Goal: Task Accomplishment & Management: Manage account settings

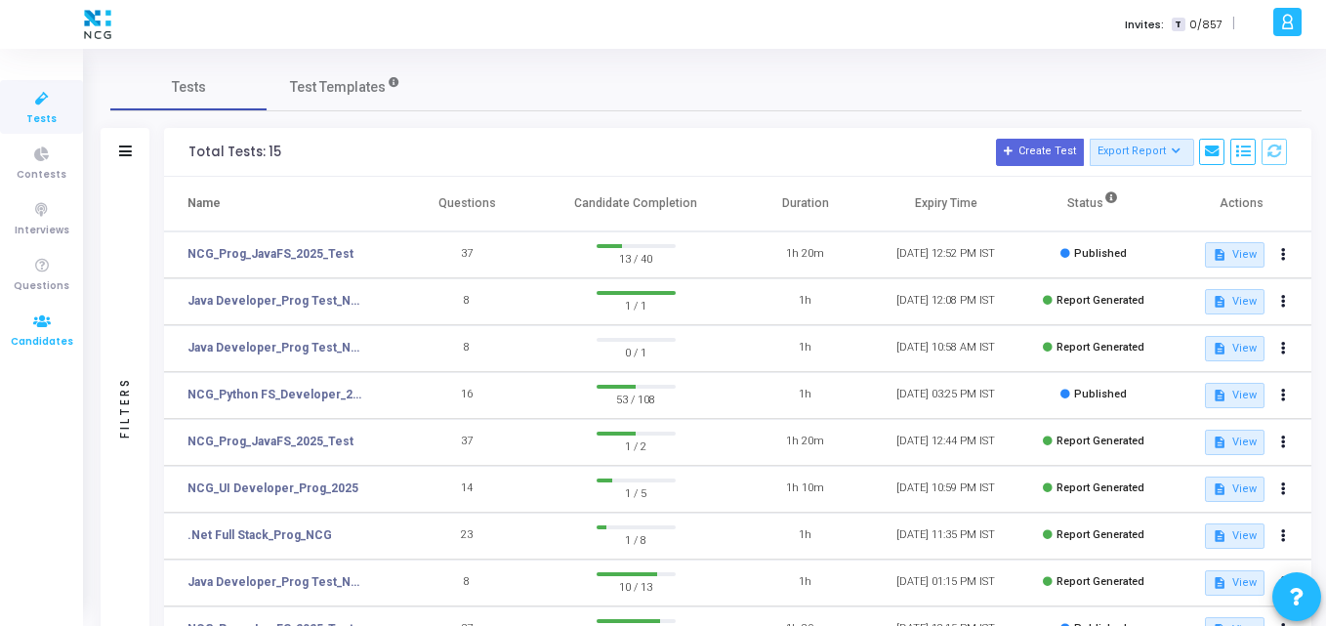
click at [22, 328] on icon at bounding box center [41, 322] width 41 height 24
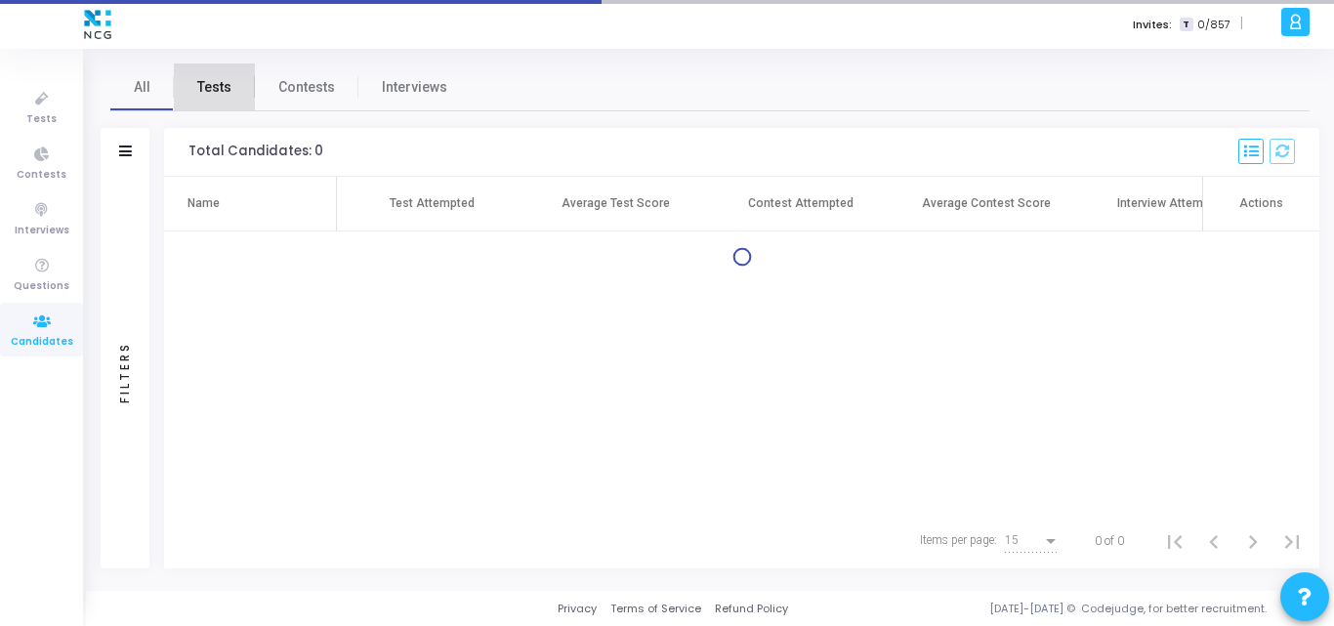
click at [220, 94] on span "Tests" at bounding box center [214, 87] width 34 height 21
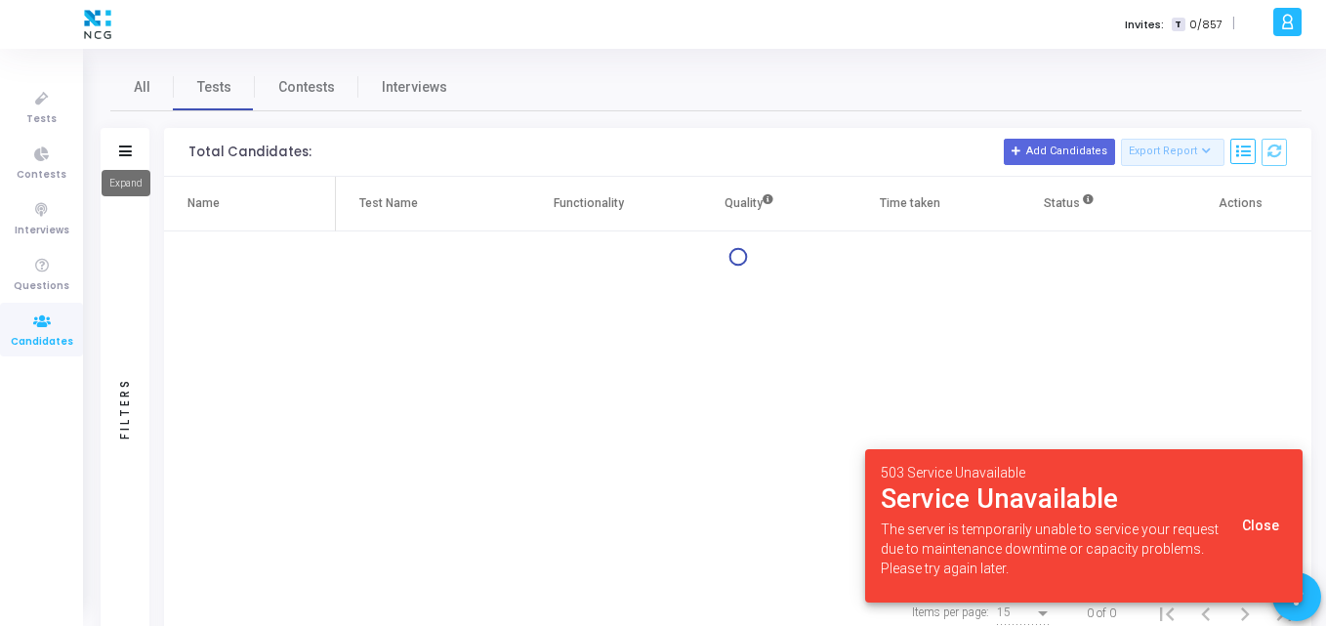
click at [129, 150] on icon at bounding box center [125, 151] width 13 height 11
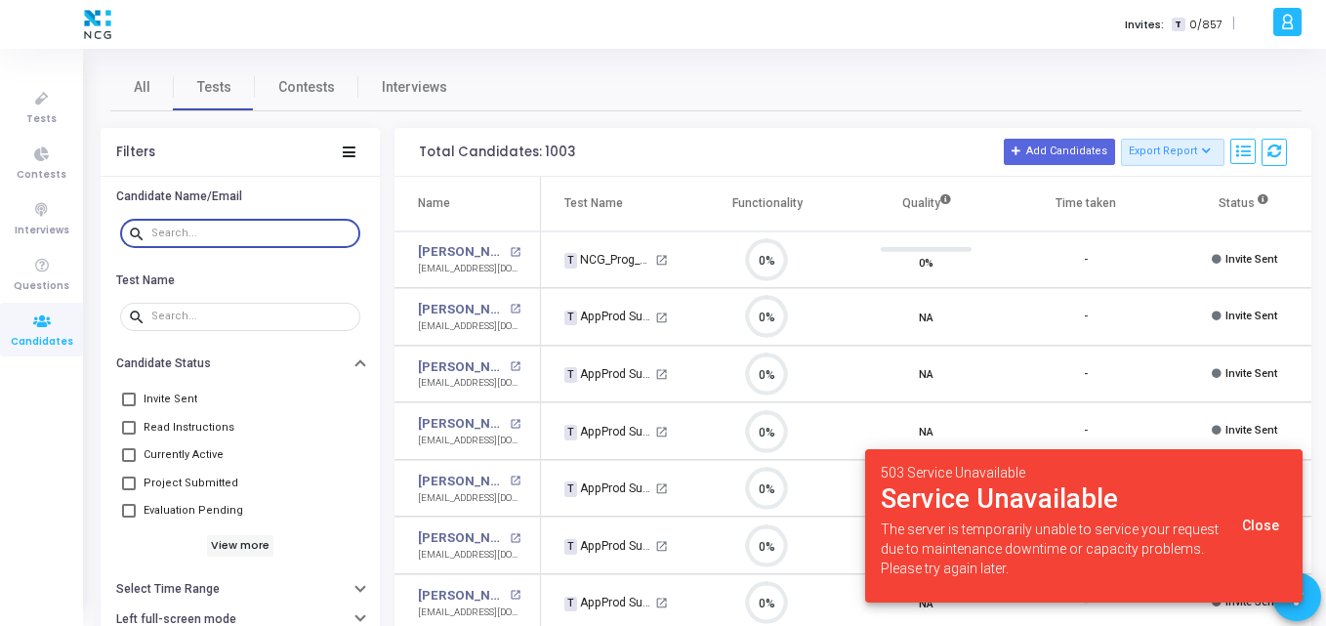
click at [249, 228] on input "text" at bounding box center [251, 234] width 201 height 12
paste input "sachintkn1998@gmail.com"
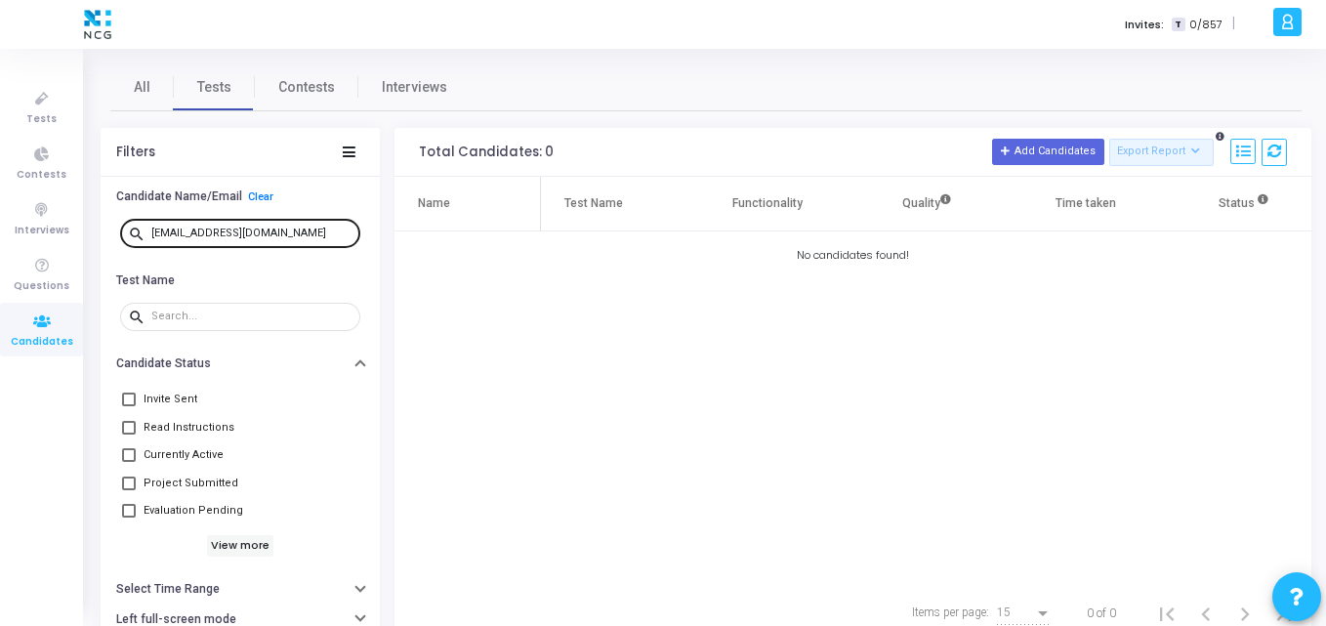
drag, startPoint x: 291, startPoint y: 239, endPoint x: 271, endPoint y: 234, distance: 21.1
click at [271, 234] on div "sachintkn1998@gmail.com" at bounding box center [251, 232] width 201 height 31
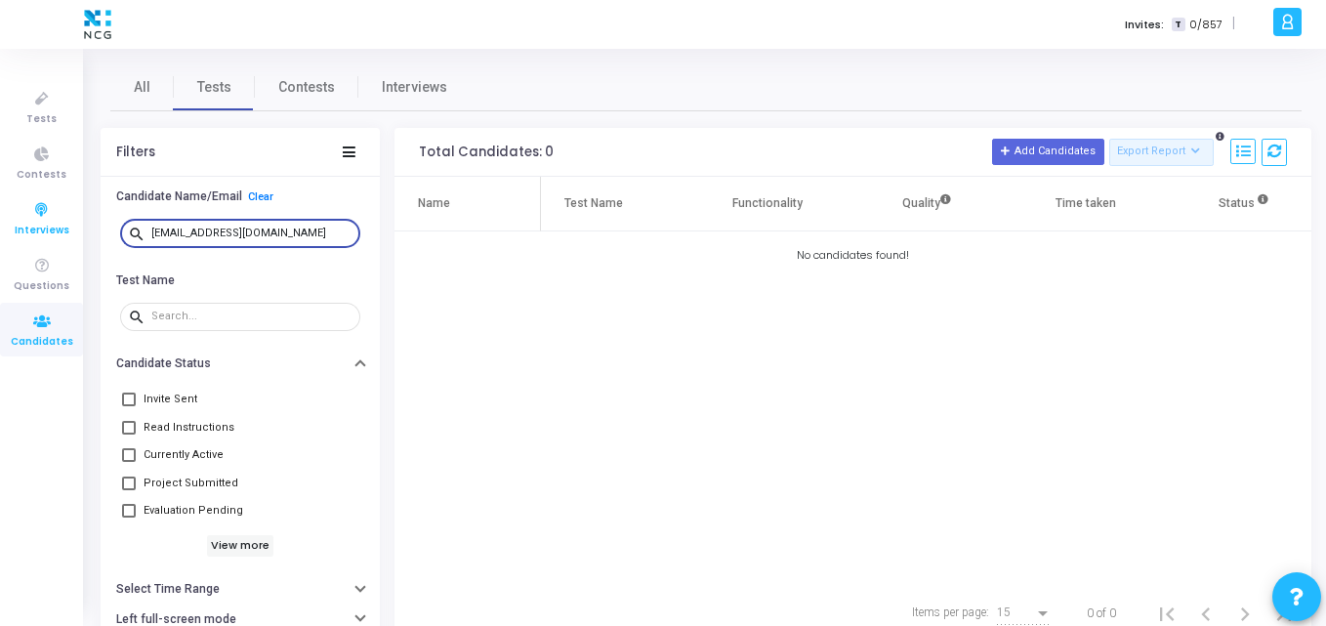
drag, startPoint x: 308, startPoint y: 231, endPoint x: 82, endPoint y: 214, distance: 226.3
click at [82, 214] on div "Tests Contests Interviews Questions Candidates Invites: T 0/857 | K Kajal Setti…" at bounding box center [663, 313] width 1326 height 626
paste input "bkrushnakanhei"
drag, startPoint x: 315, startPoint y: 238, endPoint x: 32, endPoint y: 204, distance: 285.3
click at [32, 204] on div "Tests Contests Interviews Questions Candidates Invites: T 0/857 | K Kajal Setti…" at bounding box center [663, 313] width 1326 height 626
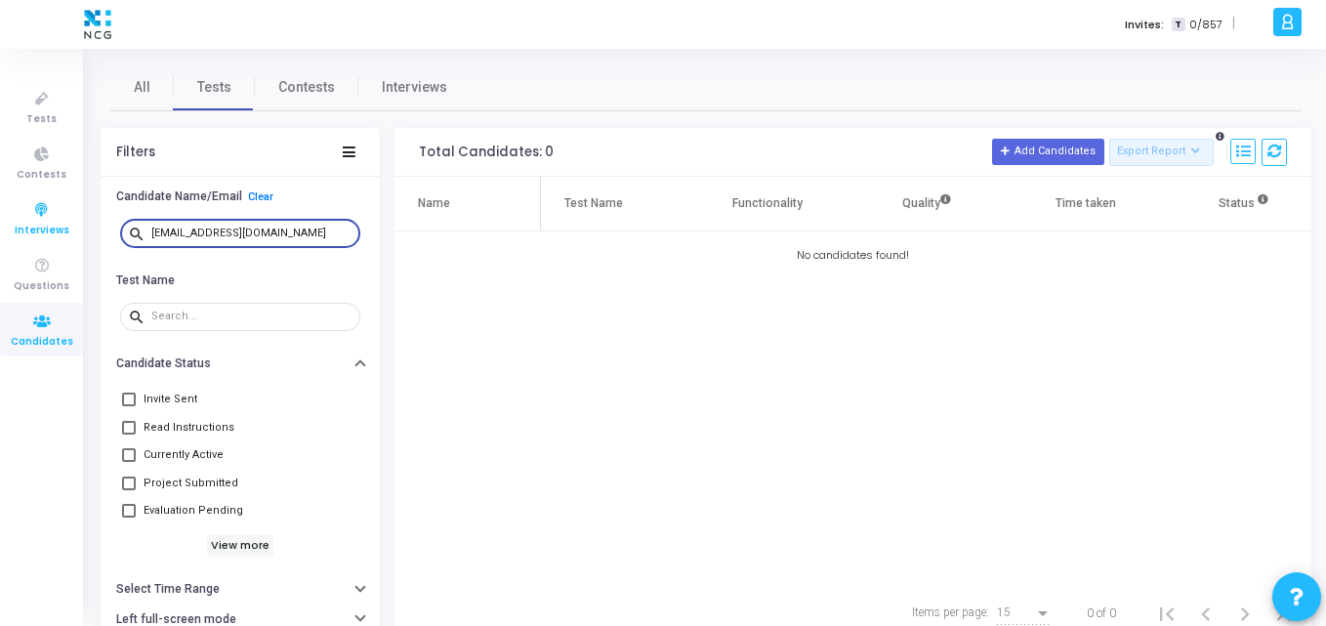
paste input "mishraakshaybe2017"
drag, startPoint x: 320, startPoint y: 229, endPoint x: 0, endPoint y: 231, distance: 320.4
click at [0, 231] on div "Tests Contests Interviews Questions Candidates Invites: T 0/857 | K Kajal Setti…" at bounding box center [663, 313] width 1326 height 626
paste input "krishna401714"
drag, startPoint x: 288, startPoint y: 234, endPoint x: 0, endPoint y: 204, distance: 289.7
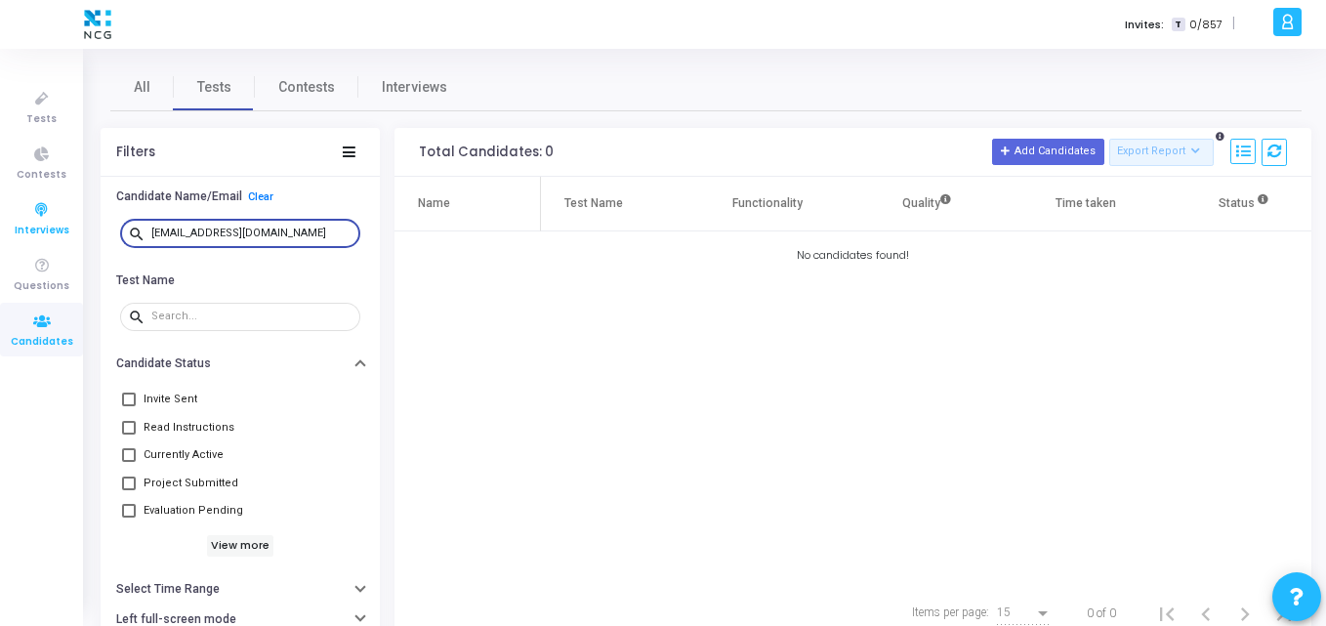
click at [0, 204] on div "Tests Contests Interviews Questions Candidates Invites: T 0/857 | K Kajal Setti…" at bounding box center [663, 313] width 1326 height 626
paste input "vaibhav399chavan"
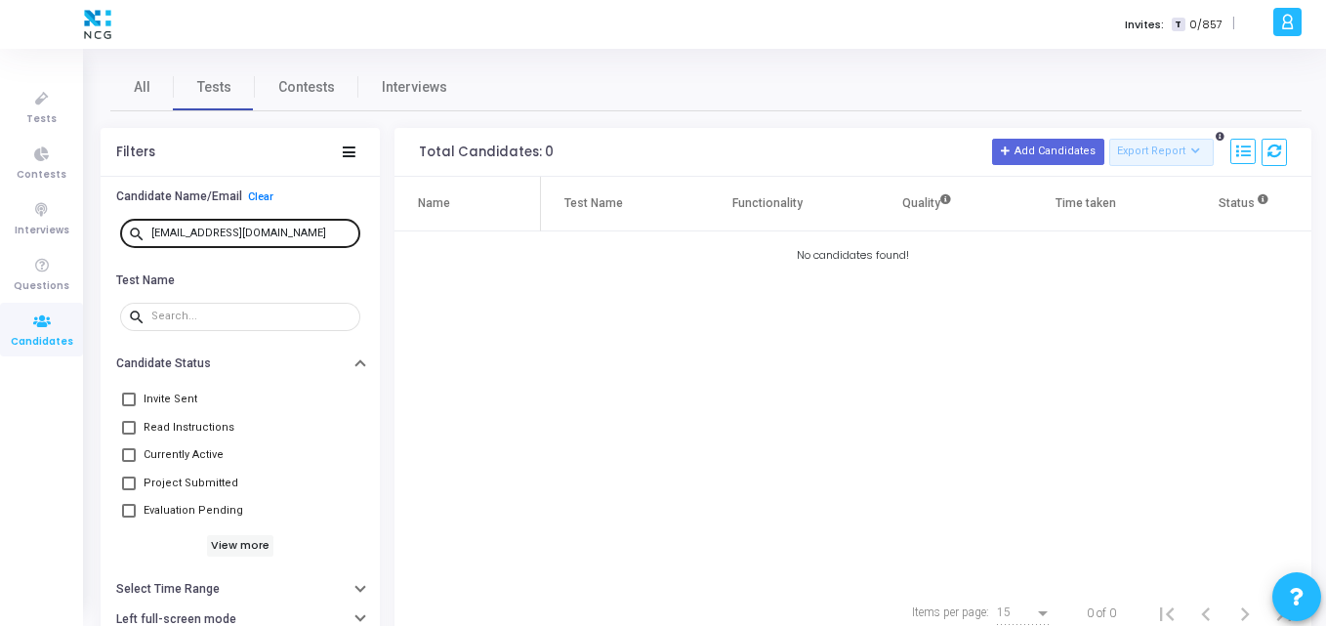
drag, startPoint x: 326, startPoint y: 241, endPoint x: 315, endPoint y: 229, distance: 16.6
click at [315, 229] on div "vaibhav399chavan@gmail.com" at bounding box center [251, 232] width 201 height 31
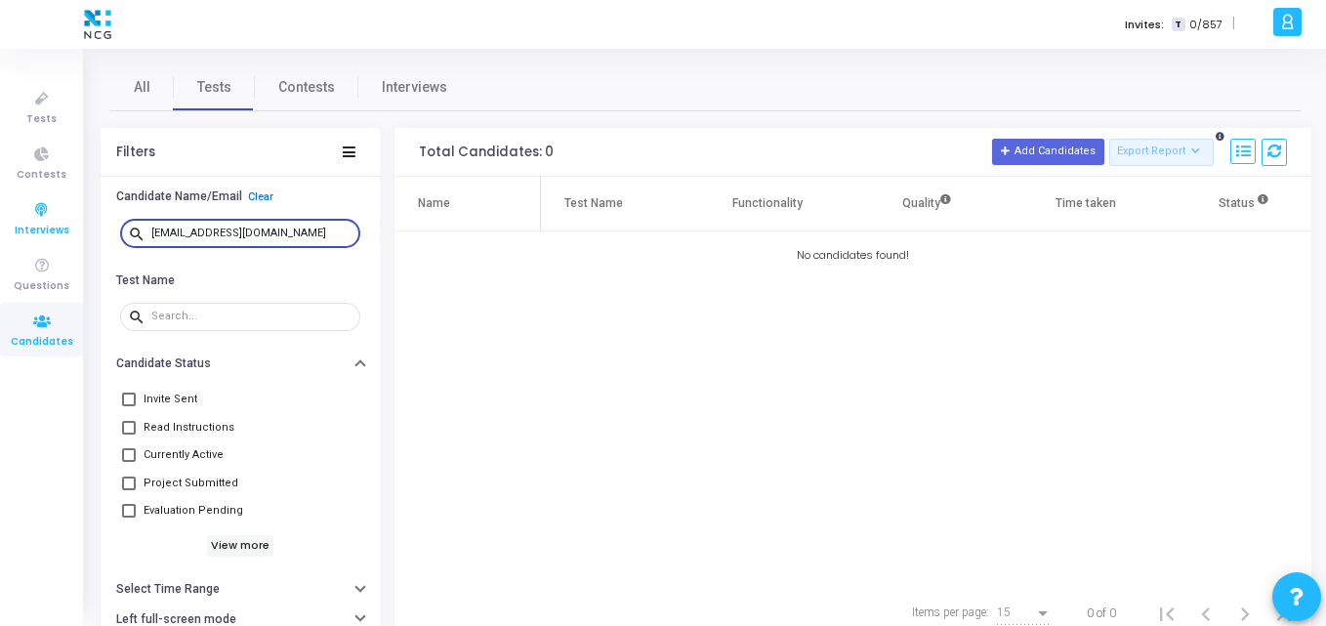
drag, startPoint x: 315, startPoint y: 229, endPoint x: 47, endPoint y: 203, distance: 269.8
click at [47, 203] on div "Tests Contests Interviews Questions Candidates Invites: T 0/857 | K Kajal Setti…" at bounding box center [663, 313] width 1326 height 626
paste input "soumya.sop11"
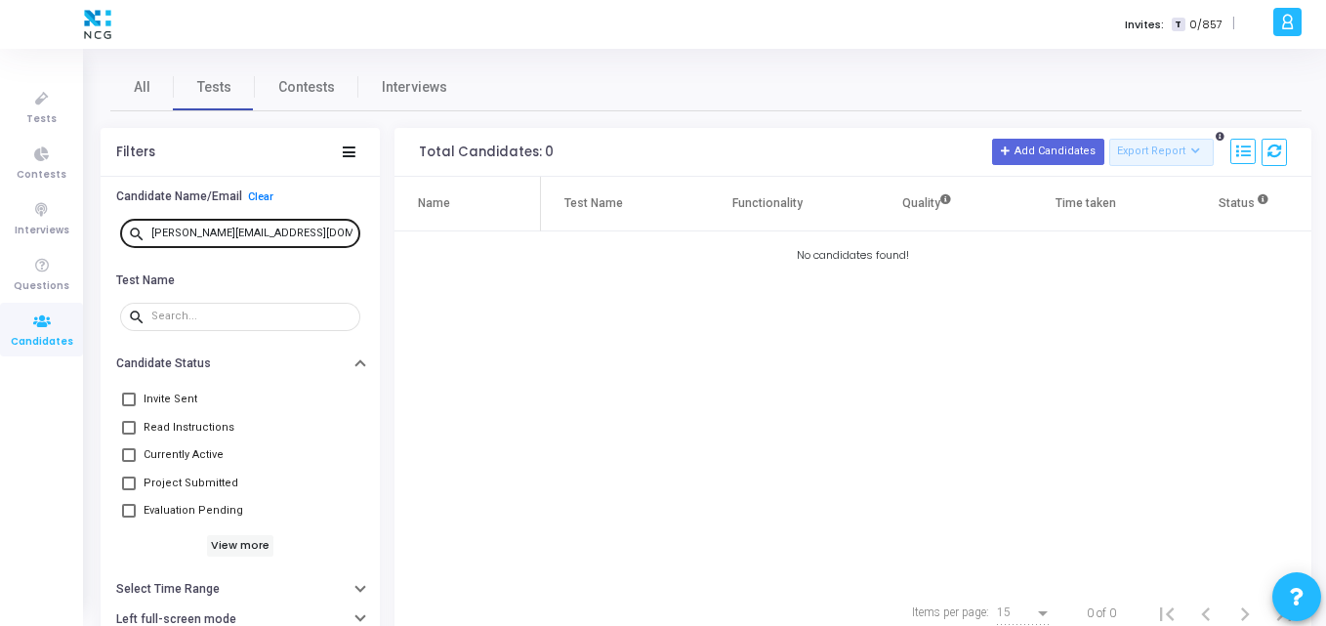
drag, startPoint x: 324, startPoint y: 240, endPoint x: 297, endPoint y: 233, distance: 28.2
click at [297, 233] on div "soumya.sop11@gmail.com" at bounding box center [251, 232] width 201 height 31
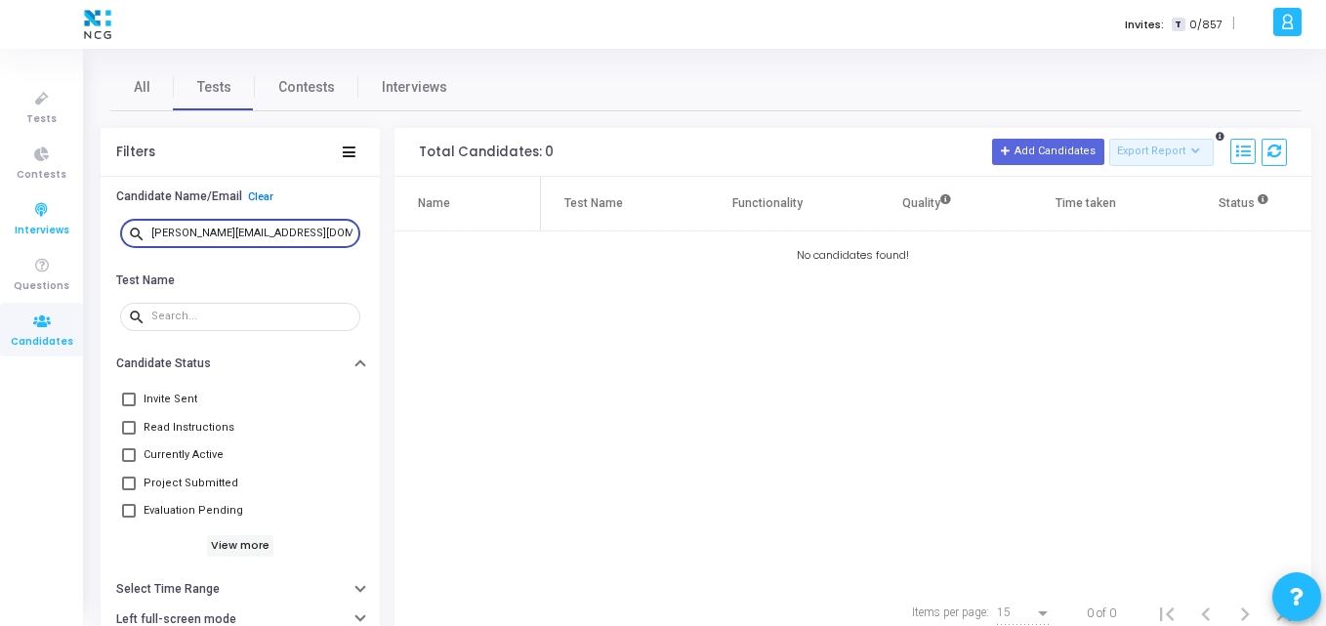
drag, startPoint x: 297, startPoint y: 233, endPoint x: 79, endPoint y: 207, distance: 219.4
click at [79, 207] on div "Tests Contests Interviews Questions Candidates Invites: T 0/857 | K Kajal Setti…" at bounding box center [663, 313] width 1326 height 626
paste input "mukeshmandlekar5"
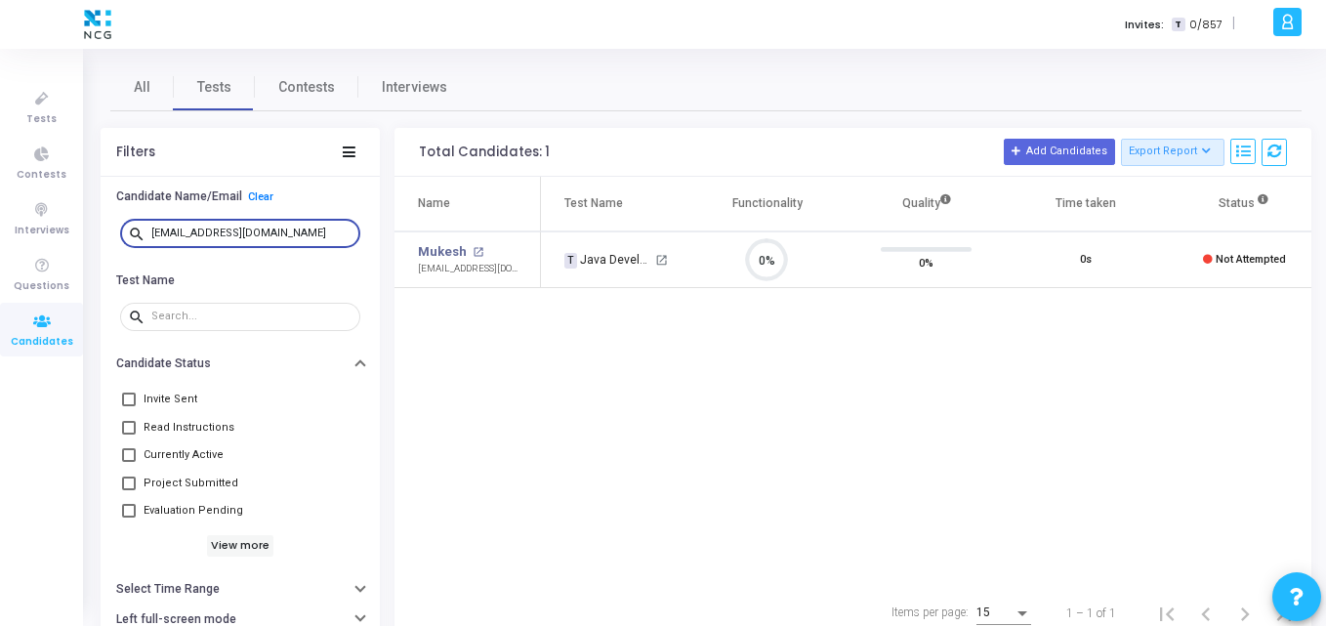
scroll to position [41, 50]
type input "mukeshmandlekar5@gmail.com"
click at [623, 439] on div "Name Test Name Functionality Quality Time taken Status Actions Mukesh open_in_n…" at bounding box center [853, 381] width 917 height 409
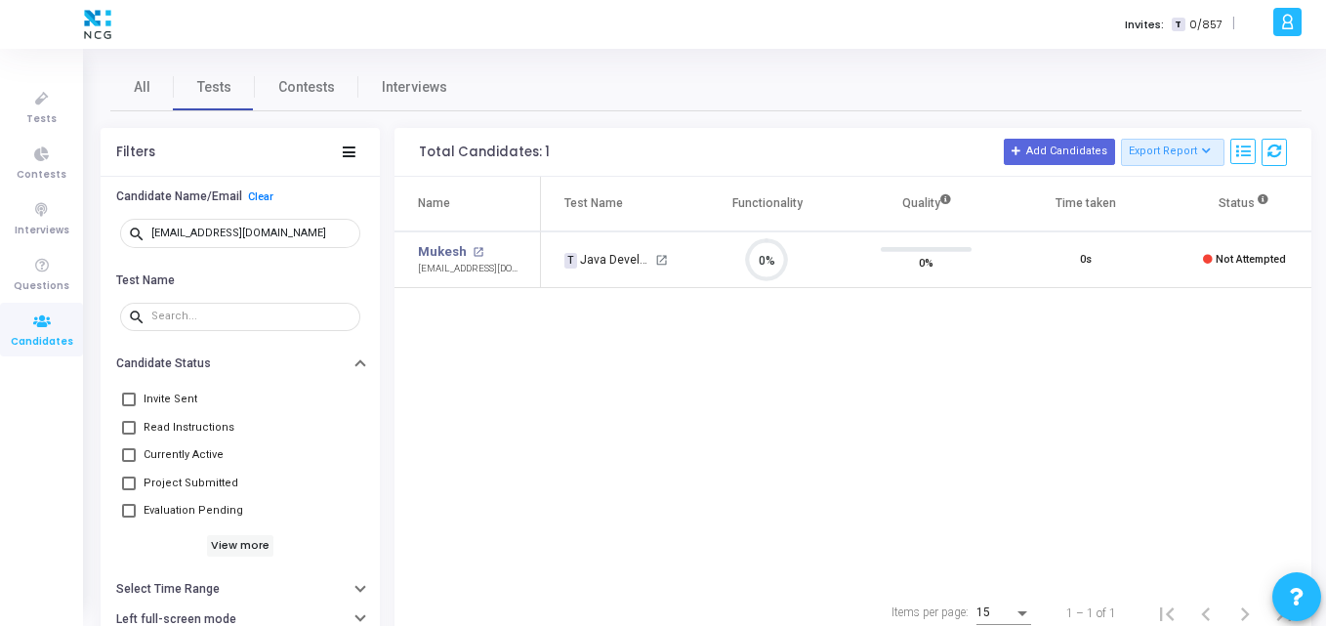
click at [834, 345] on div "Name Test Name Functionality Quality Time taken Status Actions Mukesh open_in_n…" at bounding box center [853, 381] width 917 height 409
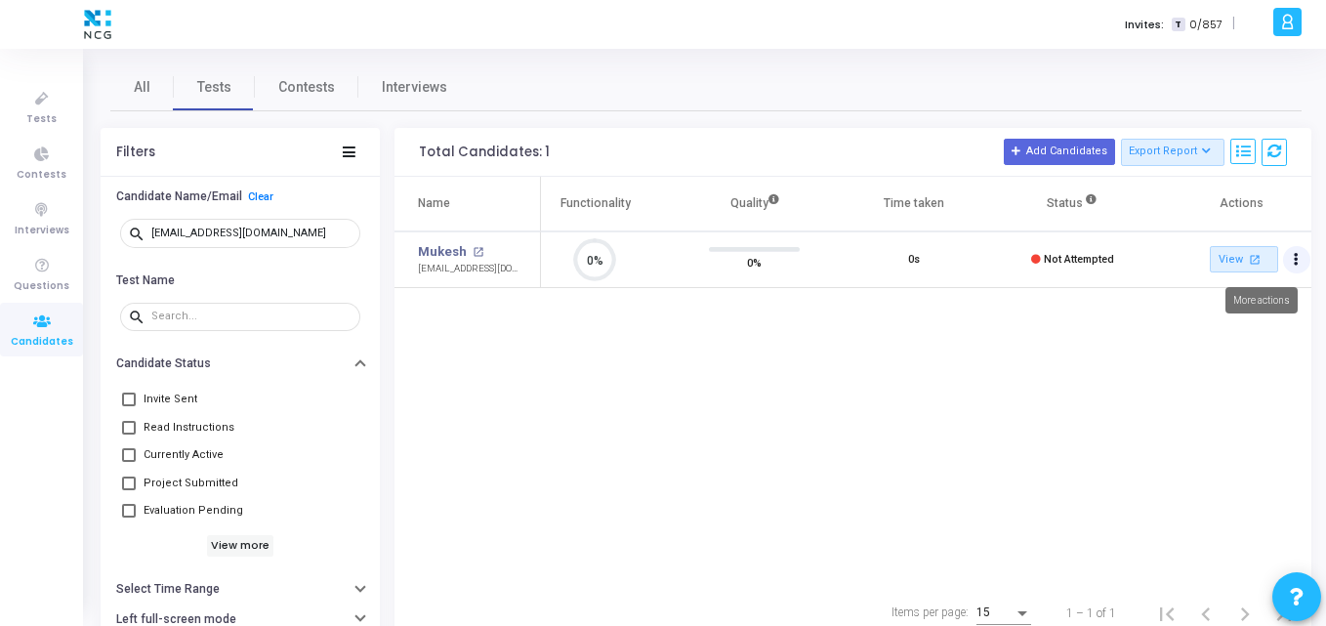
click at [1296, 267] on button "Actions" at bounding box center [1296, 259] width 27 height 27
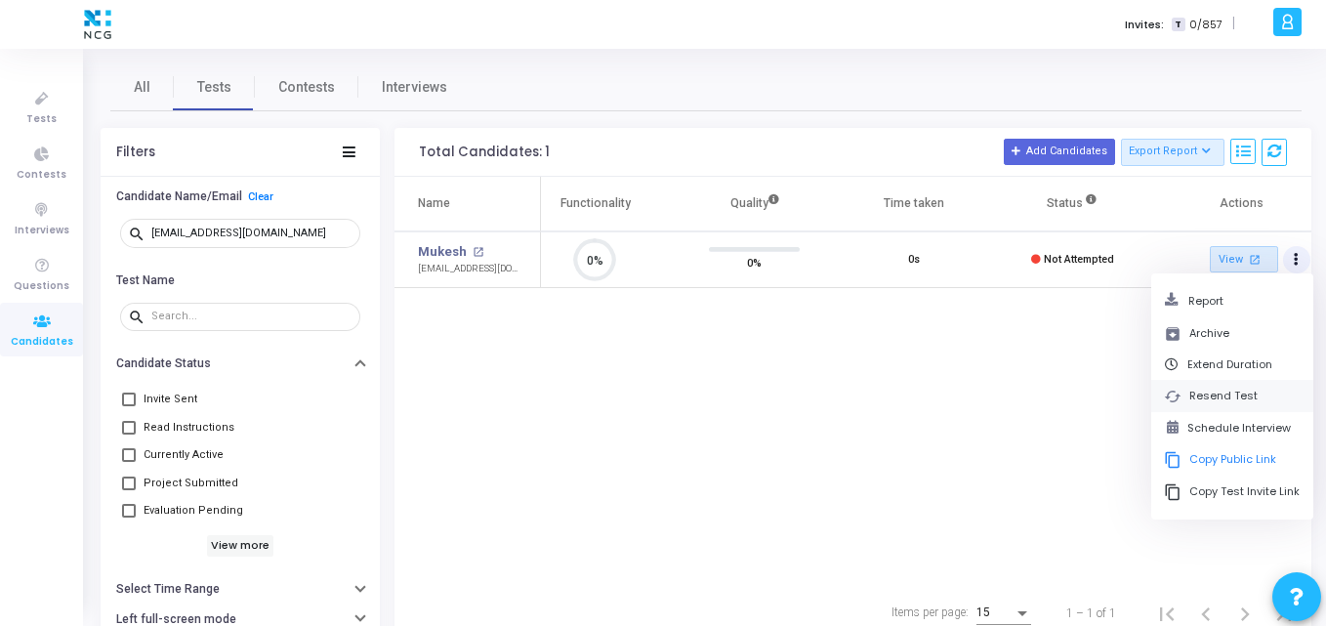
click at [1198, 396] on button "cached Resend Test" at bounding box center [1233, 396] width 162 height 32
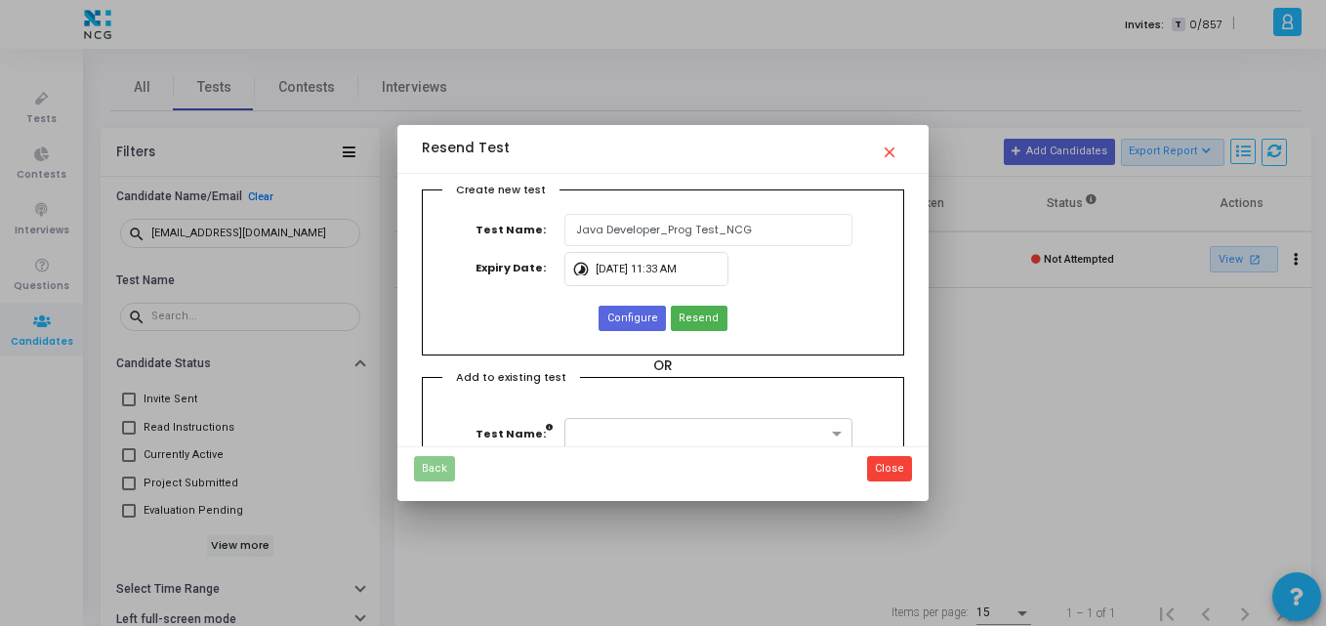
click at [656, 297] on div "Create new test Test Name: Java Developer_Prog Test_NCG Expiry Date: timelapse …" at bounding box center [663, 272] width 482 height 166
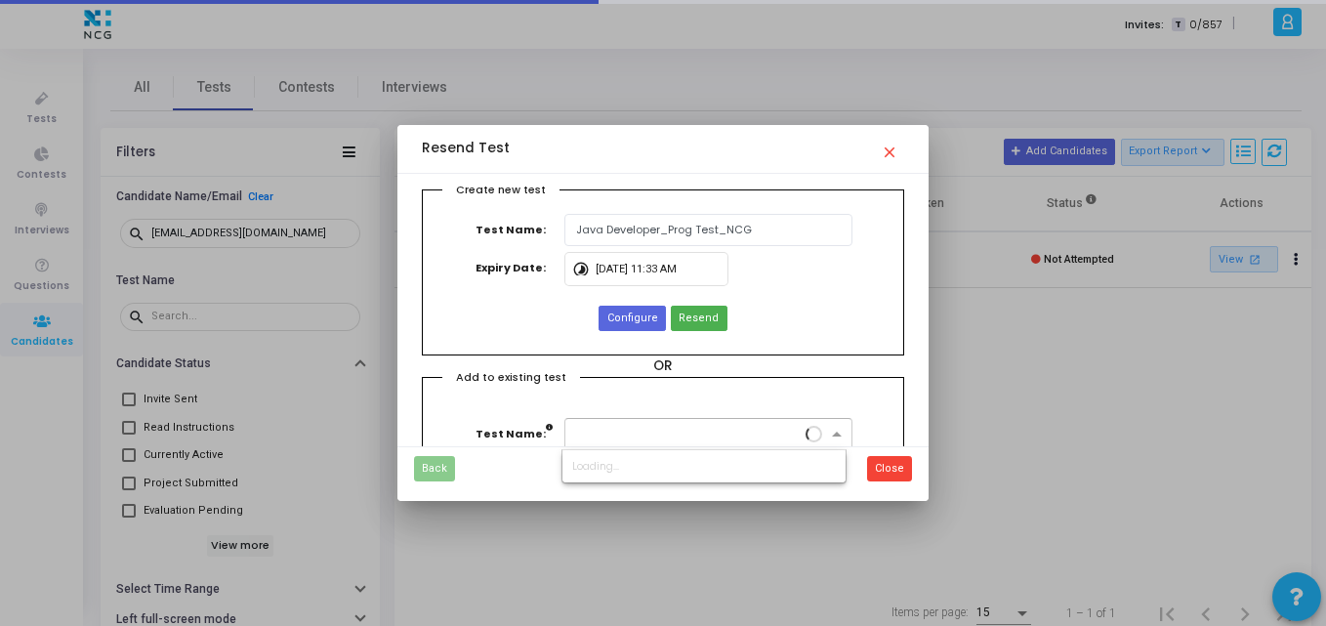
click at [632, 432] on input "text" at bounding box center [688, 432] width 227 height 17
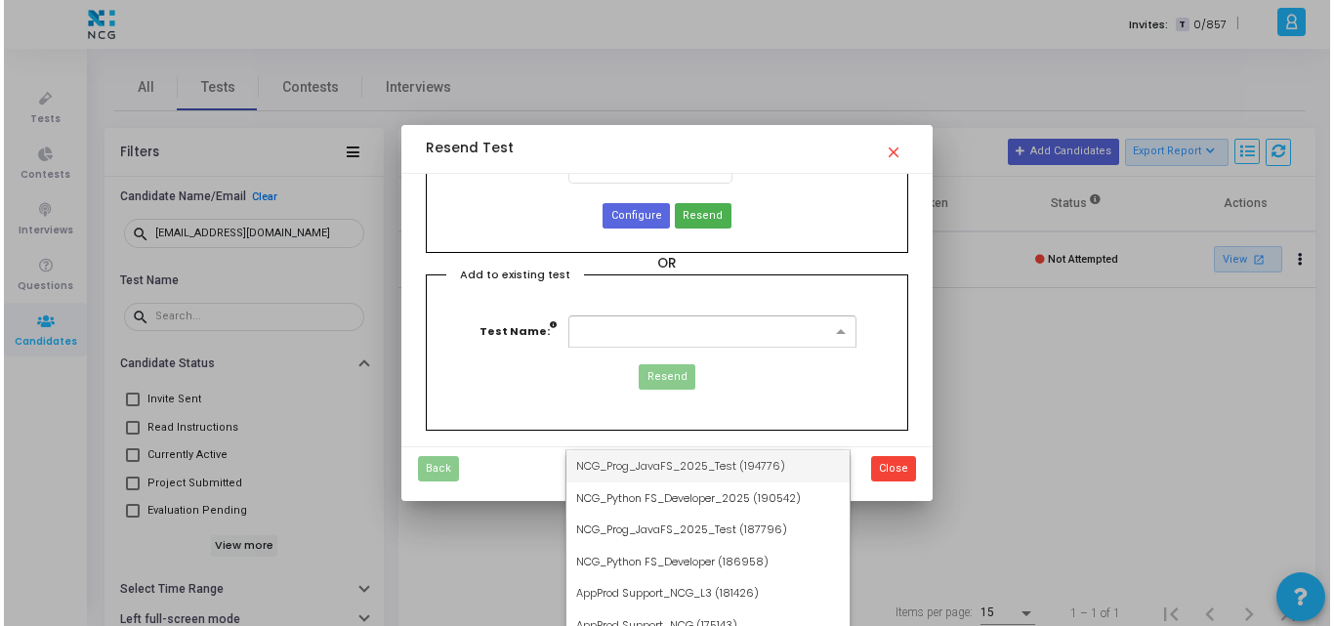
scroll to position [0, 0]
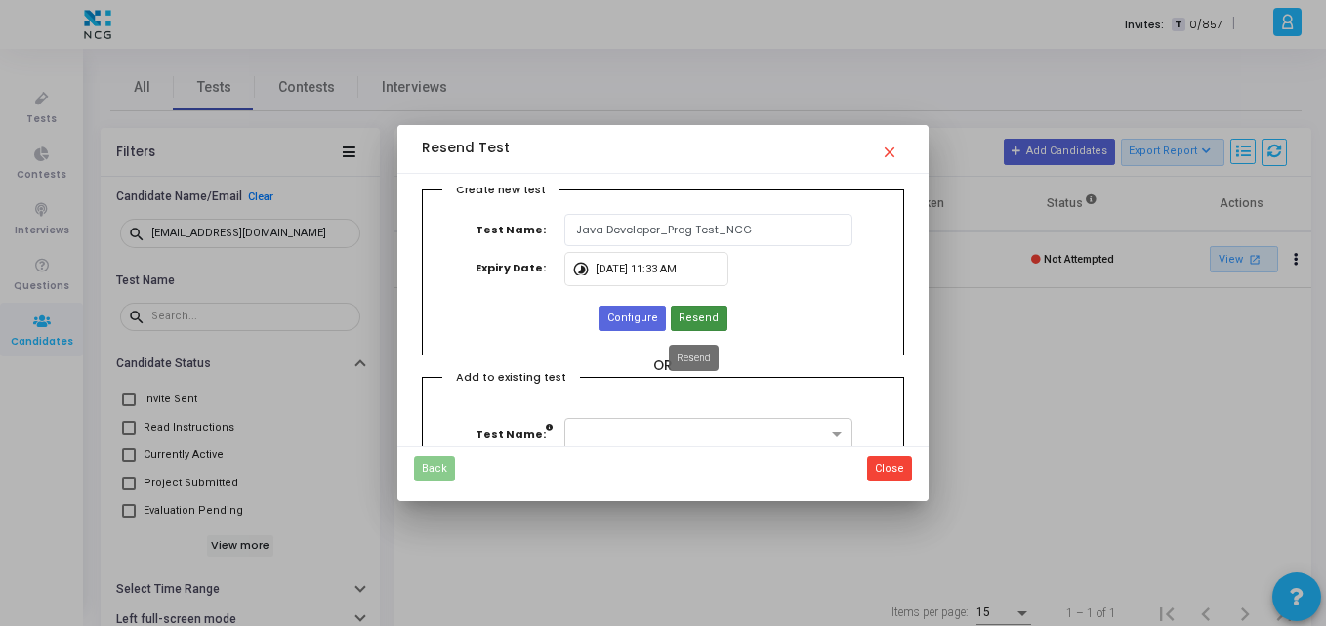
click at [684, 306] on button "Resend" at bounding box center [699, 318] width 56 height 25
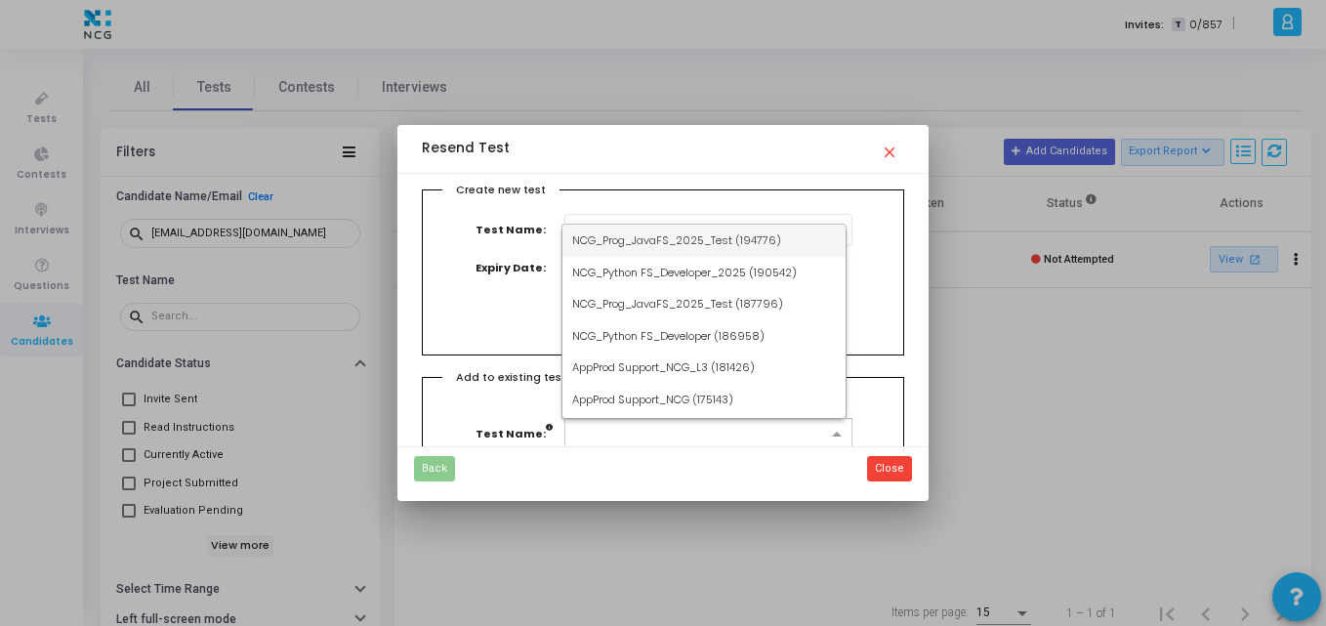
click at [626, 441] on div at bounding box center [708, 434] width 287 height 32
click at [644, 243] on span "NCG_Prog_JavaFS_2025_Test (194776)" at bounding box center [676, 240] width 209 height 16
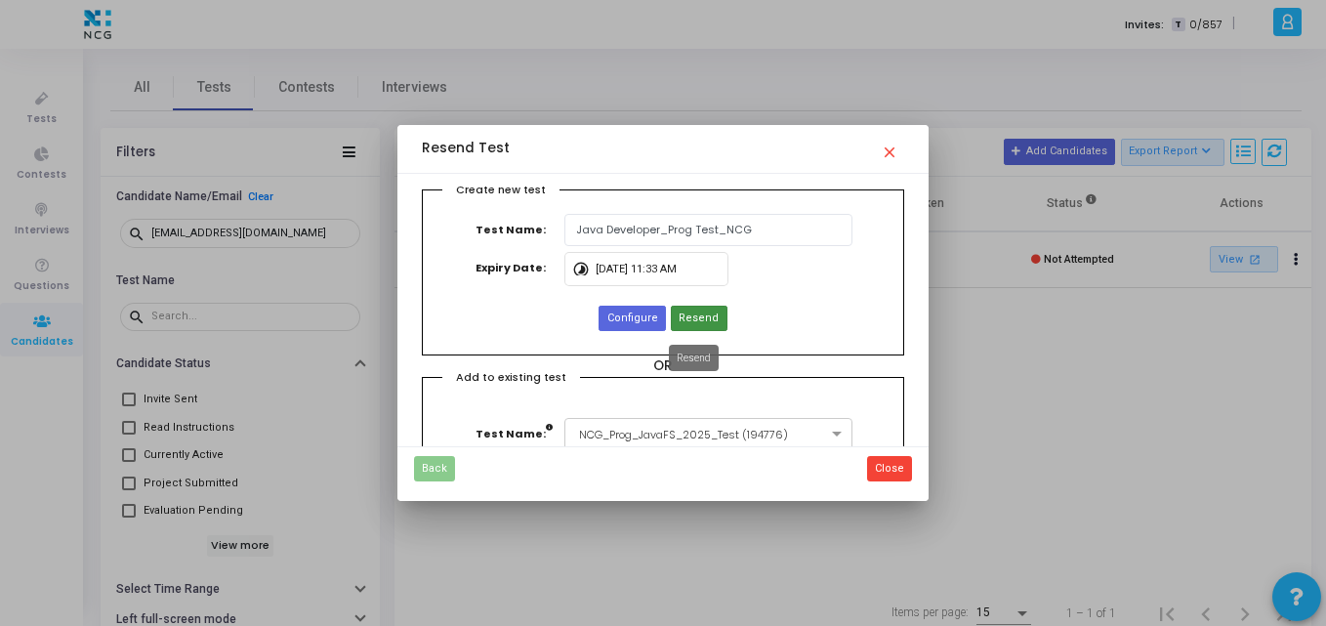
click at [679, 318] on span "Resend" at bounding box center [699, 319] width 40 height 17
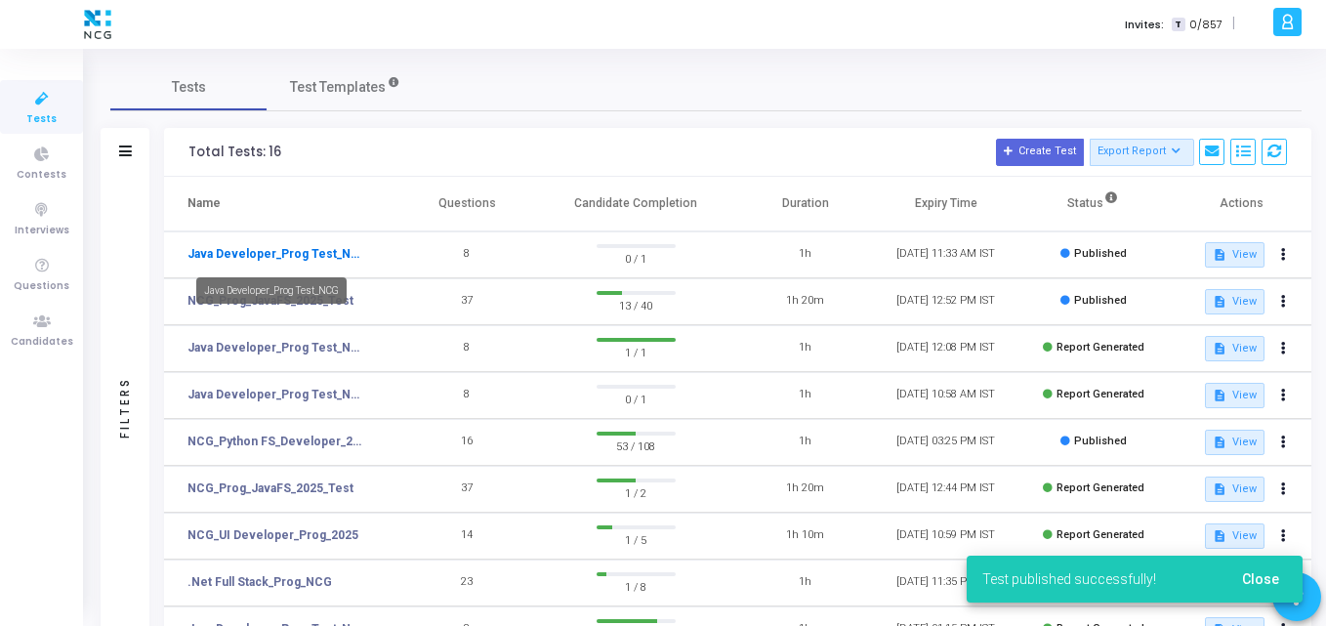
click at [328, 251] on link "Java Developer_Prog Test_NCG" at bounding box center [278, 254] width 180 height 18
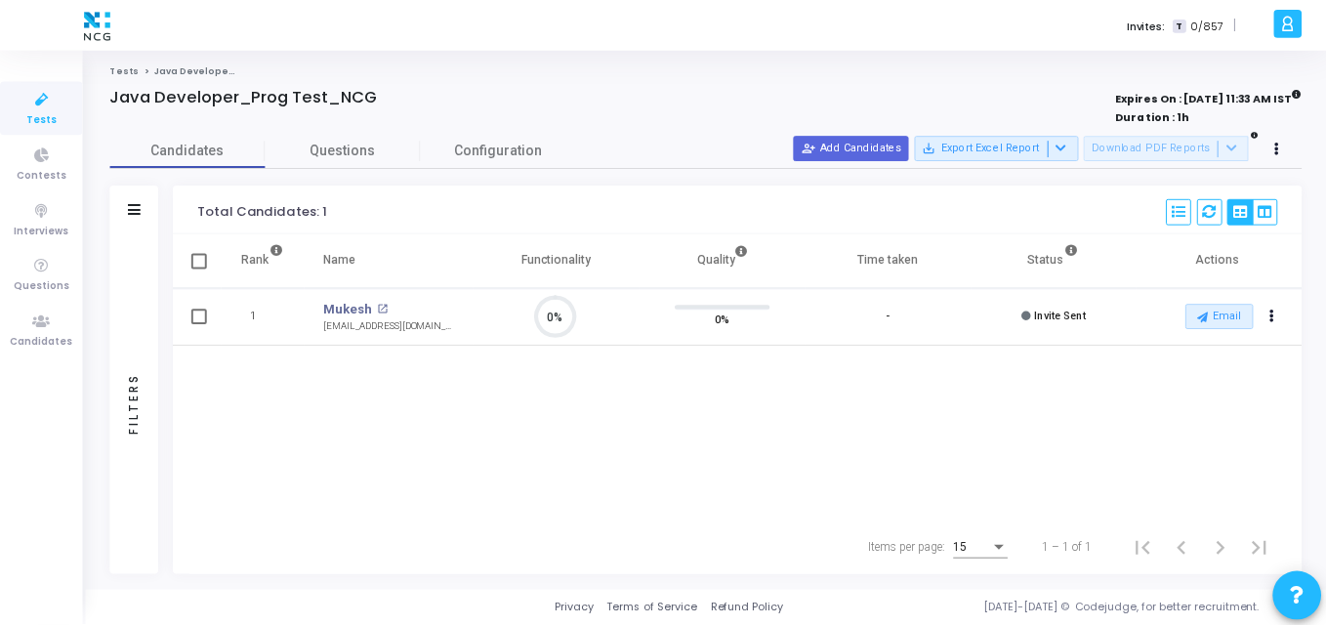
scroll to position [41, 50]
click at [1291, 152] on button at bounding box center [1285, 148] width 27 height 27
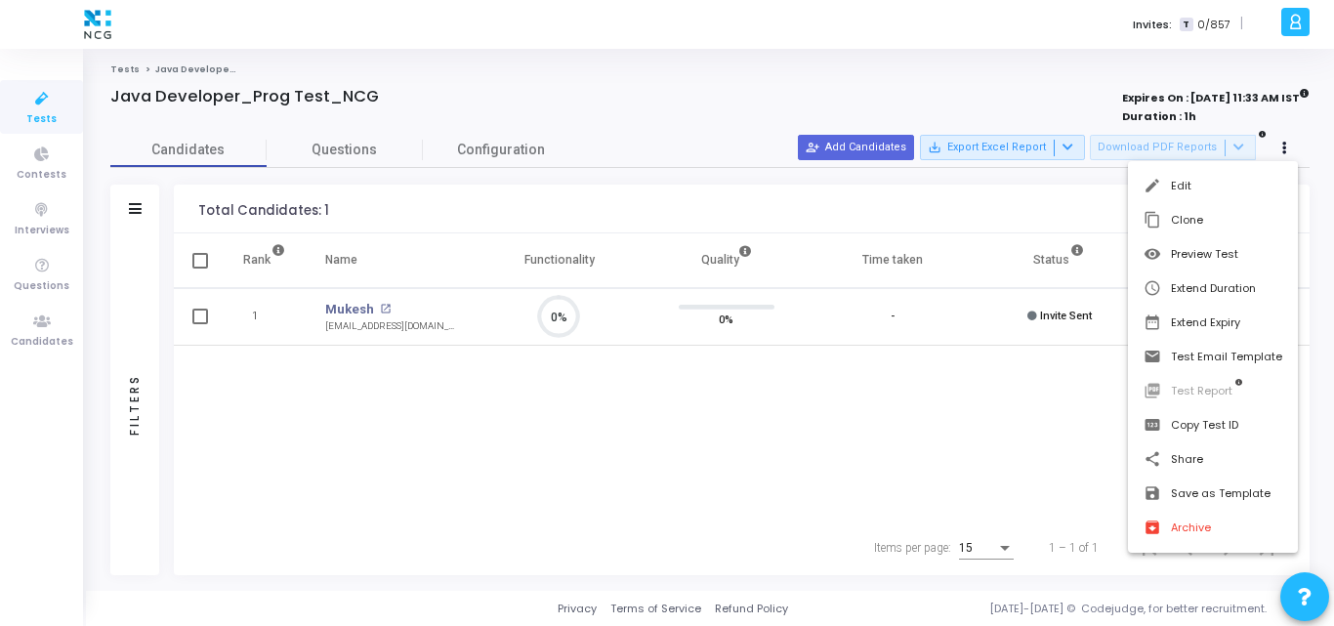
click at [1060, 400] on div at bounding box center [667, 313] width 1334 height 626
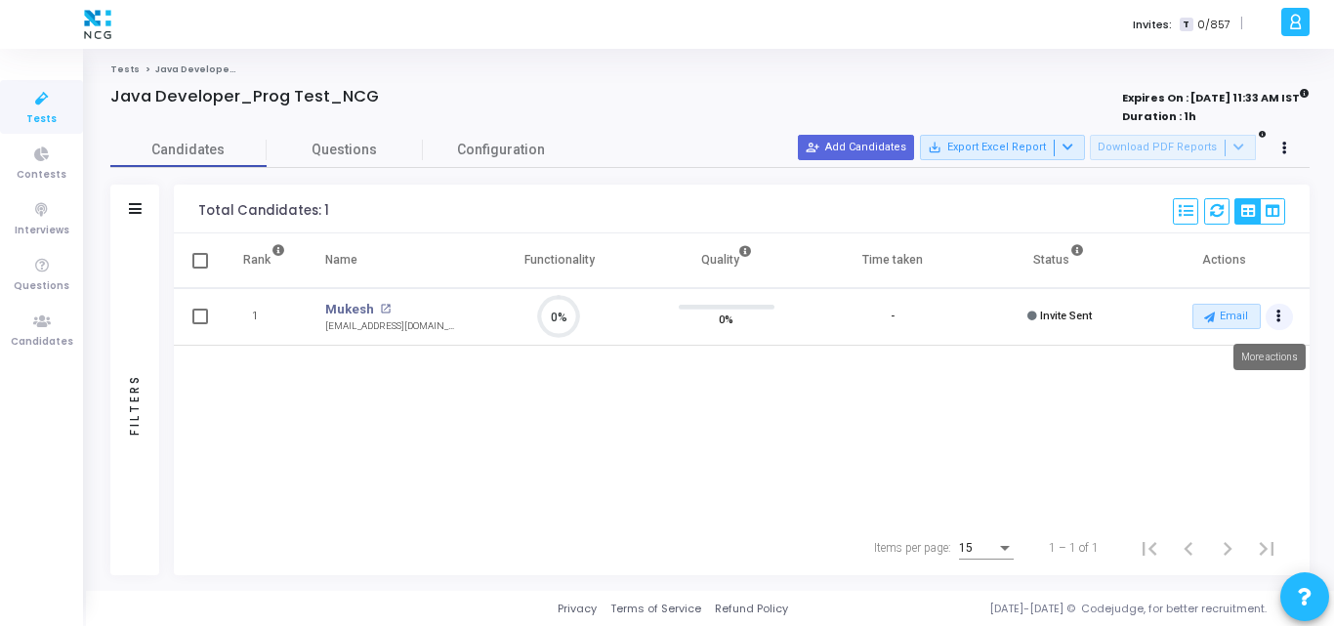
click at [1277, 316] on icon "Actions" at bounding box center [1279, 317] width 5 height 10
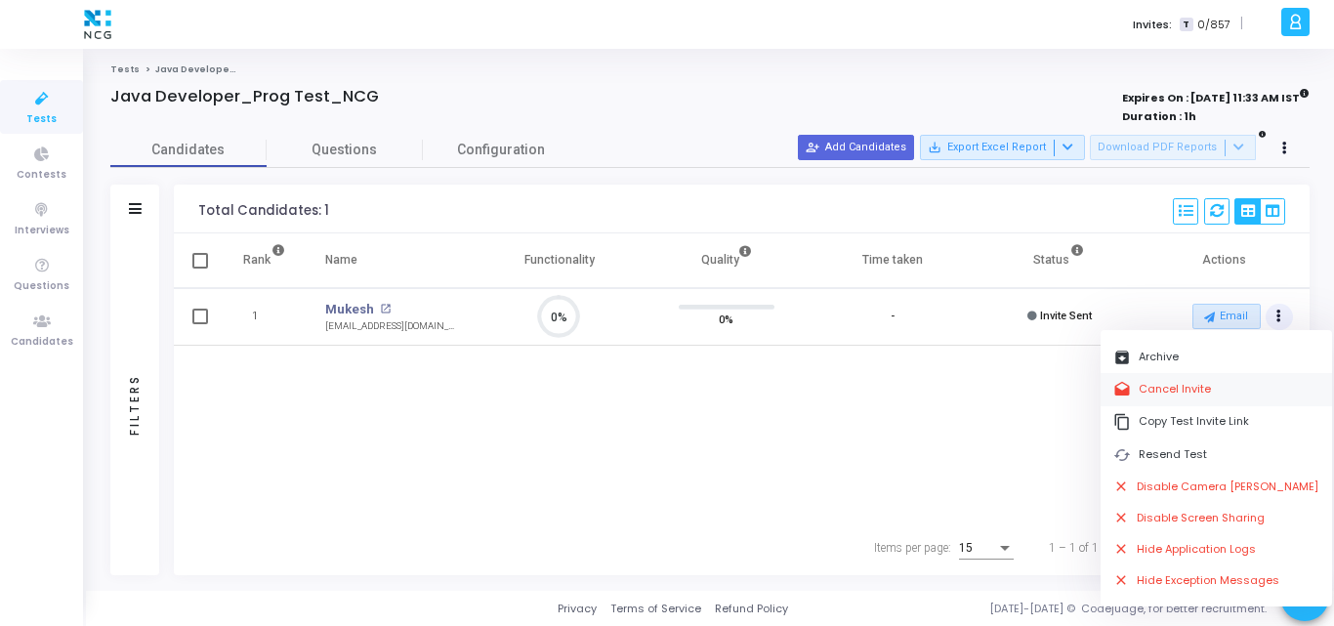
click at [1158, 389] on button "drafts Cancel Invite" at bounding box center [1216, 389] width 231 height 32
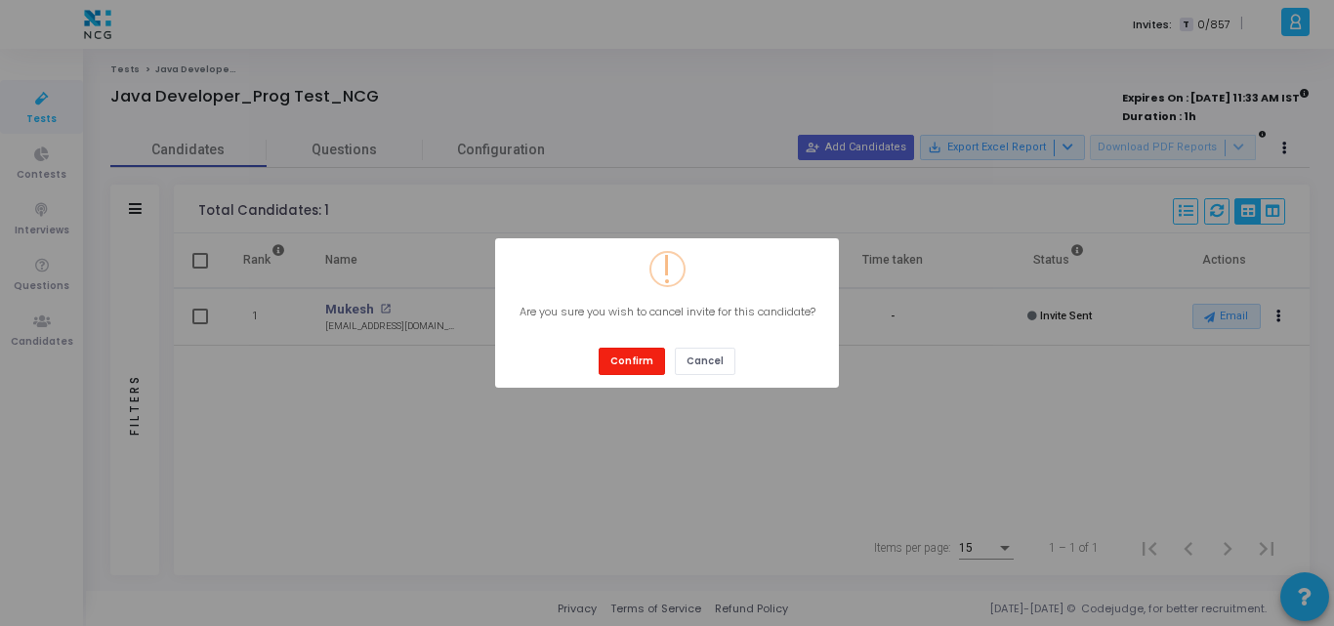
click at [626, 361] on button "Confirm" at bounding box center [632, 361] width 66 height 26
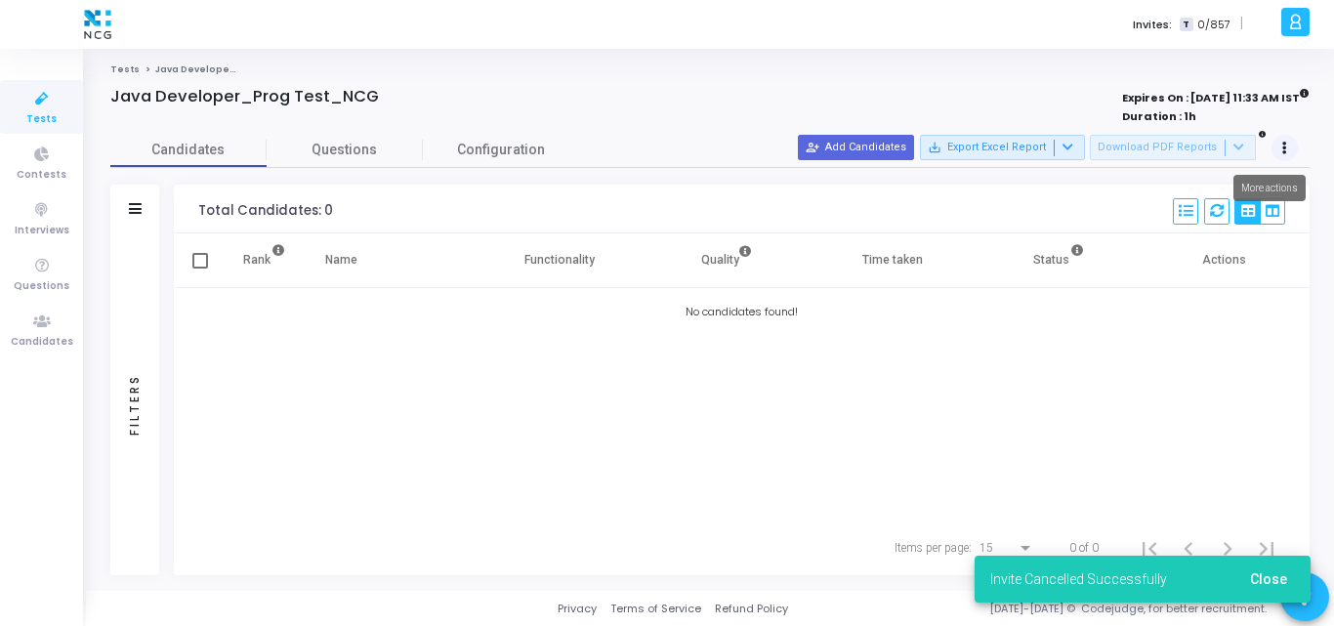
click at [1278, 153] on button at bounding box center [1285, 148] width 27 height 27
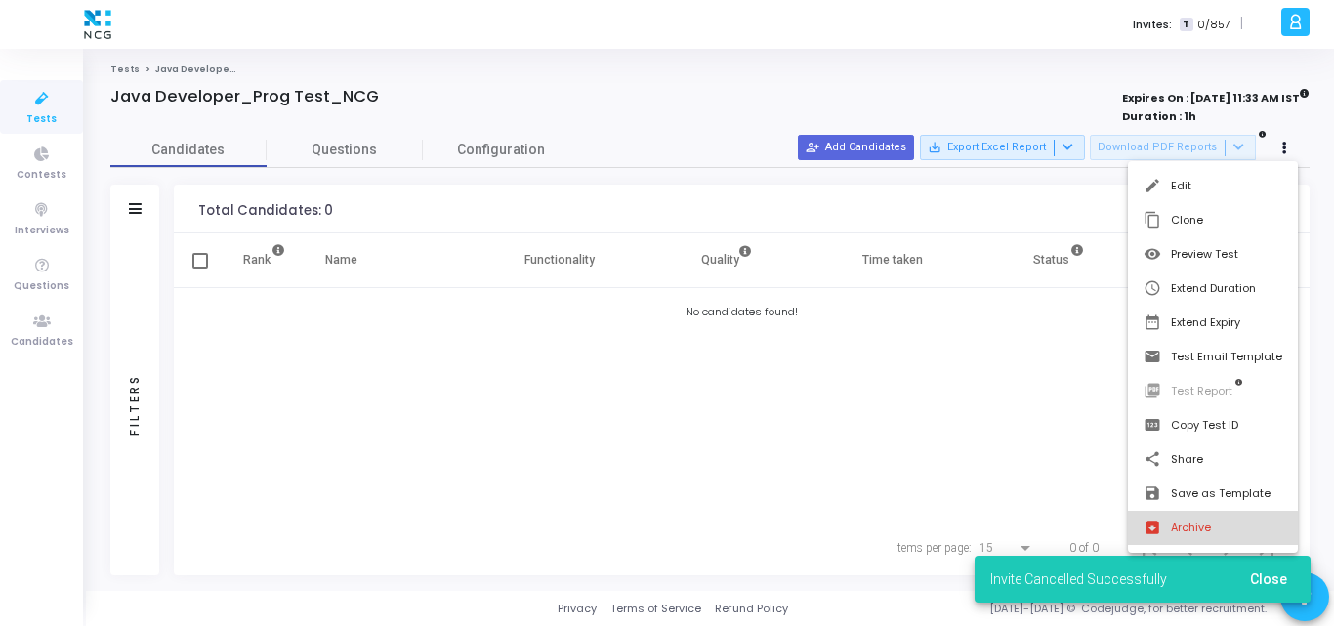
click at [1170, 533] on button "archive Archive" at bounding box center [1213, 528] width 170 height 34
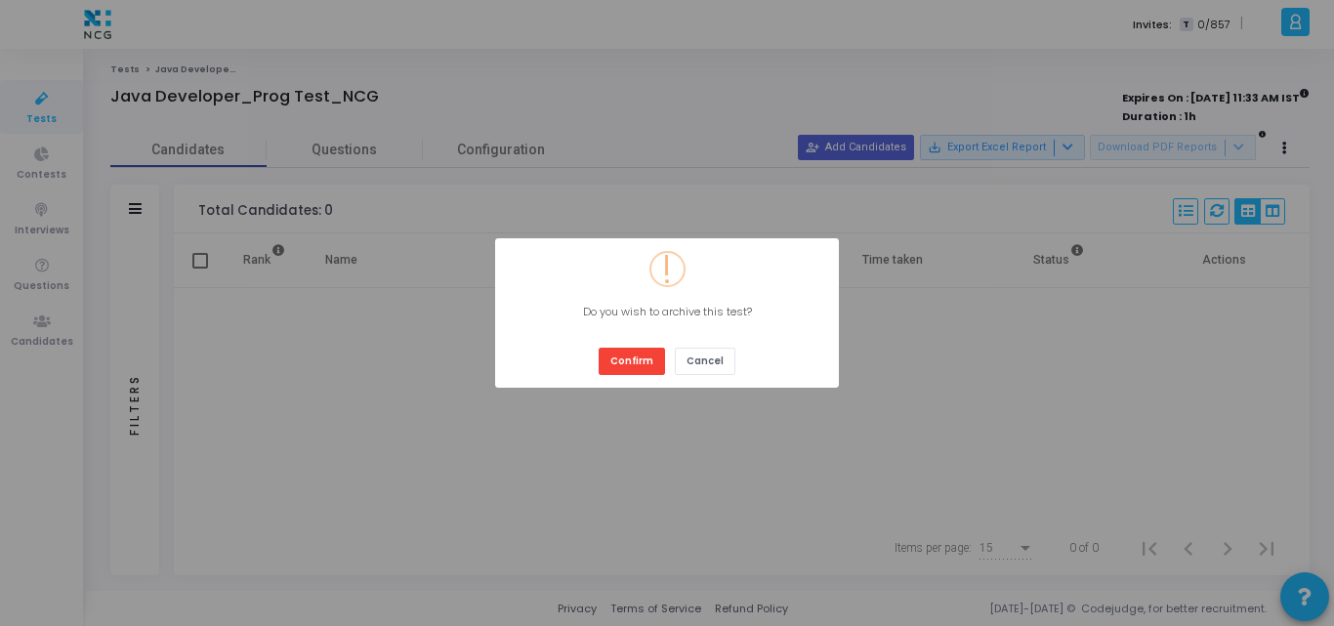
drag, startPoint x: 654, startPoint y: 324, endPoint x: 642, endPoint y: 344, distance: 23.3
click at [642, 344] on div "? ! i × Do you wish to archive this test? Confirm Cancel" at bounding box center [667, 313] width 344 height 150
click at [625, 366] on button "Confirm" at bounding box center [632, 361] width 66 height 26
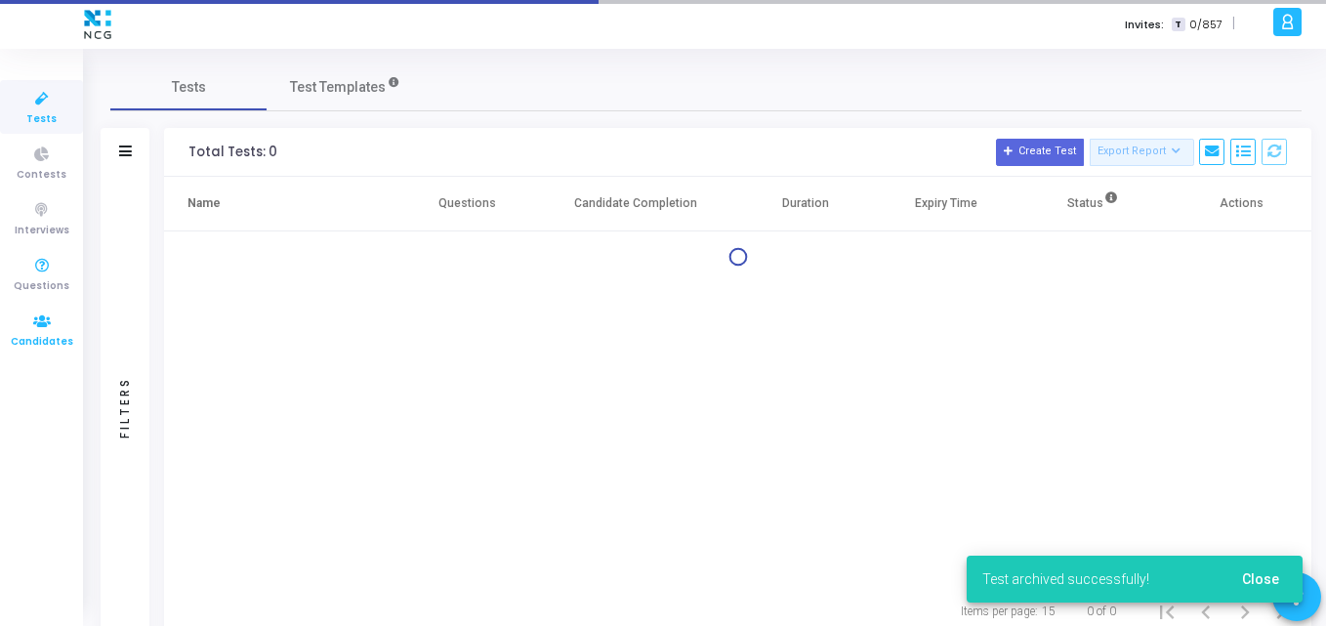
click at [26, 343] on span "Candidates" at bounding box center [42, 342] width 63 height 17
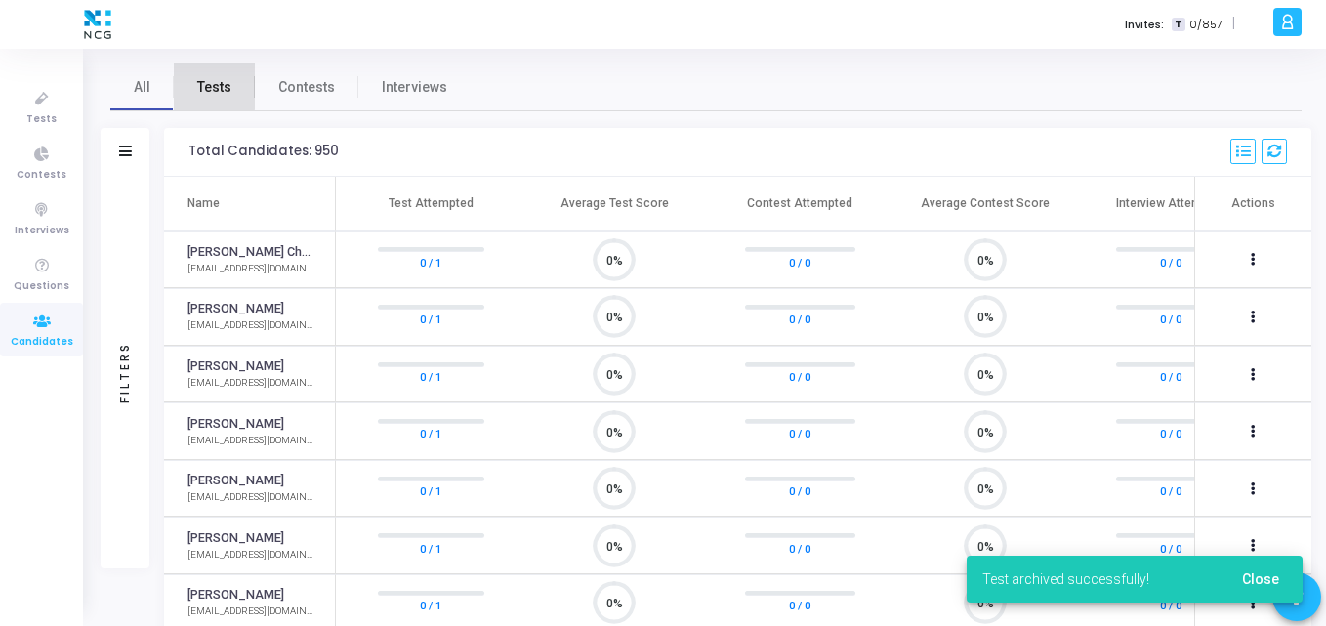
scroll to position [41, 50]
click at [207, 81] on span "Tests" at bounding box center [214, 87] width 34 height 21
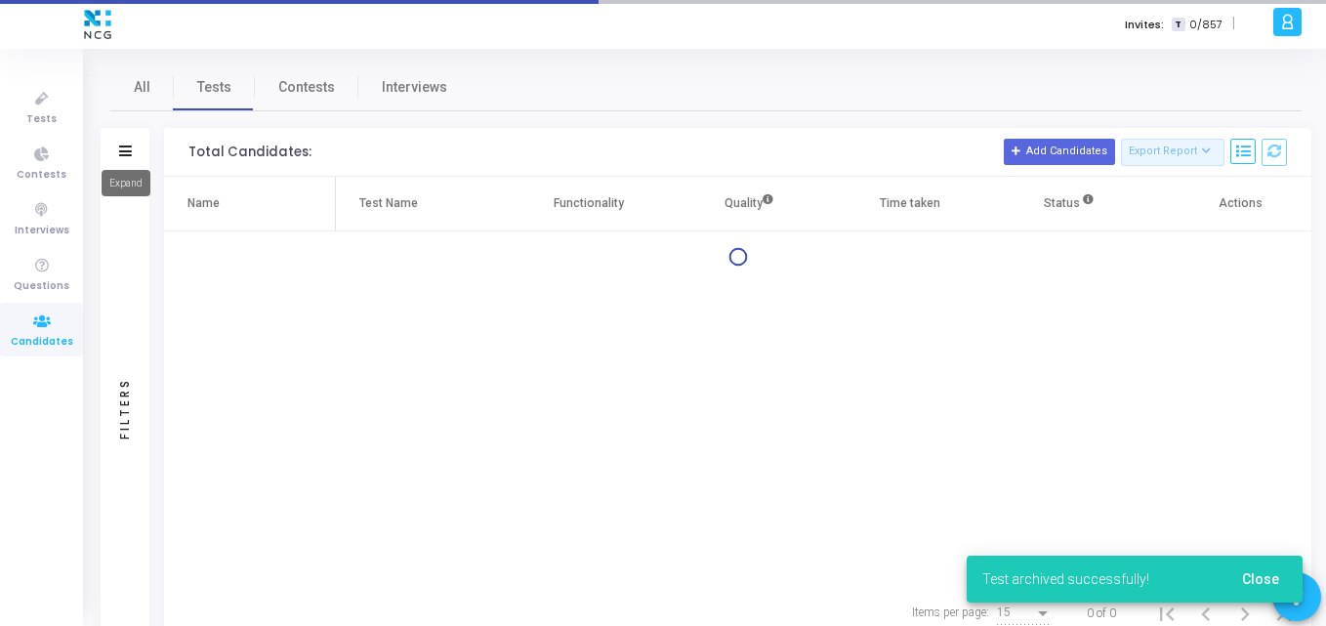
click at [125, 146] on icon at bounding box center [125, 151] width 13 height 11
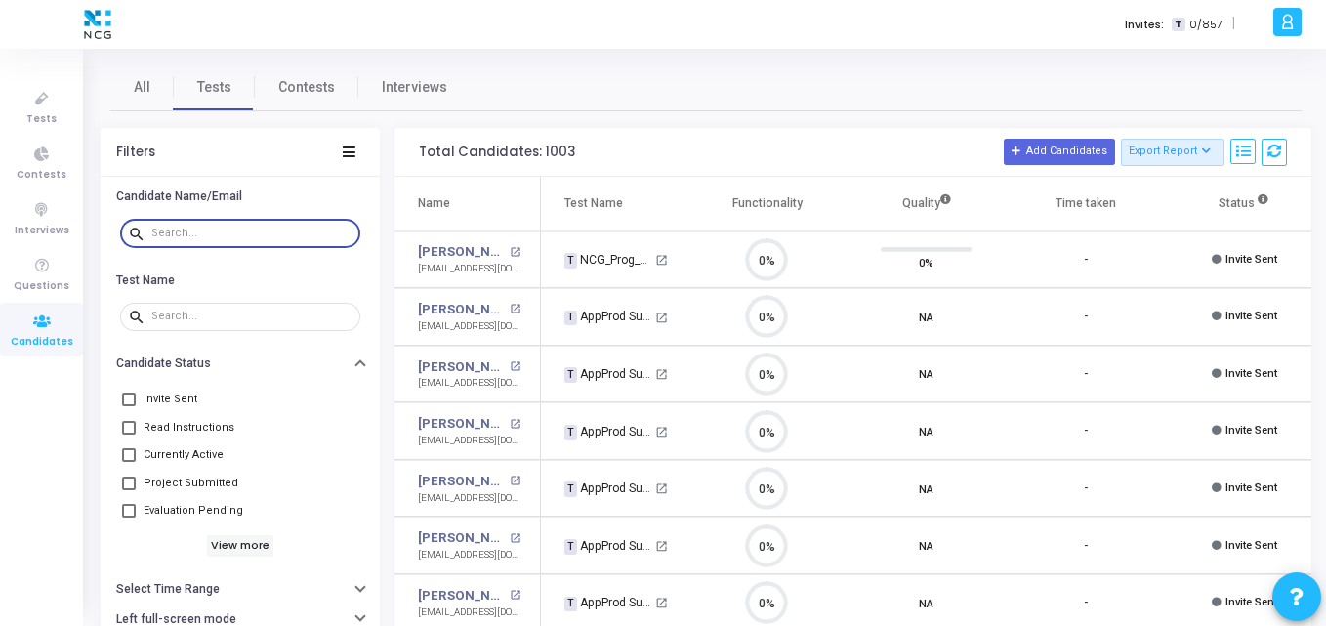
click at [205, 229] on input "text" at bounding box center [251, 234] width 201 height 12
paste input "mukeshmandlekar5@gmail.com"
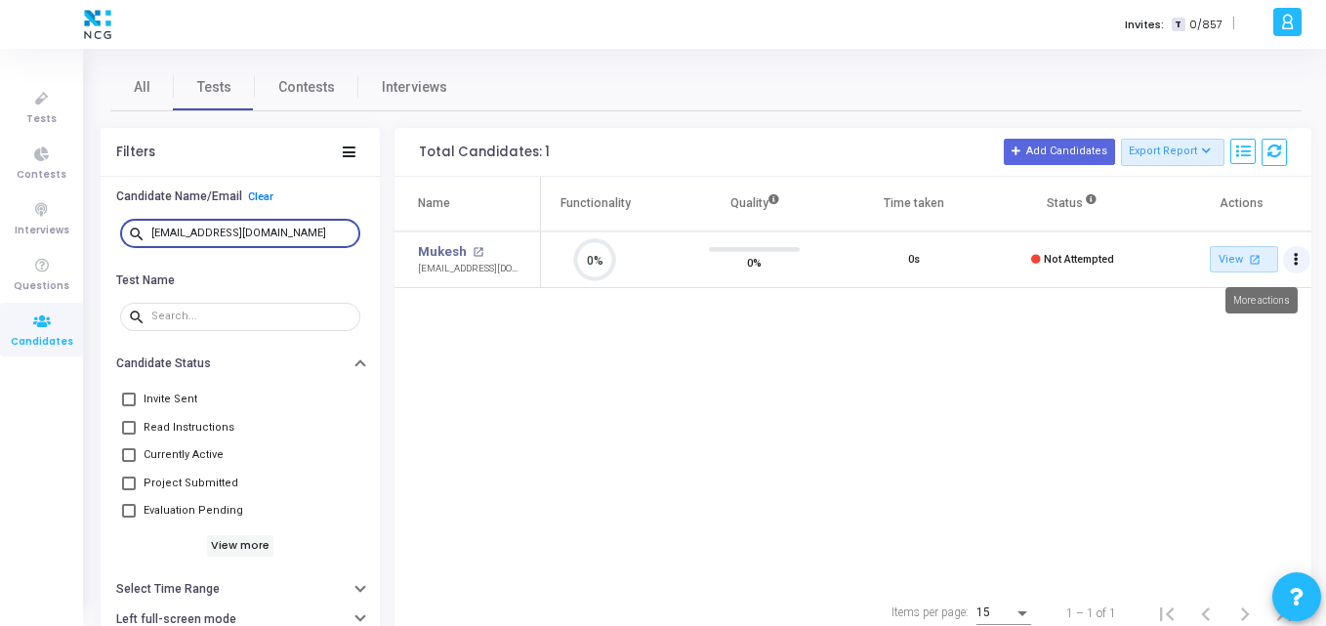
type input "mukeshmandlekar5@gmail.com"
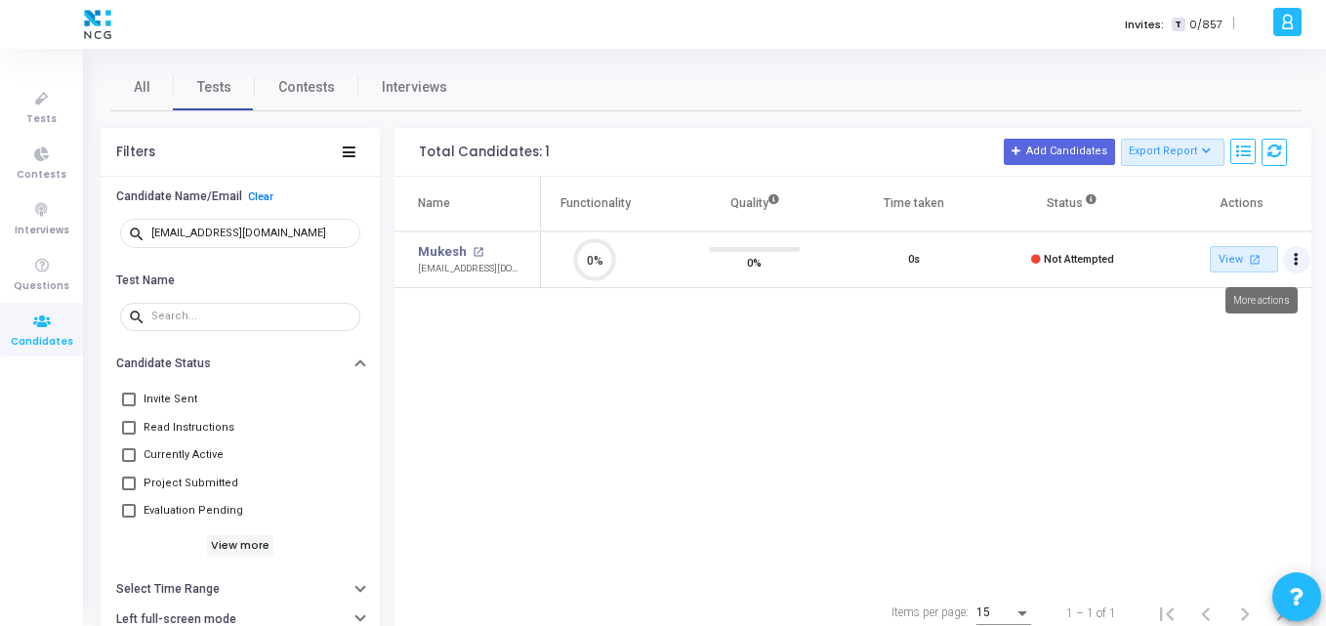
click at [1295, 262] on icon "Actions" at bounding box center [1296, 260] width 5 height 10
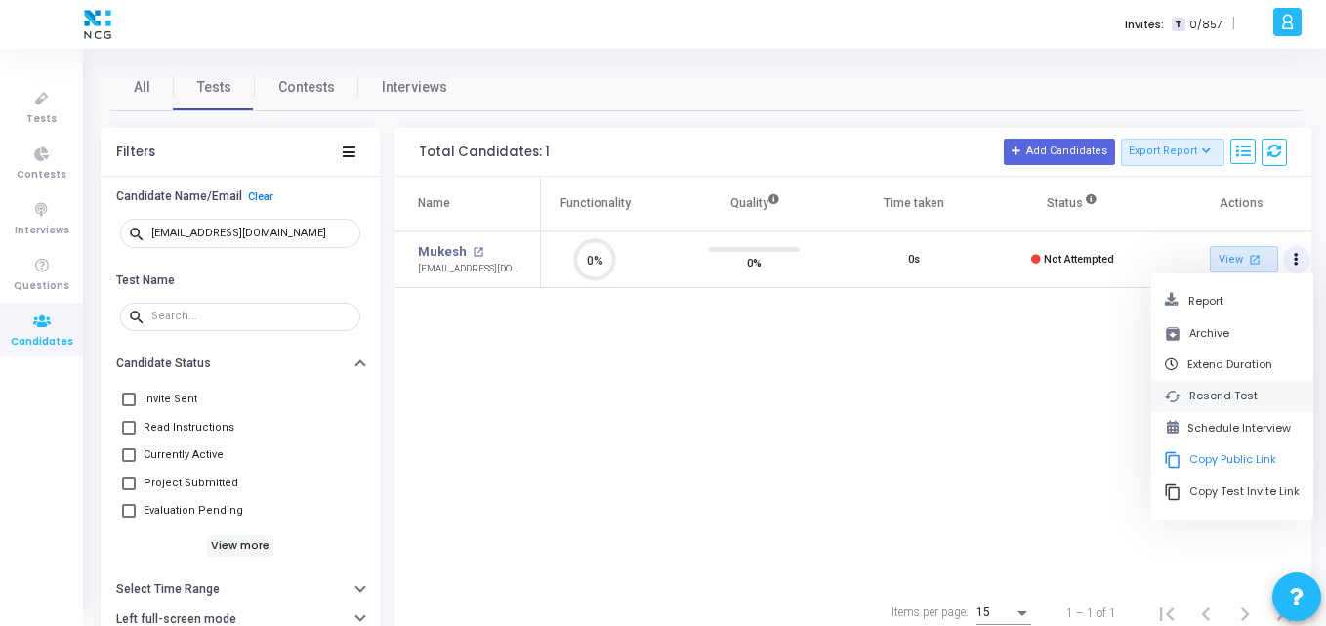
click at [1206, 397] on button "cached Resend Test" at bounding box center [1233, 396] width 162 height 32
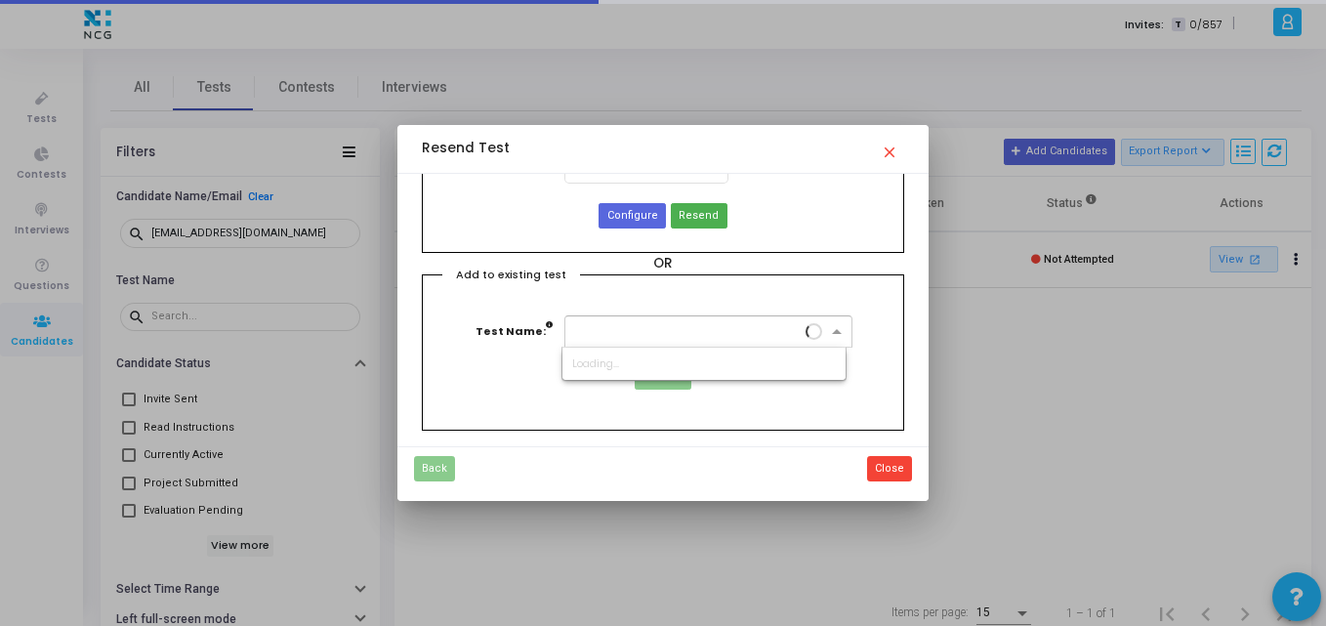
click at [795, 335] on input "text" at bounding box center [688, 329] width 227 height 17
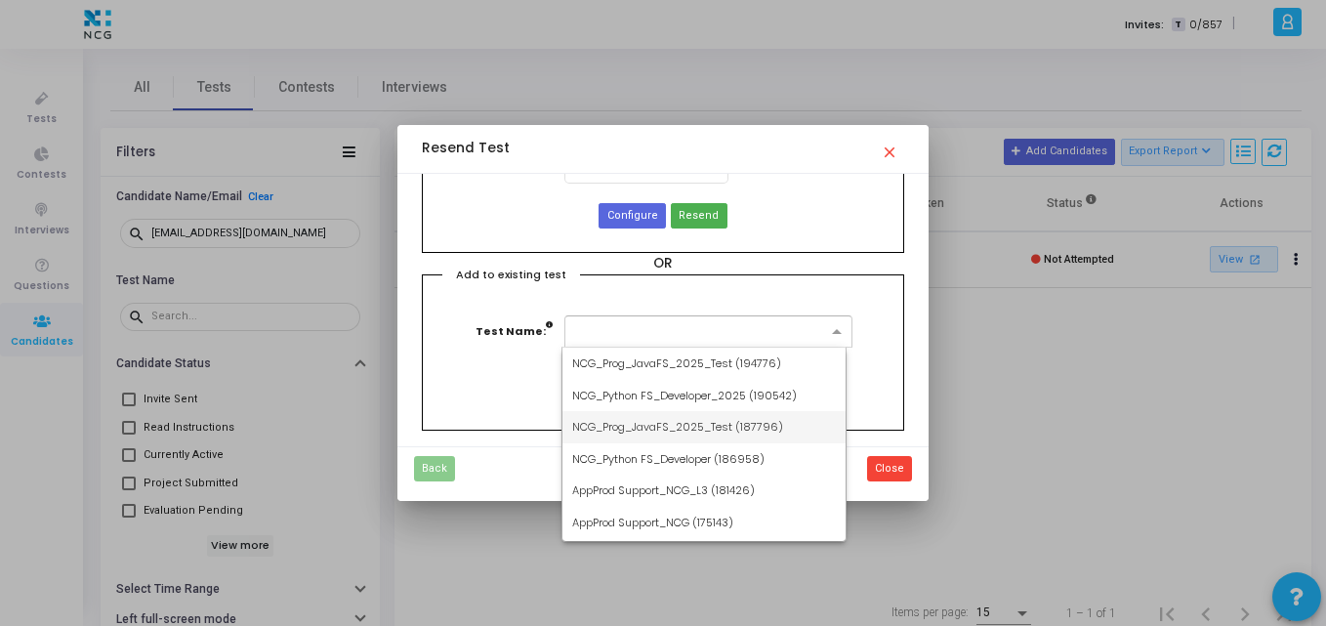
click at [663, 416] on div "NCG_Prog_JavaFS_2025_Test (187796)" at bounding box center [704, 427] width 283 height 32
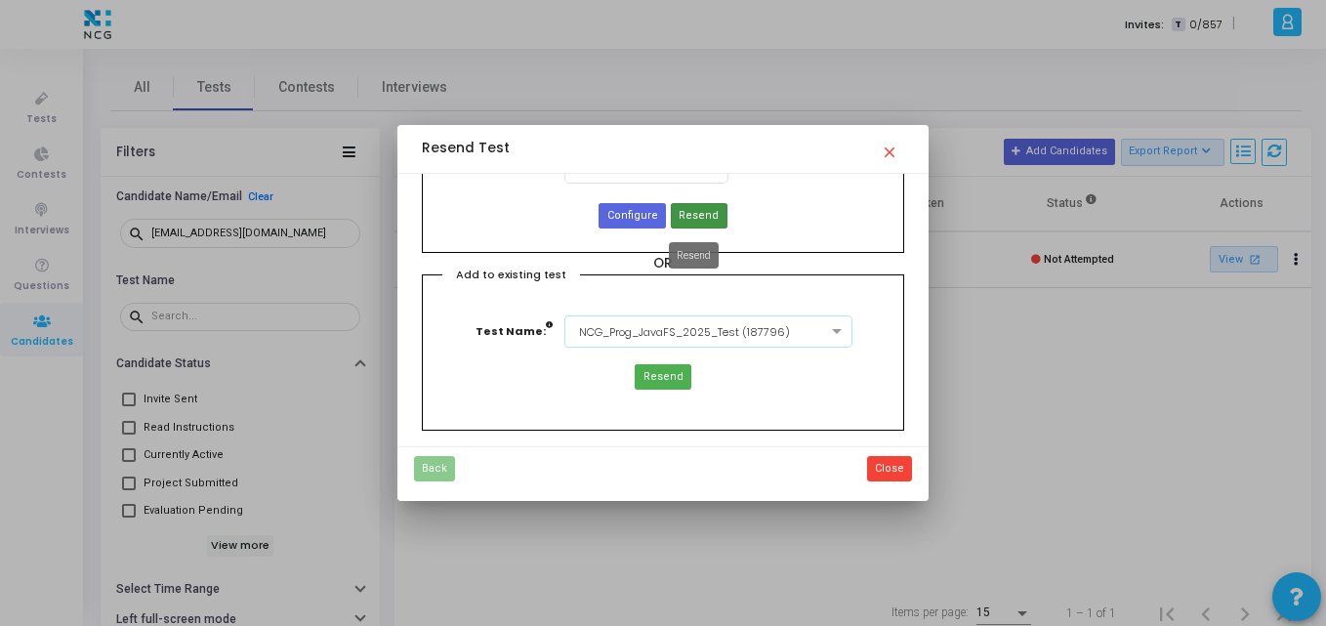
click at [686, 208] on span "Resend" at bounding box center [699, 216] width 40 height 17
click at [658, 390] on mat-tooltip-component "Resend" at bounding box center [660, 417] width 77 height 54
click at [655, 385] on span "Resend" at bounding box center [664, 377] width 40 height 17
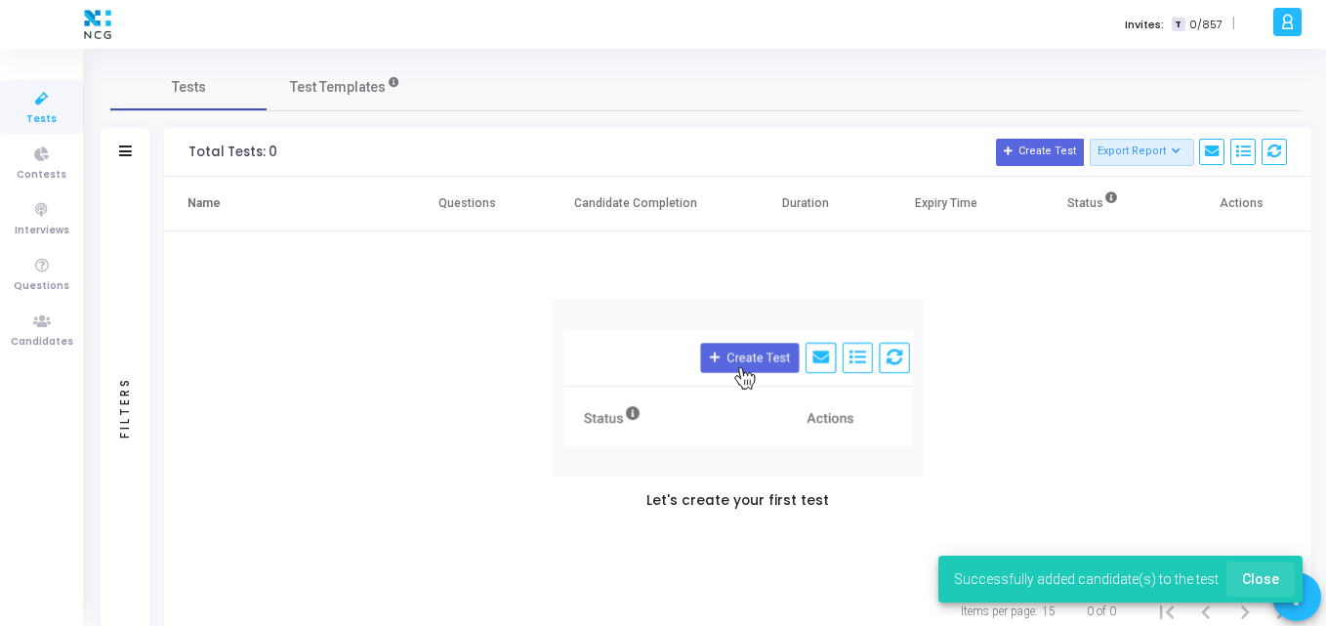
click at [1262, 588] on button "Close" at bounding box center [1261, 579] width 68 height 35
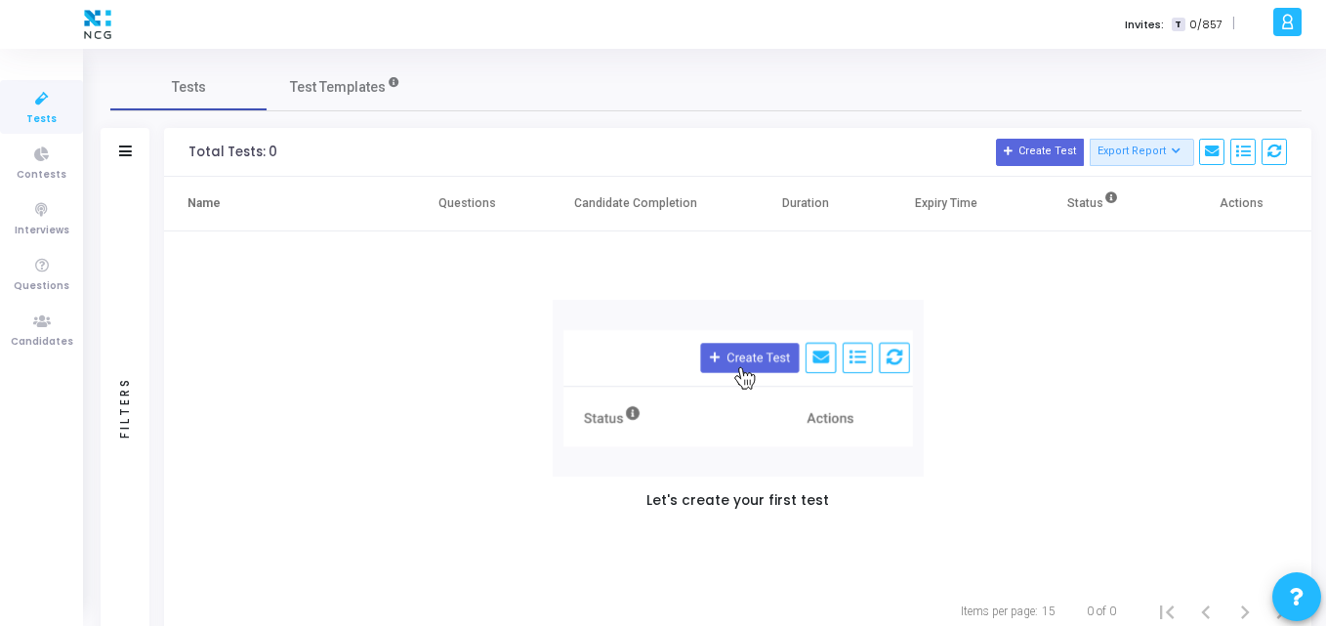
click at [55, 98] on icon at bounding box center [41, 99] width 41 height 24
click at [7, 103] on link "Tests" at bounding box center [41, 107] width 83 height 54
drag, startPoint x: 7, startPoint y: 103, endPoint x: 49, endPoint y: 101, distance: 42.0
click at [49, 101] on link "Tests" at bounding box center [41, 107] width 83 height 54
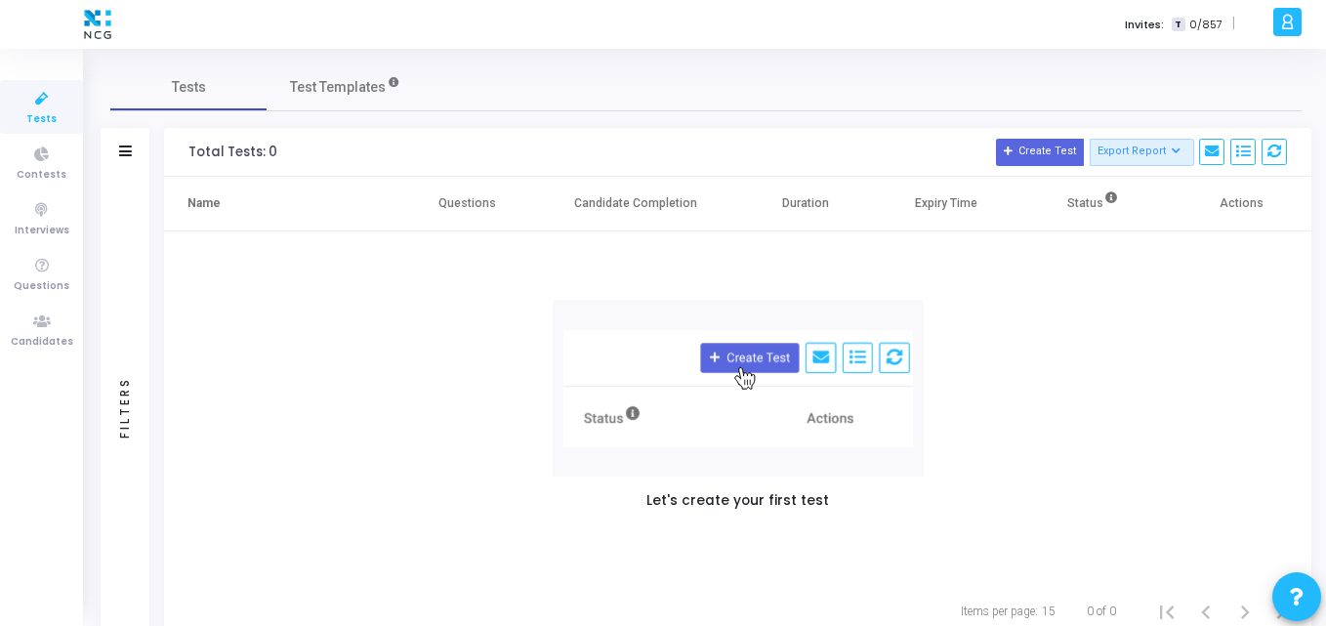
click at [49, 101] on icon at bounding box center [41, 99] width 41 height 24
click at [43, 307] on link "Candidates" at bounding box center [41, 330] width 83 height 54
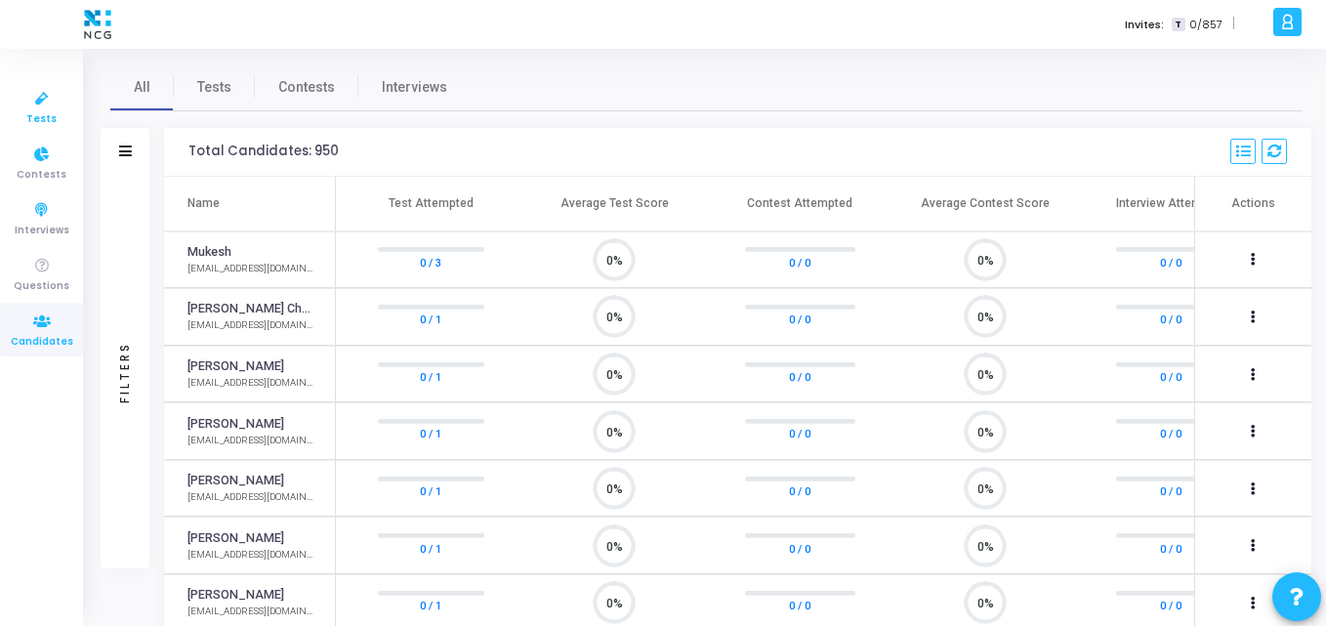
click at [42, 122] on span "Tests" at bounding box center [41, 119] width 30 height 17
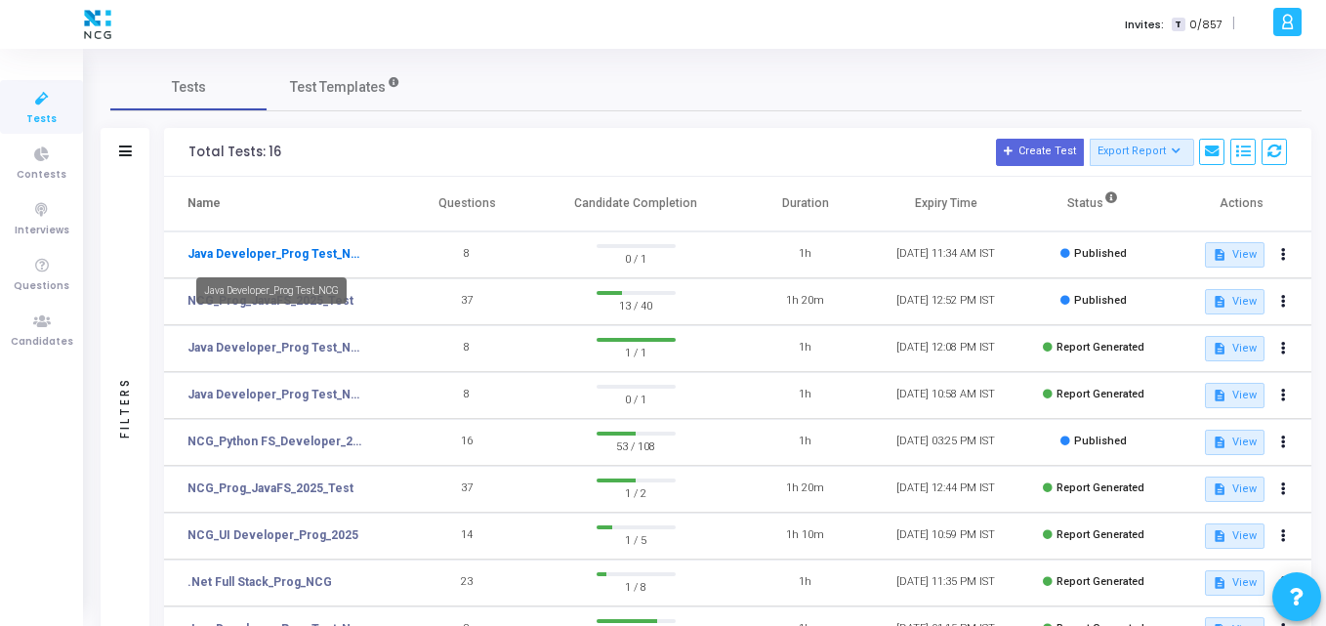
click at [261, 250] on link "Java Developer_Prog Test_NCG" at bounding box center [278, 254] width 180 height 18
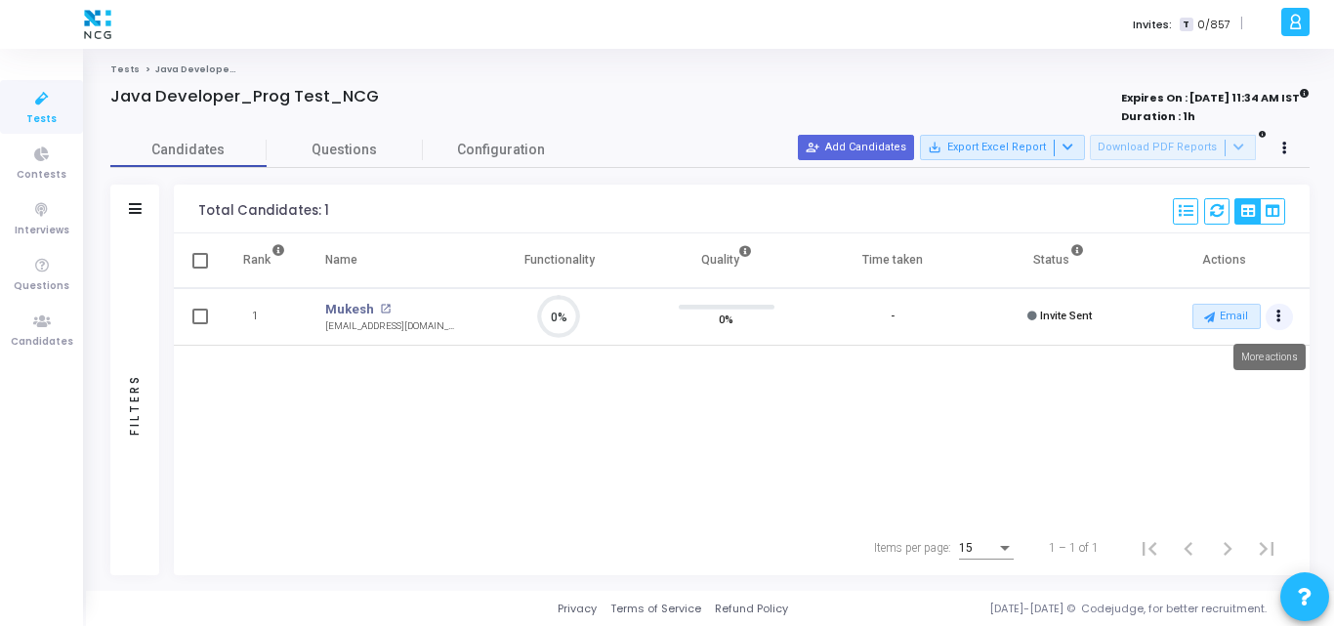
click at [1277, 325] on button "Actions" at bounding box center [1279, 317] width 27 height 27
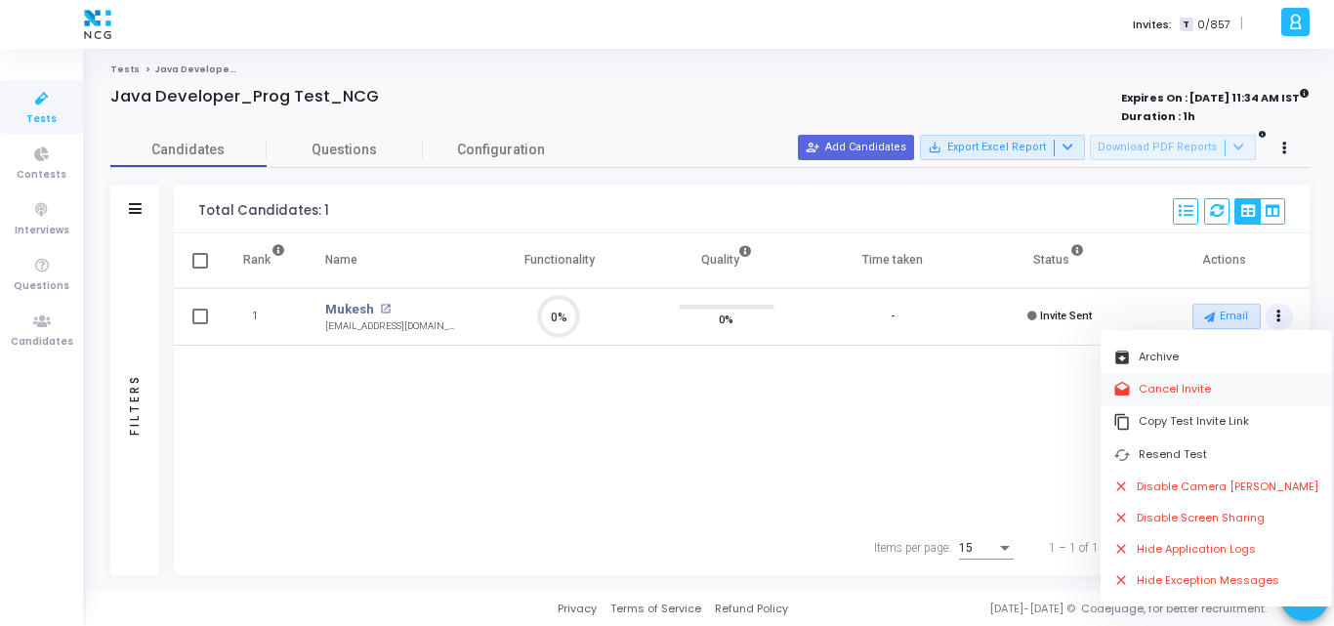
click at [1145, 387] on button "drafts Cancel Invite" at bounding box center [1216, 389] width 231 height 32
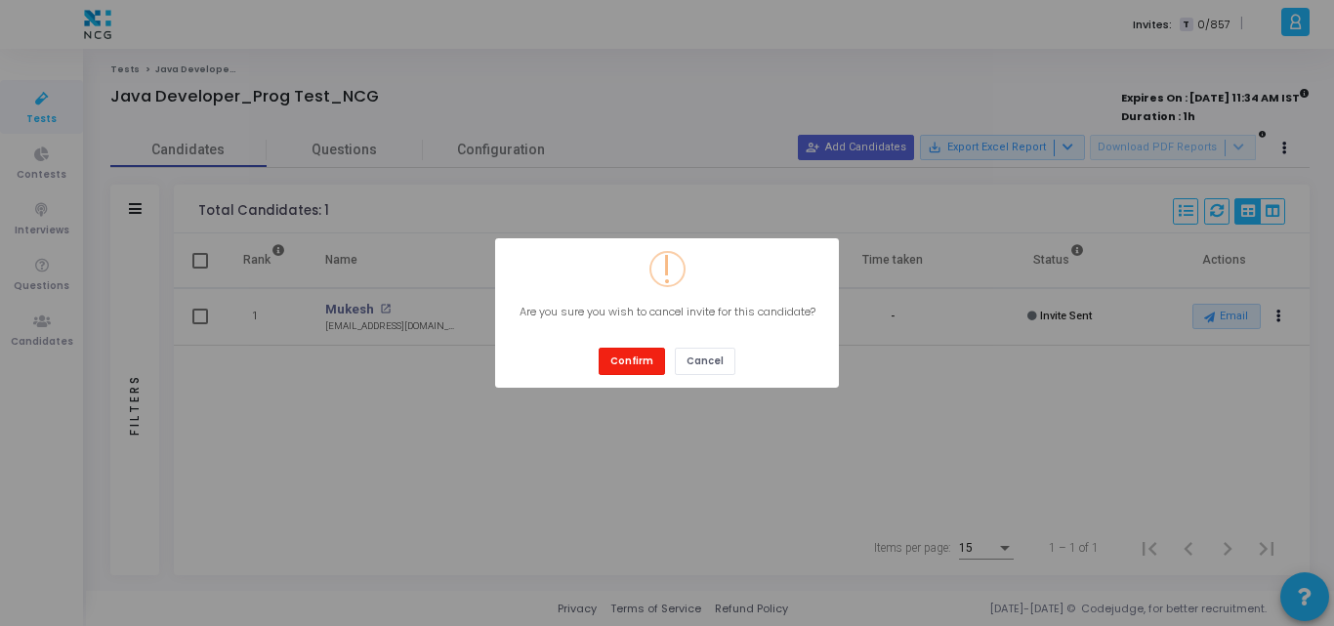
click at [632, 367] on button "Confirm" at bounding box center [632, 361] width 66 height 26
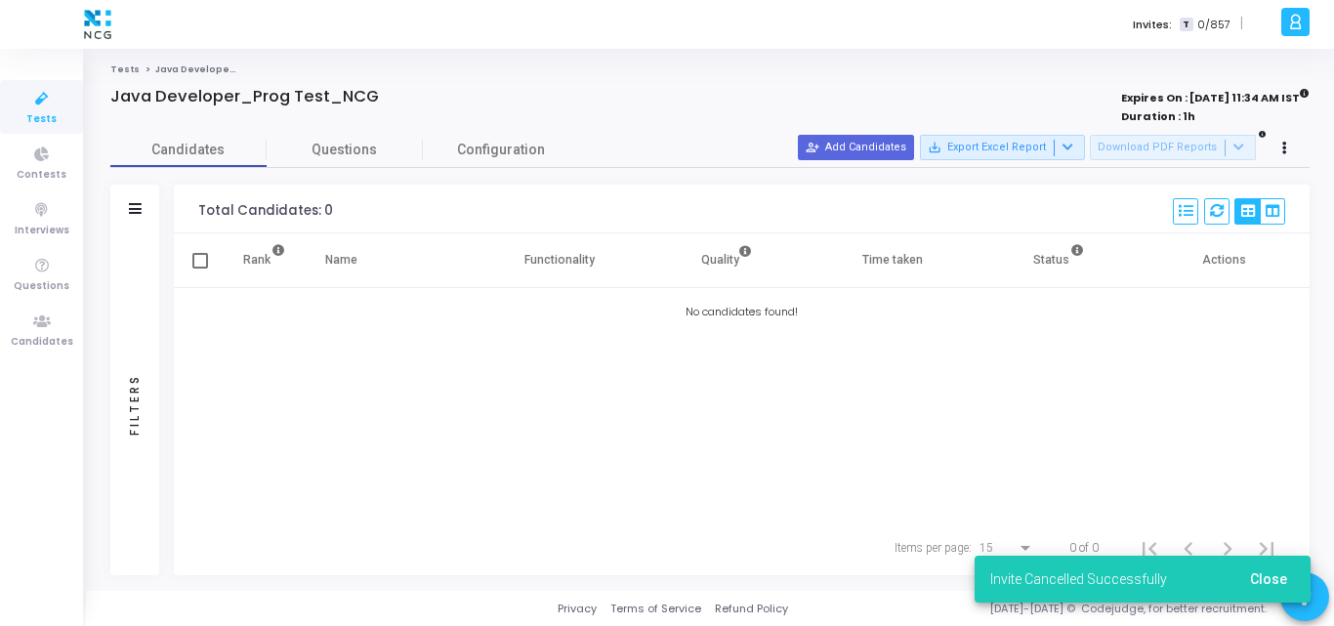
click at [1273, 155] on div at bounding box center [1285, 148] width 27 height 27
click at [1287, 150] on button at bounding box center [1285, 148] width 27 height 27
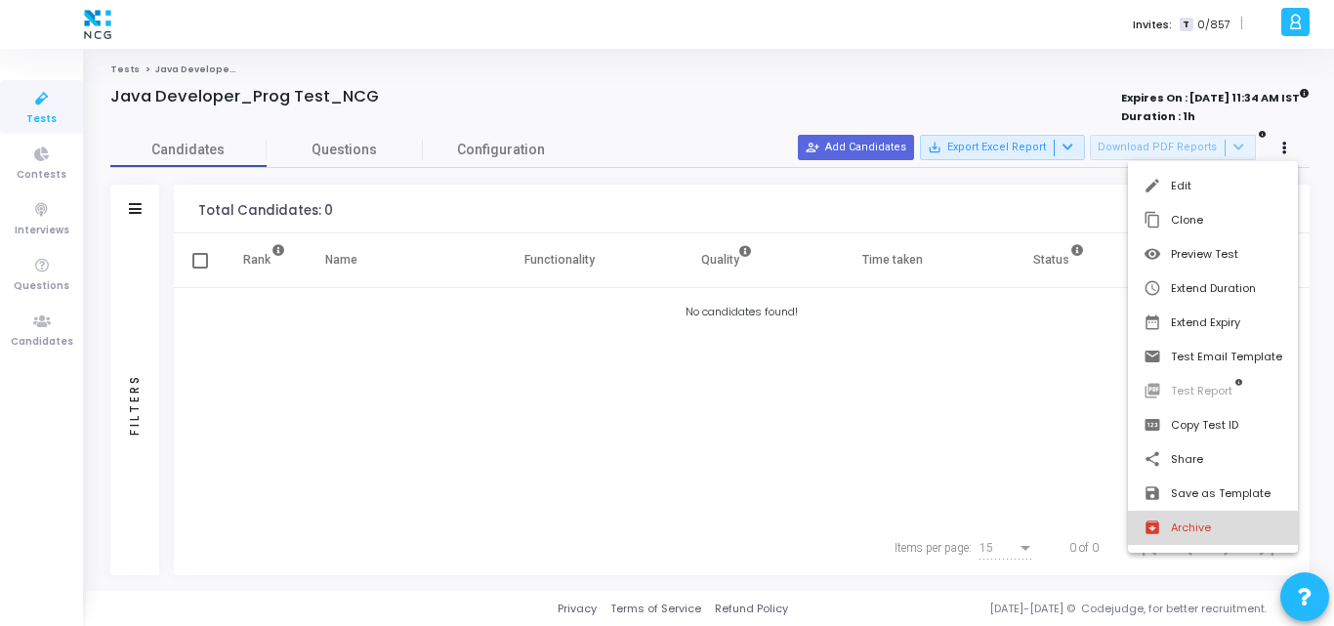
click at [1176, 528] on button "archive Archive" at bounding box center [1213, 528] width 170 height 34
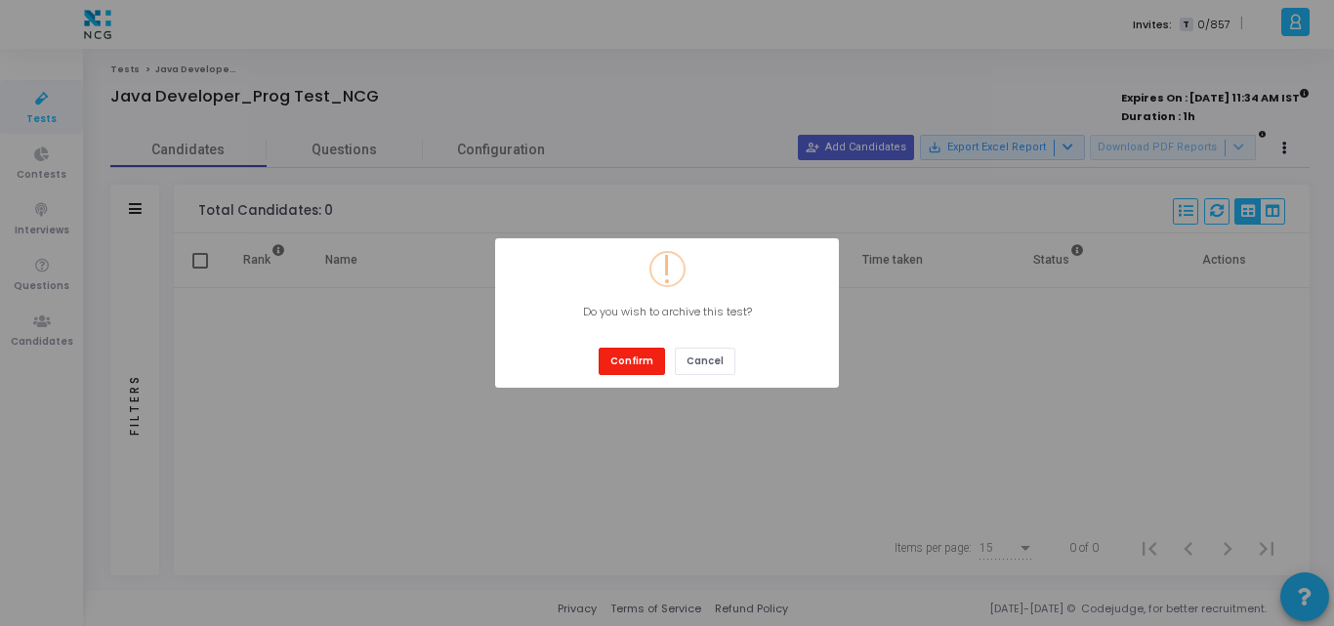
click at [641, 359] on button "Confirm" at bounding box center [632, 361] width 66 height 26
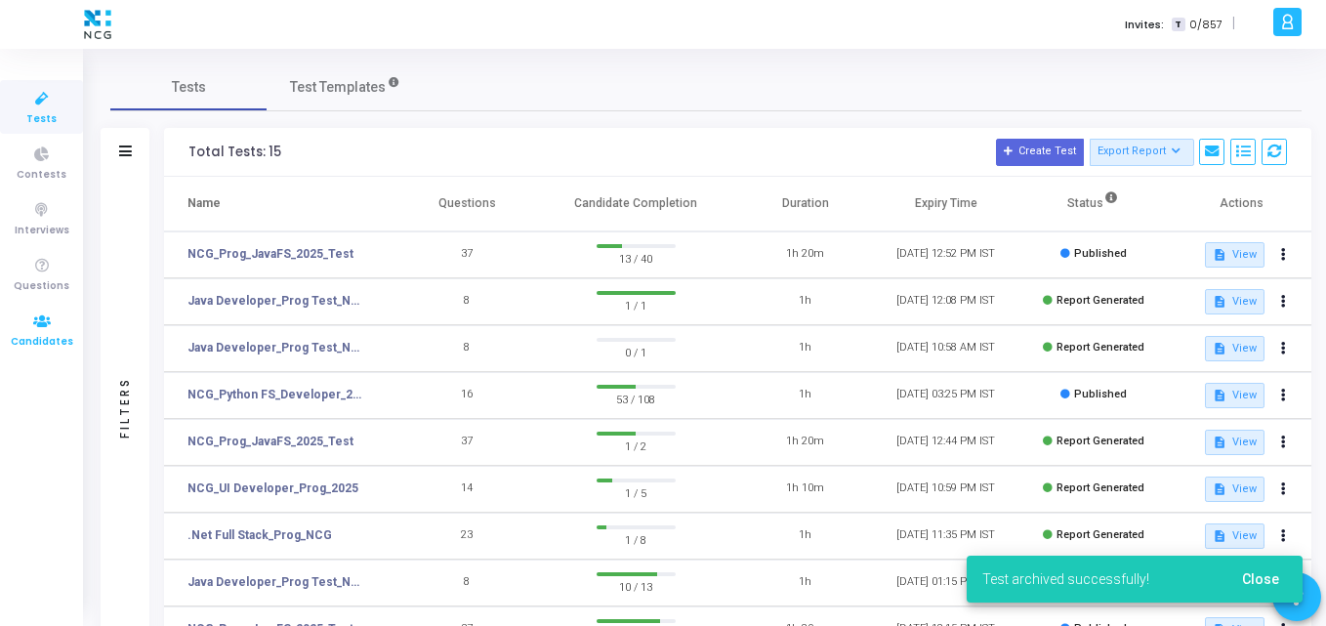
click at [27, 339] on span "Candidates" at bounding box center [42, 342] width 63 height 17
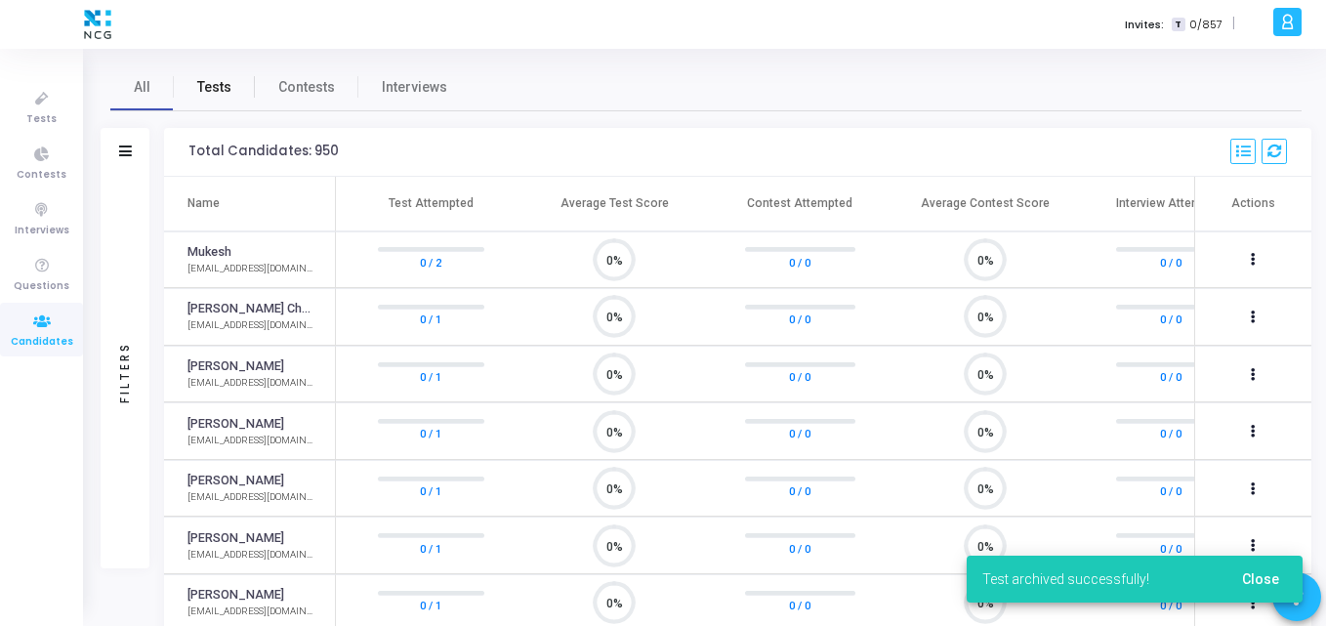
click at [213, 88] on span "Tests" at bounding box center [214, 87] width 34 height 21
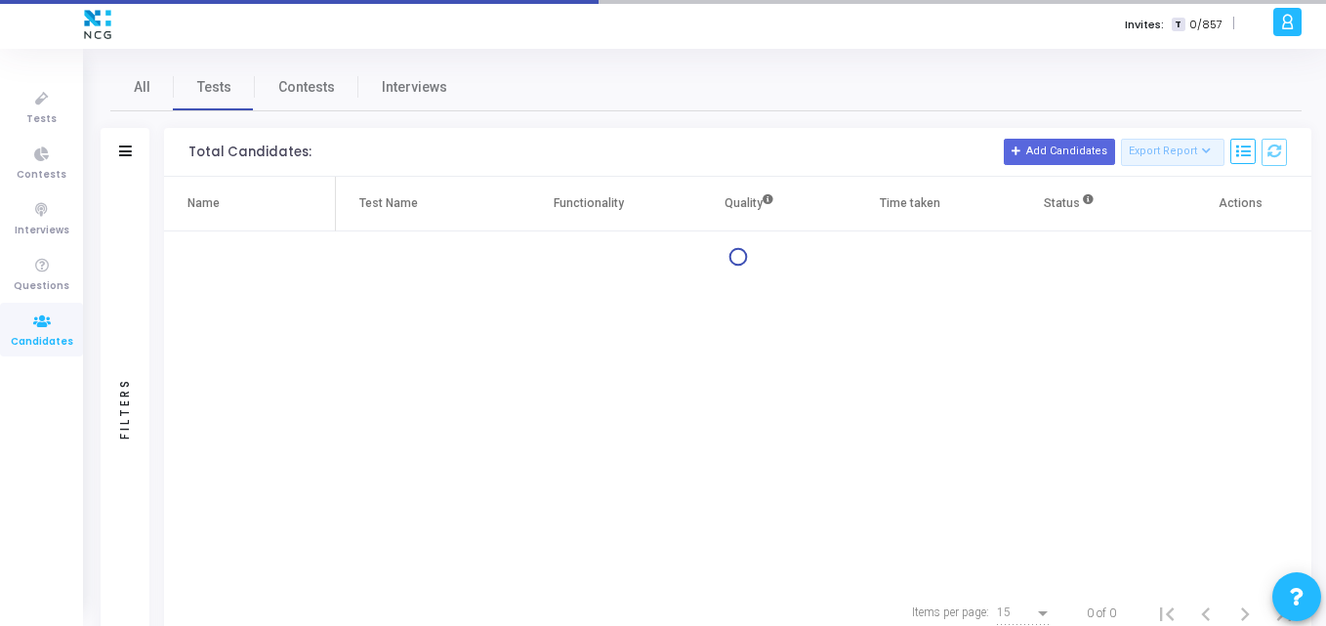
click at [119, 139] on div "Filters" at bounding box center [125, 152] width 49 height 49
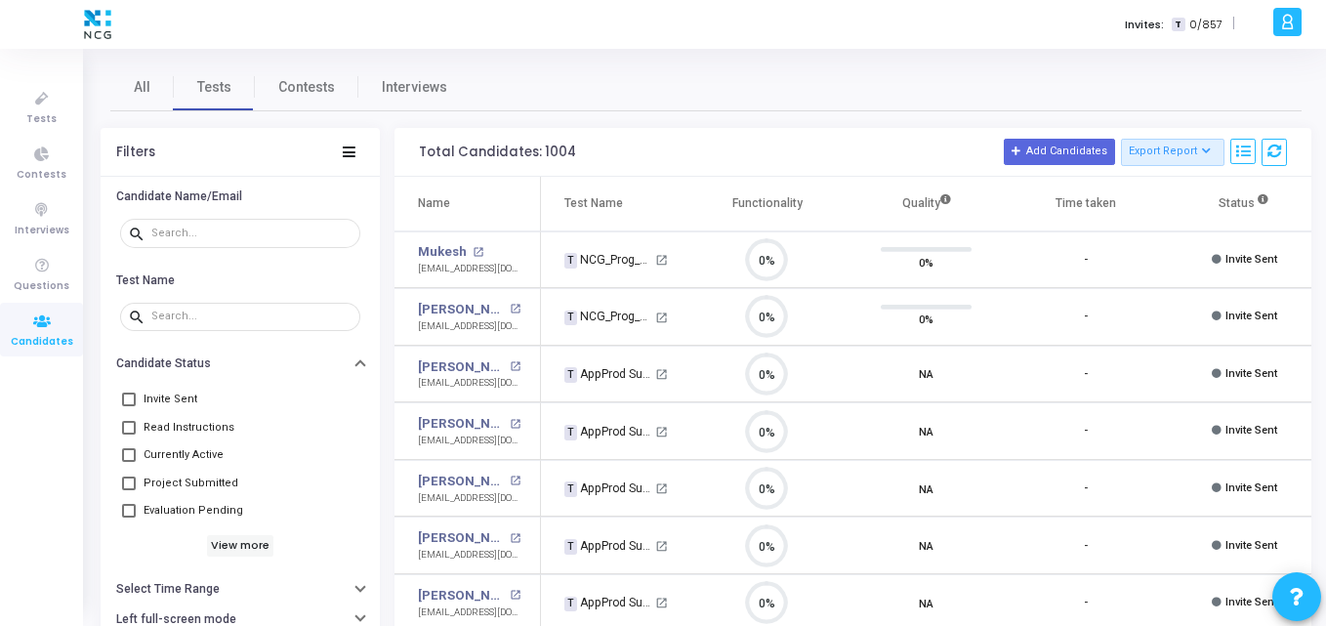
click at [129, 147] on div "Filters" at bounding box center [135, 153] width 39 height 16
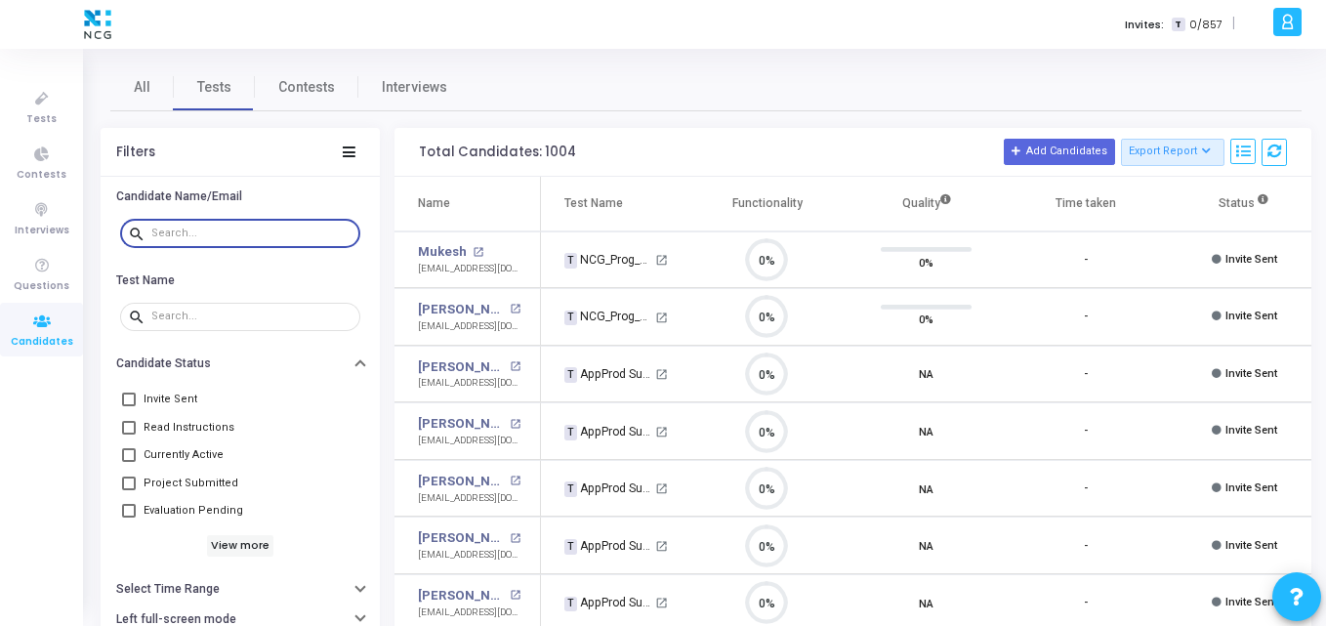
click at [193, 228] on input "text" at bounding box center [251, 234] width 201 height 12
paste input "mukeshmandlekar5@gmail.com"
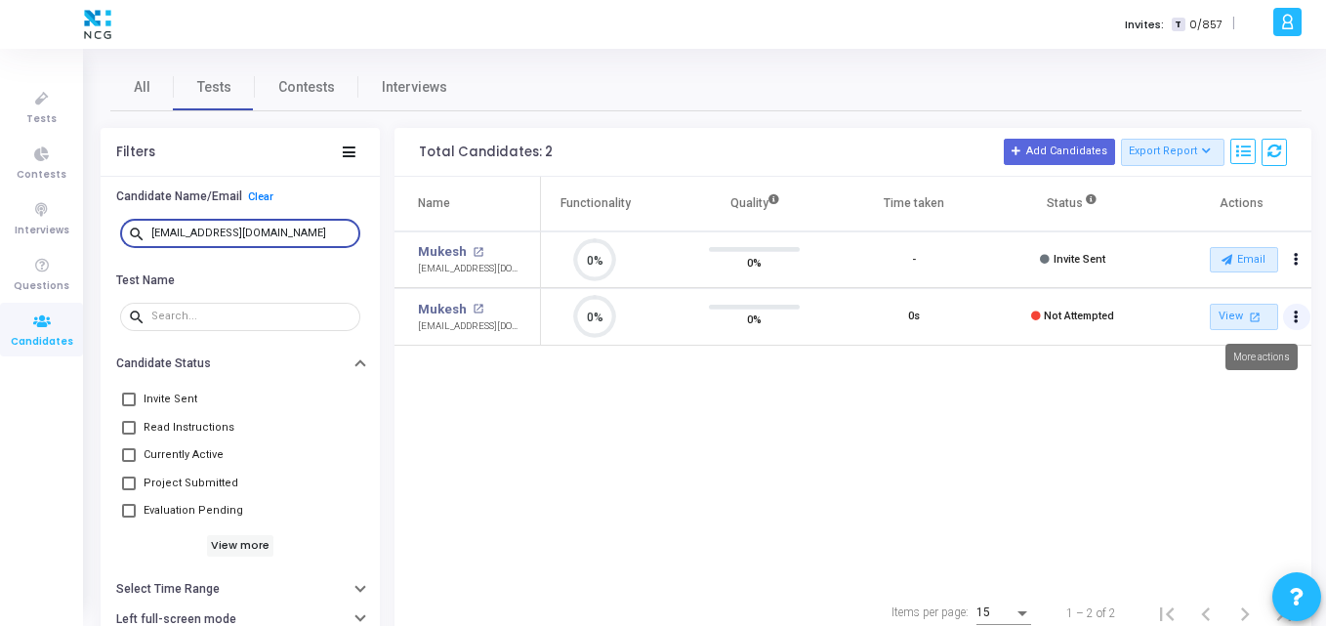
type input "mukeshmandlekar5@gmail.com"
click at [1299, 313] on icon "Actions" at bounding box center [1296, 318] width 5 height 10
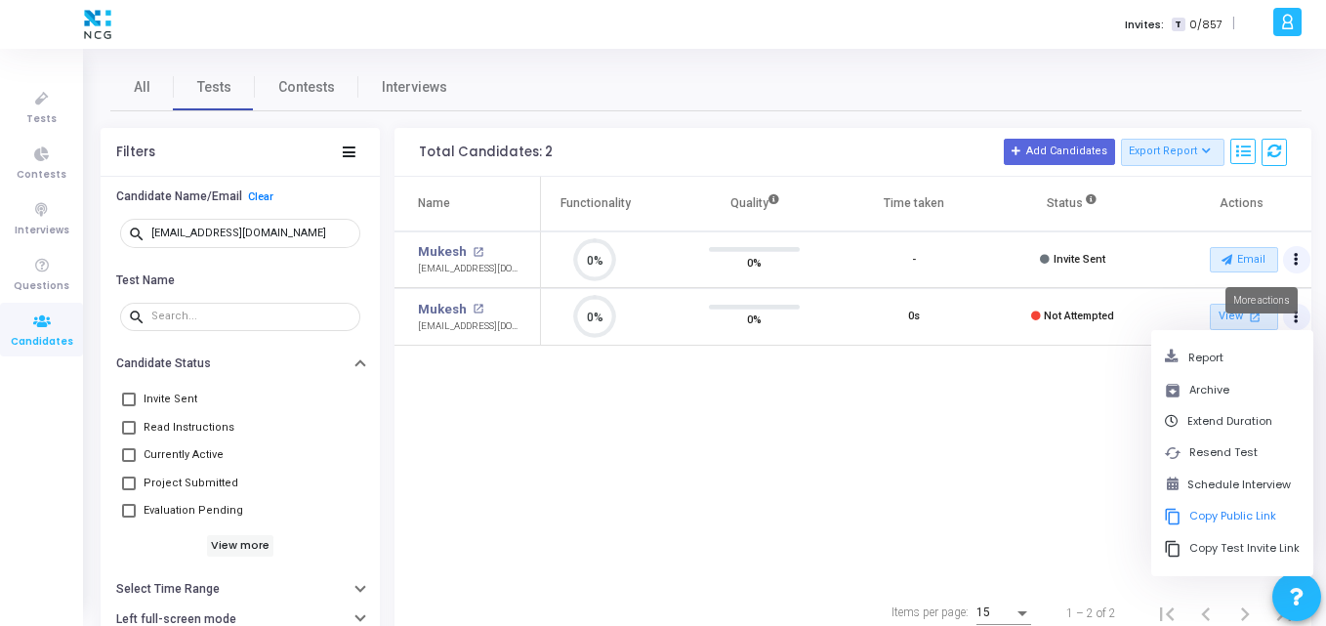
click at [1293, 266] on button "Actions" at bounding box center [1296, 259] width 27 height 27
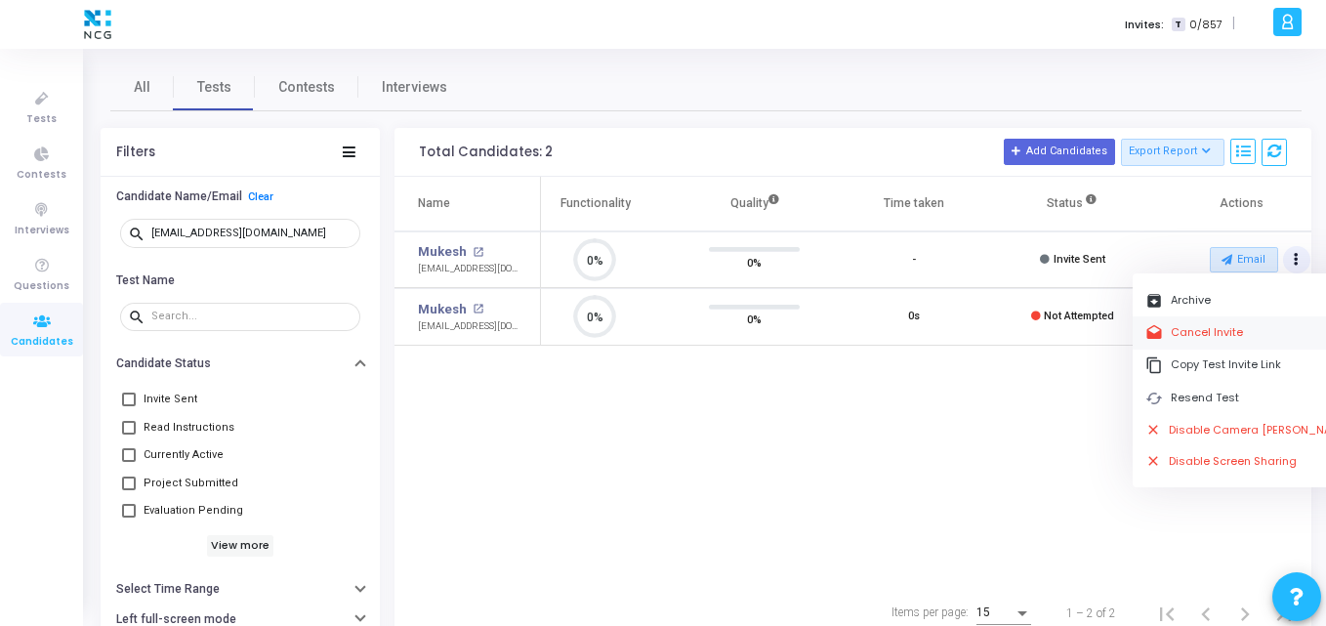
click at [1200, 337] on button "drafts Cancel Invite" at bounding box center [1248, 332] width 231 height 32
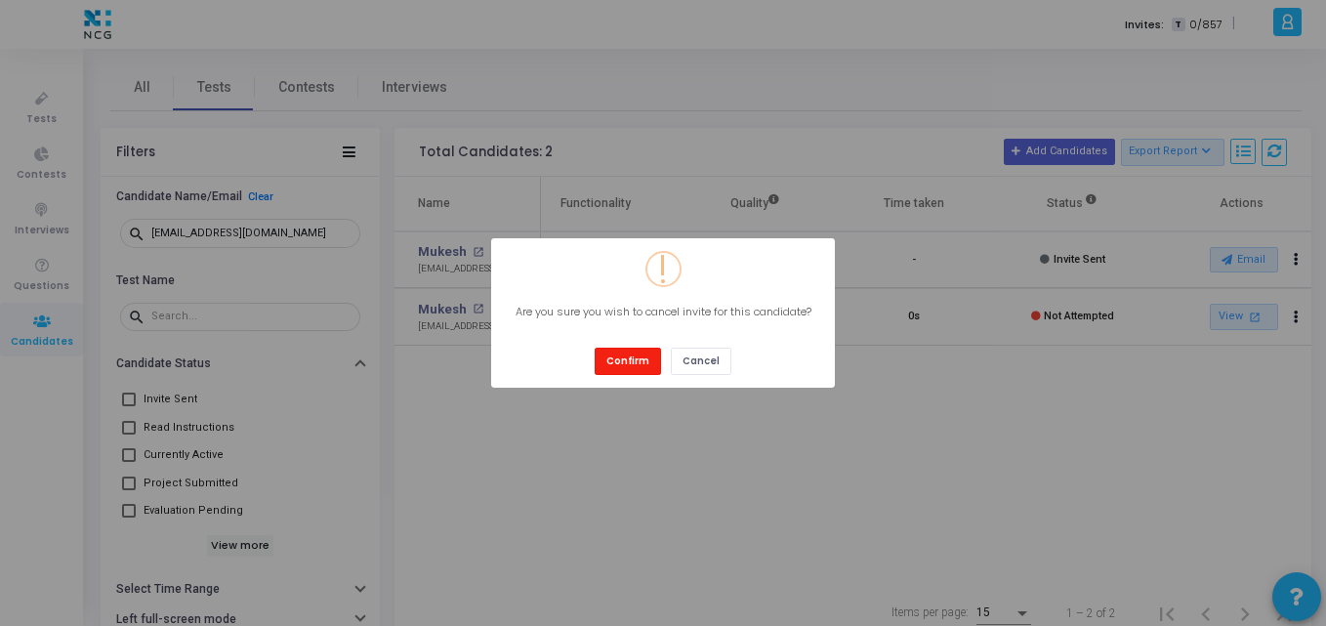
click at [620, 366] on button "Confirm" at bounding box center [628, 361] width 66 height 26
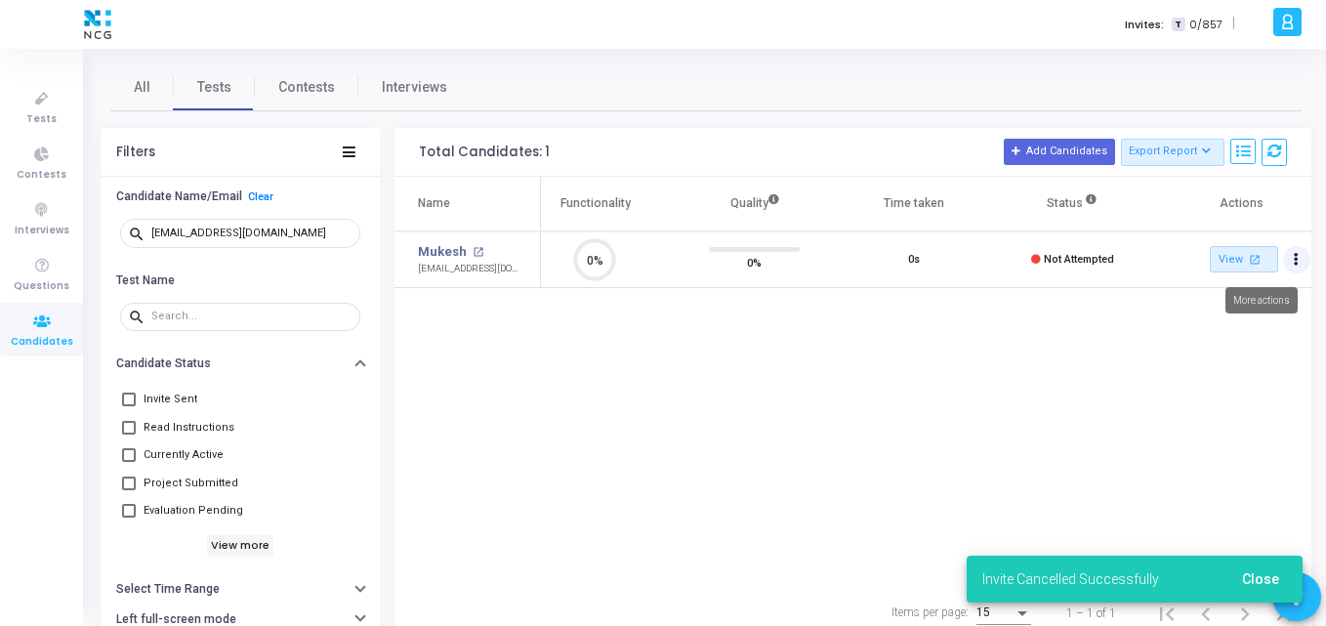
click at [1293, 264] on button "Actions" at bounding box center [1296, 259] width 27 height 27
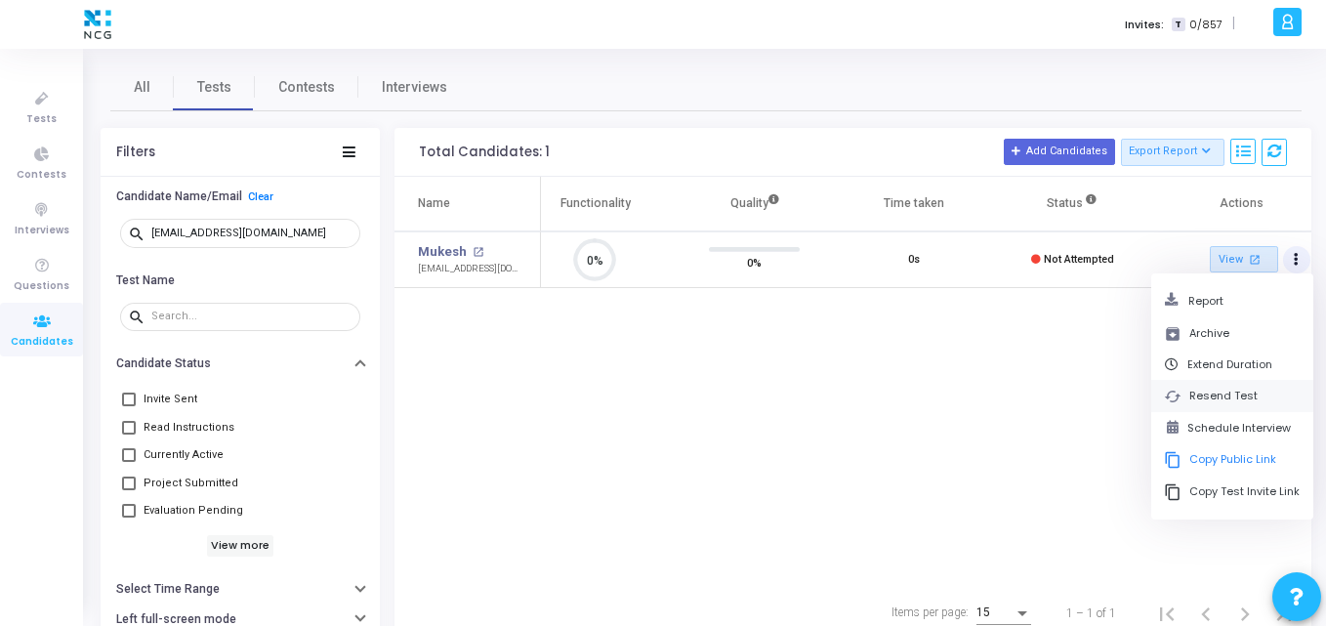
click at [1207, 392] on button "cached Resend Test" at bounding box center [1233, 396] width 162 height 32
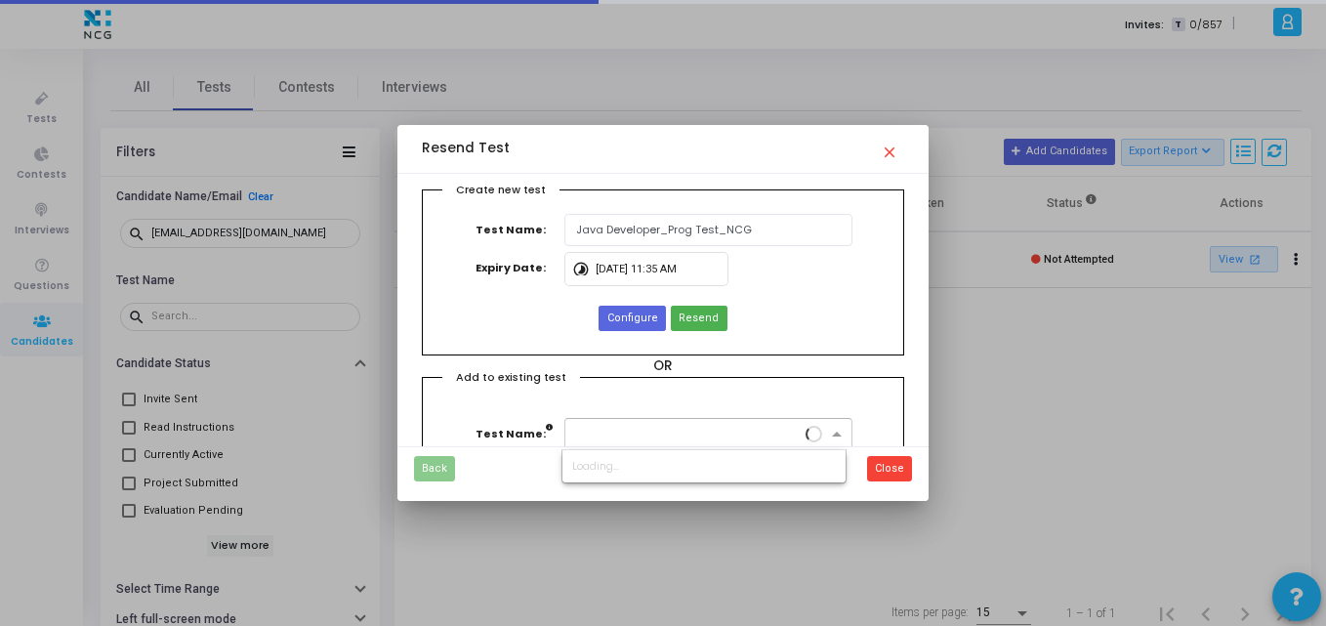
click at [653, 438] on input "text" at bounding box center [688, 432] width 227 height 17
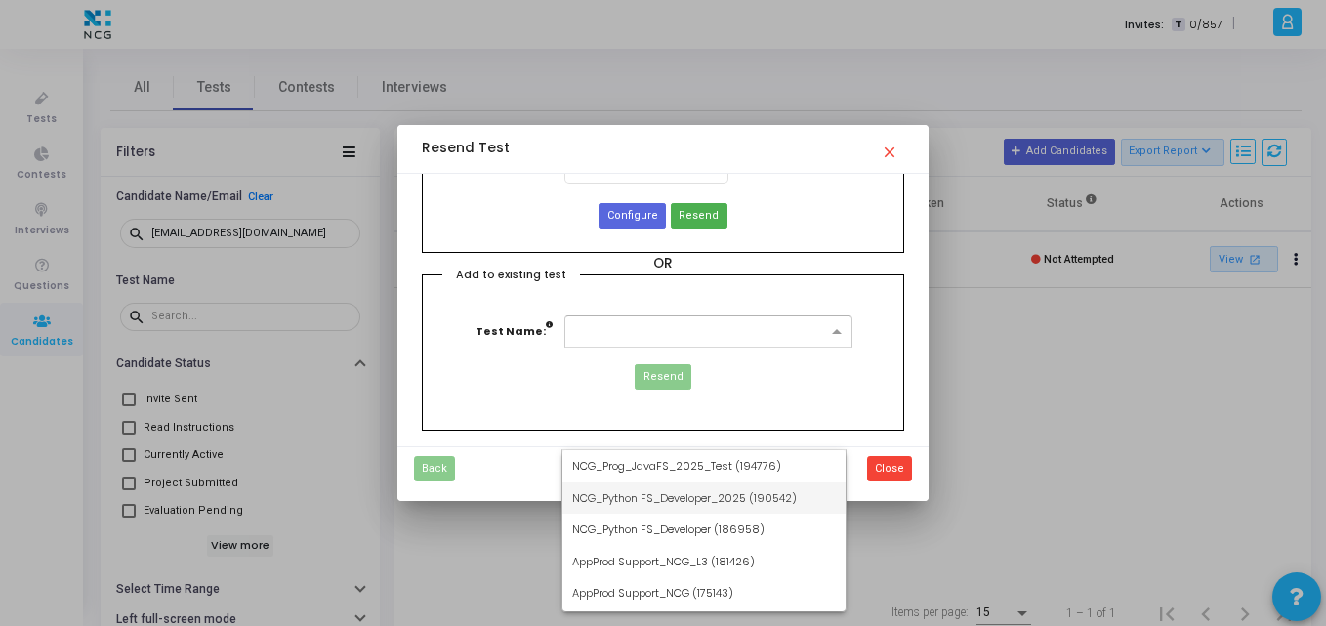
click at [659, 488] on div "NCG_Python FS_Developer_2025 (190542)" at bounding box center [704, 499] width 283 height 32
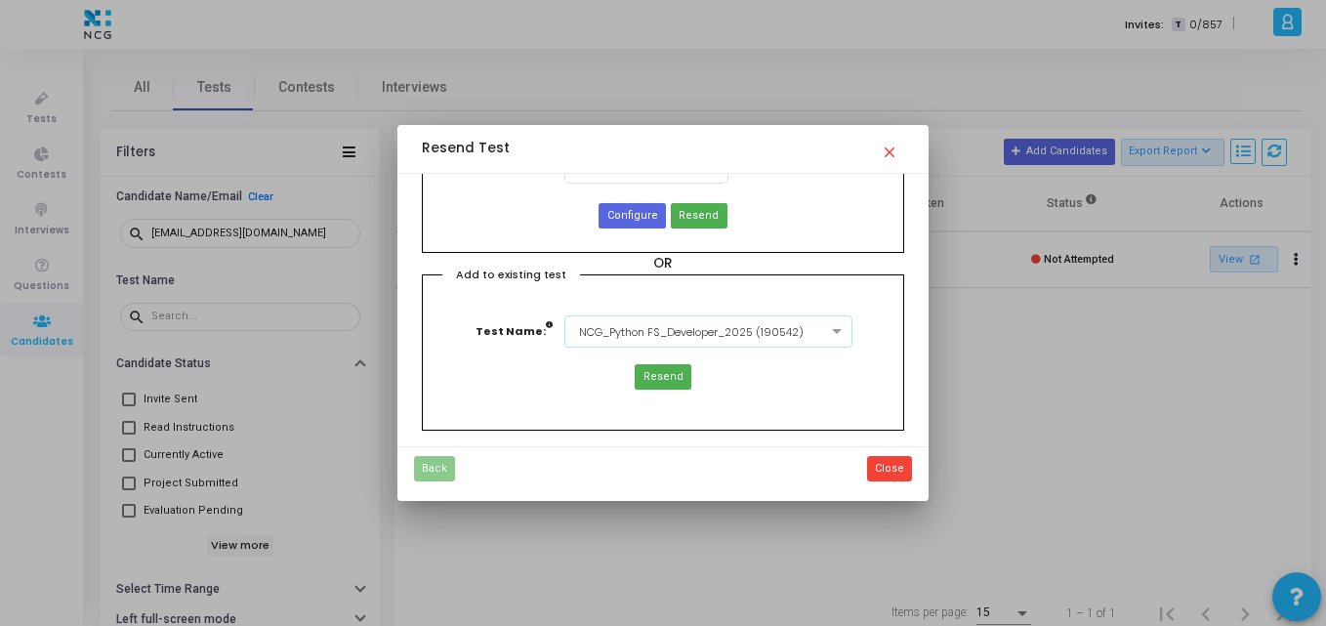
click at [797, 332] on div at bounding box center [708, 329] width 285 height 17
click at [695, 270] on h5 "OR" at bounding box center [663, 264] width 482 height 17
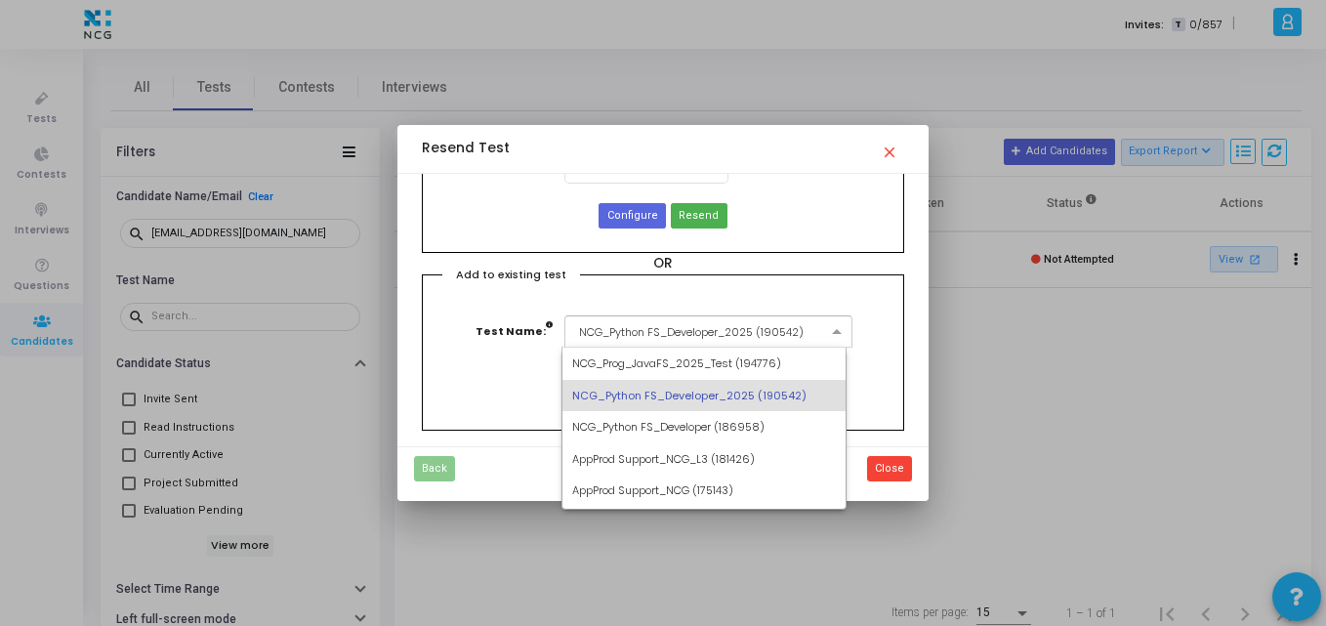
click at [668, 315] on div "× NCG_Python FS_Developer_2025 (190542)" at bounding box center [708, 331] width 287 height 32
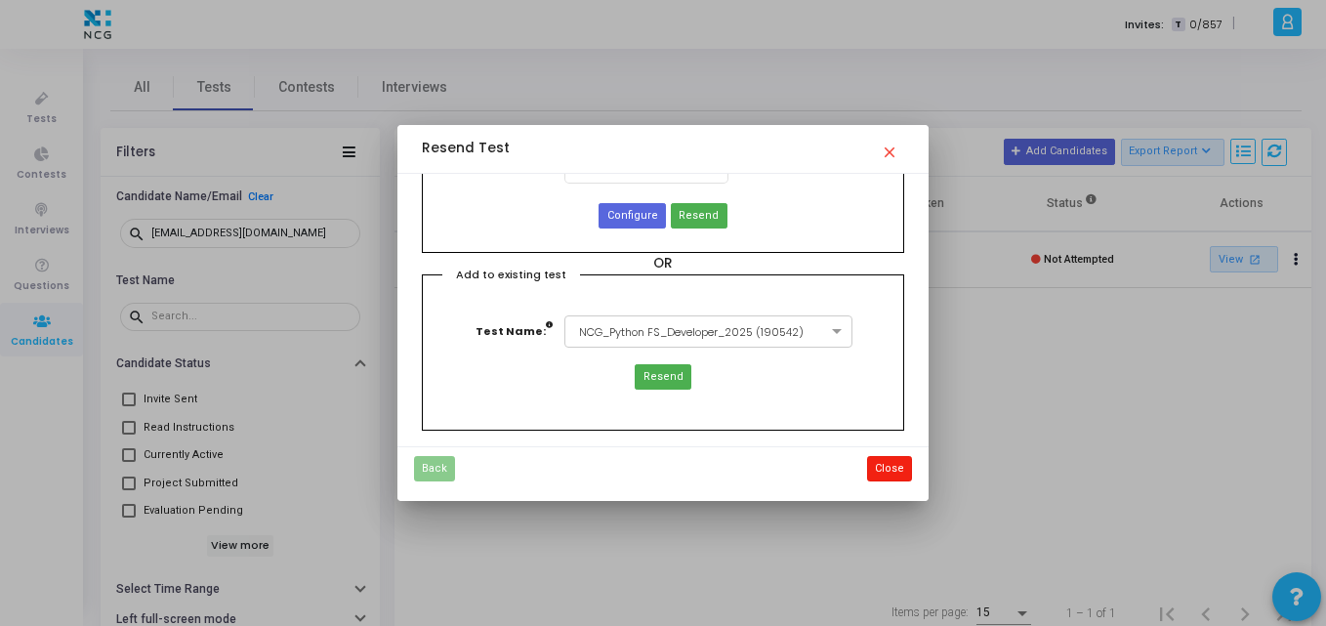
click at [887, 476] on button "Close" at bounding box center [889, 468] width 45 height 25
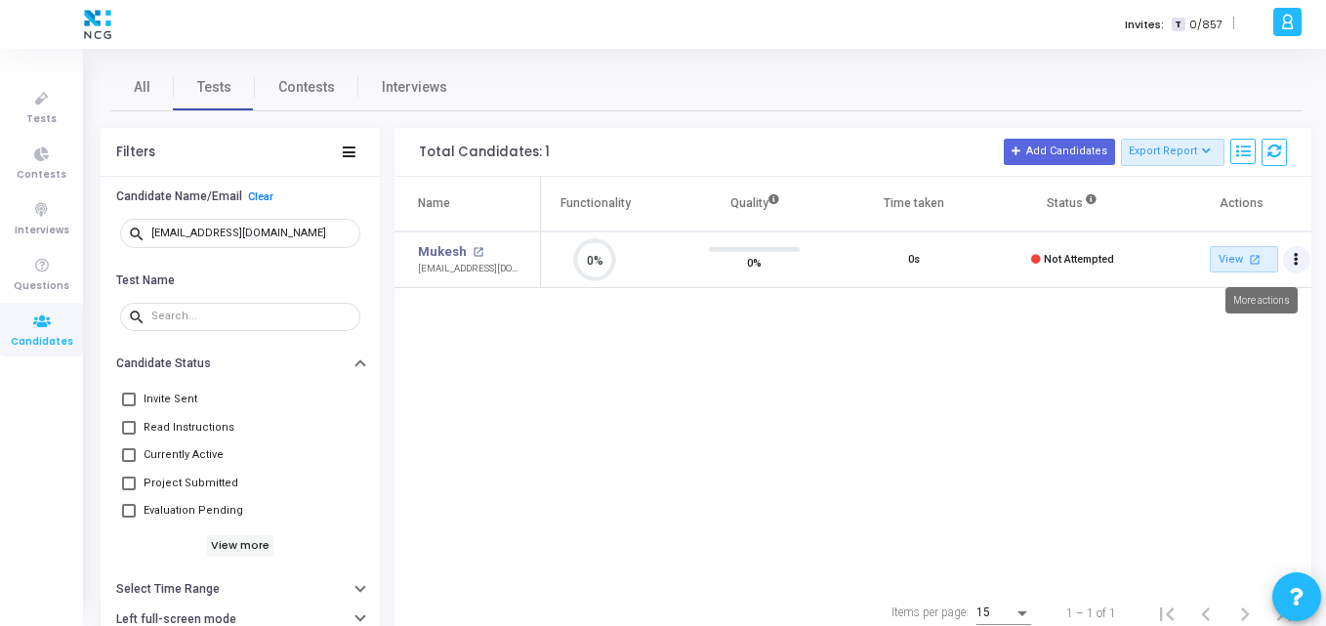
click at [1303, 257] on button "Actions" at bounding box center [1296, 259] width 27 height 27
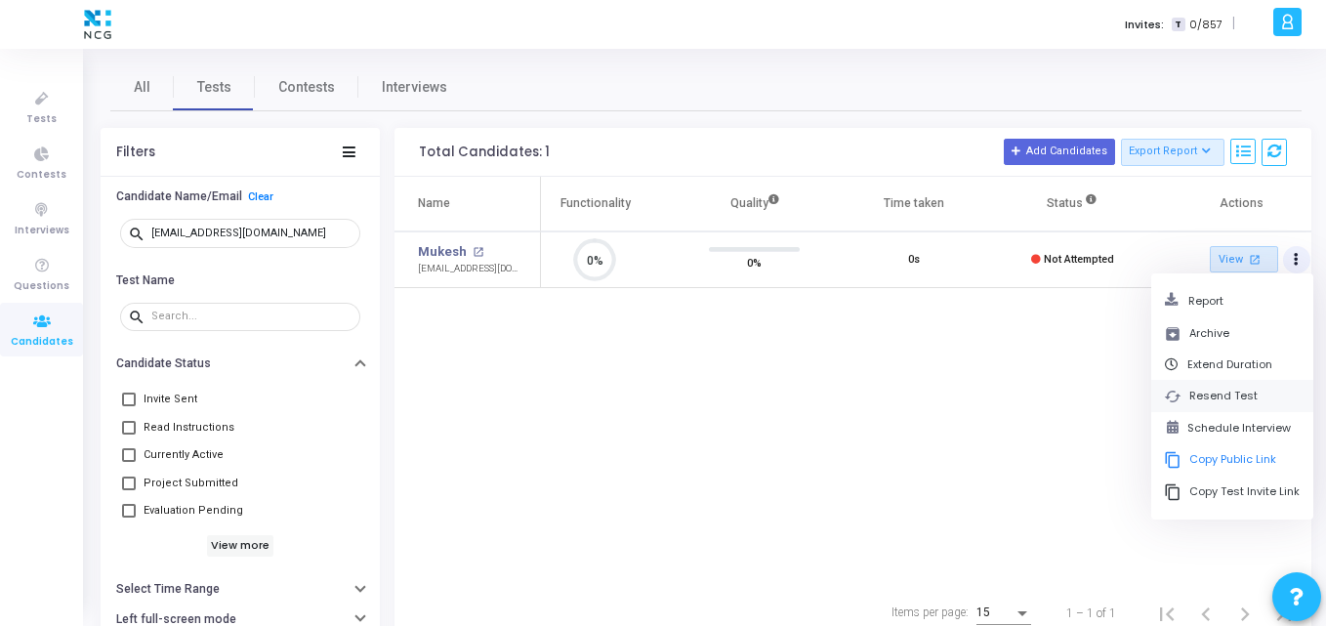
click at [1224, 396] on button "cached Resend Test" at bounding box center [1233, 396] width 162 height 32
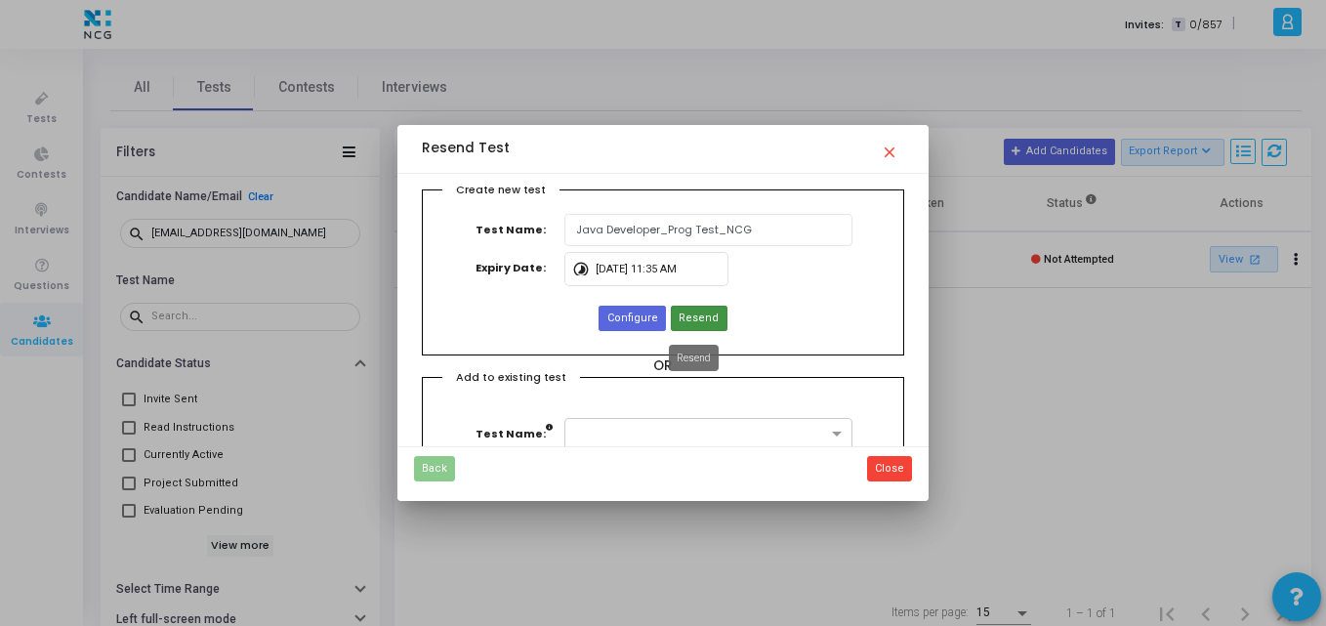
click at [693, 312] on span "Resend" at bounding box center [699, 319] width 40 height 17
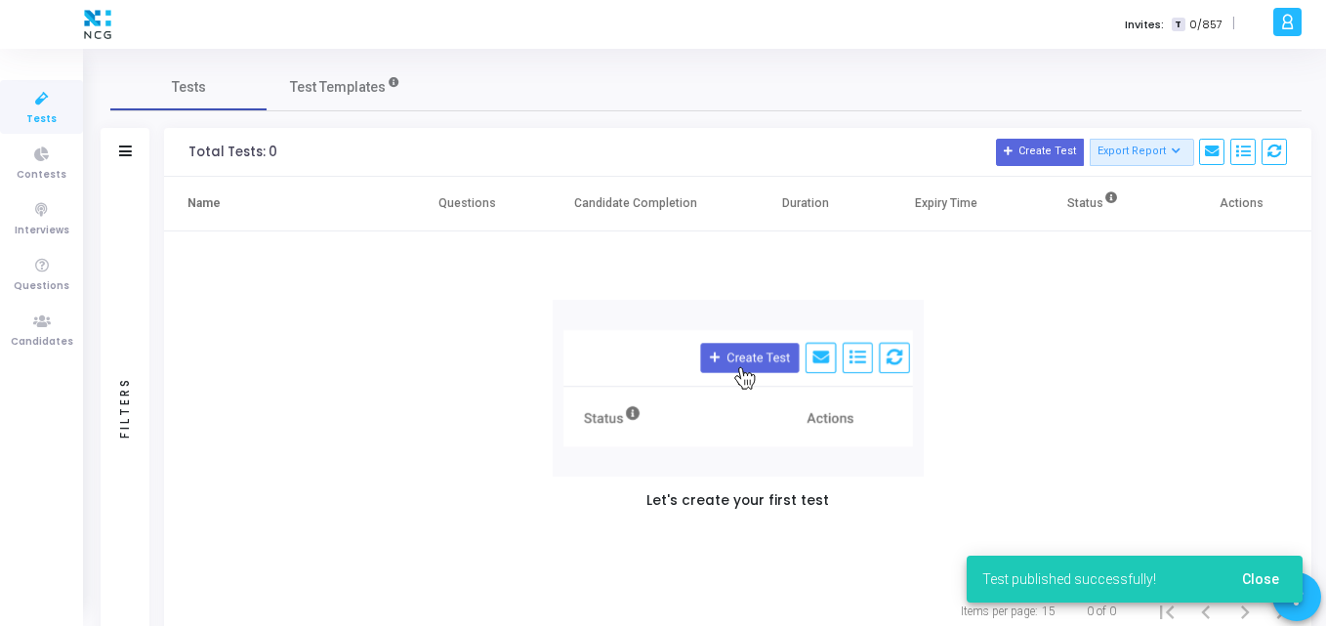
click at [6, 101] on link "Tests" at bounding box center [41, 107] width 83 height 54
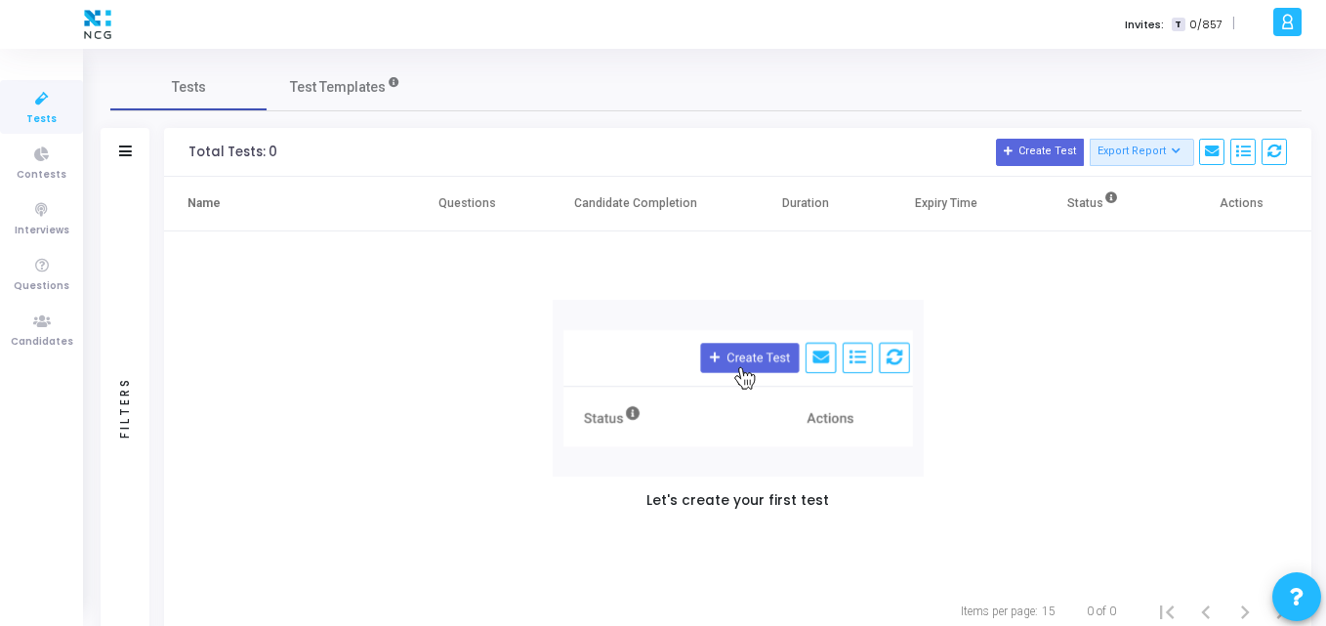
click at [49, 93] on icon at bounding box center [41, 99] width 41 height 24
click at [18, 158] on link "Contests" at bounding box center [41, 163] width 83 height 54
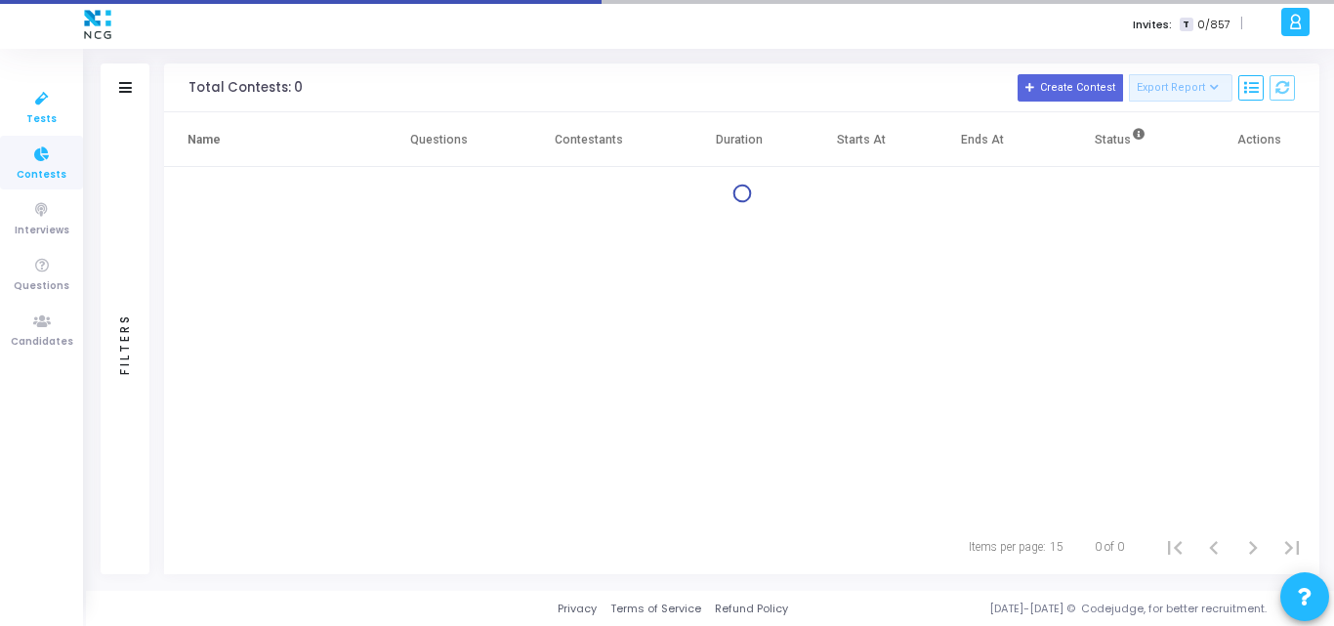
click at [43, 97] on icon at bounding box center [41, 99] width 41 height 24
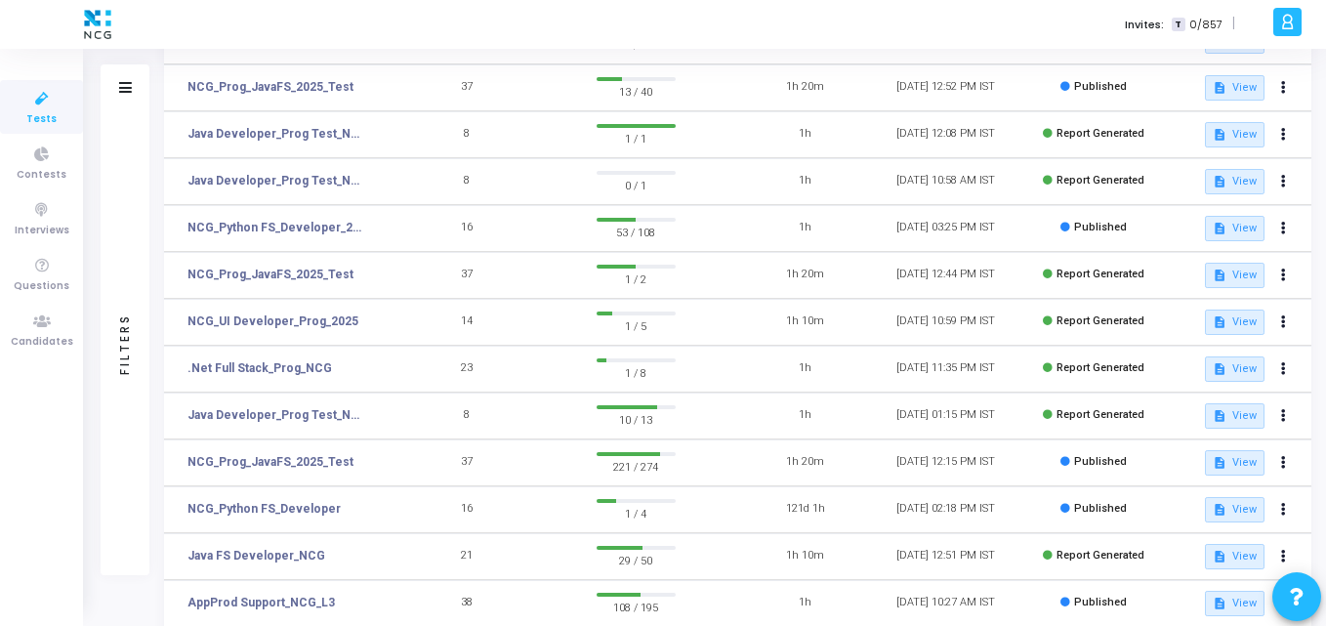
scroll to position [215, 0]
click at [277, 454] on link "NCG_Prog_JavaFS_2025_Test" at bounding box center [271, 461] width 166 height 18
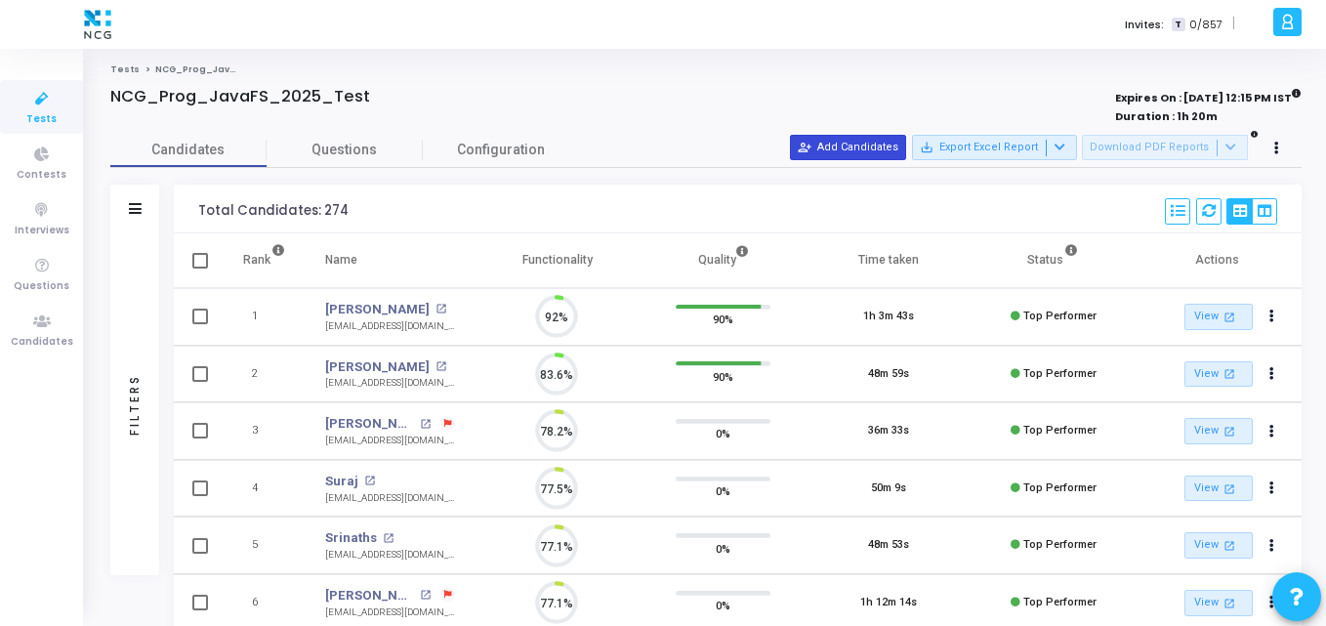
click at [882, 151] on button "person_add_alt Add Candidates" at bounding box center [848, 147] width 116 height 25
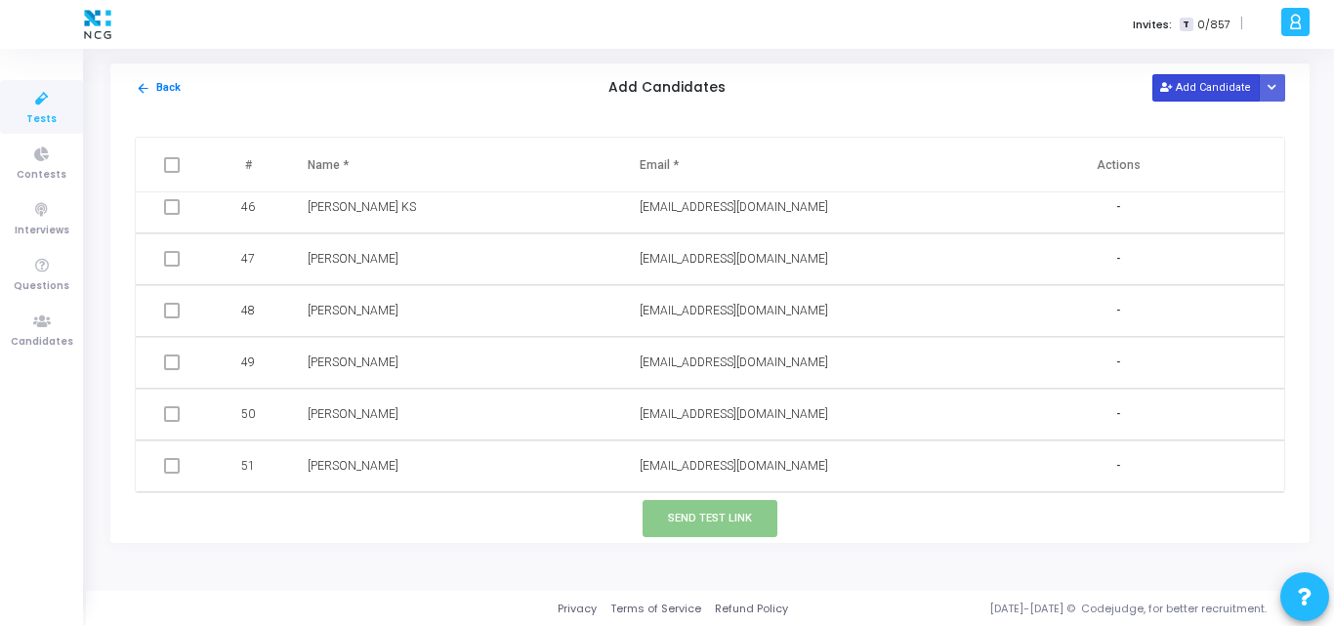
click at [1196, 91] on button "Add Candidate" at bounding box center [1206, 87] width 107 height 26
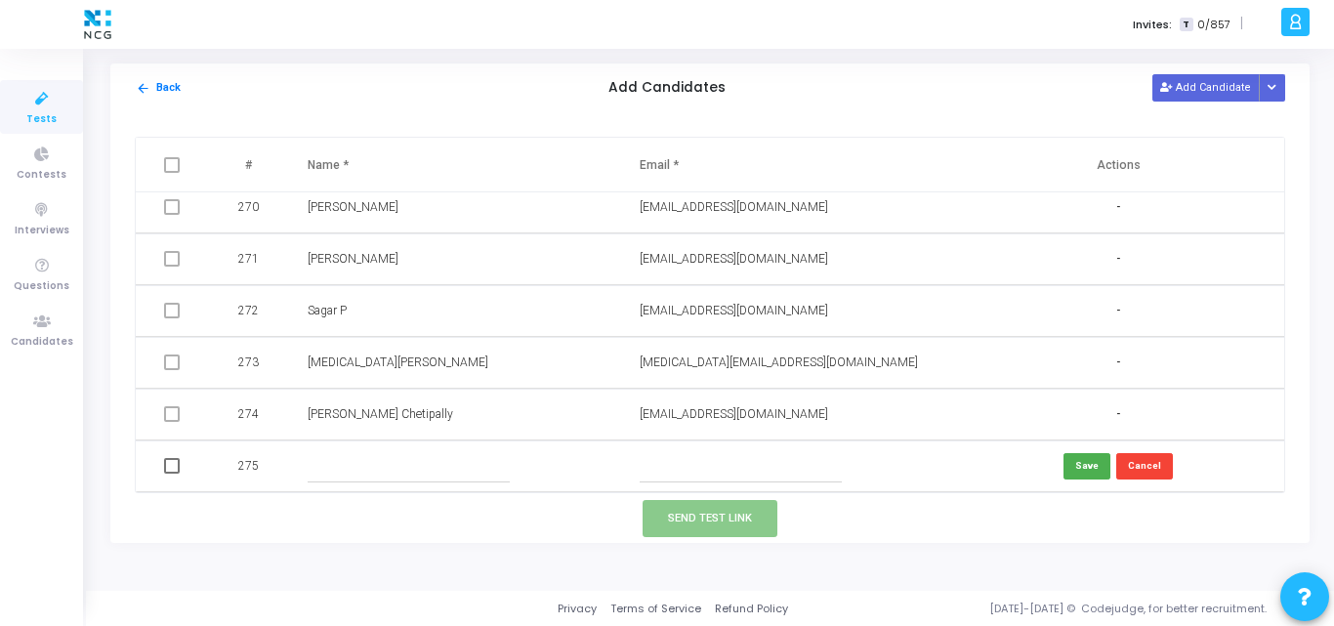
paste input "bkrushnakanhei@gmail.com"
type input "bkrushnakanhei@gmail.com"
click at [392, 457] on input "text" at bounding box center [409, 466] width 202 height 32
paste input "Krushna Bahera"
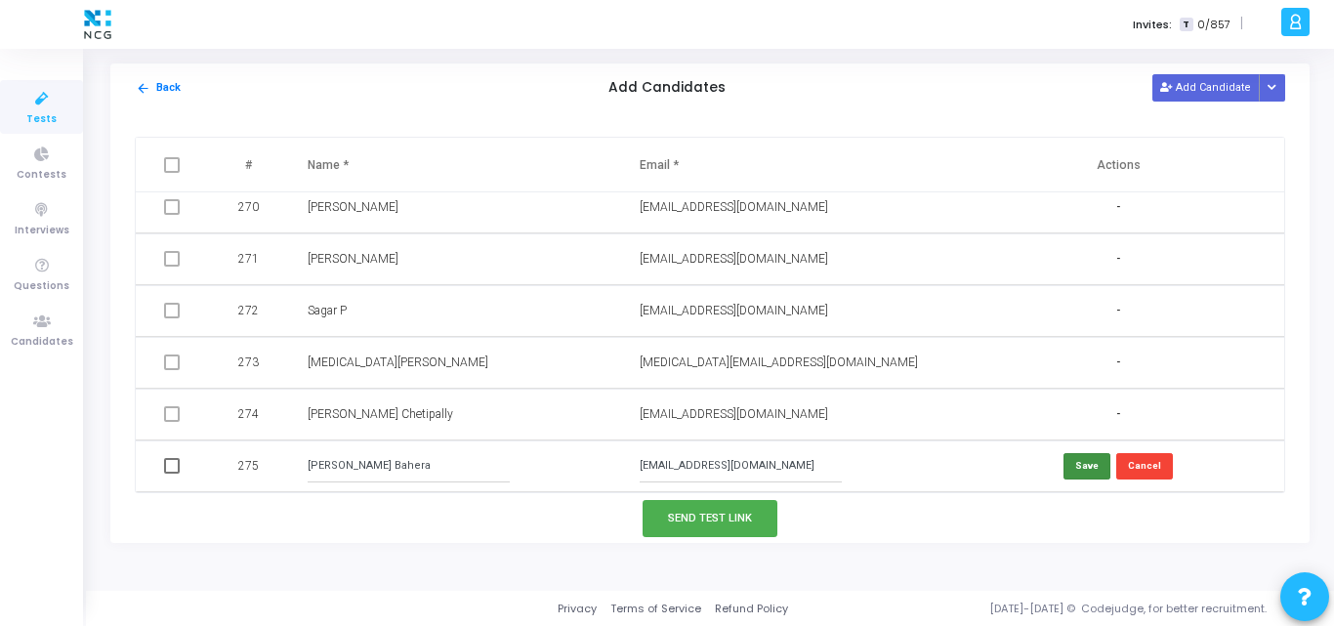
type input "Krushna Bahera"
click at [1083, 462] on button "Save" at bounding box center [1087, 466] width 47 height 26
click at [1196, 85] on button "Add Candidate" at bounding box center [1206, 87] width 107 height 26
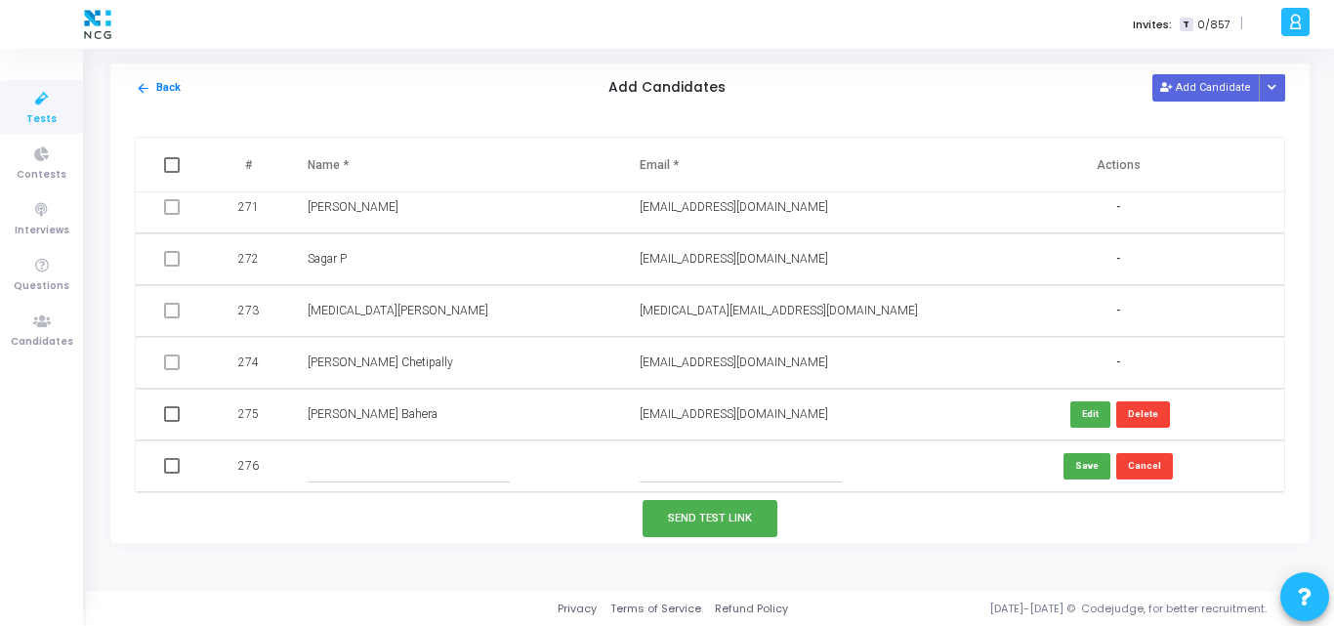
paste input "mishraakshaybe2017@gmail.com"
click at [679, 474] on input "mishraakshaybe2017@gmail.com" at bounding box center [741, 466] width 202 height 32
type input "mishraakshaybe2017@gmail.com"
click at [381, 468] on input "text" at bounding box center [409, 466] width 202 height 32
paste input "Akshay Mishra"
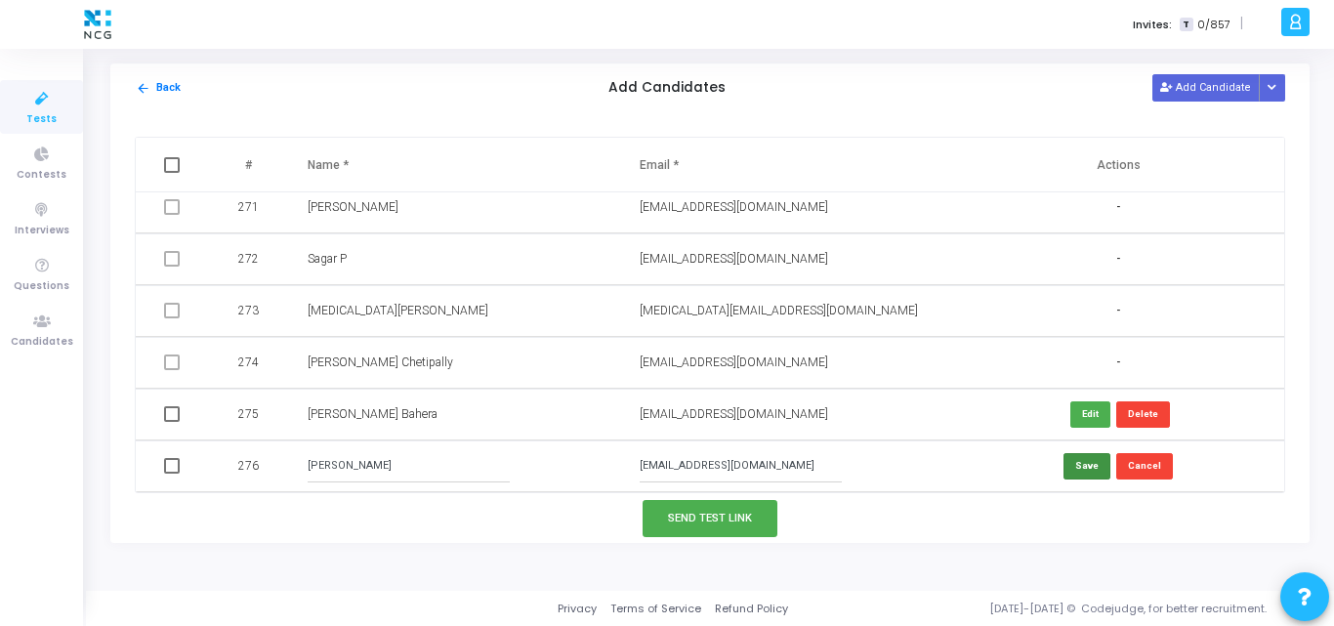
type input "Akshay Mishra"
click at [1072, 476] on button "Save" at bounding box center [1087, 466] width 47 height 26
click at [1217, 87] on button "Add Candidate" at bounding box center [1206, 87] width 107 height 26
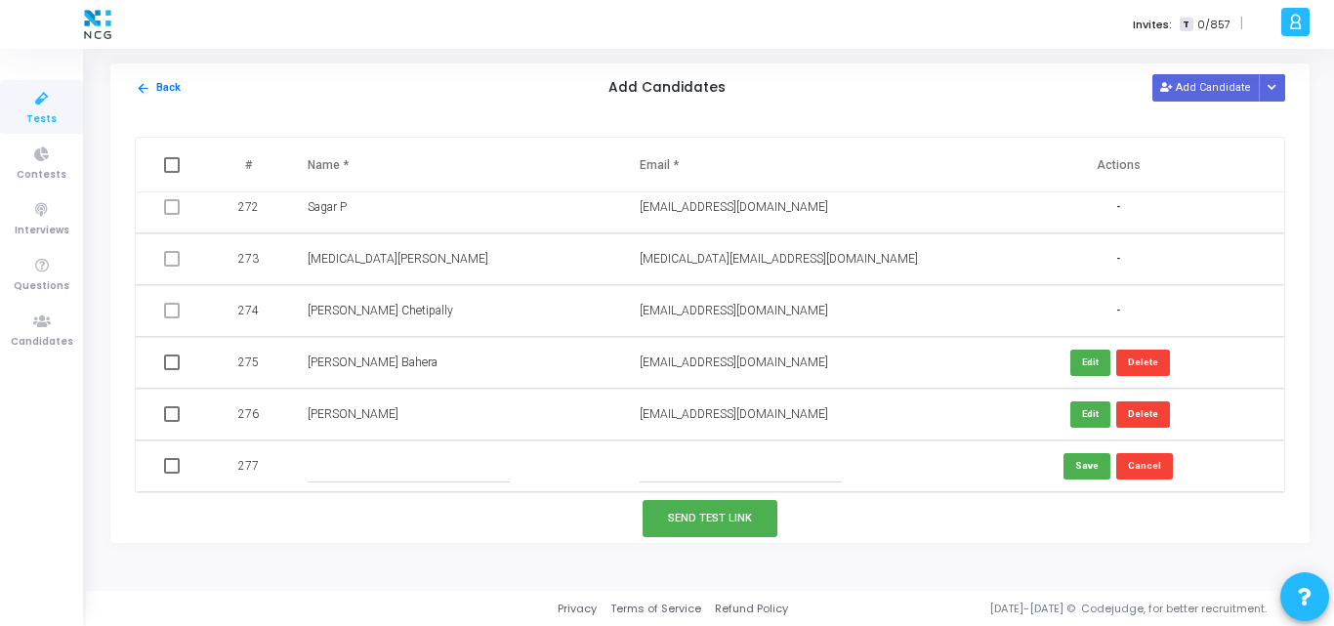
click at [690, 477] on input "text" at bounding box center [741, 466] width 202 height 32
paste input "krishna401714@gmail.com"
type input "krishna401714@gmail.com"
click at [450, 459] on input "text" at bounding box center [409, 466] width 202 height 32
paste input "Krishna Upadhaya"
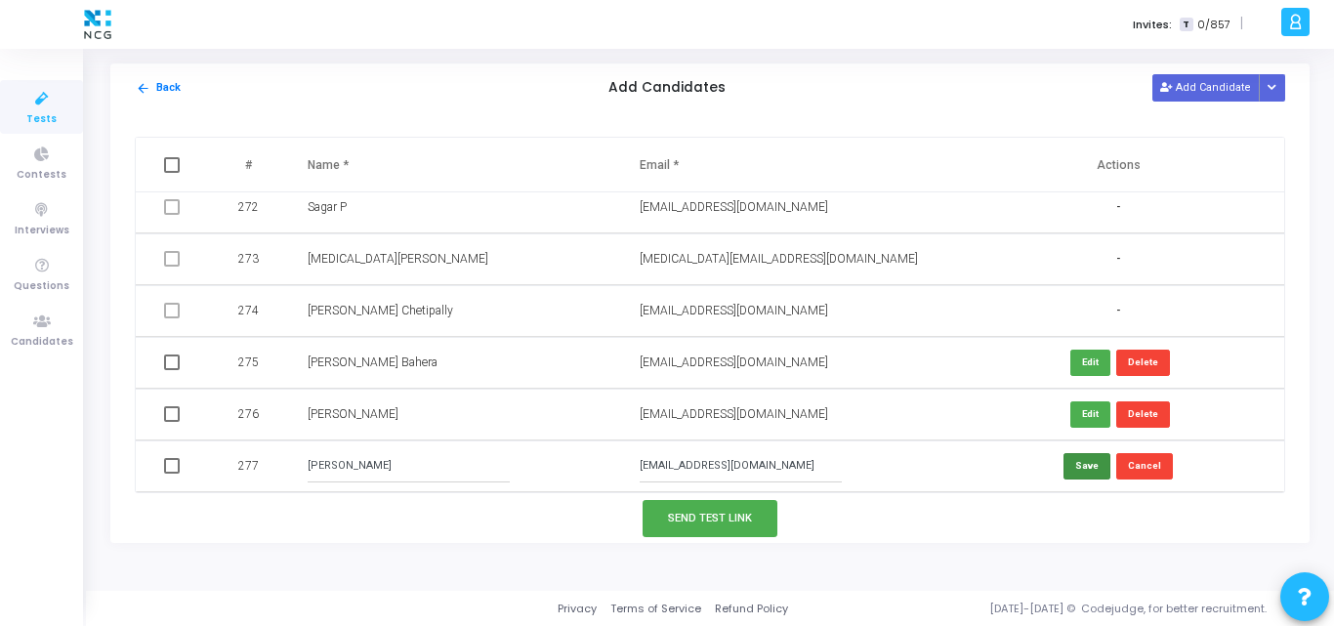
type input "Krishna Upadhaya"
click at [1085, 457] on button "Save" at bounding box center [1087, 466] width 47 height 26
click at [1211, 95] on button "Add Candidate" at bounding box center [1206, 87] width 107 height 26
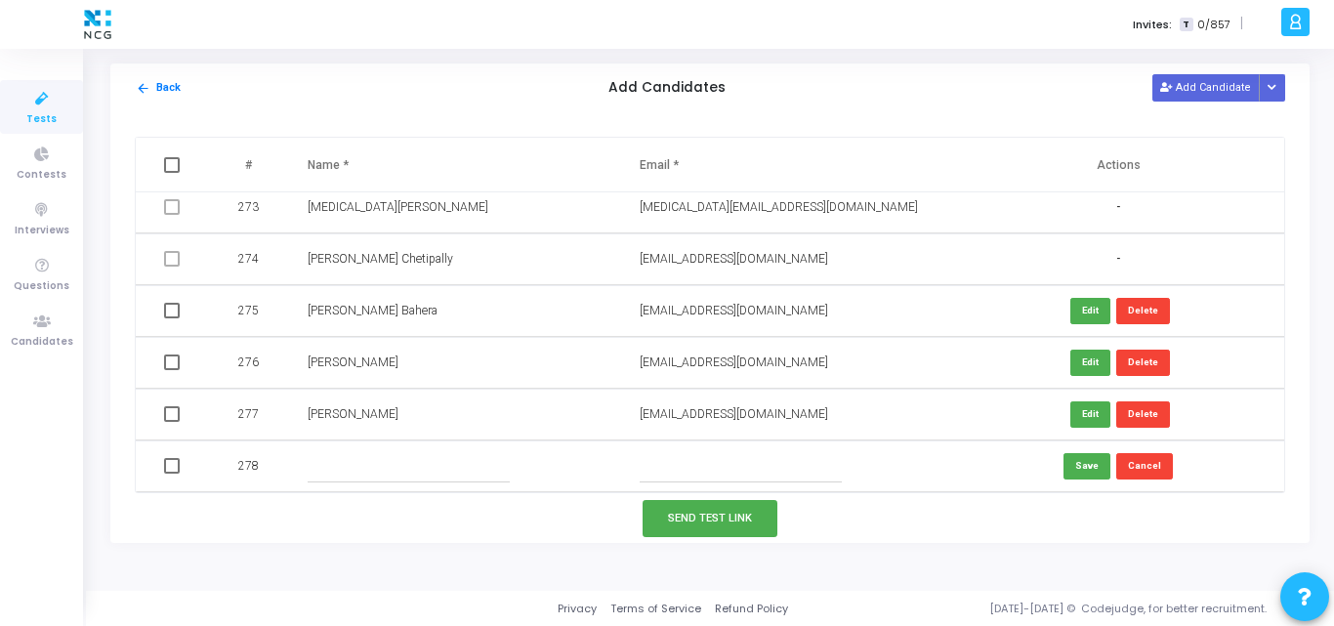
click at [425, 459] on input "text" at bounding box center [409, 466] width 202 height 32
paste input "Vaibhav Chavan"
type input "Vaibhav Chavan"
click at [693, 449] on td at bounding box center [786, 467] width 332 height 52
paste input "vaibhav399chavan@gmail.com"
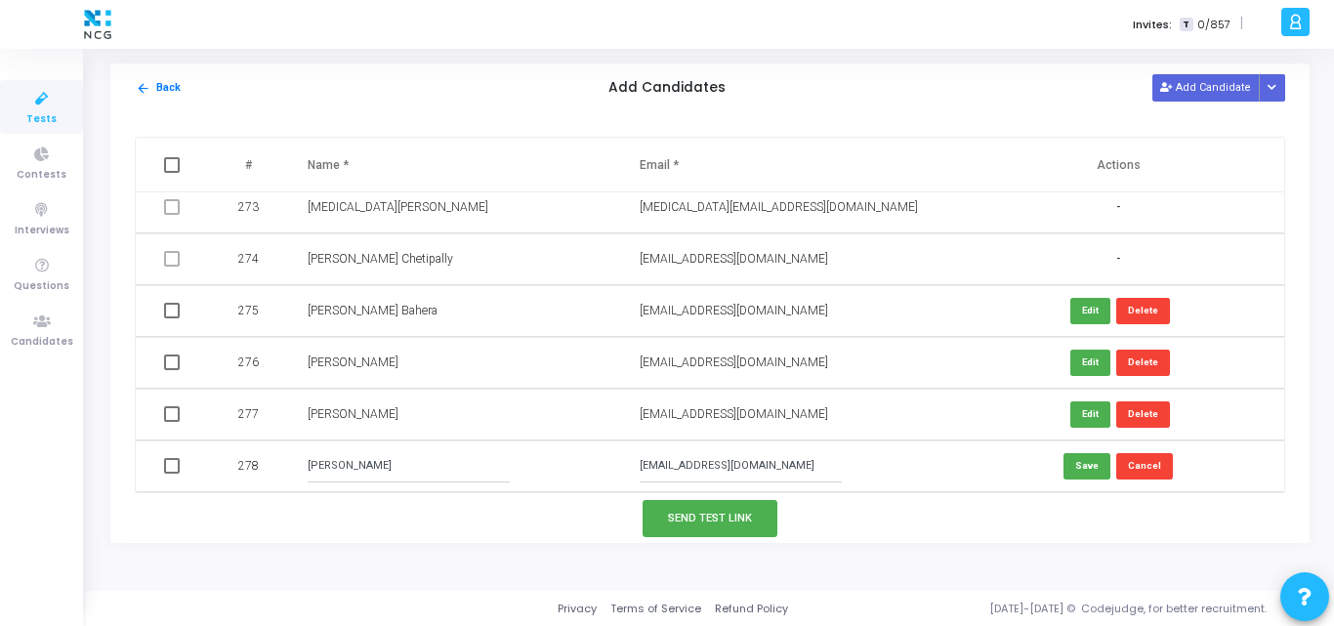
click at [679, 469] on input "vaibhav399chavan@gmail.com" at bounding box center [741, 466] width 202 height 32
type input "vaibhav399chavan@gmail.com"
click at [1081, 477] on button "Save" at bounding box center [1087, 466] width 47 height 26
click at [1192, 98] on button "Add Candidate" at bounding box center [1206, 87] width 107 height 26
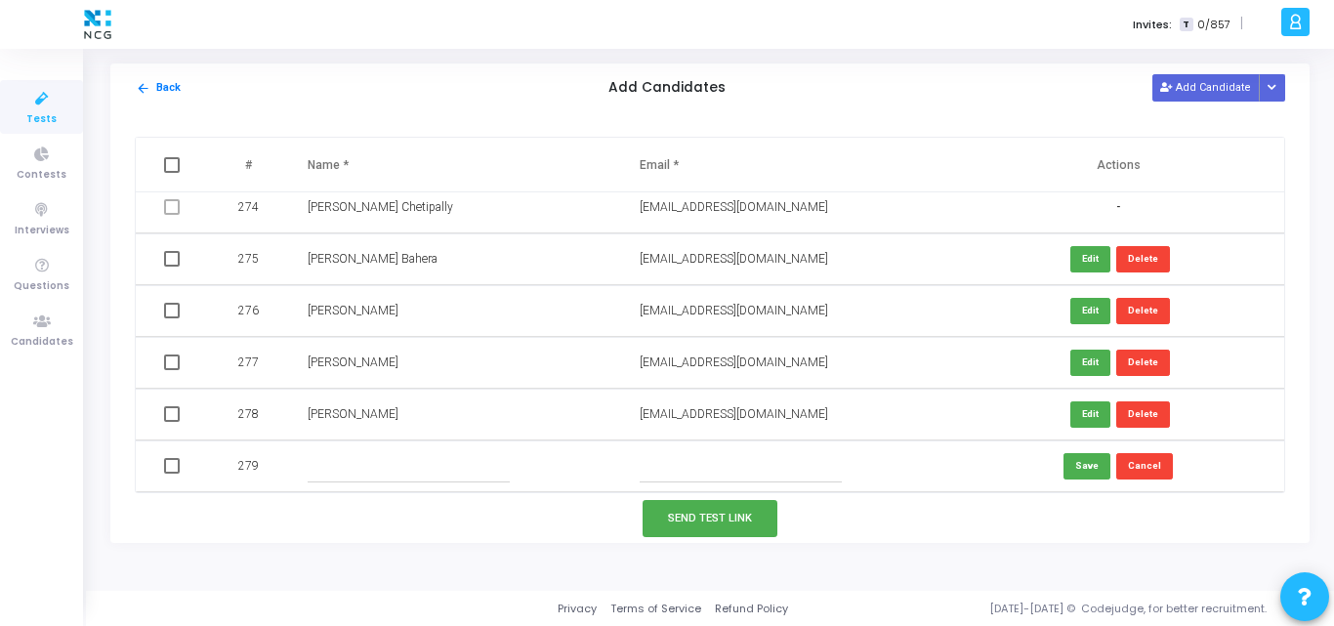
click at [439, 463] on input "text" at bounding box center [409, 466] width 202 height 32
paste input "Soumya Masilamani"
type input "Soumya Masilamani"
click at [695, 468] on input "text" at bounding box center [741, 466] width 202 height 32
paste input "soumya.sop11@gmail.com"
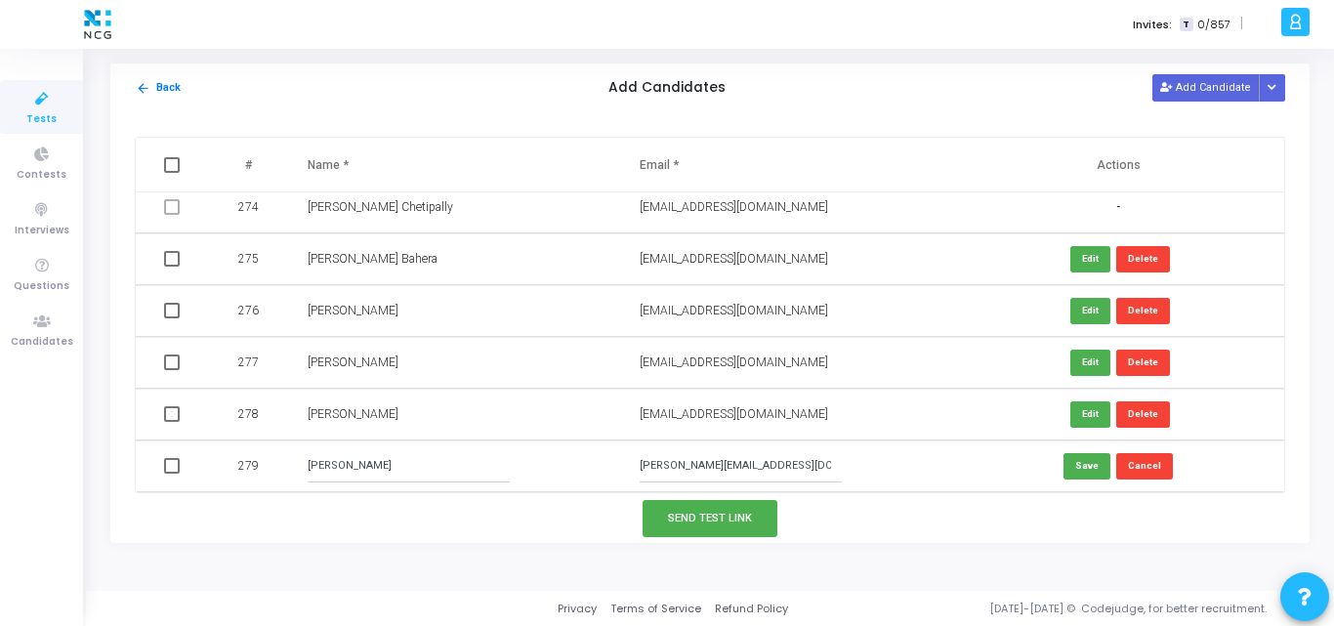
drag, startPoint x: 659, startPoint y: 468, endPoint x: 512, endPoint y: 480, distance: 148.0
click at [512, 480] on tr "279 Soumya Masilamani soumya.sop11@gmail.com Save Cancel" at bounding box center [710, 467] width 1149 height 52
type input "soumya.sop11@gmail.com"
click at [1077, 456] on button "Save" at bounding box center [1087, 466] width 47 height 26
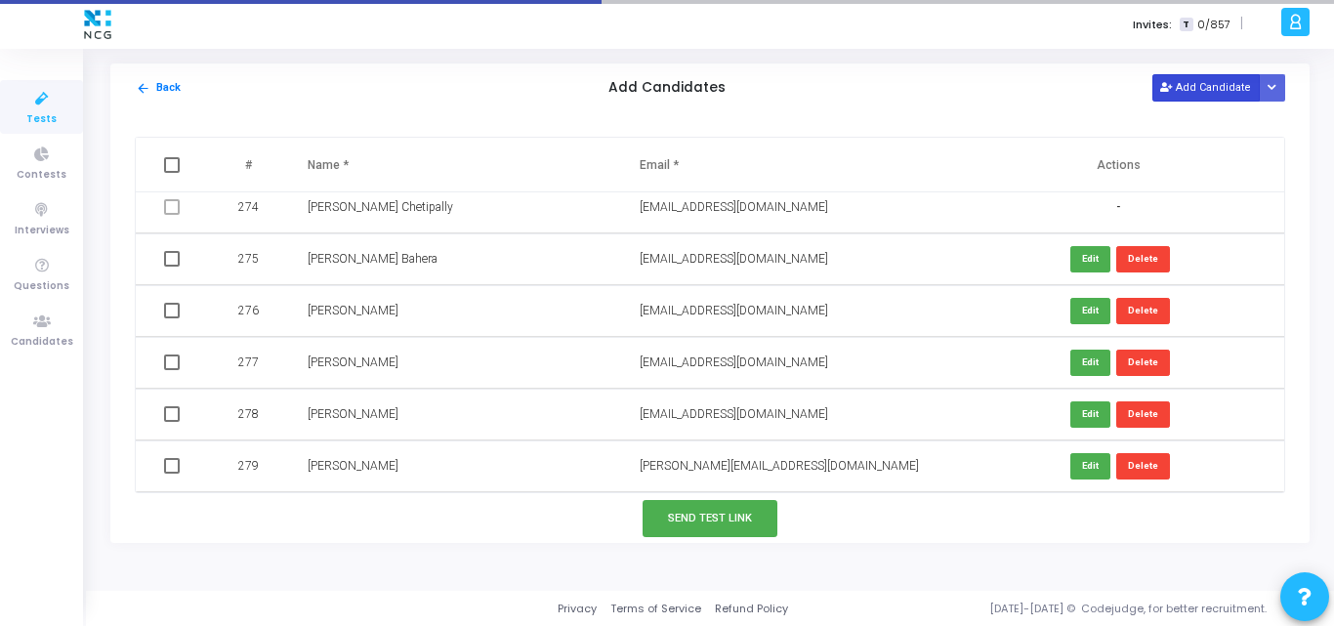
click at [1218, 77] on button "Add Candidate" at bounding box center [1206, 87] width 107 height 26
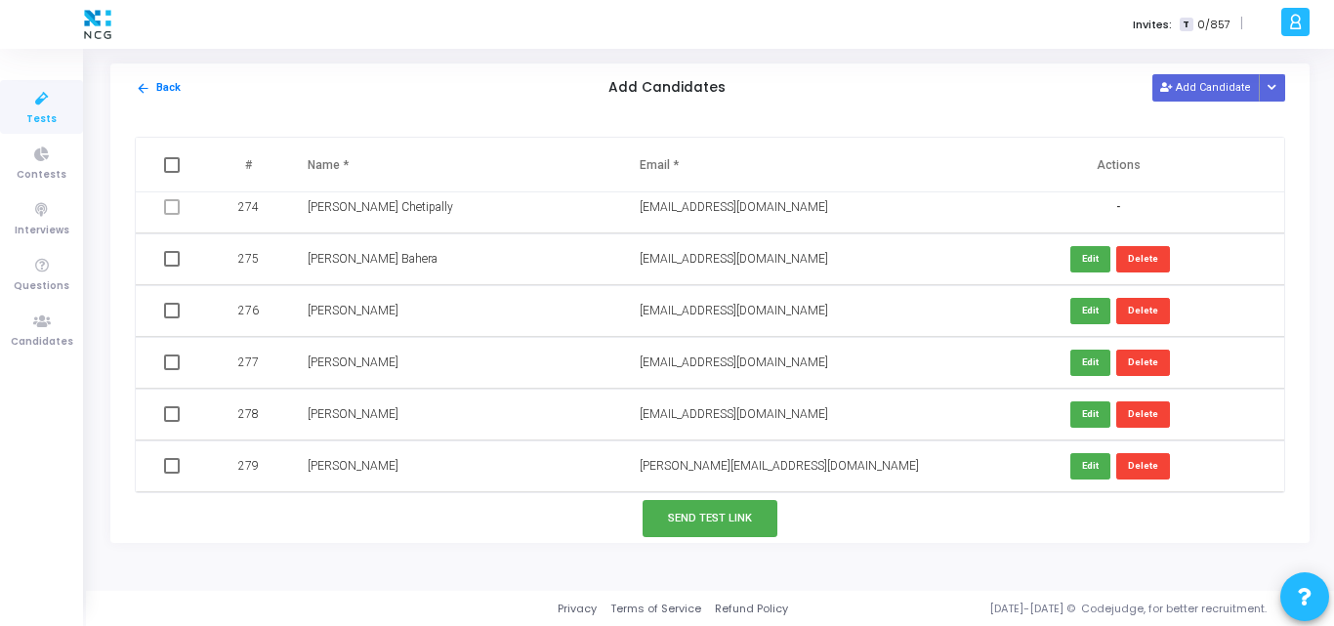
scroll to position [14195, 0]
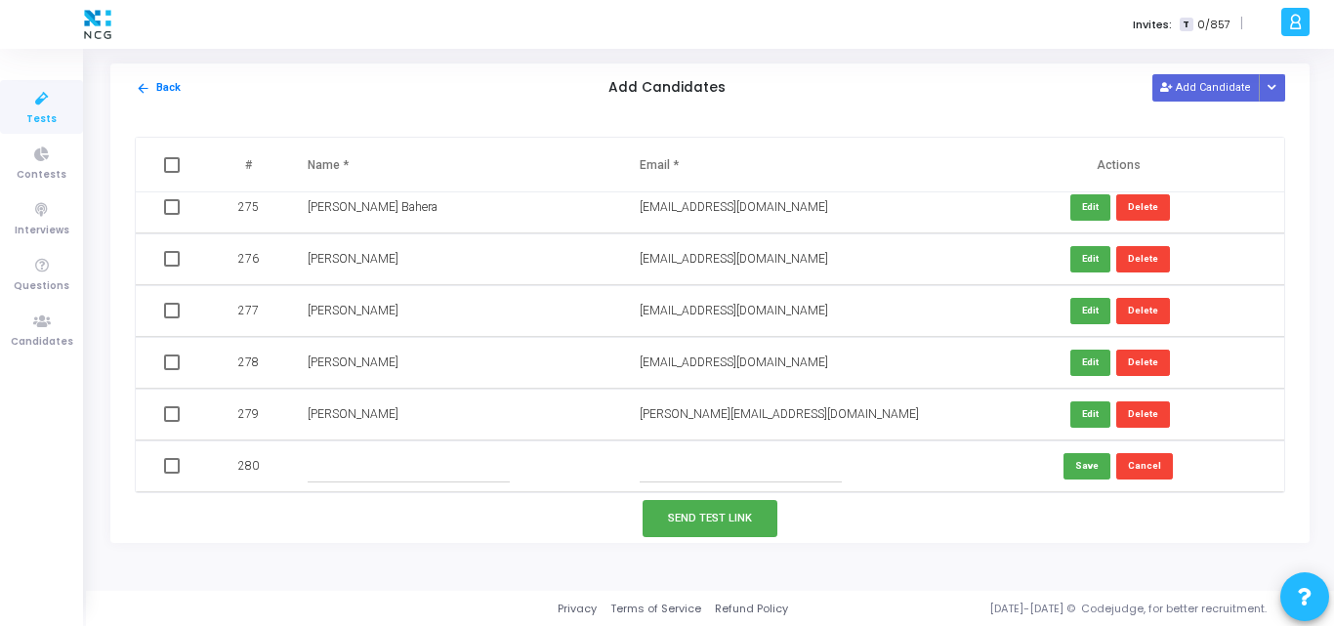
click at [657, 454] on input "text" at bounding box center [741, 466] width 202 height 32
paste input "mukeshmandlekar5@gmail.com"
type input "mukeshmandlekar5@gmail.com"
paste input "Mukesh Mandlekar"
click at [393, 459] on input "text" at bounding box center [409, 466] width 202 height 32
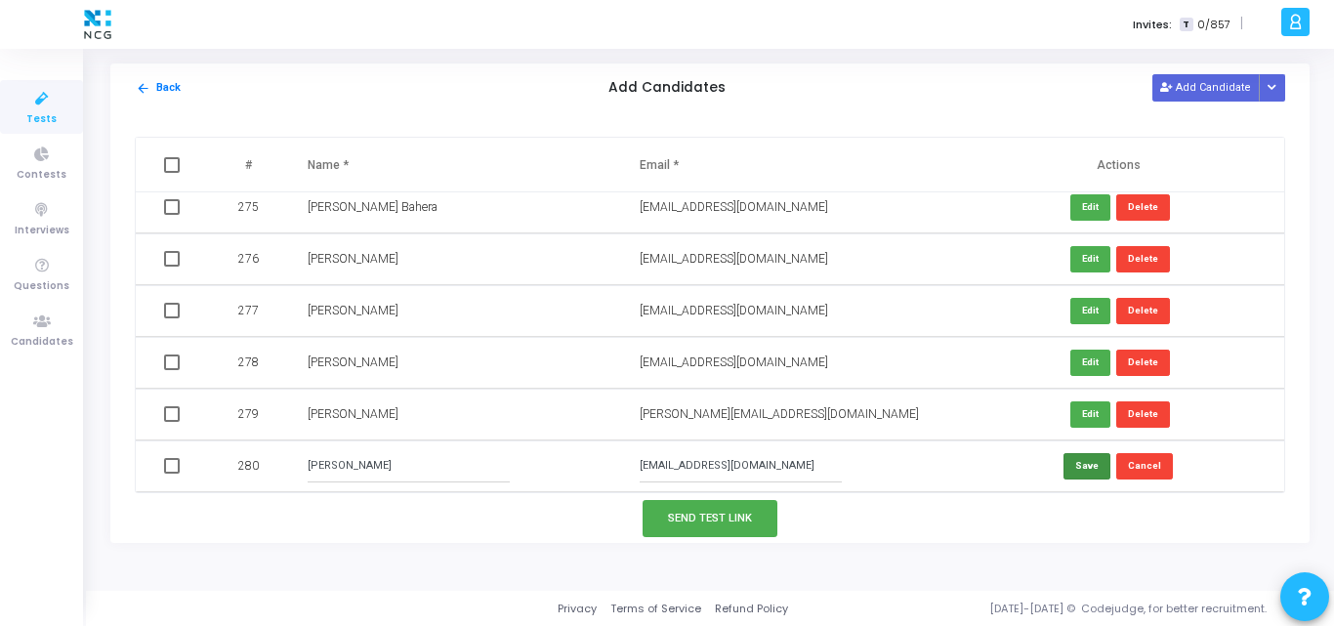
type input "Mukesh Mandlekar"
click at [1071, 473] on button "Save" at bounding box center [1087, 466] width 47 height 26
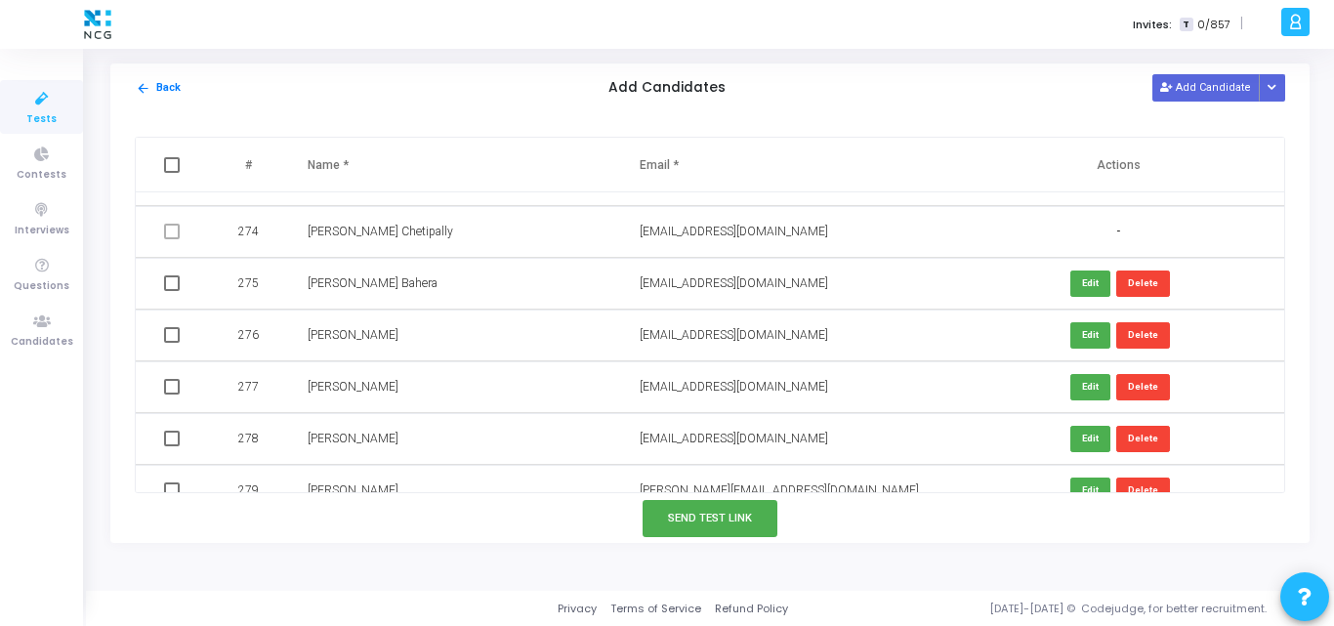
scroll to position [14199, 0]
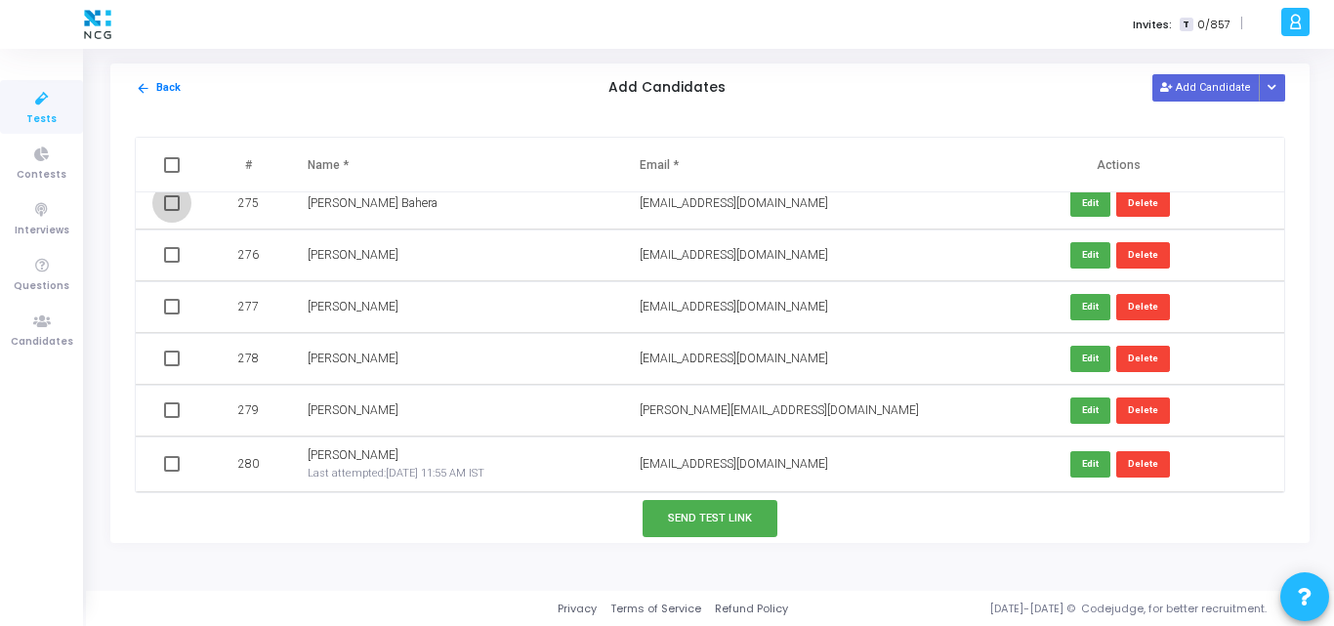
click at [171, 205] on span at bounding box center [172, 203] width 16 height 16
click at [171, 211] on input "checkbox" at bounding box center [171, 211] width 1 height 1
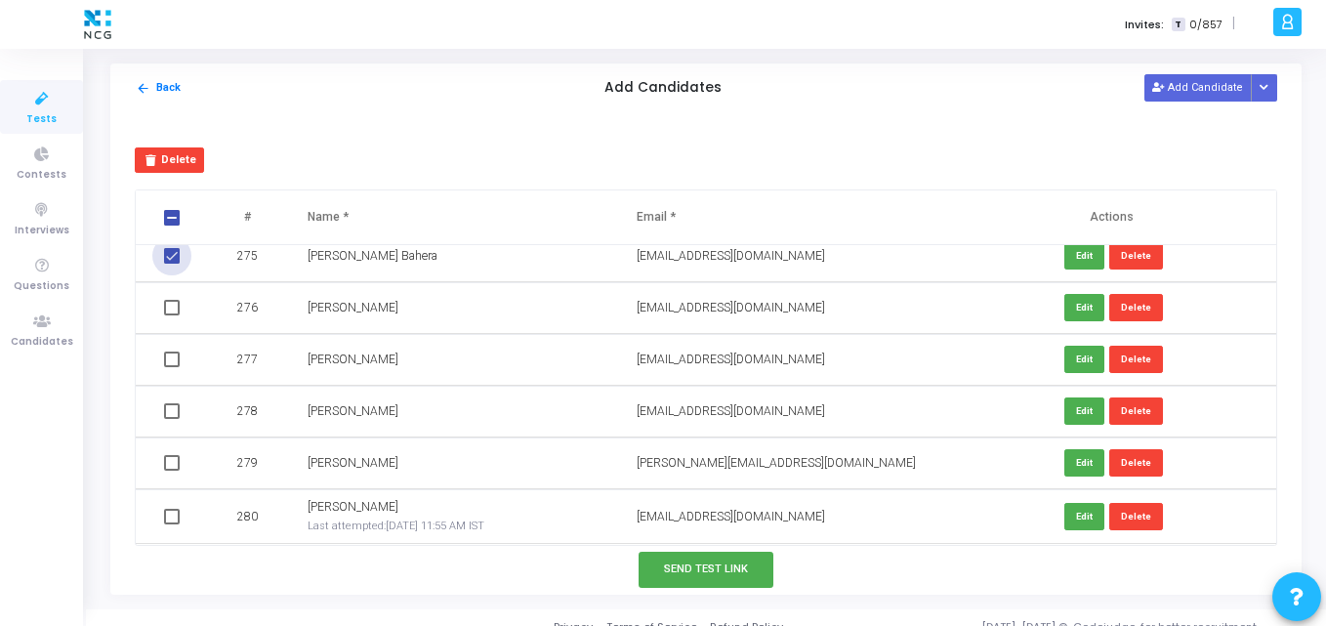
click at [167, 258] on span at bounding box center [172, 256] width 16 height 16
click at [171, 264] on input "checkbox" at bounding box center [171, 264] width 1 height 1
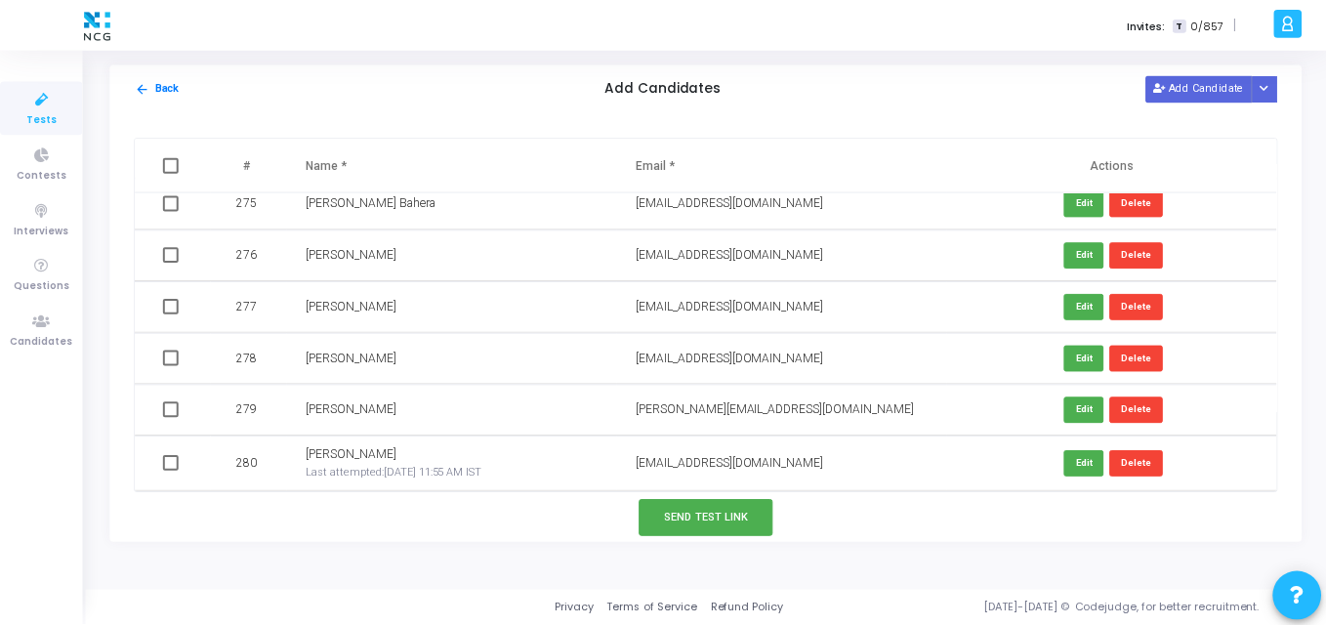
scroll to position [14107, 0]
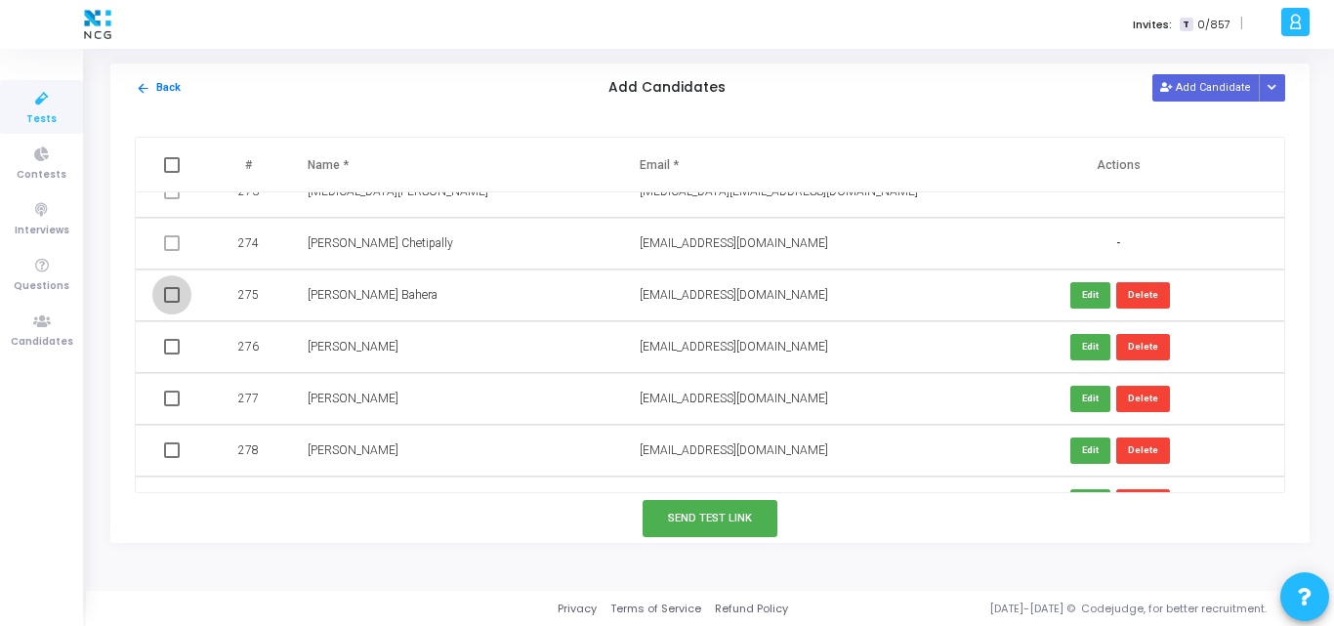
click at [168, 293] on span at bounding box center [172, 295] width 16 height 16
click at [171, 303] on input "checkbox" at bounding box center [171, 303] width 1 height 1
checkbox input "true"
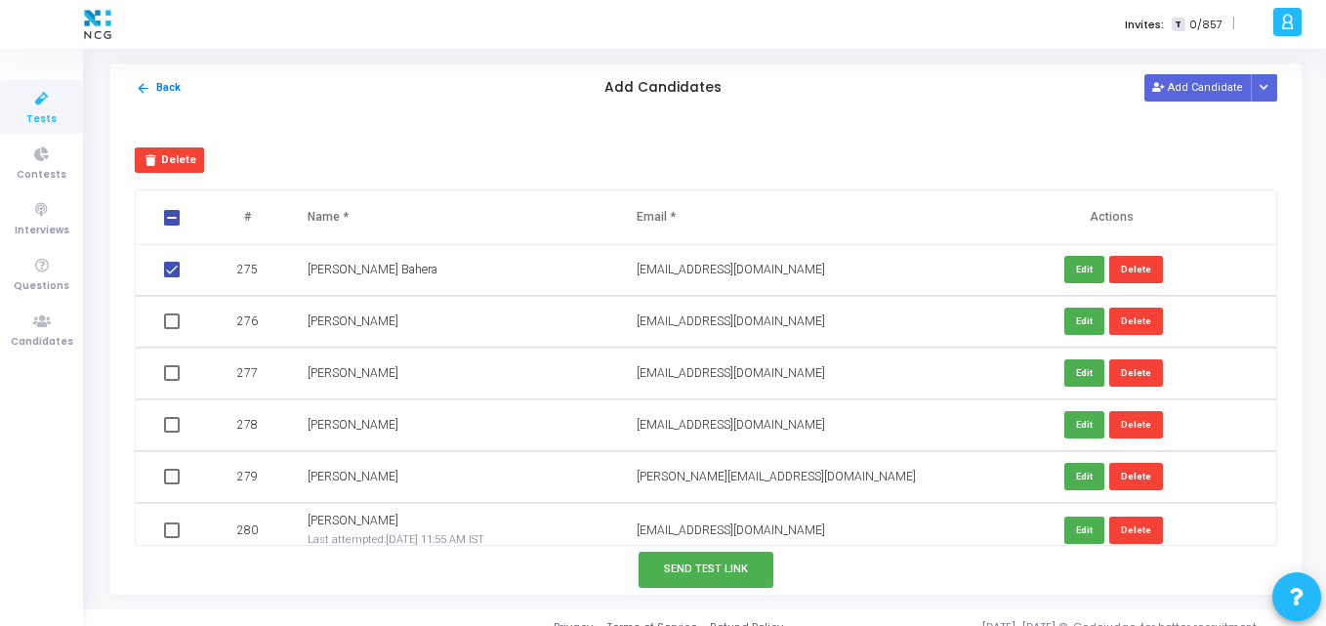
scroll to position [14198, 0]
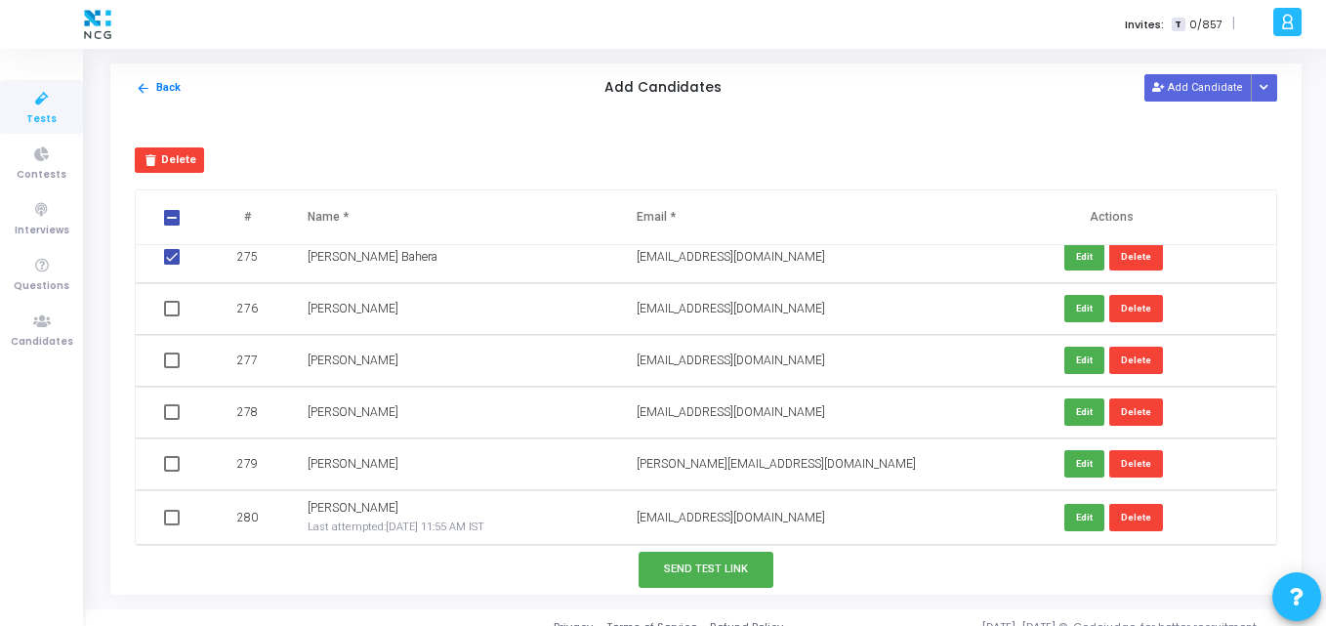
click at [168, 313] on span at bounding box center [172, 309] width 16 height 16
click at [171, 316] on input "checkbox" at bounding box center [171, 316] width 1 height 1
checkbox input "true"
click at [171, 357] on span at bounding box center [172, 361] width 16 height 16
click at [171, 368] on input "checkbox" at bounding box center [171, 368] width 1 height 1
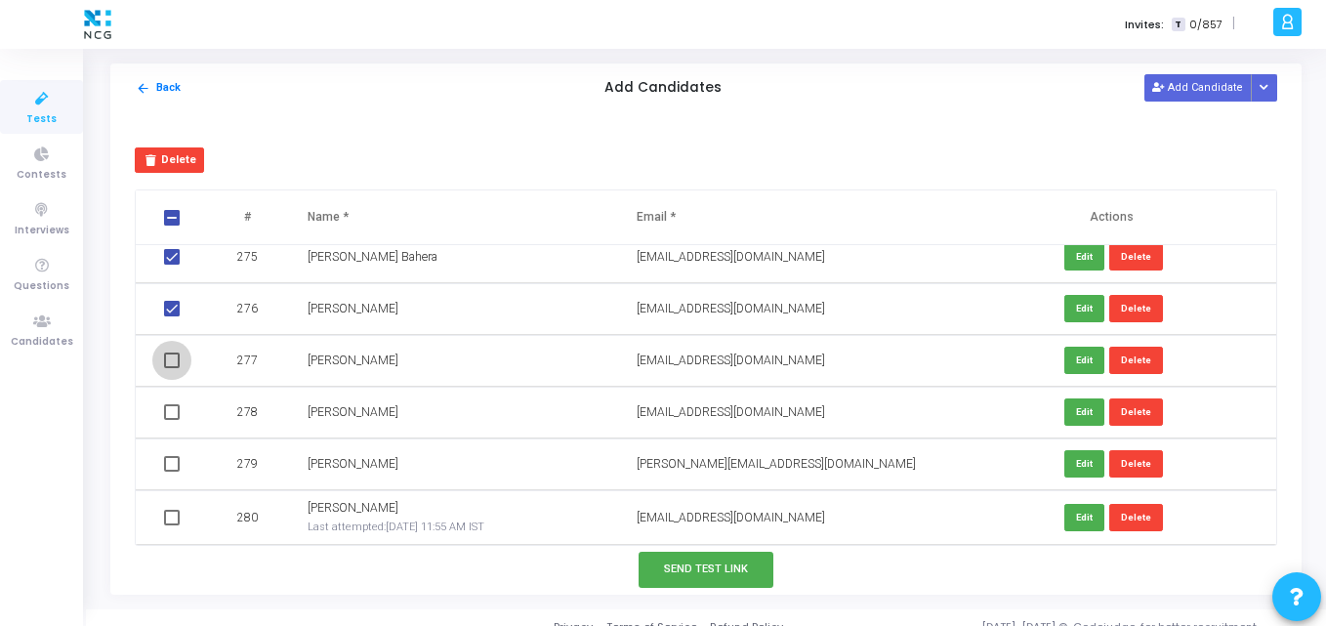
checkbox input "true"
click at [167, 413] on span at bounding box center [172, 412] width 16 height 16
click at [171, 420] on input "checkbox" at bounding box center [171, 420] width 1 height 1
checkbox input "true"
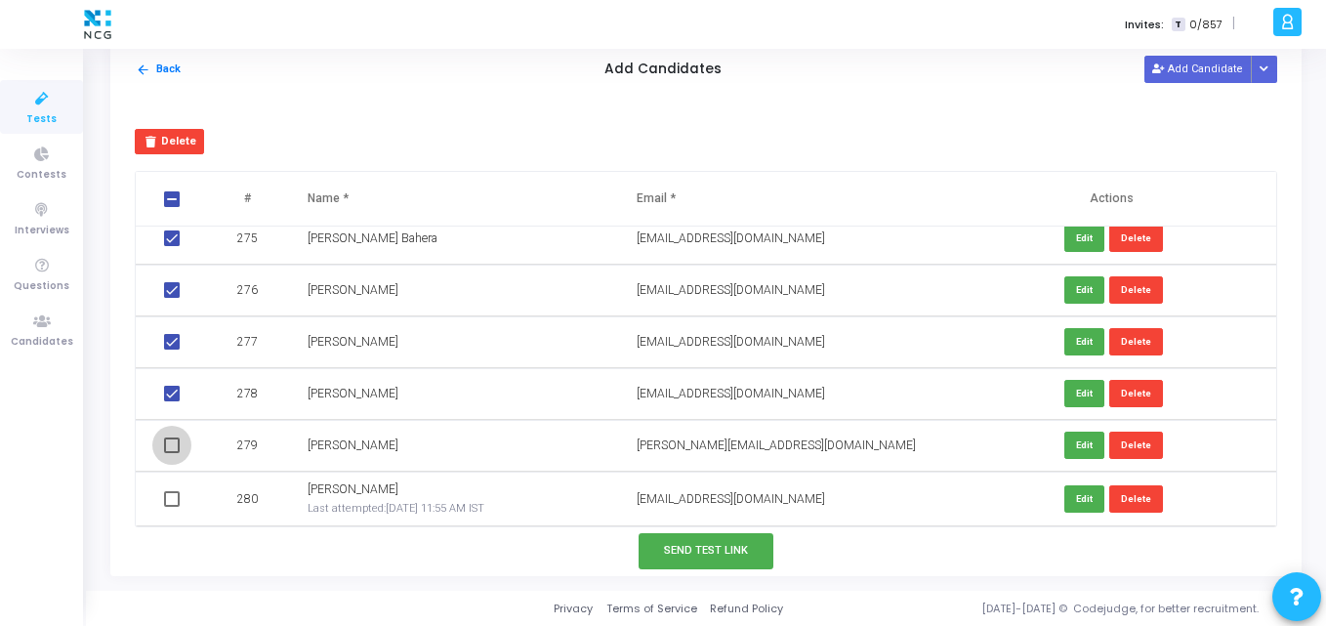
click at [167, 446] on span at bounding box center [172, 446] width 16 height 16
click at [171, 453] on input "checkbox" at bounding box center [171, 453] width 1 height 1
checkbox input "true"
click at [167, 505] on span at bounding box center [172, 499] width 16 height 16
click at [171, 507] on input "checkbox" at bounding box center [171, 507] width 1 height 1
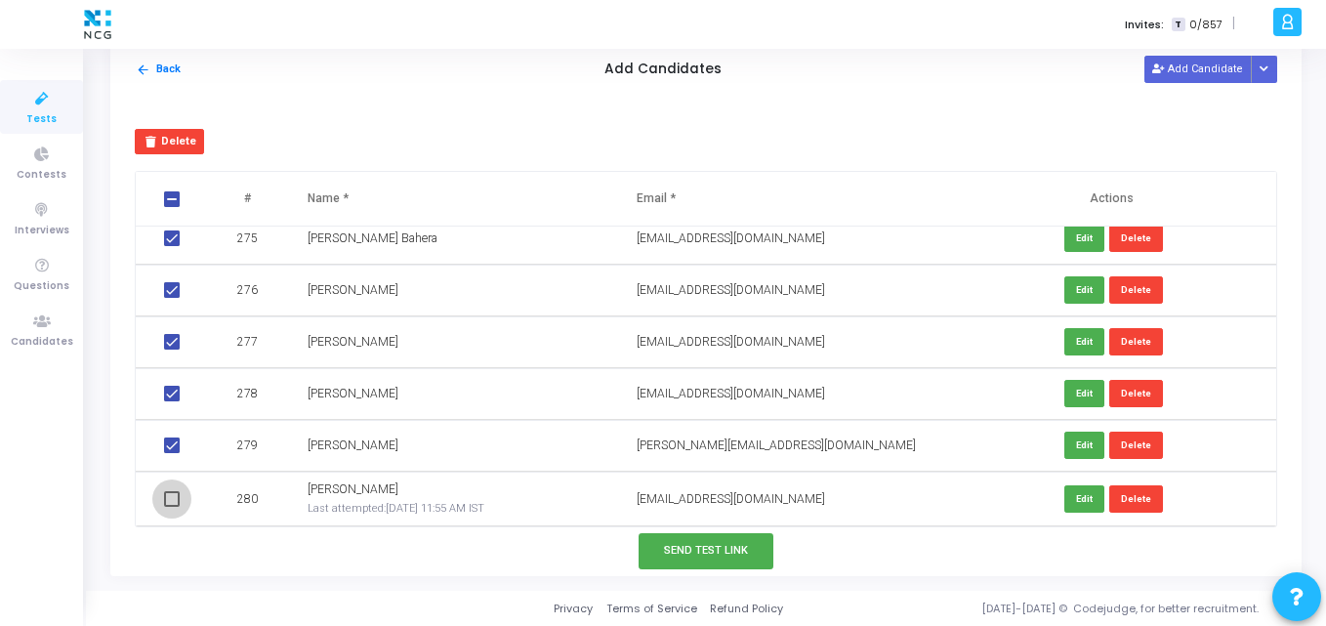
checkbox input "true"
click at [658, 550] on button "Send Test Link" at bounding box center [706, 551] width 135 height 36
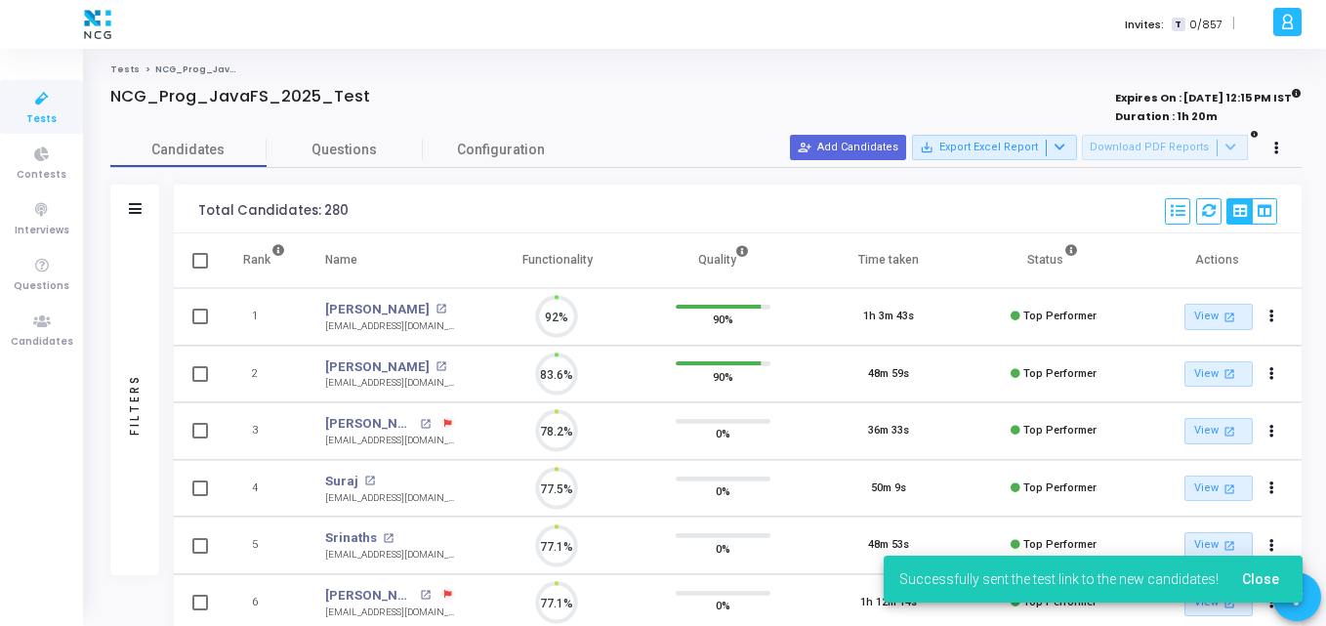
scroll to position [9, 9]
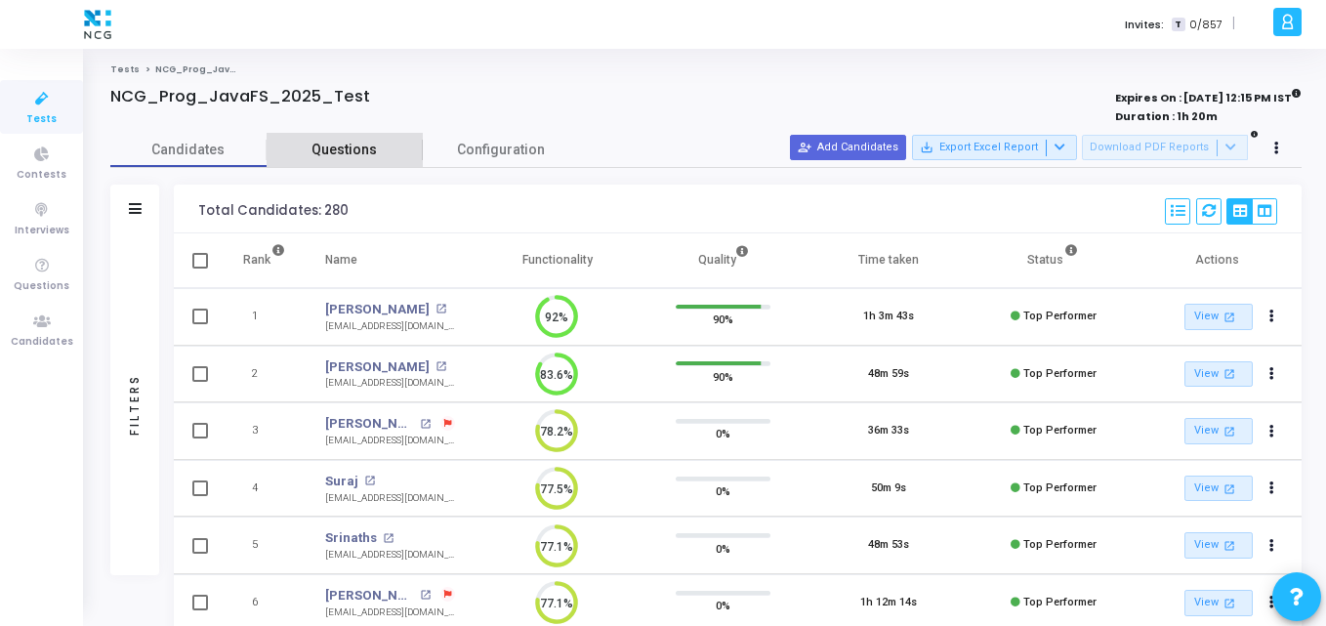
click at [337, 154] on span "Questions" at bounding box center [345, 150] width 156 height 21
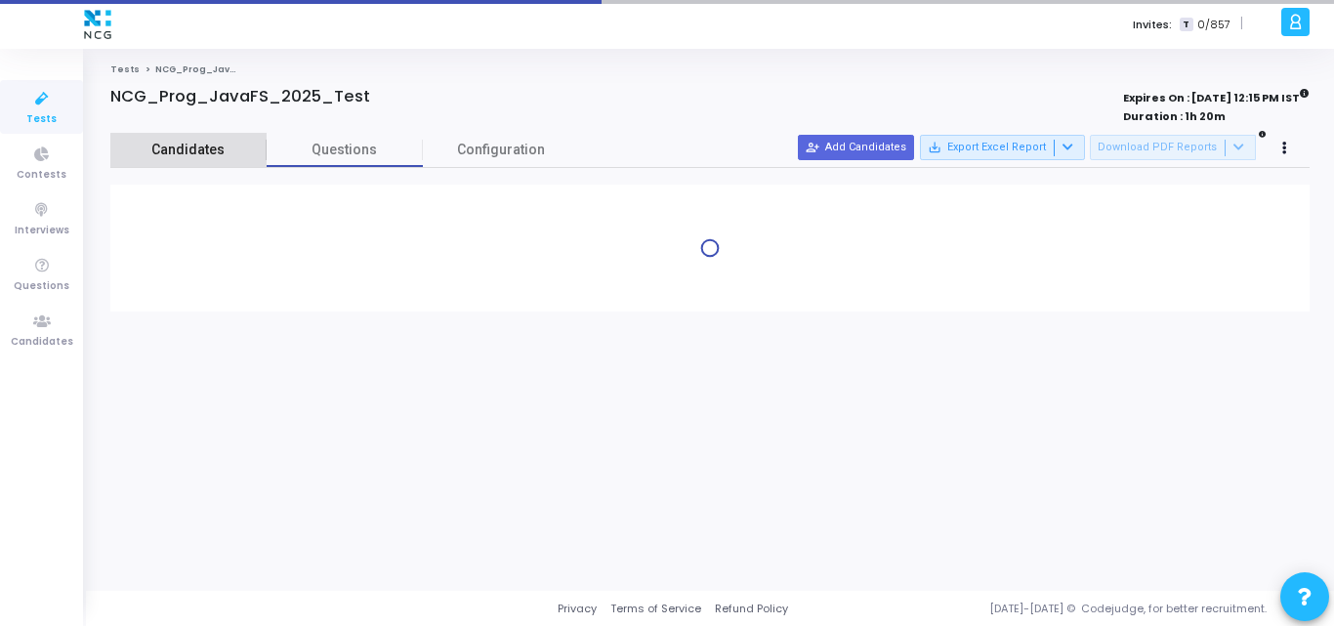
click at [228, 154] on span "Candidates" at bounding box center [188, 150] width 156 height 21
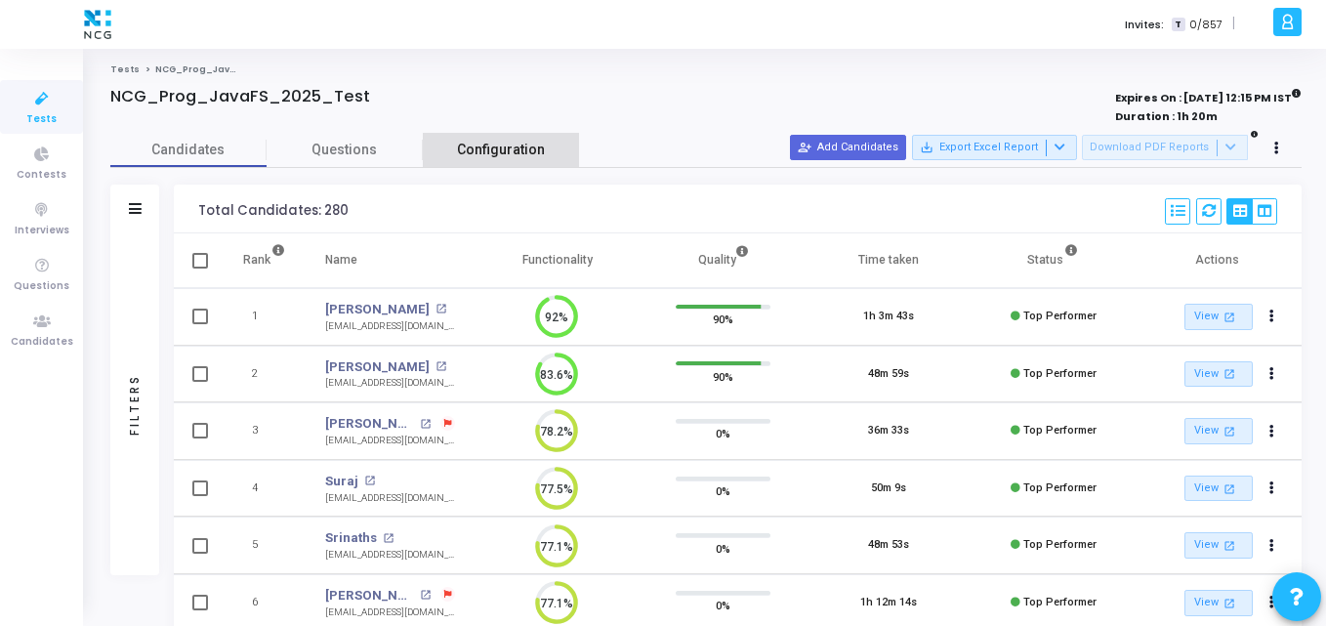
click at [512, 150] on span "Configuration" at bounding box center [501, 150] width 88 height 21
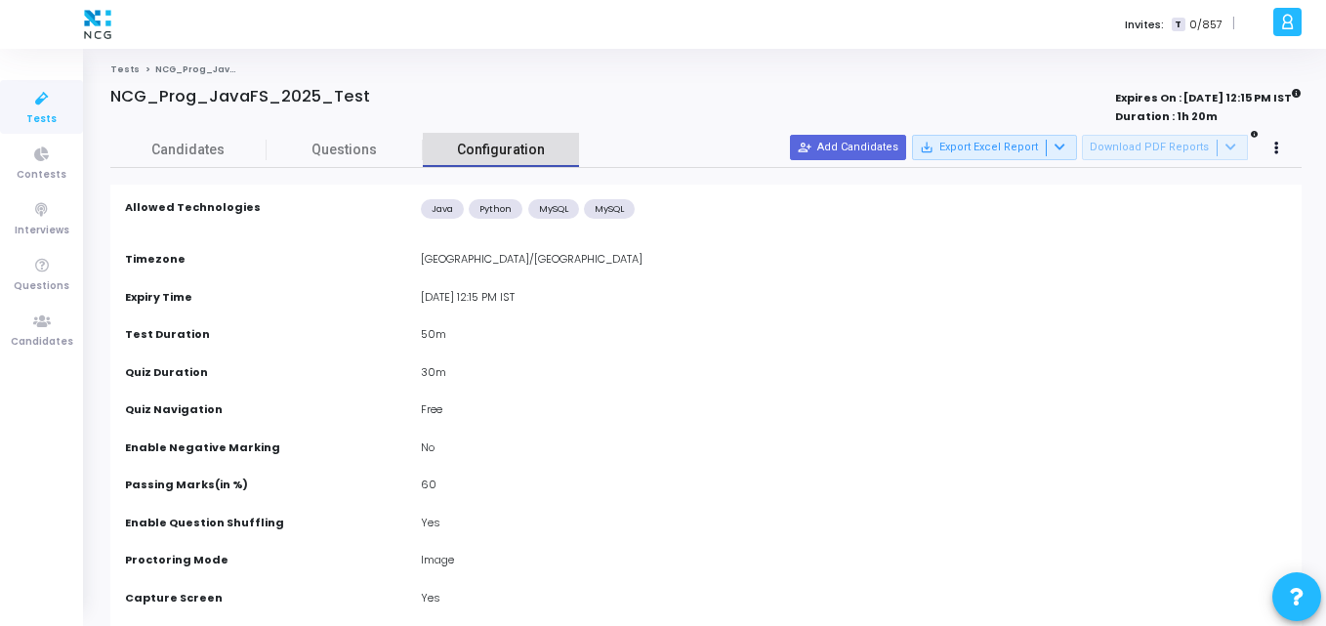
click at [512, 150] on span "Configuration" at bounding box center [501, 150] width 88 height 21
click at [445, 212] on div "Java" at bounding box center [442, 209] width 43 height 20
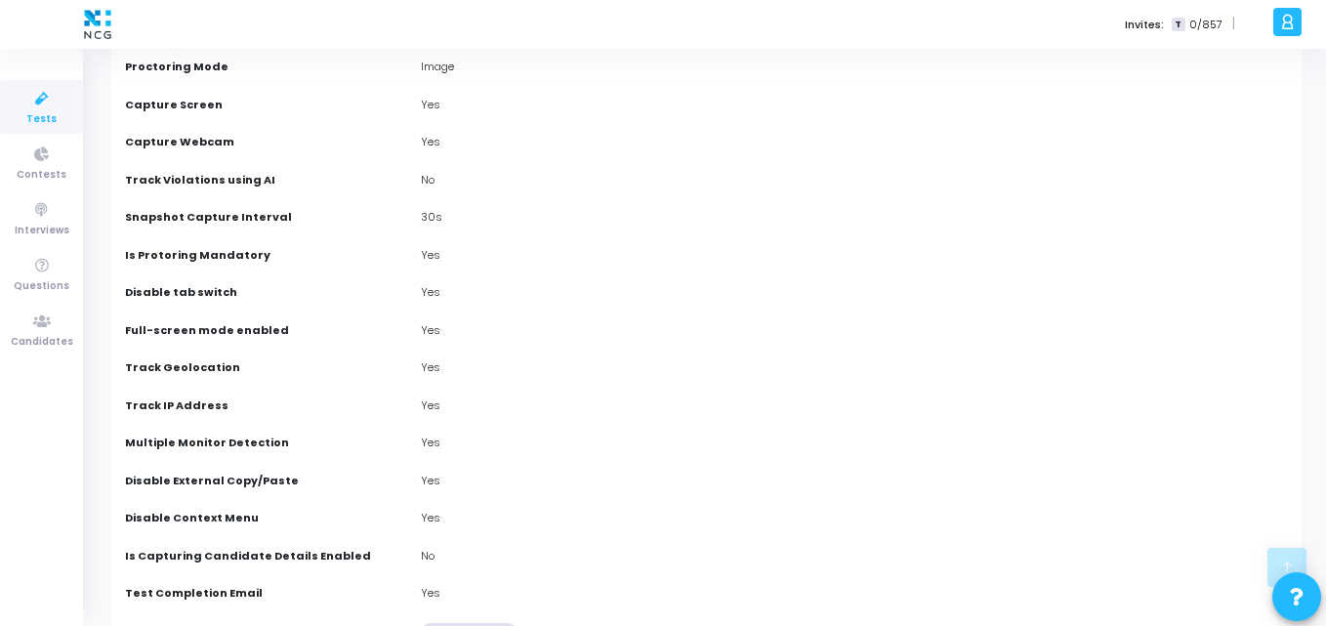
scroll to position [0, 0]
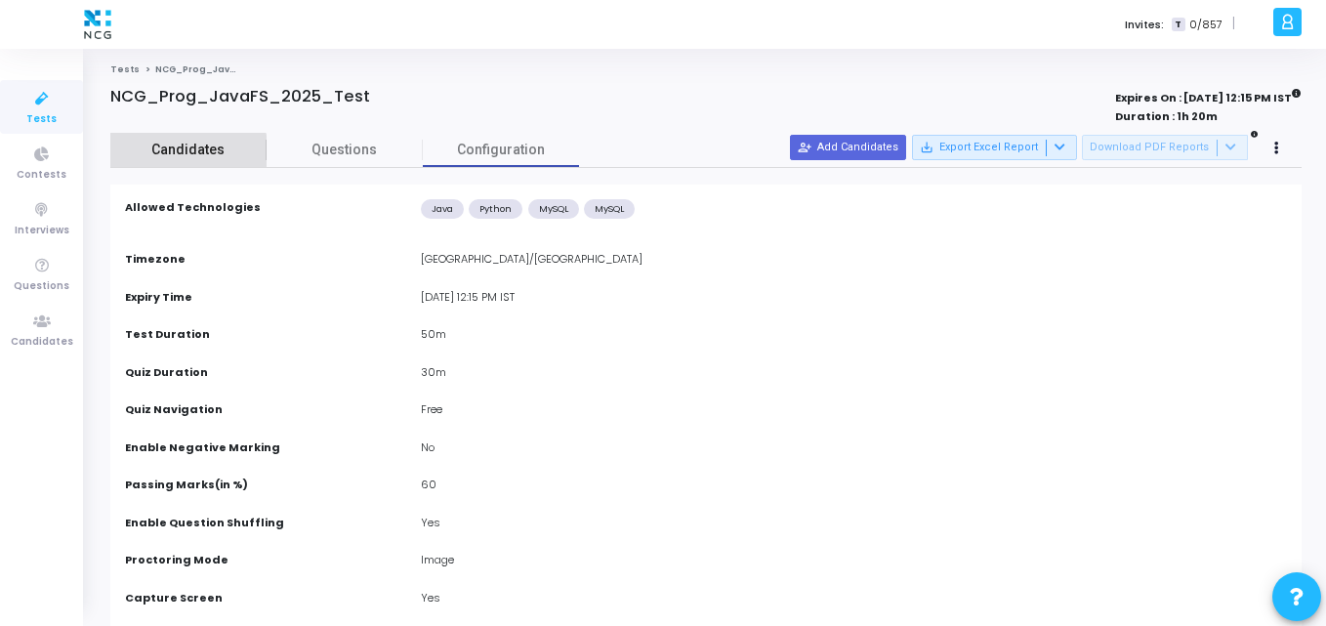
click at [180, 153] on span "Candidates" at bounding box center [188, 150] width 156 height 21
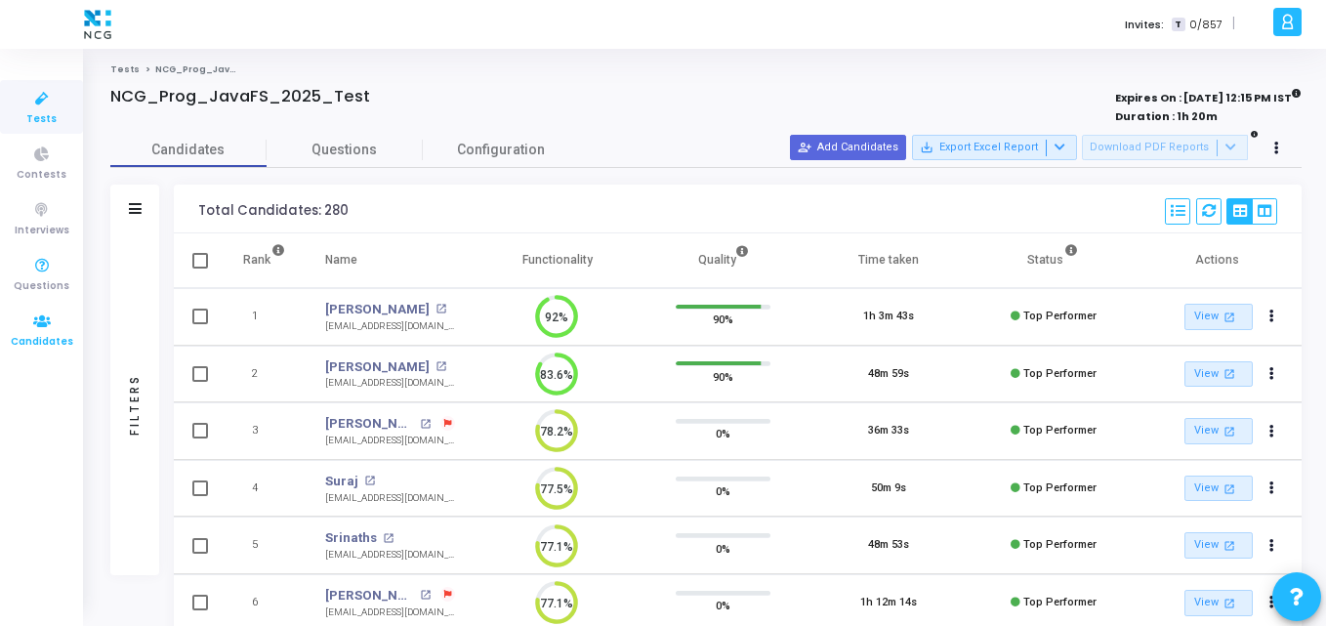
click at [38, 320] on icon at bounding box center [41, 322] width 41 height 24
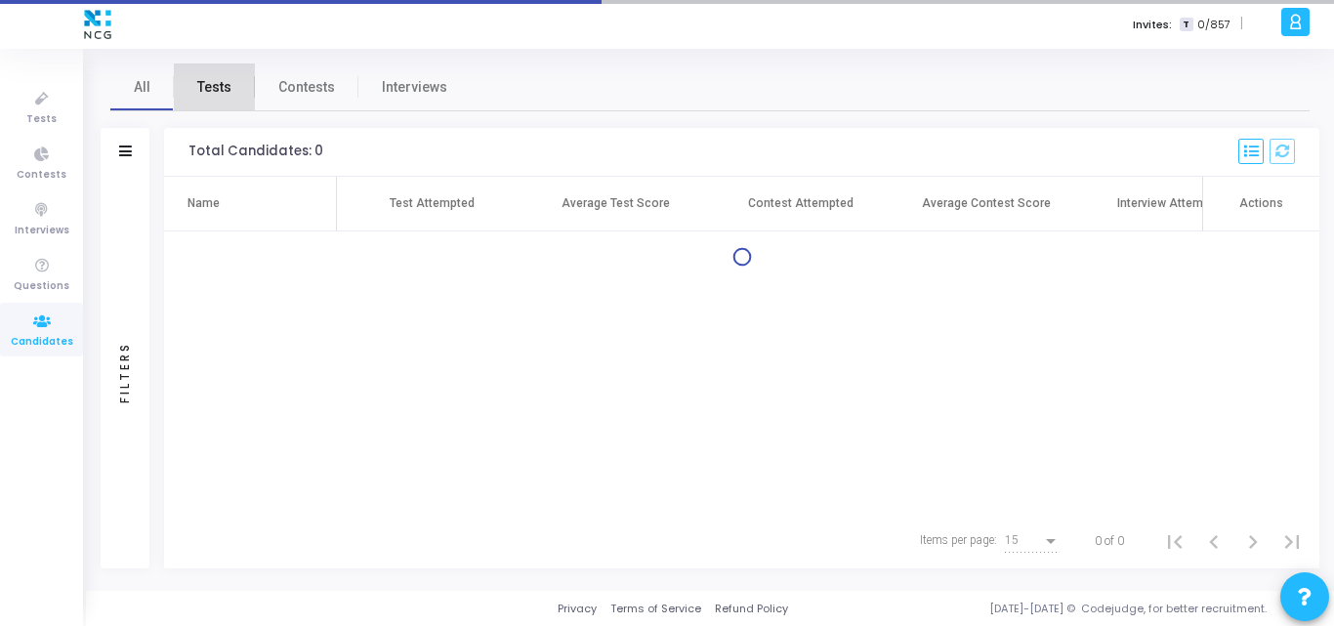
click at [234, 75] on link "Tests" at bounding box center [214, 86] width 81 height 47
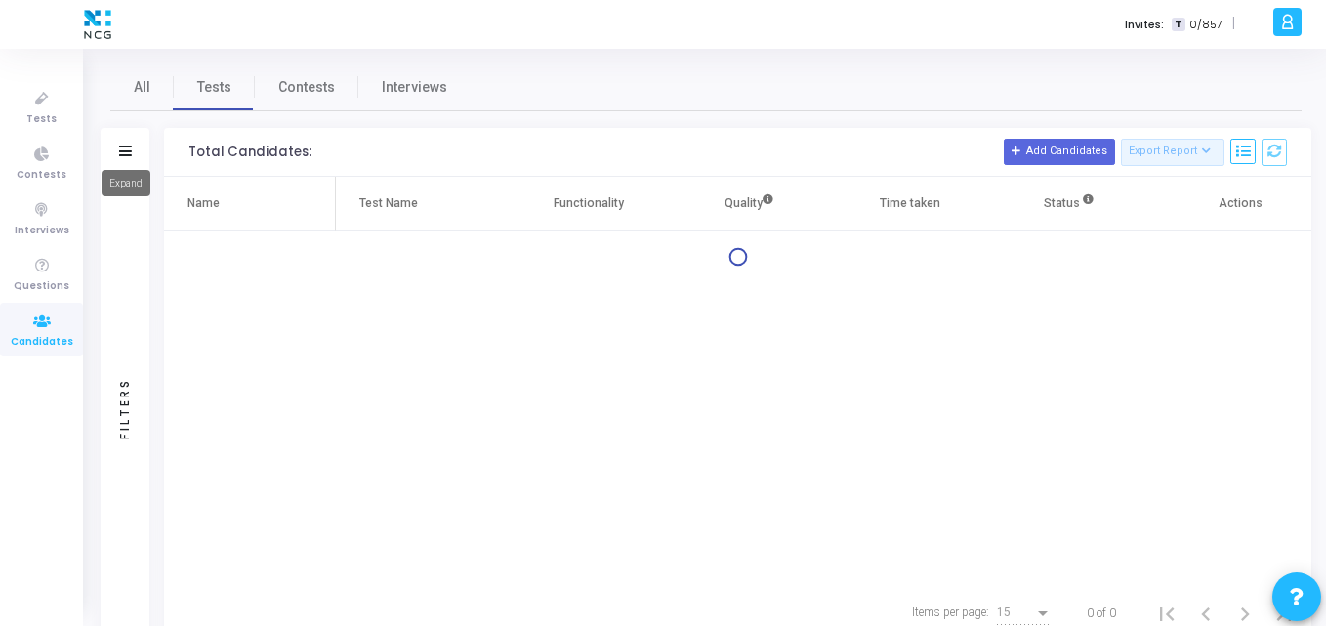
click at [124, 154] on icon at bounding box center [125, 151] width 13 height 11
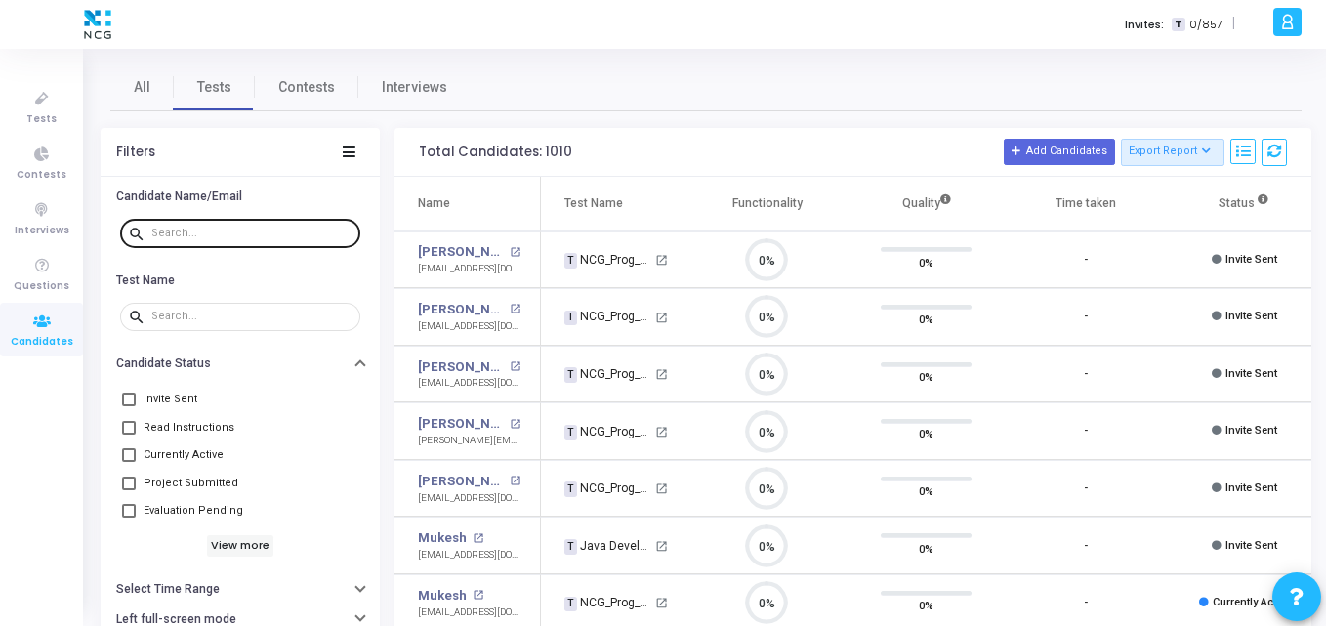
scroll to position [41, 50]
click at [279, 237] on input "text" at bounding box center [251, 234] width 201 height 12
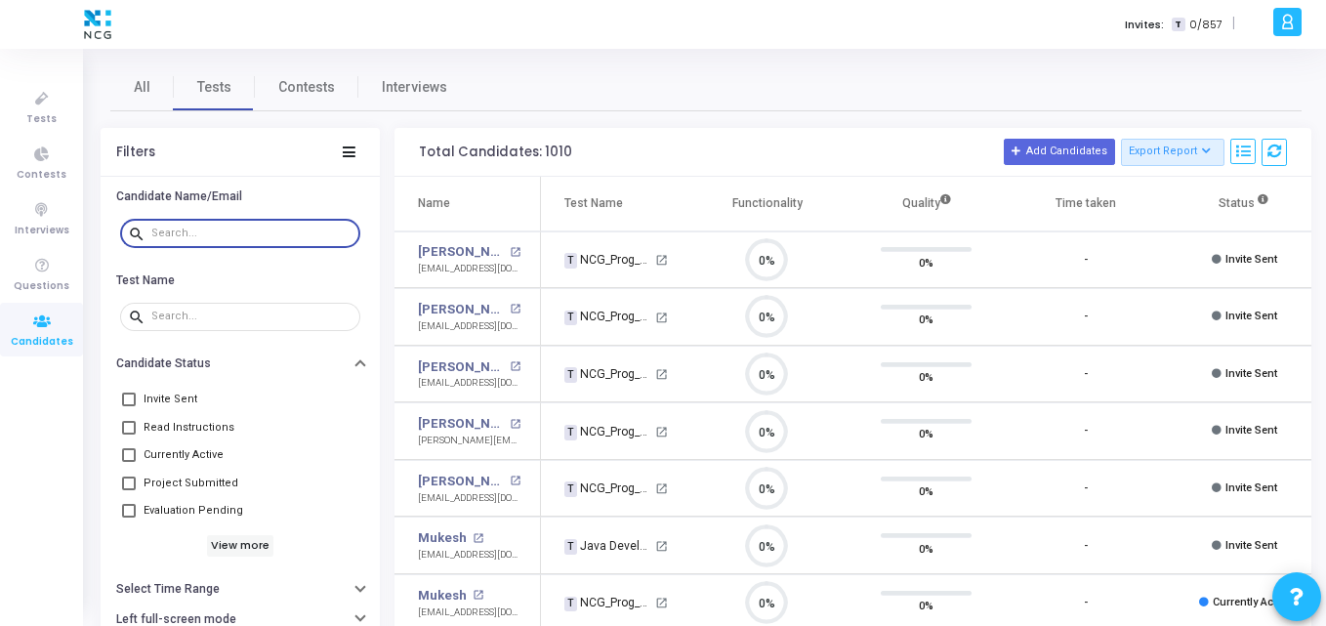
paste input "shitaljachakjob11@gmail.com"
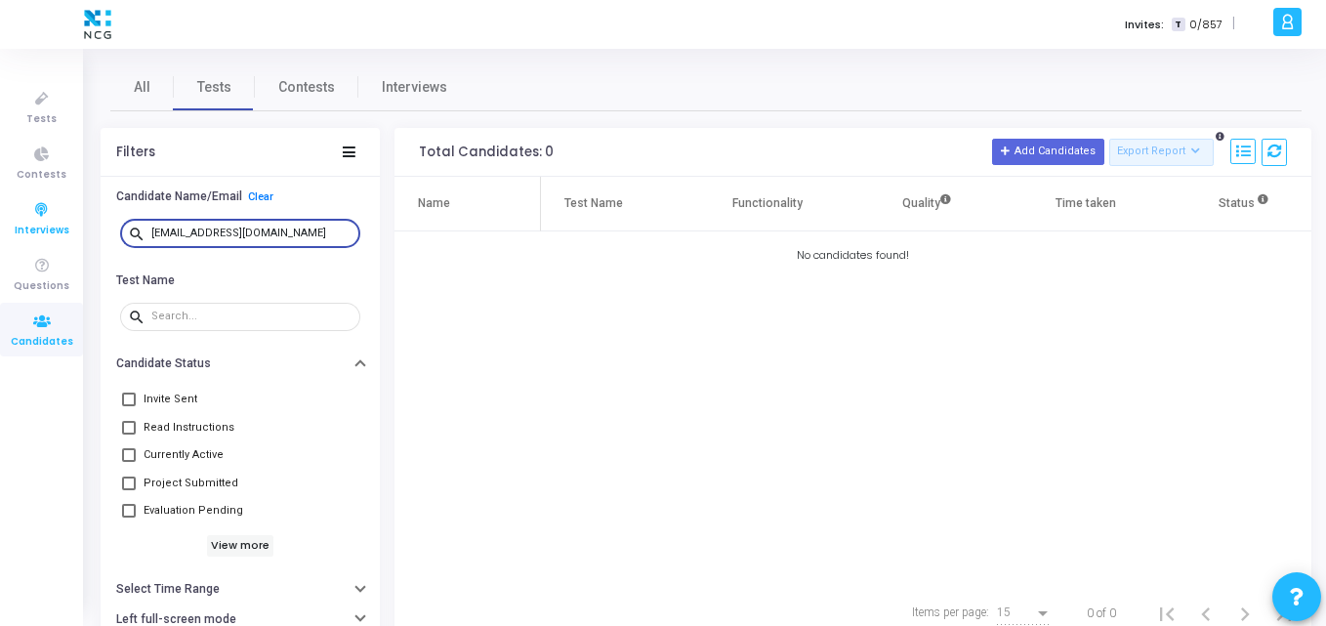
drag, startPoint x: 315, startPoint y: 229, endPoint x: 28, endPoint y: 205, distance: 287.1
click at [28, 205] on div "Tests Contests Interviews Questions Candidates Invites: T 0/857 | K Kajal Setti…" at bounding box center [663, 313] width 1326 height 626
paste input "ppriya635"
drag, startPoint x: 274, startPoint y: 229, endPoint x: 1, endPoint y: 207, distance: 274.3
click at [1, 207] on div "Tests Contests Interviews Questions Candidates Invites: T 0/857 | K Kajal Setti…" at bounding box center [663, 313] width 1326 height 626
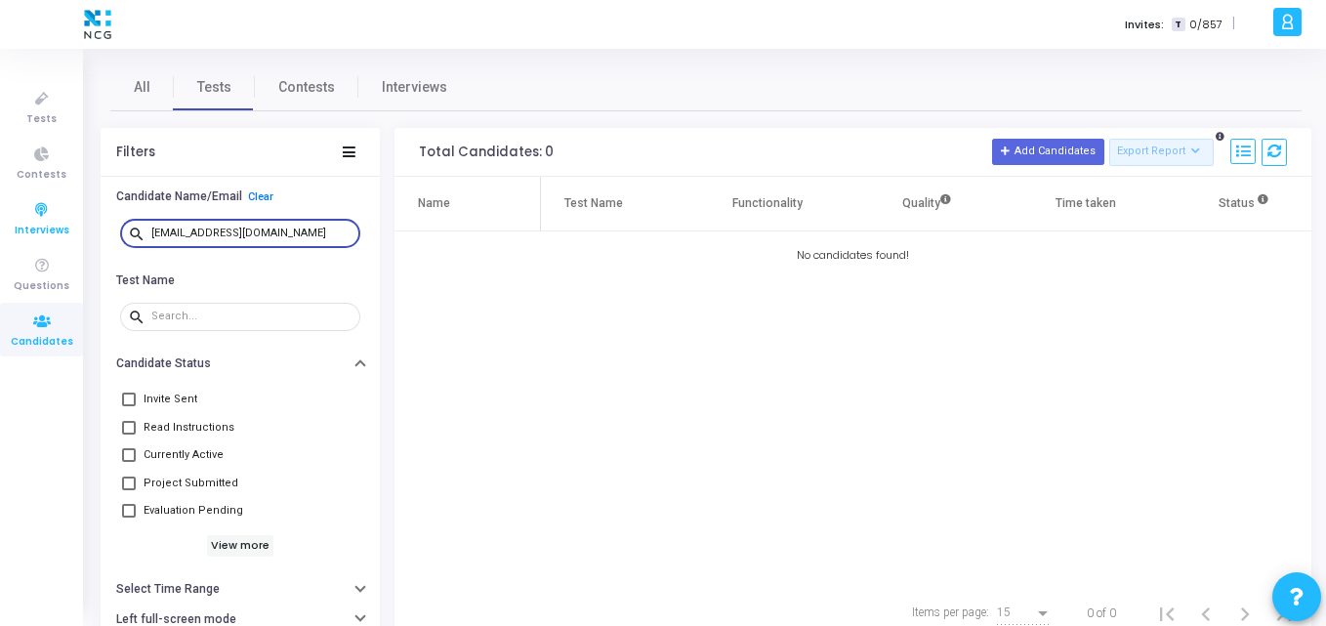
paste input "arunmammu022"
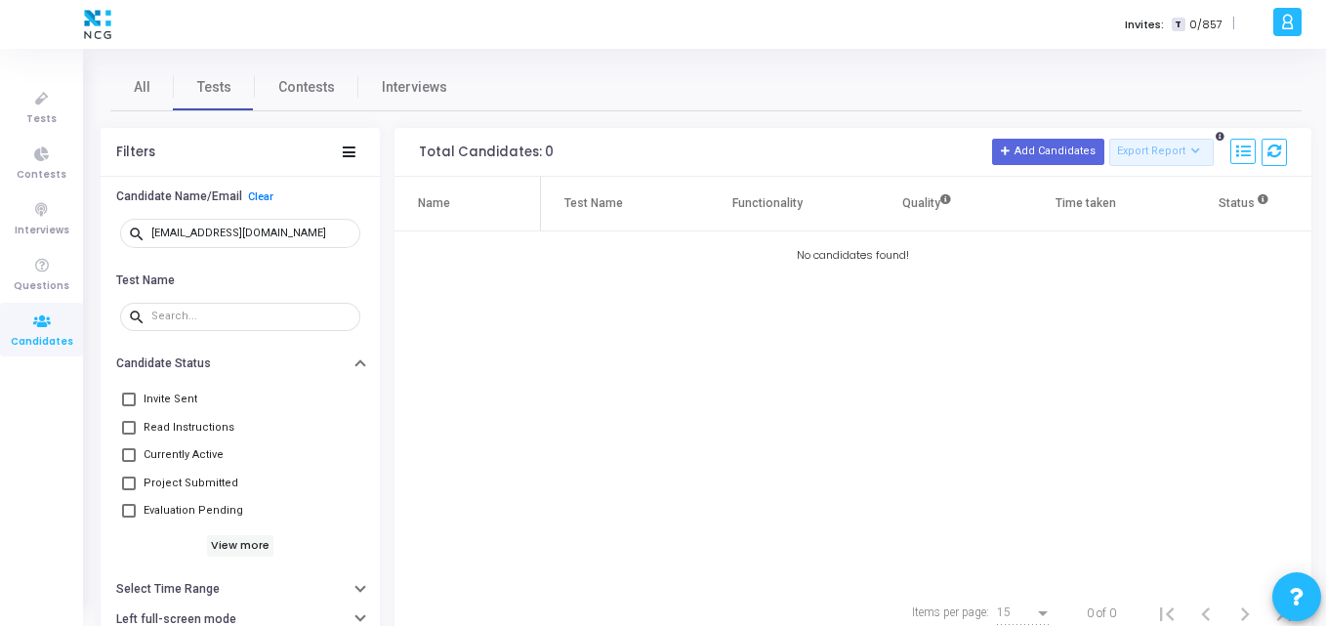
click at [743, 398] on div "Name Test Name Functionality Quality Time taken Status Actions No candidates fo…" at bounding box center [853, 381] width 917 height 409
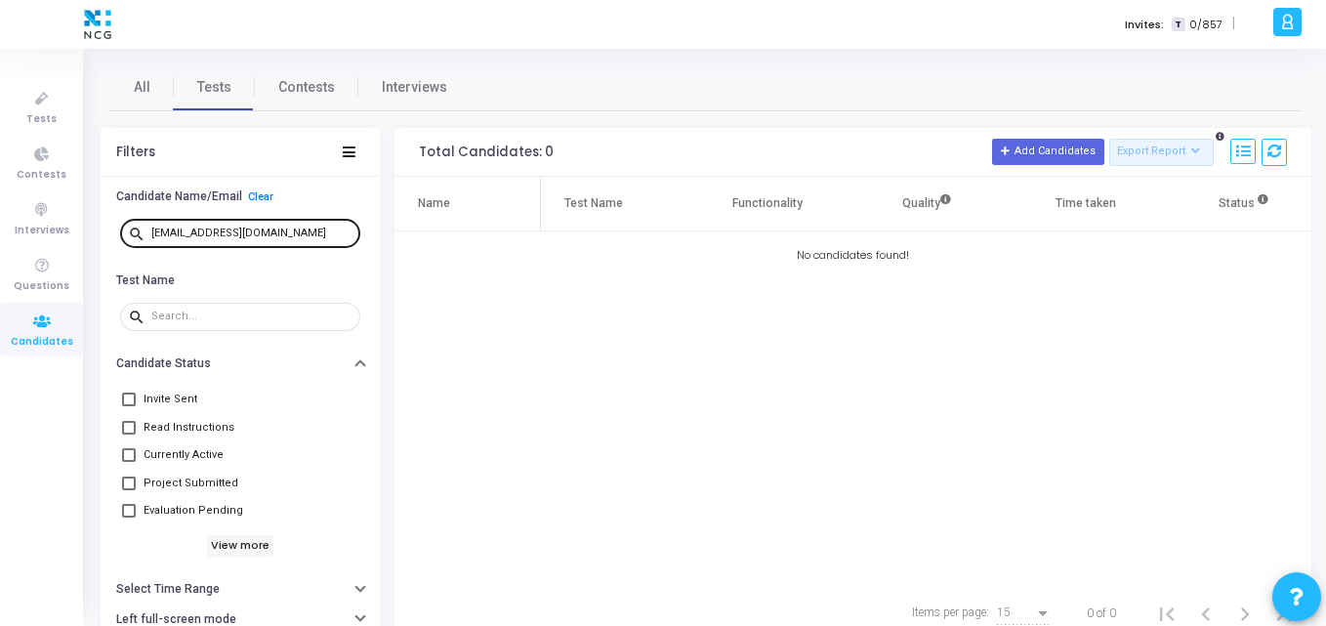
drag, startPoint x: 322, startPoint y: 224, endPoint x: 313, endPoint y: 231, distance: 11.9
click at [313, 231] on div "arunmammu0225@gmail.com" at bounding box center [251, 232] width 201 height 31
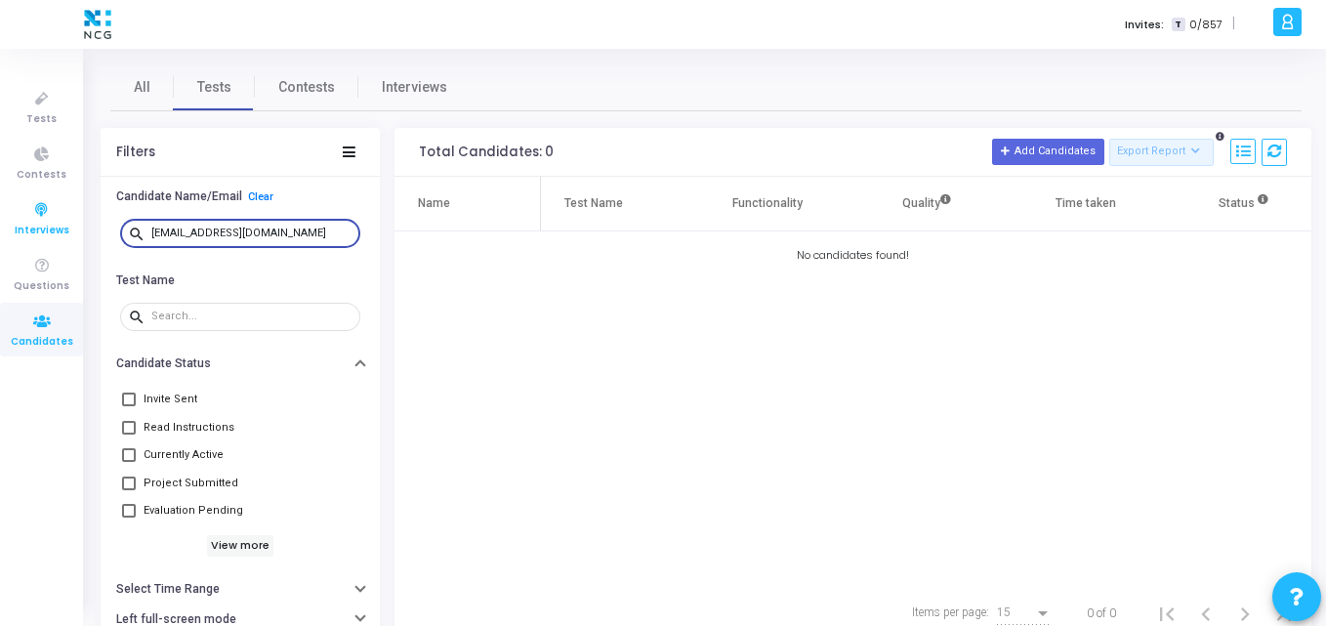
drag, startPoint x: 313, startPoint y: 231, endPoint x: 19, endPoint y: 206, distance: 295.0
click at [19, 206] on div "Tests Contests Interviews Questions Candidates Invites: T 0/857 | K Kajal Setti…" at bounding box center [663, 313] width 1326 height 626
paste input "masalakshay43"
drag, startPoint x: 298, startPoint y: 237, endPoint x: 0, endPoint y: 218, distance: 298.6
click at [0, 218] on div "Tests Contests Interviews Questions Candidates Invites: T 0/857 | K Kajal Setti…" at bounding box center [663, 313] width 1326 height 626
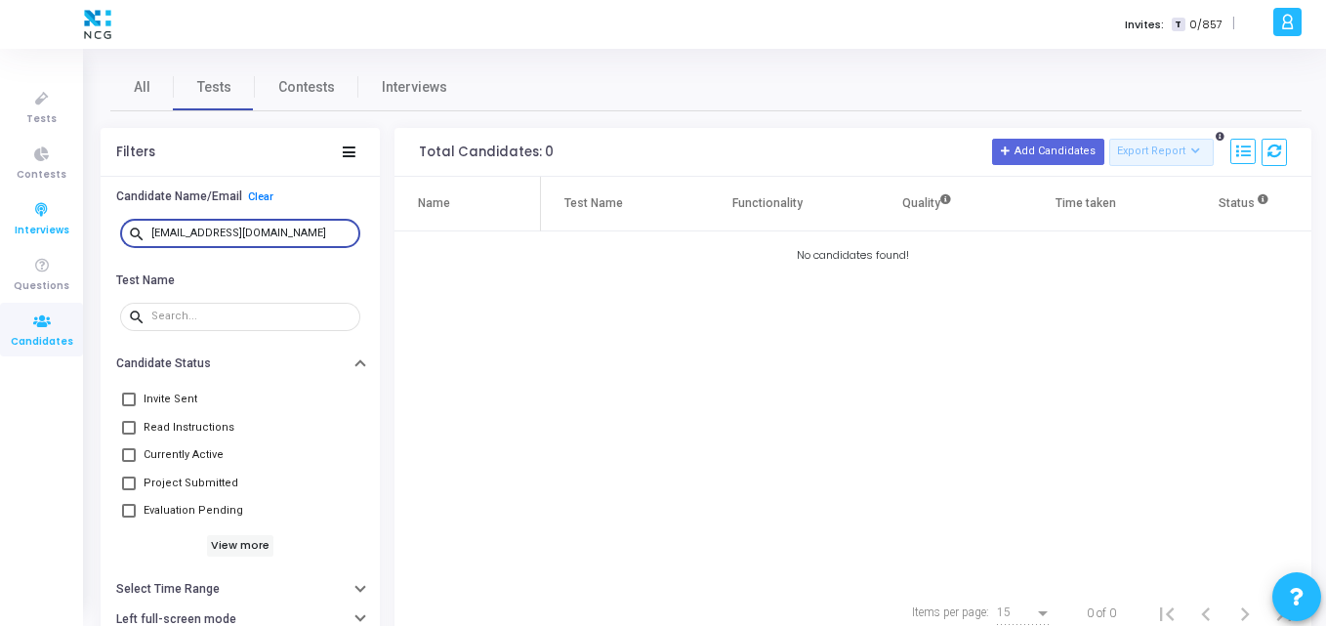
paste input "surendraparab5"
drag, startPoint x: 304, startPoint y: 233, endPoint x: 19, endPoint y: 205, distance: 286.6
click at [19, 205] on div "Tests Contests Interviews Questions Candidates Invites: T 0/857 | K Kajal Setti…" at bounding box center [663, 313] width 1326 height 626
paste input "mandarsalunkhe143"
drag, startPoint x: 315, startPoint y: 234, endPoint x: 49, endPoint y: 195, distance: 269.5
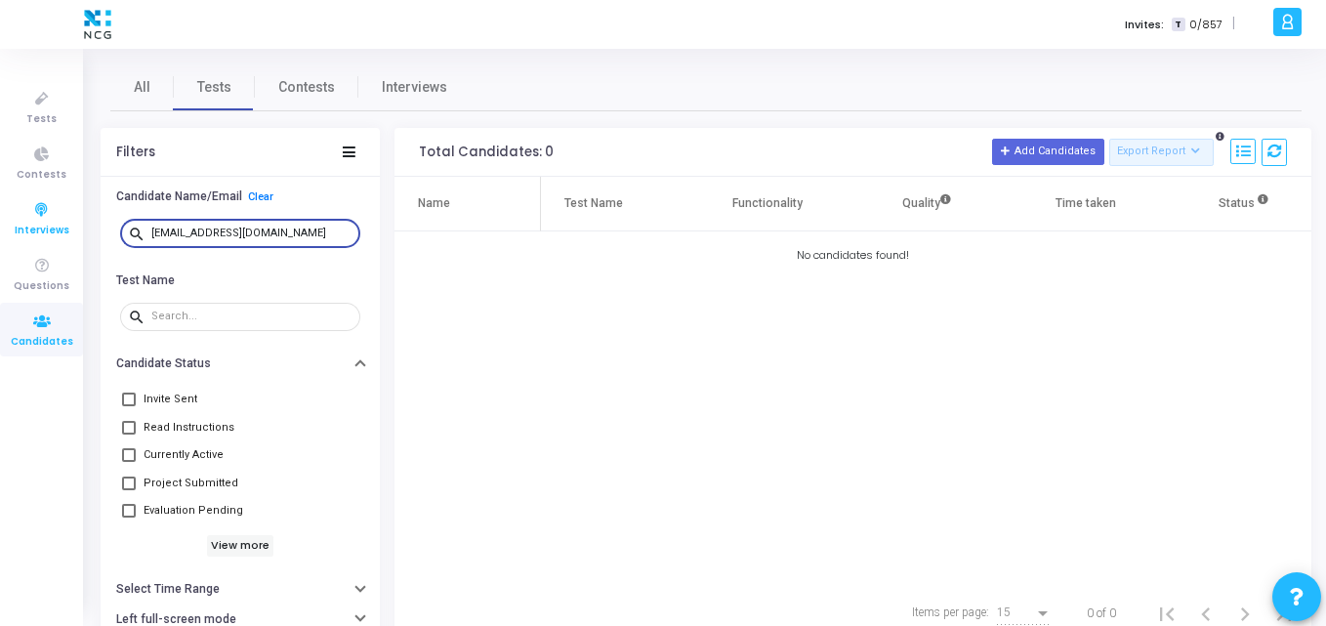
click at [49, 195] on div "Tests Contests Interviews Questions Candidates Invites: T 0/857 | K Kajal Setti…" at bounding box center [663, 313] width 1326 height 626
paste input "vijaykumarnk99098"
drag, startPoint x: 316, startPoint y: 231, endPoint x: 35, endPoint y: 199, distance: 283.1
click at [35, 199] on div "Tests Contests Interviews Questions Candidates Invites: T 0/857 | K Kajal Setti…" at bounding box center [663, 313] width 1326 height 626
paste input "paturi.sagar96"
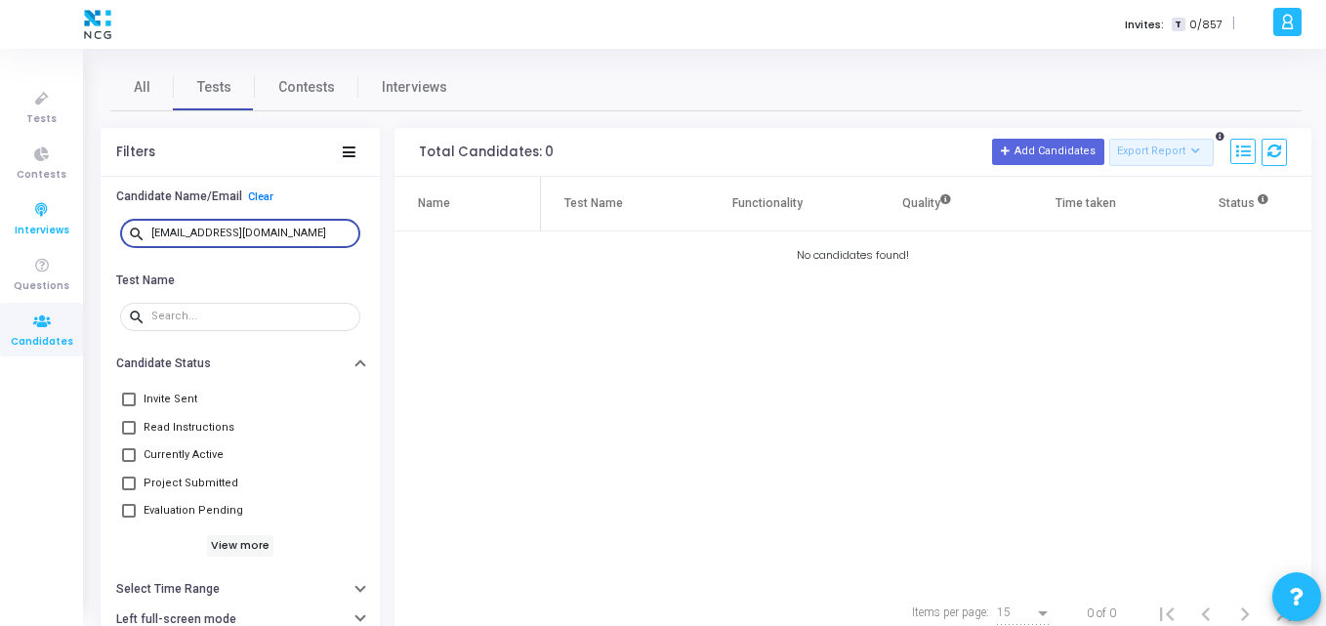
drag, startPoint x: 298, startPoint y: 231, endPoint x: 64, endPoint y: 191, distance: 236.7
click at [64, 191] on div "Tests Contests Interviews Questions Candidates Invites: T 0/857 | K Kajal Setti…" at bounding box center [663, 313] width 1326 height 626
paste input "kirankumarcse68"
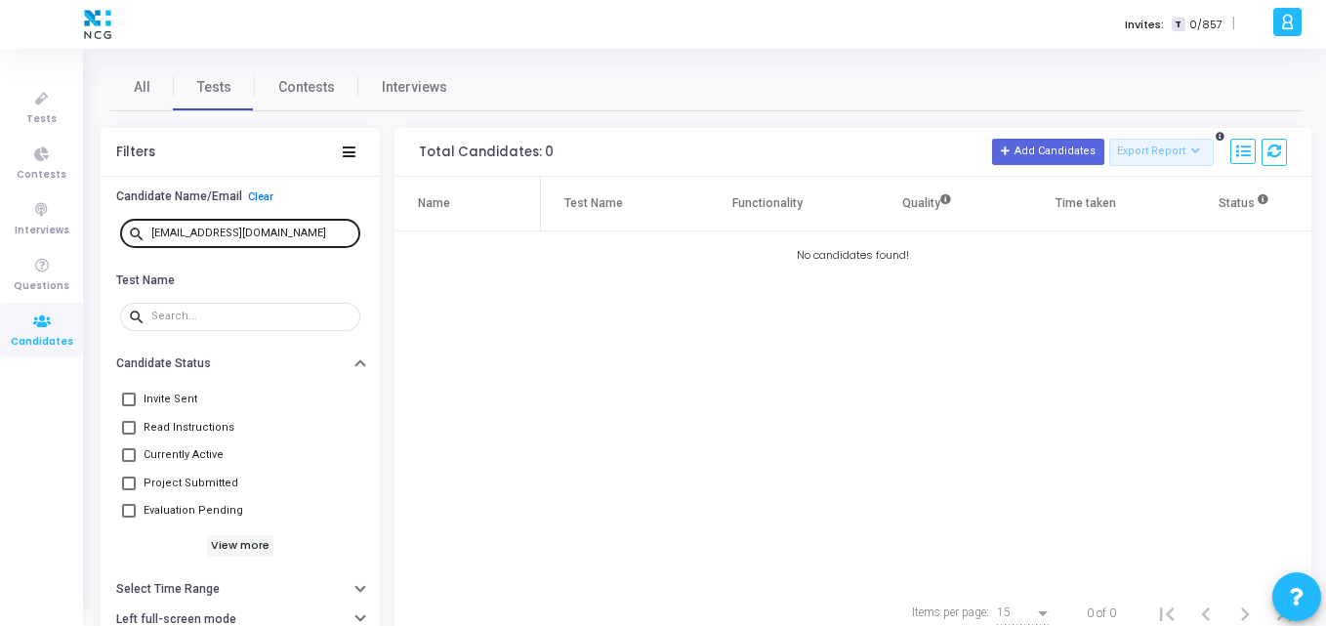
click at [303, 230] on div "kirankumarcse68@gmail.com" at bounding box center [251, 232] width 201 height 31
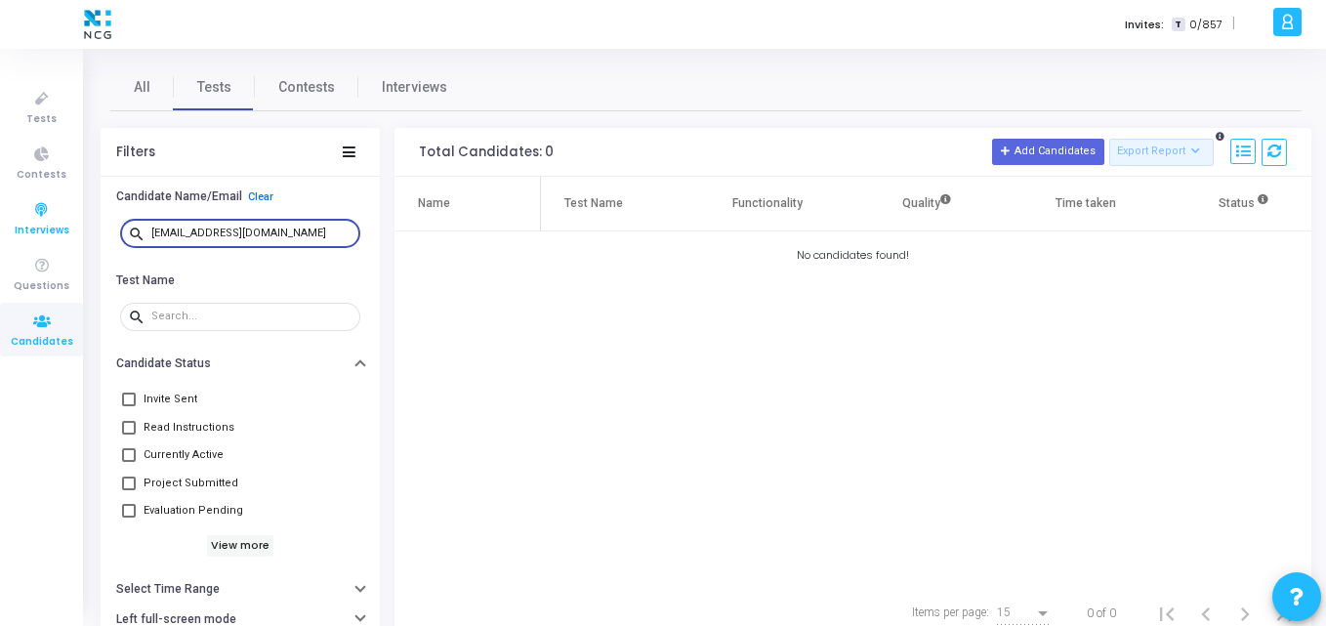
drag, startPoint x: 303, startPoint y: 230, endPoint x: 0, endPoint y: 220, distance: 303.0
click at [0, 220] on div "Tests Contests Interviews Questions Candidates Invites: T 0/857 | K Kajal Setti…" at bounding box center [663, 313] width 1326 height 626
paste input "nrupesh12c.oracle"
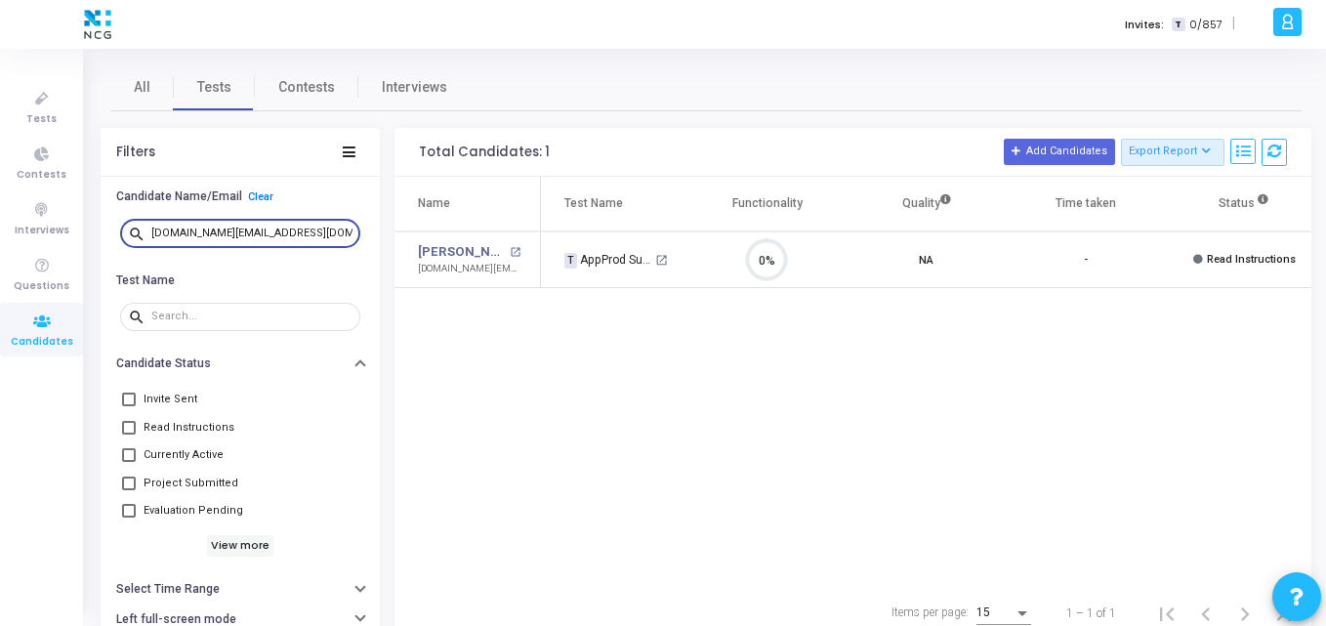
scroll to position [0, 172]
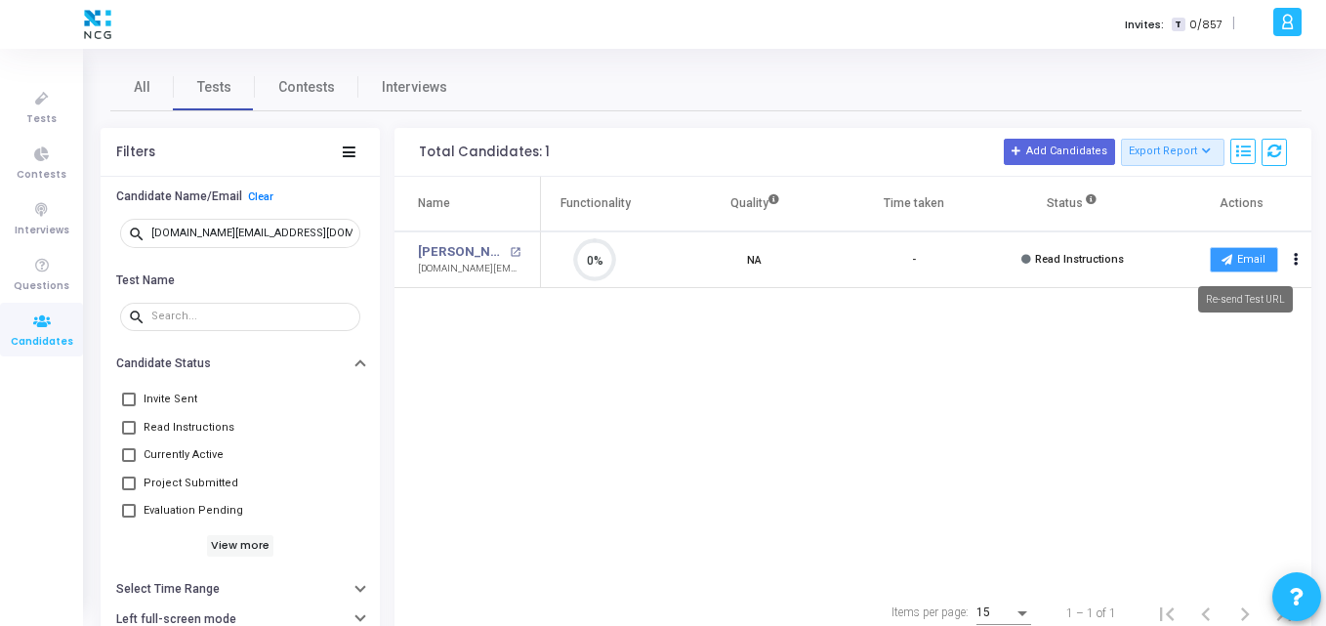
click at [1224, 268] on button "Email" at bounding box center [1244, 259] width 68 height 25
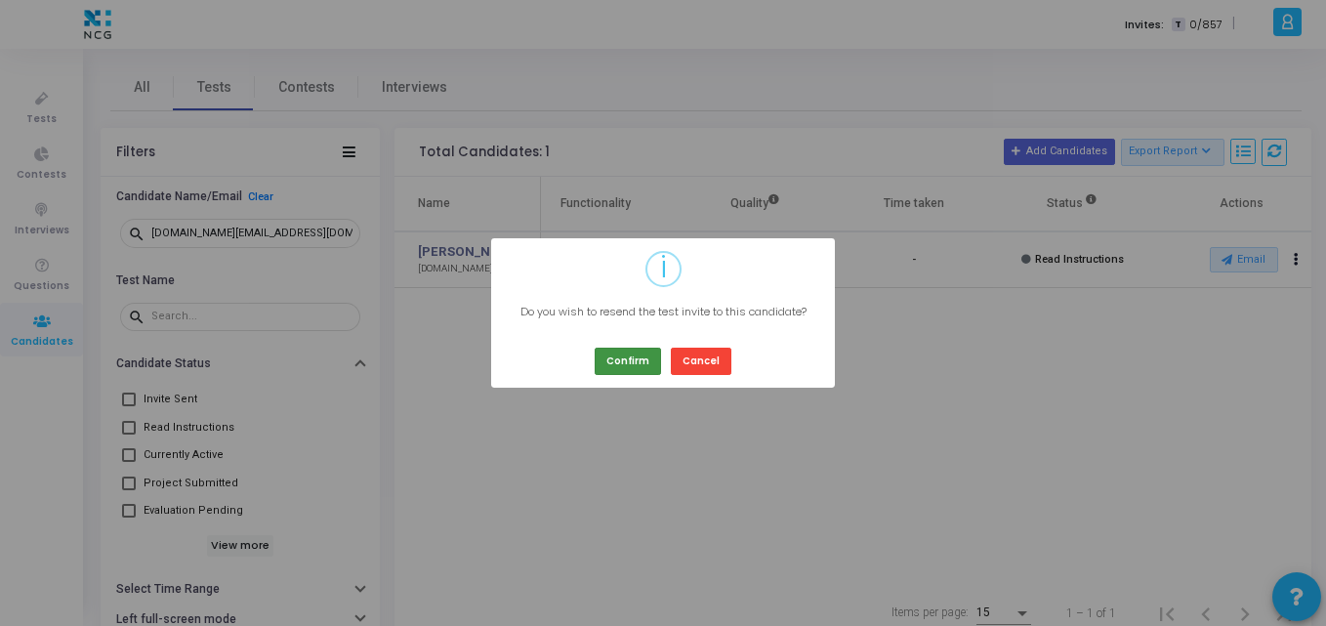
click at [624, 369] on button "Confirm" at bounding box center [628, 361] width 66 height 26
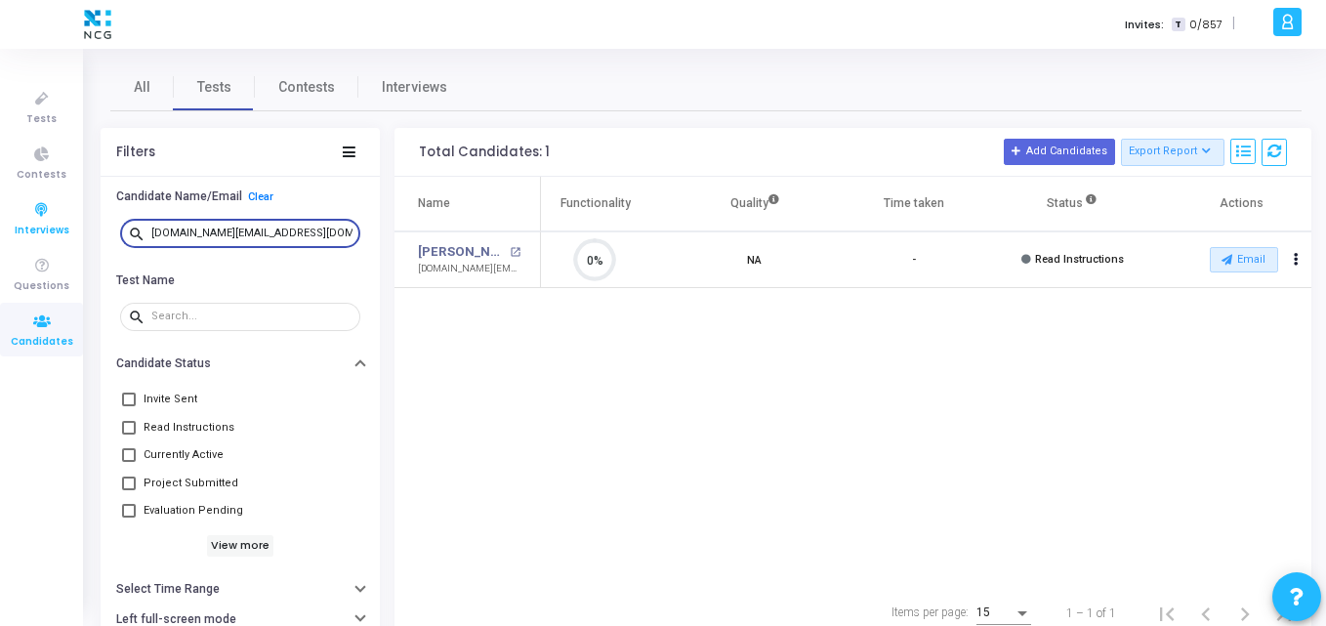
drag, startPoint x: 313, startPoint y: 237, endPoint x: 0, endPoint y: 222, distance: 313.0
click at [0, 222] on div "Tests Contests Interviews Questions Candidates Invites: T 0/857 | K Kajal Setti…" at bounding box center [663, 313] width 1326 height 626
paste input "Ganesh Pujala"
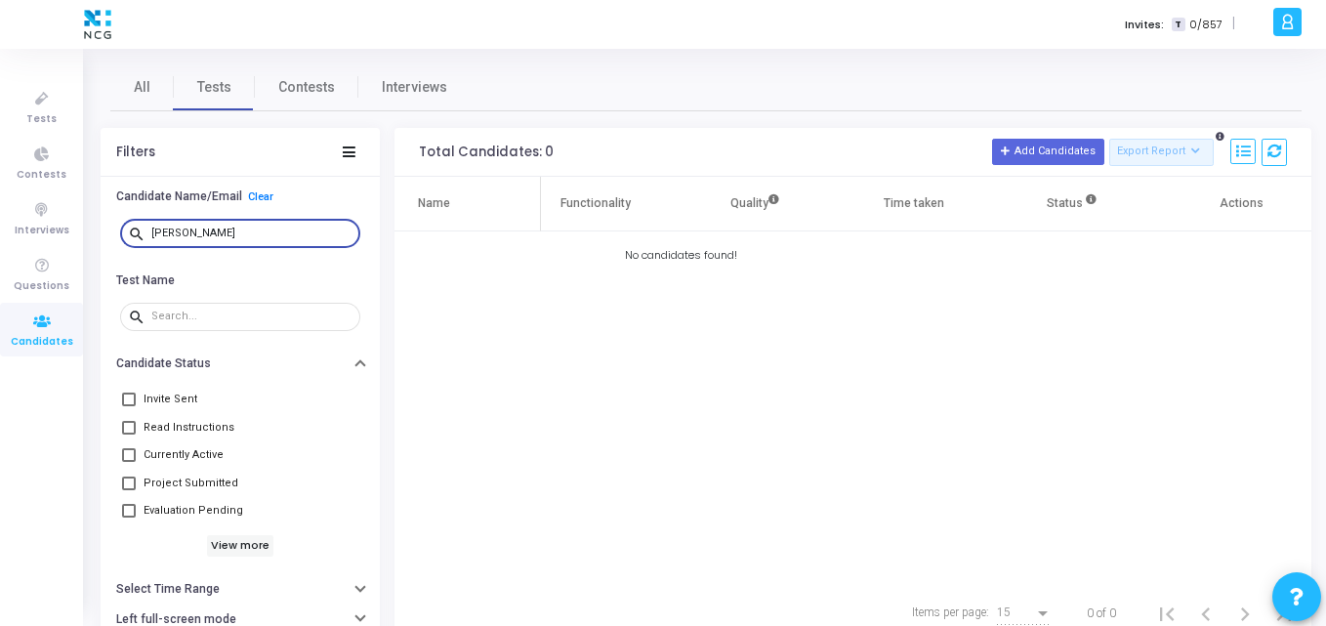
click at [298, 232] on input "Ganesh Pujala" at bounding box center [251, 234] width 201 height 12
drag, startPoint x: 236, startPoint y: 229, endPoint x: 1, endPoint y: 226, distance: 235.4
click at [1, 226] on div "Tests Contests Interviews Questions Candidates Invites: T 0/857 | K Kajal Setti…" at bounding box center [663, 313] width 1326 height 626
paste input "swathimrmathi45@gmail.com"
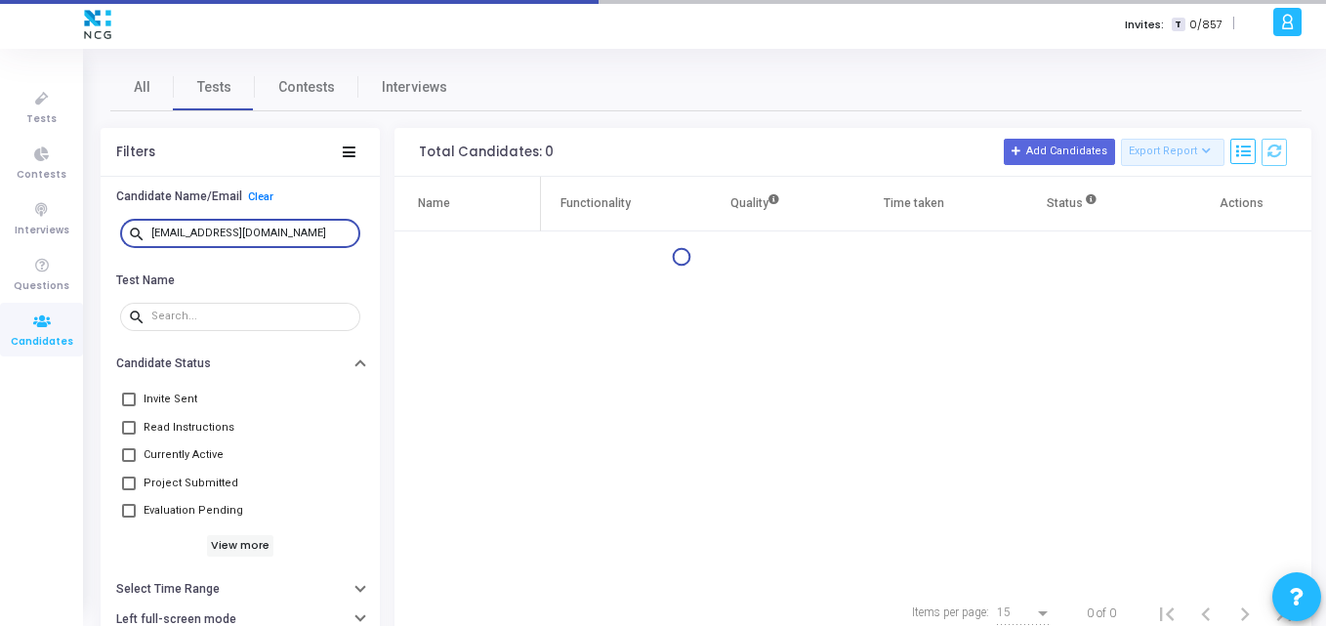
click at [851, 323] on div "Name Test Name Functionality Quality Time taken Status Actions" at bounding box center [853, 381] width 917 height 409
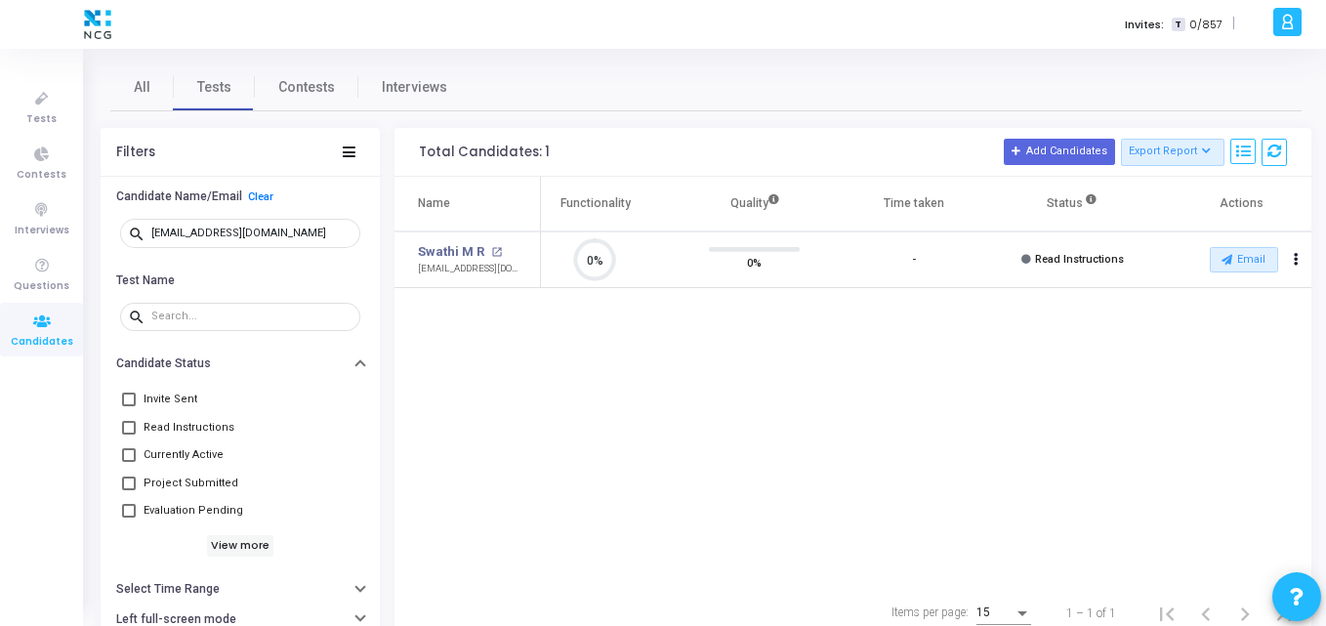
scroll to position [9, 9]
click at [1222, 261] on icon at bounding box center [1227, 259] width 11 height 11
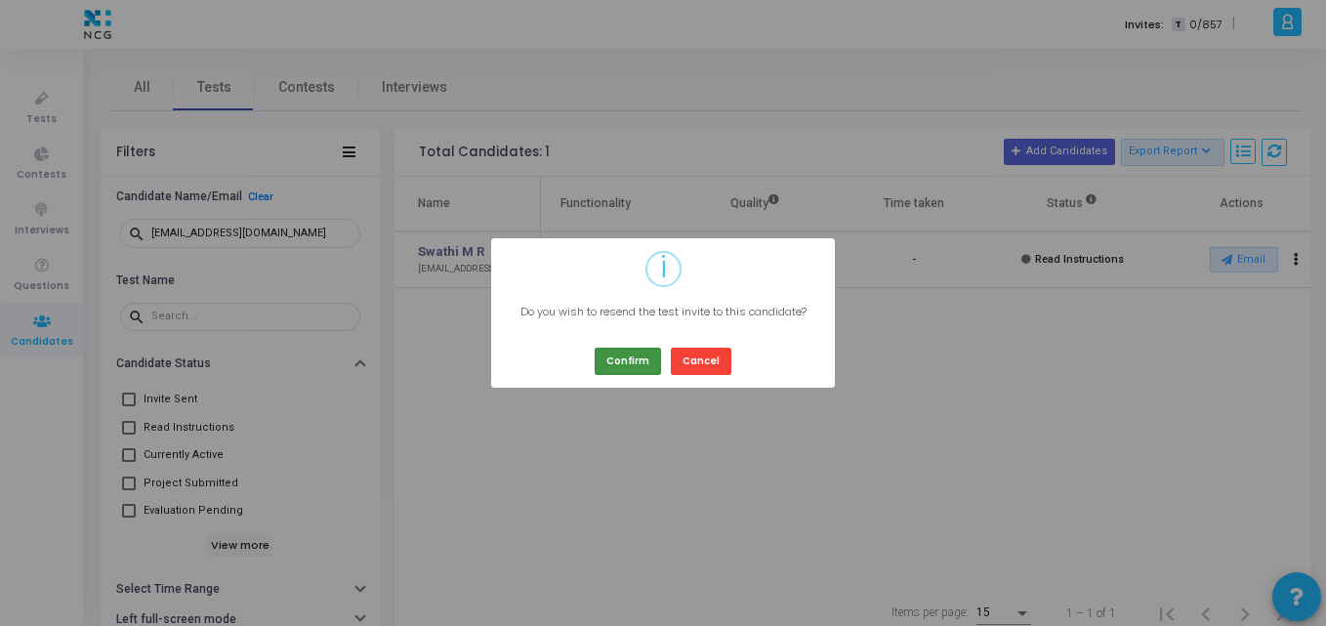
click at [617, 359] on button "Confirm" at bounding box center [628, 361] width 66 height 26
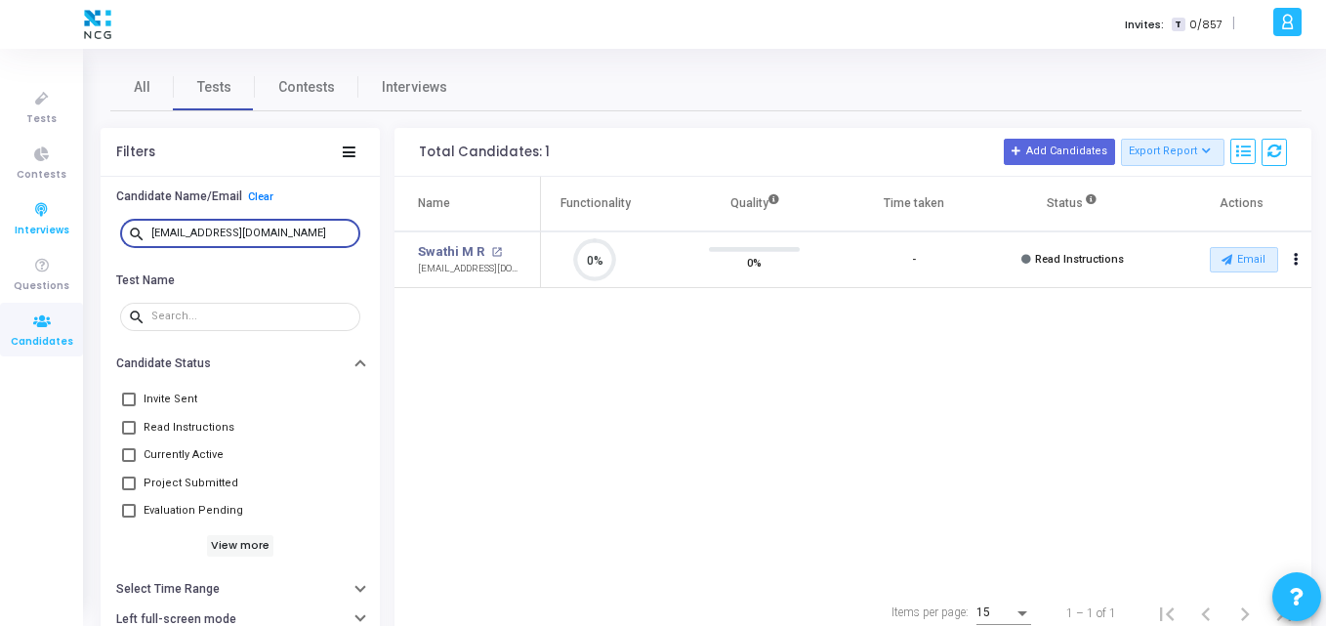
drag, startPoint x: 299, startPoint y: 228, endPoint x: 29, endPoint y: 215, distance: 269.9
click at [29, 215] on div "Tests Contests Interviews Questions Candidates Invites: T 0/857 | K Kajal Setti…" at bounding box center [663, 313] width 1326 height 626
paste input "asikkumar3648@gmail.com"
click at [301, 236] on input "sasikkumar3648@gmail.com" at bounding box center [251, 234] width 201 height 12
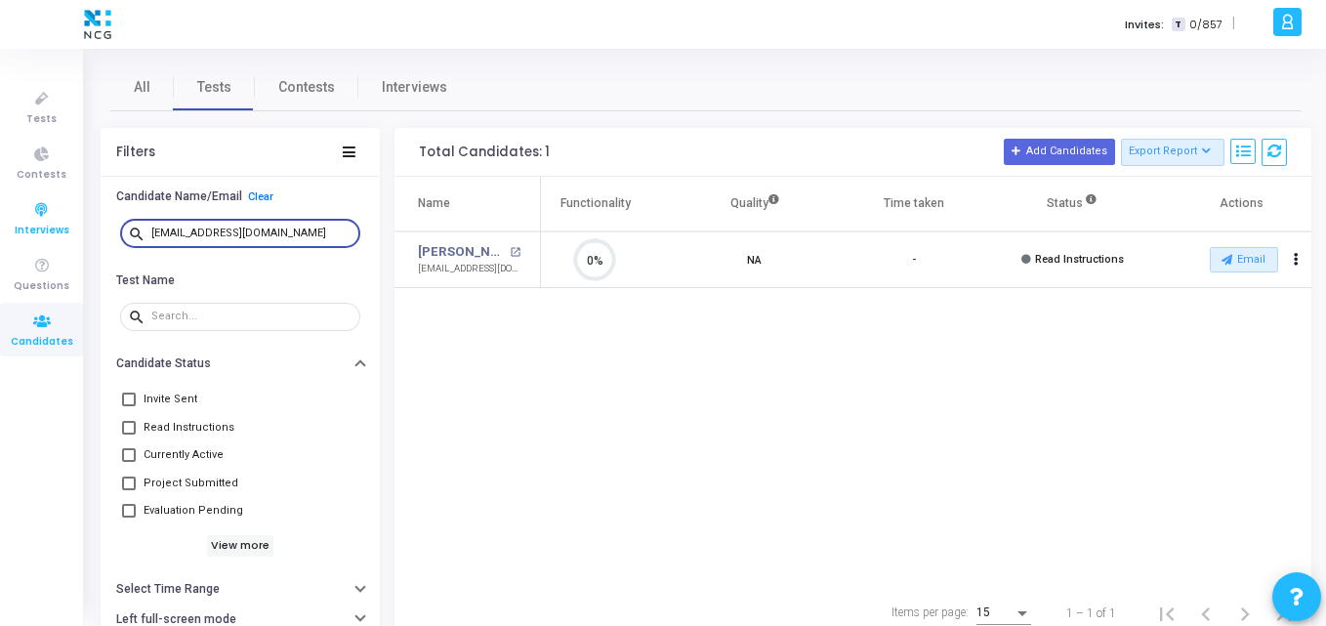
drag, startPoint x: 316, startPoint y: 231, endPoint x: 0, endPoint y: 231, distance: 316.5
click at [0, 231] on div "Tests Contests Interviews Questions Candidates Invites: T 0/857 | K Kajal Setti…" at bounding box center [663, 313] width 1326 height 626
paste input "princesazid1"
drag, startPoint x: 294, startPoint y: 230, endPoint x: 0, endPoint y: 236, distance: 294.1
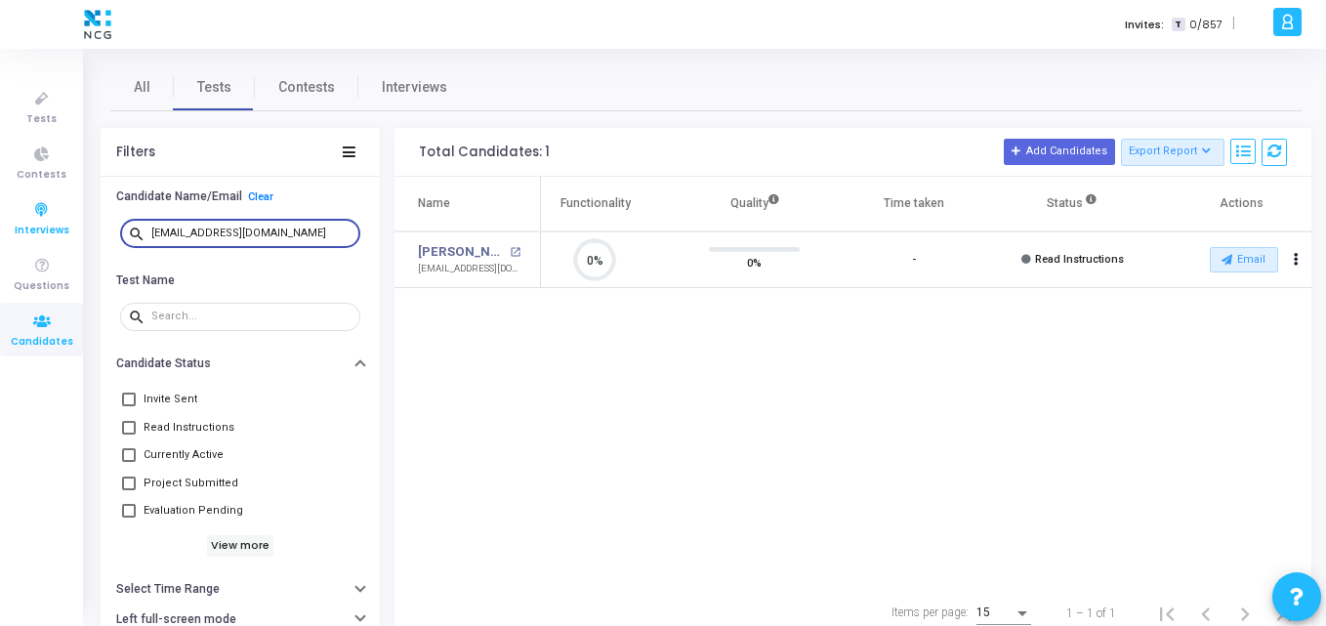
click at [0, 236] on div "Tests Contests Interviews Questions Candidates Invites: T 0/857 | K Kajal Setti…" at bounding box center [663, 313] width 1326 height 626
paste input "nithinvarma7893"
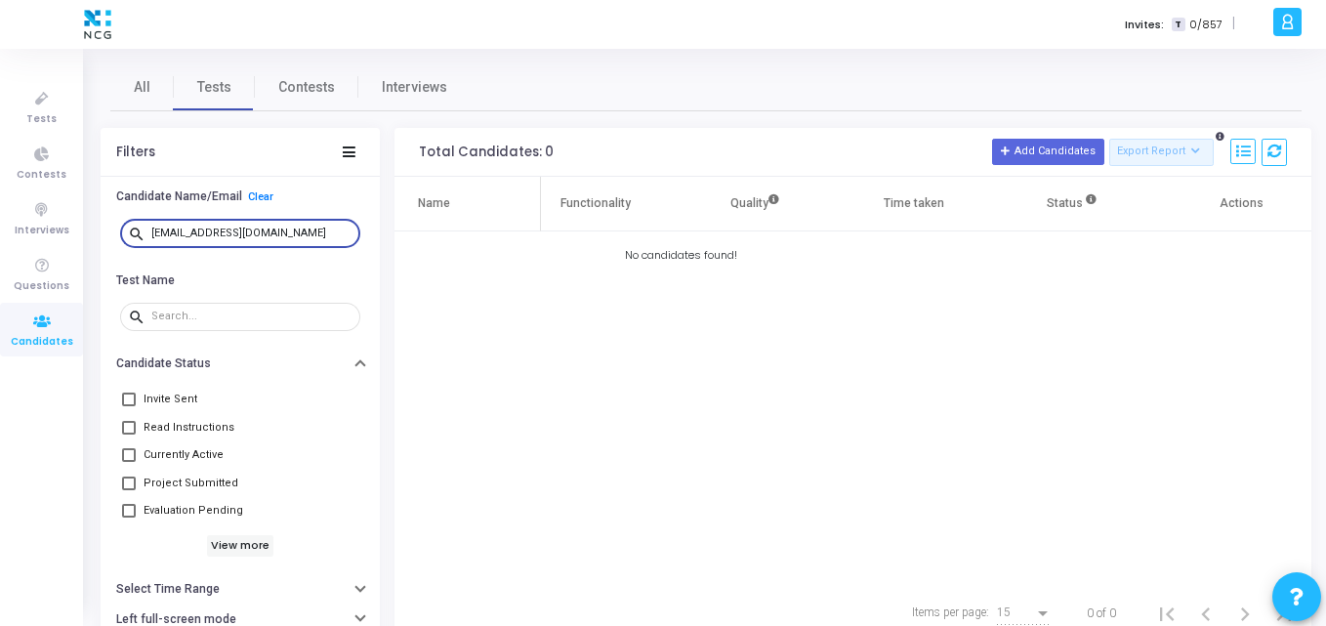
type input "nithinvarma7893@gmail.com"
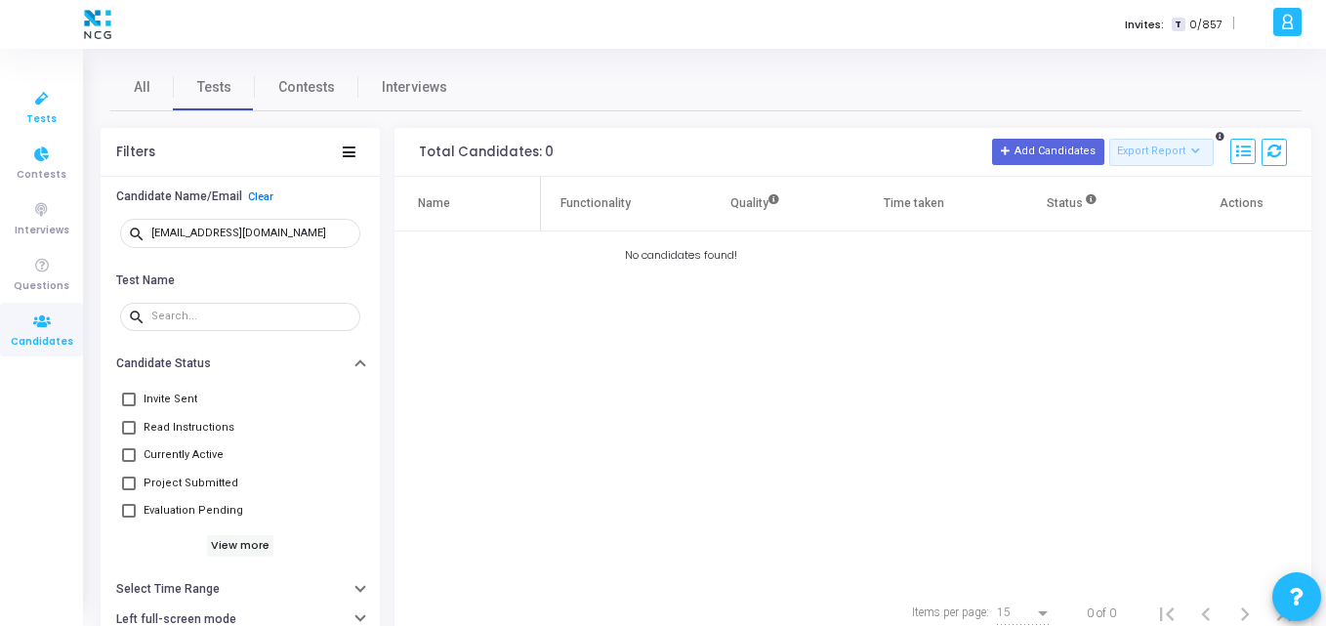
click at [46, 103] on icon at bounding box center [41, 99] width 41 height 24
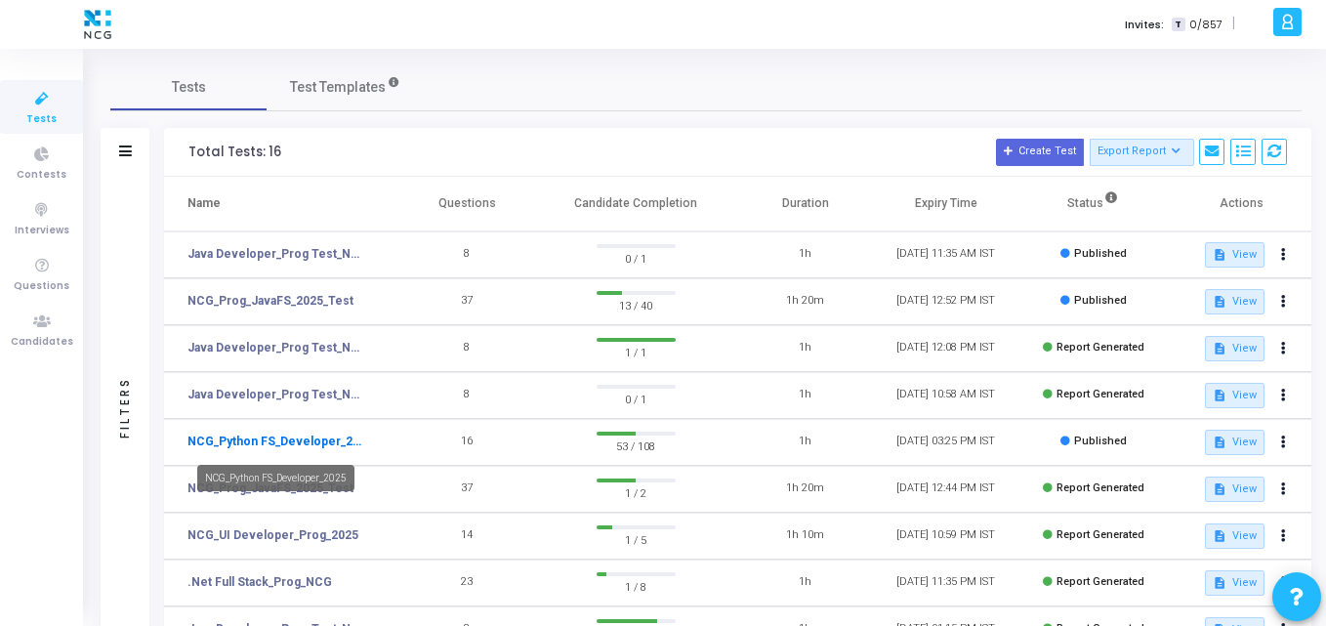
click at [322, 446] on link "NCG_Python FS_Developer_2025" at bounding box center [278, 442] width 180 height 18
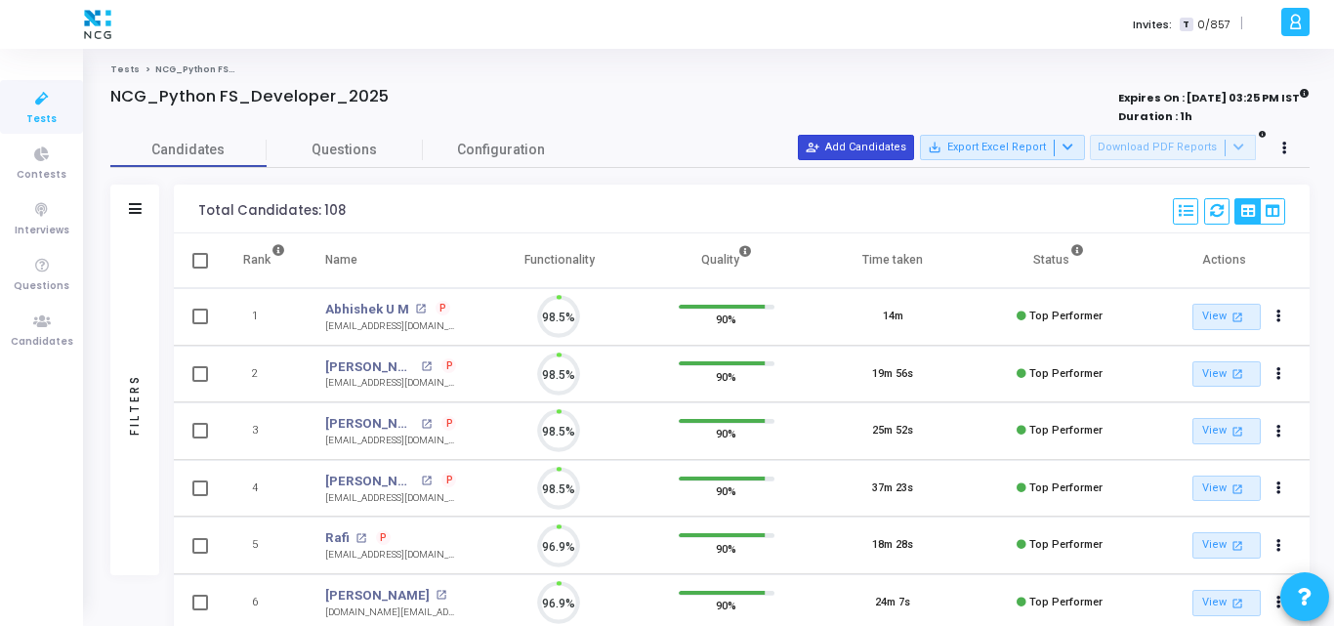
click at [878, 152] on button "person_add_alt Add Candidates" at bounding box center [856, 147] width 116 height 25
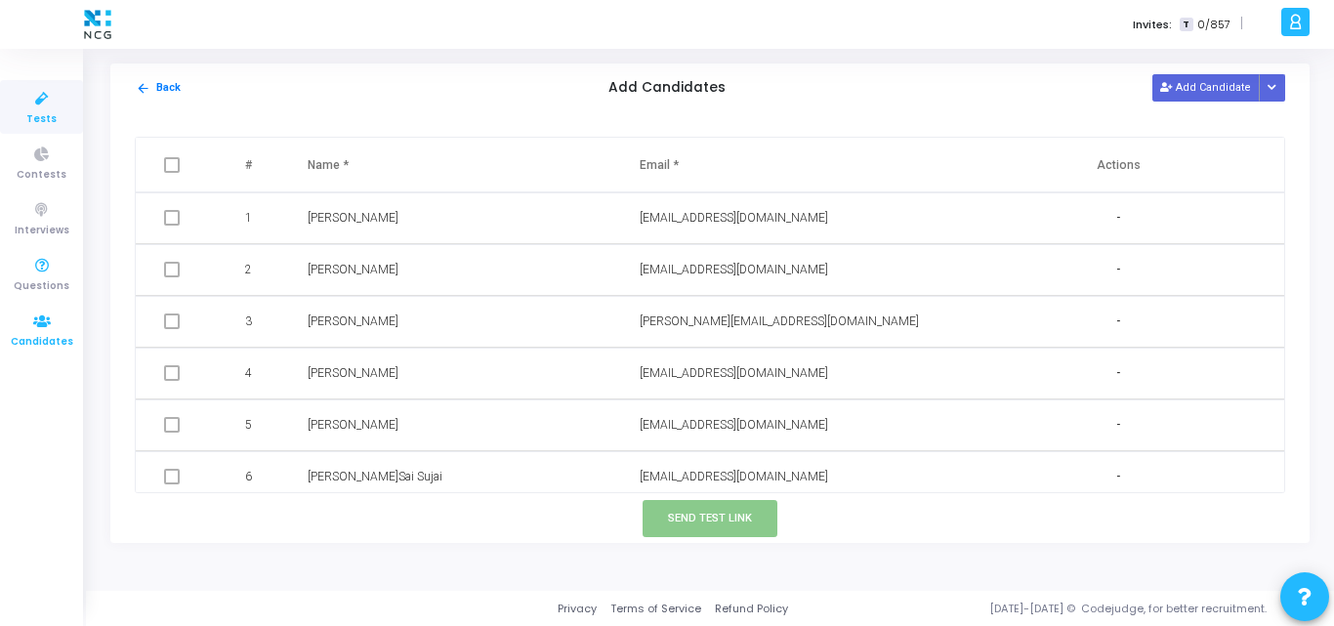
click at [34, 329] on icon at bounding box center [41, 322] width 41 height 24
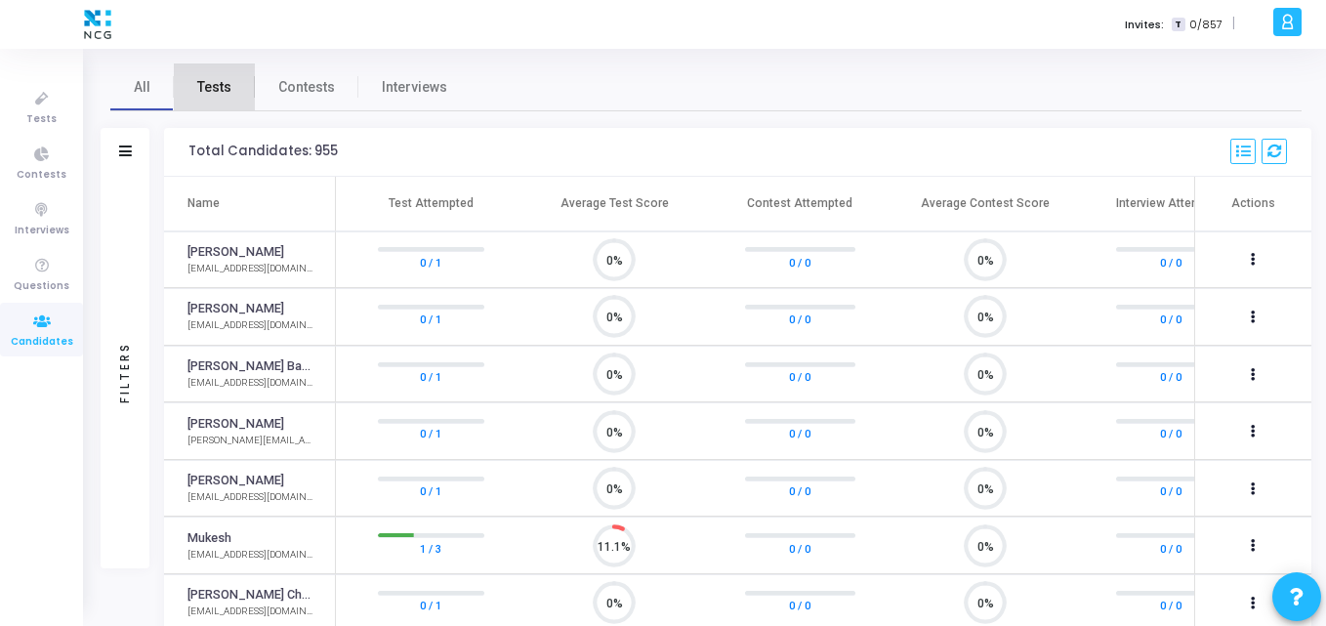
click at [216, 89] on span "Tests" at bounding box center [214, 87] width 34 height 21
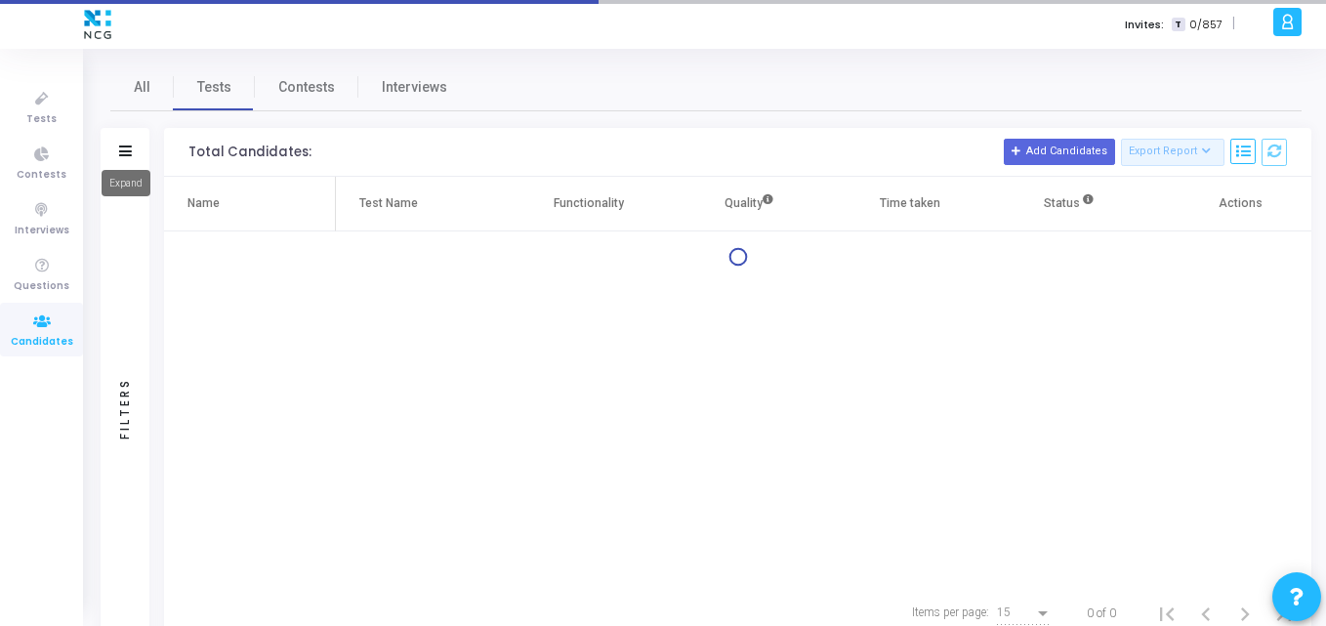
click at [119, 155] on icon at bounding box center [125, 151] width 13 height 11
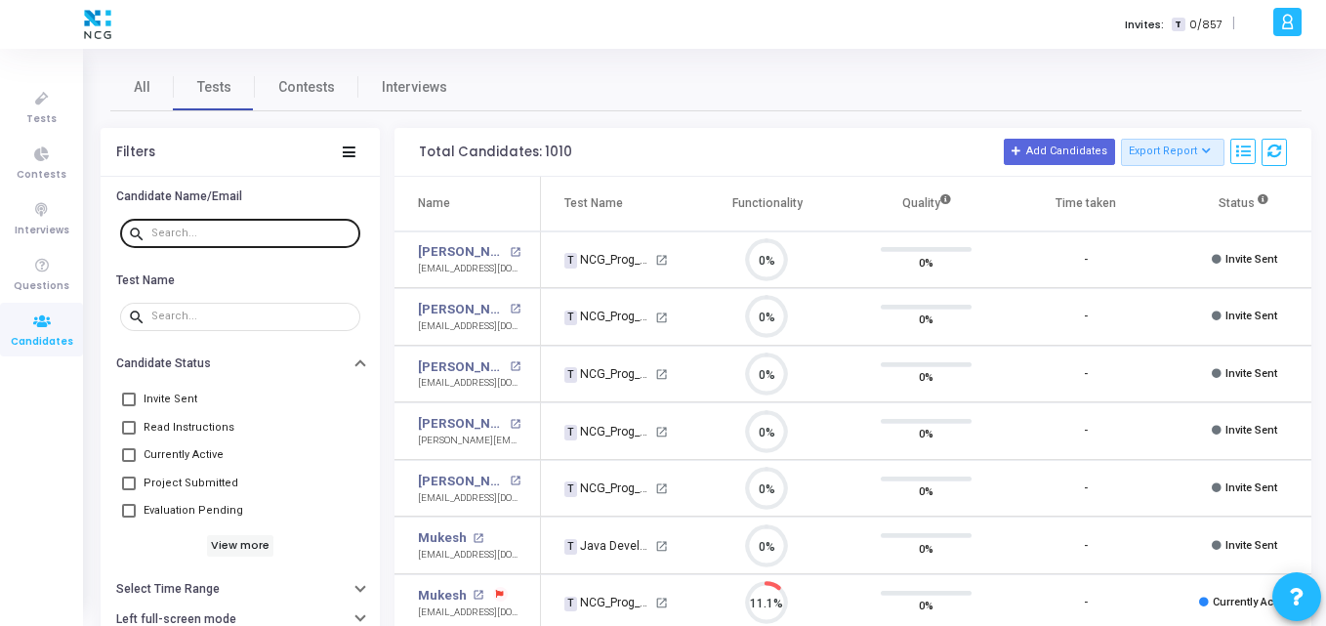
click at [234, 226] on div at bounding box center [251, 232] width 201 height 31
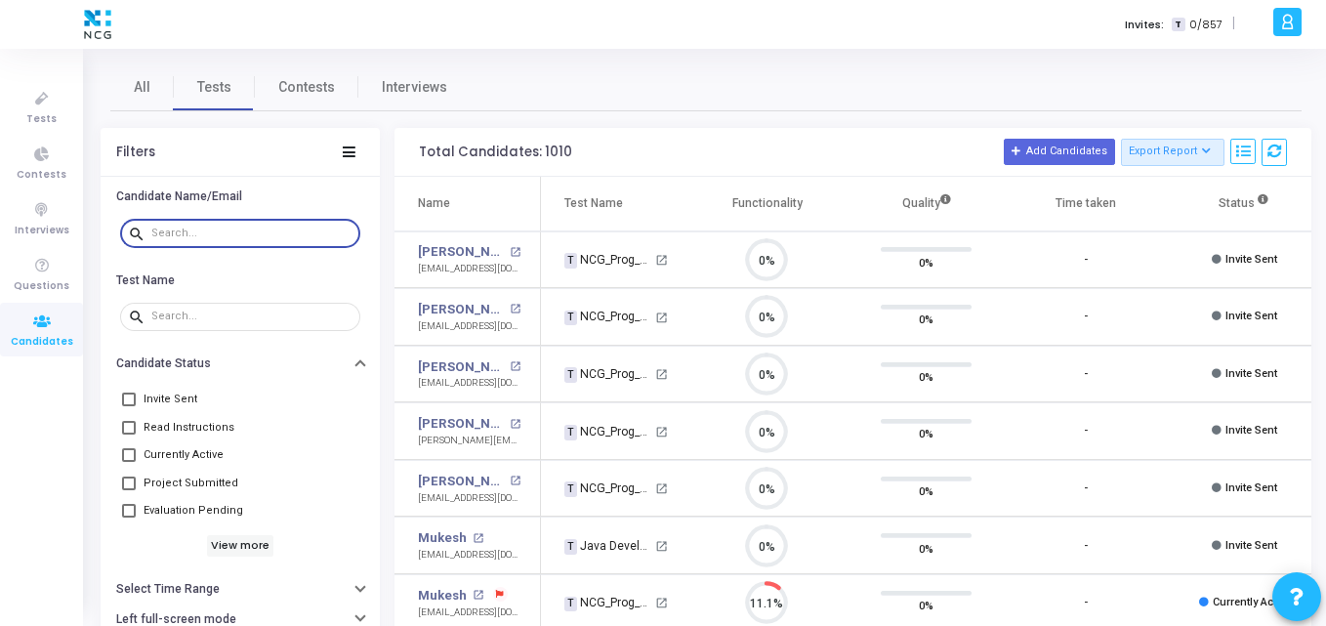
paste input "[EMAIL_ADDRESS][DOMAIN_NAME]"
click at [208, 234] on input "[EMAIL_ADDRESS][DOMAIN_NAME]" at bounding box center [251, 234] width 201 height 12
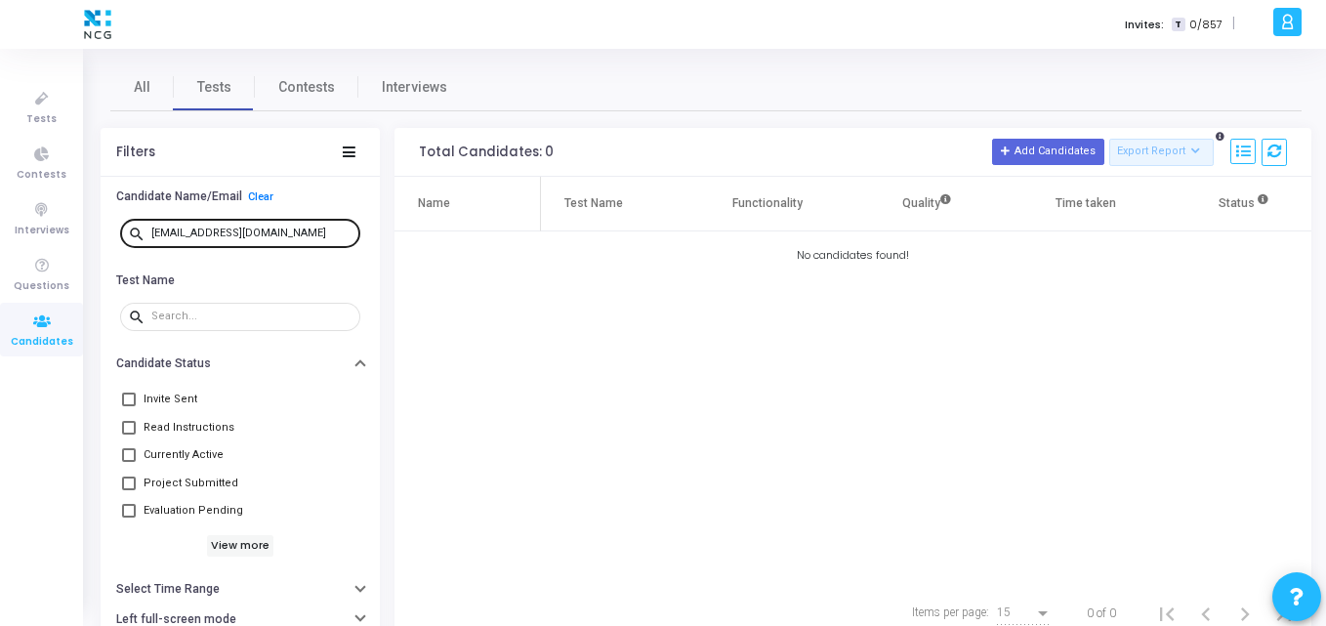
click at [293, 225] on div "[EMAIL_ADDRESS][DOMAIN_NAME]" at bounding box center [251, 232] width 201 height 31
click at [285, 232] on div "[EMAIL_ADDRESS][DOMAIN_NAME]" at bounding box center [251, 232] width 201 height 31
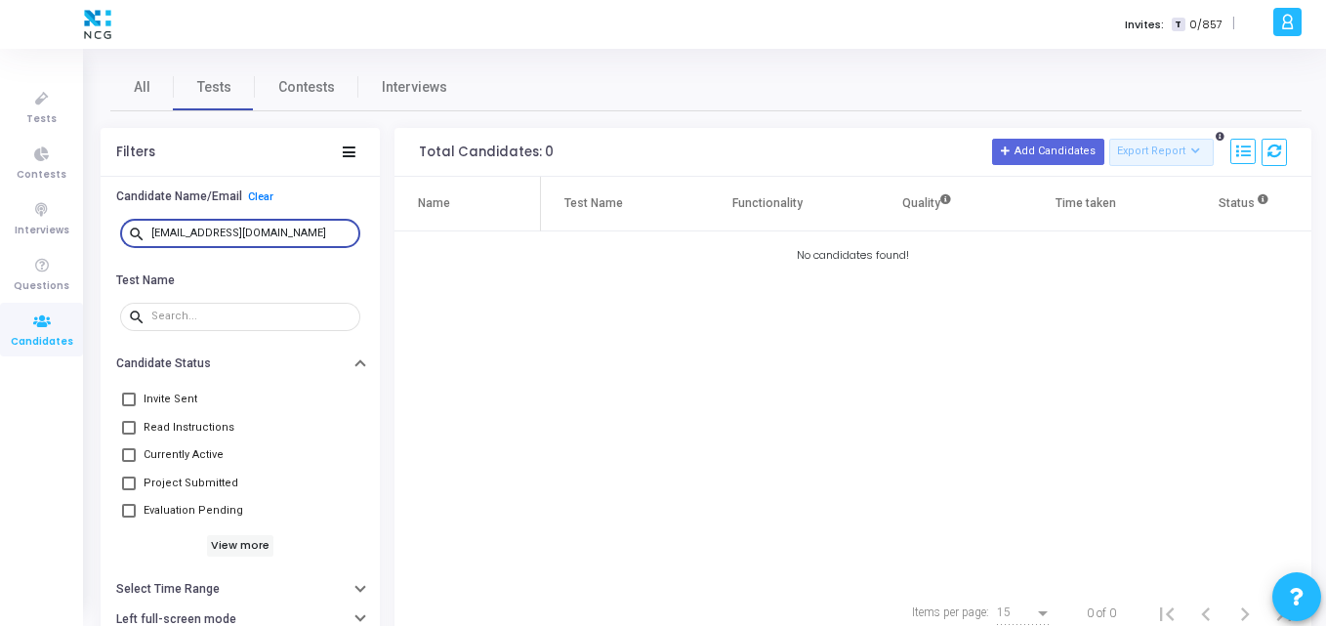
drag, startPoint x: 285, startPoint y: 232, endPoint x: 116, endPoint y: 247, distance: 169.6
click at [116, 247] on div "search mtsmech04@gmail.com" at bounding box center [240, 234] width 250 height 44
paste input "vepurikotagovardhan"
click at [327, 236] on input "vepurikotagovardhan@gmail.com" at bounding box center [251, 234] width 201 height 12
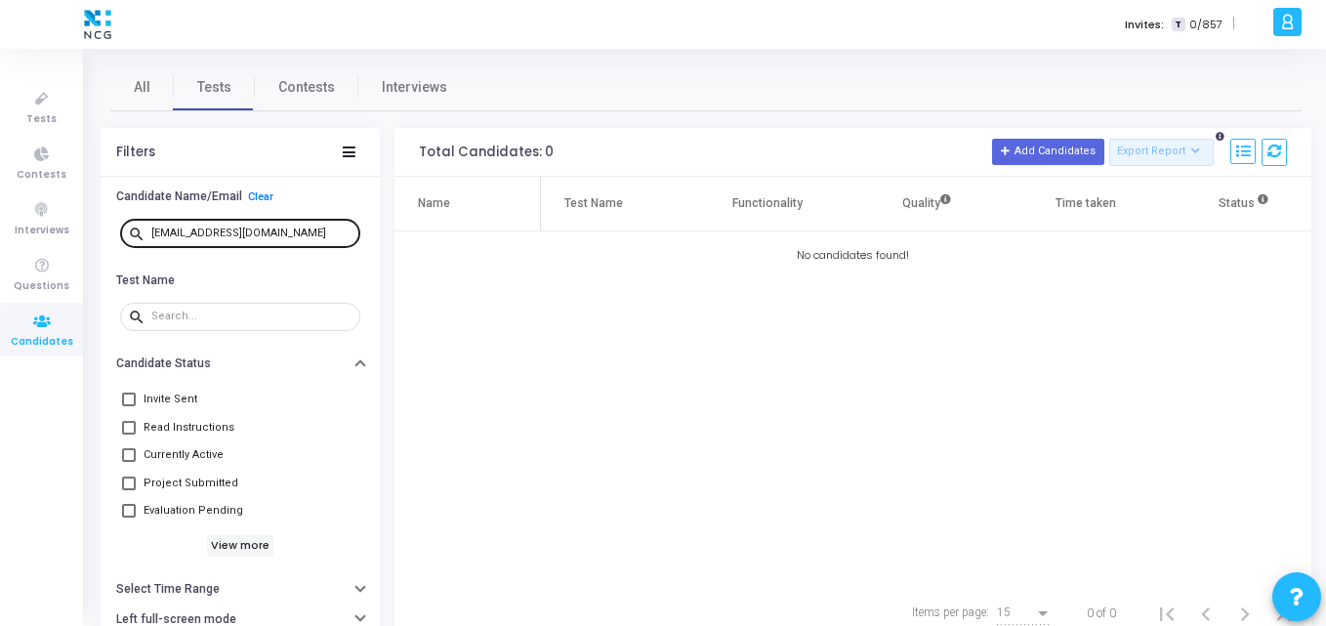
drag, startPoint x: 351, startPoint y: 233, endPoint x: 334, endPoint y: 234, distance: 16.6
click at [334, 234] on div "search vepurikotagovardhan@gmail.com" at bounding box center [240, 232] width 240 height 31
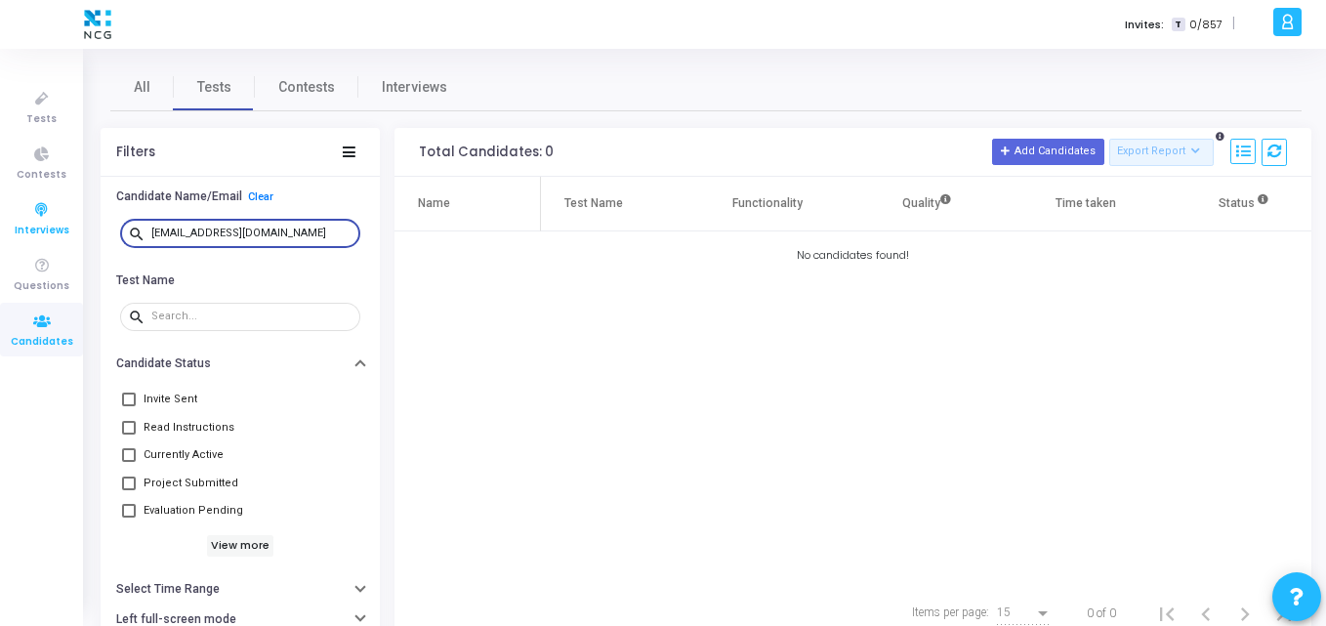
drag, startPoint x: 334, startPoint y: 234, endPoint x: 64, endPoint y: 236, distance: 269.6
click at [64, 236] on div "Tests Contests Interviews Questions Candidates Invites: T 0/857 | K Kajal Setti…" at bounding box center [663, 313] width 1326 height 626
paste input "sairam7kl"
drag, startPoint x: 301, startPoint y: 233, endPoint x: 0, endPoint y: 241, distance: 300.9
click at [0, 241] on div "Tests Contests Interviews Questions Candidates Invites: T 0/857 | K Kajal Setti…" at bounding box center [663, 313] width 1326 height 626
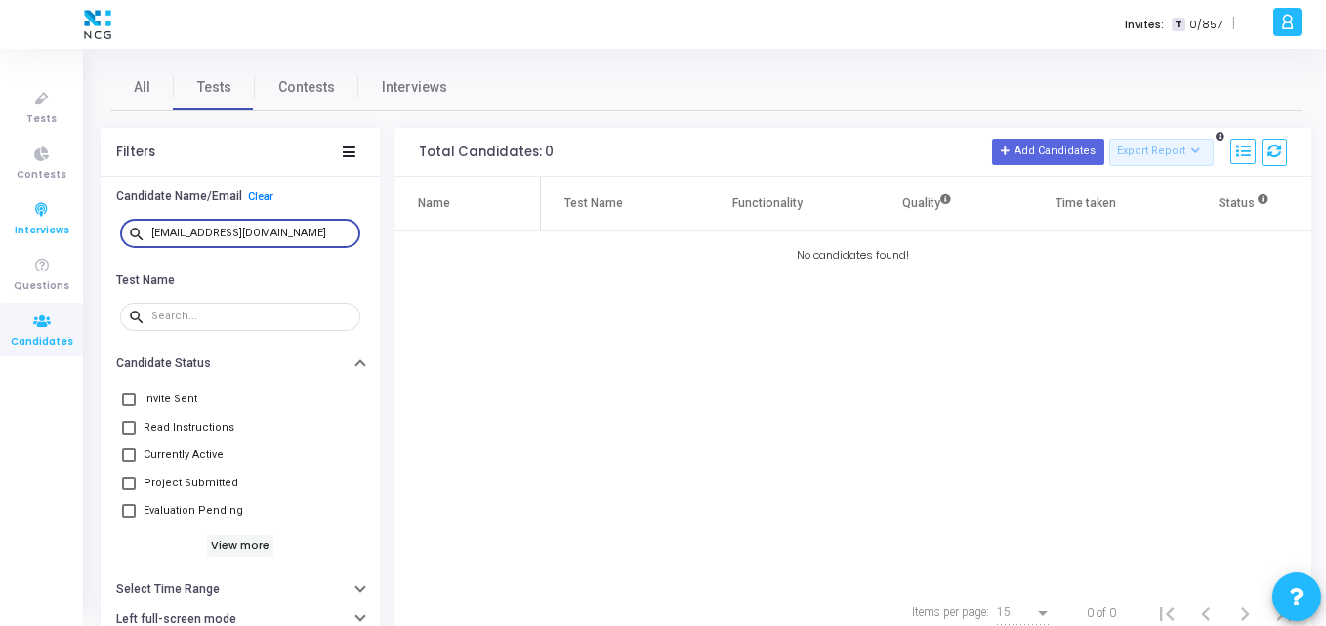
paste input "nikhilpyarsabadi17"
type input "nikhilpyarsabadi17@gmail.com"
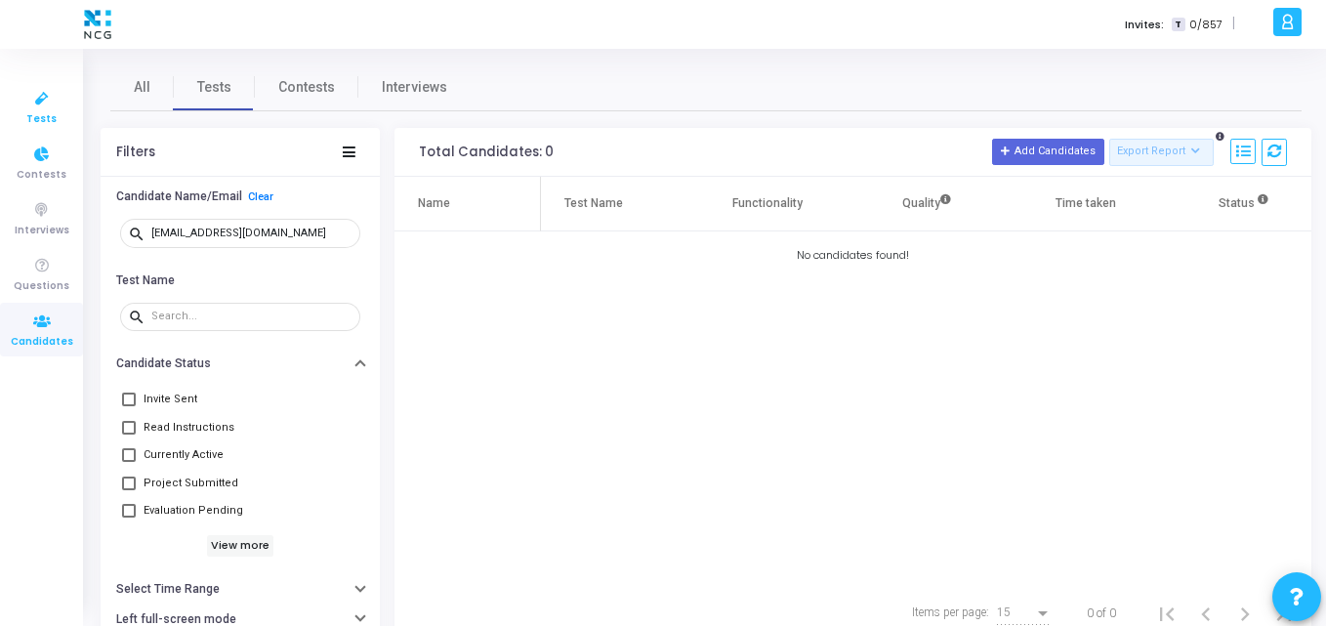
click at [39, 112] on span "Tests" at bounding box center [41, 119] width 30 height 17
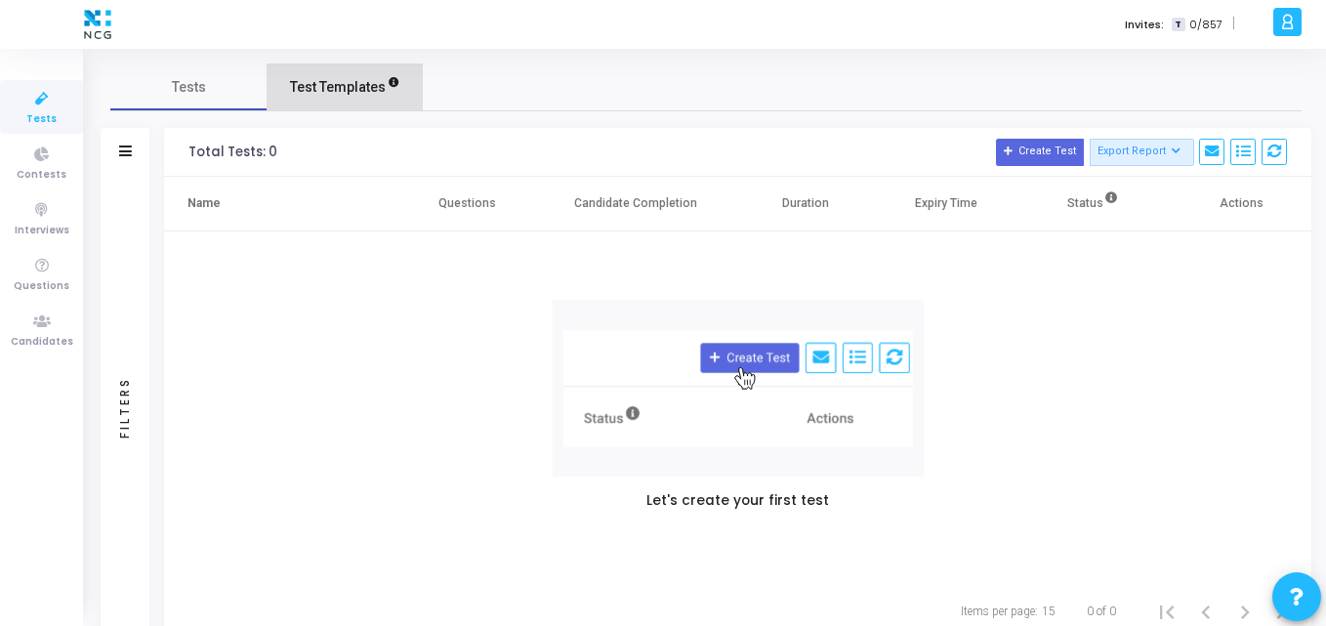
click at [356, 96] on span "Test Templates" at bounding box center [338, 87] width 96 height 21
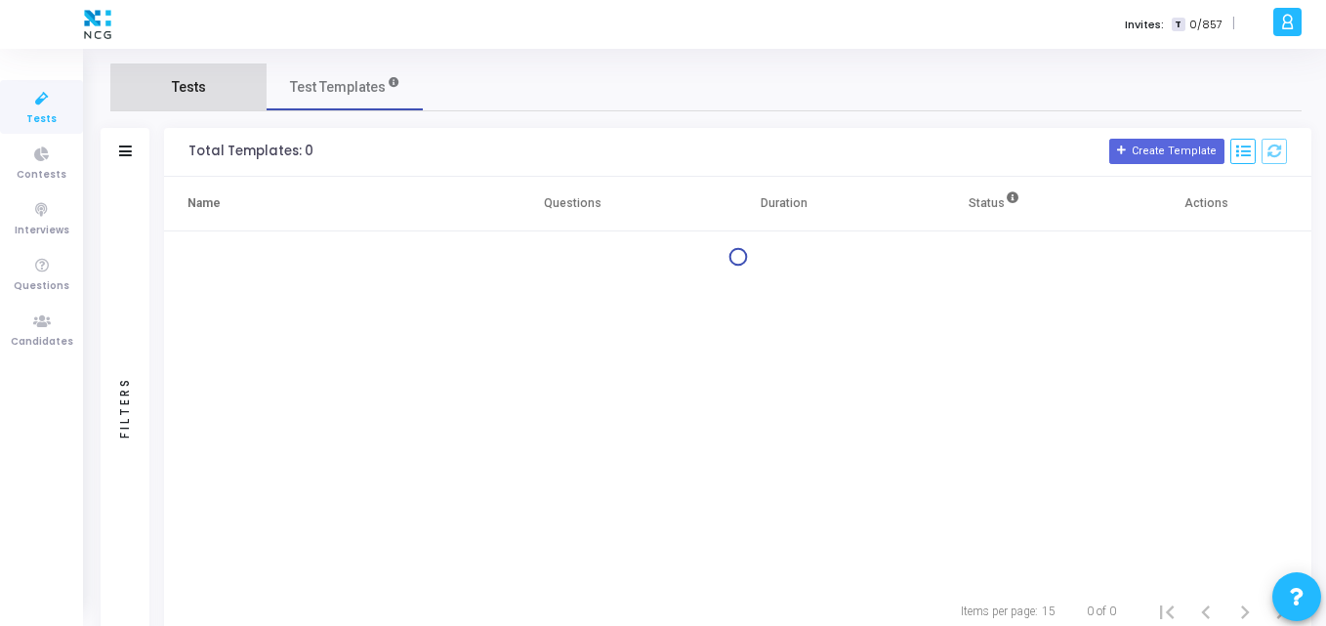
click at [195, 102] on link "Tests" at bounding box center [188, 86] width 156 height 47
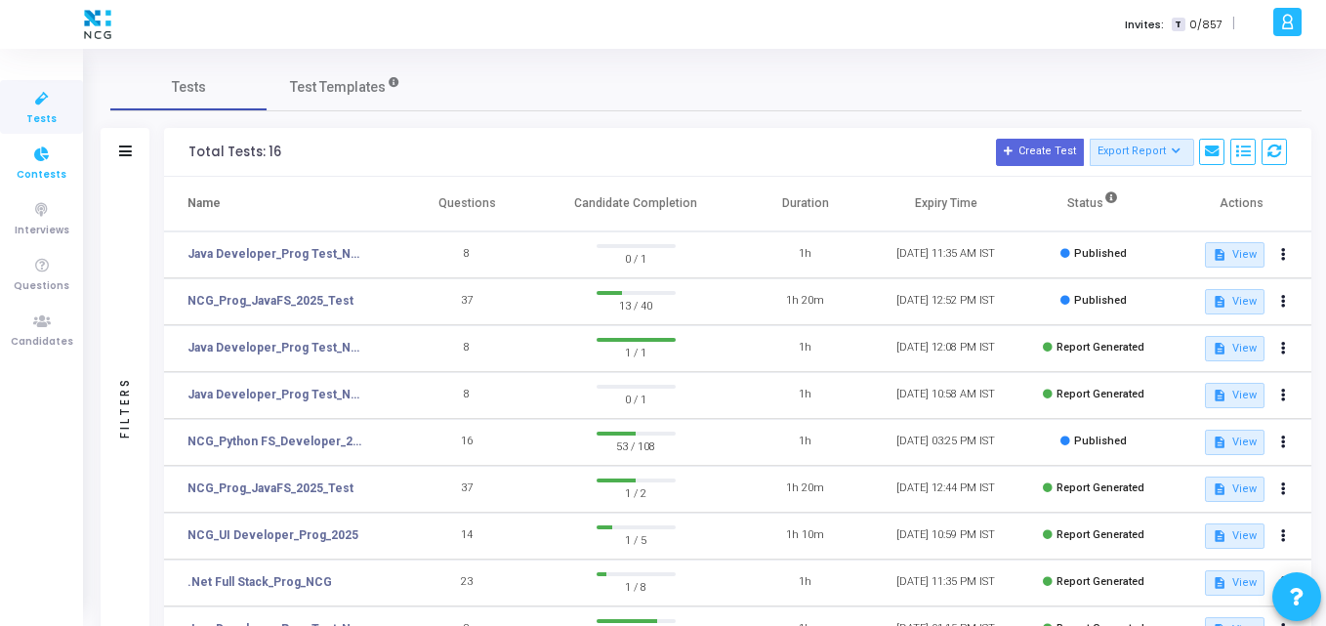
click at [24, 173] on span "Contests" at bounding box center [42, 175] width 50 height 17
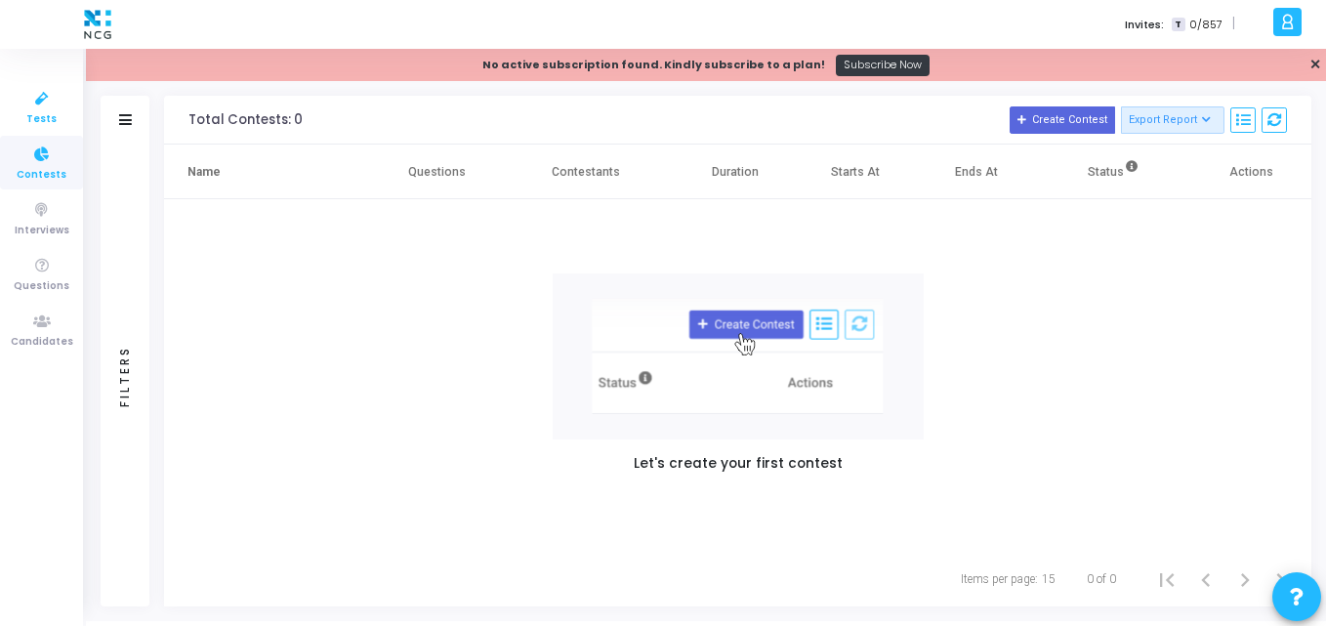
click at [21, 101] on icon at bounding box center [41, 99] width 41 height 24
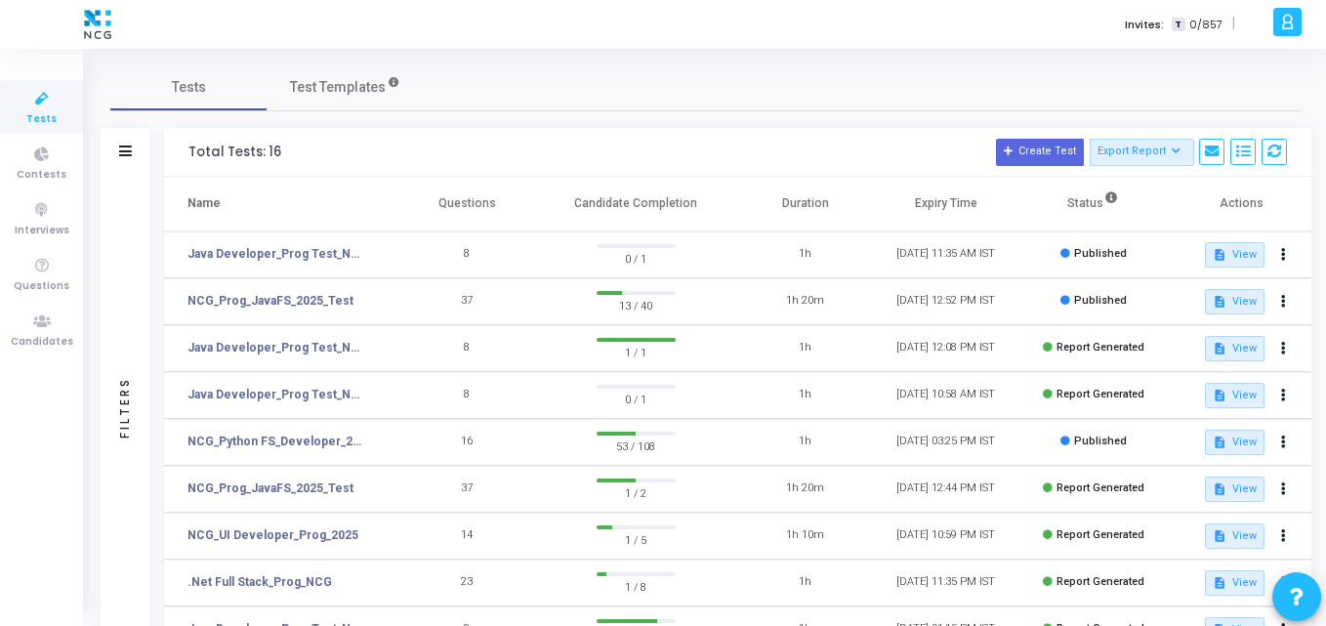
click at [409, 149] on h3 "Total Tests: 16 Create Test Export Report Id Name Job Role Questions Candidate …" at bounding box center [738, 152] width 1099 height 27
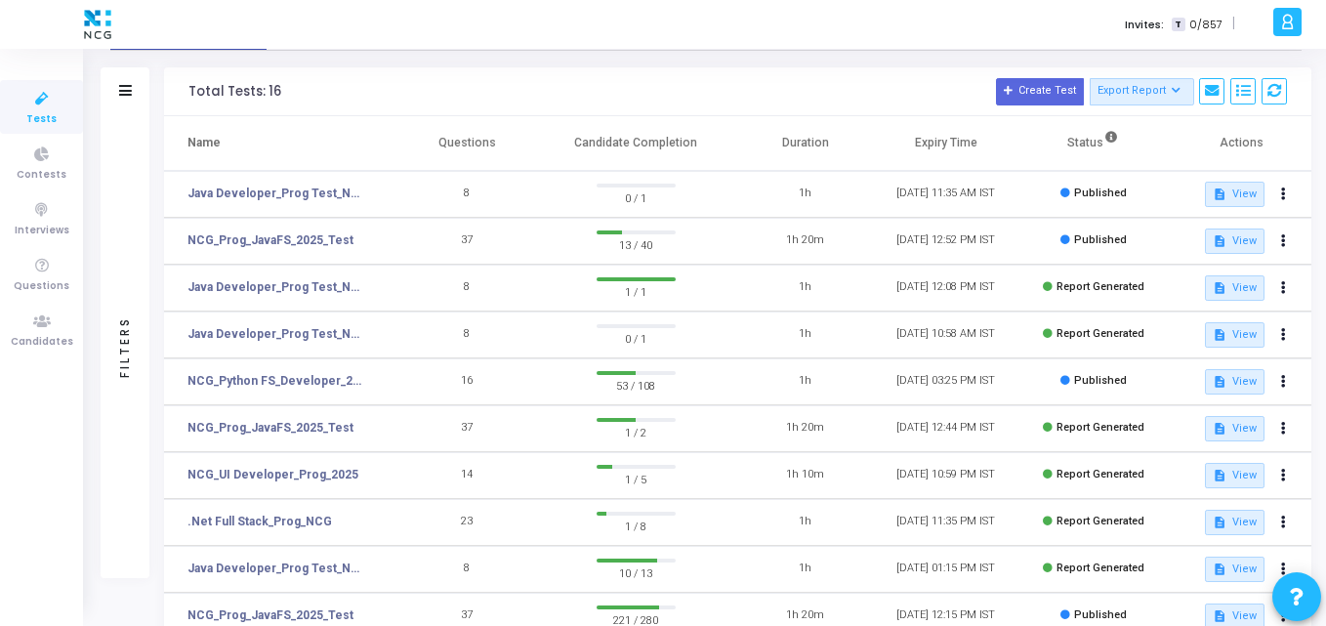
scroll to position [49, 0]
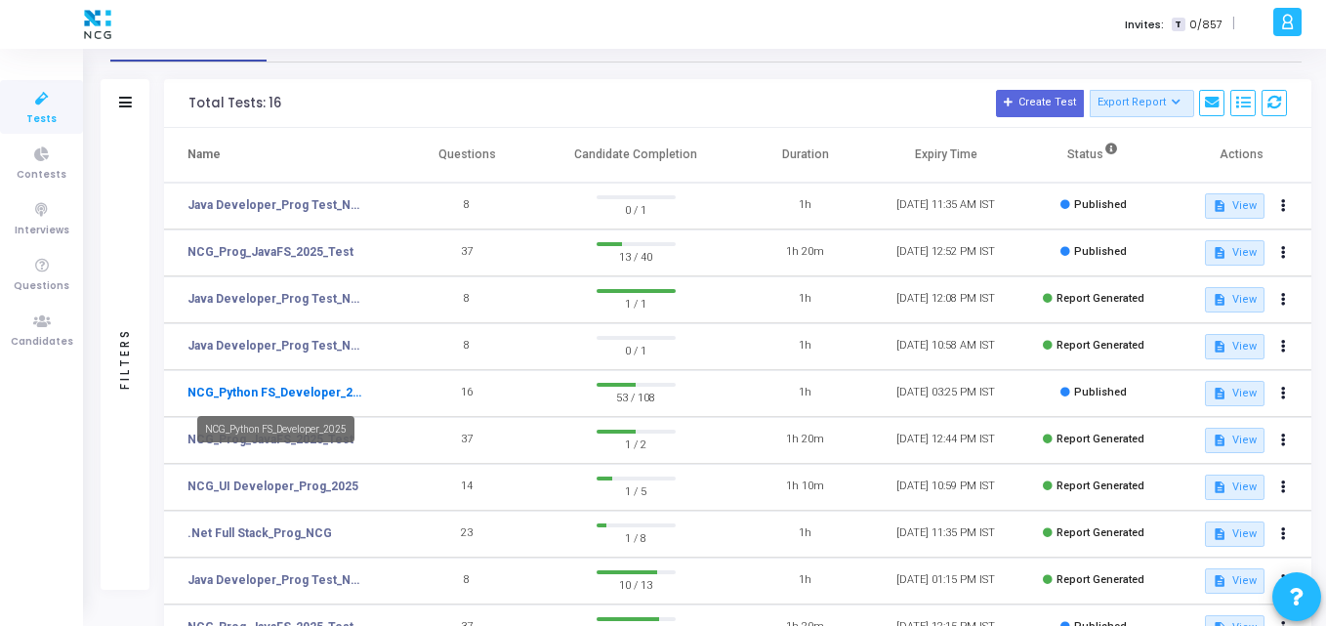
click at [329, 397] on link "NCG_Python FS_Developer_2025" at bounding box center [278, 393] width 180 height 18
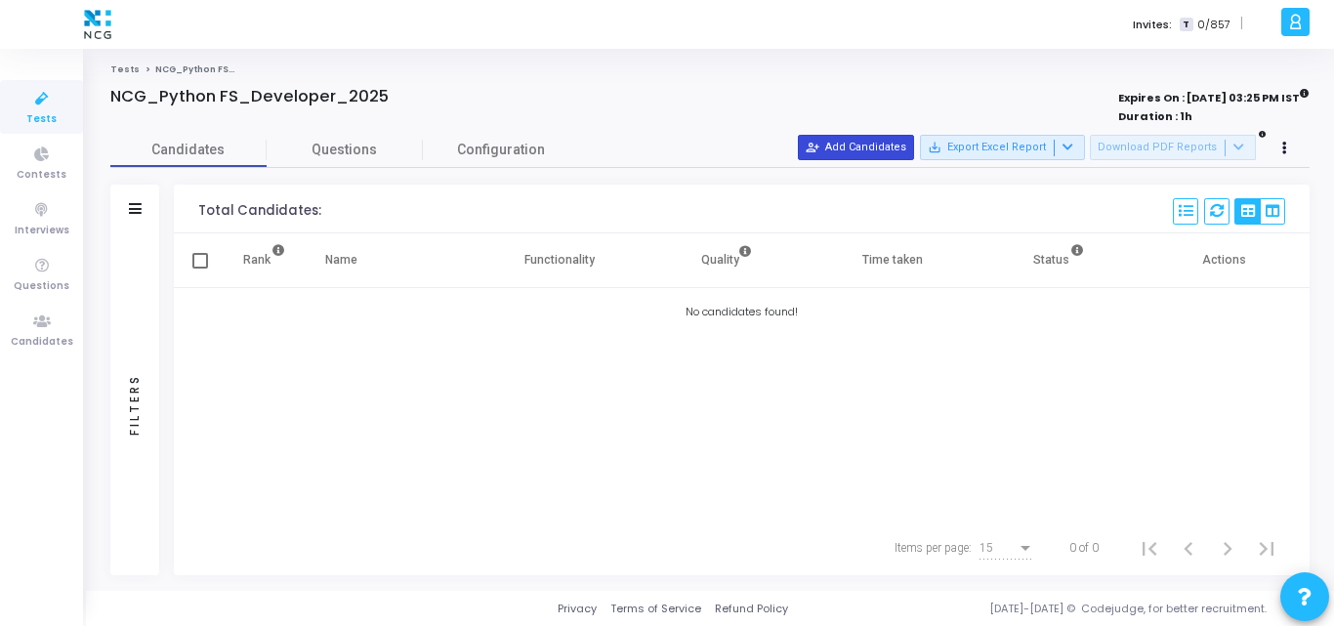
click at [872, 157] on button "person_add_alt Add Candidates" at bounding box center [856, 147] width 116 height 25
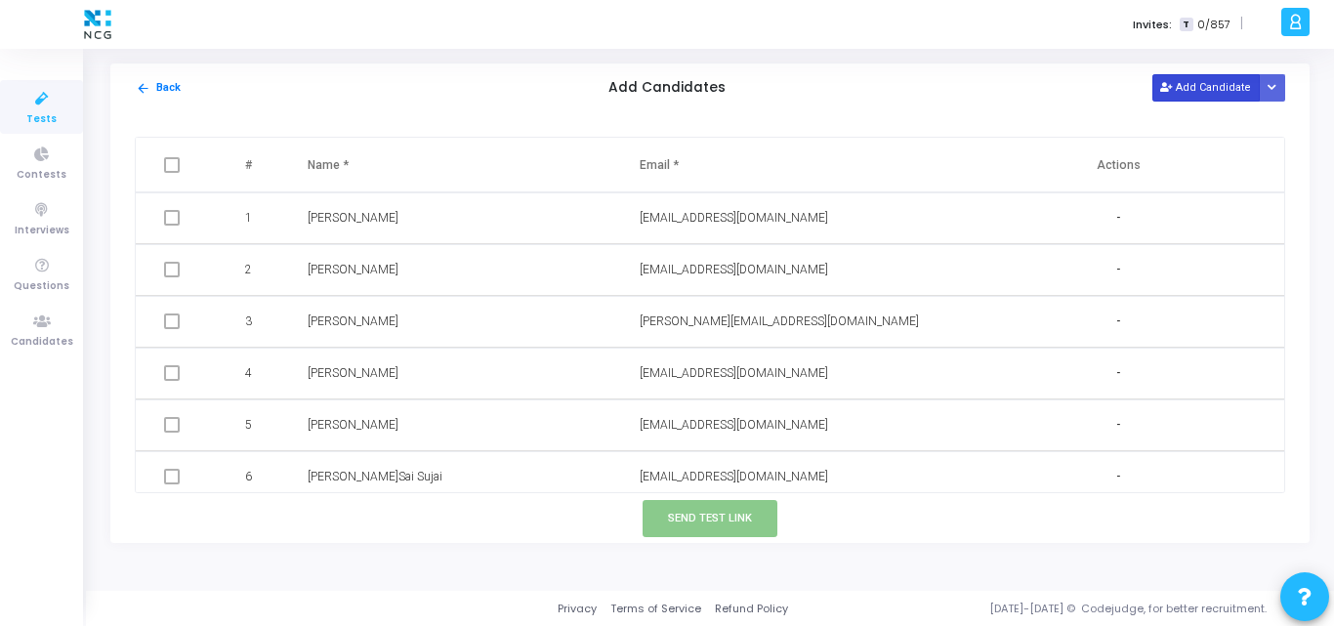
click at [1182, 89] on button "Add Candidate" at bounding box center [1206, 87] width 107 height 26
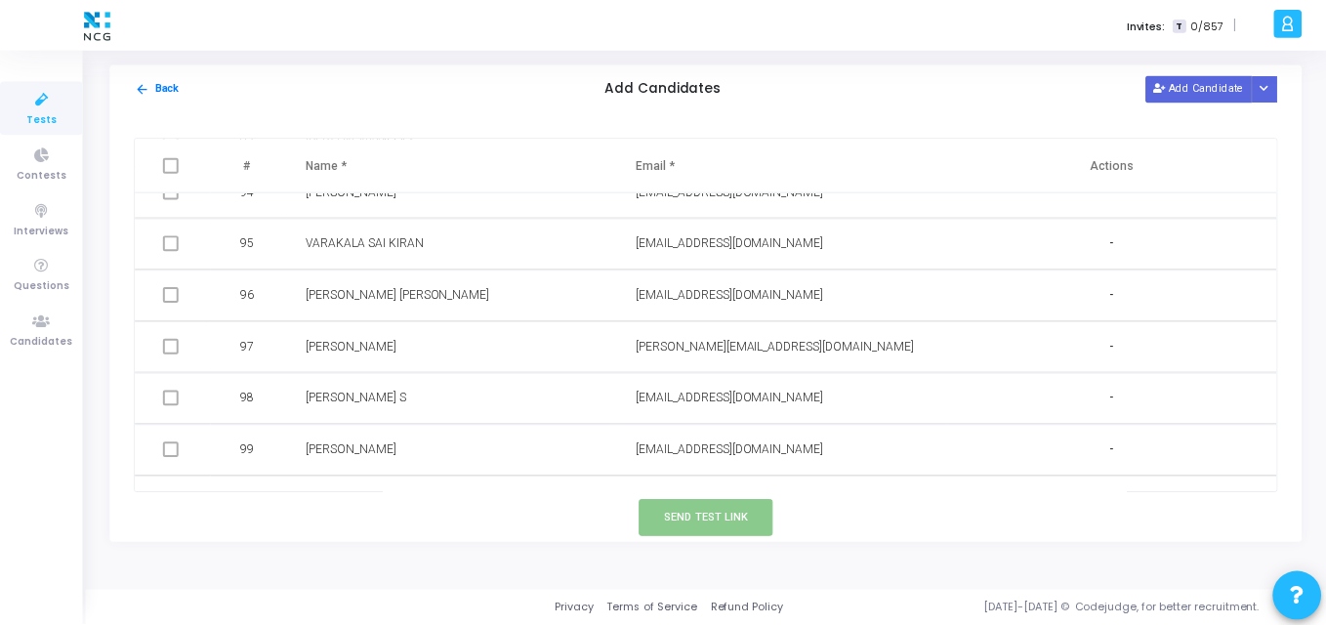
scroll to position [5343, 0]
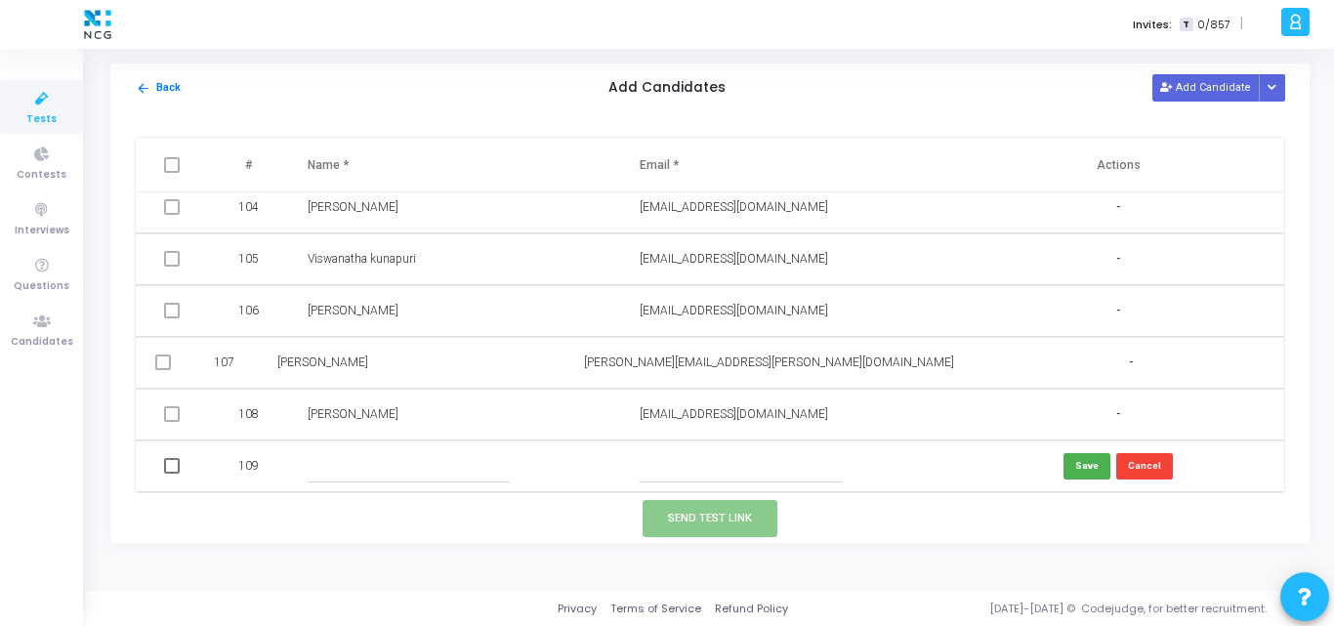
click at [667, 478] on input "text" at bounding box center [741, 466] width 202 height 32
paste input "[EMAIL_ADDRESS][DOMAIN_NAME]"
type input "[EMAIL_ADDRESS][DOMAIN_NAME]"
click at [315, 461] on input "text" at bounding box center [409, 466] width 202 height 32
paste input "[PERSON_NAME]"
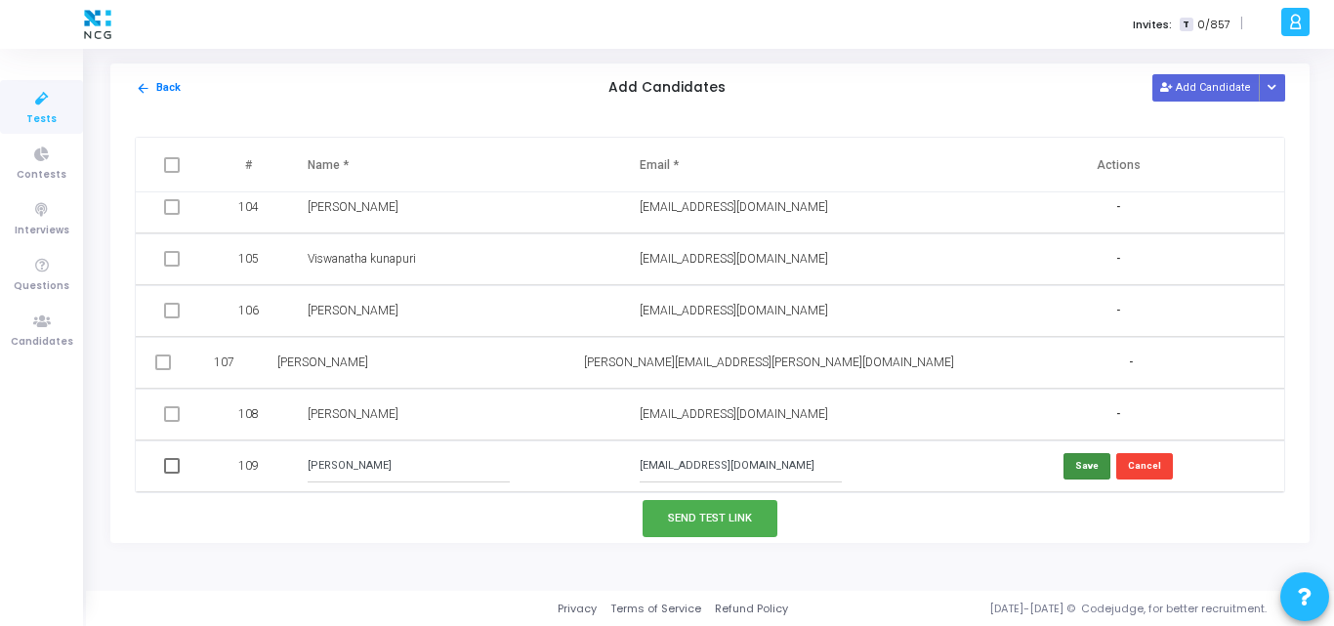
type input "[PERSON_NAME]"
click at [1081, 460] on button "Save" at bounding box center [1087, 466] width 47 height 26
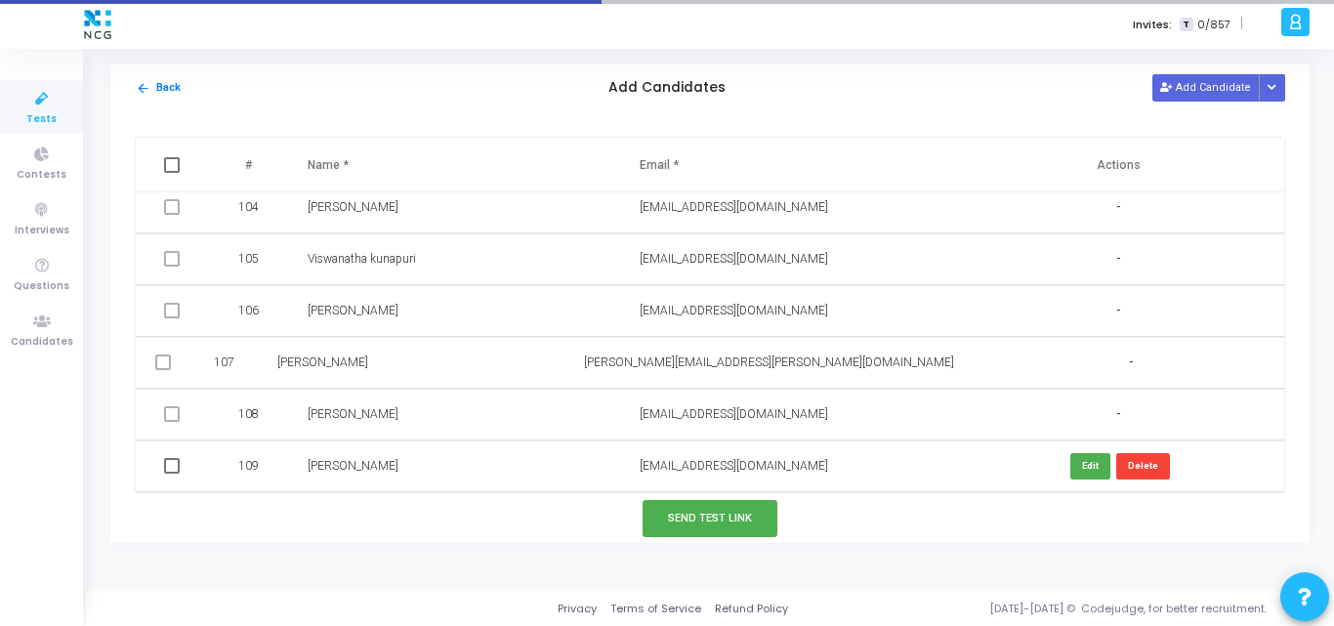
click at [172, 465] on span at bounding box center [172, 466] width 16 height 16
click at [172, 474] on input "checkbox" at bounding box center [171, 474] width 1 height 1
checkbox input "true"
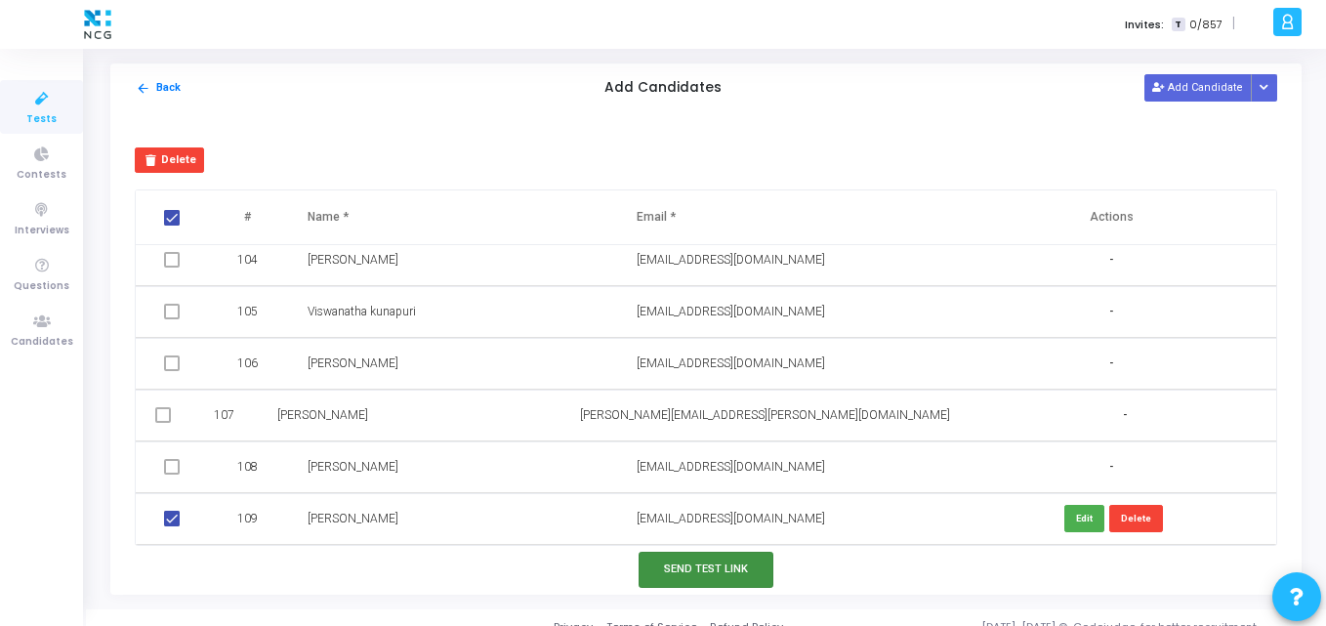
click at [663, 554] on button "Send Test Link" at bounding box center [706, 570] width 135 height 36
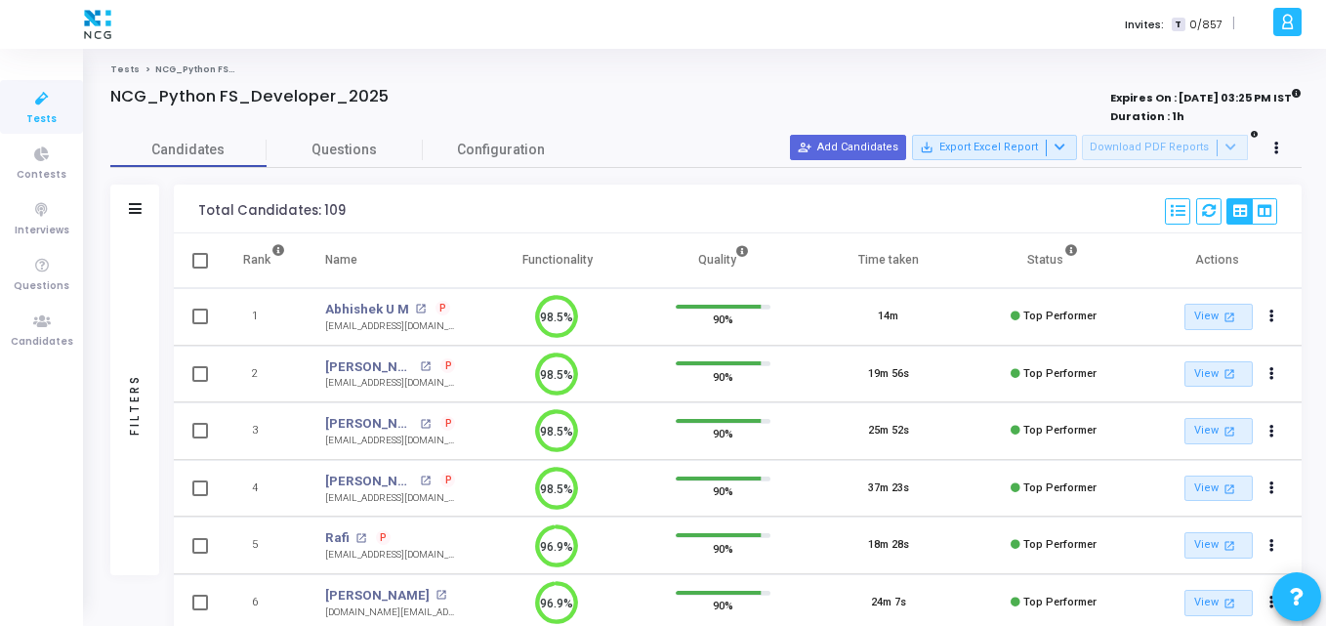
scroll to position [9, 9]
click at [319, 153] on span "Questions" at bounding box center [345, 150] width 156 height 21
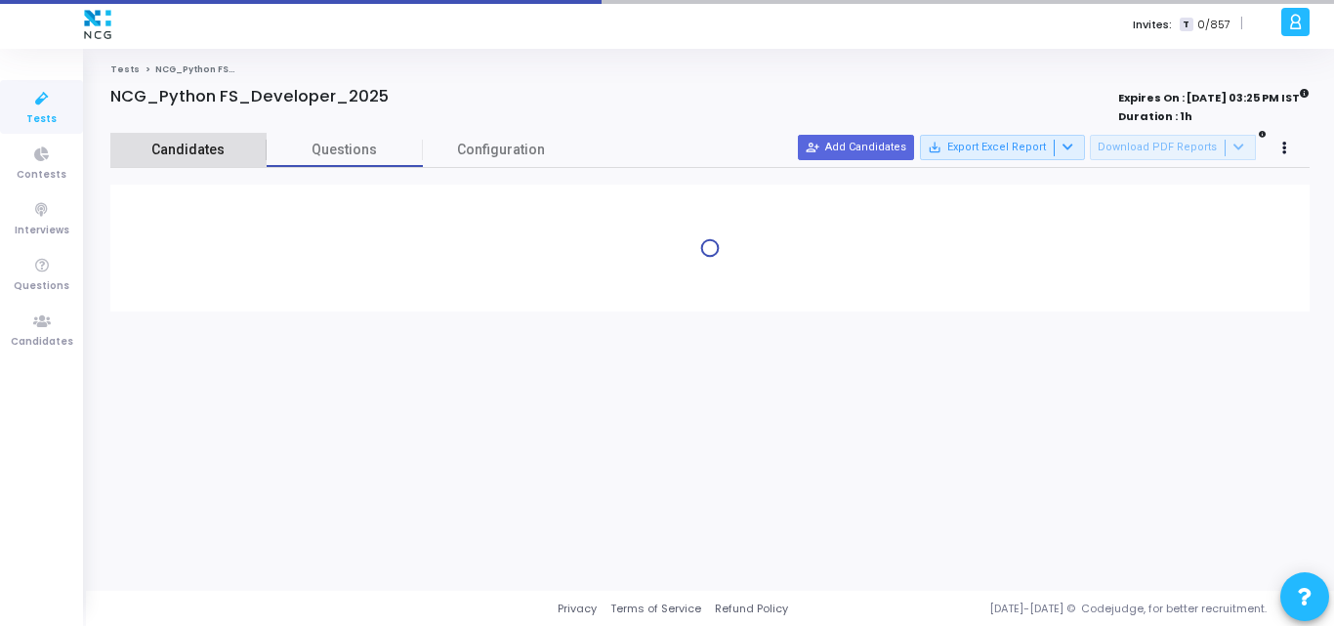
click at [182, 144] on span "Candidates" at bounding box center [188, 150] width 156 height 21
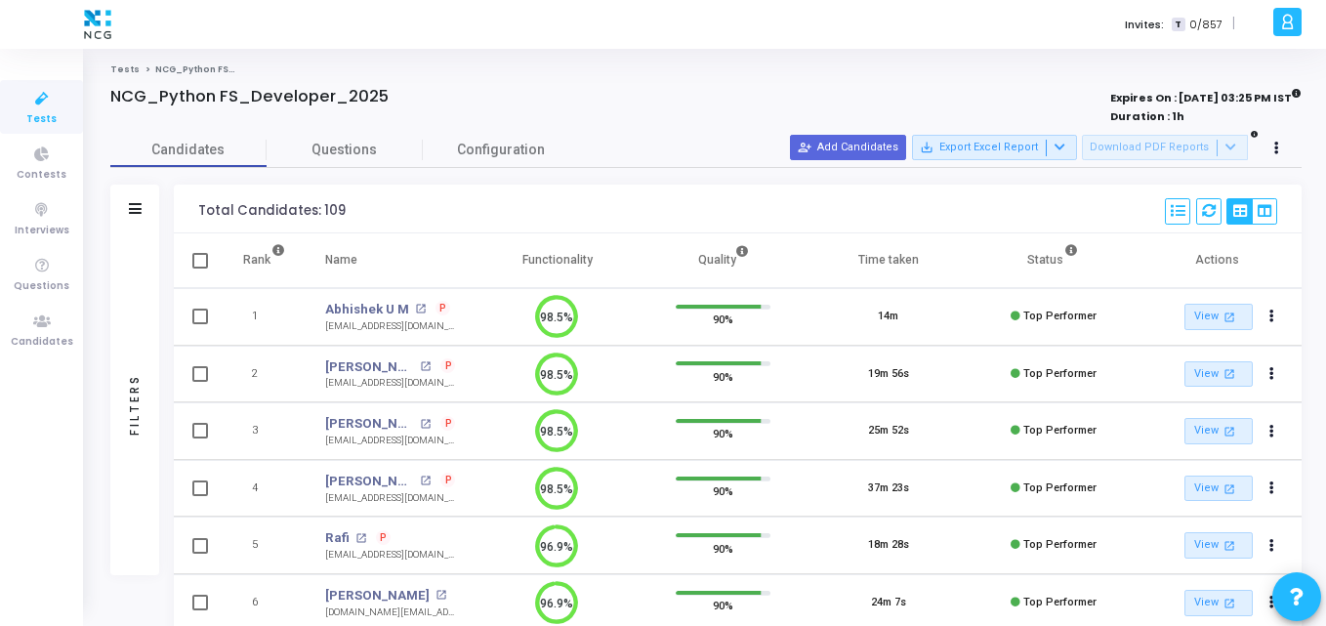
click at [484, 208] on div "Total Candidates: 109 Select S No Name Questions Functionality Quality Time Tak…" at bounding box center [738, 209] width 1128 height 49
click at [7, 329] on link "Candidates" at bounding box center [41, 330] width 83 height 54
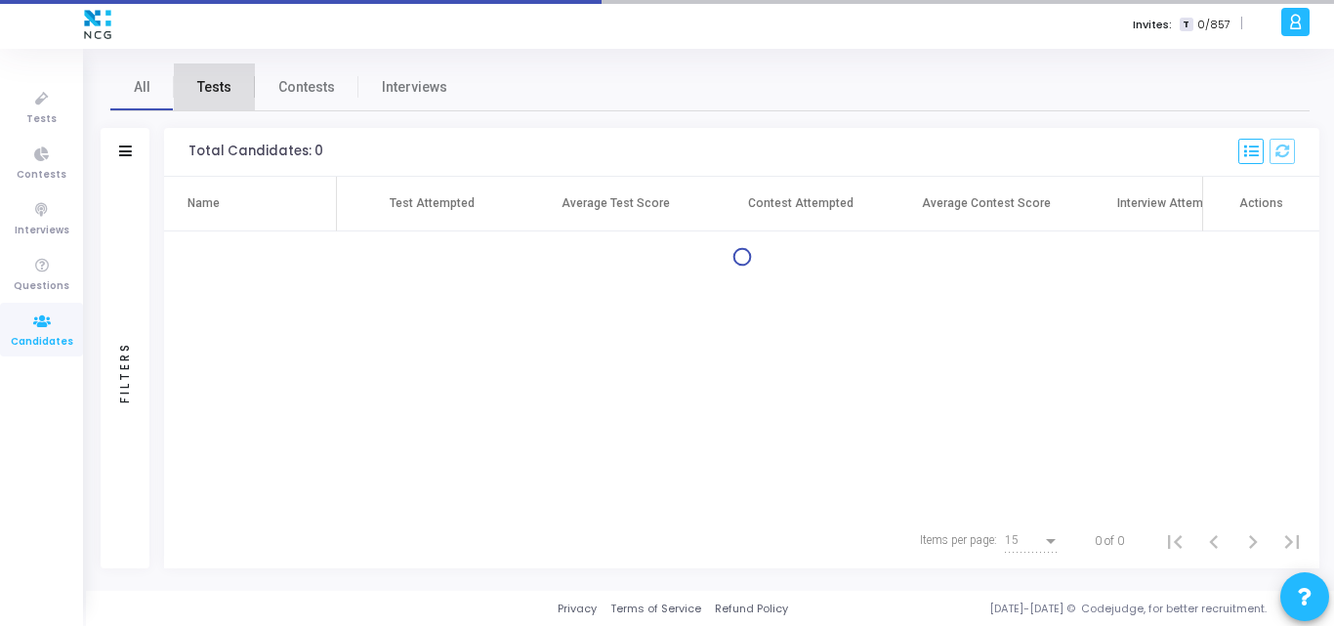
click at [208, 84] on span "Tests" at bounding box center [214, 87] width 34 height 21
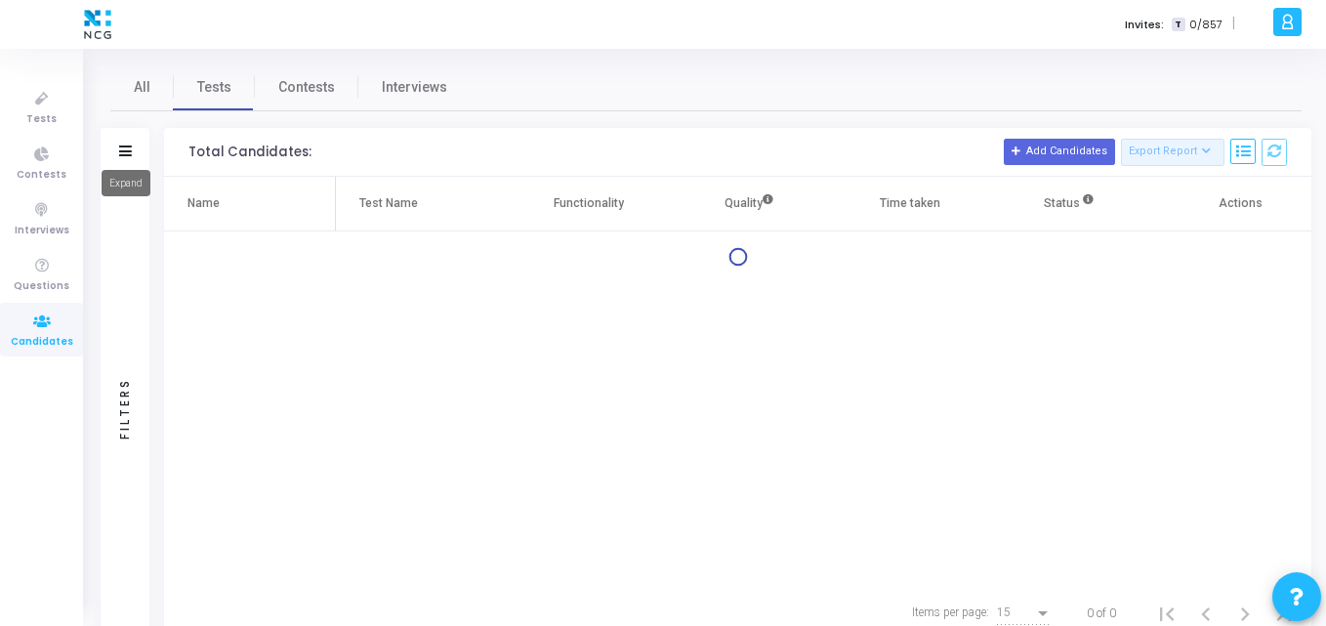
click at [130, 153] on icon at bounding box center [125, 151] width 13 height 11
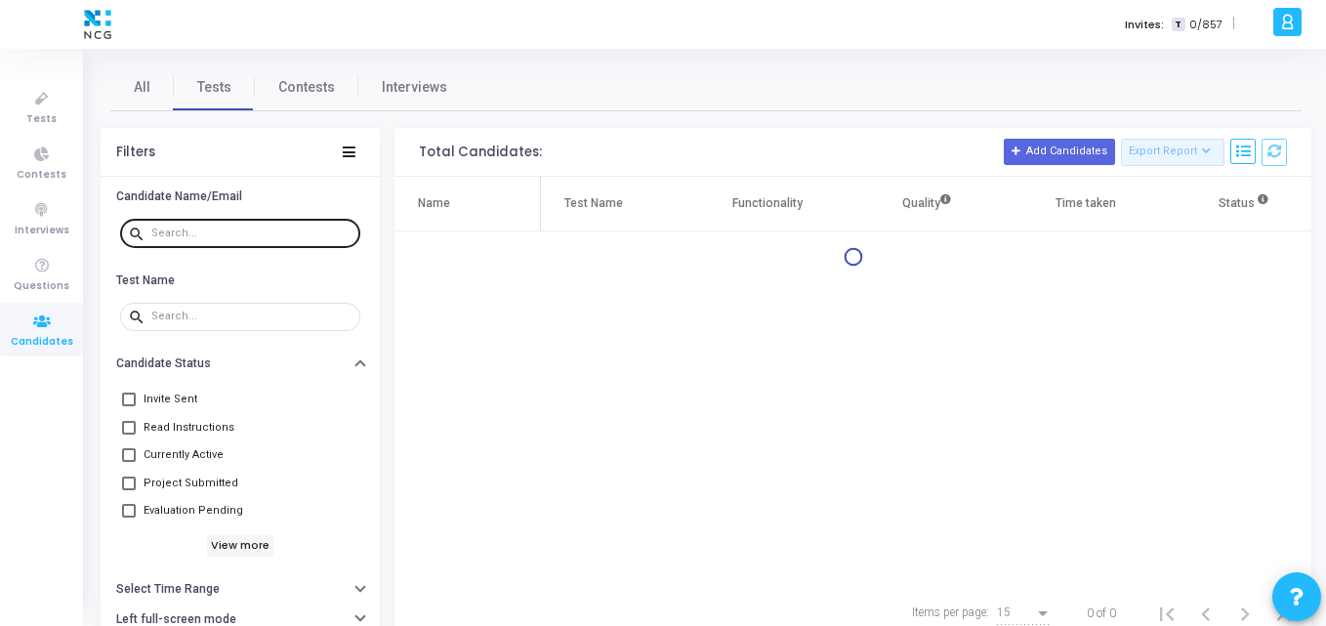
click at [207, 245] on div at bounding box center [251, 232] width 201 height 31
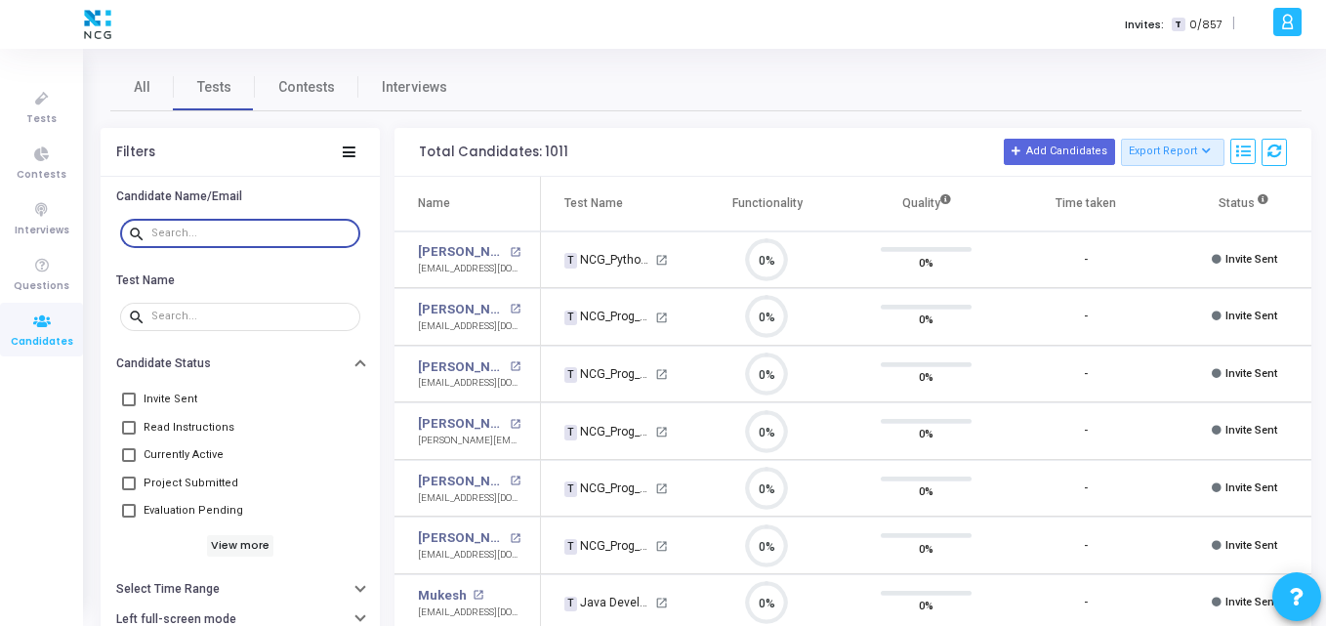
scroll to position [41, 50]
click at [173, 235] on input "text" at bounding box center [251, 234] width 201 height 12
paste input "prithvisrinivas1212@gmail.com"
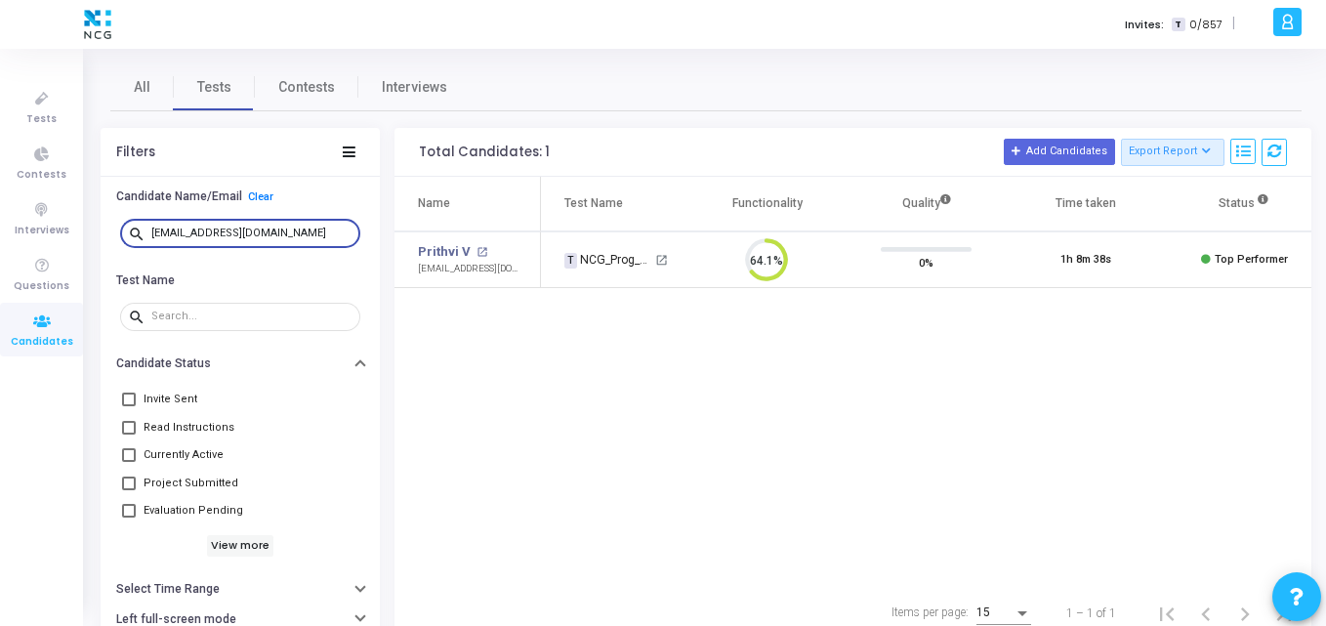
type input "prithvisrinivas1212@gmail.com"
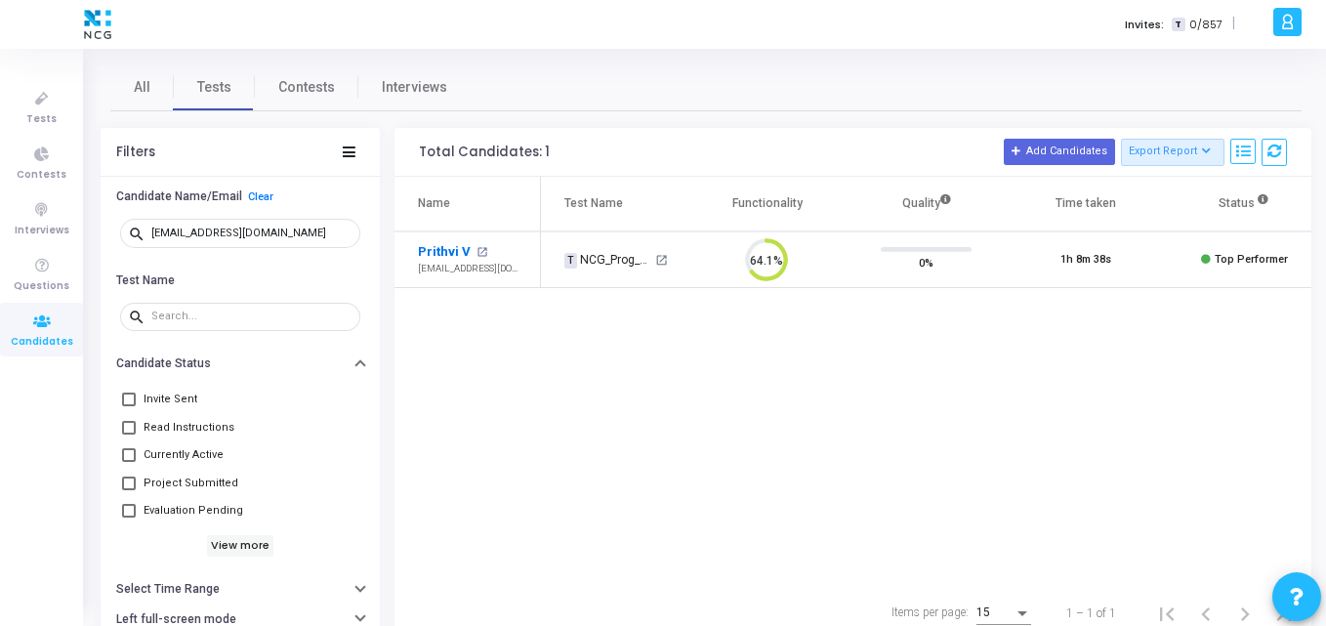
drag, startPoint x: 464, startPoint y: 240, endPoint x: 441, endPoint y: 250, distance: 24.5
click at [441, 250] on td "Prithvi V open_in_new prithvisrinivas1212@gmail.com" at bounding box center [468, 260] width 147 height 58
click at [441, 250] on link "Prithvi V" at bounding box center [444, 252] width 53 height 20
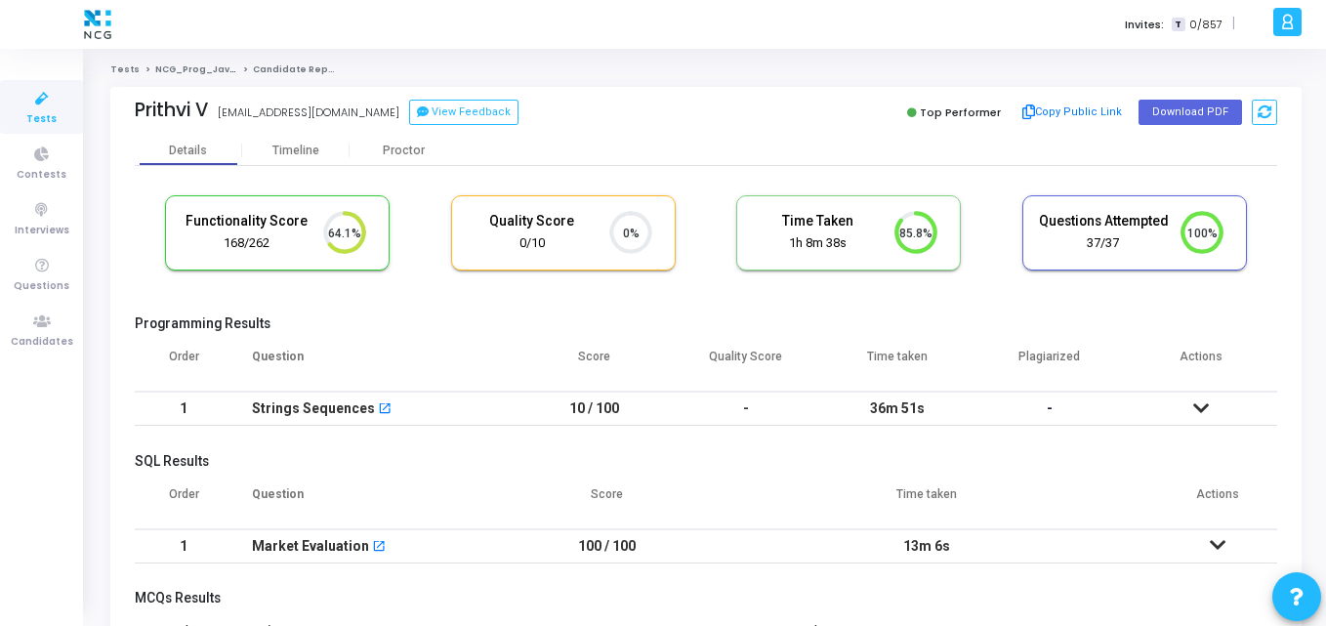
click at [556, 276] on div "Functionality Score 168/262 64.1% Quality Score 0/10 0% Time Taken calculated o…" at bounding box center [706, 243] width 1143 height 114
click at [606, 159] on div "Details Timeline Proctor" at bounding box center [706, 150] width 1143 height 29
click at [362, 309] on cj-candidate-results "Functionality Score 168/262 64.1% Quality Score 0/10 0% Time Taken calculated o…" at bounding box center [706, 551] width 1143 height 731
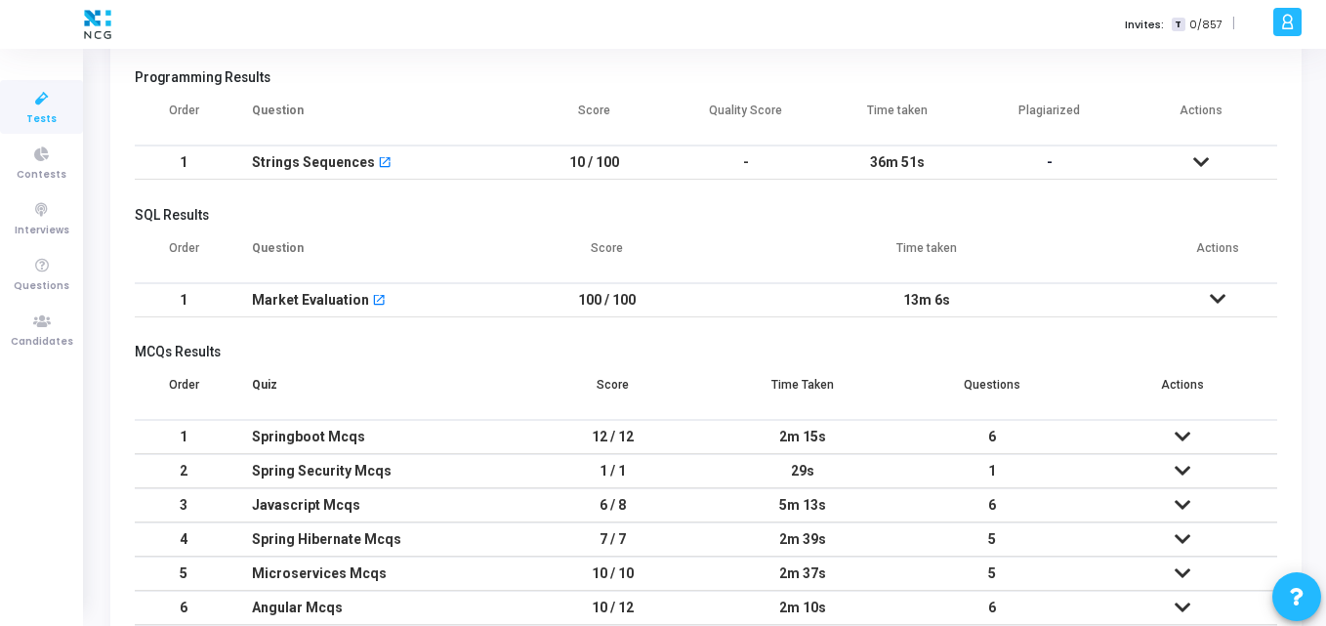
click at [1208, 303] on td at bounding box center [1217, 300] width 120 height 34
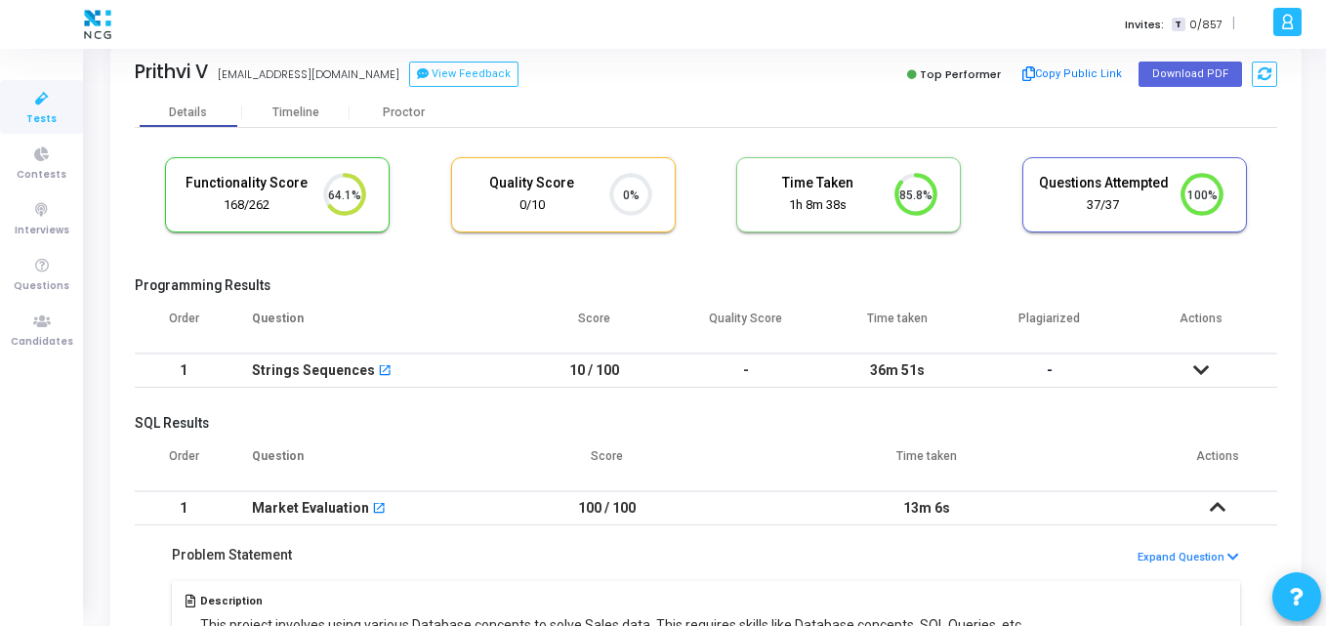
click at [1207, 365] on icon at bounding box center [1202, 370] width 16 height 14
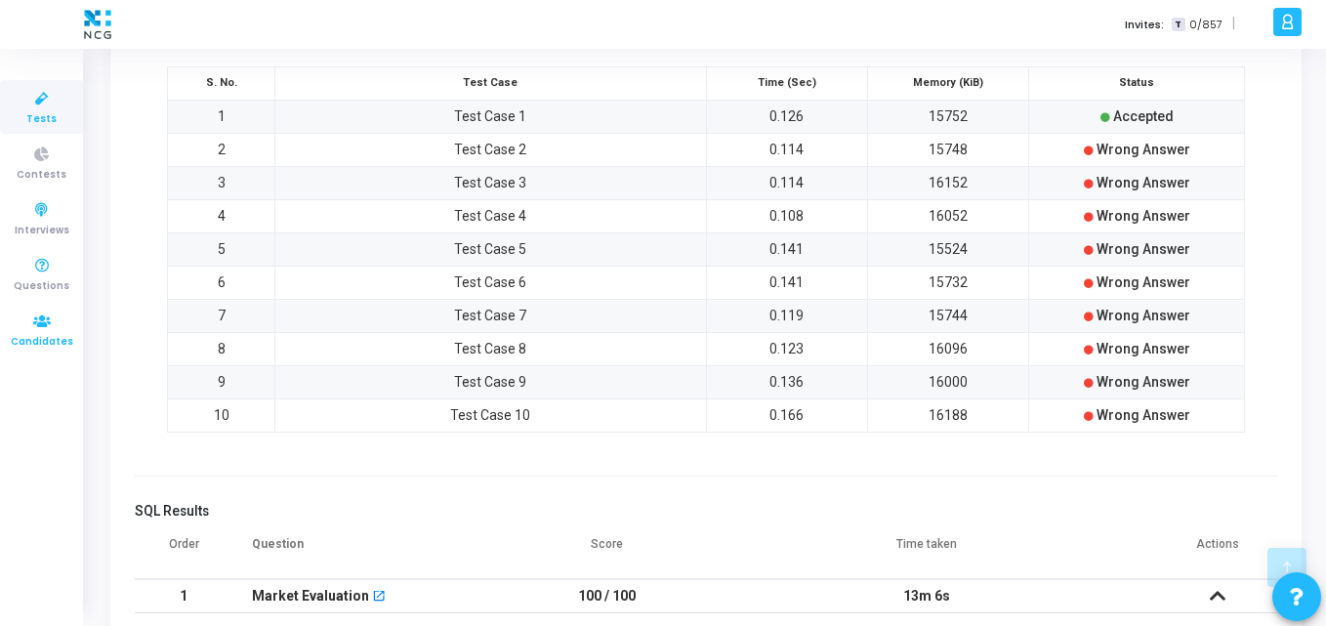
click at [37, 327] on icon at bounding box center [41, 322] width 41 height 24
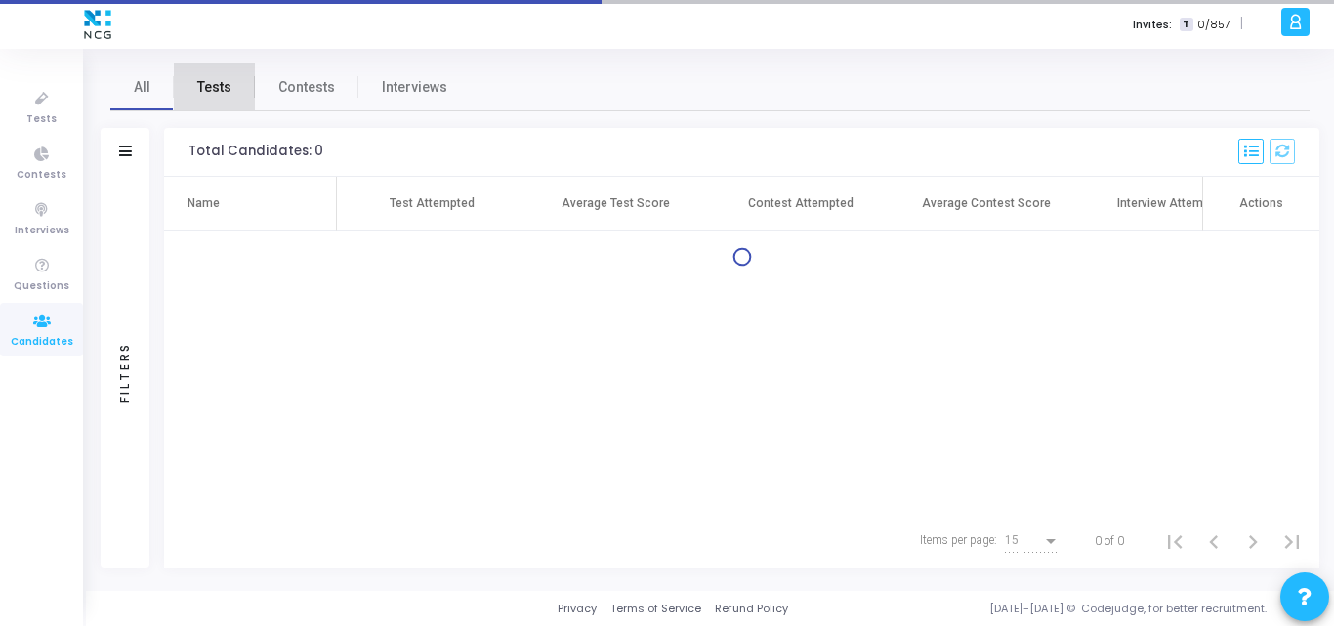
click at [225, 79] on span "Tests" at bounding box center [214, 87] width 34 height 21
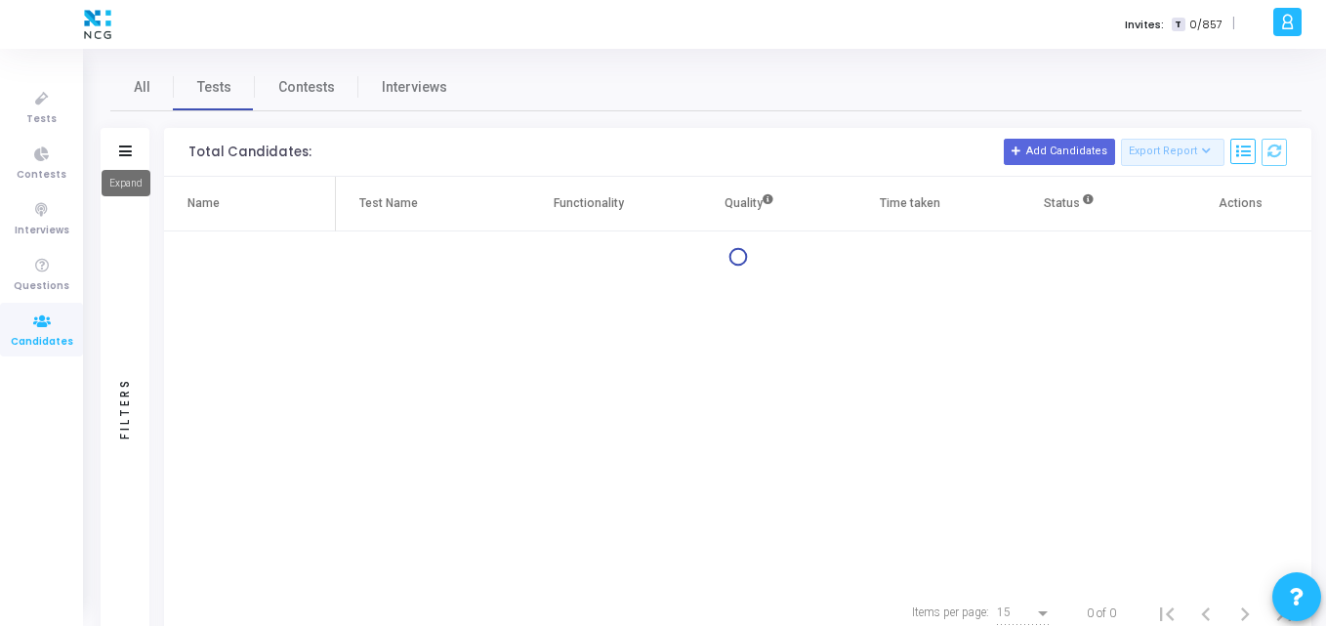
click at [123, 146] on icon at bounding box center [125, 151] width 13 height 11
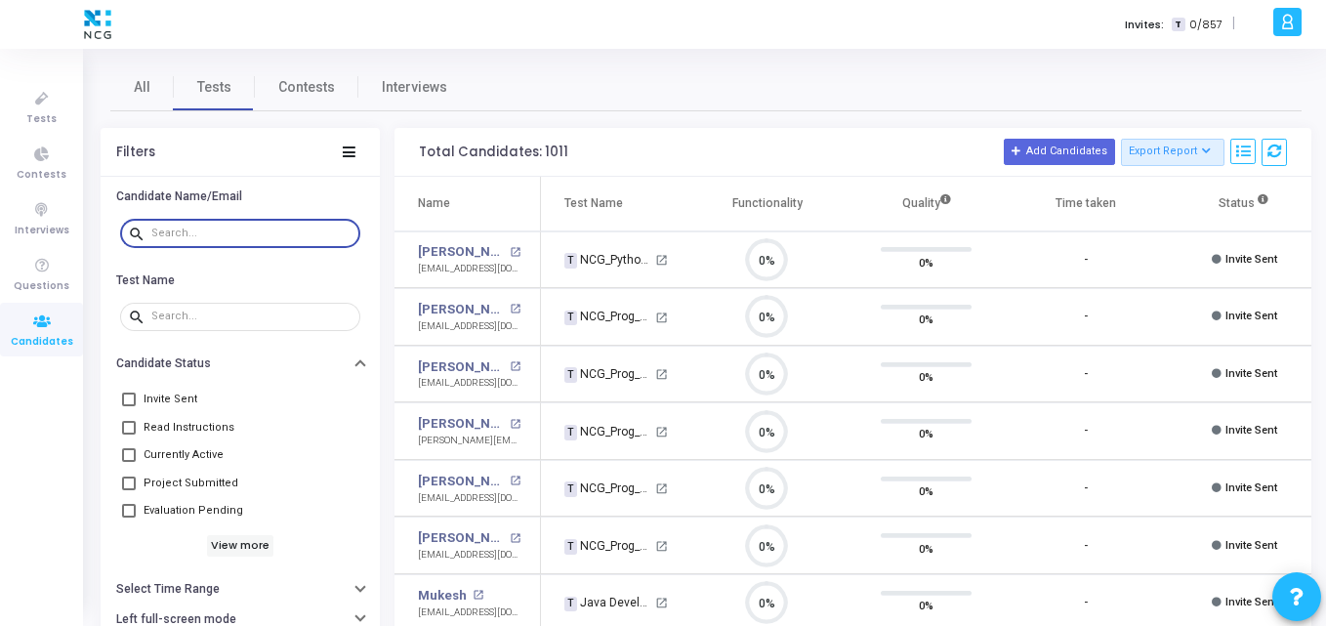
scroll to position [41, 50]
click at [195, 228] on input "text" at bounding box center [251, 234] width 201 height 12
paste input "sairam7kl@gmail.com"
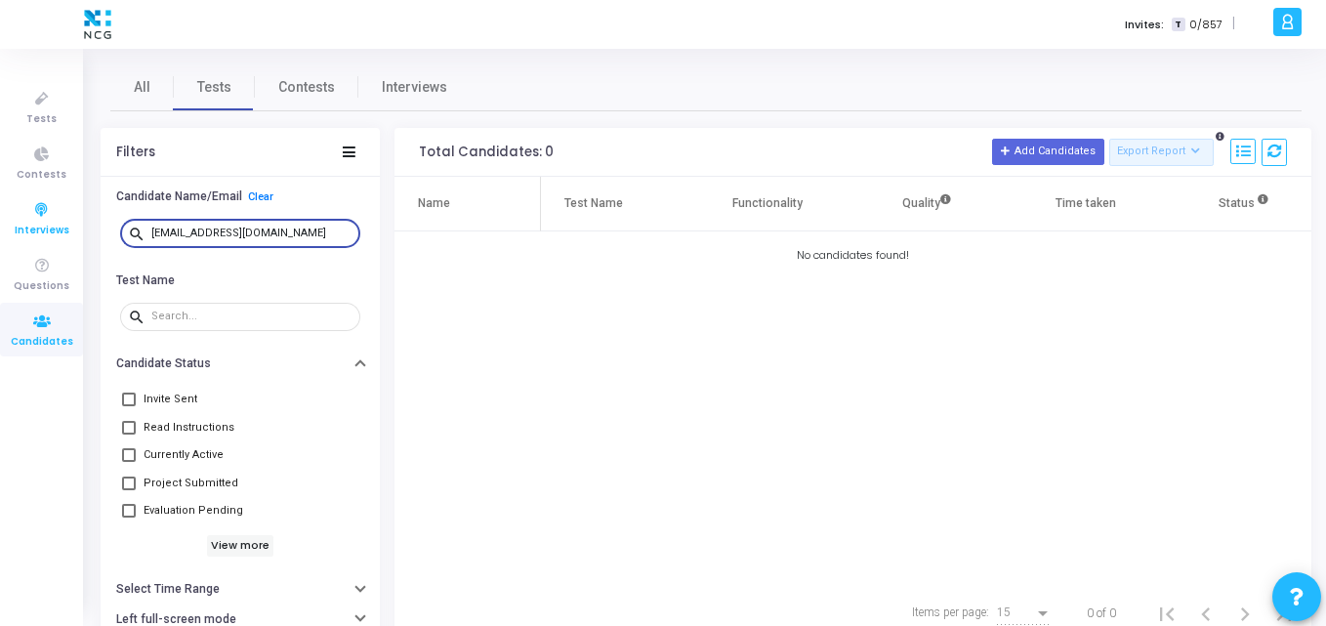
drag, startPoint x: 285, startPoint y: 231, endPoint x: 16, endPoint y: 201, distance: 271.2
click at [16, 201] on div "Tests Contests Interviews Questions Candidates Invites: T 0/857 | K Kajal Setti…" at bounding box center [663, 313] width 1326 height 626
paste input "nikhilpyarsabadi17"
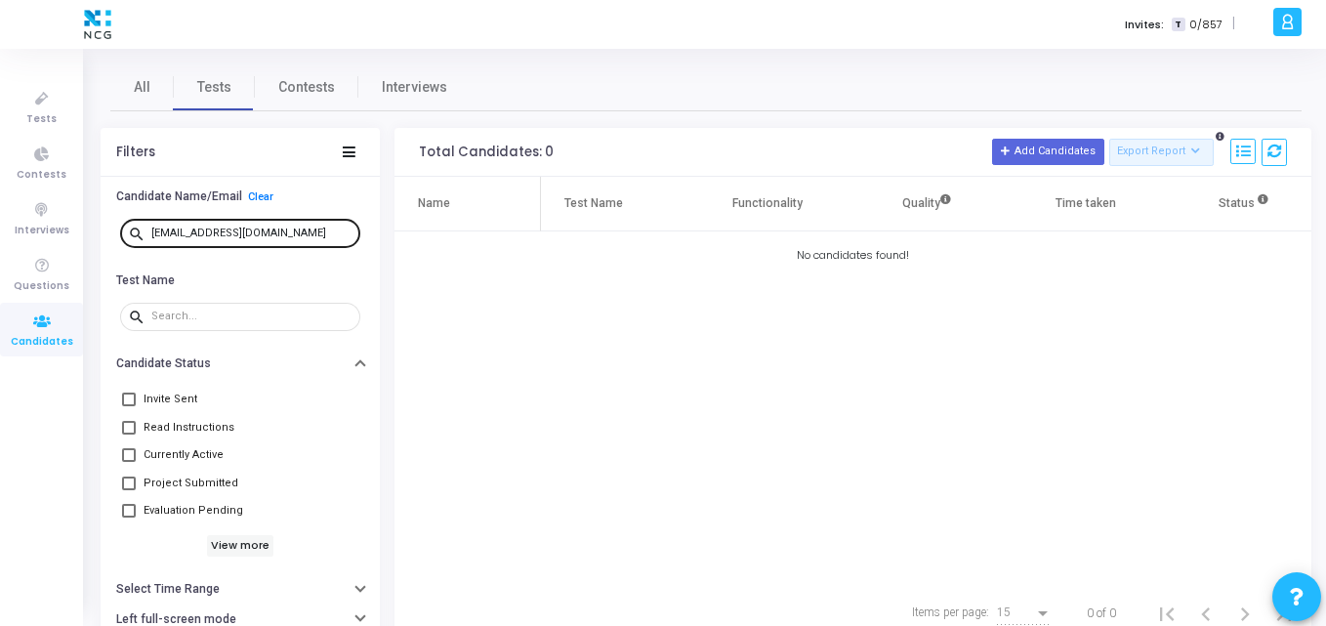
drag, startPoint x: 304, startPoint y: 223, endPoint x: 311, endPoint y: 232, distance: 11.9
click at [311, 232] on div "nikhilpyarsabadi17@gmail.com" at bounding box center [251, 232] width 201 height 31
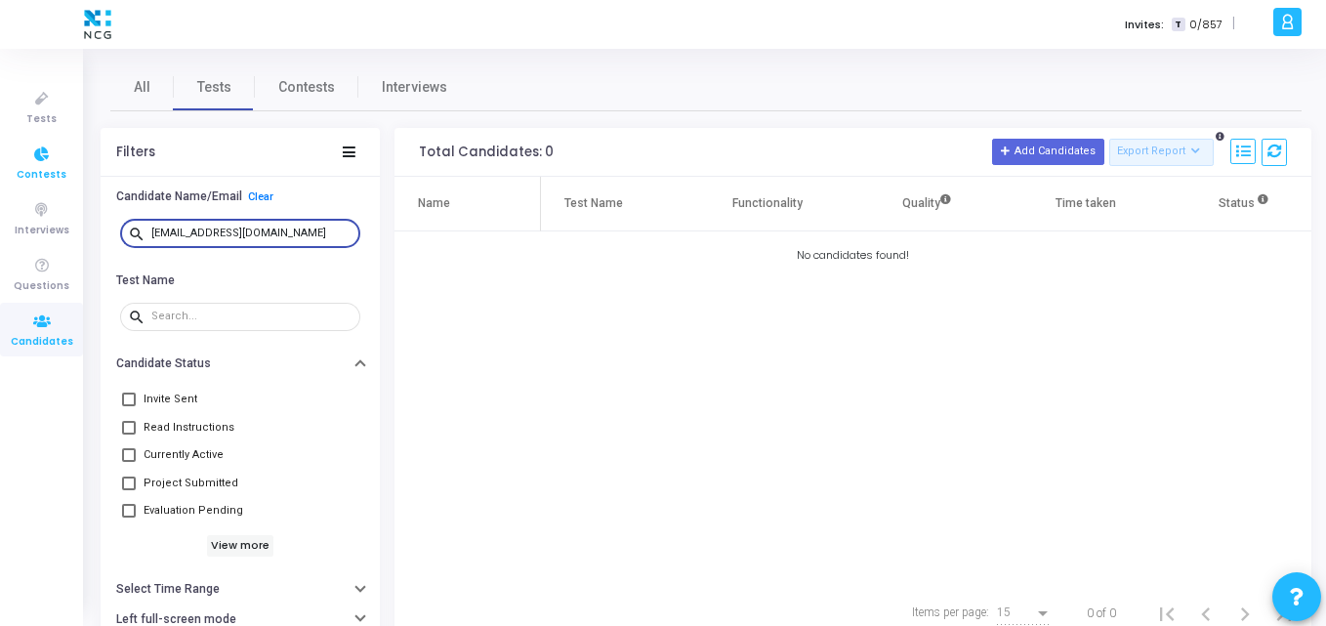
drag, startPoint x: 311, startPoint y: 232, endPoint x: 74, endPoint y: 183, distance: 241.6
click at [74, 183] on div "Tests Contests Interviews Questions Candidates Invites: T 0/857 | K Kajal Setti…" at bounding box center [663, 313] width 1326 height 626
paste input "mohinigawade89"
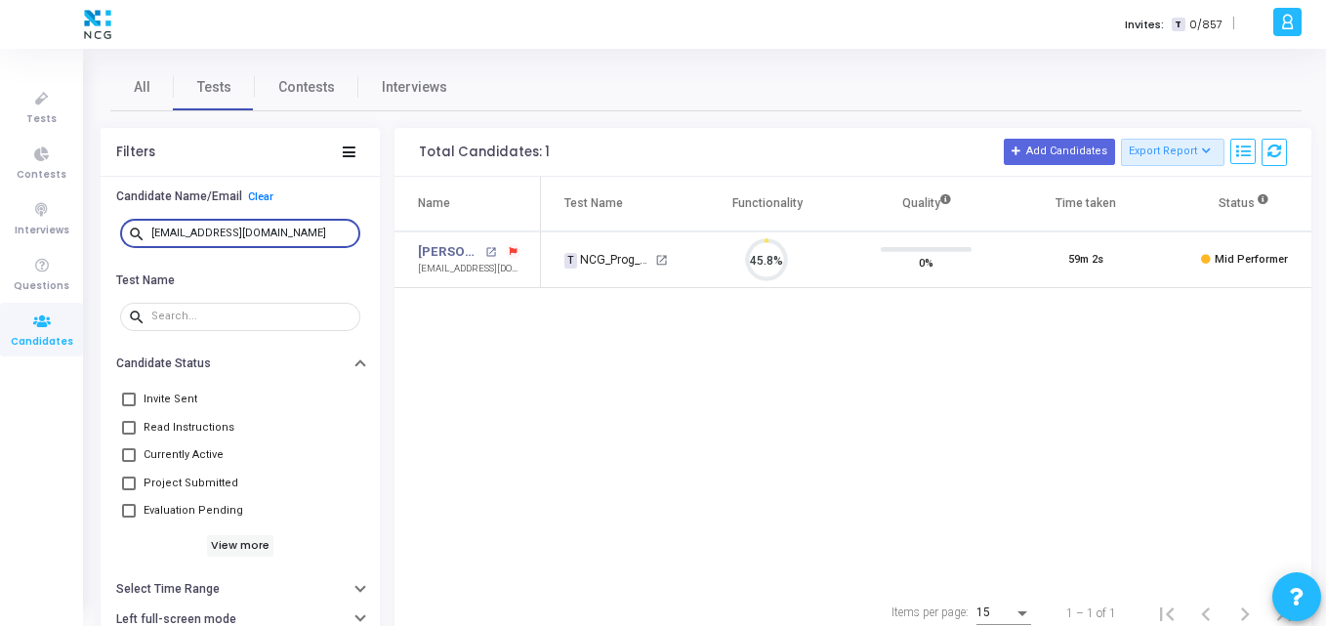
scroll to position [41, 50]
type input "[EMAIL_ADDRESS][DOMAIN_NAME]"
click at [445, 244] on link "[PERSON_NAME]" at bounding box center [449, 252] width 63 height 20
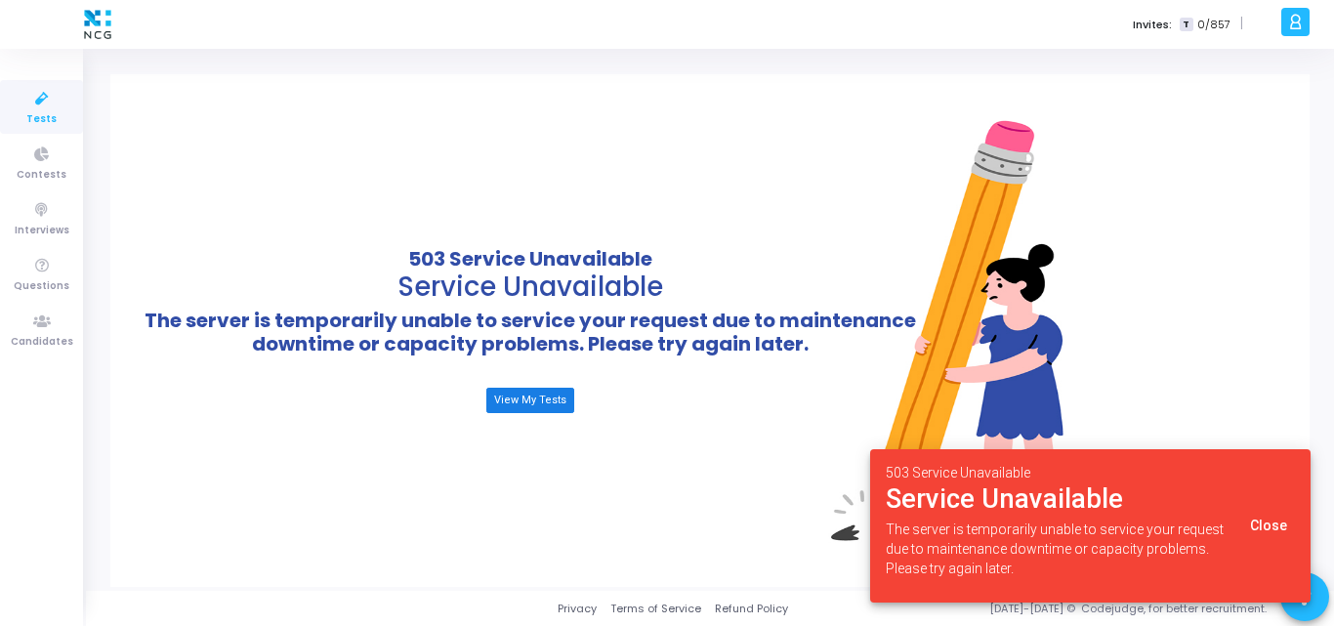
click at [524, 410] on link "View My Tests" at bounding box center [530, 400] width 88 height 25
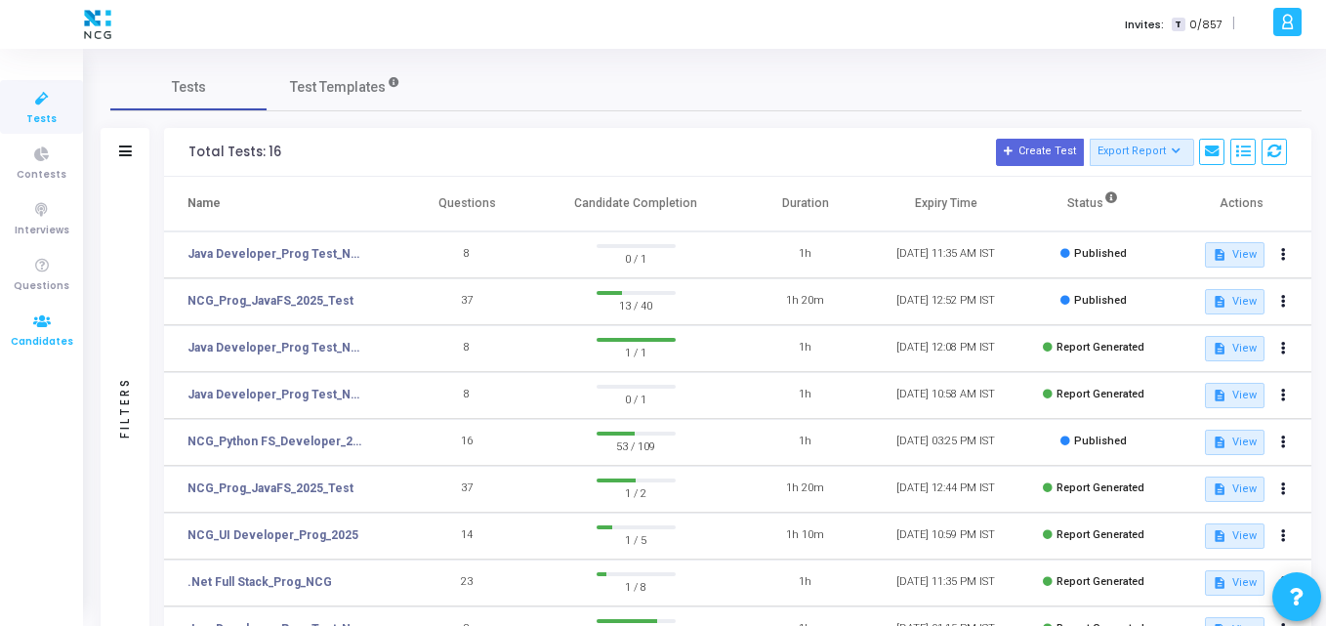
click at [54, 316] on icon at bounding box center [41, 322] width 41 height 24
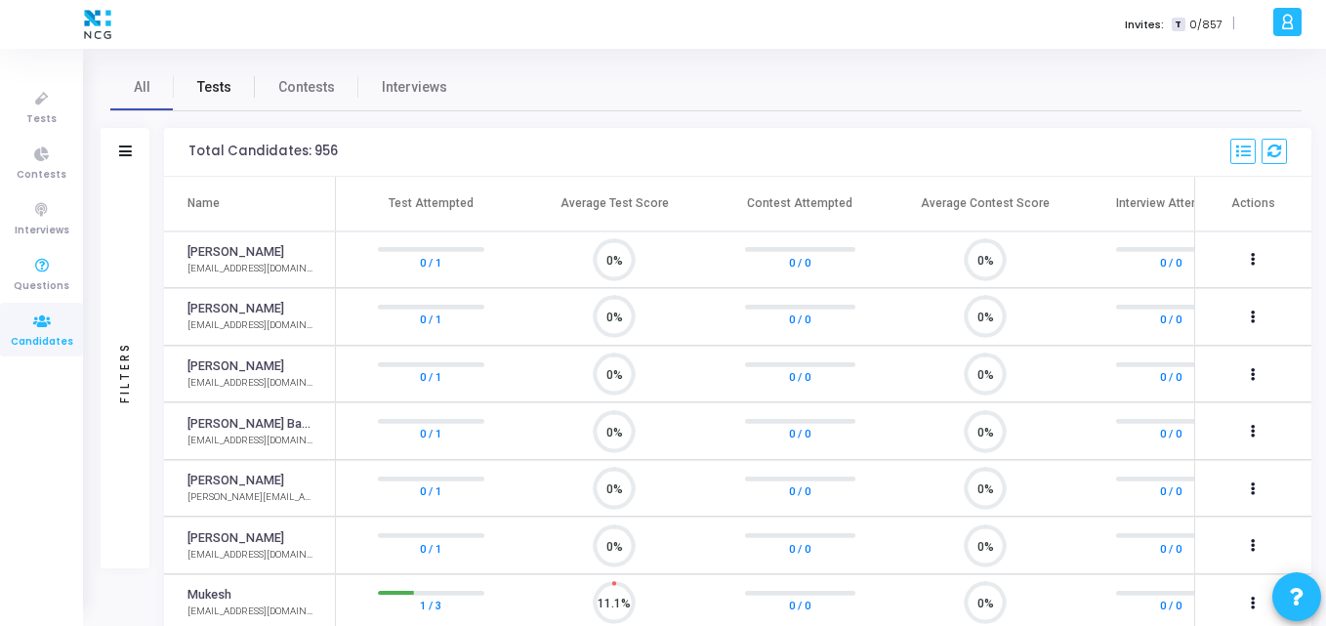
scroll to position [41, 50]
click at [207, 81] on span "Tests" at bounding box center [214, 87] width 34 height 21
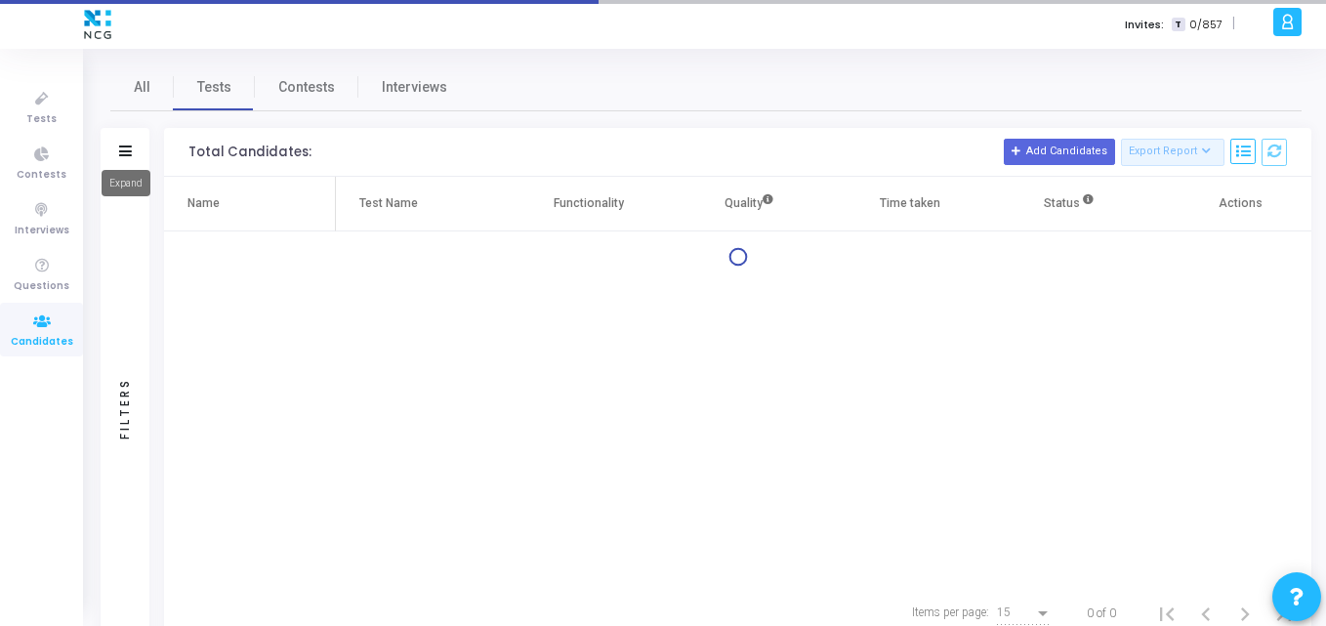
click at [130, 150] on icon at bounding box center [125, 151] width 13 height 11
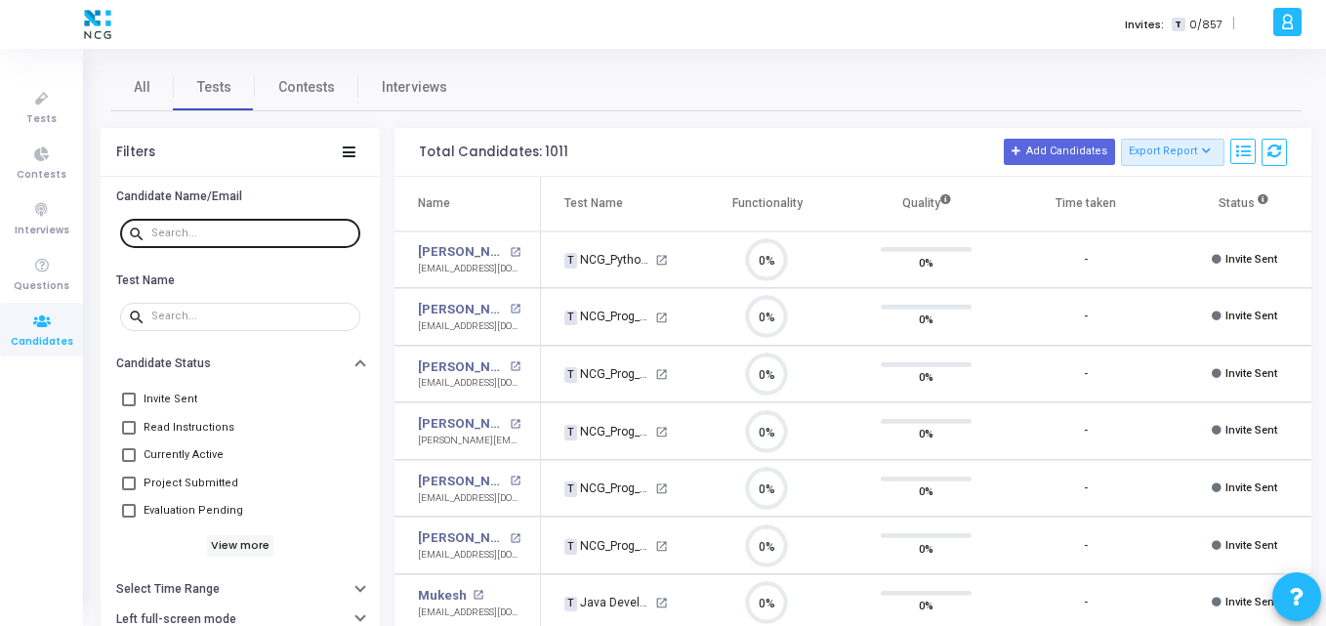
click at [224, 238] on div at bounding box center [251, 232] width 201 height 31
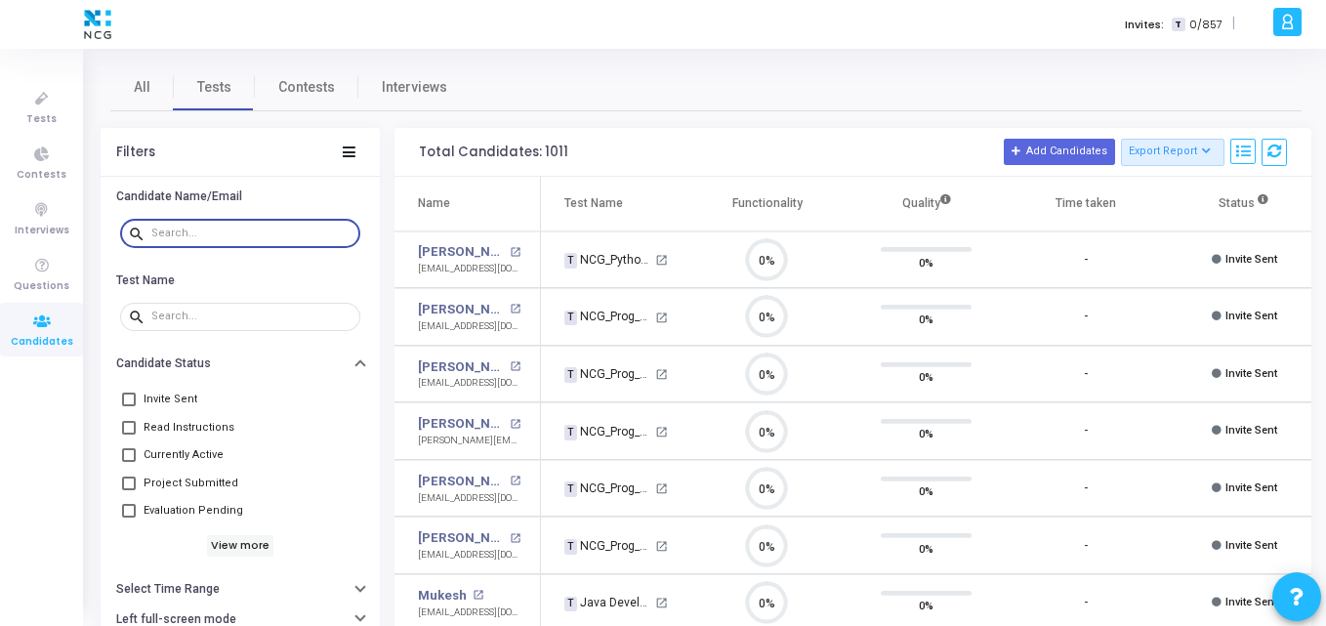
click at [224, 238] on input "text" at bounding box center [251, 234] width 201 height 12
paste input "[EMAIL_ADDRESS][DOMAIN_NAME]"
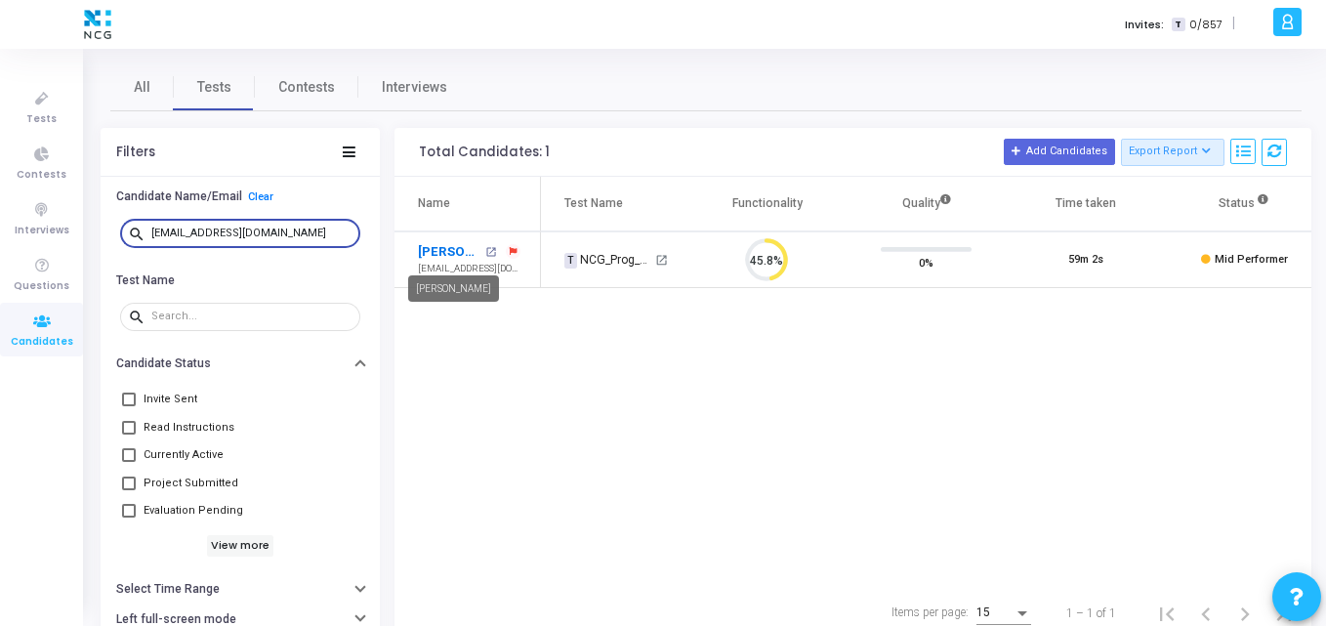
type input "[EMAIL_ADDRESS][DOMAIN_NAME]"
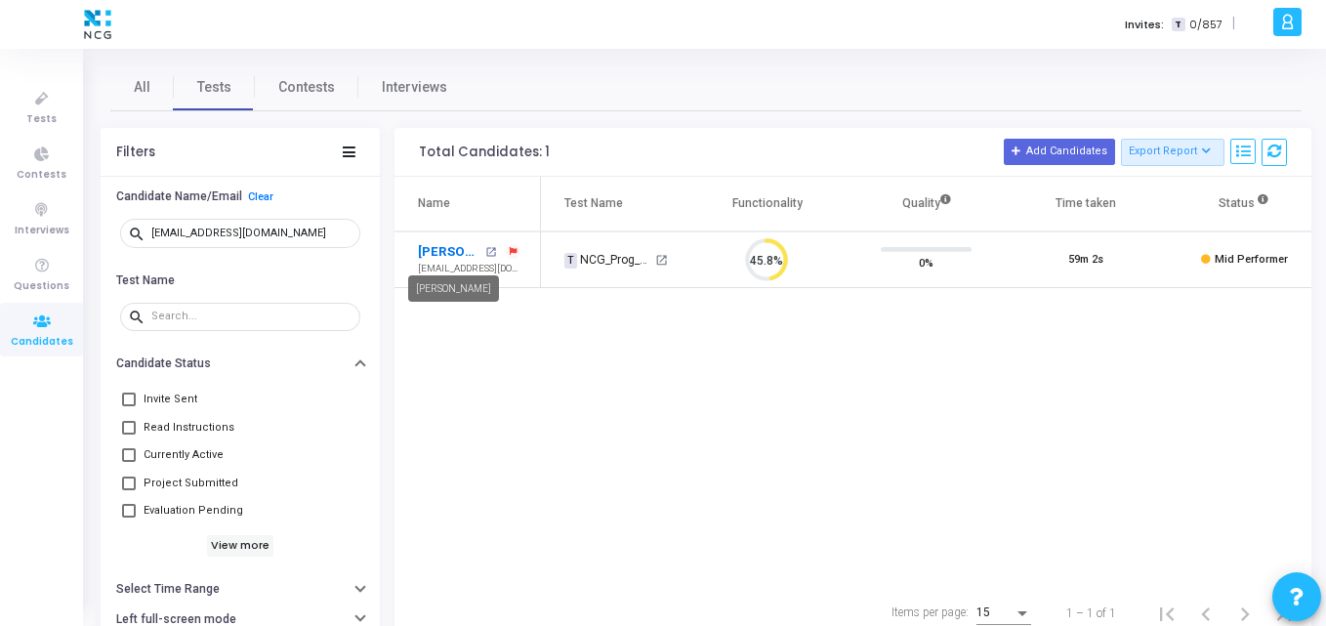
click at [452, 245] on link "[PERSON_NAME]" at bounding box center [449, 252] width 63 height 20
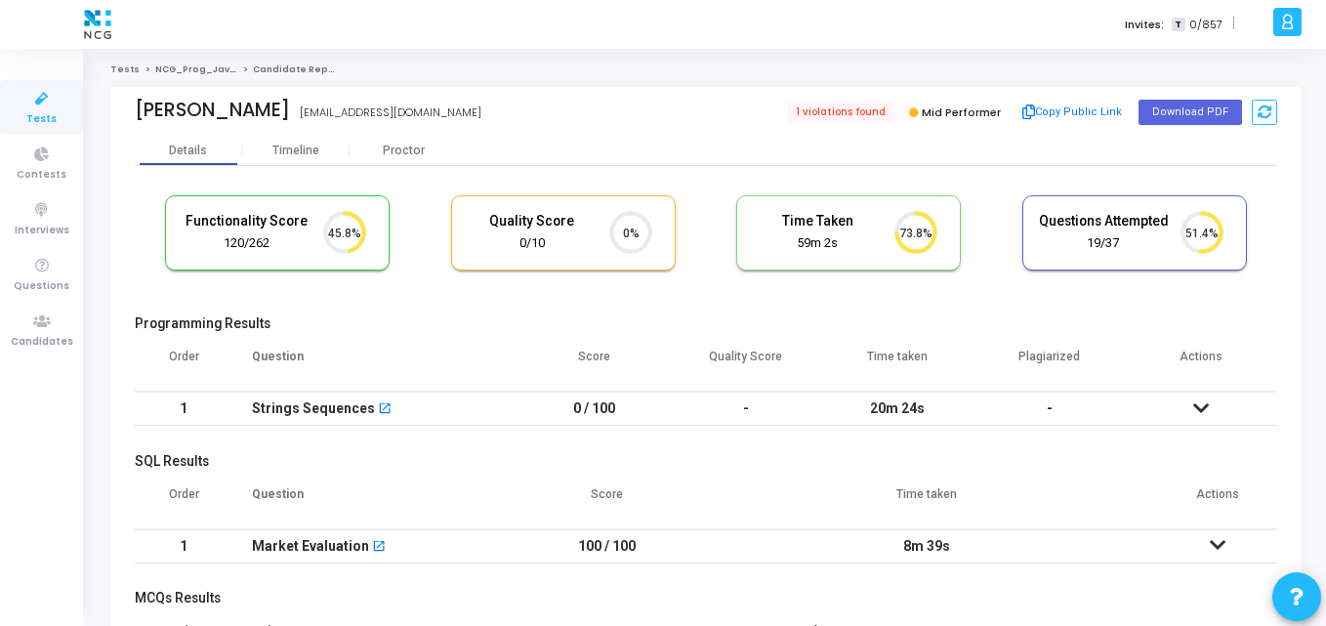
click at [609, 302] on cj-candidate-results "Functionality Score 120/262 45.8% Quality Score 0/10 0% Time Taken calculated o…" at bounding box center [706, 551] width 1143 height 731
click at [837, 107] on span "1 violations found" at bounding box center [839, 112] width 107 height 21
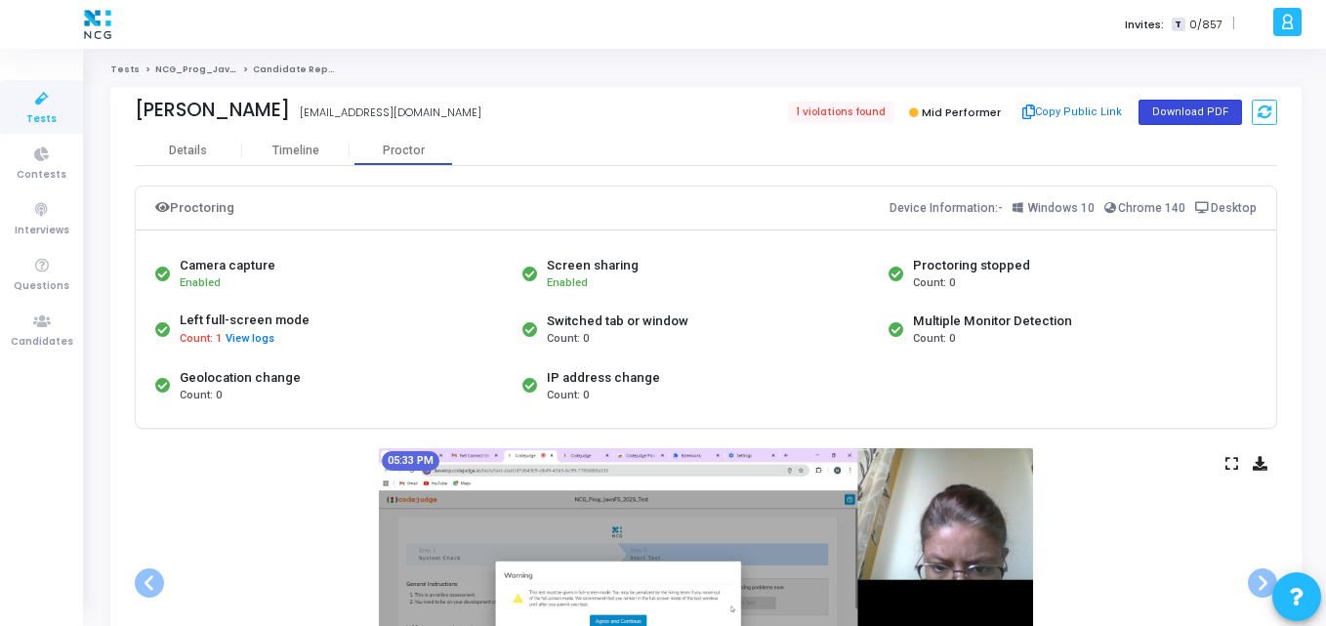
click at [1170, 108] on button "Download PDF" at bounding box center [1191, 112] width 104 height 25
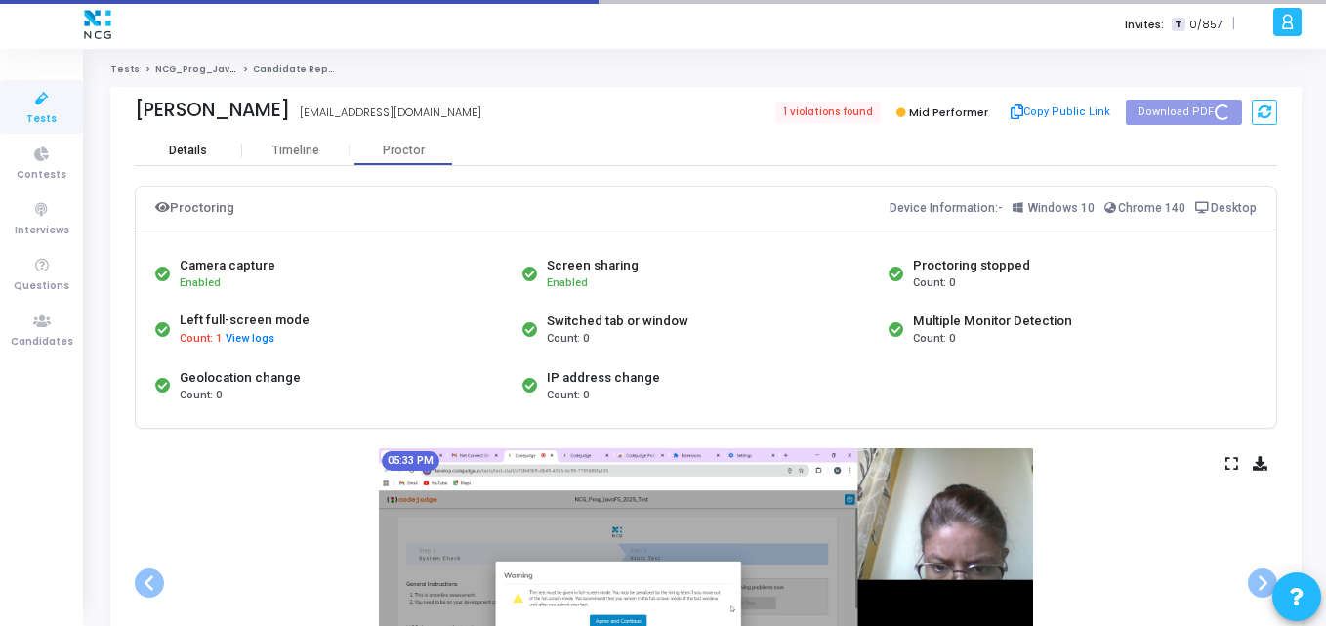
click at [199, 159] on div "Details" at bounding box center [188, 150] width 107 height 29
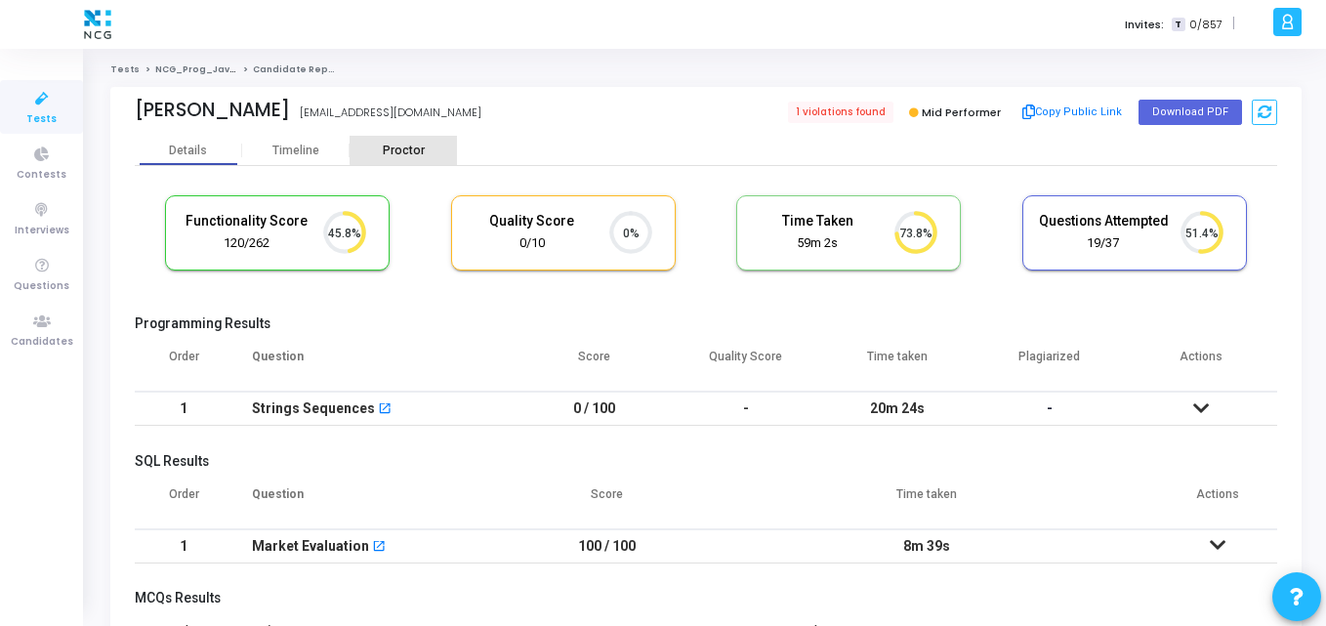
click at [404, 147] on div "Proctor" at bounding box center [403, 151] width 107 height 15
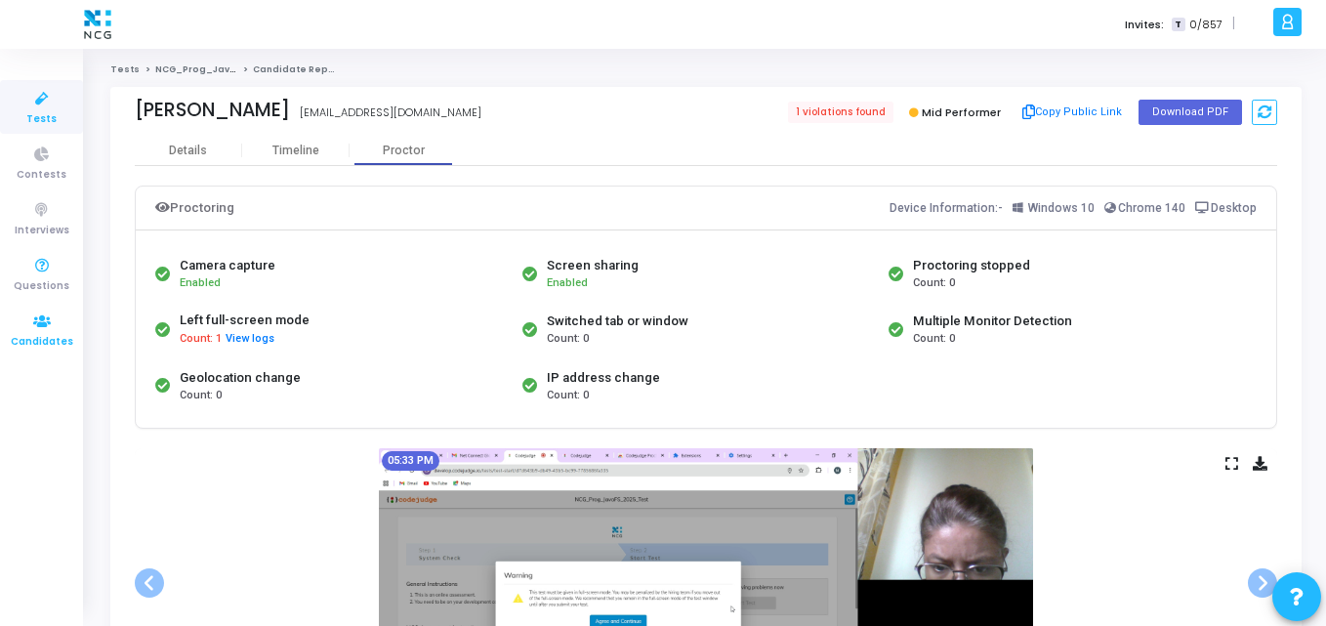
click at [69, 316] on link "Candidates" at bounding box center [41, 330] width 83 height 54
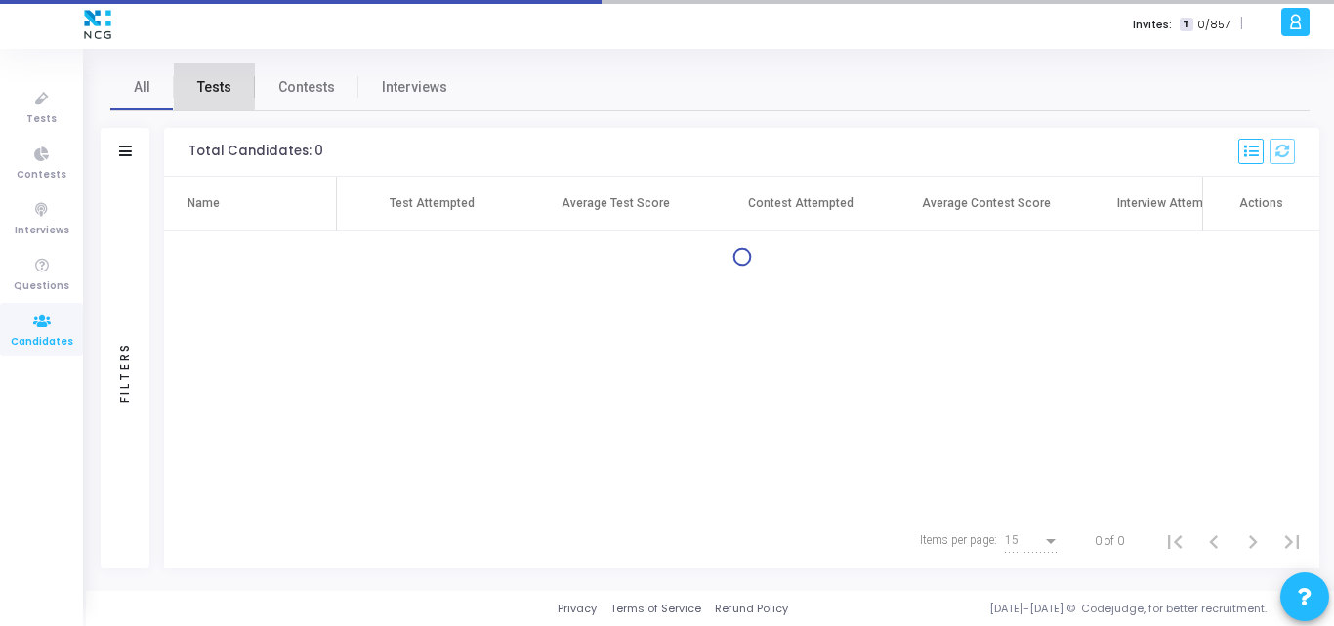
click at [210, 86] on span "Tests" at bounding box center [214, 87] width 34 height 21
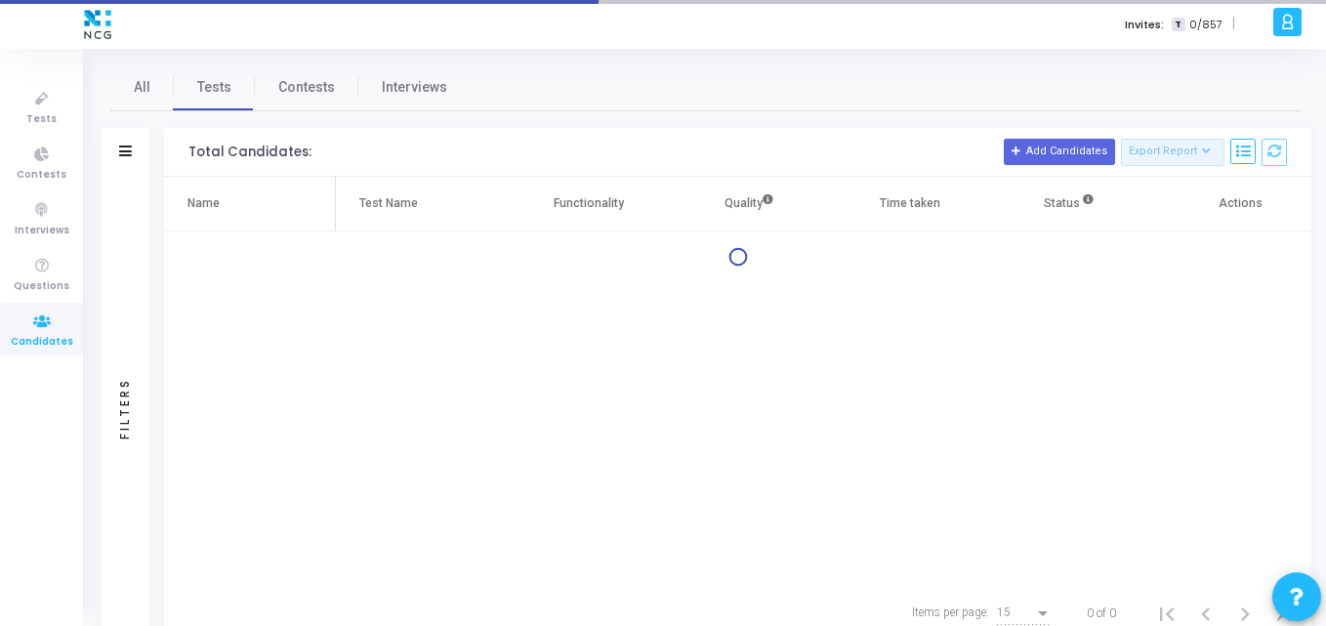
click at [135, 161] on div "Filters" at bounding box center [125, 152] width 49 height 49
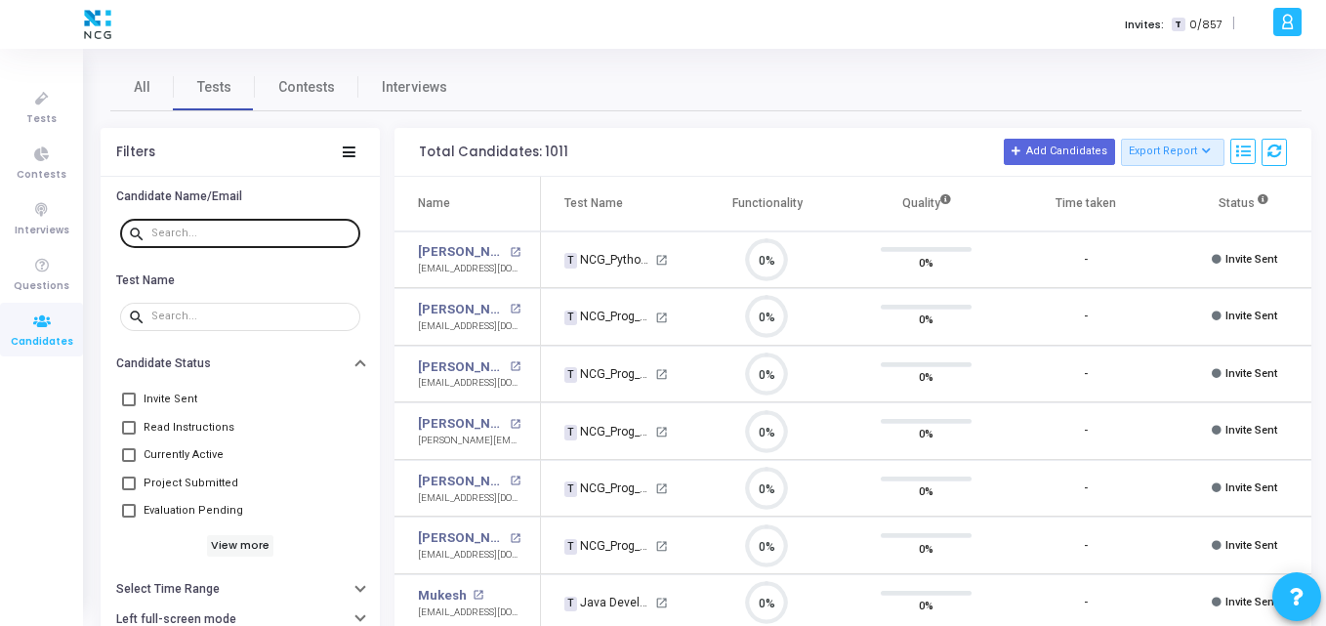
scroll to position [41, 50]
click at [232, 225] on div at bounding box center [251, 232] width 201 height 31
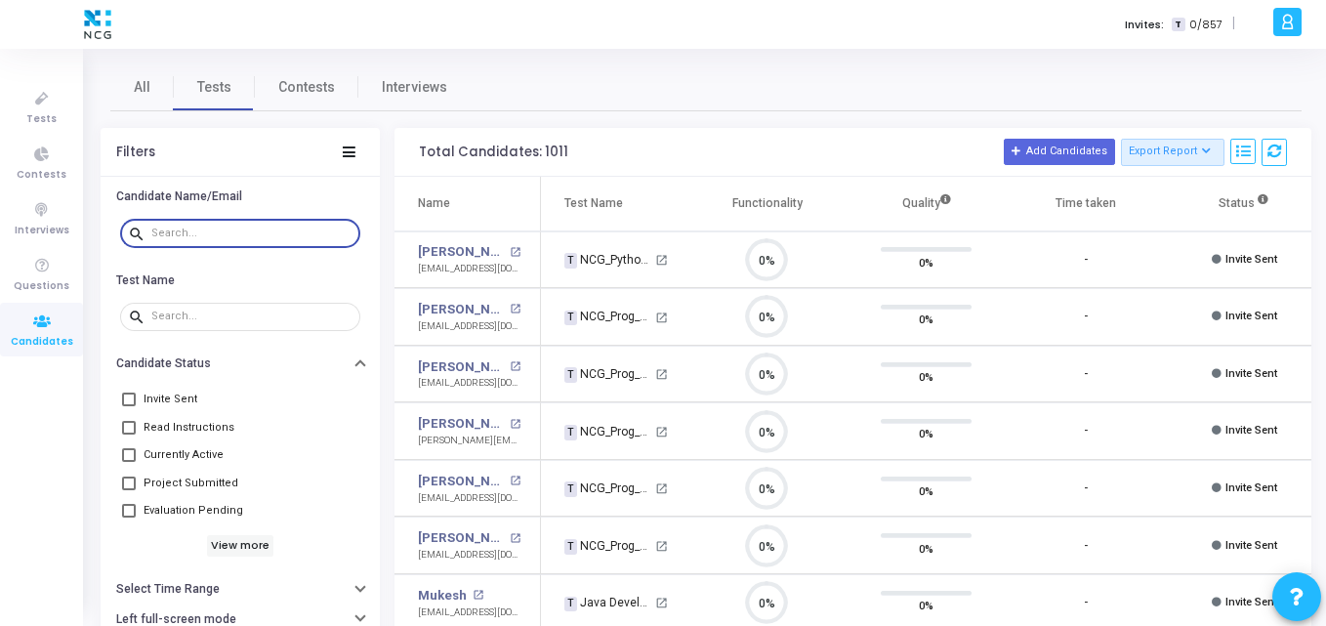
paste input "nikhilpyarsabadi17@gmail.com"
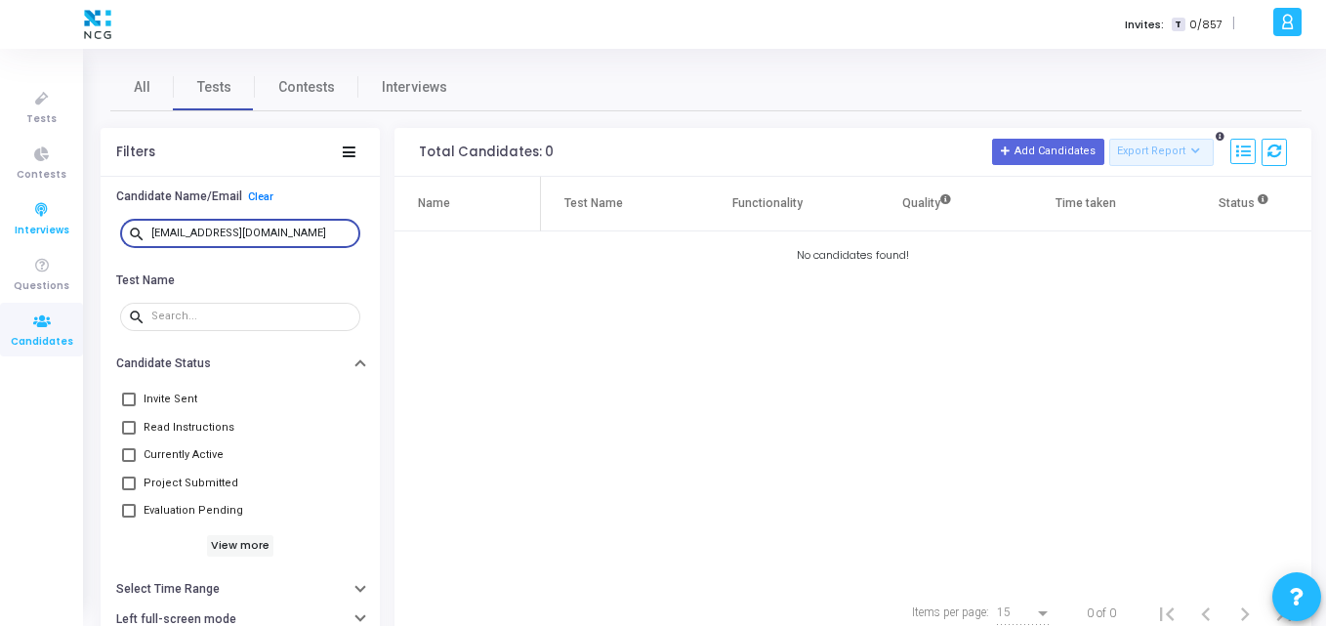
drag, startPoint x: 326, startPoint y: 234, endPoint x: 70, endPoint y: 216, distance: 256.6
click at [70, 216] on div "Tests Contests Interviews Questions Candidates Invites: T 0/857 | K Kajal Setti…" at bounding box center [663, 313] width 1326 height 626
paste input "ankitbhowad222"
drag, startPoint x: 315, startPoint y: 236, endPoint x: 0, endPoint y: 228, distance: 315.6
click at [0, 228] on div "Tests Contests Interviews Questions Candidates Invites: T 0/857 | K Kajal Setti…" at bounding box center [663, 313] width 1326 height 626
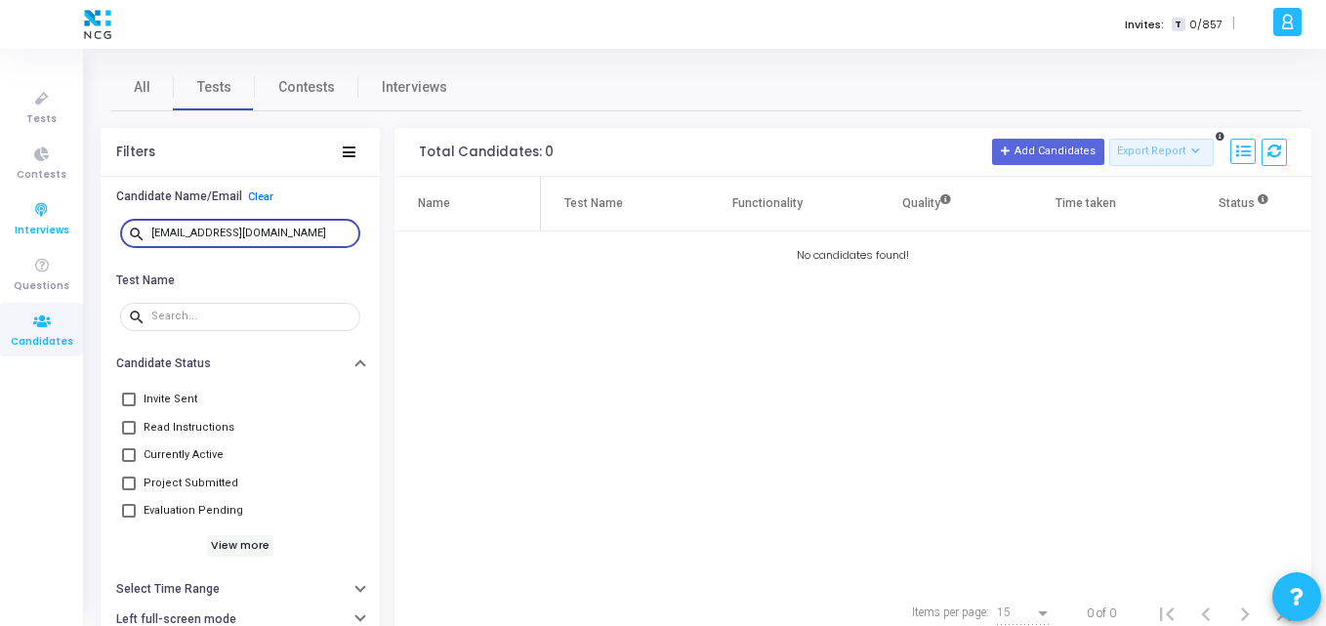
paste input "kotharimahesh1006"
drag, startPoint x: 330, startPoint y: 231, endPoint x: 0, endPoint y: 226, distance: 330.2
click at [0, 226] on div "Tests Contests Interviews Questions Candidates Invites: T 0/857 | K Kajal Setti…" at bounding box center [663, 313] width 1326 height 626
paste input "mannoj92"
type input "mannoj92@gmail.com"
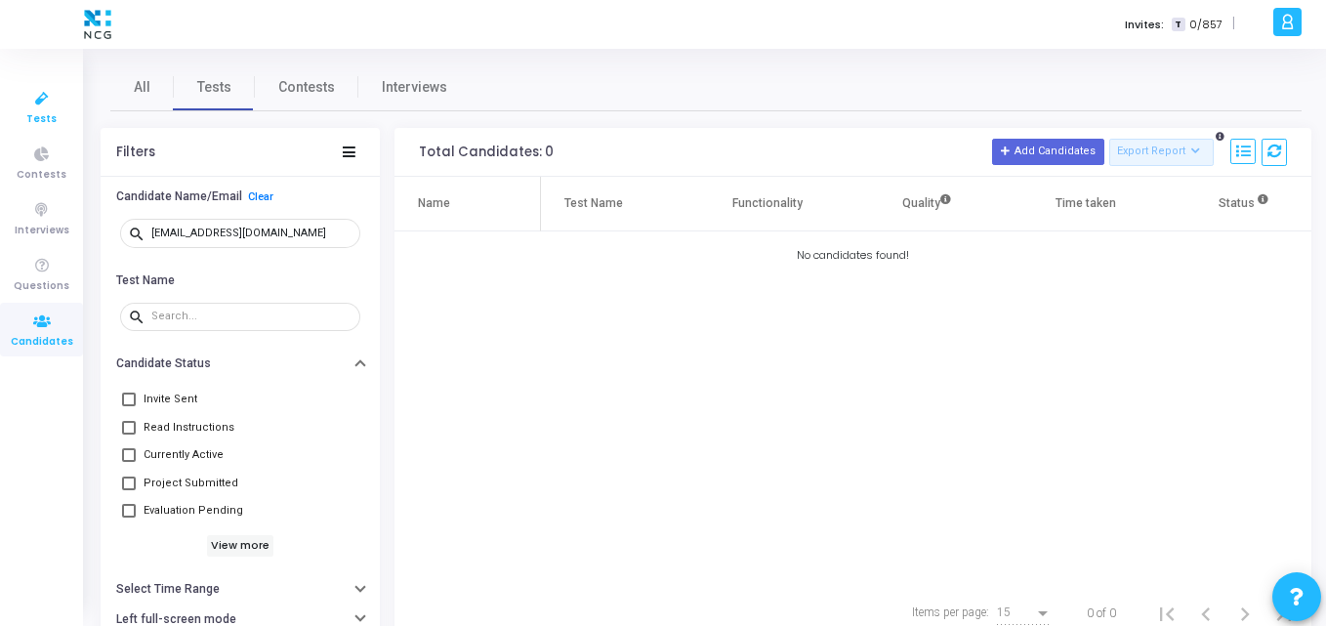
click at [48, 105] on icon at bounding box center [41, 99] width 41 height 24
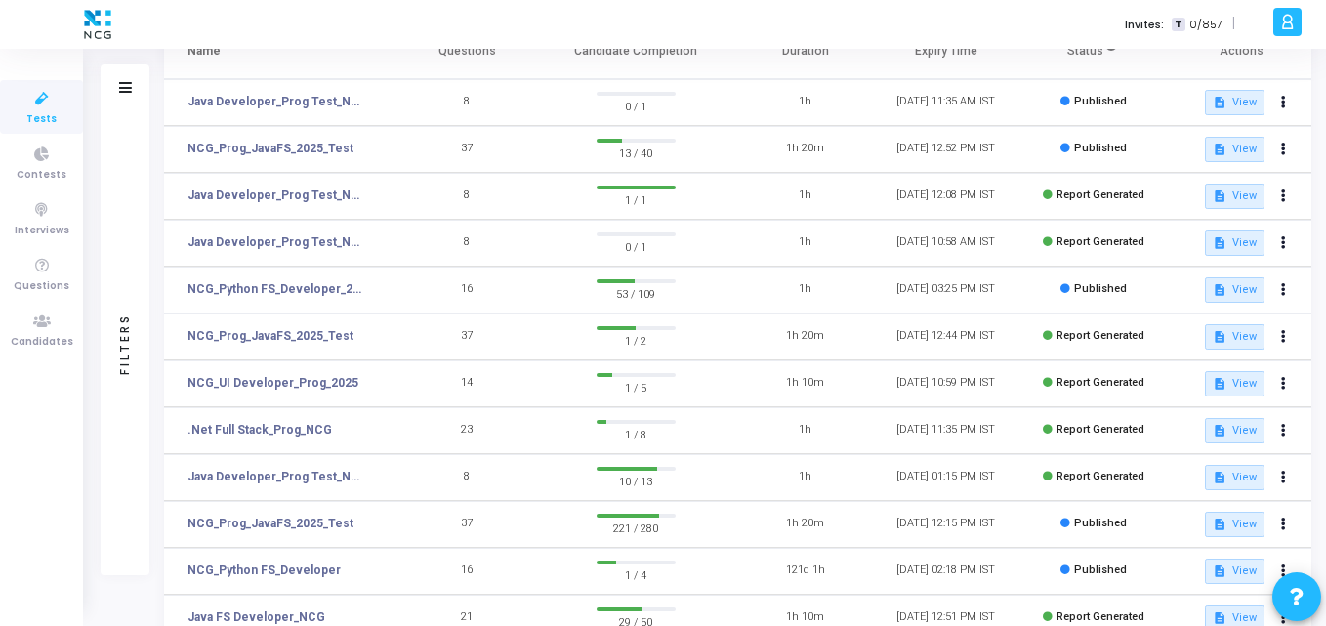
scroll to position [153, 0]
click at [277, 525] on mat-tooltip-component "Java Developer_Prog Test_NCG" at bounding box center [272, 512] width 178 height 54
click at [241, 534] on mat-tooltip-component "Java Developer_Prog Test_NCG" at bounding box center [272, 512] width 178 height 54
click at [335, 528] on link "NCG_Prog_JavaFS_2025_Test" at bounding box center [271, 523] width 166 height 18
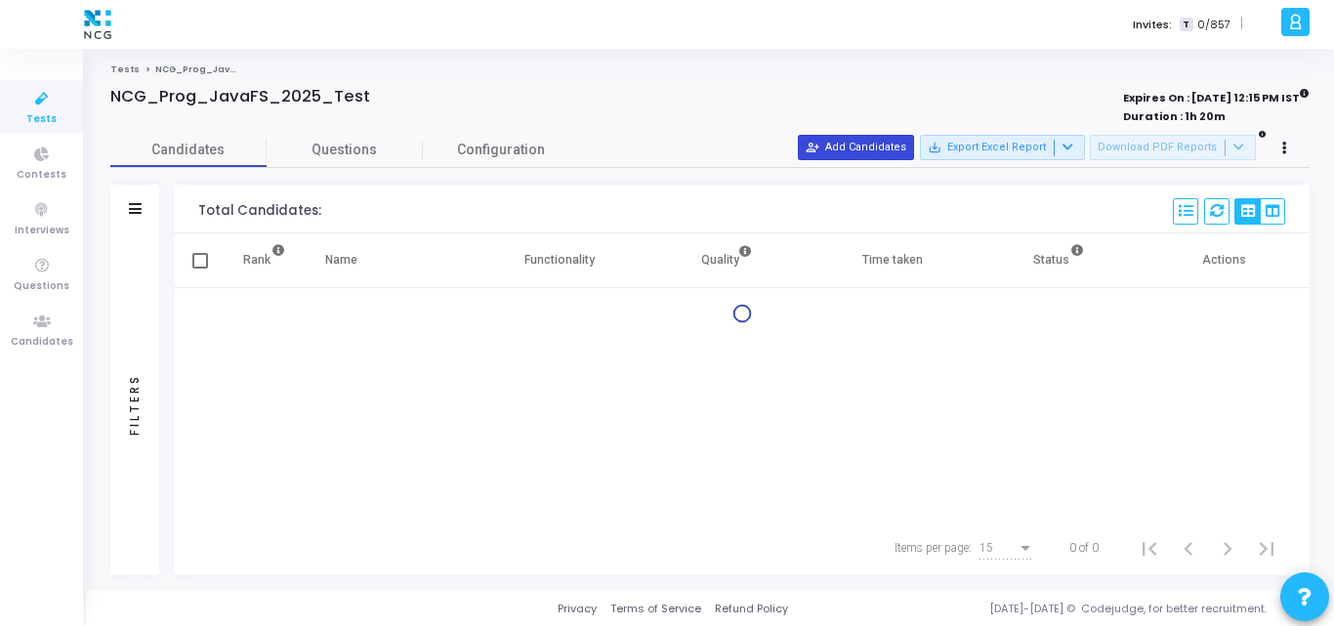
click at [864, 143] on button "person_add_alt Add Candidates" at bounding box center [856, 147] width 116 height 25
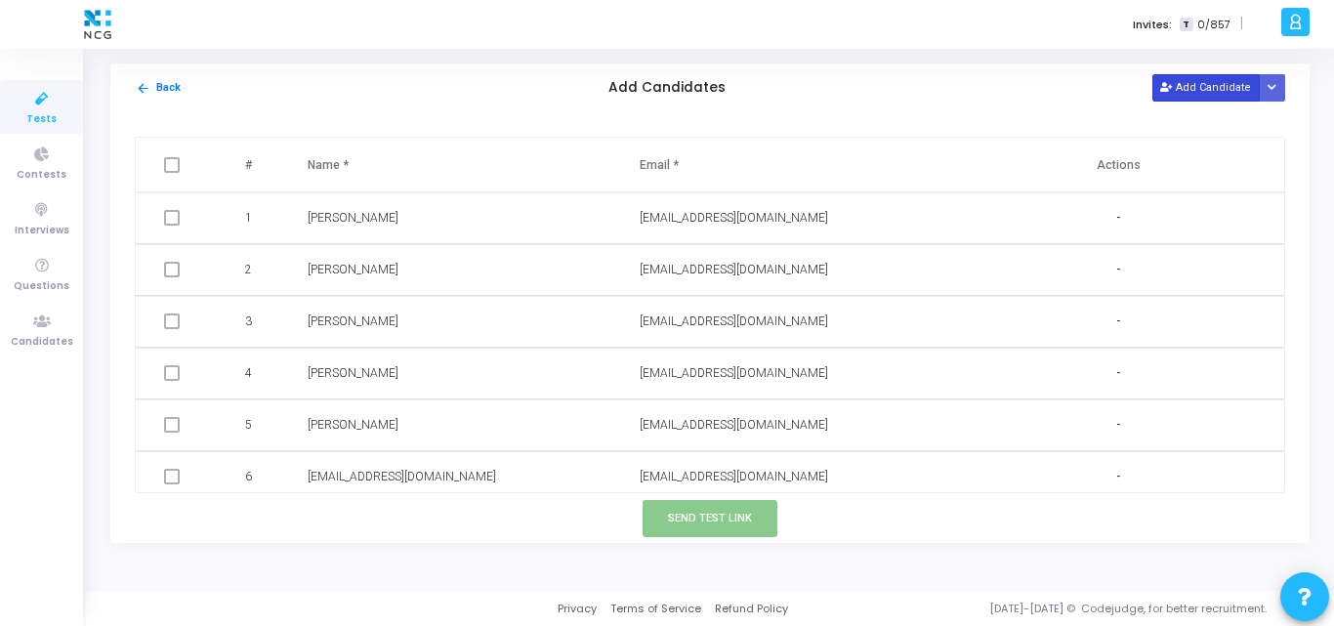
click at [1183, 87] on button "Add Candidate" at bounding box center [1206, 87] width 107 height 26
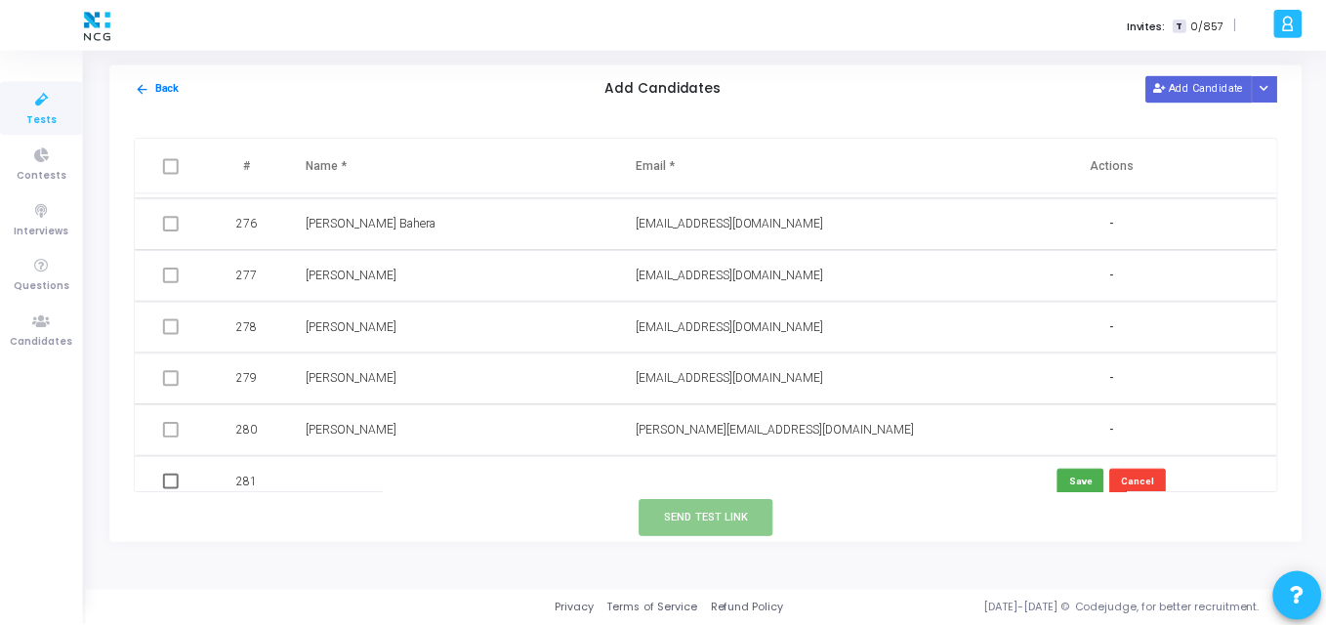
scroll to position [14247, 0]
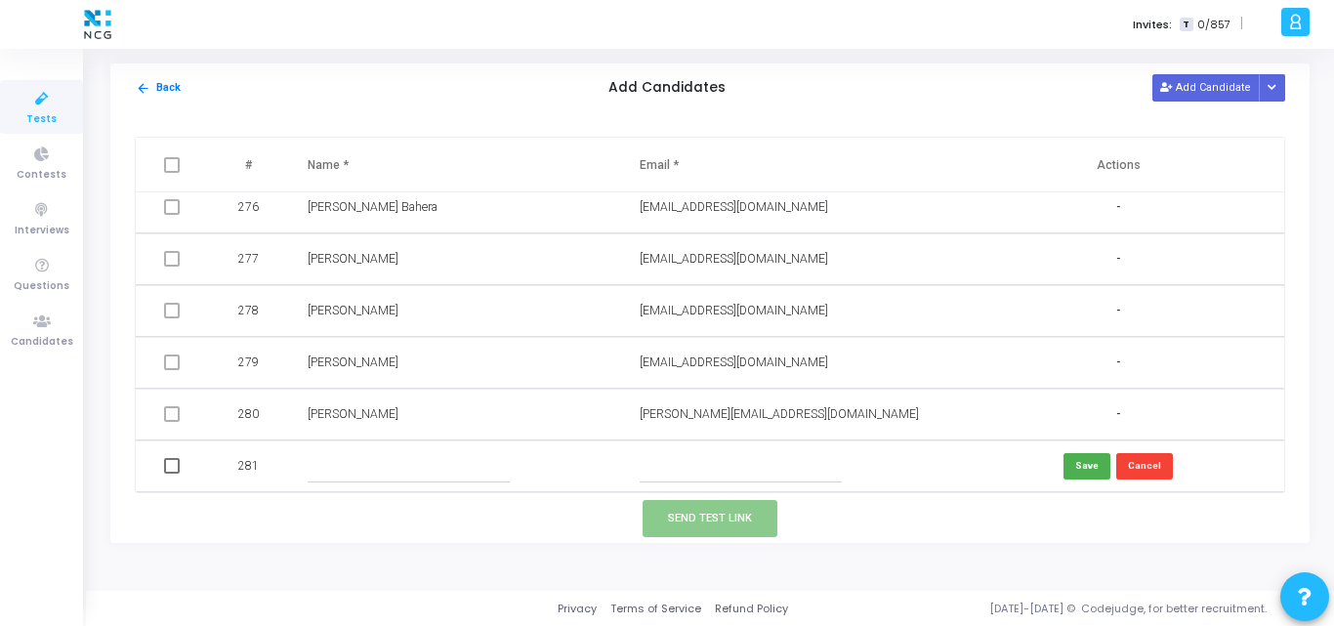
paste input "mannoj92@gmail.com"
click at [660, 463] on input "text" at bounding box center [741, 466] width 202 height 32
type input "mannoj92@gmail.com"
click at [357, 456] on input "text" at bounding box center [409, 466] width 202 height 32
paste input "Ankit Bhowad"
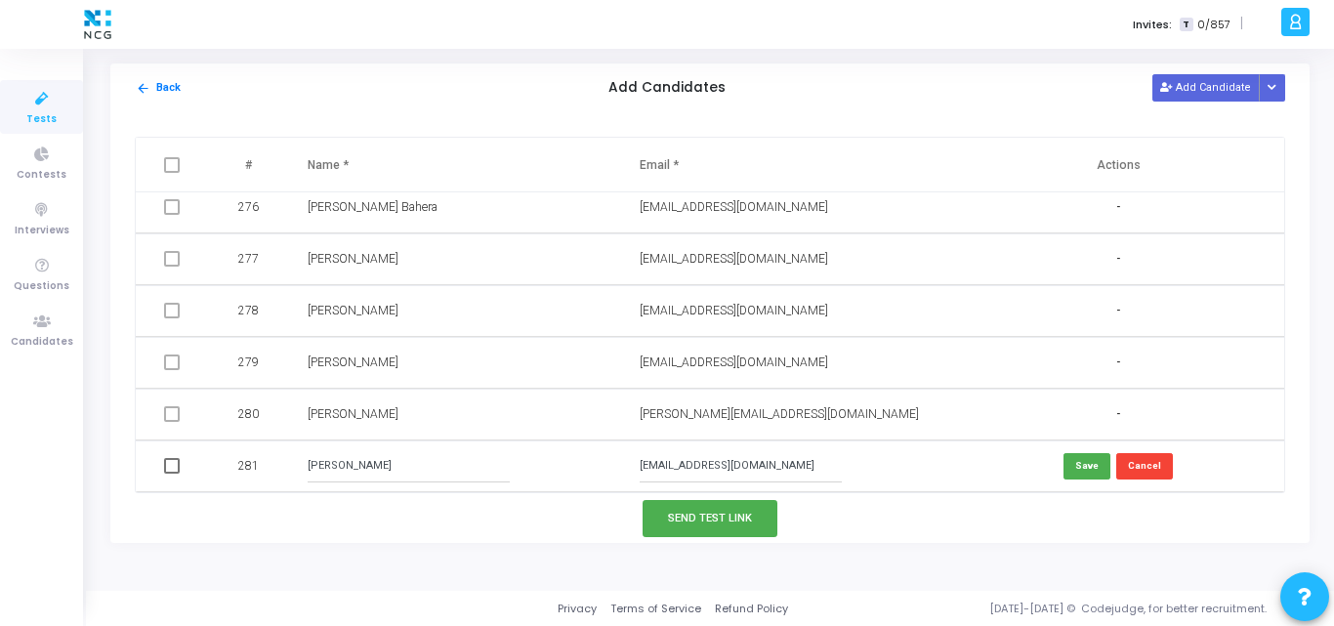
type input "Ankit Bhowad"
drag, startPoint x: 748, startPoint y: 468, endPoint x: 402, endPoint y: 440, distance: 346.9
paste input "ankitbhowad22"
type input "ankitbhowad222@gmail.com"
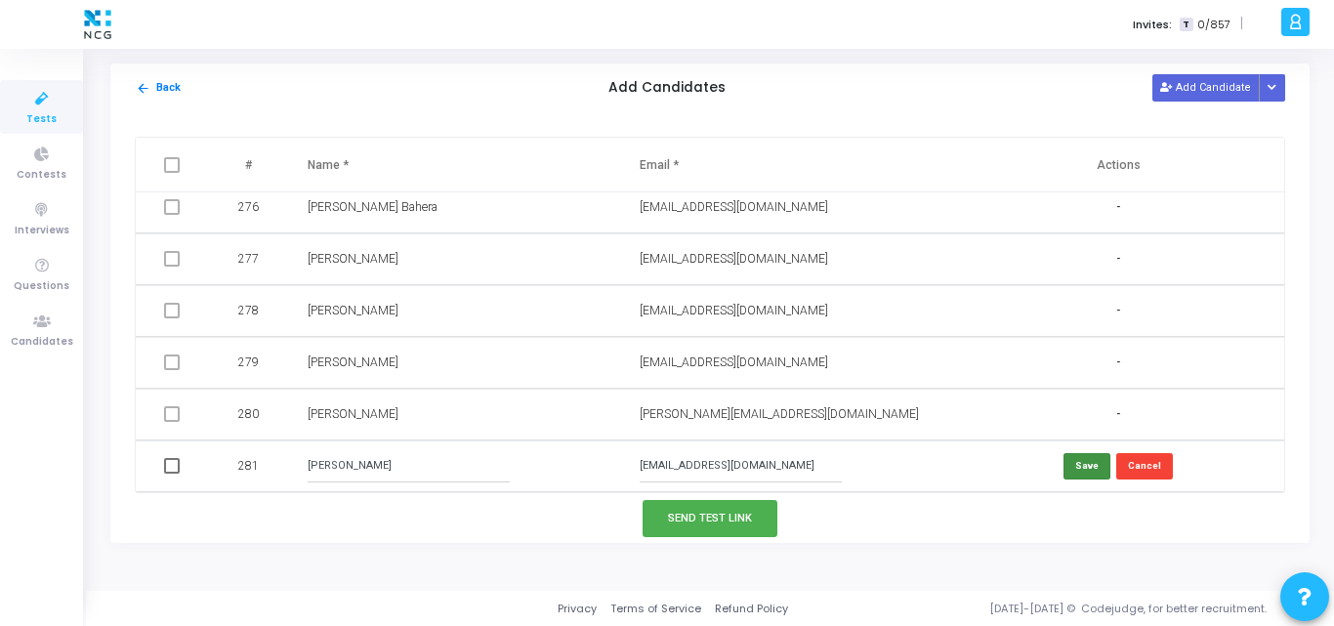
click at [1078, 460] on button "Save" at bounding box center [1087, 466] width 47 height 26
drag, startPoint x: 159, startPoint y: 461, endPoint x: 171, endPoint y: 466, distance: 12.7
click at [171, 466] on td at bounding box center [174, 467] width 76 height 52
click at [171, 466] on span at bounding box center [172, 466] width 16 height 16
click at [171, 474] on input "checkbox" at bounding box center [171, 474] width 1 height 1
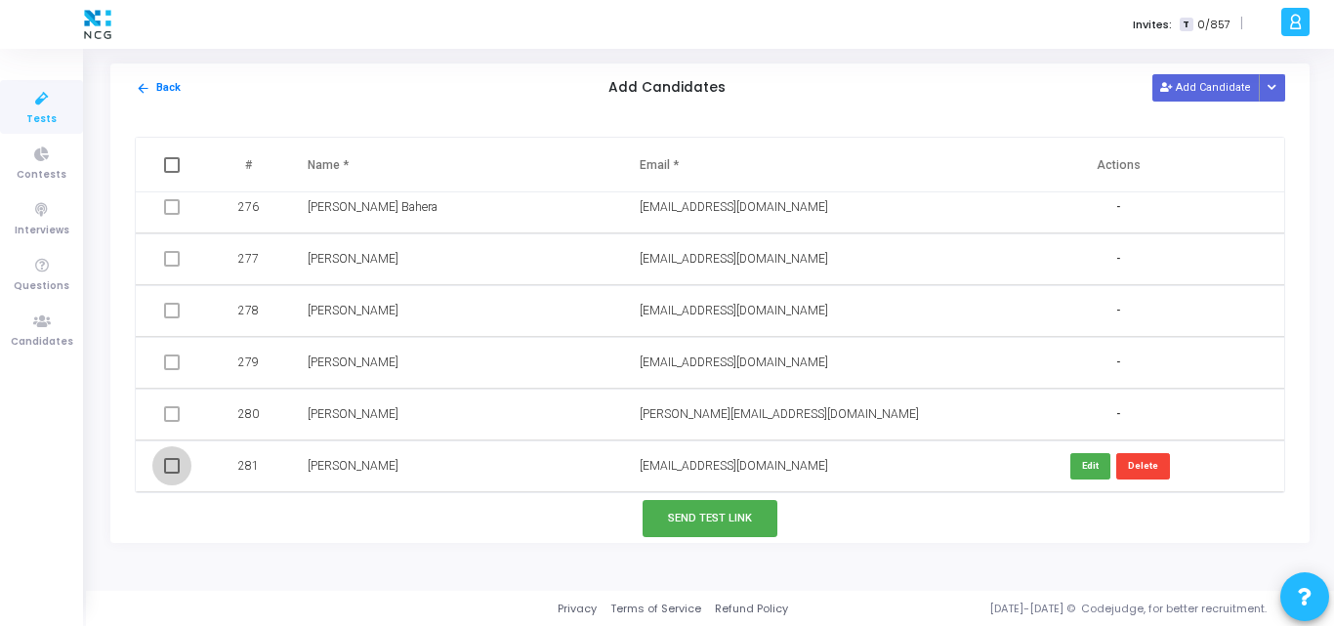
checkbox input "true"
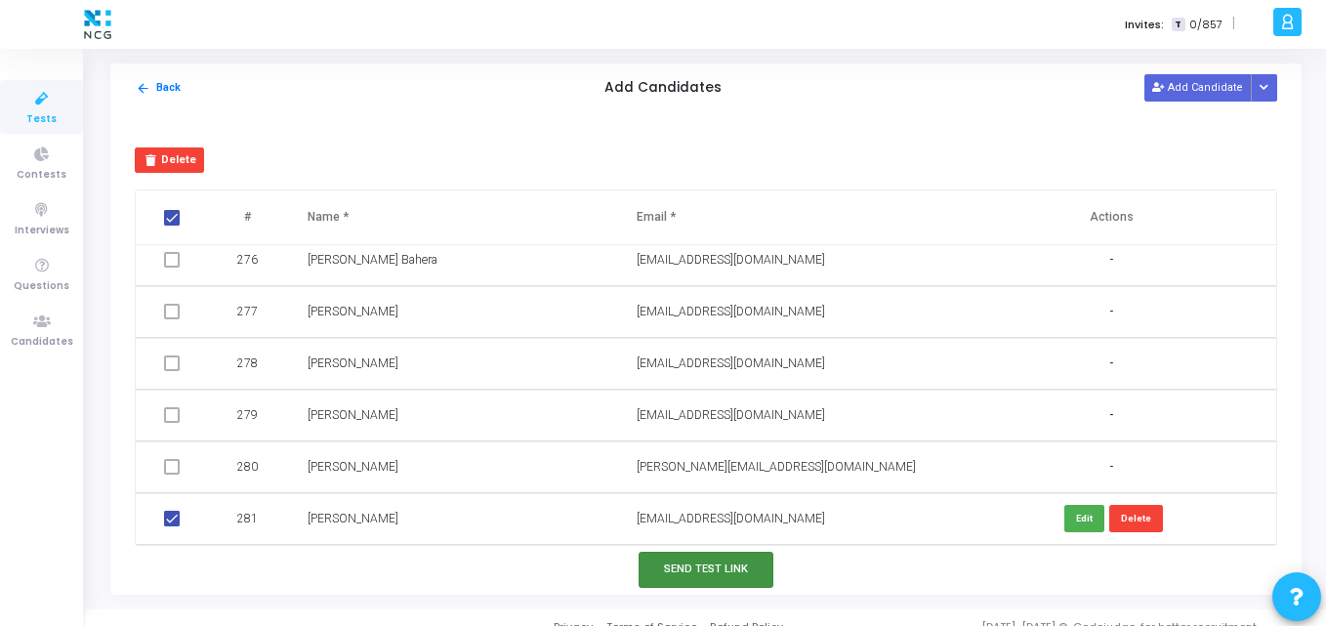
click at [739, 564] on button "Send Test Link" at bounding box center [706, 570] width 135 height 36
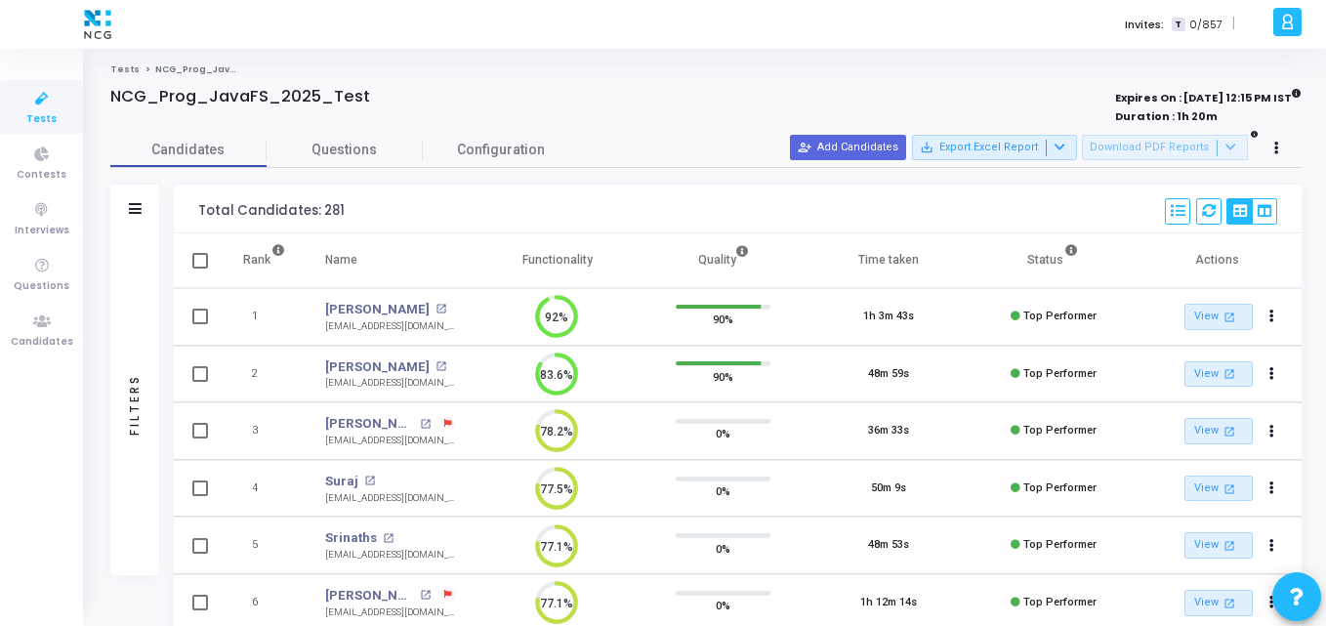
scroll to position [9, 9]
click at [46, 328] on icon at bounding box center [41, 322] width 41 height 24
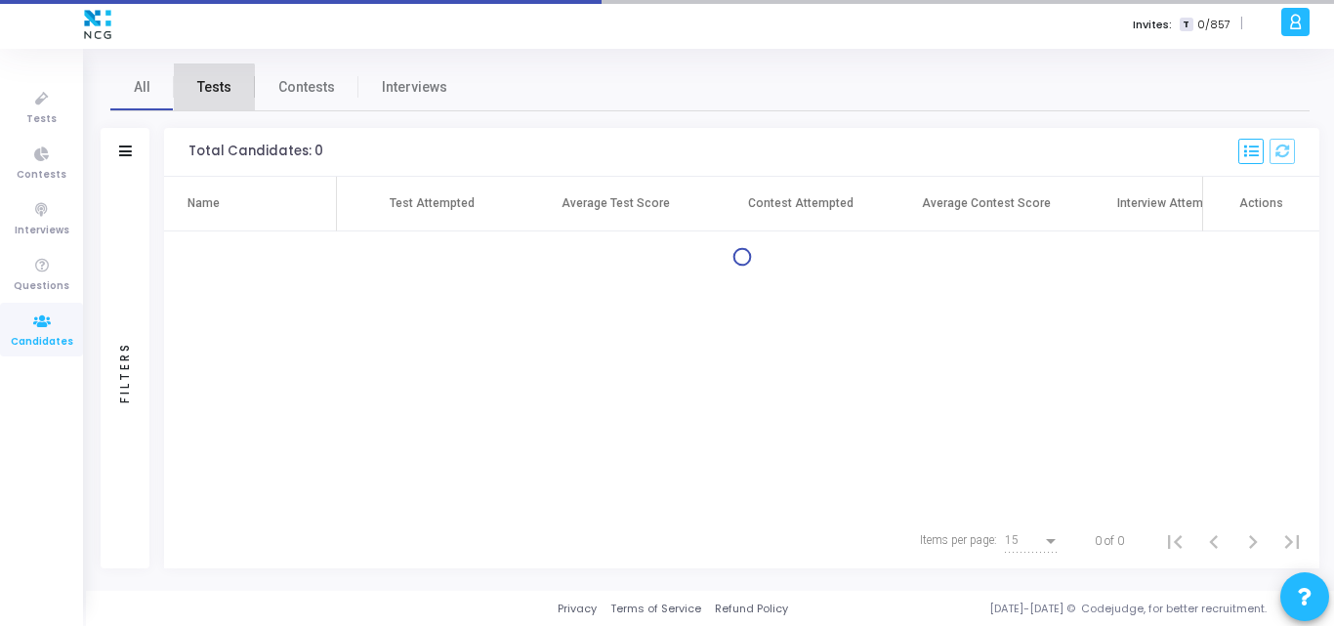
click at [202, 95] on span "Tests" at bounding box center [214, 87] width 34 height 21
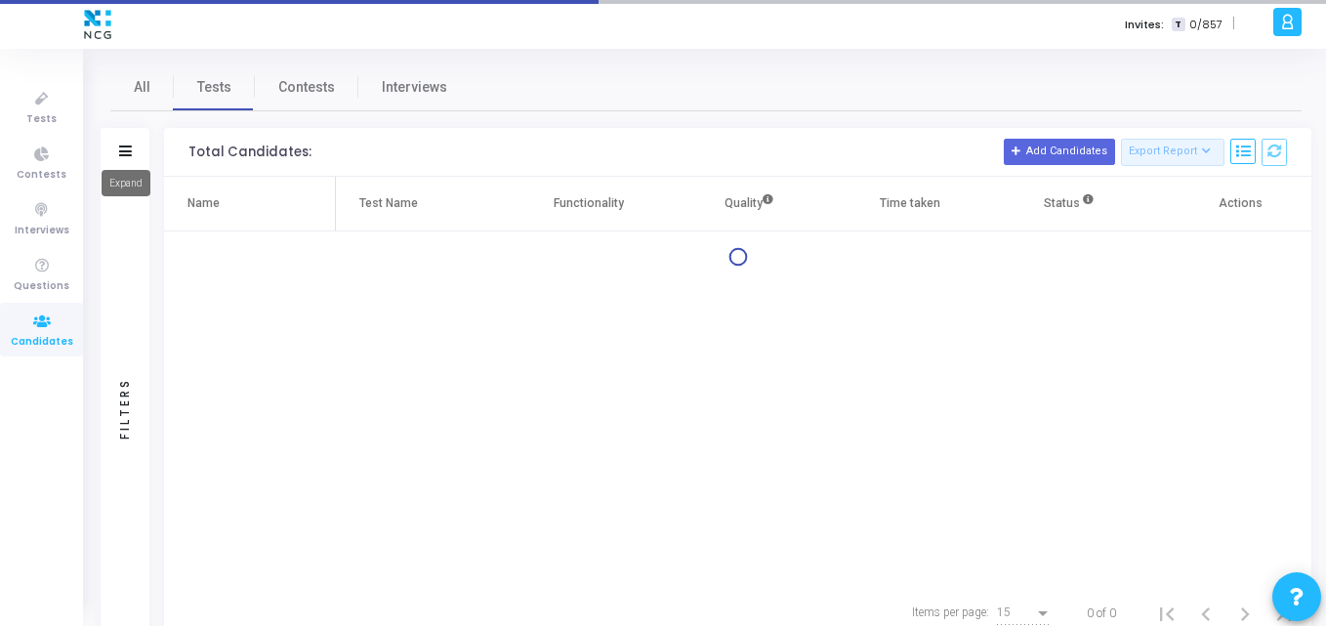
click at [127, 155] on icon at bounding box center [125, 151] width 13 height 11
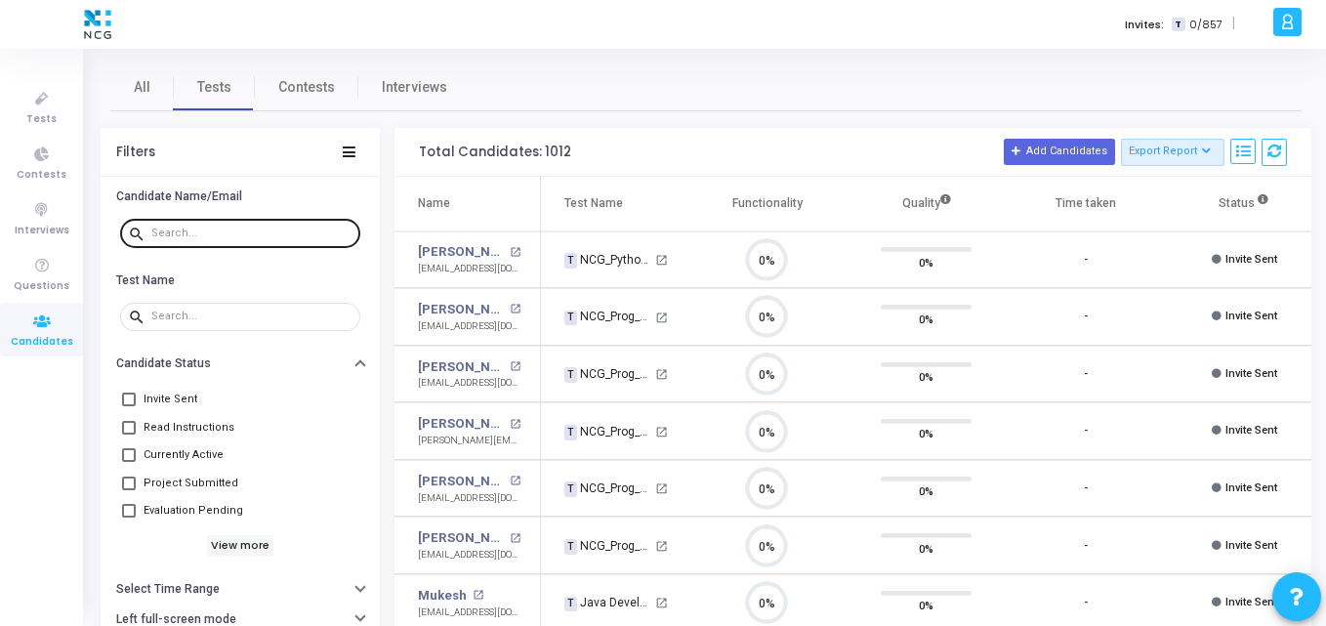
click at [221, 220] on div at bounding box center [251, 232] width 201 height 31
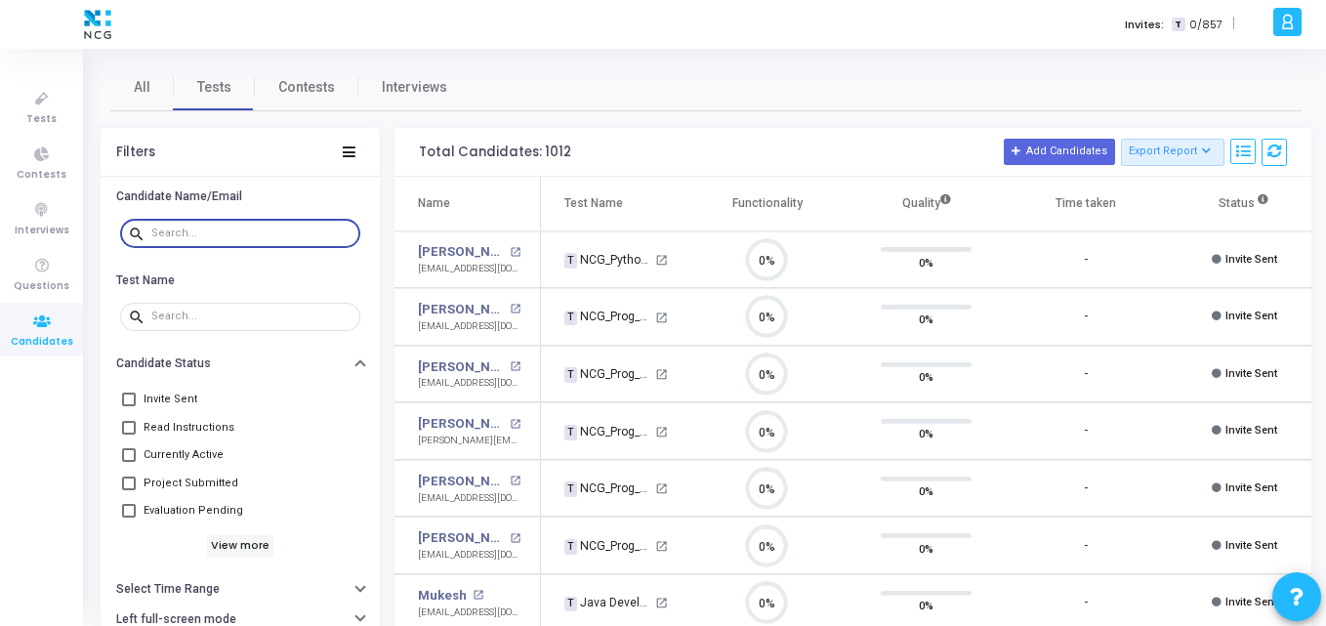
paste input "mannoj92@gmail.com"
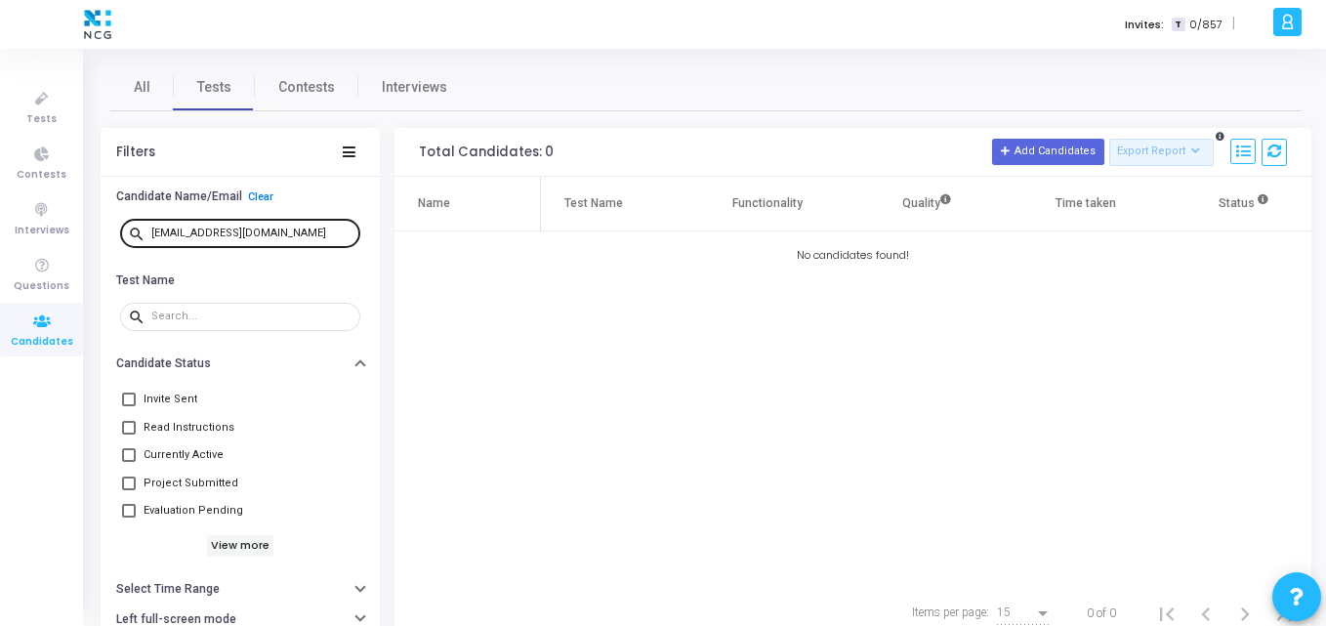
drag, startPoint x: 315, startPoint y: 225, endPoint x: 294, endPoint y: 233, distance: 22.3
click at [294, 233] on div "mannoj92@gmail.com" at bounding box center [251, 232] width 201 height 31
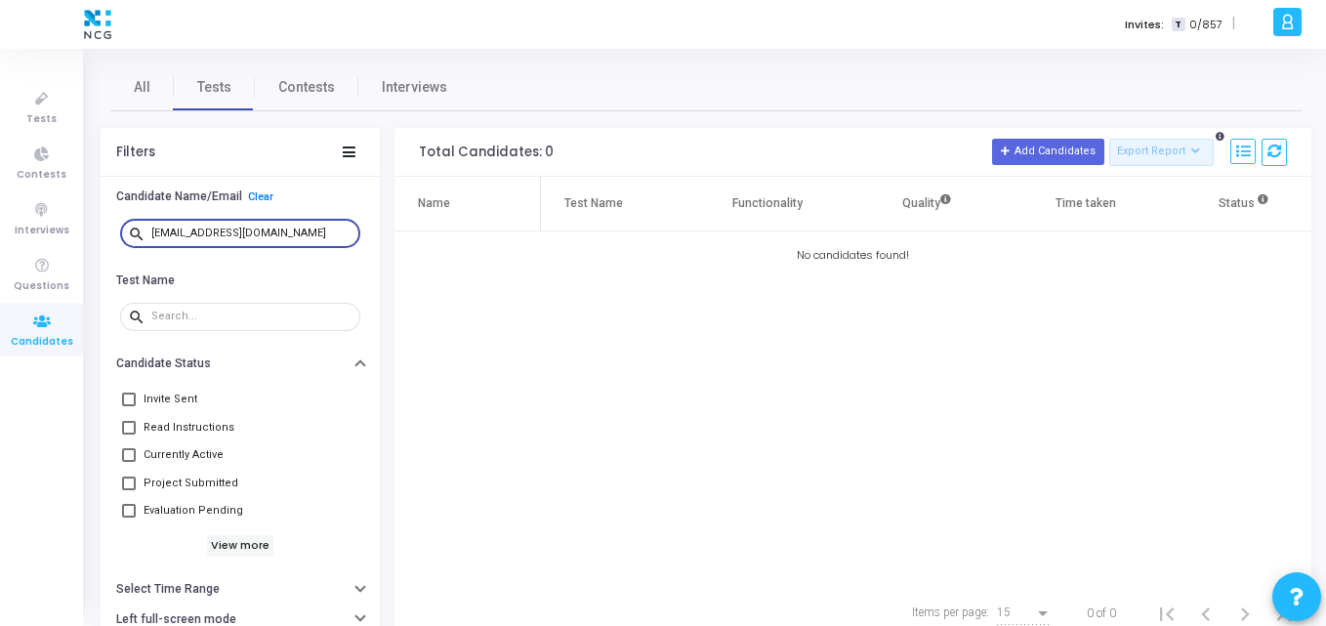
click at [294, 233] on input "mannoj92@gmail.com" at bounding box center [251, 234] width 201 height 12
drag, startPoint x: 294, startPoint y: 233, endPoint x: 86, endPoint y: 237, distance: 208.1
click at [86, 237] on div "All Tests Contests Interviews Filters Candidate Name/Email Clear search mannoj9…" at bounding box center [706, 351] width 1240 height 577
paste input "bhanuanjani"
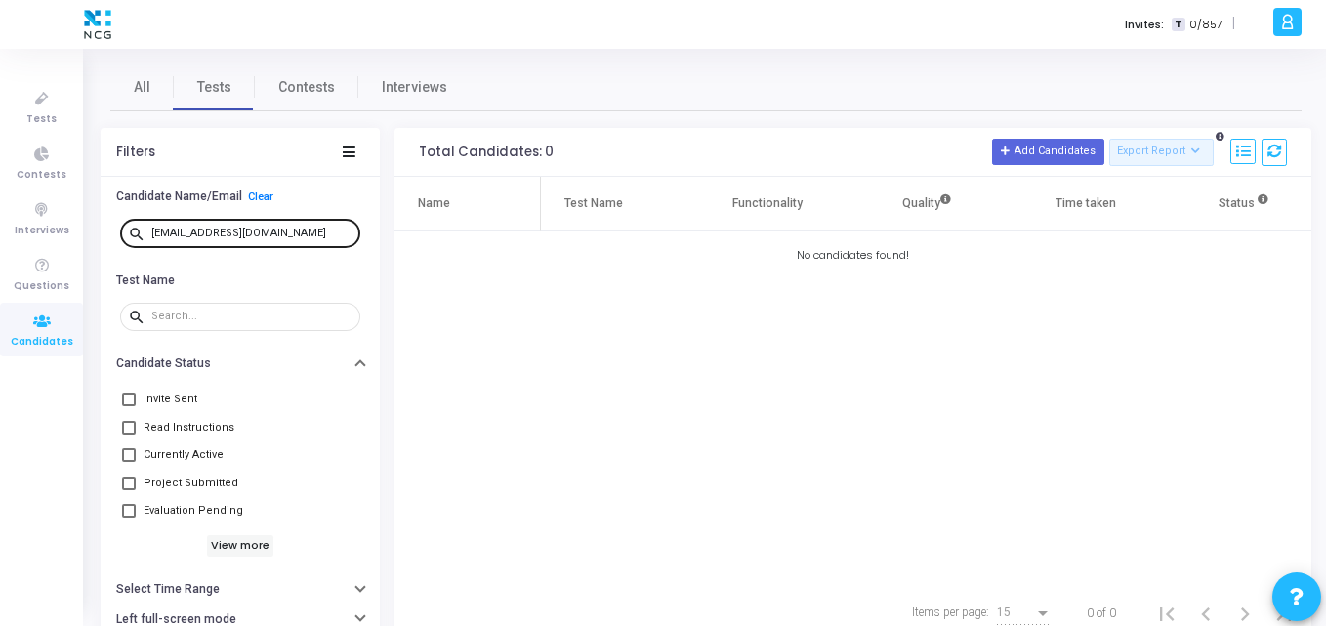
click at [297, 238] on div "bhanuanjani@gmail.com" at bounding box center [251, 232] width 201 height 31
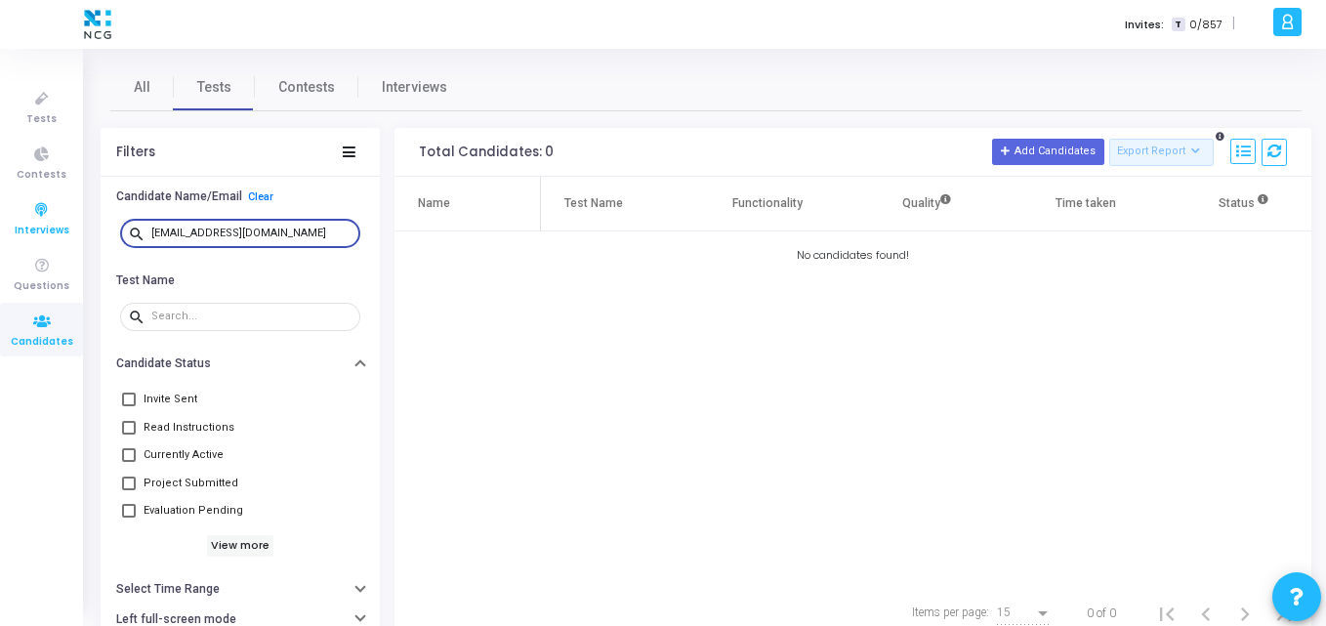
drag, startPoint x: 294, startPoint y: 234, endPoint x: 3, endPoint y: 232, distance: 291.1
click at [3, 232] on div "Tests Contests Interviews Questions Candidates Invites: T 0/857 | K Kajal Setti…" at bounding box center [663, 313] width 1326 height 626
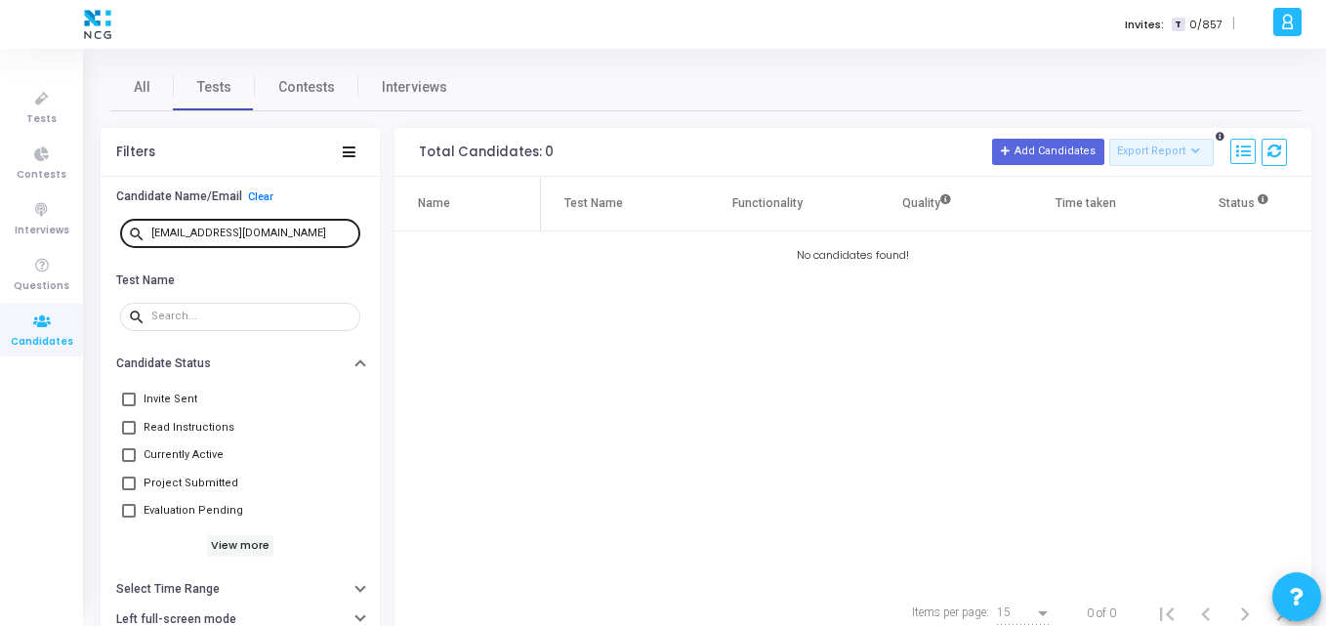
drag, startPoint x: 283, startPoint y: 226, endPoint x: 273, endPoint y: 231, distance: 11.8
click at [273, 231] on div "bhanuanjani@gmail.com" at bounding box center [251, 232] width 201 height 31
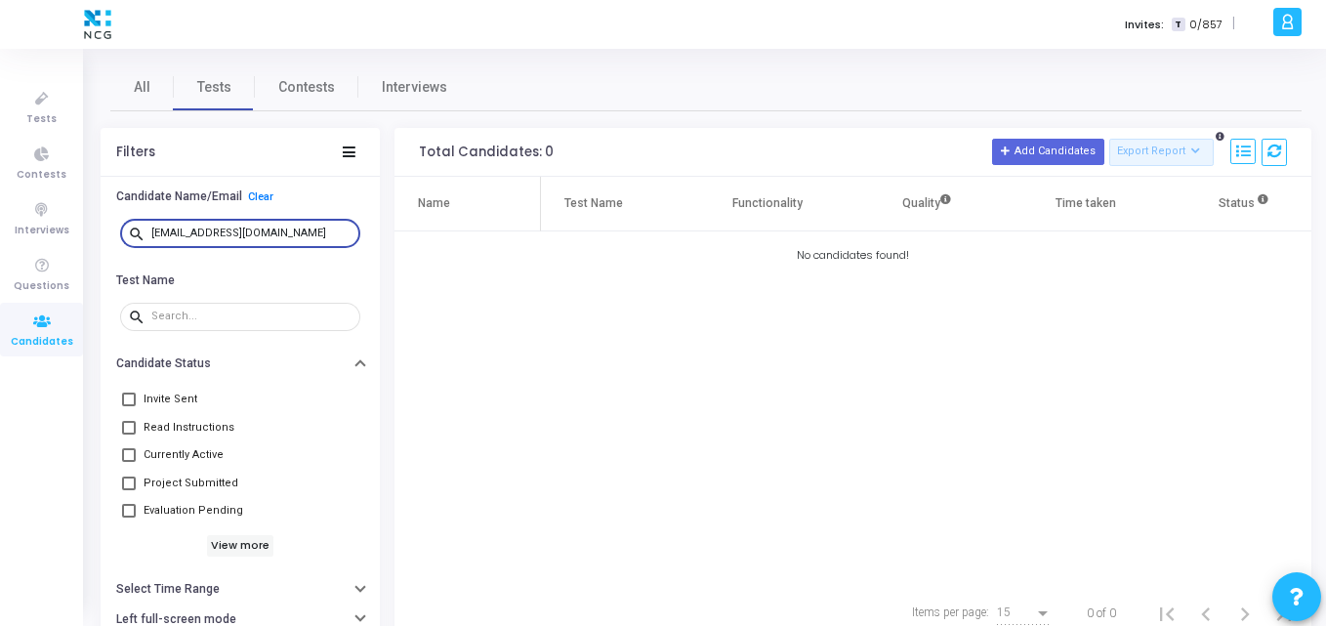
click at [273, 231] on input "bhanuanjani@gmail.com" at bounding box center [251, 234] width 201 height 12
drag, startPoint x: 273, startPoint y: 231, endPoint x: 84, endPoint y: 232, distance: 188.5
click at [84, 232] on div "Invites: T 0/857 | K Kajal Settings Account settings and more Log Out My Profil…" at bounding box center [663, 313] width 1326 height 626
paste input "94sushilkr"
type input "94sushilkr@gmail.com"
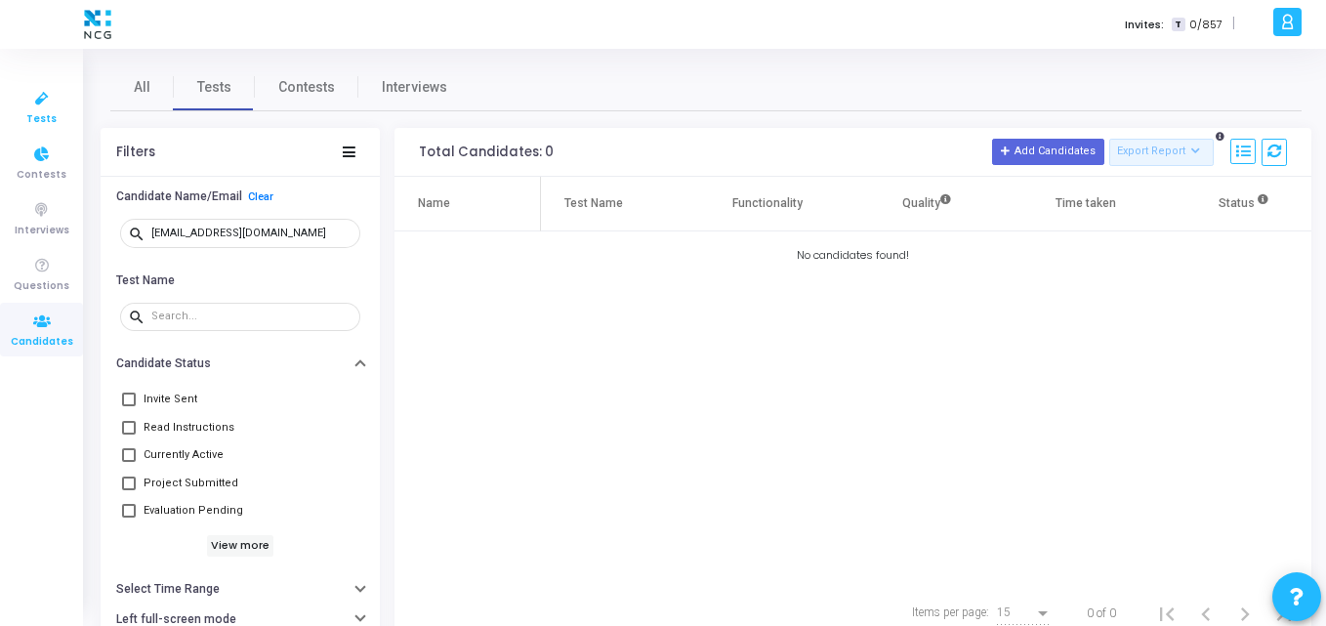
click at [49, 105] on icon at bounding box center [41, 99] width 41 height 24
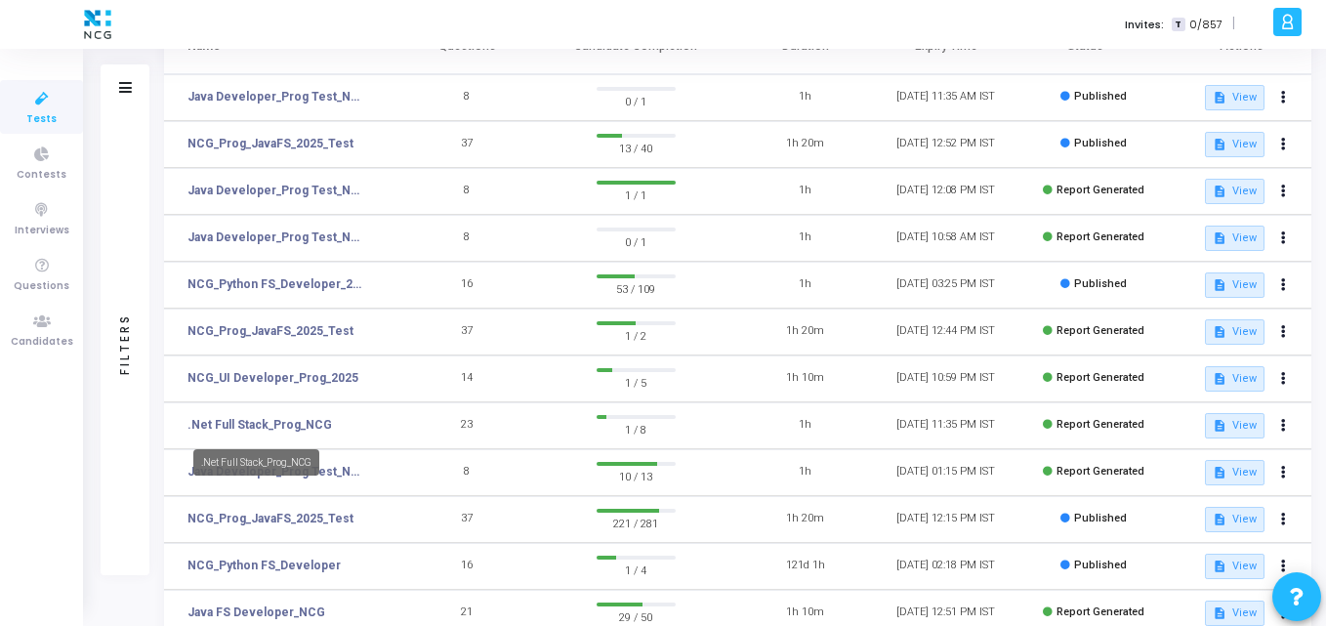
scroll to position [161, 0]
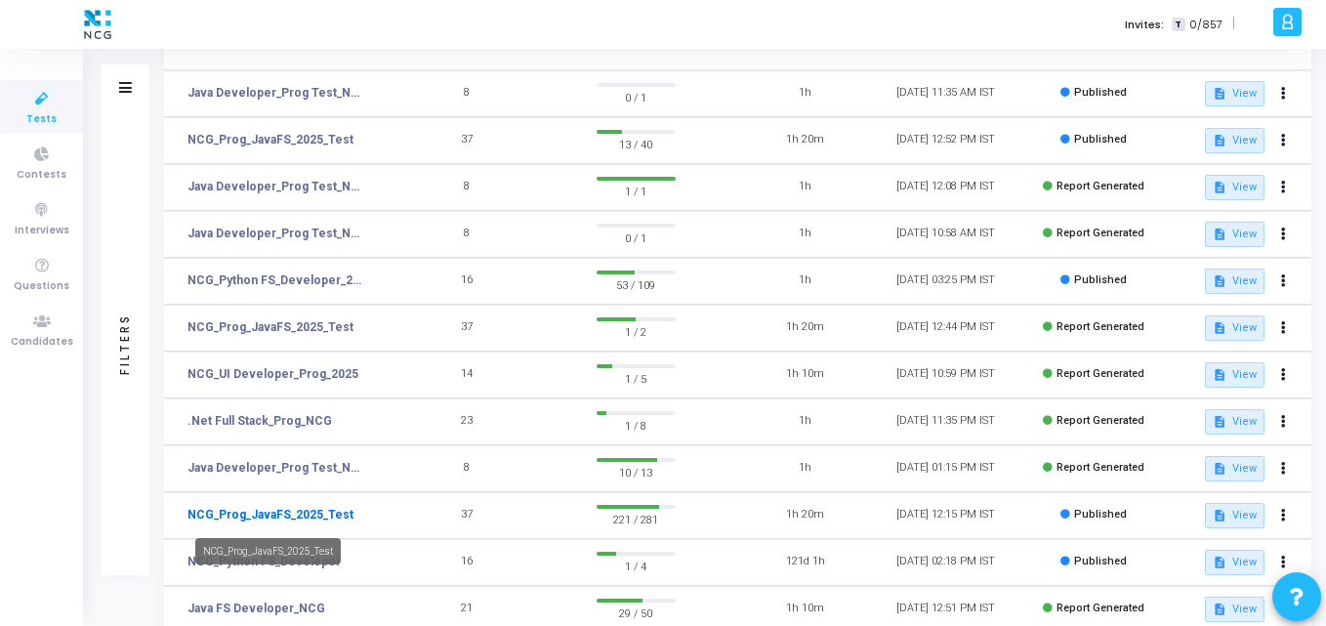
click at [276, 513] on link "NCG_Prog_JavaFS_2025_Test" at bounding box center [271, 515] width 166 height 18
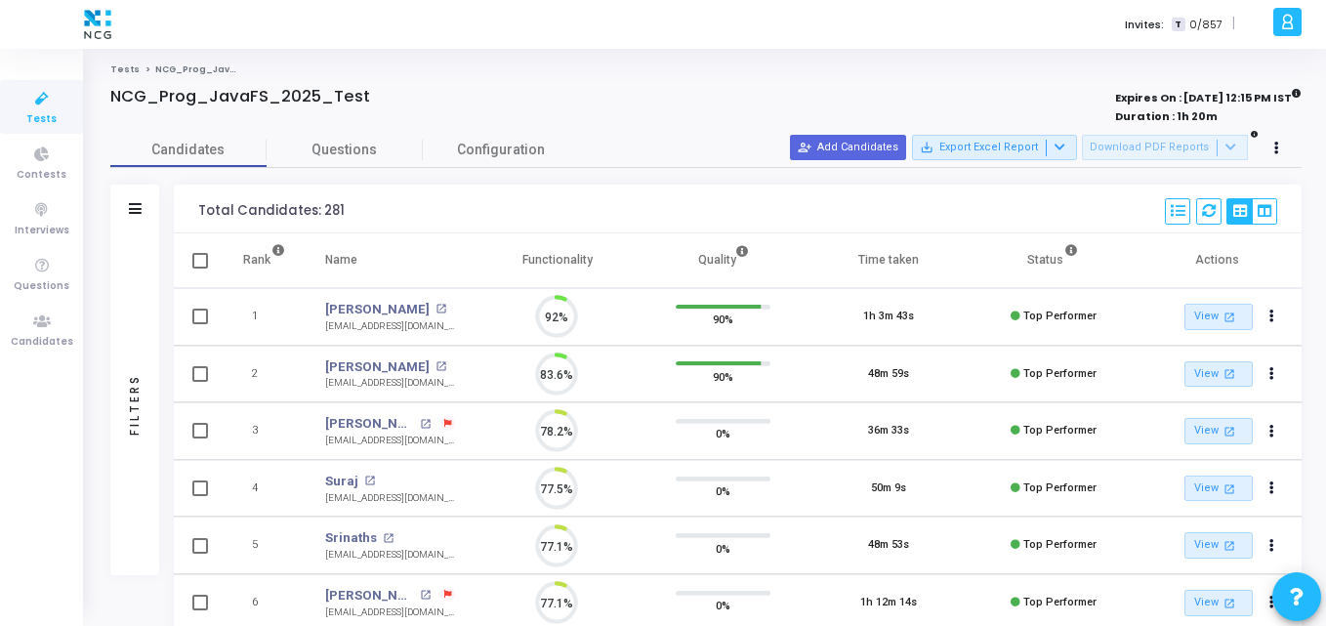
scroll to position [41, 50]
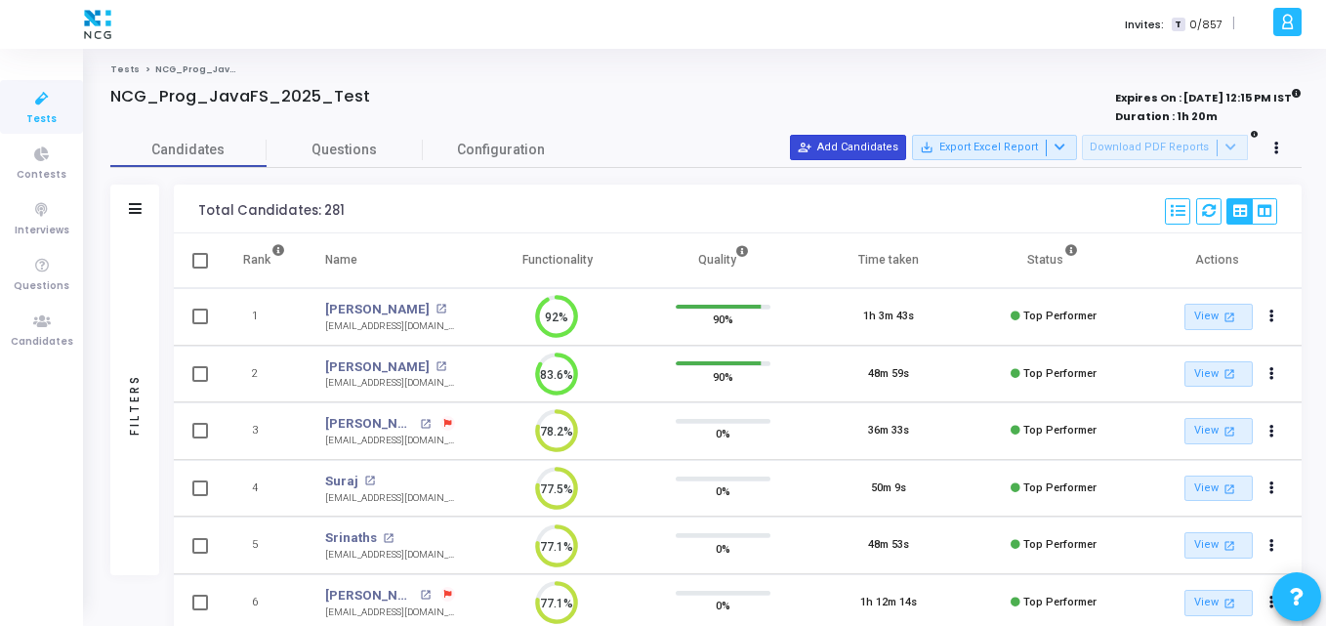
click at [850, 138] on button "person_add_alt Add Candidates" at bounding box center [848, 147] width 116 height 25
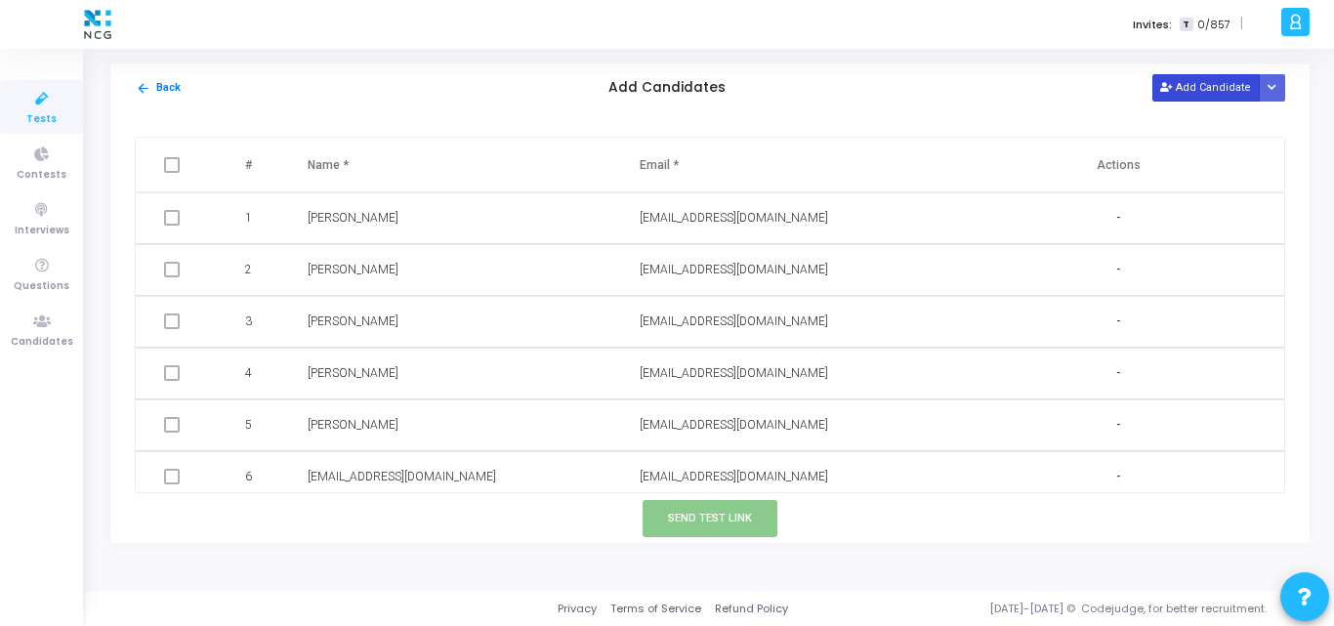
click at [1186, 92] on button "Add Candidate" at bounding box center [1206, 87] width 107 height 26
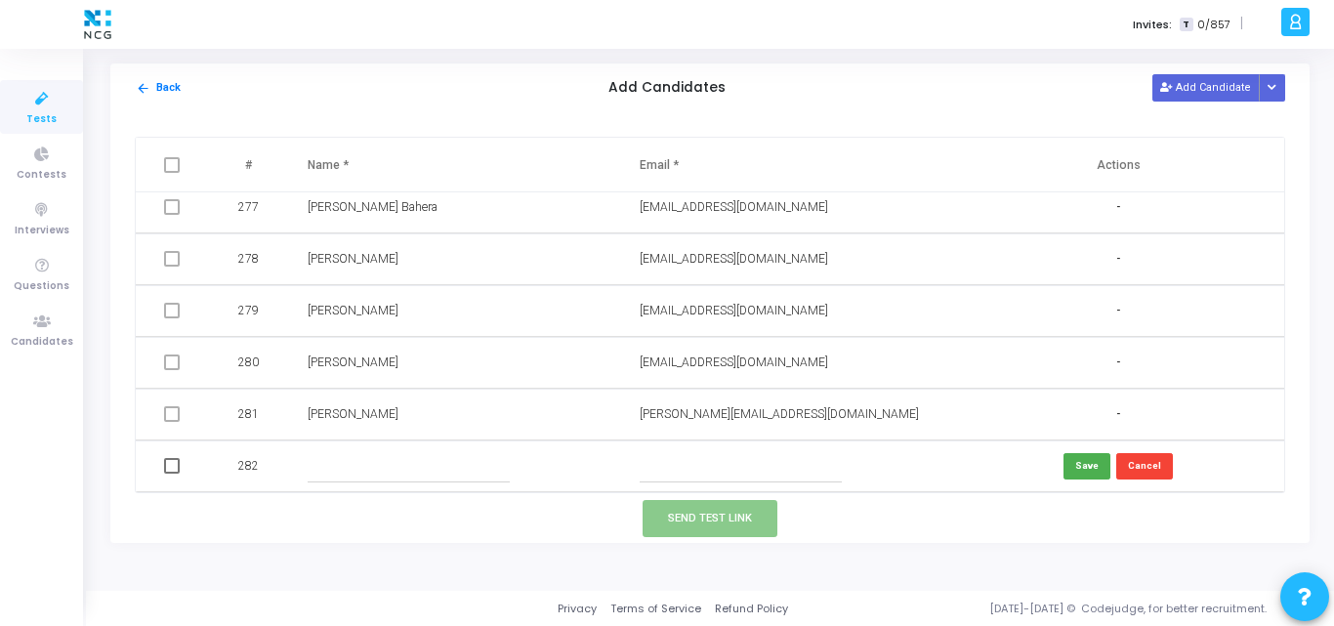
click at [671, 476] on input "text" at bounding box center [741, 466] width 202 height 32
paste input "94sushilkr@gmail.com"
type input "94sushilkr@gmail.com"
click at [328, 464] on input "text" at bounding box center [409, 466] width 202 height 32
paste input "Sushil Kumar"
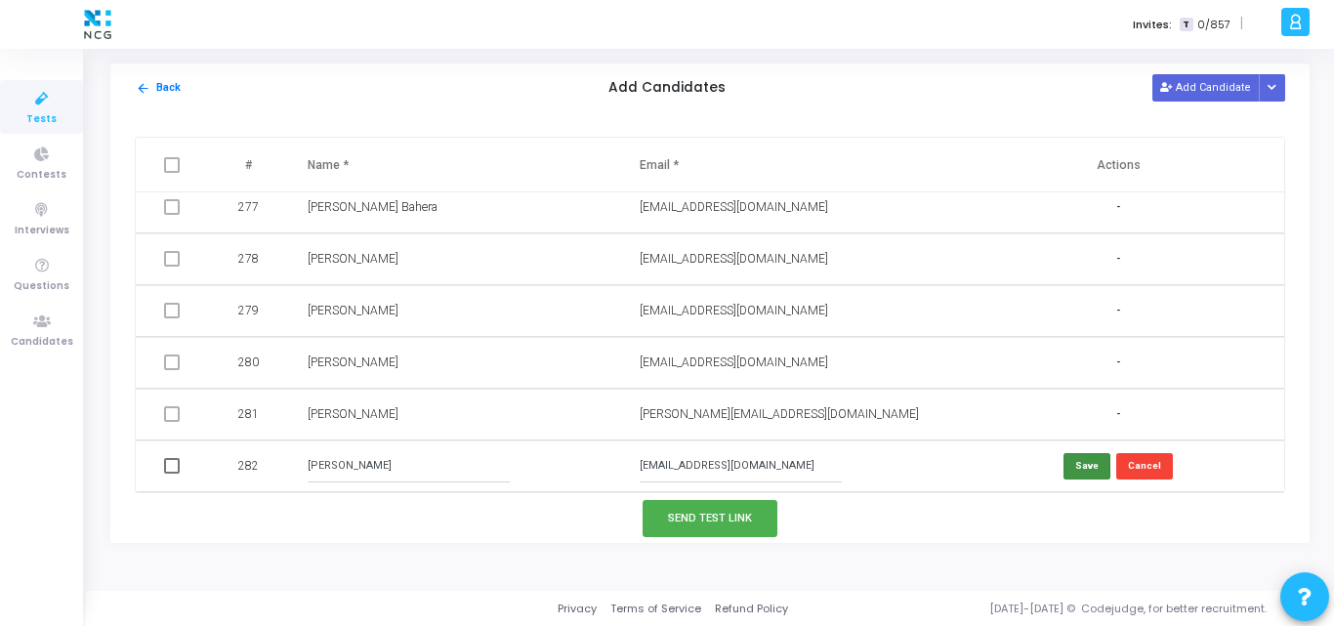
type input "Sushil Kumar"
click at [1070, 470] on button "Save" at bounding box center [1087, 466] width 47 height 26
click at [181, 462] on td at bounding box center [174, 467] width 76 height 52
click at [176, 464] on span at bounding box center [172, 466] width 16 height 16
click at [172, 474] on input "checkbox" at bounding box center [171, 474] width 1 height 1
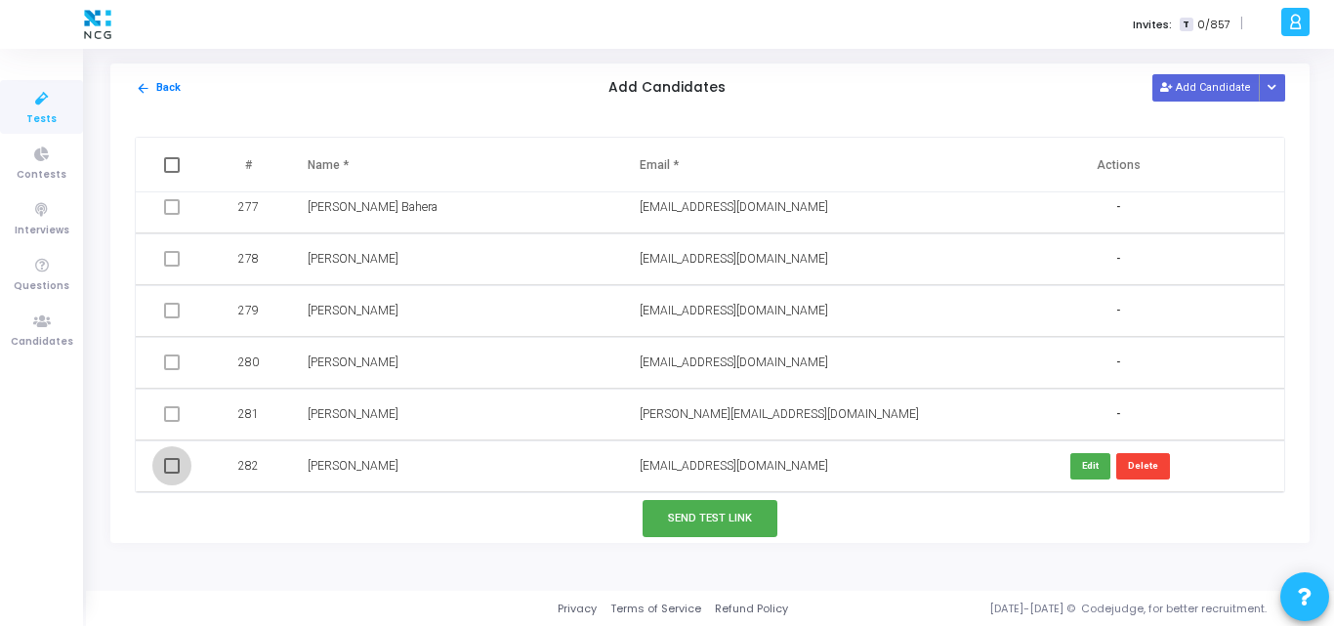
checkbox input "true"
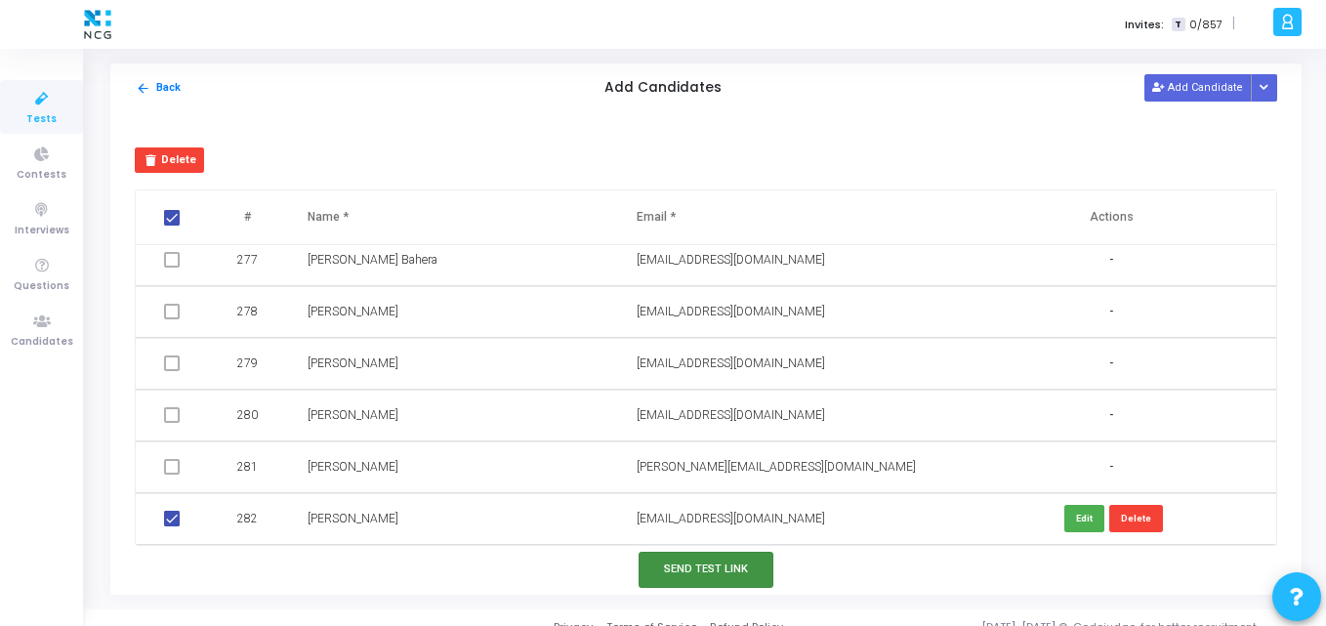
click at [693, 567] on button "Send Test Link" at bounding box center [706, 570] width 135 height 36
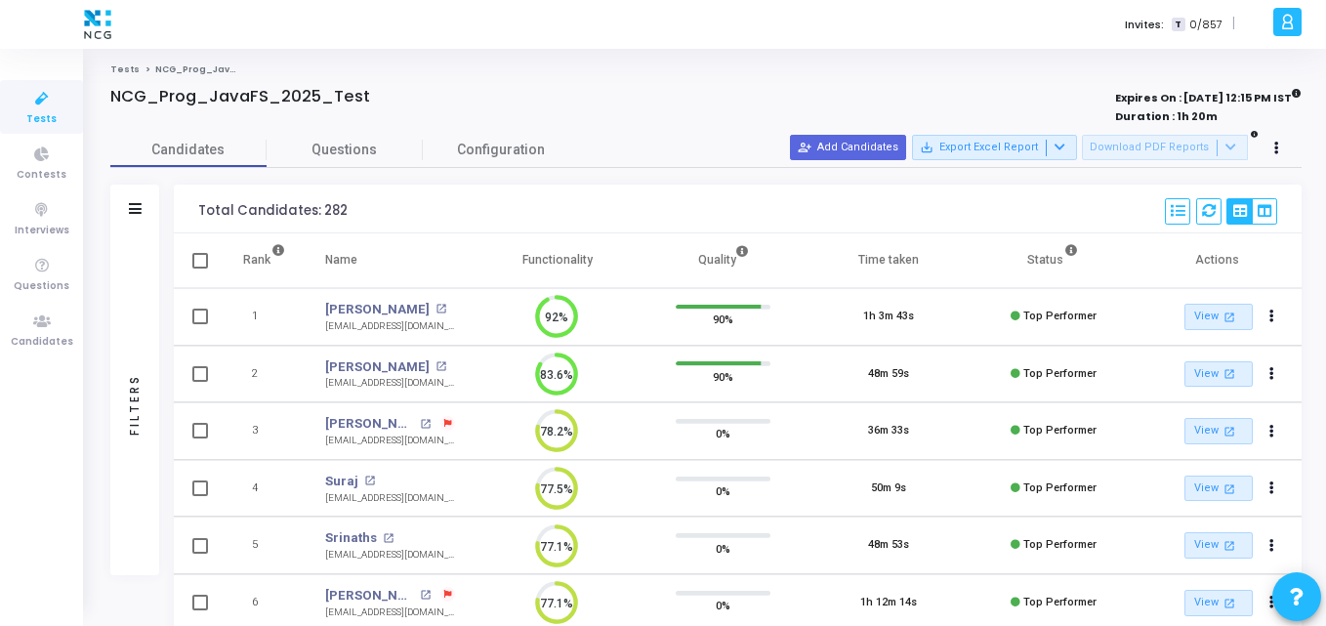
scroll to position [9, 9]
click at [28, 114] on span "Tests" at bounding box center [41, 119] width 30 height 17
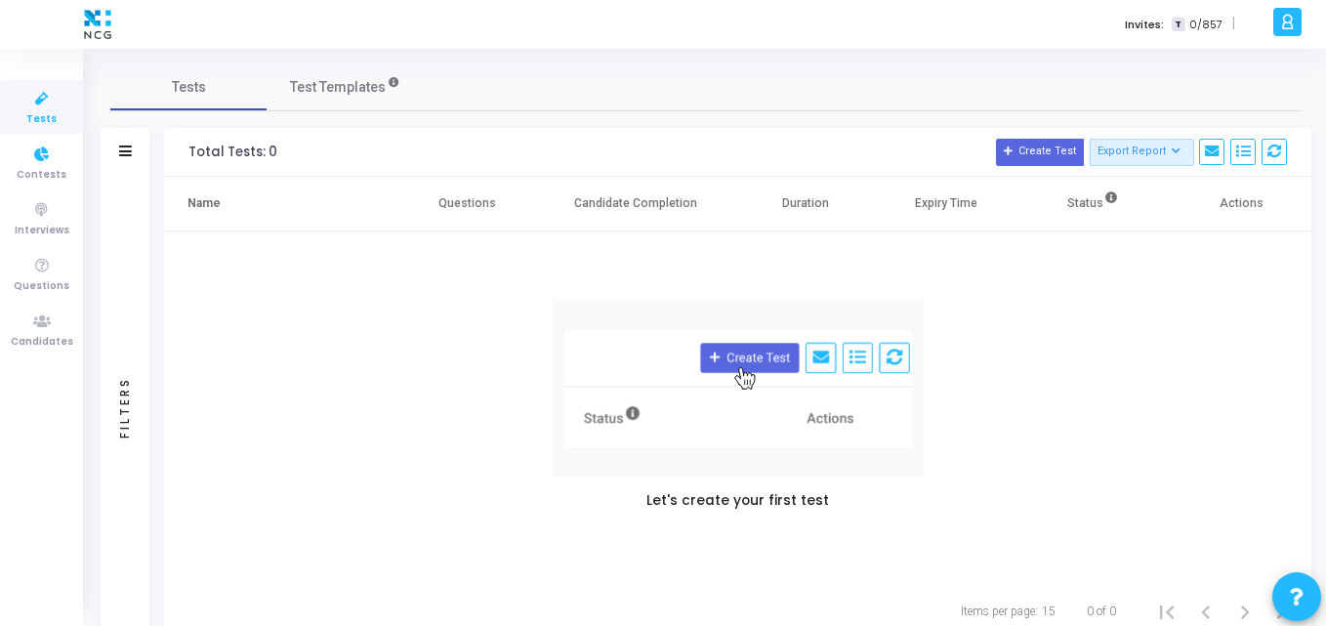
click at [55, 120] on link "Tests" at bounding box center [41, 107] width 83 height 54
click at [351, 88] on span "Test Templates" at bounding box center [338, 87] width 96 height 21
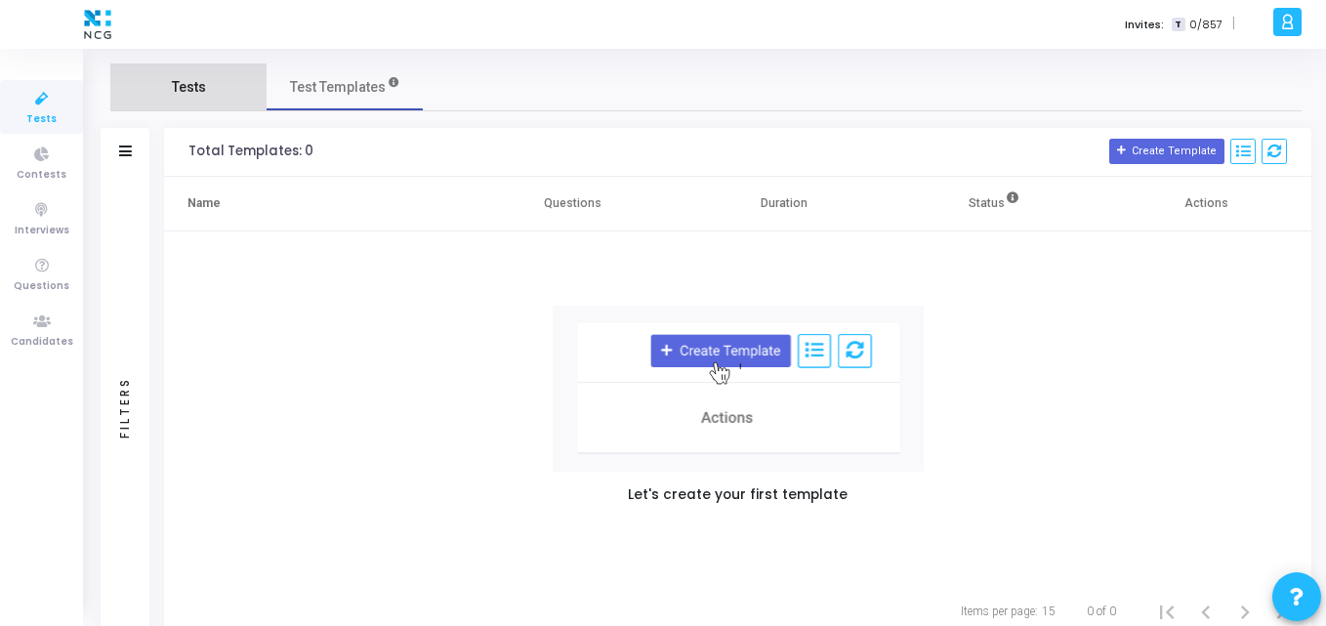
click at [200, 68] on link "Tests" at bounding box center [188, 86] width 156 height 47
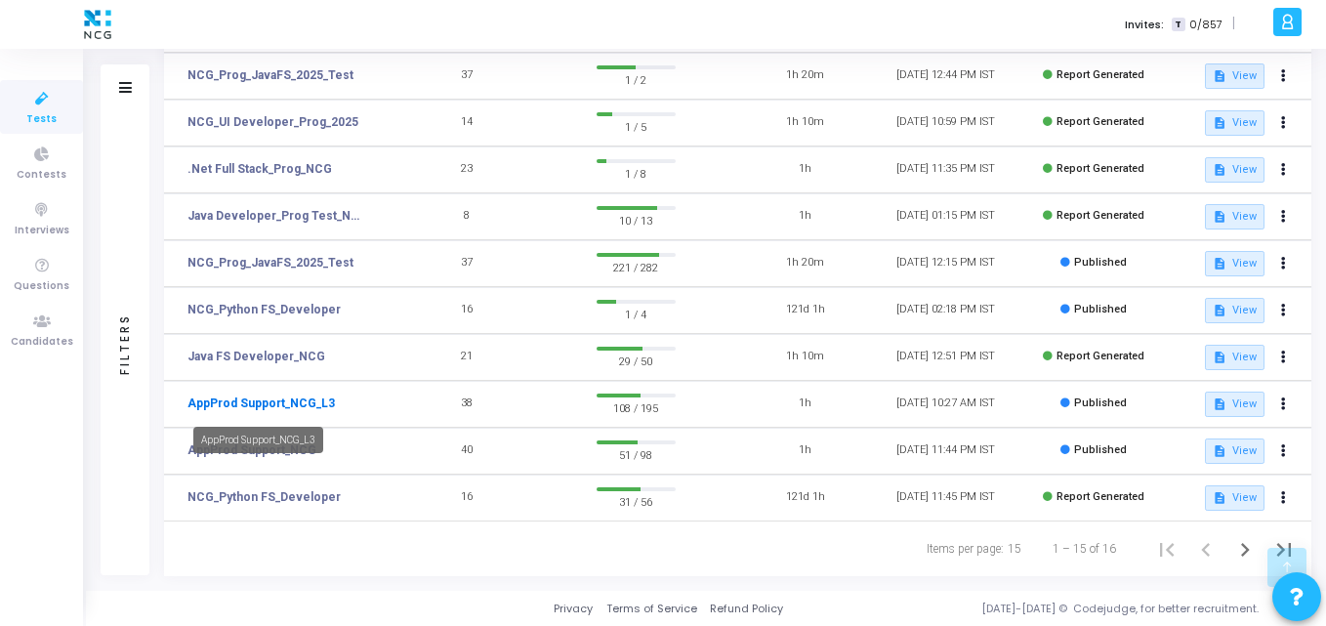
click at [236, 397] on link "AppProd Support_NCG_L3" at bounding box center [261, 404] width 147 height 18
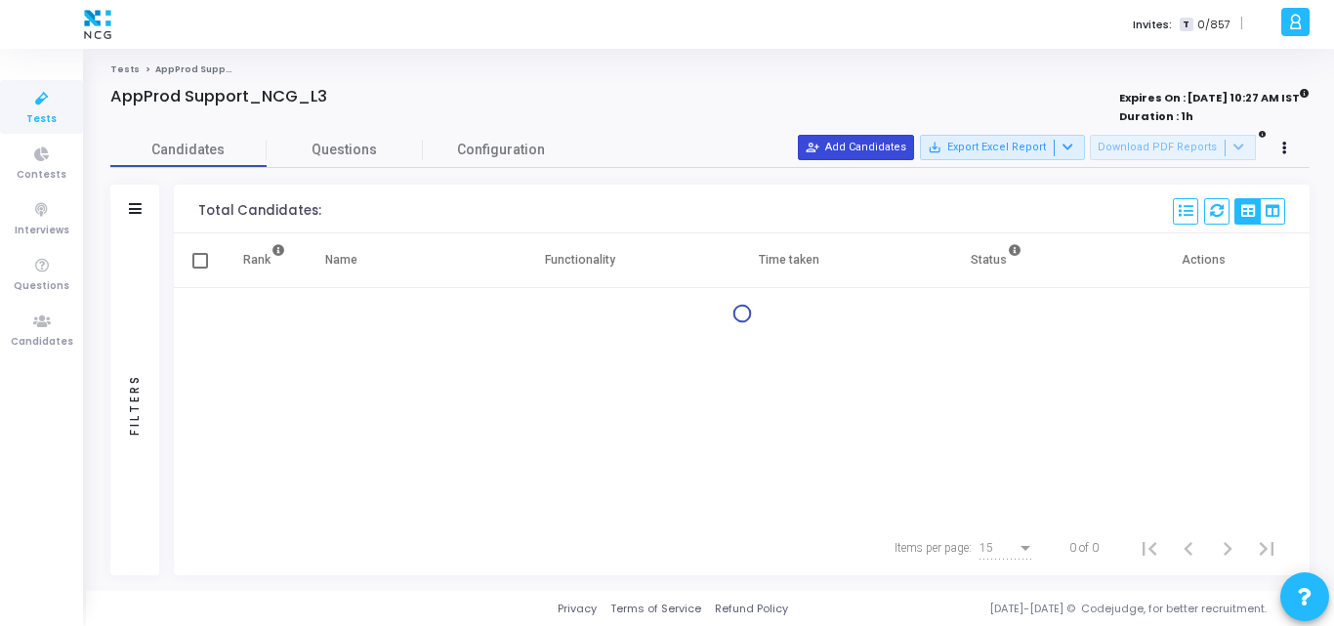
click at [880, 151] on button "person_add_alt Add Candidates" at bounding box center [856, 147] width 116 height 25
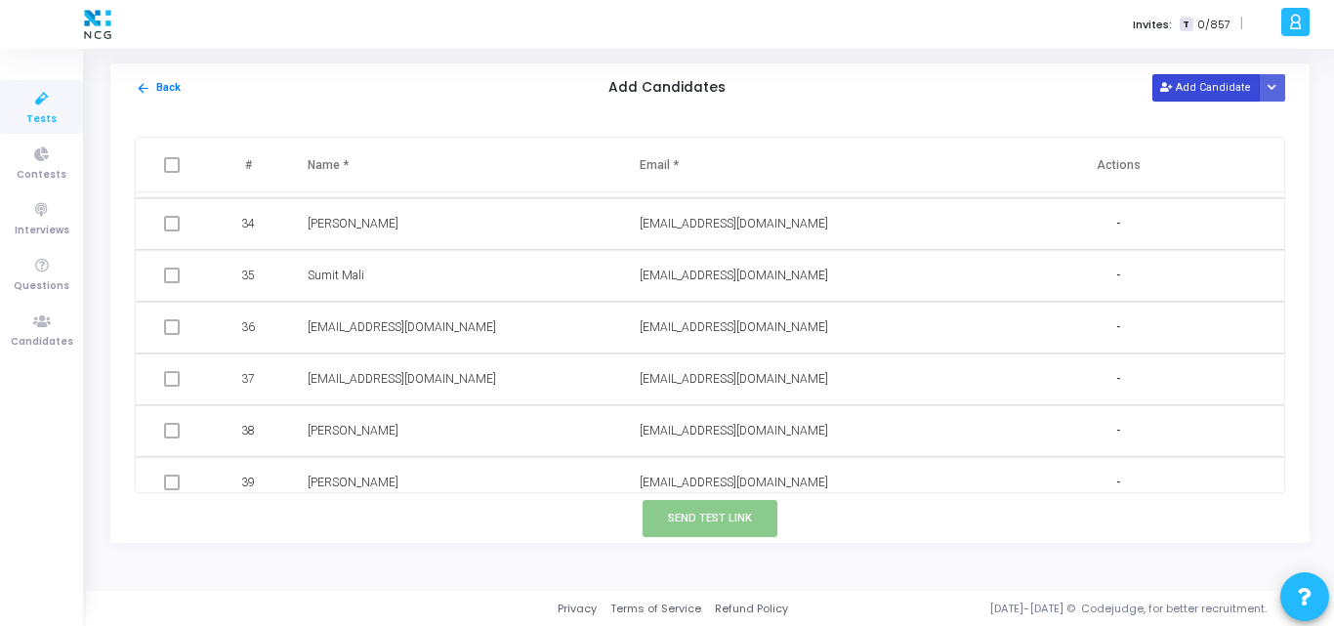
click at [1188, 82] on button "Add Candidate" at bounding box center [1206, 87] width 107 height 26
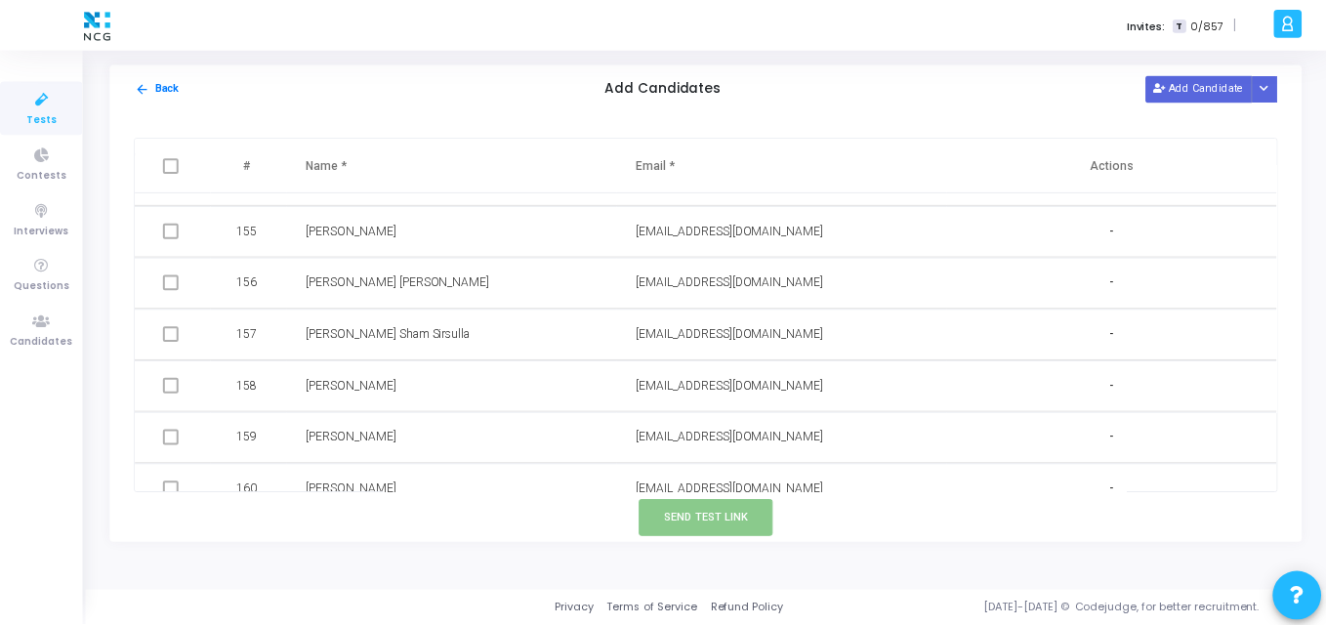
scroll to position [9847, 0]
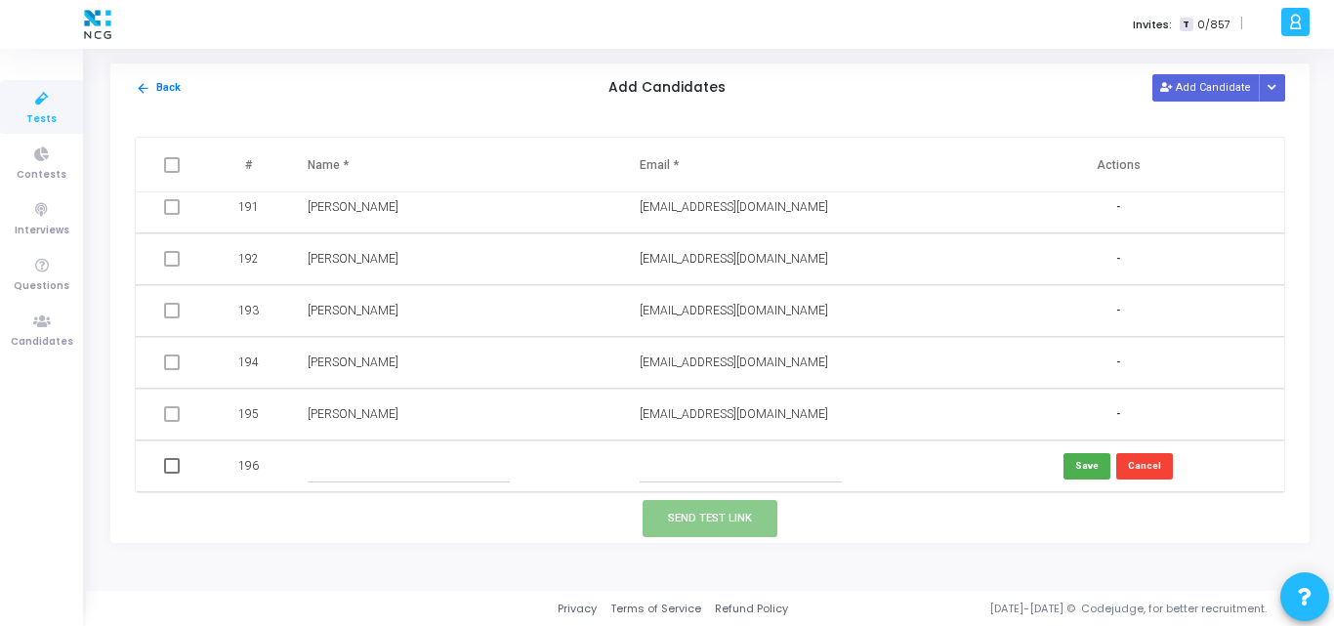
click at [663, 472] on input "text" at bounding box center [741, 466] width 202 height 32
paste input "swapnilnimbalkar077@gmail.com"
type input "swapnilnimbalkar077@gmail.com"
click at [344, 480] on input "text" at bounding box center [409, 466] width 202 height 32
paste input "Swapnil Ramesh Nimbalkar"
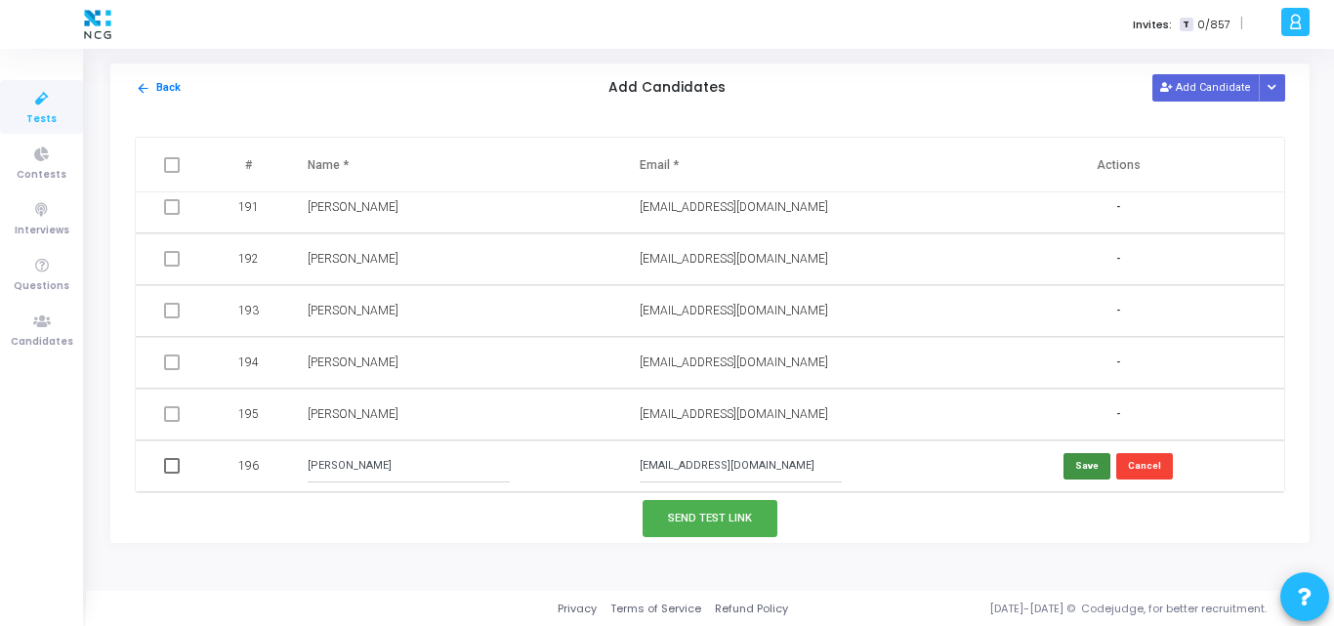
type input "Swapnil Ramesh Nimbalkar"
click at [1089, 464] on button "Save" at bounding box center [1087, 466] width 47 height 26
click at [30, 319] on icon at bounding box center [41, 322] width 41 height 24
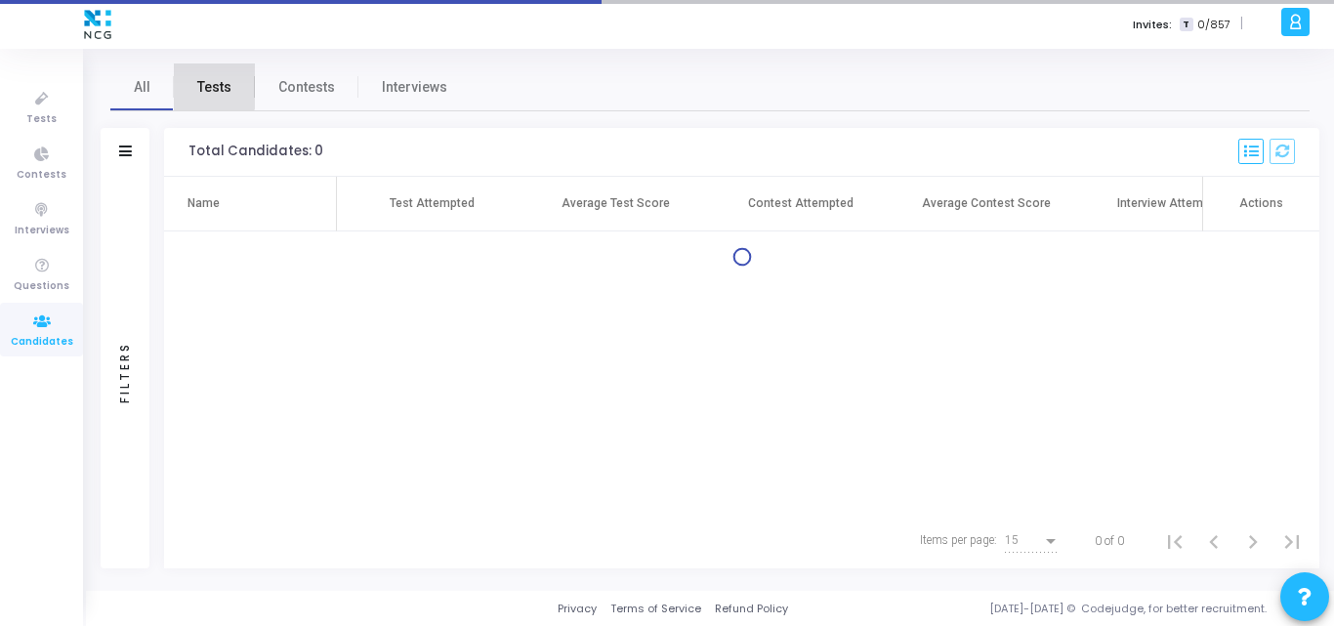
click at [209, 85] on span "Tests" at bounding box center [214, 87] width 34 height 21
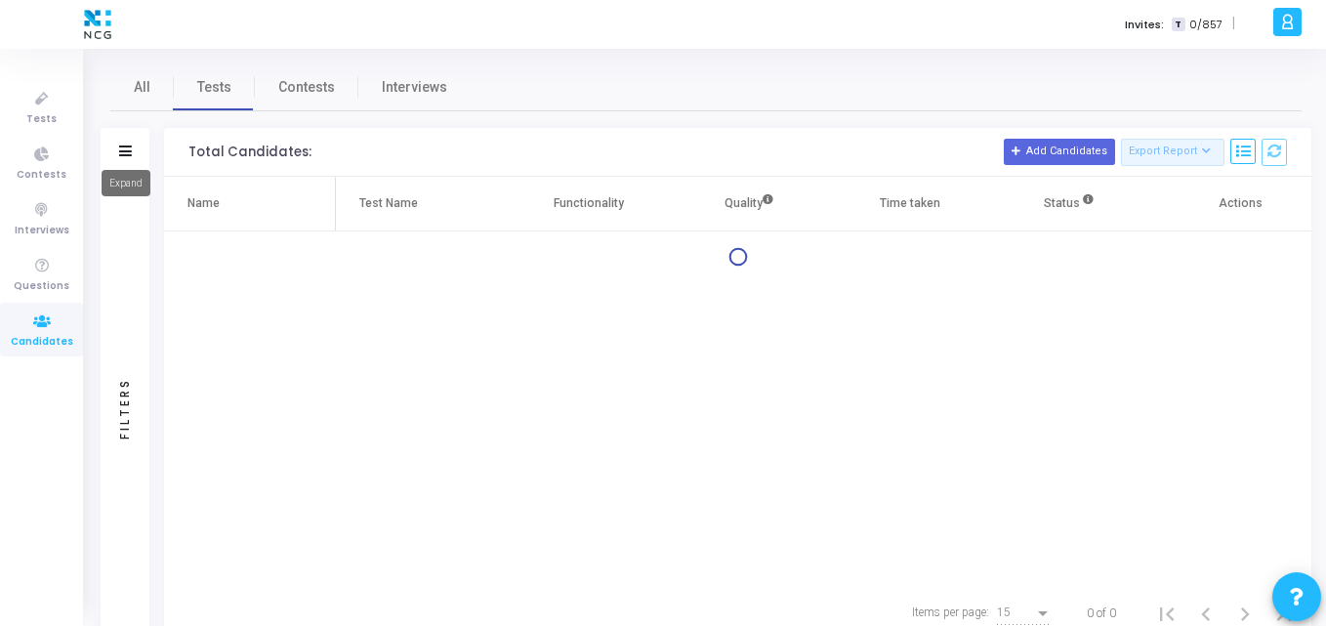
click at [124, 150] on icon at bounding box center [125, 151] width 13 height 11
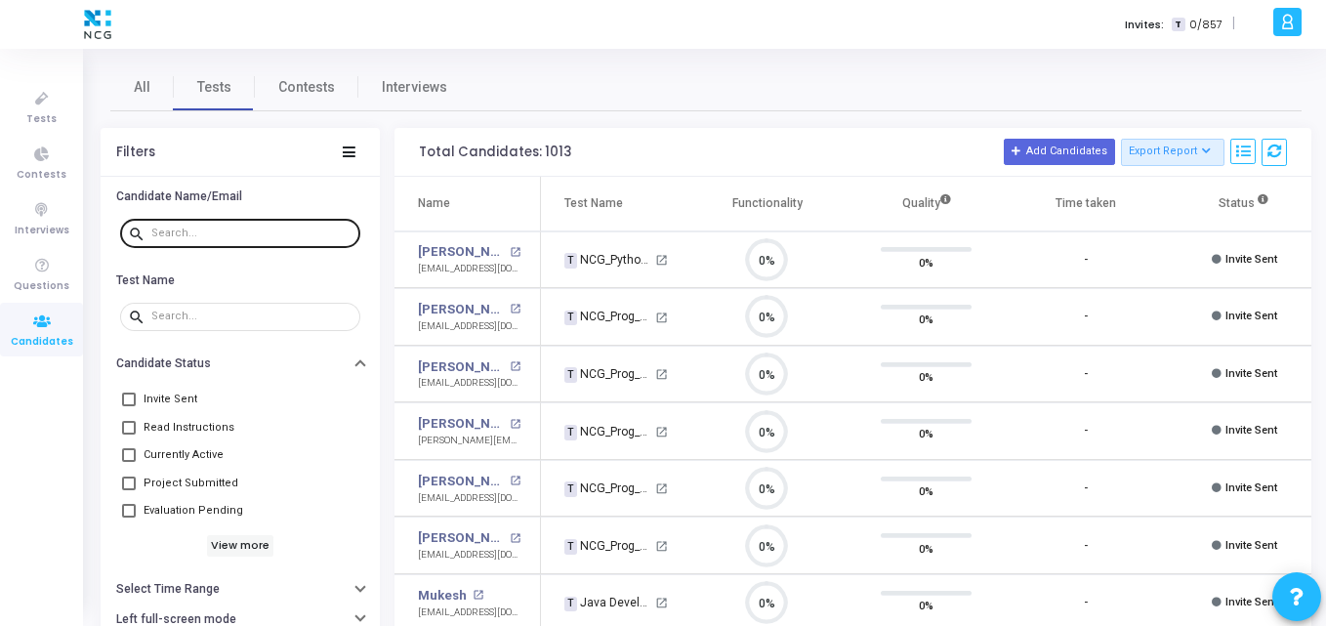
scroll to position [41, 50]
click at [198, 225] on div at bounding box center [251, 232] width 201 height 31
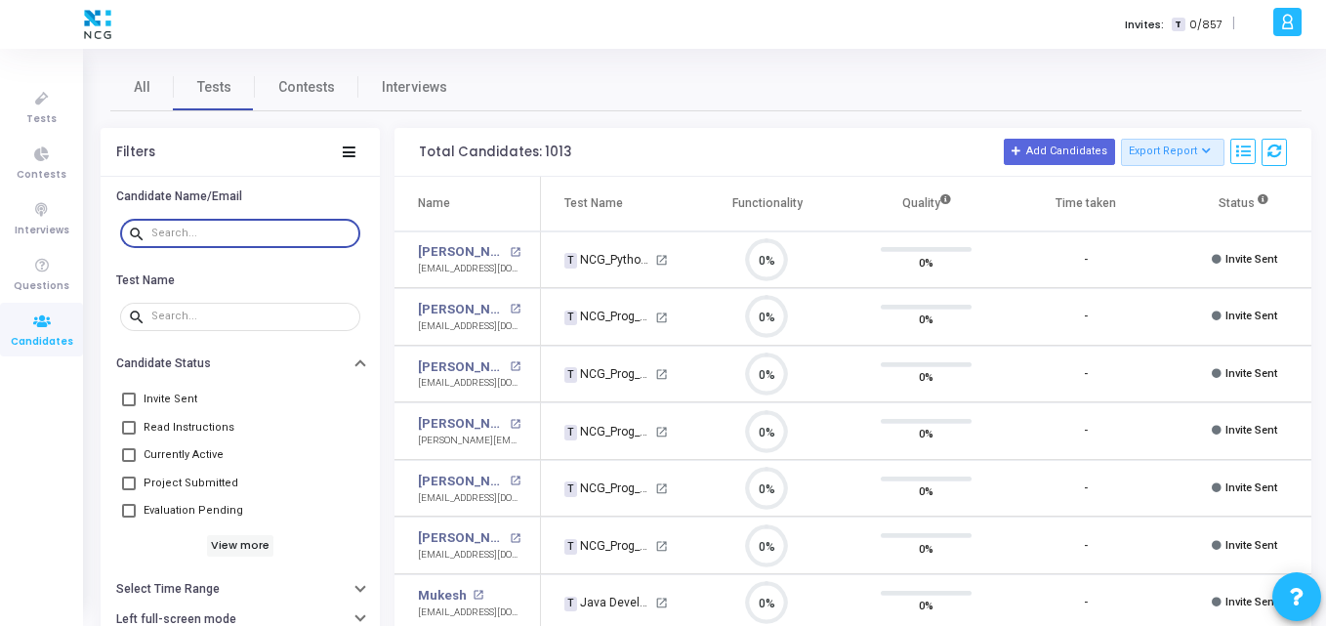
paste input "" Swapnil Ramesh Nimbalkar""
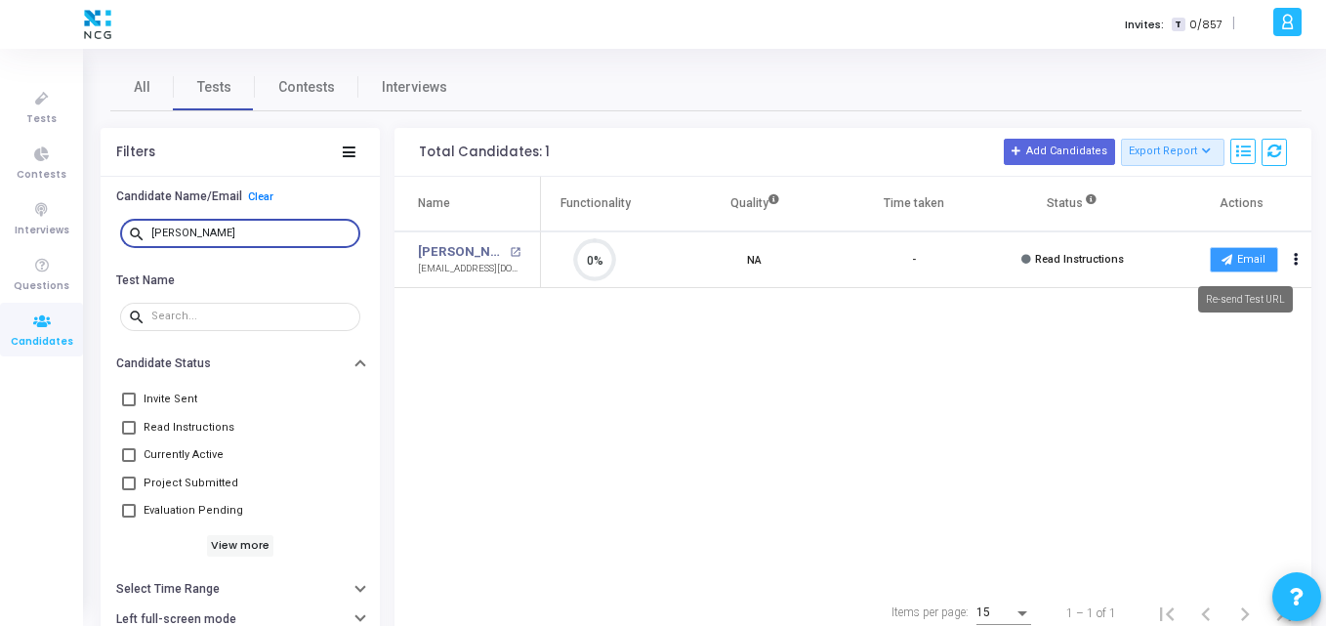
type input "Swapnil Ramesh Nimbalkar"
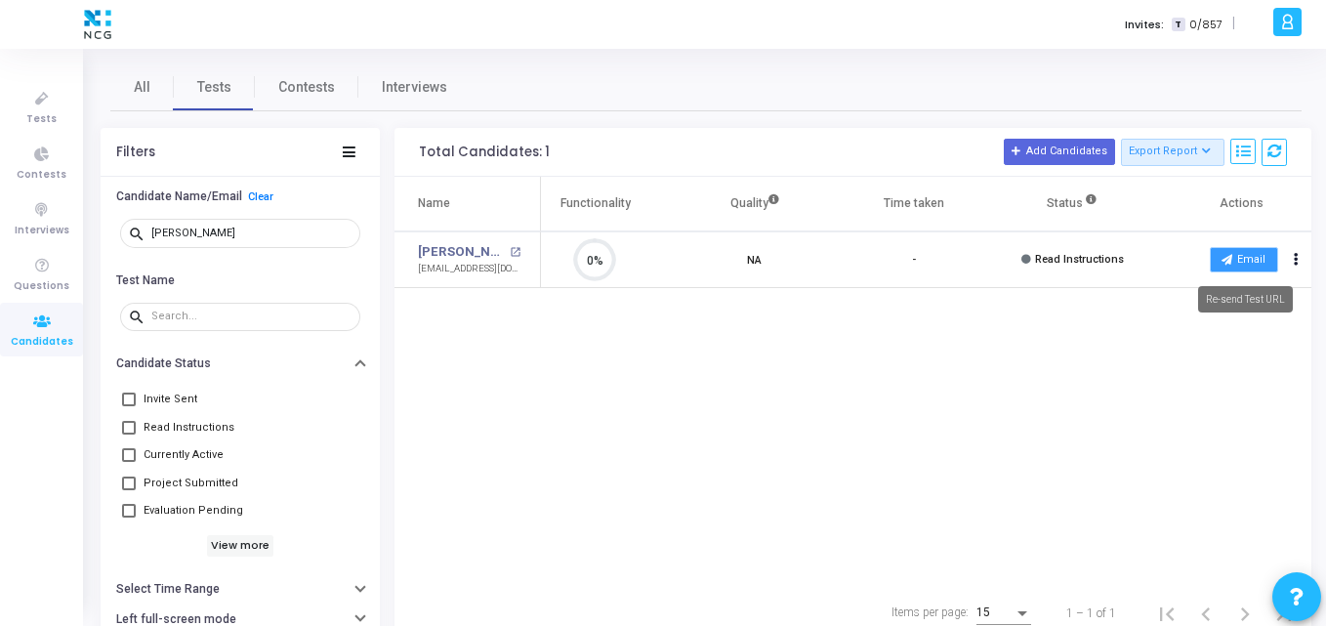
click at [1235, 256] on button "Email" at bounding box center [1244, 259] width 68 height 25
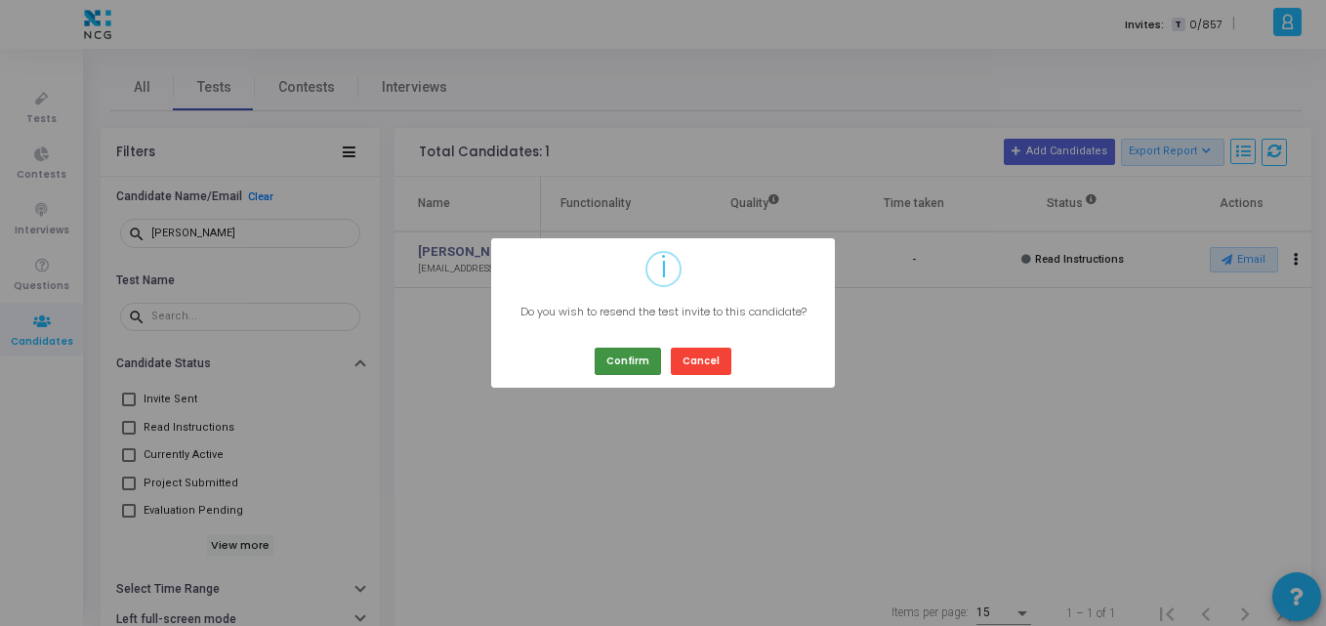
click at [645, 353] on button "Confirm" at bounding box center [628, 361] width 66 height 26
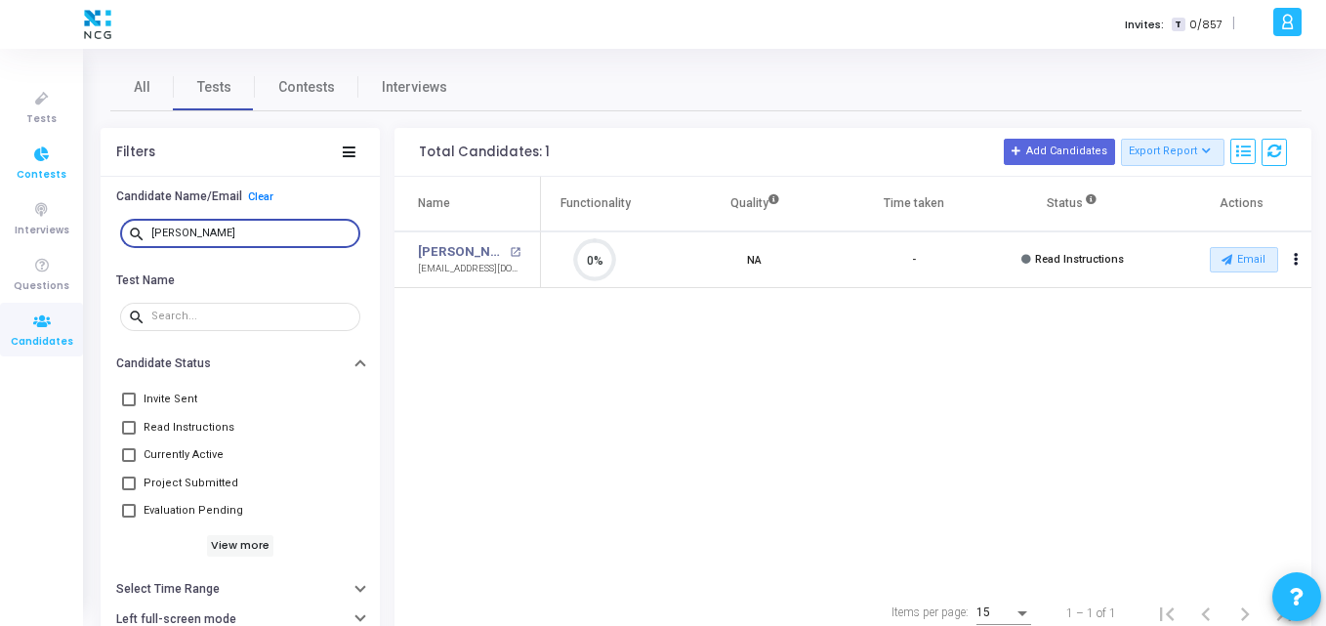
drag, startPoint x: 318, startPoint y: 232, endPoint x: 0, endPoint y: 181, distance: 322.6
click at [0, 181] on div "Tests Contests Interviews Questions Candidates Invites: T 0/857 | K Kajal Setti…" at bounding box center [663, 313] width 1326 height 626
paste input "[EMAIL_ADDRESS][DOMAIN_NAME]"
click at [1250, 266] on button "Email" at bounding box center [1244, 259] width 68 height 25
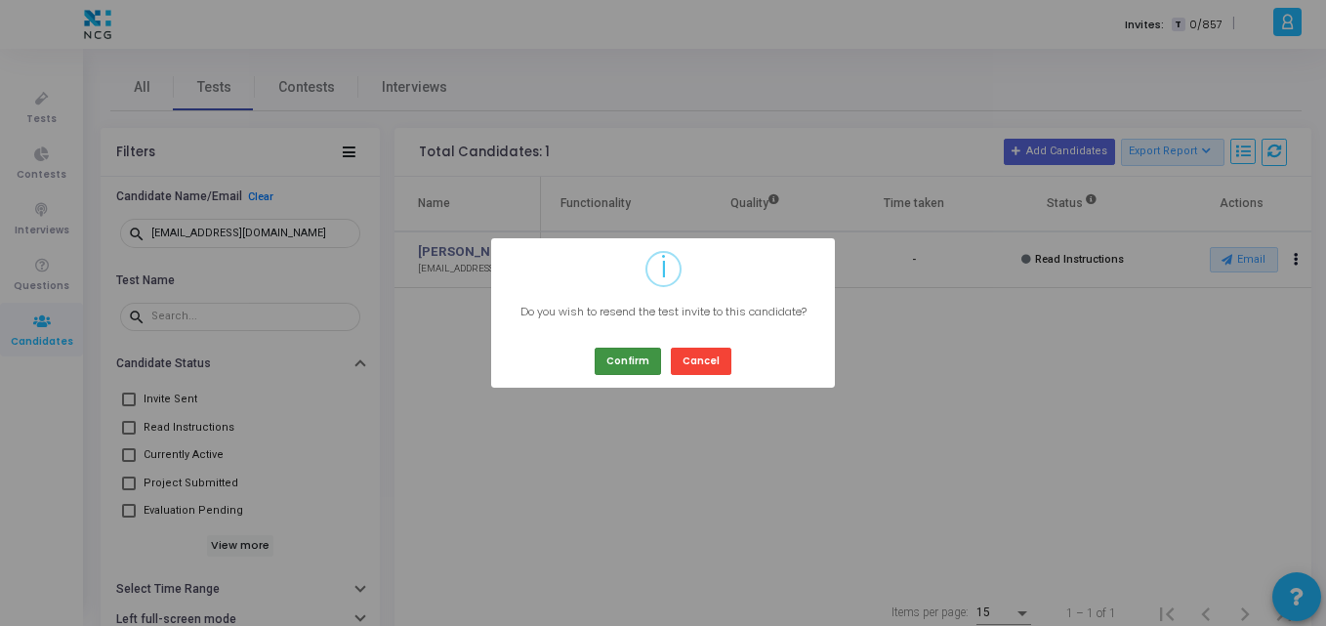
click at [617, 366] on button "Confirm" at bounding box center [628, 361] width 66 height 26
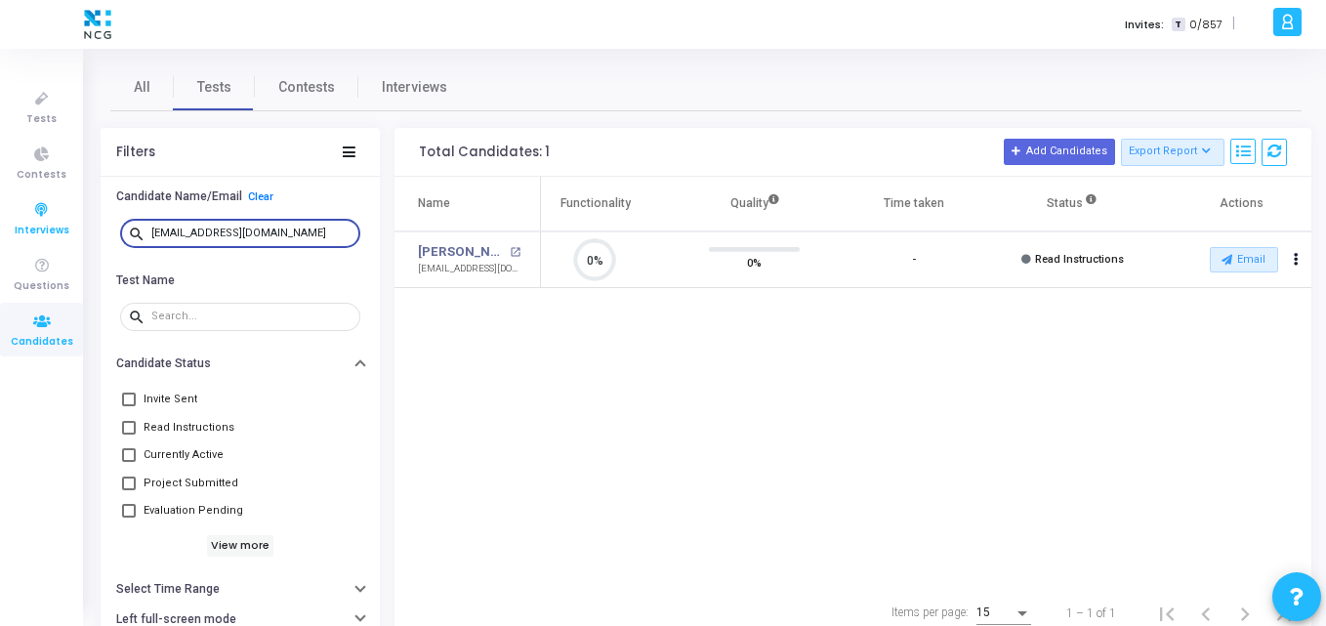
drag, startPoint x: 282, startPoint y: 238, endPoint x: 7, endPoint y: 201, distance: 277.9
click at [7, 201] on div "Tests Contests Interviews Questions Candidates Invites: T 0/857 | K Kajal Setti…" at bounding box center [663, 313] width 1326 height 626
paste input "rkshrnjn3"
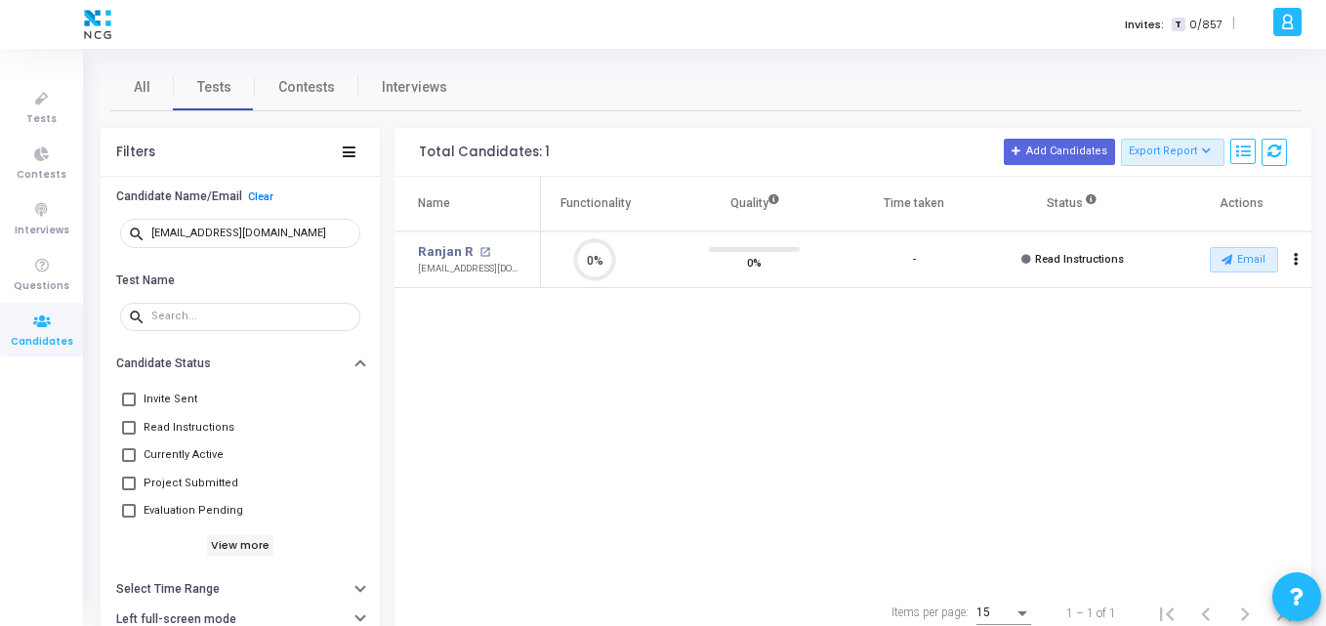
click at [602, 334] on div "Name Test Name Functionality Quality Time taken Status Actions Ranjan R open_in…" at bounding box center [853, 381] width 917 height 409
click at [801, 357] on div "Name Test Name Functionality Quality Time taken Status Actions Ranjan R open_in…" at bounding box center [853, 381] width 917 height 409
click at [1239, 249] on button "Email" at bounding box center [1244, 259] width 68 height 25
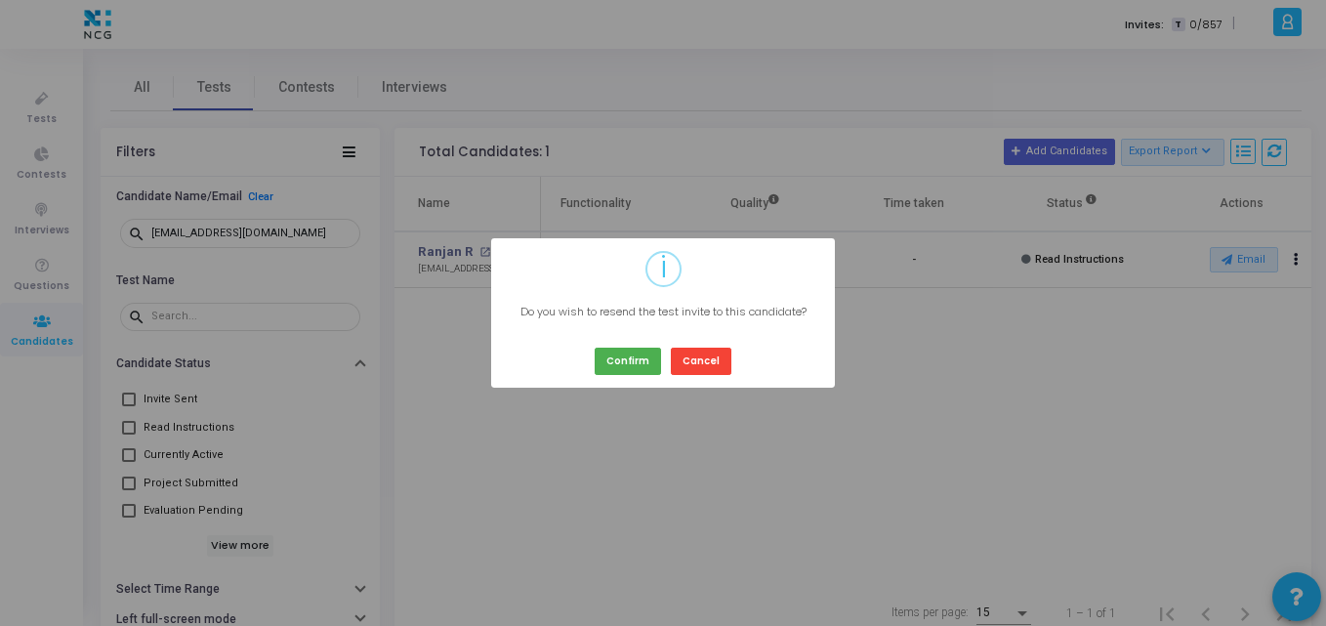
click at [584, 439] on div "? ! i × Do you wish to resend the test invite to this candidate? Confirm Cancel" at bounding box center [663, 313] width 1326 height 626
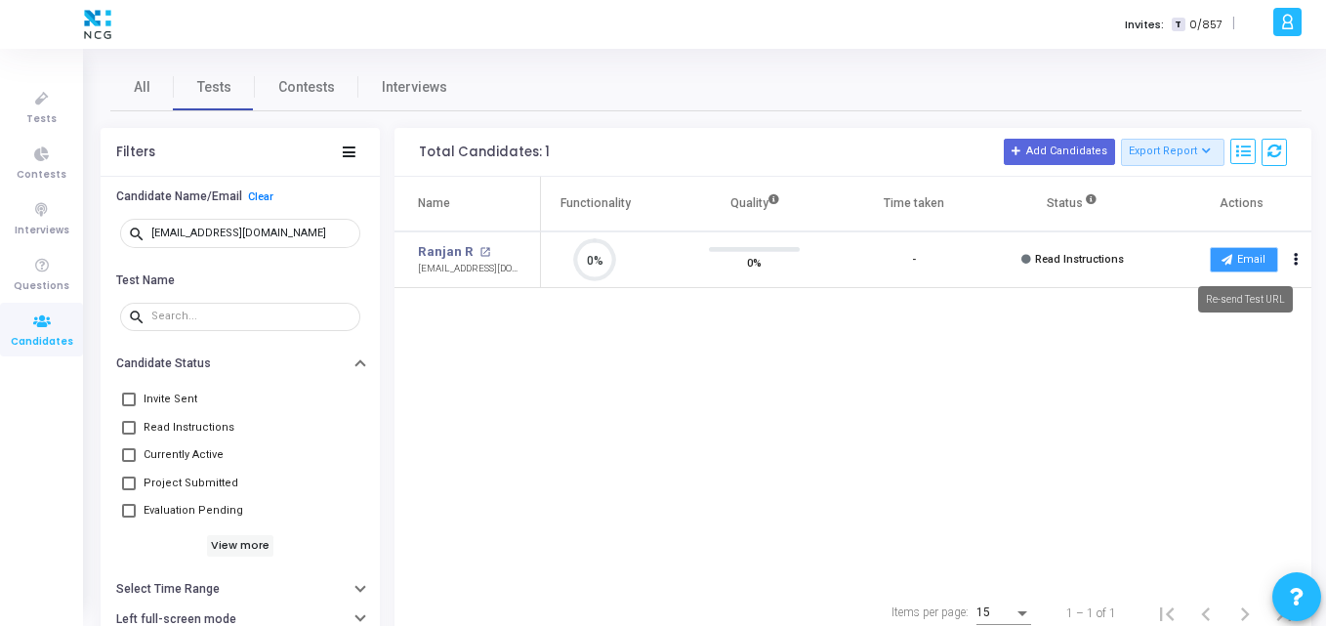
click at [1247, 257] on button "Email" at bounding box center [1244, 259] width 68 height 25
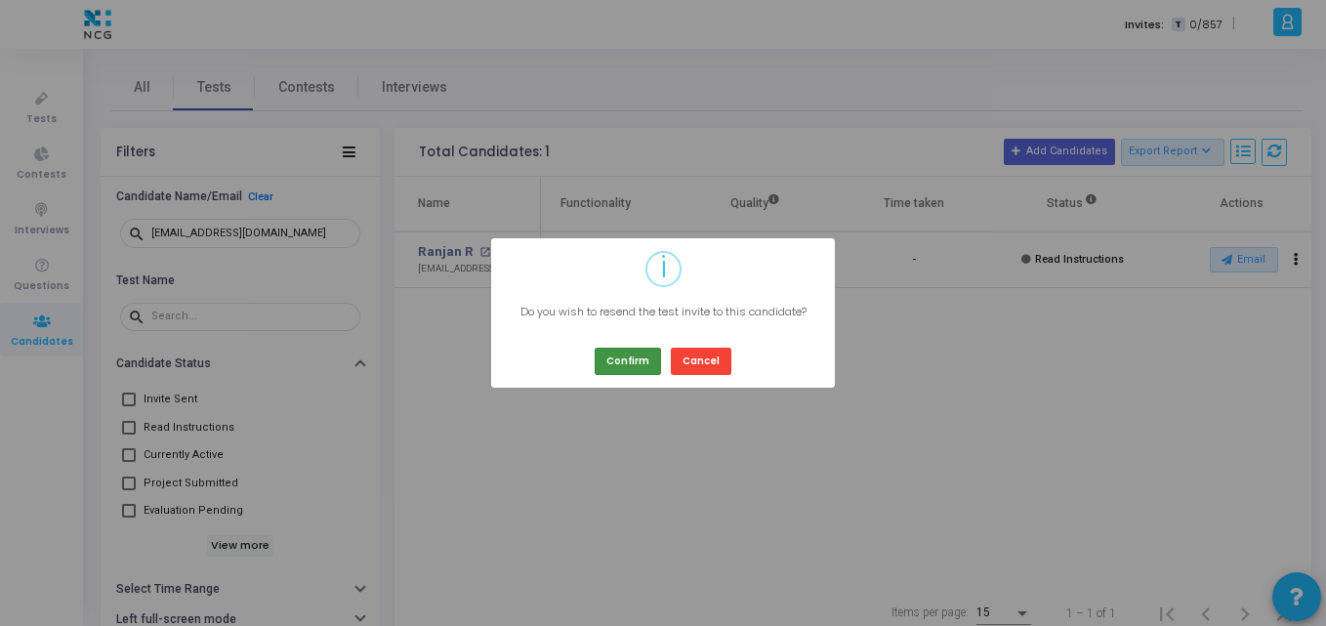
click at [602, 364] on button "Confirm" at bounding box center [628, 361] width 66 height 26
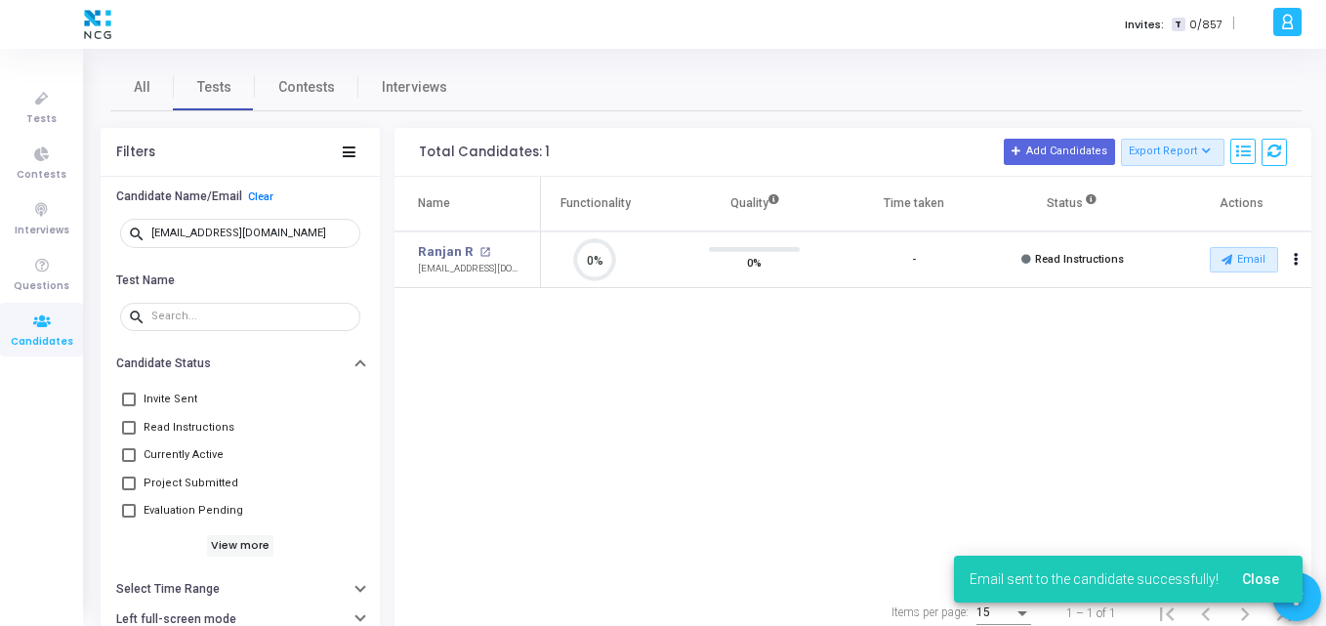
click at [918, 388] on div "Name Test Name Functionality Quality Time taken Status Actions Ranjan R open_in…" at bounding box center [853, 381] width 917 height 409
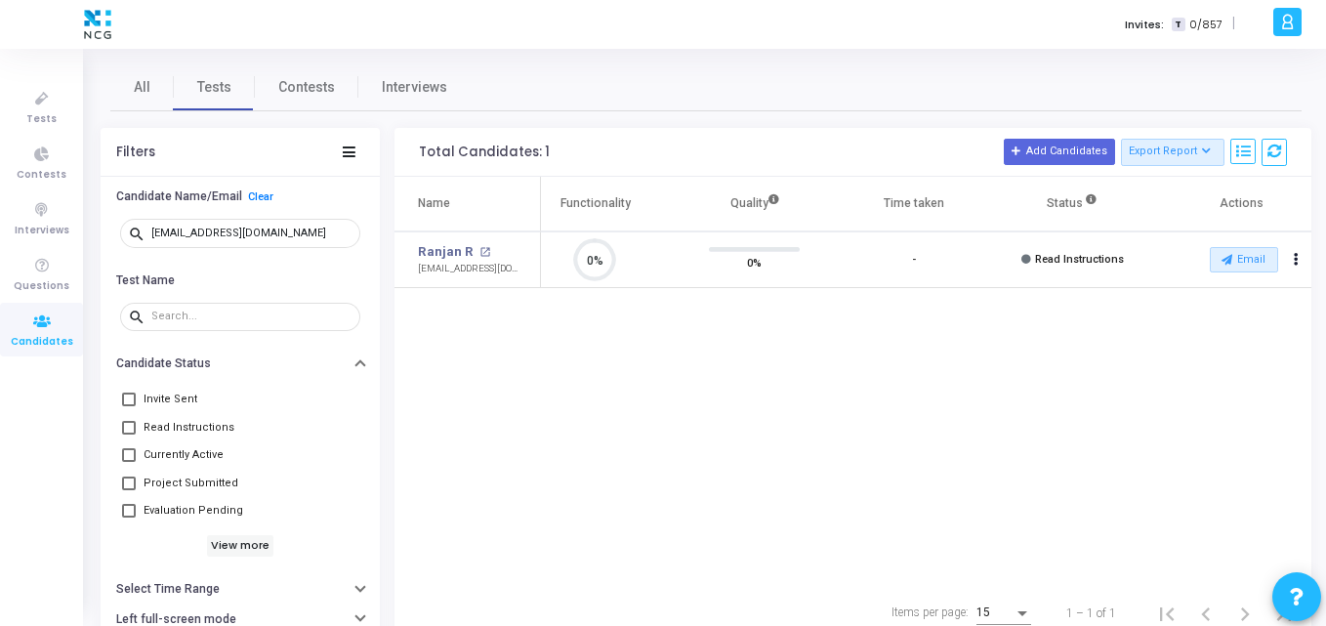
drag, startPoint x: 302, startPoint y: 253, endPoint x: 292, endPoint y: 249, distance: 10.5
click at [292, 249] on div "search rkshrnjn3@gmail.com" at bounding box center [240, 234] width 240 height 44
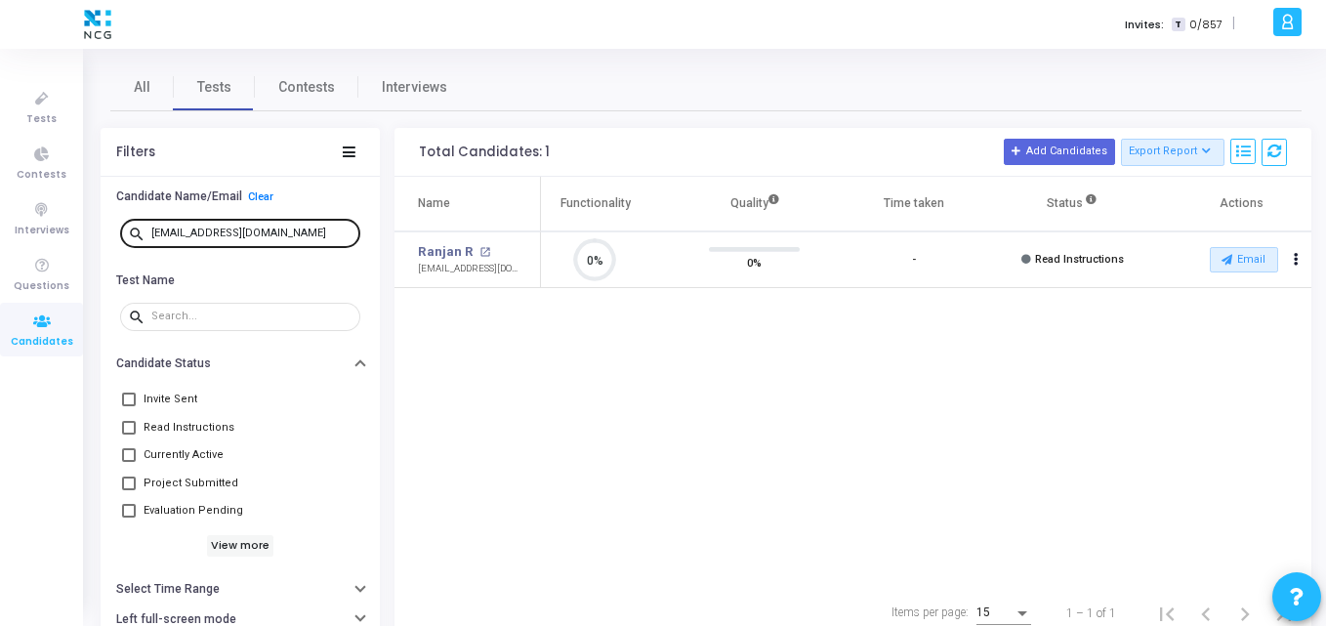
drag, startPoint x: 282, startPoint y: 243, endPoint x: 267, endPoint y: 230, distance: 20.8
click at [267, 230] on div "[EMAIL_ADDRESS][DOMAIN_NAME]" at bounding box center [251, 232] width 201 height 31
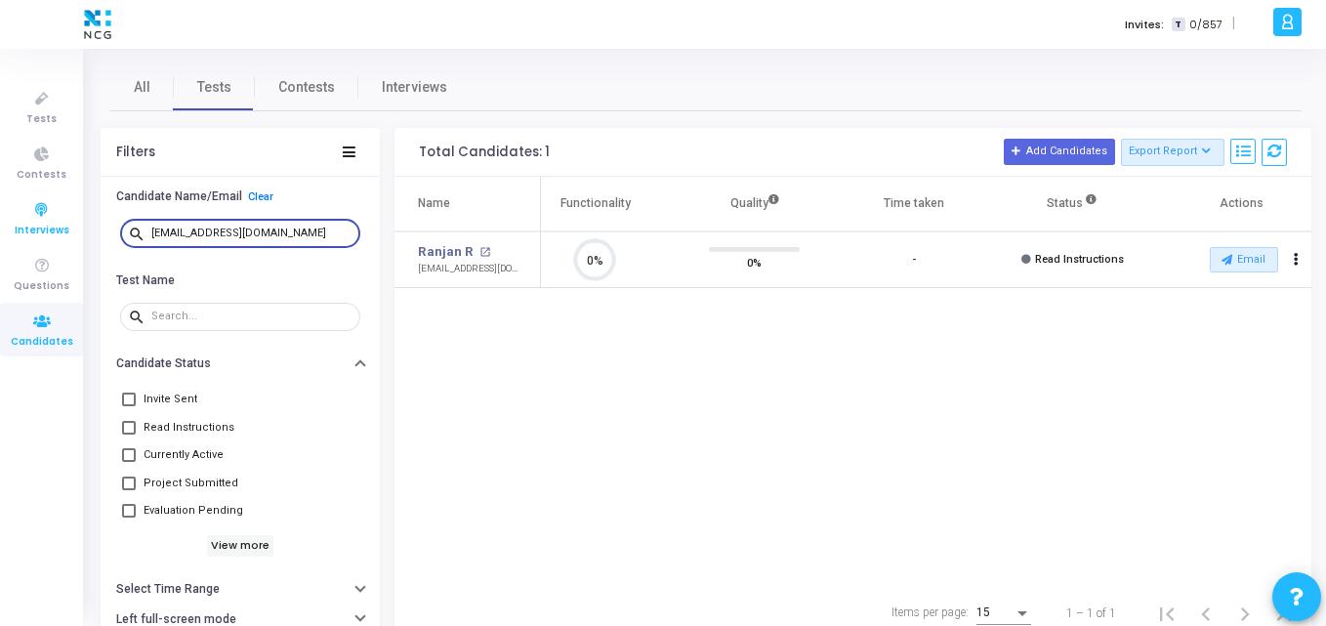
drag, startPoint x: 267, startPoint y: 230, endPoint x: 32, endPoint y: 221, distance: 234.6
click at [32, 221] on div "Tests Contests Interviews Questions Candidates Invites: T 0/857 | K Kajal Setti…" at bounding box center [663, 313] width 1326 height 626
paste input "harishkumart154"
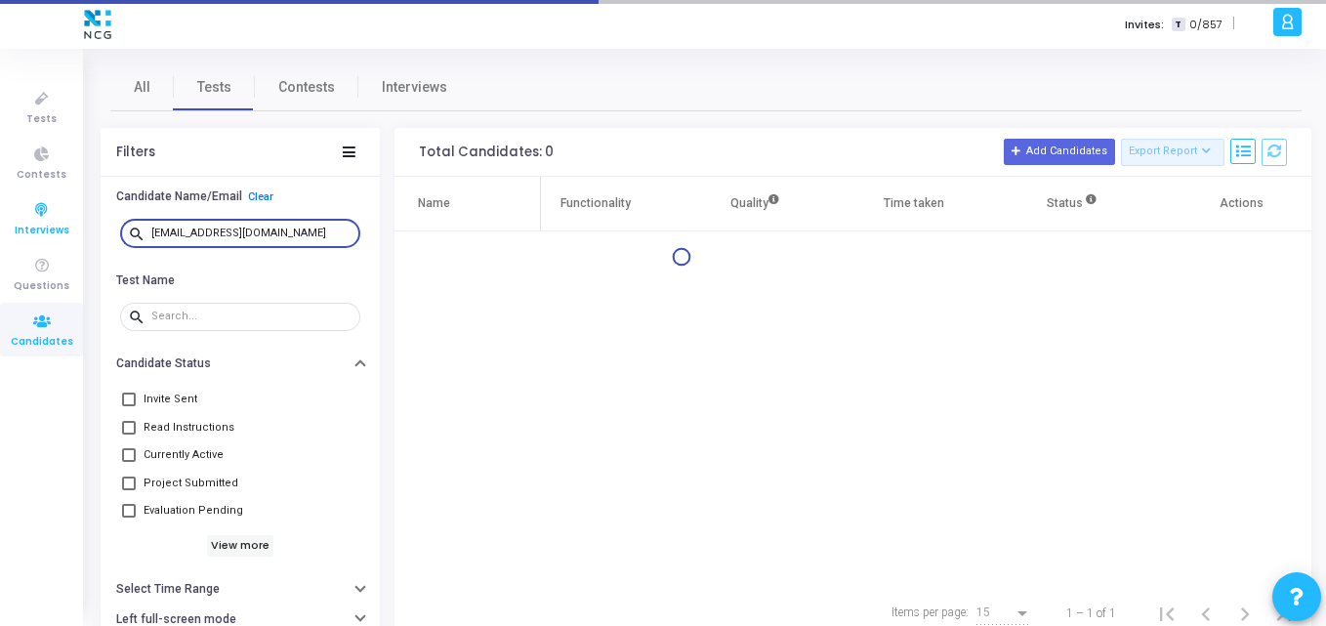
type input "[EMAIL_ADDRESS][DOMAIN_NAME]"
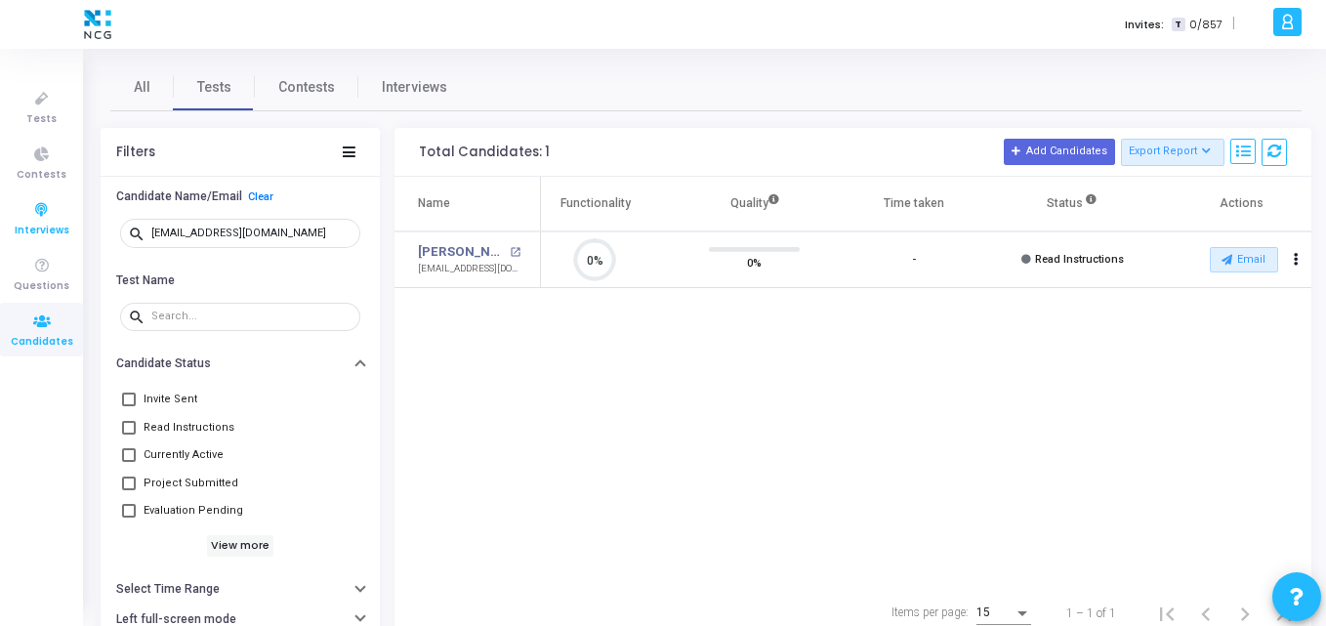
scroll to position [9, 9]
click at [428, 392] on div "Name Test Name Functionality Quality Time taken Status Actions Harish Kumar.t o…" at bounding box center [853, 381] width 917 height 409
click at [598, 311] on div "Name Test Name Functionality Quality Time taken Status Actions Harish Kumar.t o…" at bounding box center [853, 381] width 917 height 409
click at [1237, 264] on button "Email" at bounding box center [1244, 259] width 68 height 25
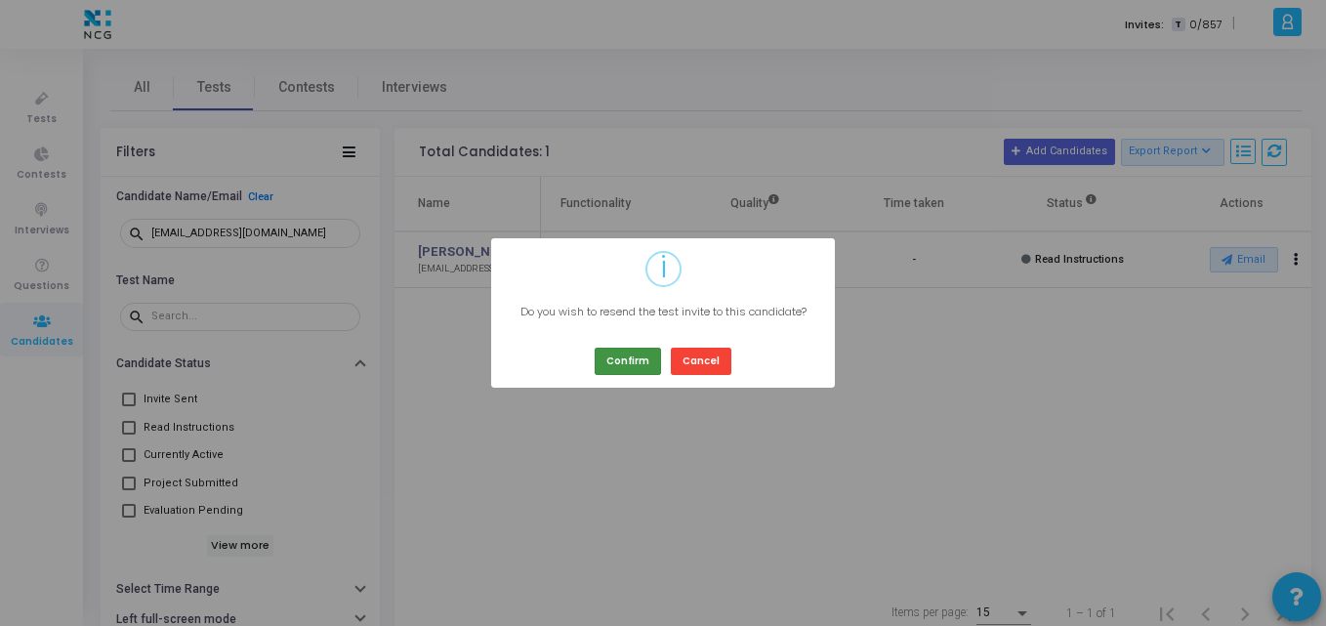
click at [616, 358] on button "Confirm" at bounding box center [628, 361] width 66 height 26
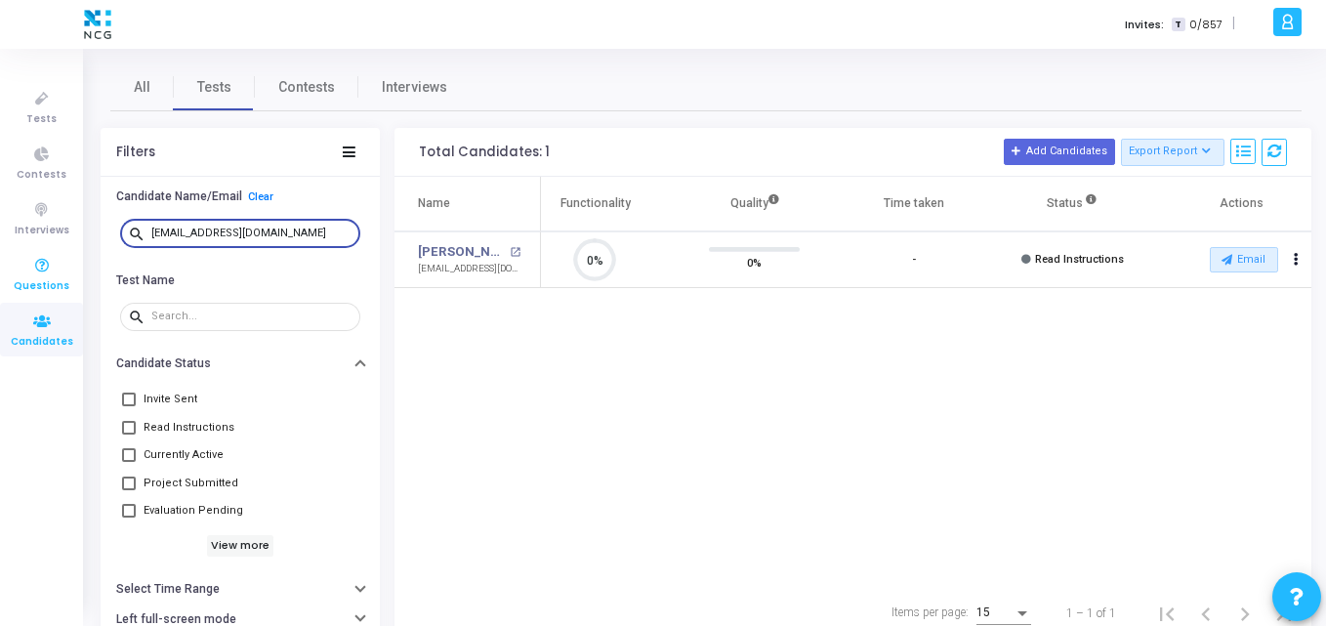
drag, startPoint x: 318, startPoint y: 236, endPoint x: 0, endPoint y: 276, distance: 320.9
click at [0, 276] on div "Tests Contests Interviews Questions Candidates Invites: T 0/857 | K Kajal Setti…" at bounding box center [663, 313] width 1326 height 626
paste input "vteotia4"
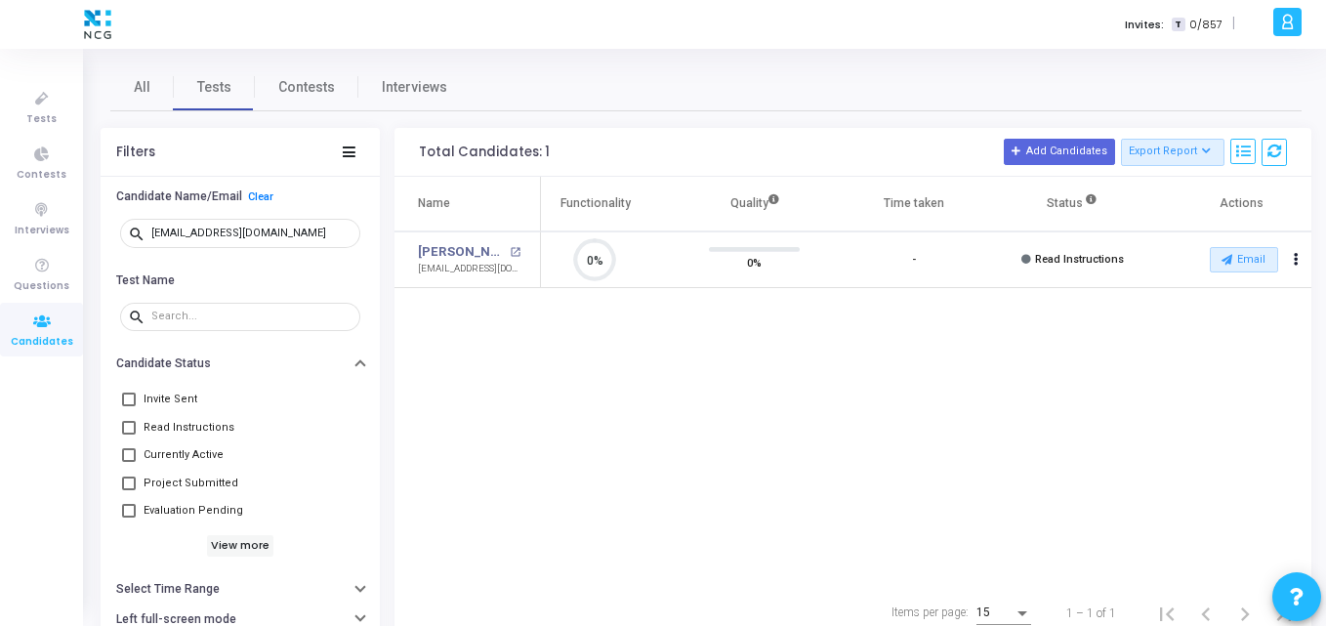
click at [641, 449] on div "Name Test Name Functionality Quality Time taken Status Actions Vishal Teotia op…" at bounding box center [853, 381] width 917 height 409
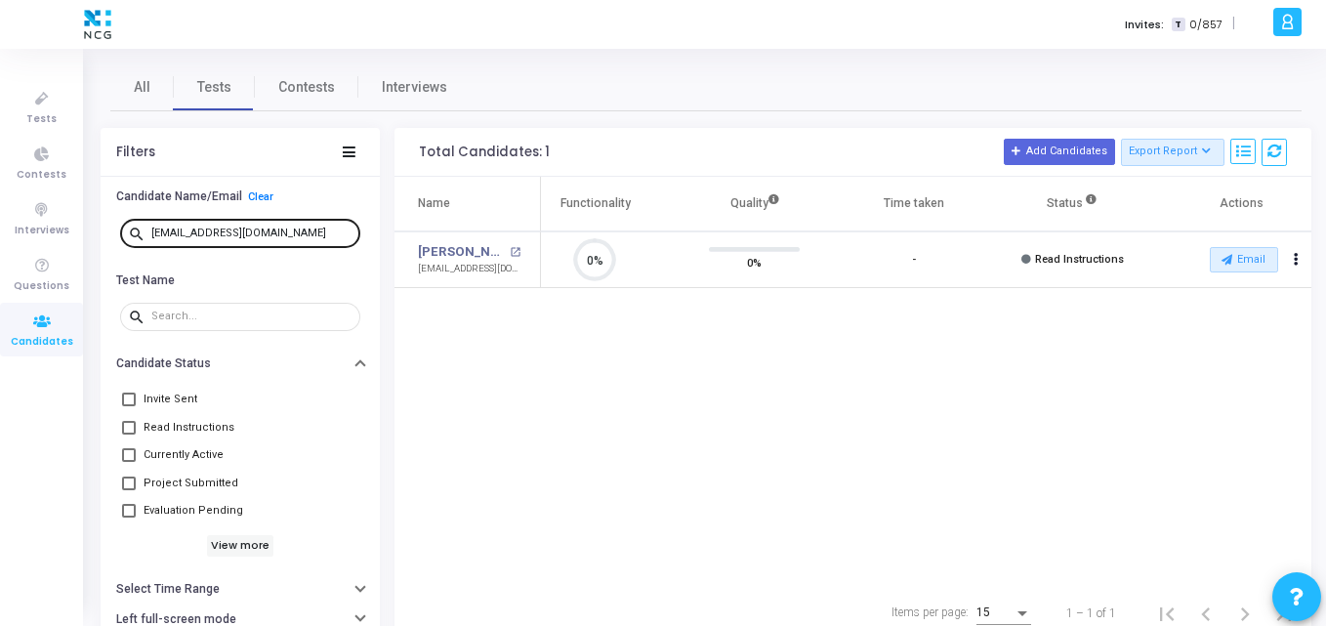
click at [280, 231] on div "vteotia44@gmail.com" at bounding box center [251, 232] width 201 height 31
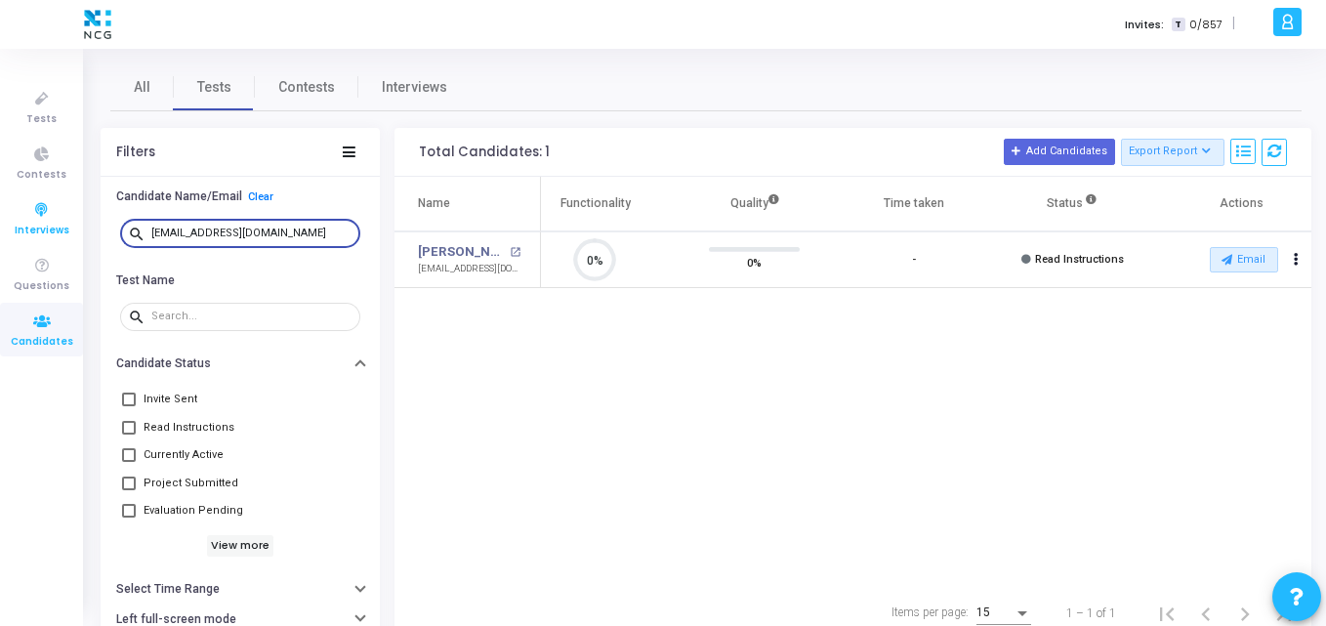
drag, startPoint x: 280, startPoint y: 231, endPoint x: 12, endPoint y: 243, distance: 268.9
click at [12, 243] on div "Tests Contests Interviews Questions Candidates Invites: T 0/857 | K Kajal Setti…" at bounding box center [663, 313] width 1326 height 626
paste input "chakkaparimala.ramya"
type input "[EMAIL_ADDRESS][DOMAIN_NAME]"
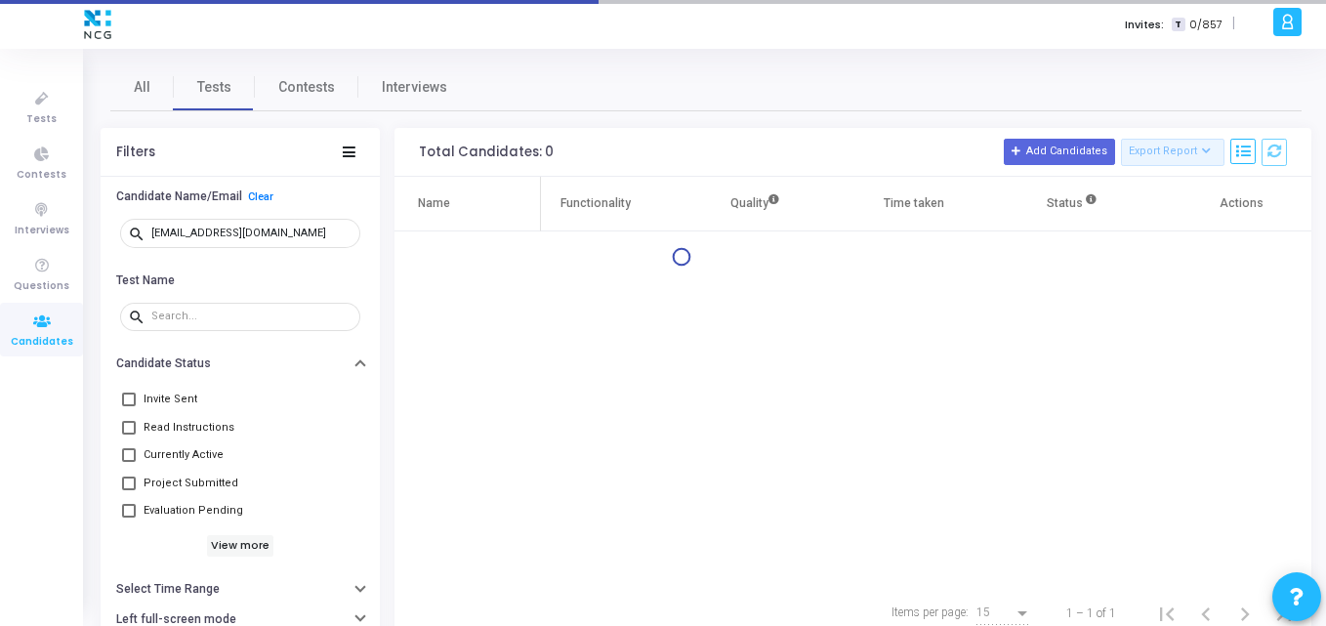
click at [676, 320] on div "Name Test Name Functionality Quality Time taken Status Actions" at bounding box center [853, 381] width 917 height 409
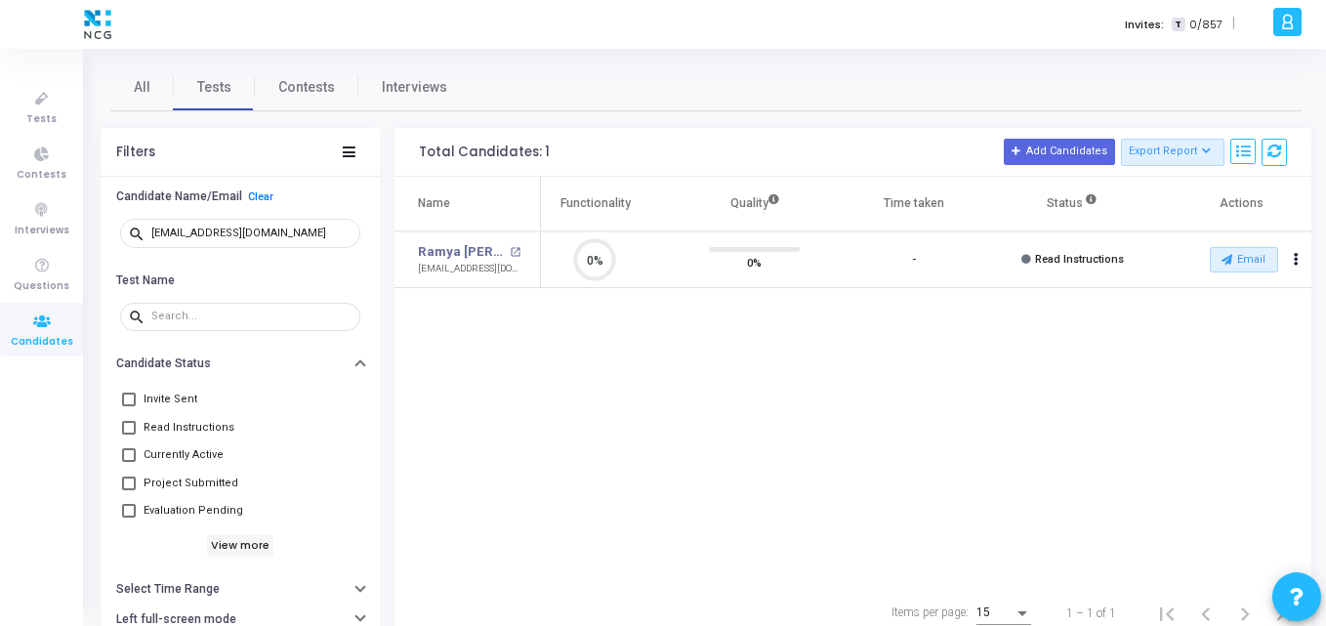
scroll to position [41, 50]
click at [869, 330] on div "Name Test Name Functionality Quality Time taken Status Actions Ramya Parimala C…" at bounding box center [853, 381] width 917 height 409
click at [1264, 255] on button "Email" at bounding box center [1244, 259] width 68 height 25
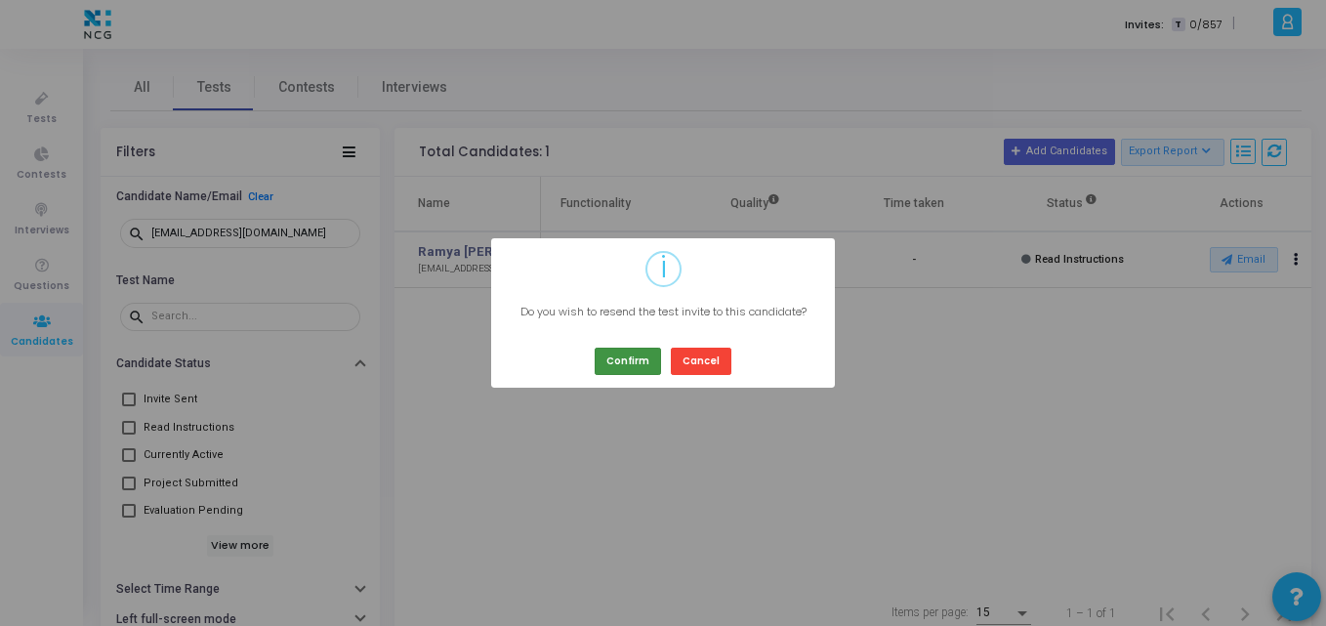
click at [623, 369] on button "Confirm" at bounding box center [628, 361] width 66 height 26
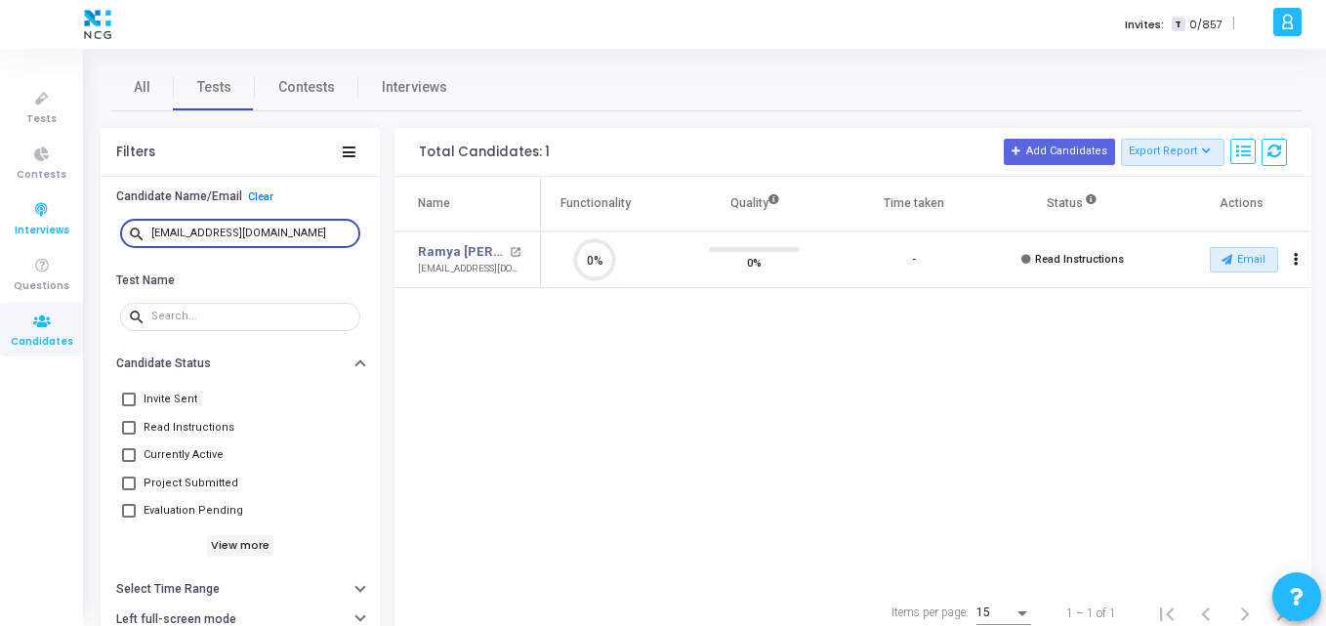
drag, startPoint x: 324, startPoint y: 232, endPoint x: 22, endPoint y: 201, distance: 303.4
click at [22, 201] on div "Tests Contests Interviews Questions Candidates Invites: T 0/857 | K Kajal Setti…" at bounding box center [663, 313] width 1326 height 626
paste input "swathimrmathi45"
drag, startPoint x: 342, startPoint y: 232, endPoint x: 1, endPoint y: 220, distance: 341.1
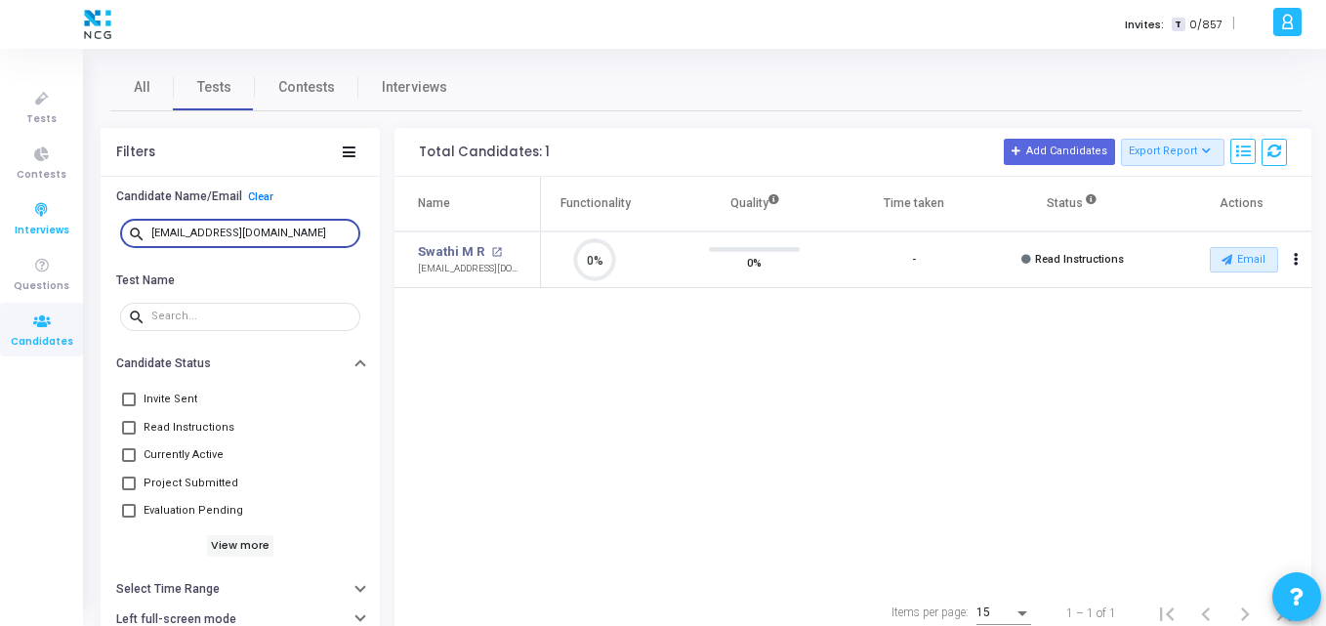
click at [1, 220] on div "Tests Contests Interviews Questions Candidates Invites: T 0/857 | K Kajal Setti…" at bounding box center [663, 313] width 1326 height 626
paste input "reddy9.java"
drag, startPoint x: 316, startPoint y: 229, endPoint x: 0, endPoint y: 229, distance: 316.5
click at [0, 229] on div "Tests Contests Interviews Questions Candidates Invites: T 0/857 | K Kajal Setti…" at bounding box center [663, 313] width 1326 height 626
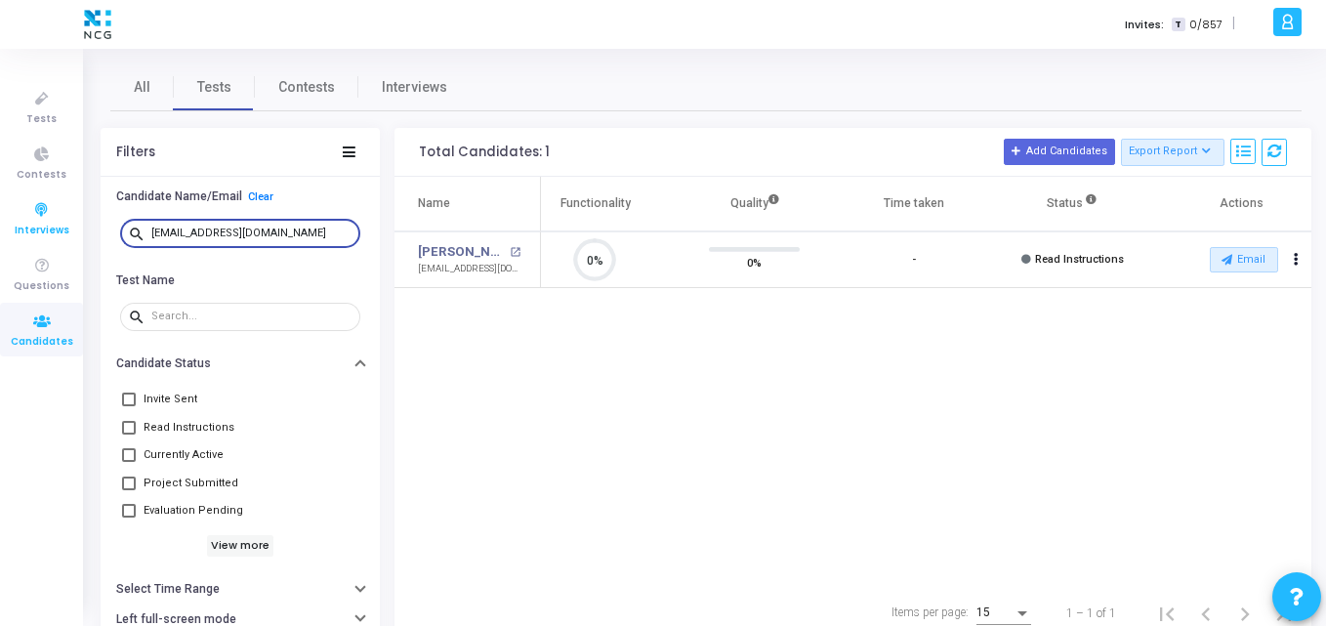
paste input "akshay.topre"
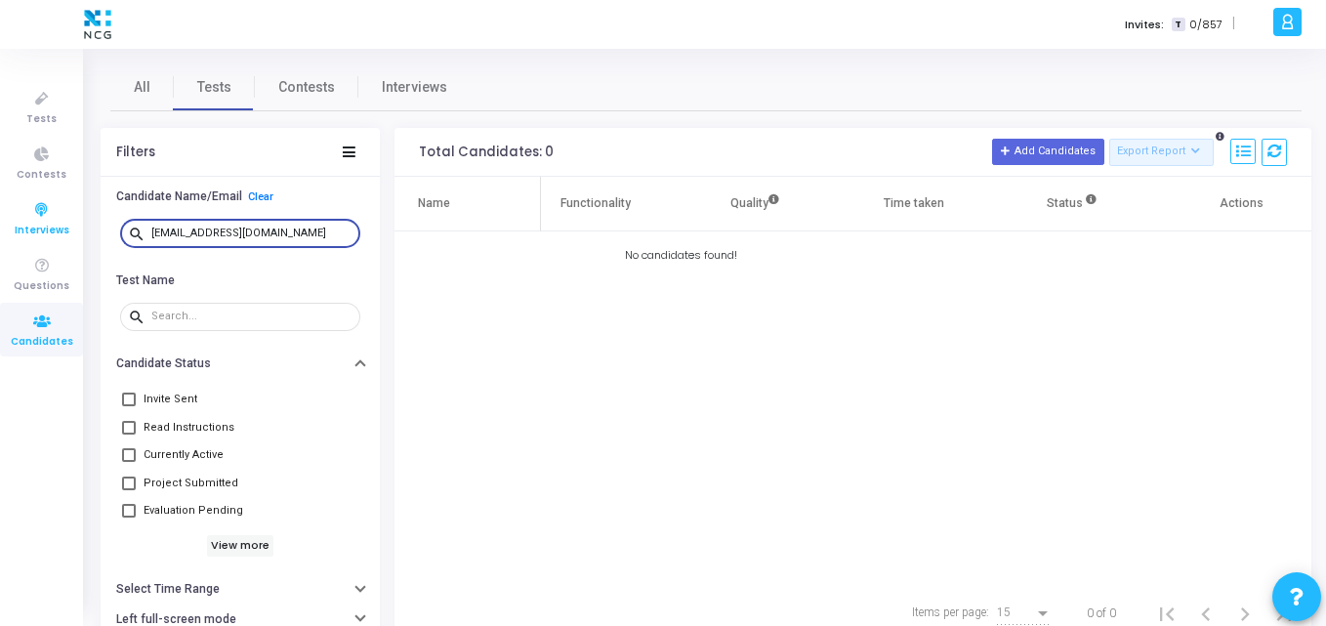
drag, startPoint x: 308, startPoint y: 237, endPoint x: 33, endPoint y: 232, distance: 274.5
click at [33, 232] on div "Tests Contests Interviews Questions Candidates Invites: T 0/857 | K Kajal Setti…" at bounding box center [663, 313] width 1326 height 626
paste input "sanketmore456"
type input "sanketmore456@gmail.com"
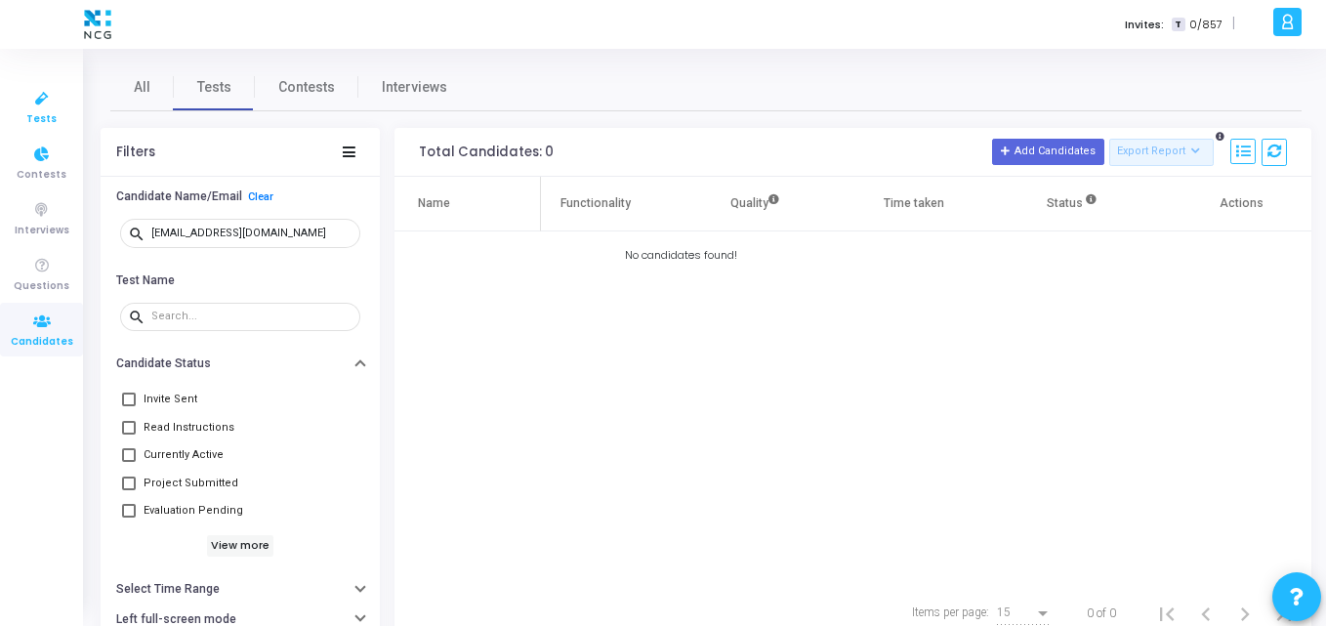
click at [44, 113] on span "Tests" at bounding box center [41, 119] width 30 height 17
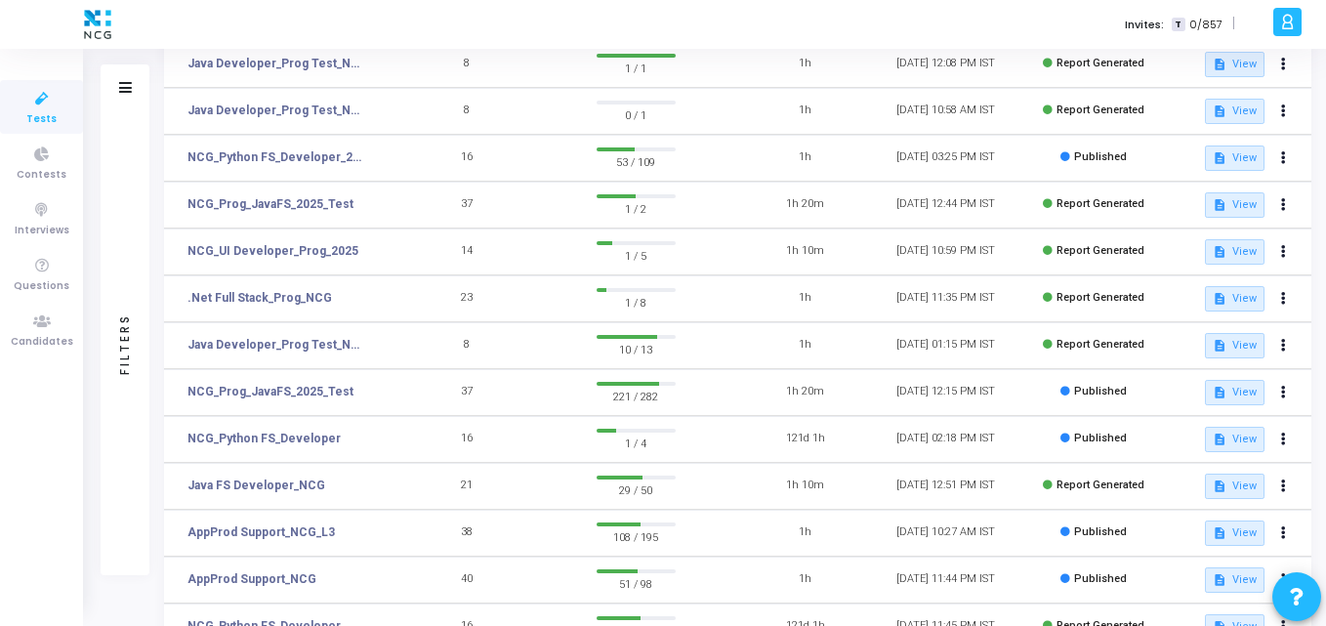
scroll to position [285, 0]
click at [250, 383] on link "NCG_Prog_JavaFS_2025_Test" at bounding box center [271, 391] width 166 height 18
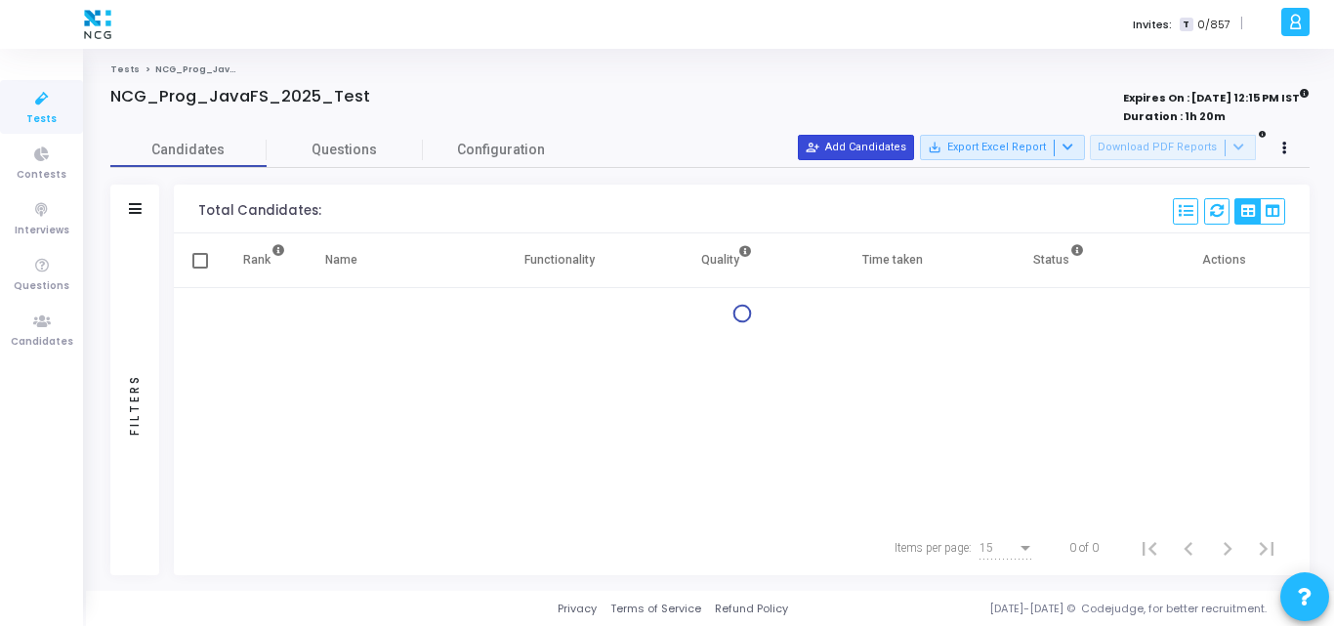
click at [869, 137] on button "person_add_alt Add Candidates" at bounding box center [856, 147] width 116 height 25
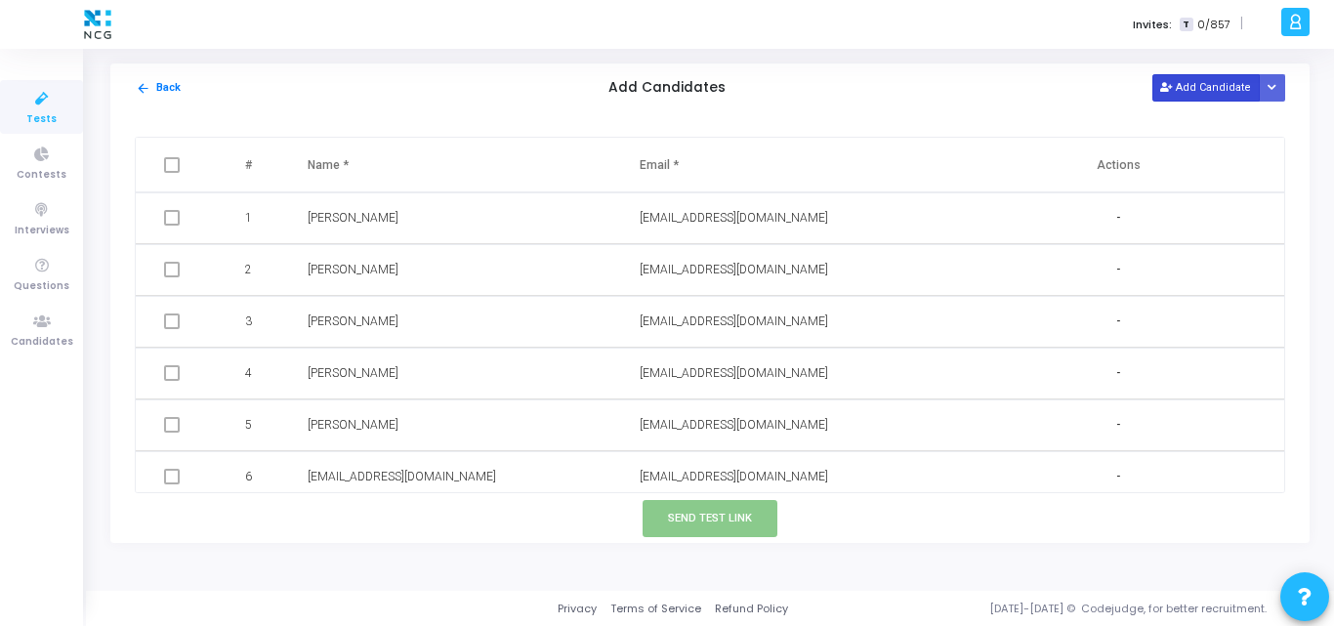
click at [1193, 86] on button "Add Candidate" at bounding box center [1206, 87] width 107 height 26
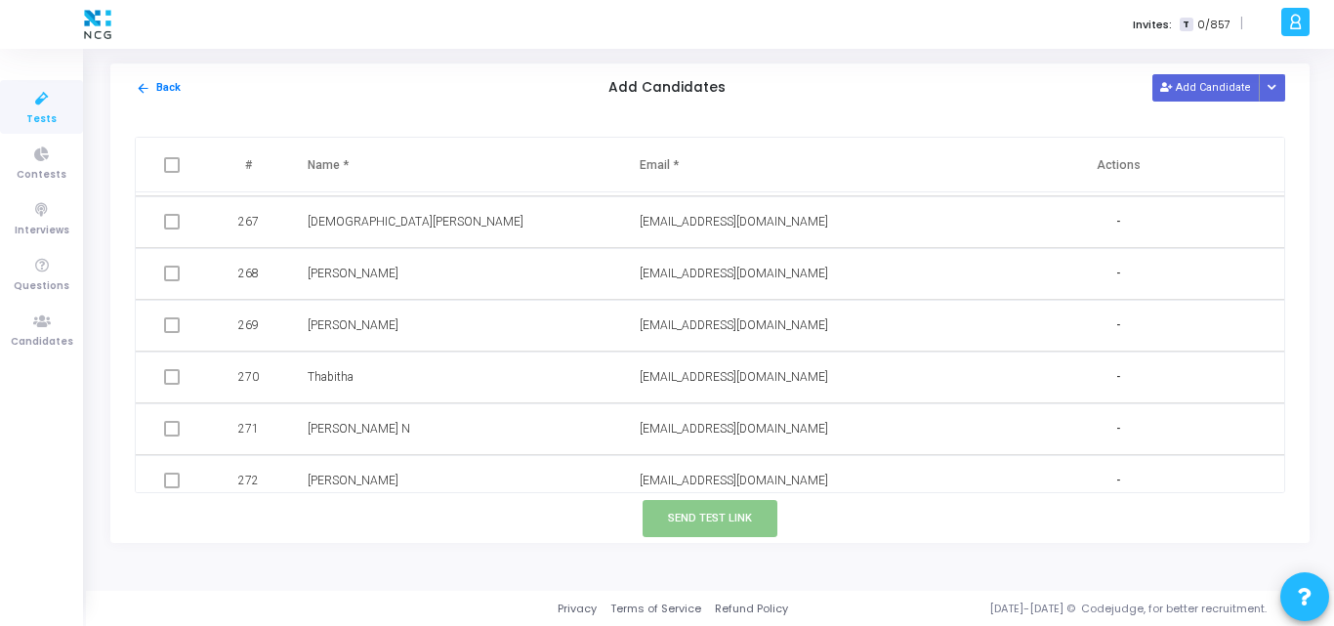
scroll to position [14351, 0]
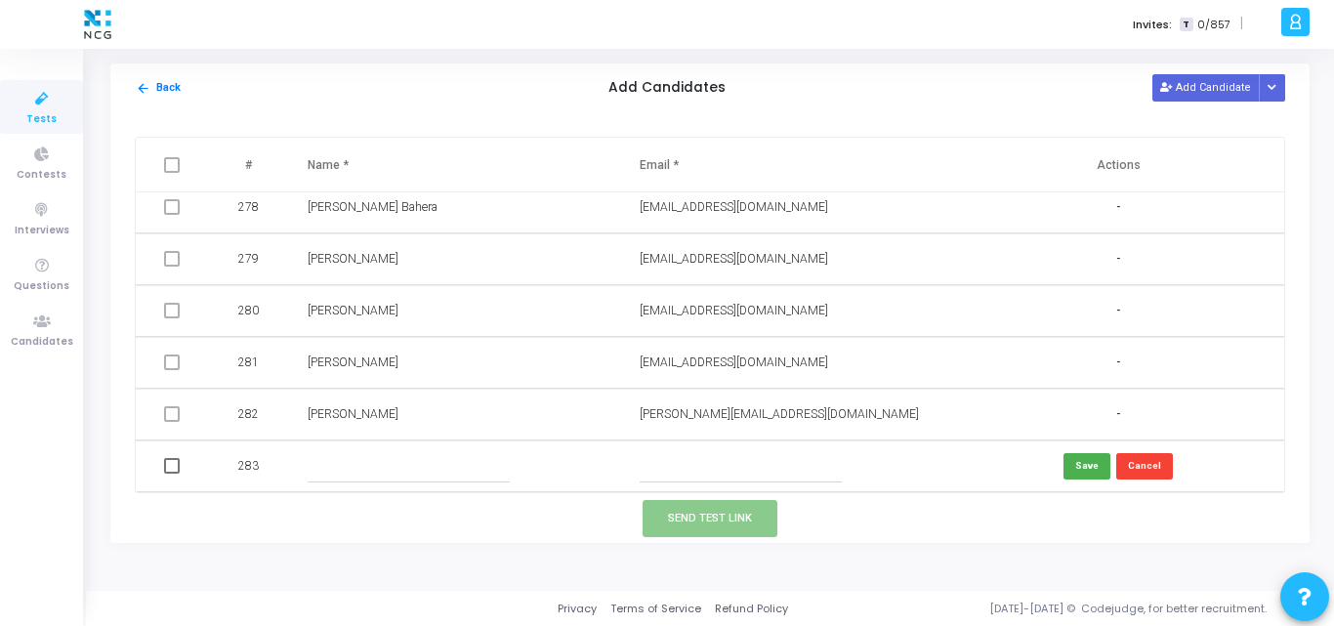
click at [664, 471] on input "text" at bounding box center [741, 466] width 202 height 32
paste input "akshay.topre@gmail.com"
type input "akshay.topre@gmail.com"
paste input "AKSHAY CHANDRASHEKHAR TOPRE"
click at [376, 453] on input "AKSHAY CHANDRASHEKHAR TOPRE" at bounding box center [409, 466] width 202 height 32
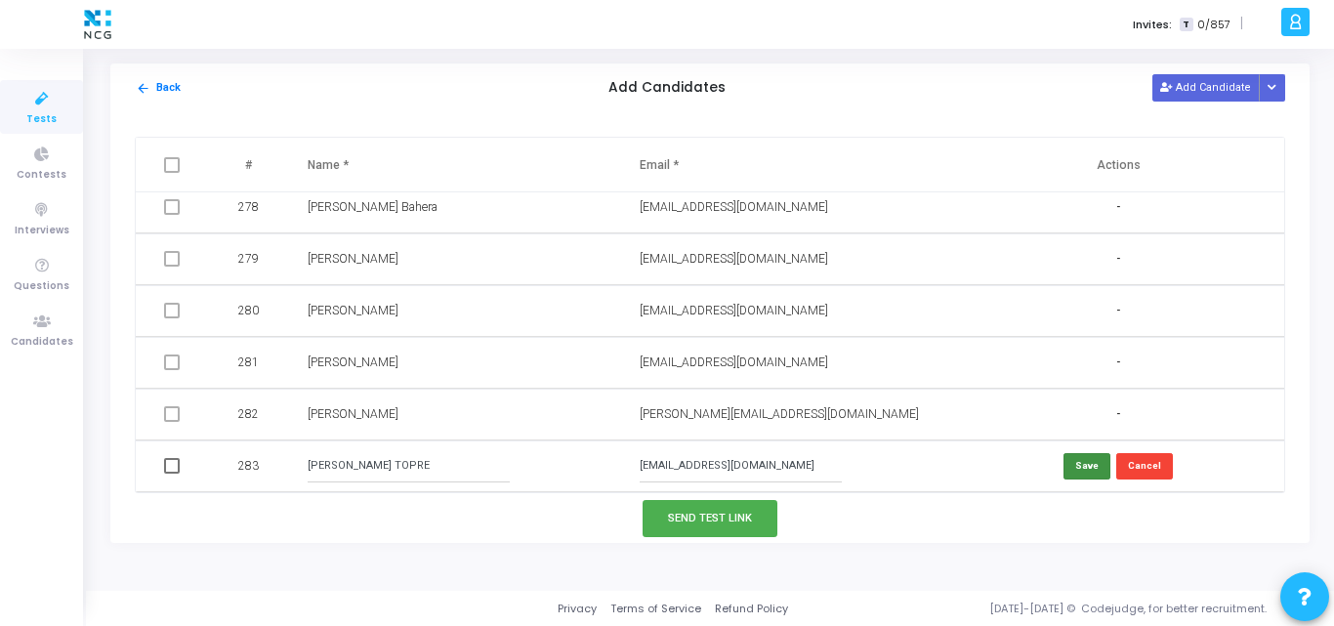
type input "AKSHAY CHANDRASHEKHAR TOPRE"
click at [1076, 458] on button "Save" at bounding box center [1087, 466] width 47 height 26
click at [1201, 78] on button "Add Candidate" at bounding box center [1206, 87] width 107 height 26
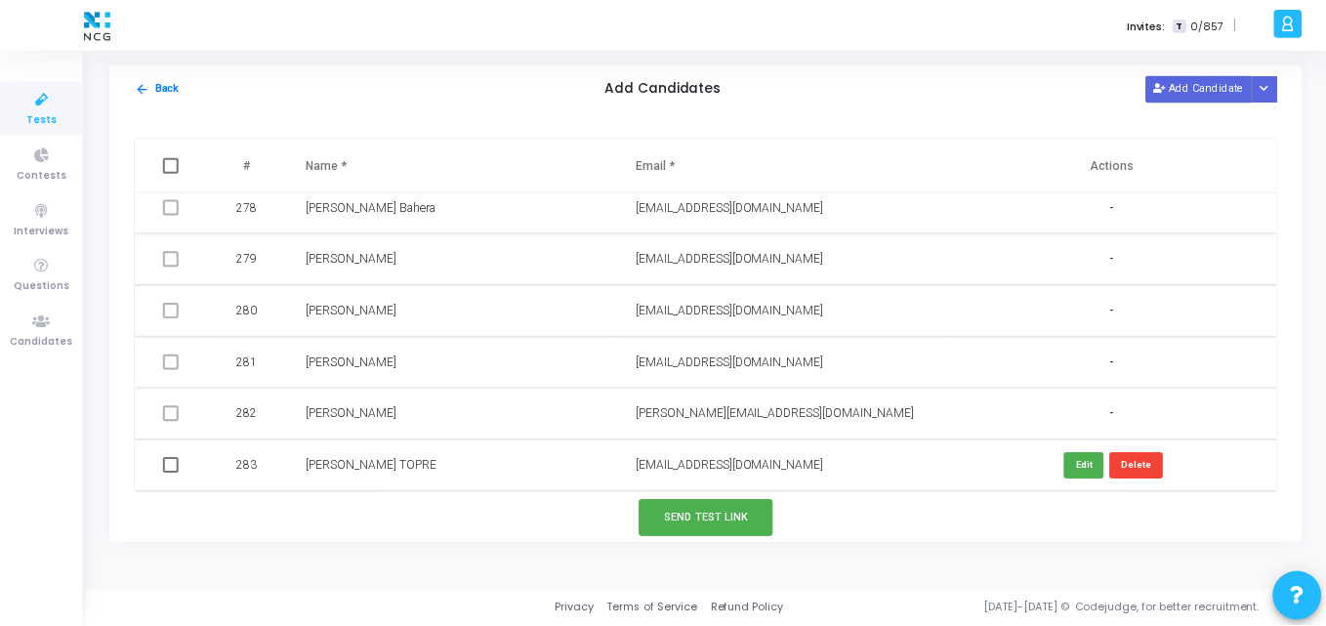
scroll to position [14402, 0]
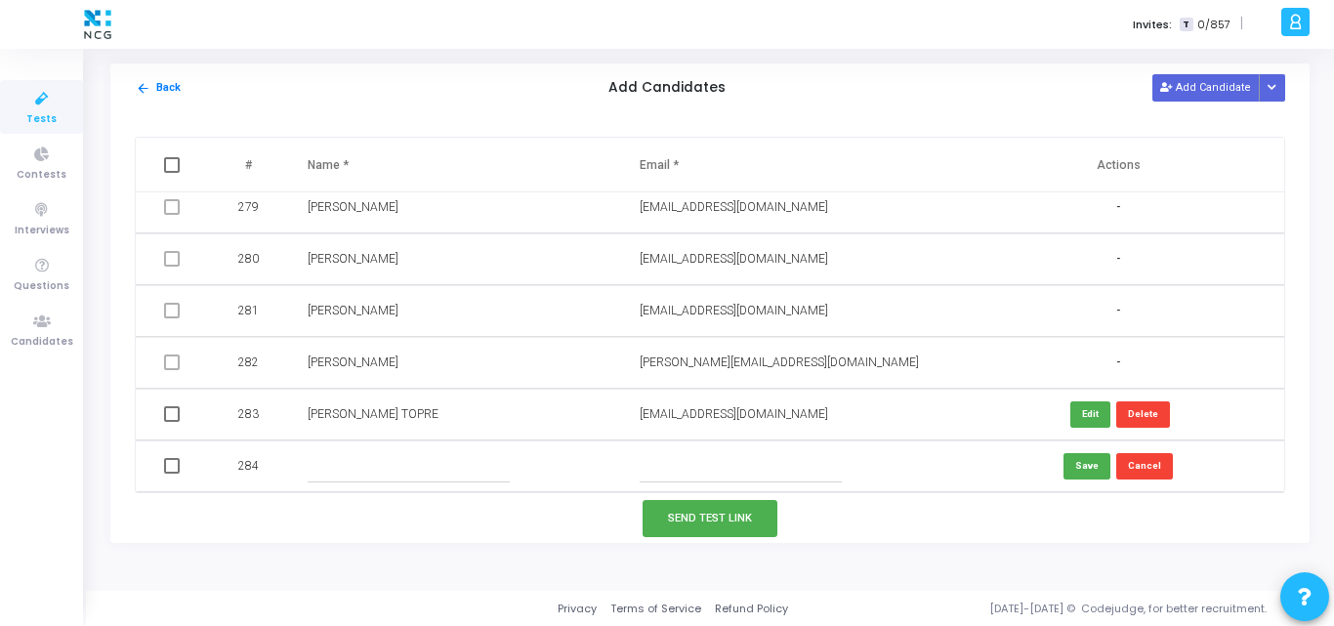
paste input "sanketmore456@gmail.com"
click at [695, 464] on input "sanketmore456@gmail.com" at bounding box center [741, 466] width 202 height 32
type input "sanketmore456@gmail.com"
click at [318, 464] on input "text" at bounding box center [409, 466] width 202 height 32
paste input "Sanket More"
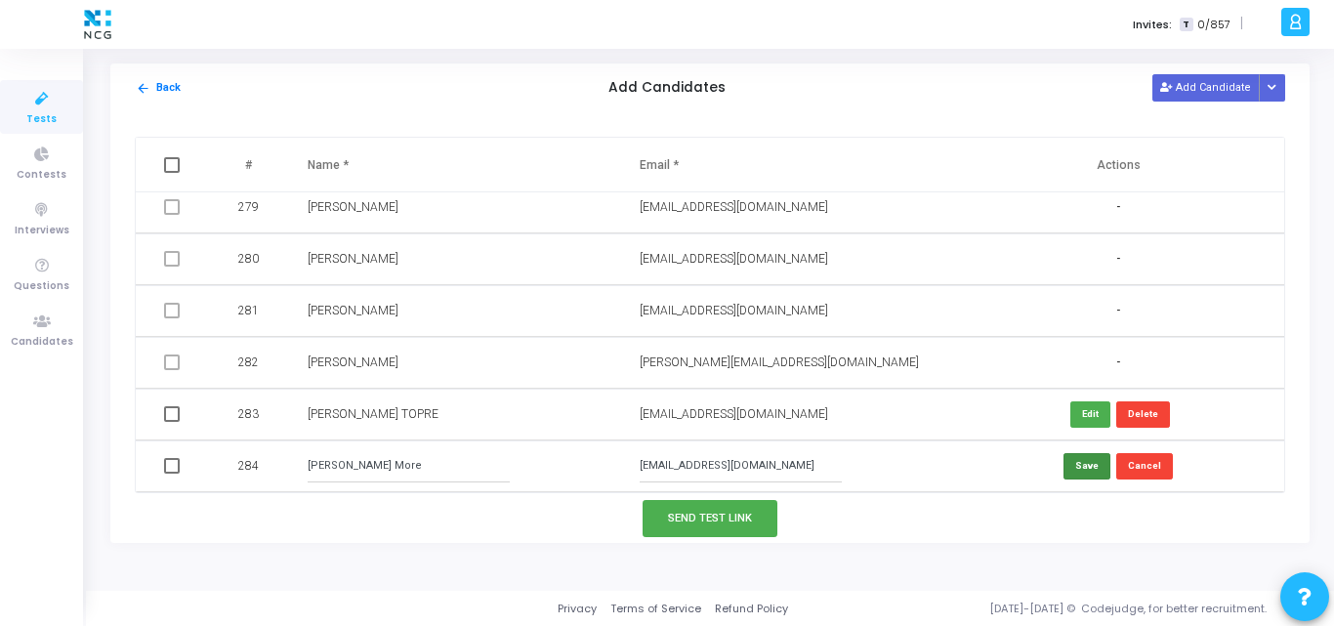
type input "Sanket More"
click at [1076, 469] on button "Save" at bounding box center [1087, 466] width 47 height 26
click at [168, 413] on span at bounding box center [172, 414] width 16 height 16
click at [171, 422] on input "checkbox" at bounding box center [171, 422] width 1 height 1
checkbox input "true"
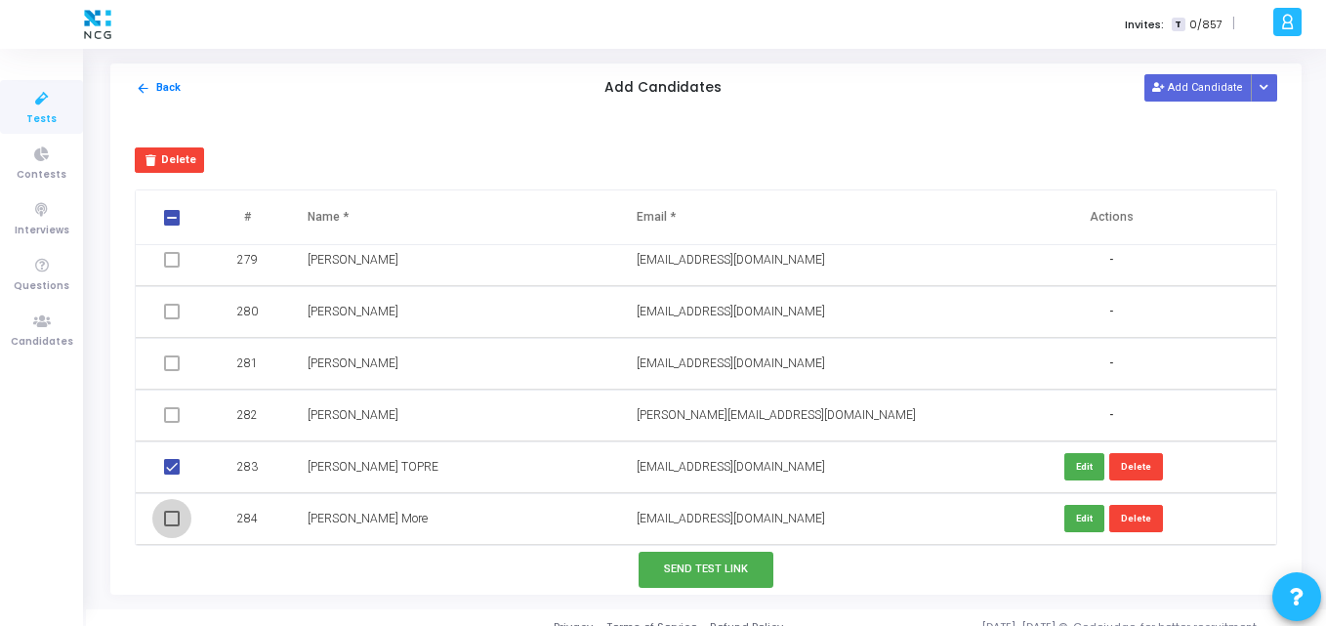
click at [168, 519] on span at bounding box center [172, 519] width 16 height 16
click at [171, 526] on input "checkbox" at bounding box center [171, 526] width 1 height 1
checkbox input "true"
click at [697, 577] on button "Send Test Link" at bounding box center [706, 570] width 135 height 36
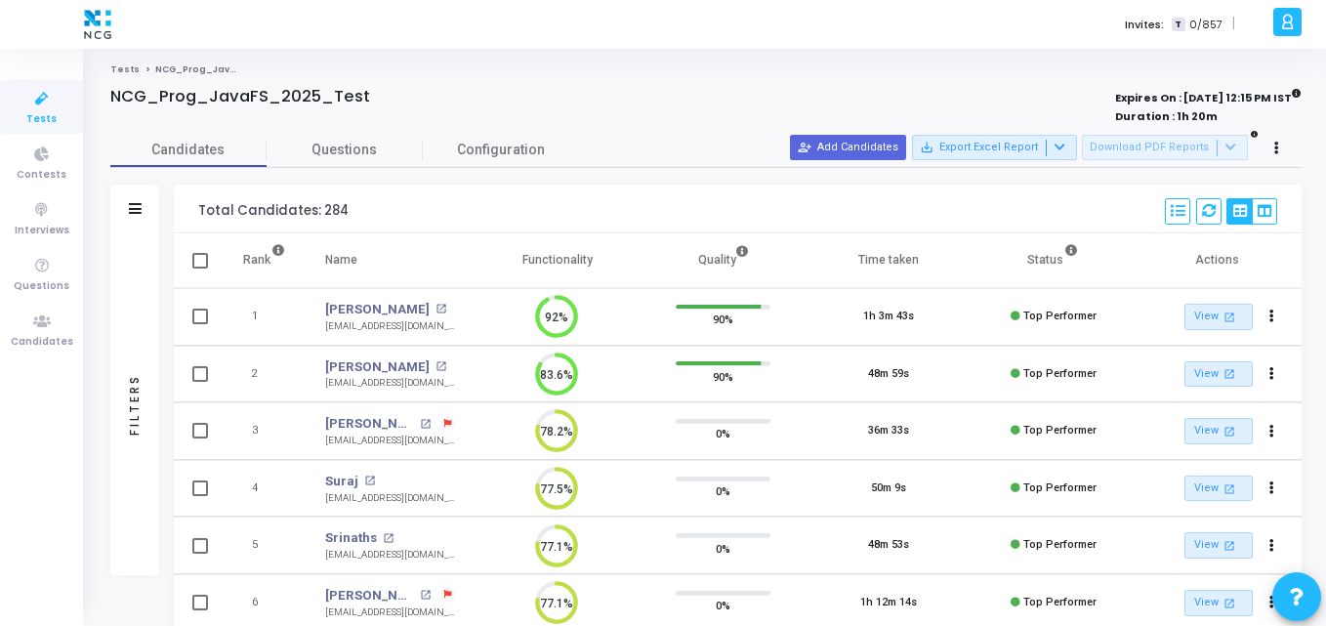
scroll to position [9, 9]
click at [45, 101] on icon at bounding box center [41, 99] width 41 height 24
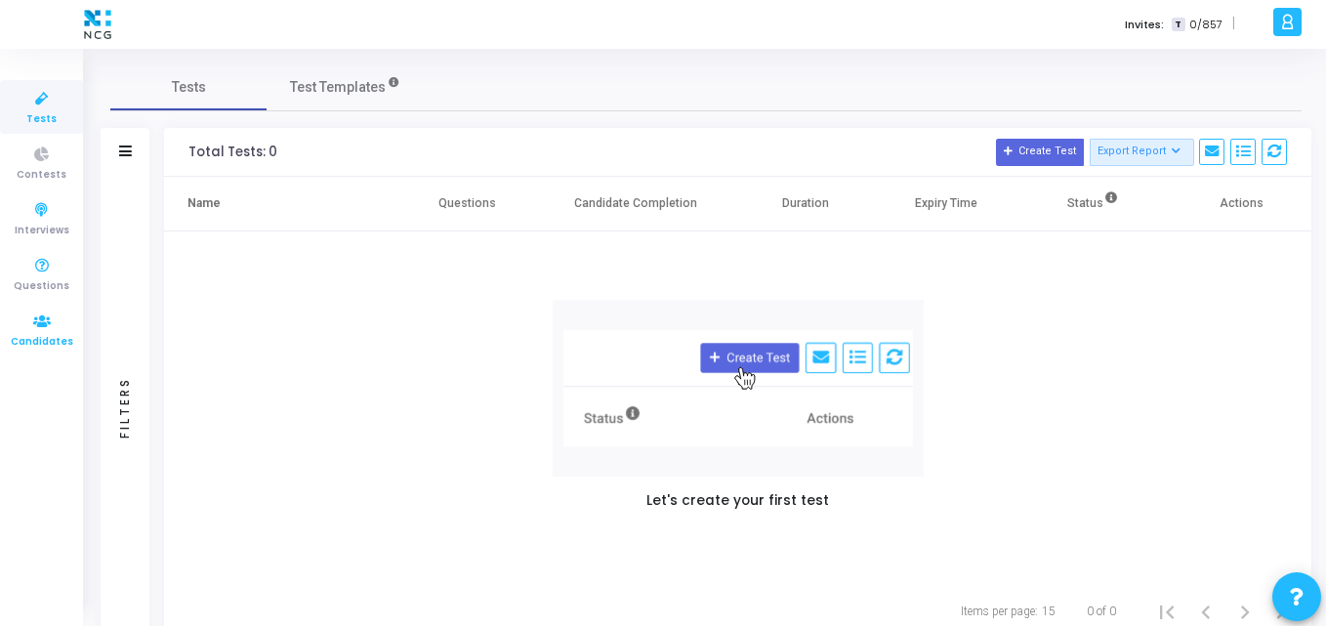
click at [29, 334] on span "Candidates" at bounding box center [42, 342] width 63 height 17
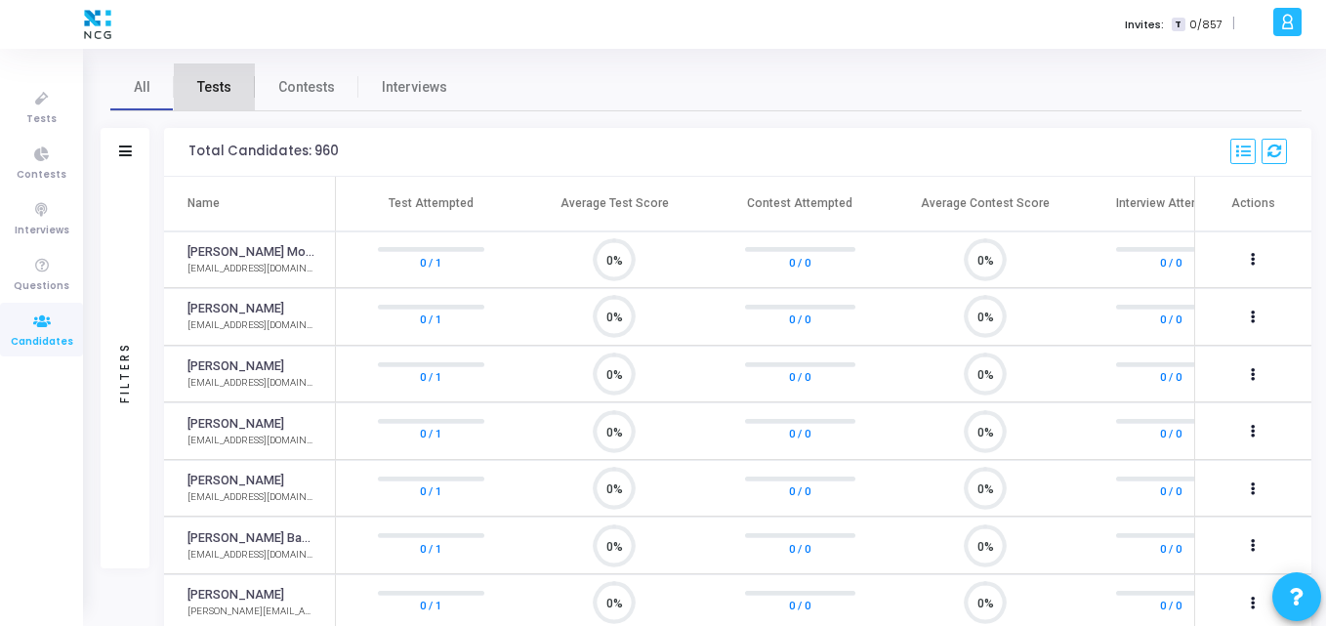
click at [217, 93] on span "Tests" at bounding box center [214, 87] width 34 height 21
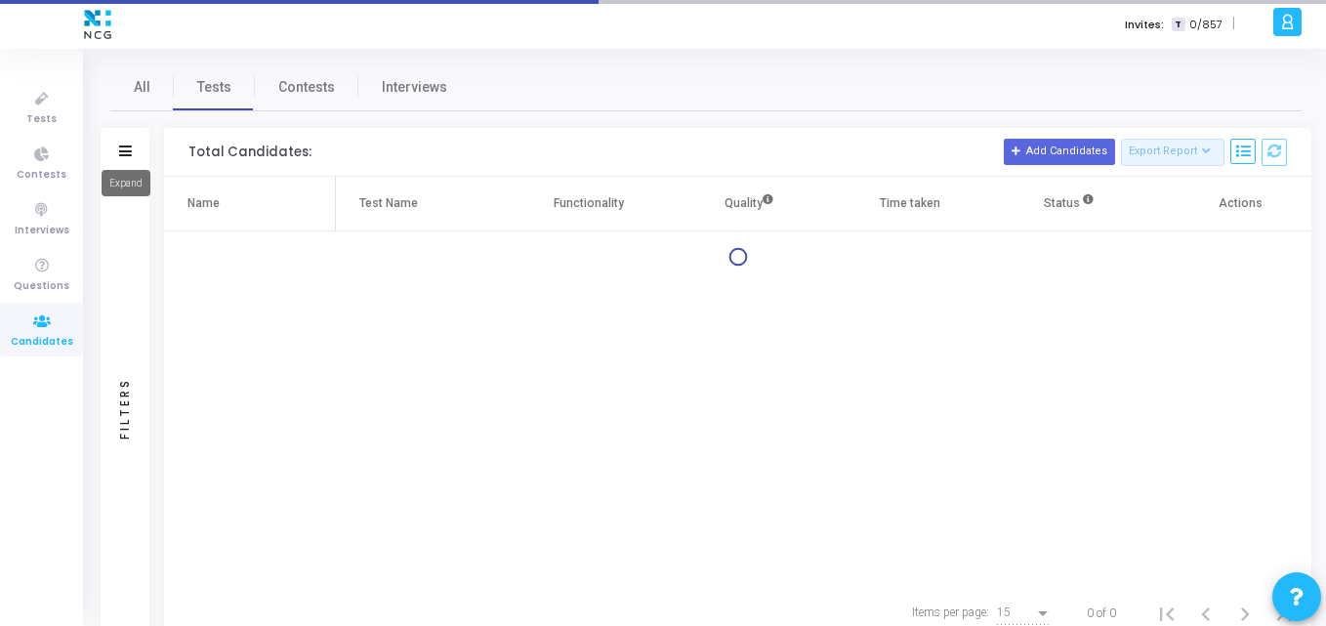
click at [120, 147] on icon at bounding box center [125, 151] width 13 height 11
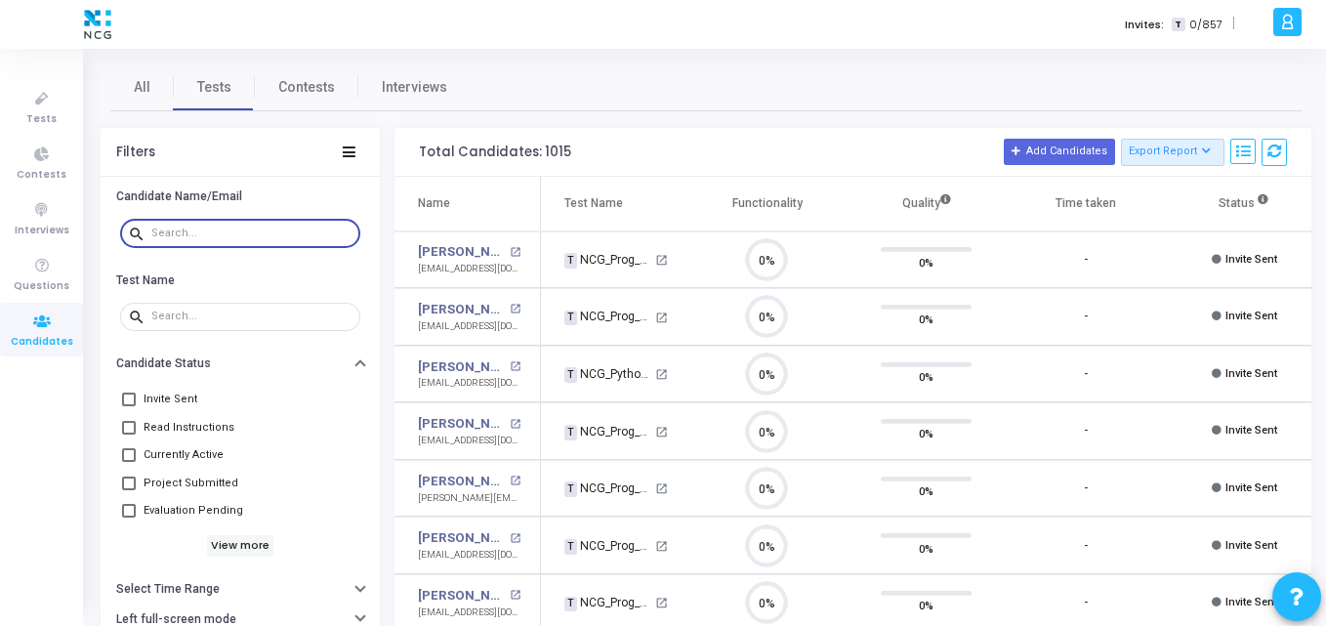
click at [235, 228] on input "text" at bounding box center [251, 234] width 201 height 12
paste input "[EMAIL_ADDRESS][DOMAIN_NAME]"
type input "[EMAIL_ADDRESS][DOMAIN_NAME]"
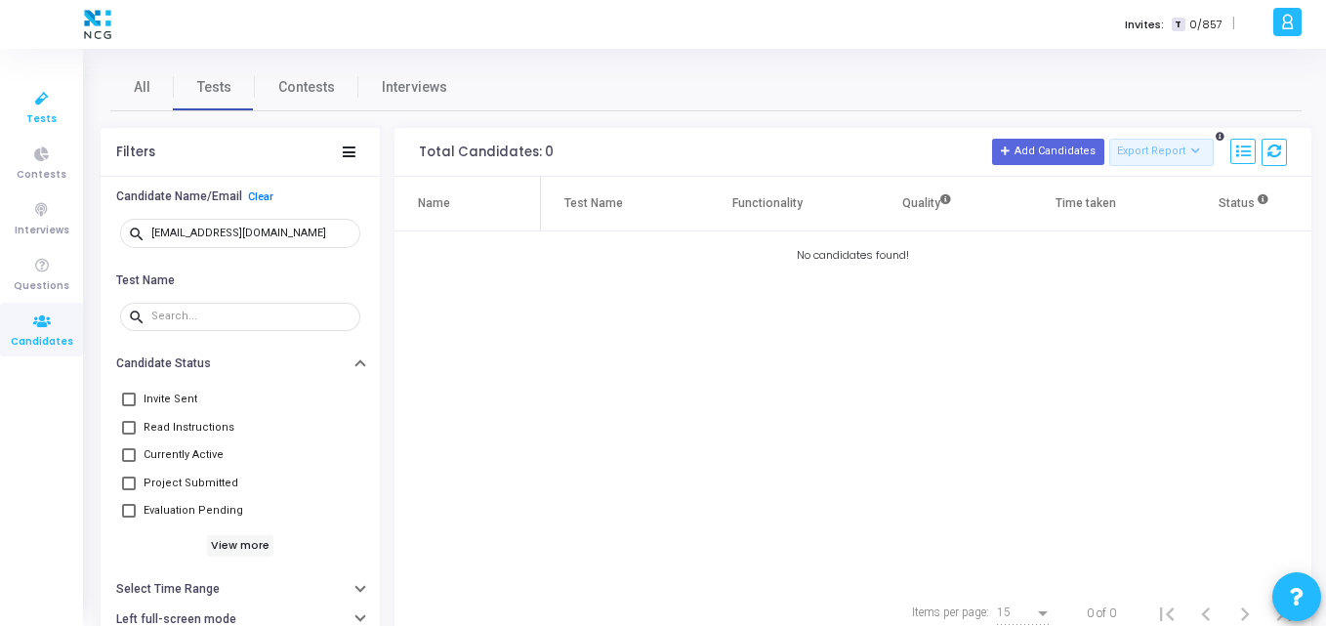
click at [34, 95] on icon at bounding box center [41, 99] width 41 height 24
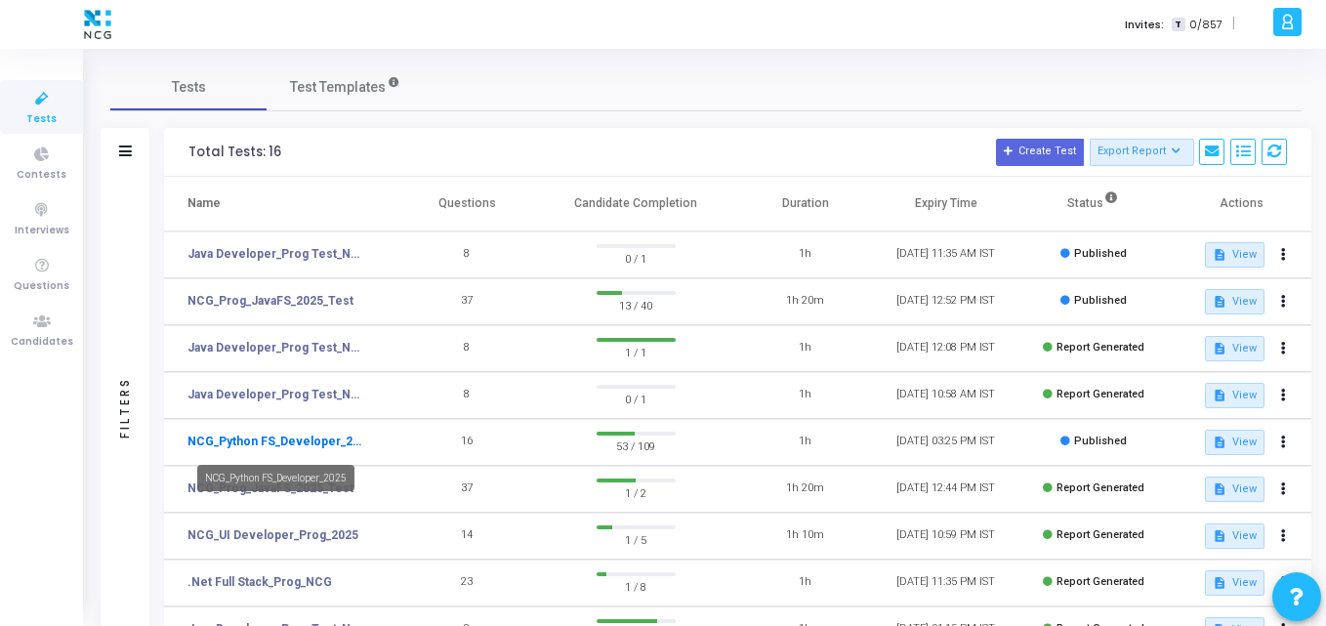
click at [286, 442] on link "NCG_Python FS_Developer_2025" at bounding box center [278, 442] width 180 height 18
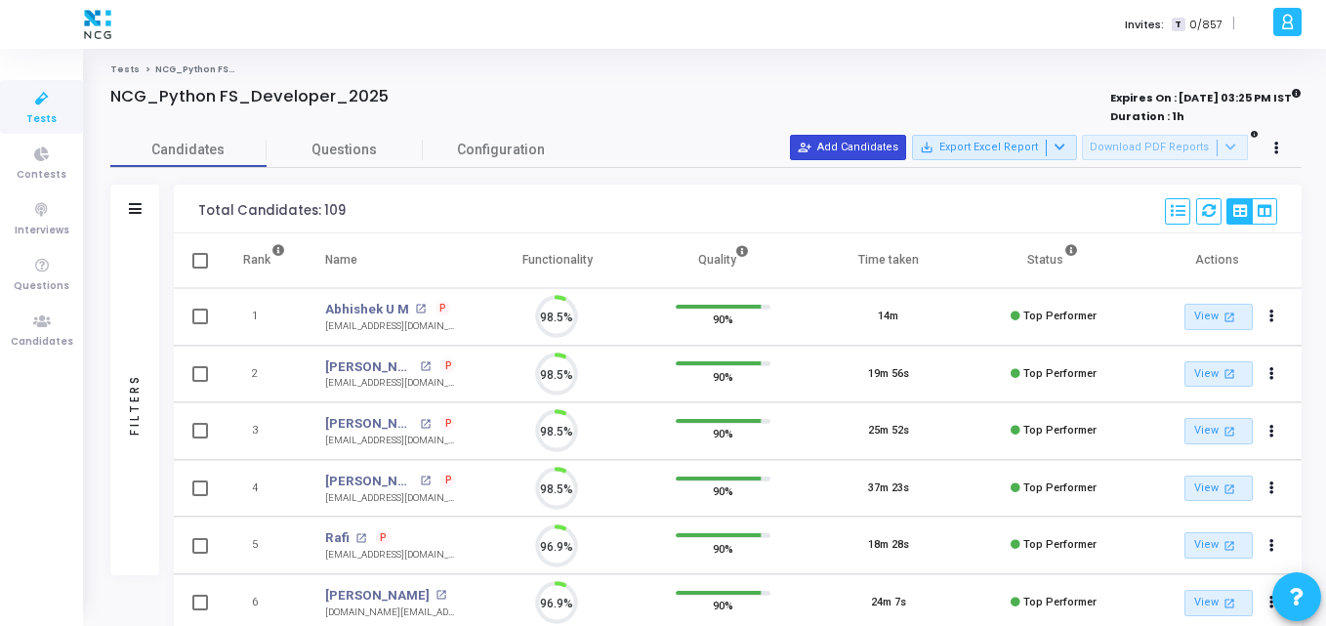
click at [868, 154] on button "person_add_alt Add Candidates" at bounding box center [848, 147] width 116 height 25
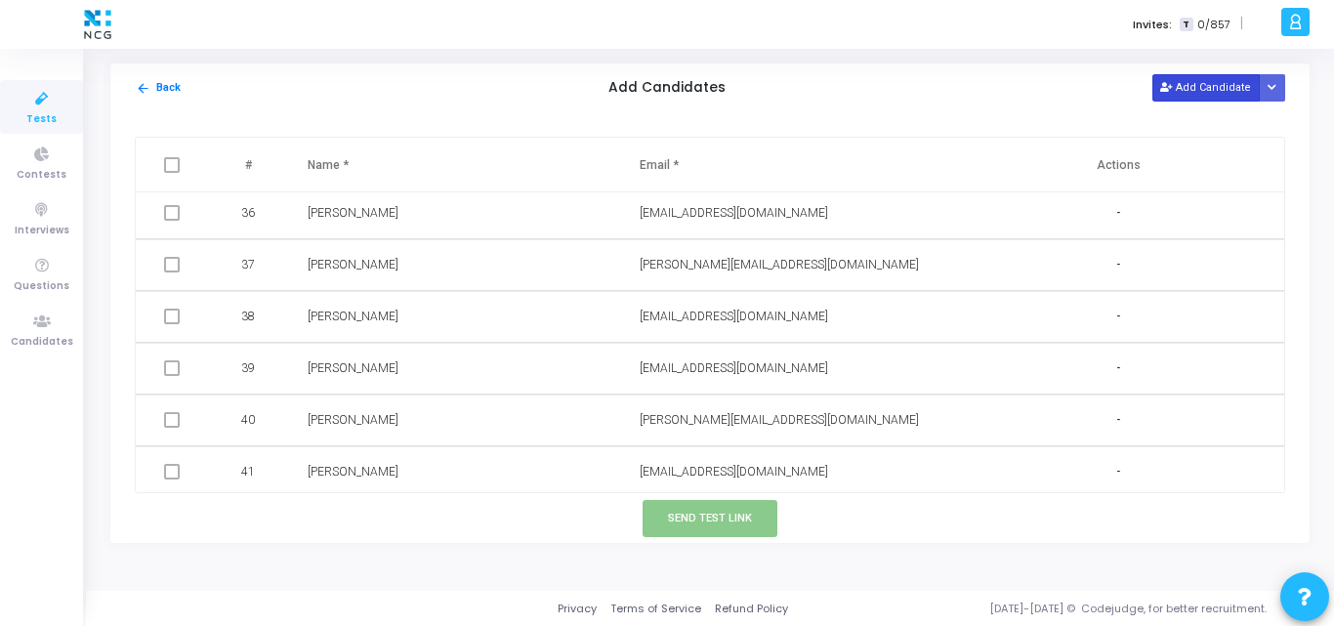
click at [1229, 82] on button "Add Candidate" at bounding box center [1206, 87] width 107 height 26
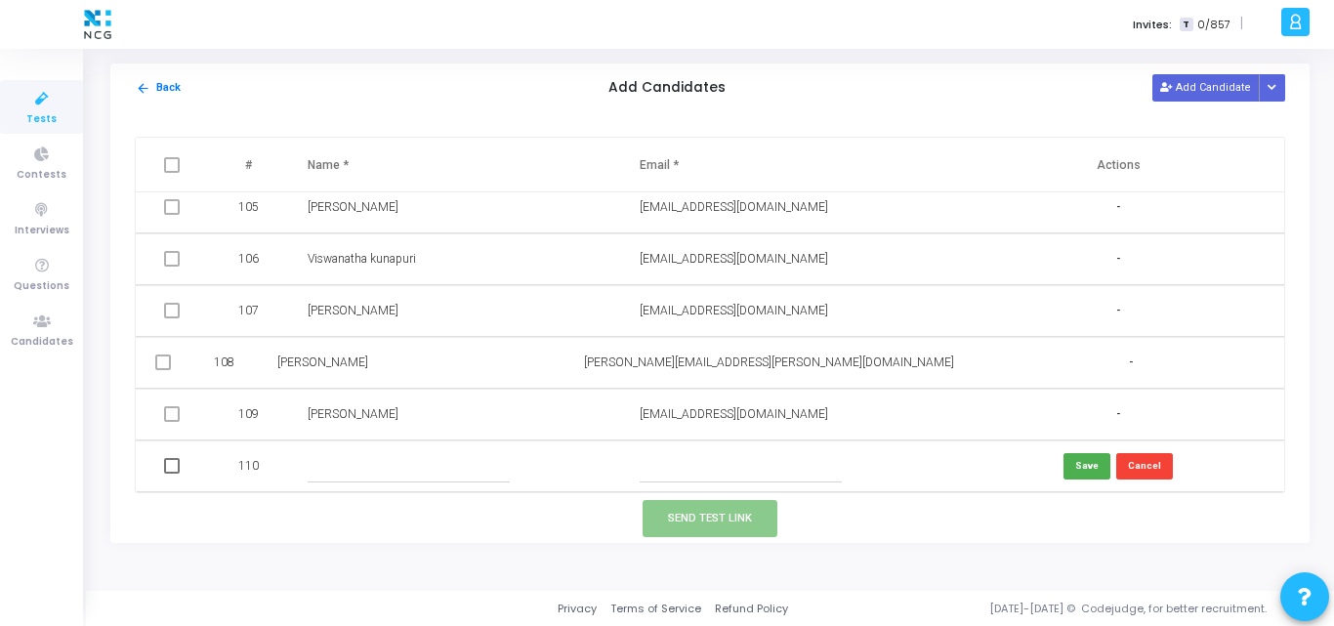
click at [667, 462] on input "text" at bounding box center [741, 466] width 202 height 32
paste input "[EMAIL_ADDRESS][DOMAIN_NAME]"
type input "[EMAIL_ADDRESS][DOMAIN_NAME]"
click at [351, 464] on input "text" at bounding box center [409, 466] width 202 height 32
paste input "[PERSON_NAME]"
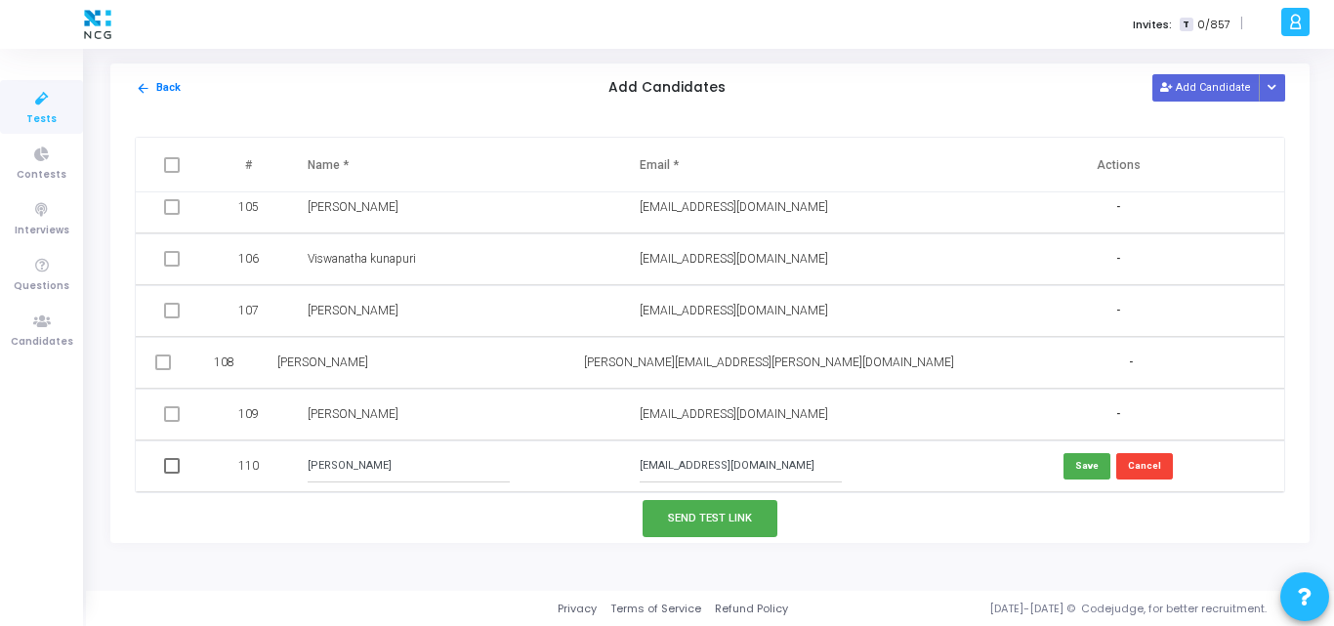
type input "[PERSON_NAME]"
click at [1072, 472] on button "Save" at bounding box center [1087, 466] width 47 height 26
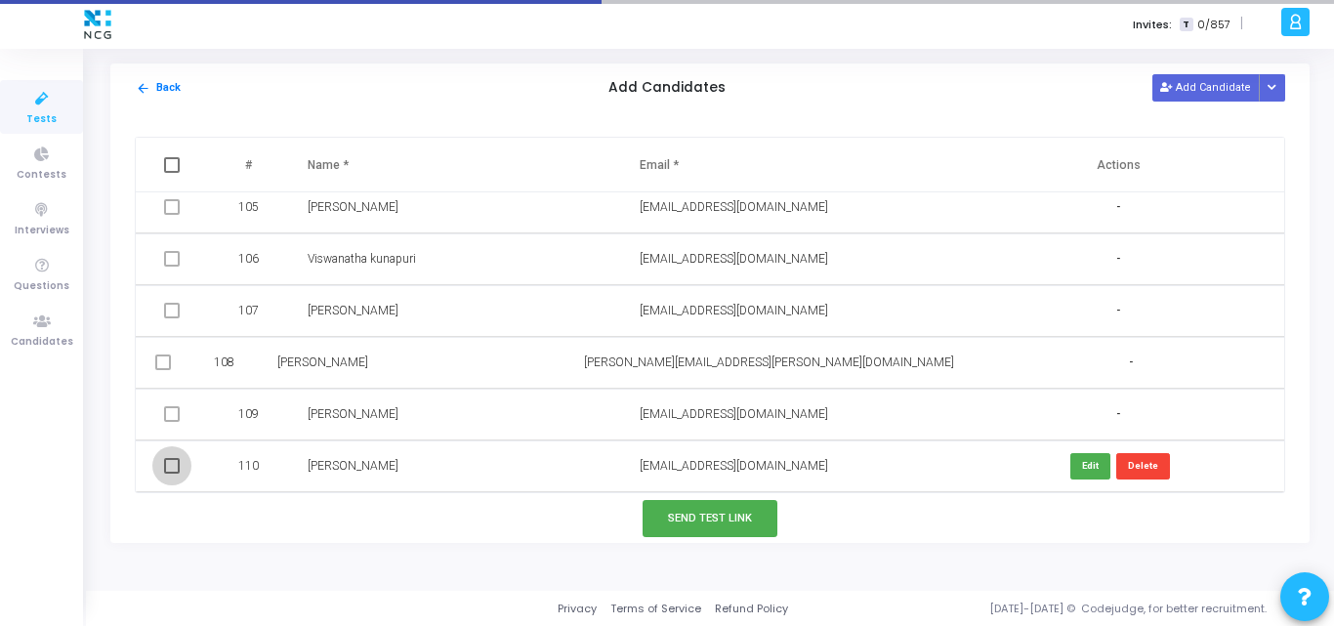
click at [164, 463] on span at bounding box center [172, 466] width 16 height 16
click at [171, 474] on input "checkbox" at bounding box center [171, 474] width 1 height 1
checkbox input "true"
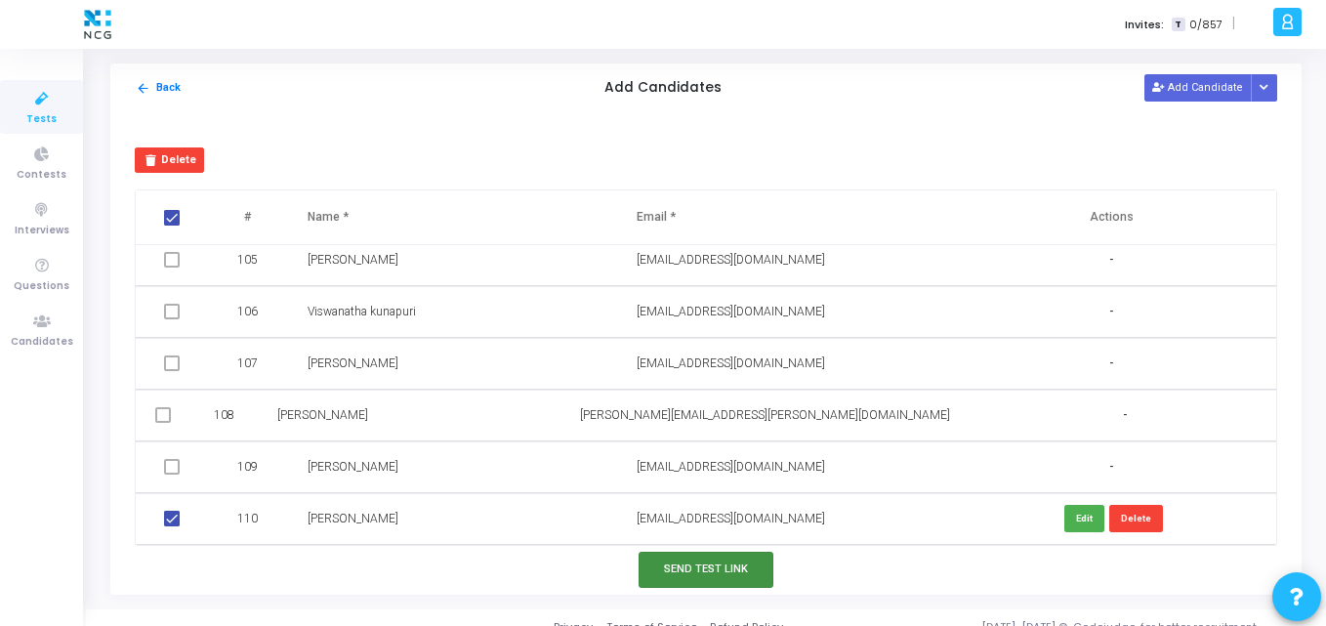
click at [656, 568] on button "Send Test Link" at bounding box center [706, 570] width 135 height 36
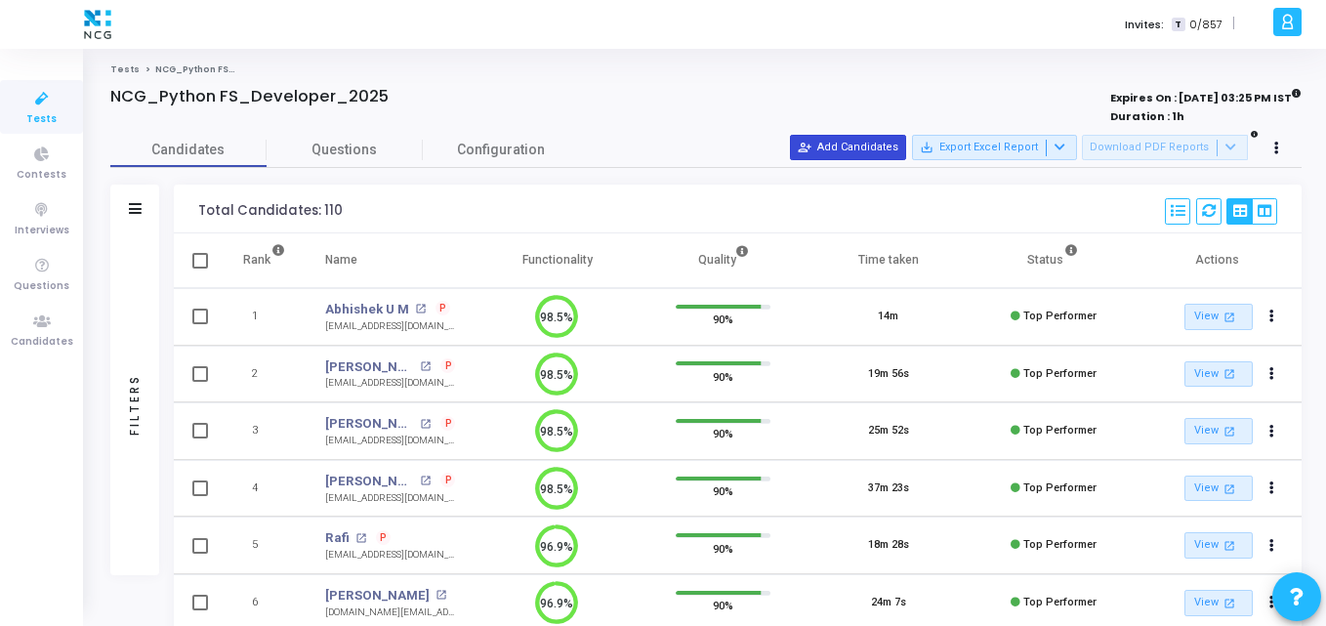
click at [863, 150] on button "person_add_alt Add Candidates" at bounding box center [848, 147] width 116 height 25
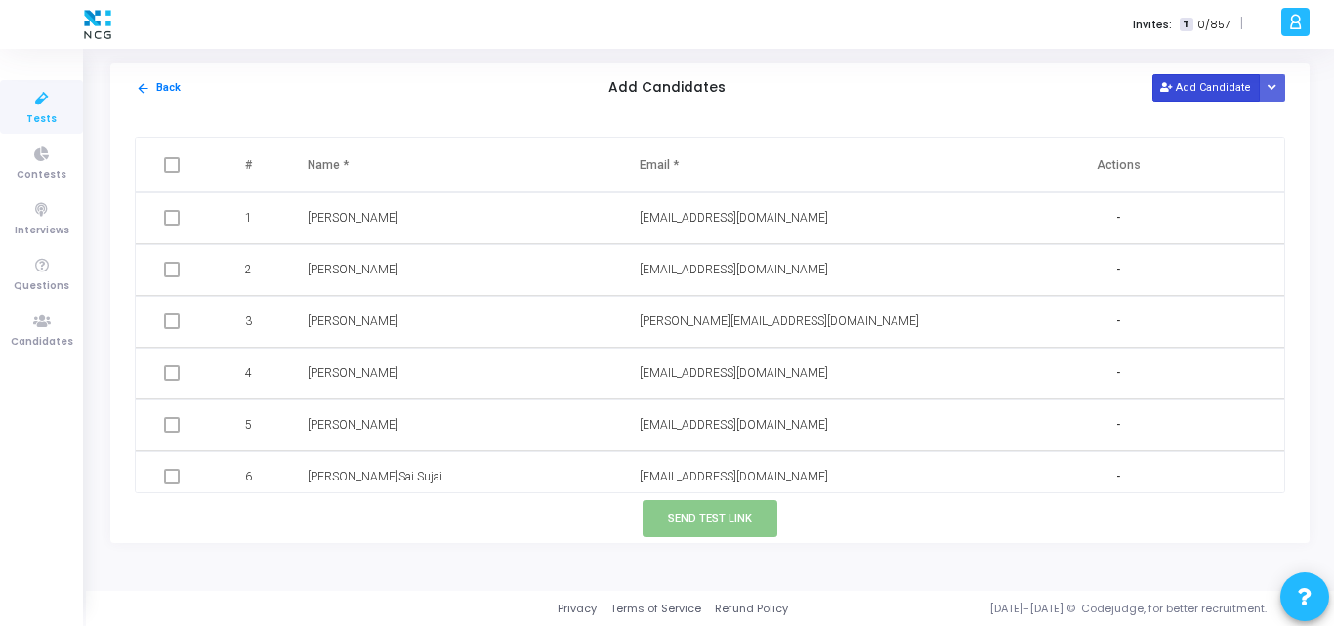
click at [1220, 85] on button "Add Candidate" at bounding box center [1206, 87] width 107 height 26
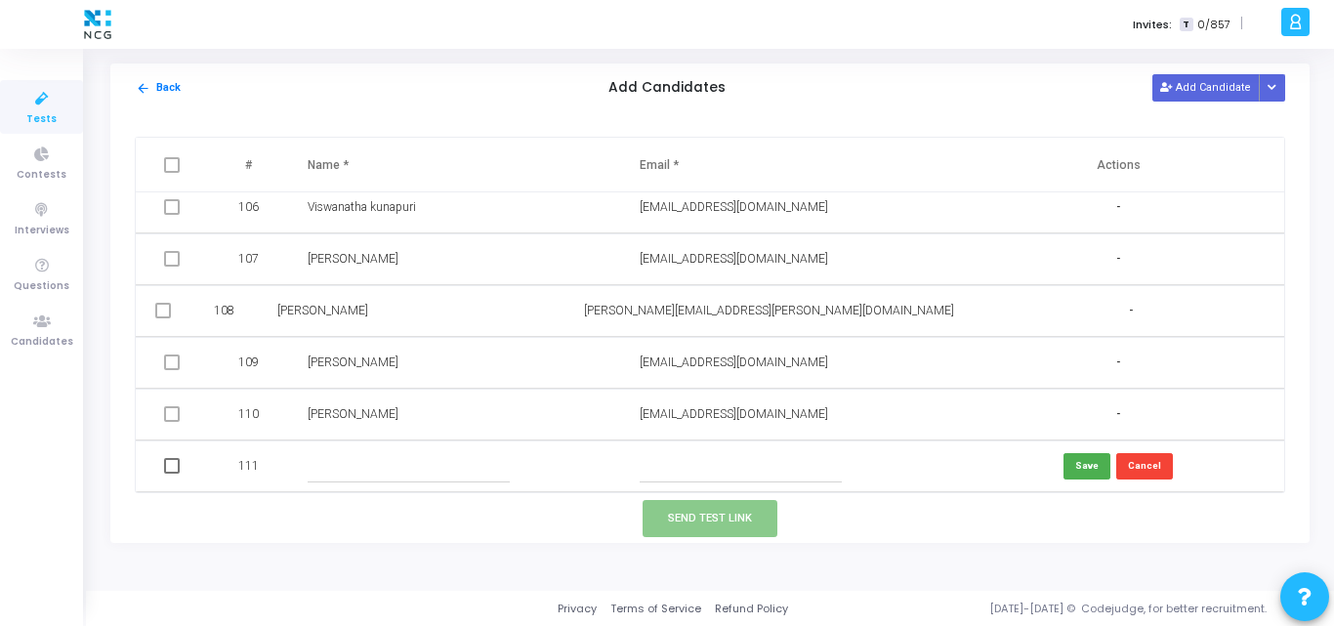
click at [670, 475] on input "text" at bounding box center [741, 466] width 202 height 32
paste input "[EMAIL_ADDRESS][DOMAIN_NAME]"
type input "[EMAIL_ADDRESS][DOMAIN_NAME]"
click at [389, 451] on input "text" at bounding box center [409, 466] width 202 height 32
paste input "[PERSON_NAME]"
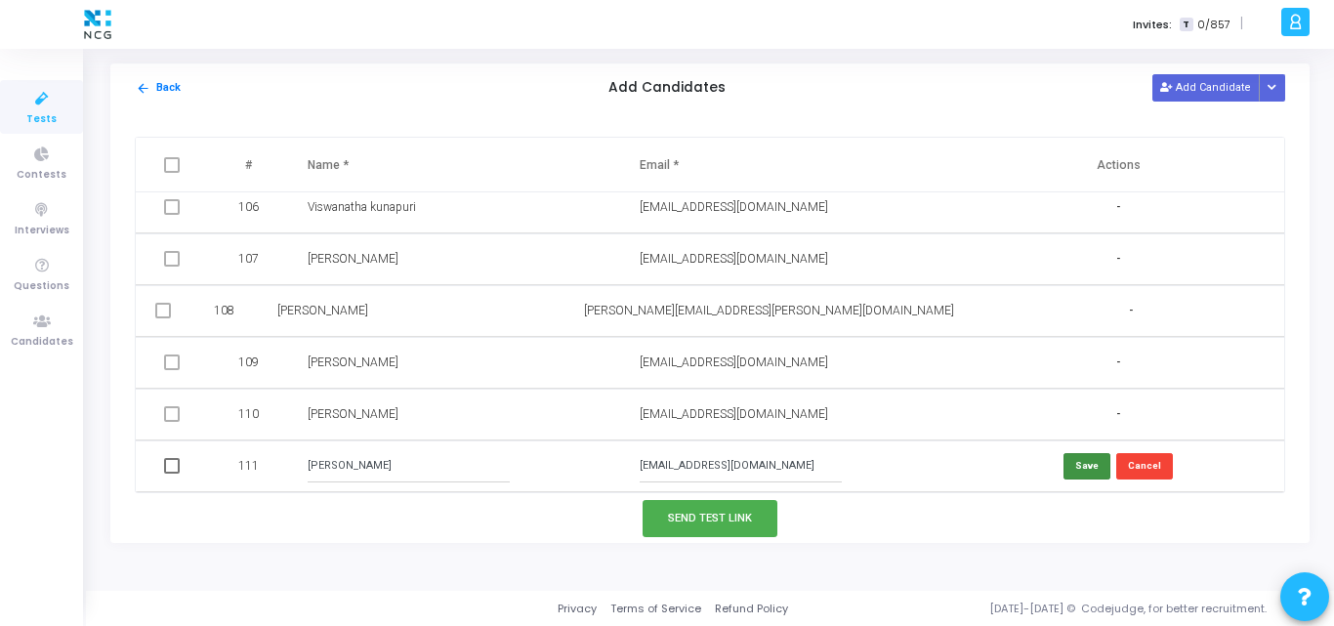
type input "[PERSON_NAME]"
click at [1080, 465] on button "Save" at bounding box center [1087, 466] width 47 height 26
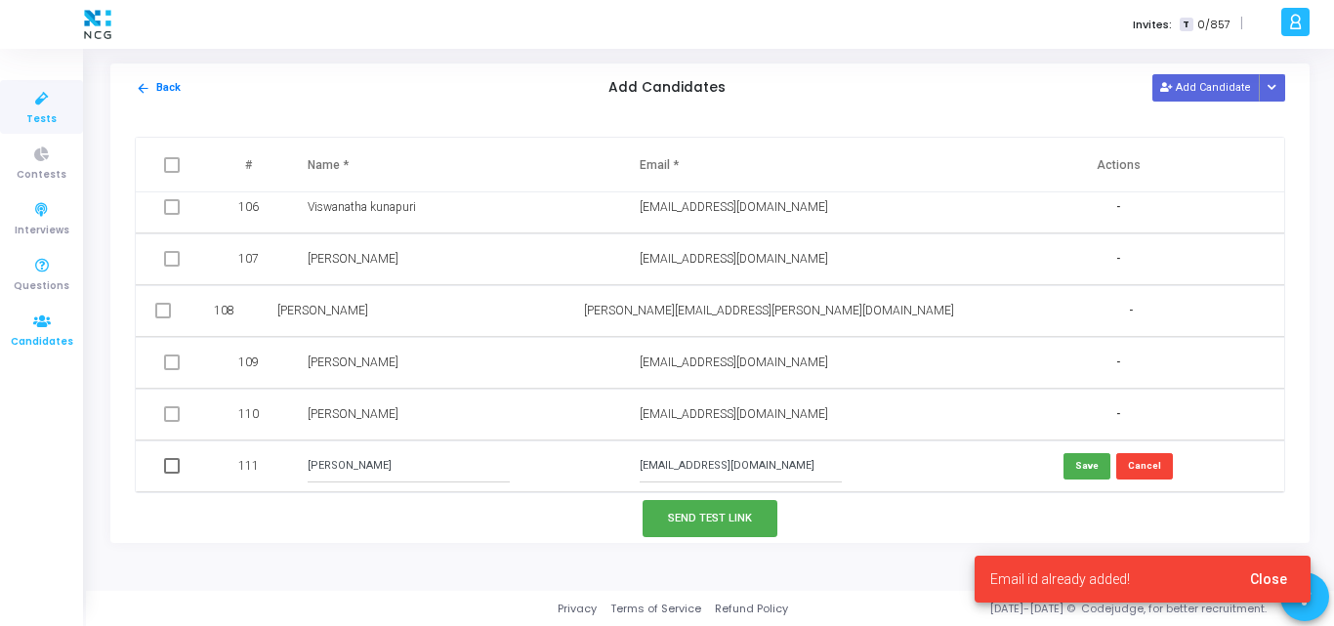
click at [43, 334] on span "Candidates" at bounding box center [42, 342] width 63 height 17
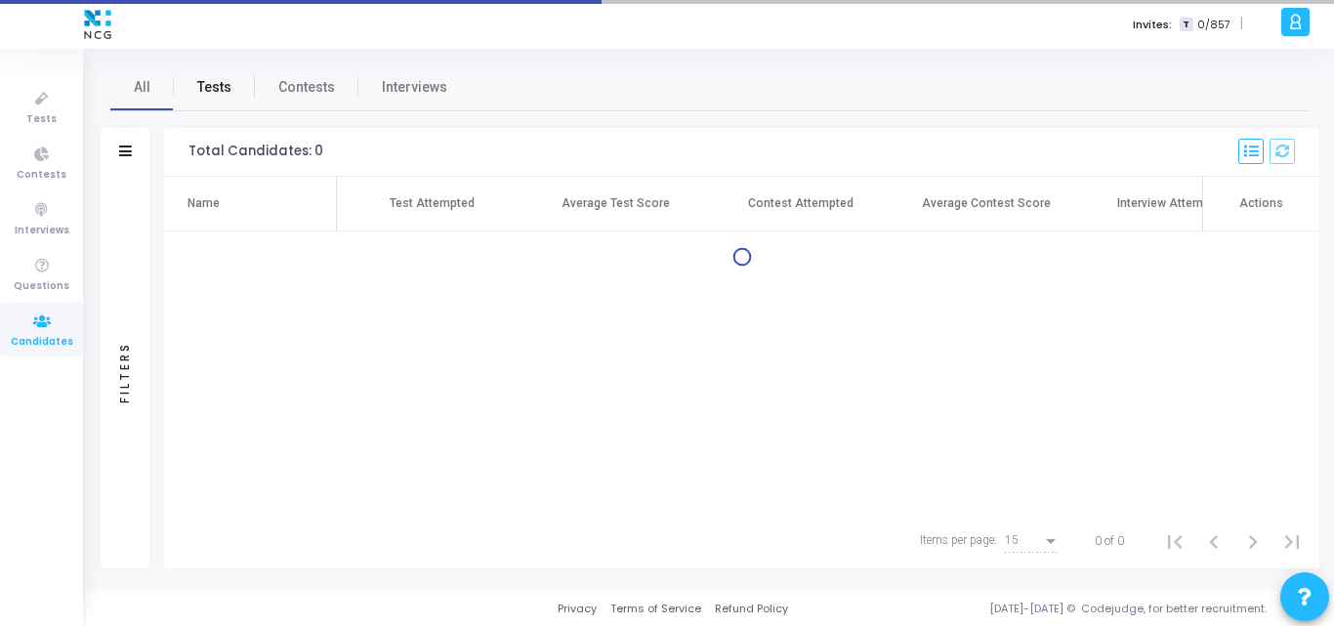
click at [215, 84] on span "Tests" at bounding box center [214, 87] width 34 height 21
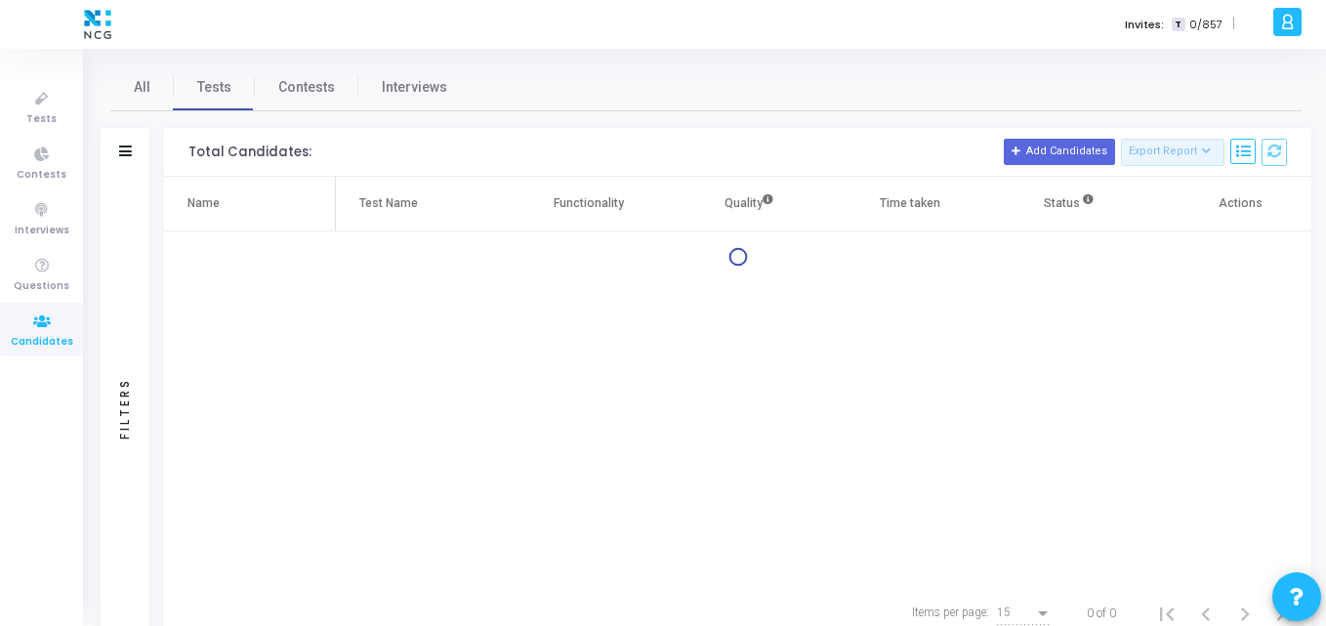
click at [116, 147] on div "Filters" at bounding box center [125, 152] width 49 height 49
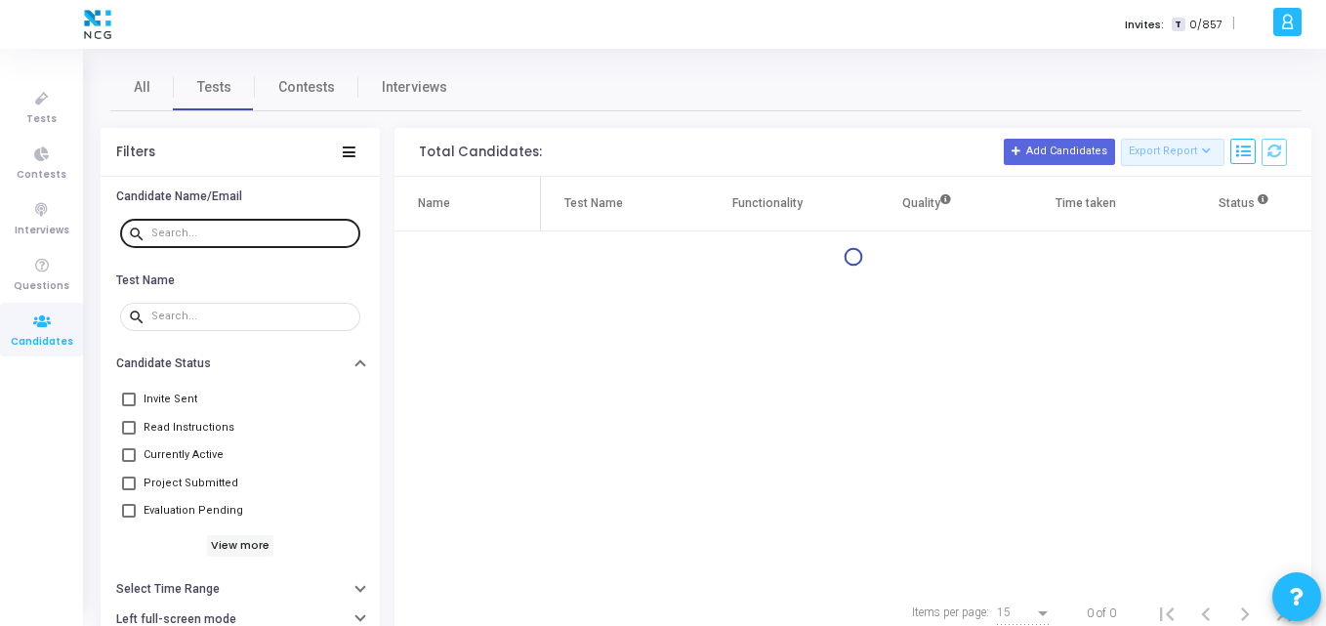
drag, startPoint x: 277, startPoint y: 222, endPoint x: 258, endPoint y: 234, distance: 23.3
click at [258, 234] on div at bounding box center [251, 232] width 201 height 31
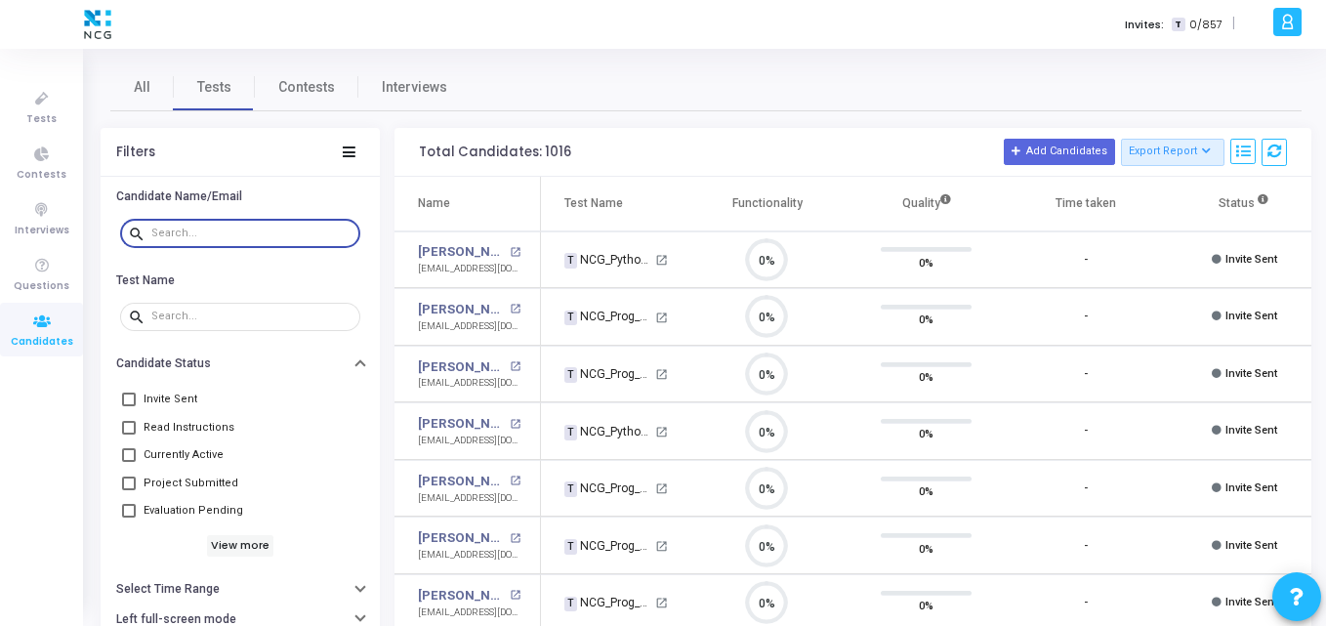
click at [258, 234] on input "text" at bounding box center [251, 234] width 201 height 12
paste input "[PERSON_NAME]"
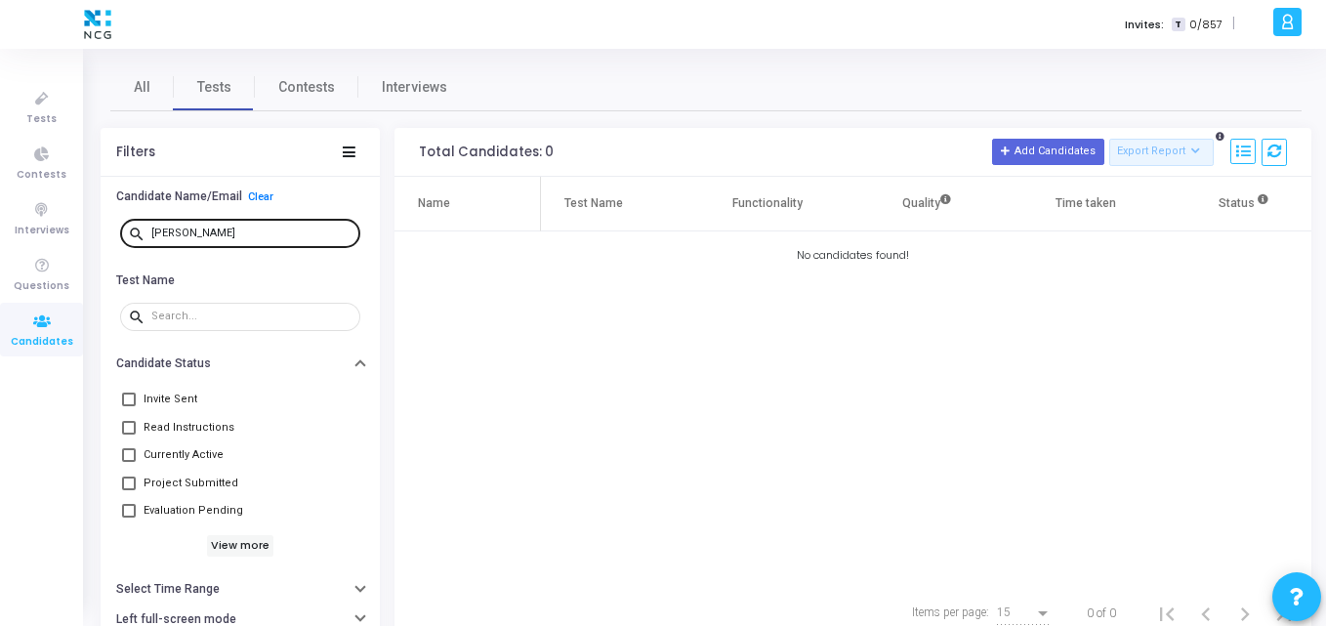
drag, startPoint x: 279, startPoint y: 217, endPoint x: 274, endPoint y: 228, distance: 11.8
click at [274, 228] on div "[PERSON_NAME]" at bounding box center [251, 232] width 201 height 31
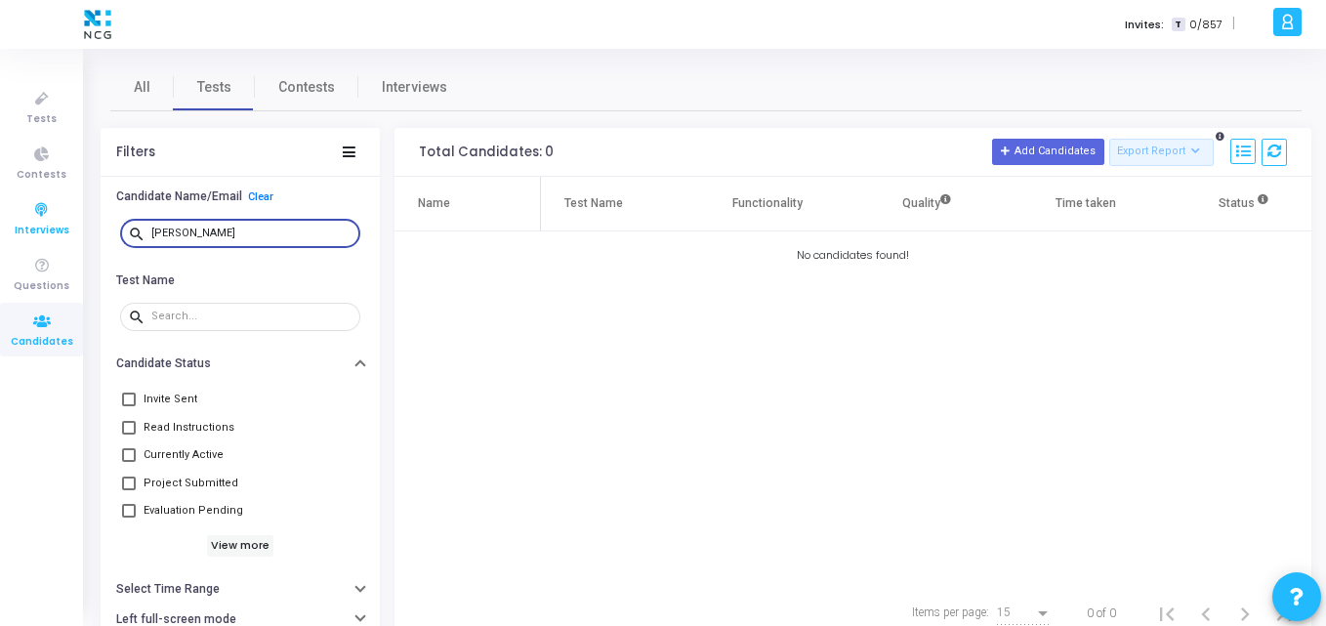
drag, startPoint x: 274, startPoint y: 228, endPoint x: 0, endPoint y: 230, distance: 274.5
click at [0, 230] on div "Tests Contests Interviews Questions Candidates Invites: T 0/857 | K Kajal Setti…" at bounding box center [663, 313] width 1326 height 626
paste input "[EMAIL_ADDRESS][DOMAIN_NAME]"
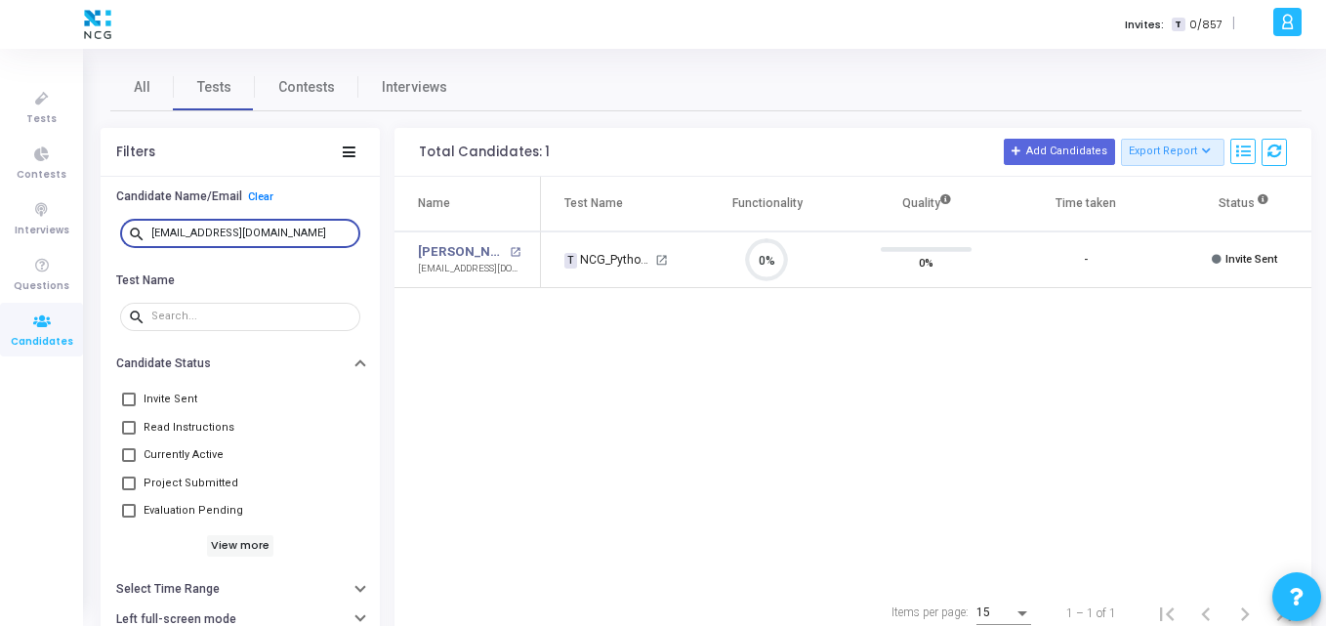
type input "[EMAIL_ADDRESS][DOMAIN_NAME]"
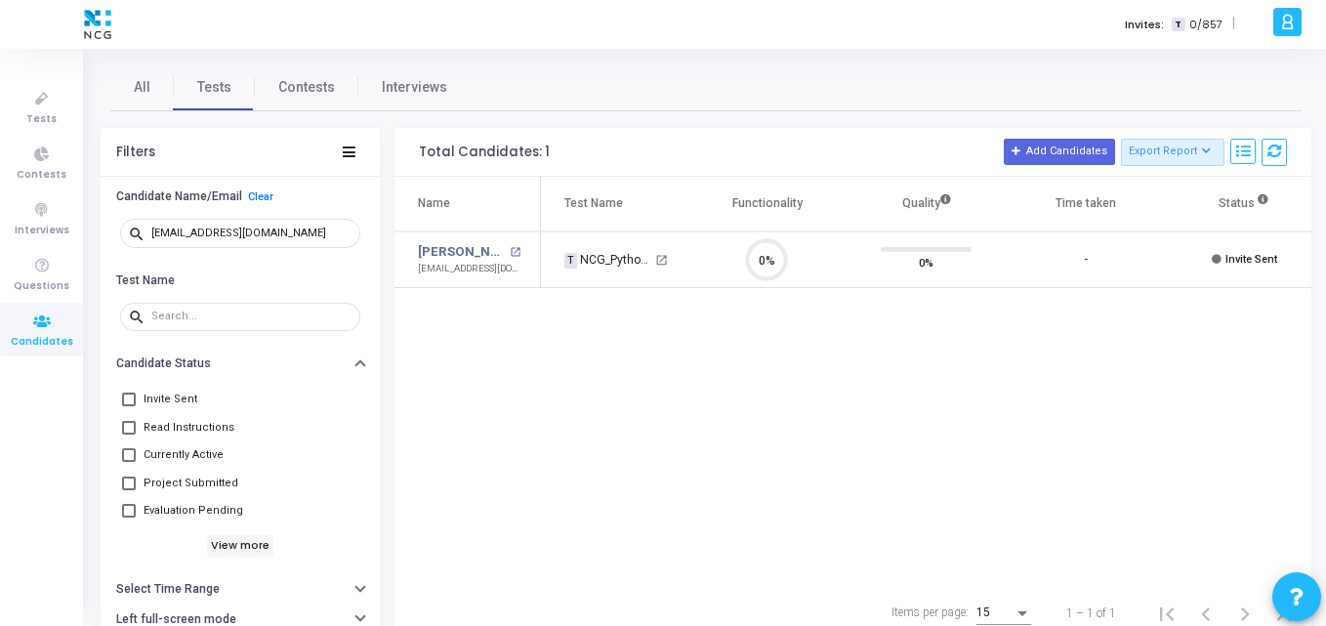
scroll to position [41, 50]
click at [565, 428] on div "Name Test Name Functionality Quality Time taken Status Actions [PERSON_NAME] op…" at bounding box center [853, 381] width 917 height 409
click at [510, 399] on div "Name Test Name Functionality Quality Time taken Status Actions [PERSON_NAME] op…" at bounding box center [853, 381] width 917 height 409
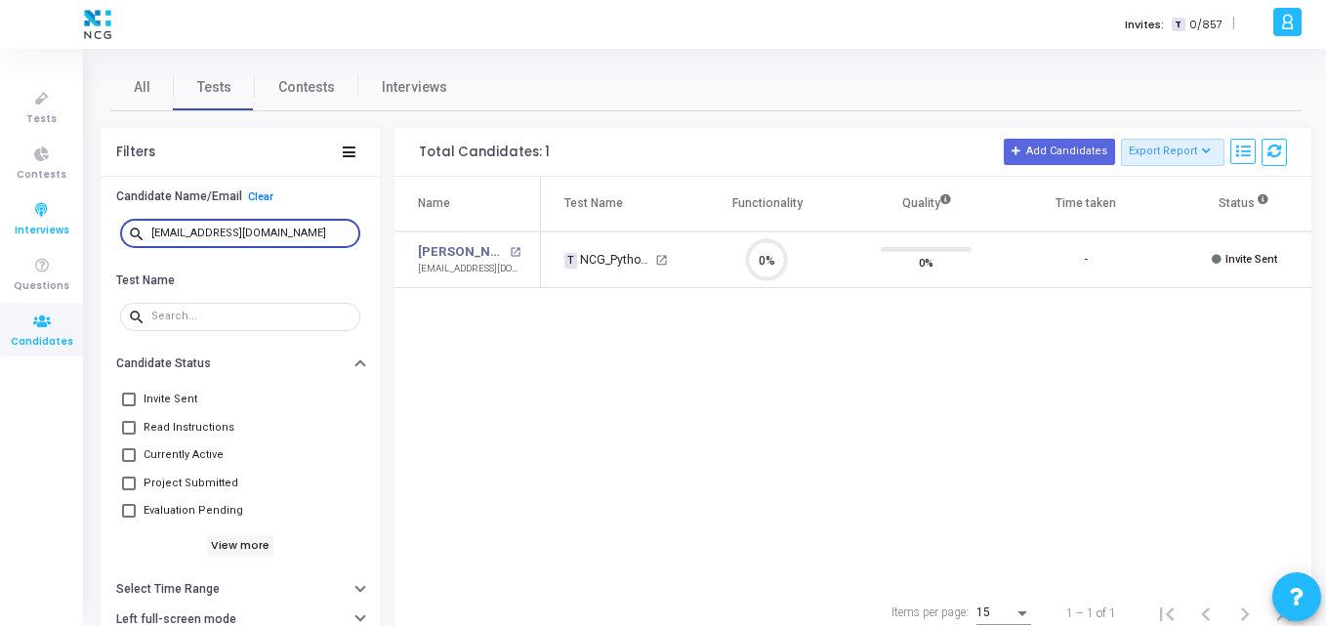
drag, startPoint x: 305, startPoint y: 230, endPoint x: 13, endPoint y: 207, distance: 292.9
click at [13, 207] on div "Tests Contests Interviews Questions Candidates Invites: T 0/857 | K Kajal Setti…" at bounding box center [663, 313] width 1326 height 626
paste input "shingaresomeshwarm"
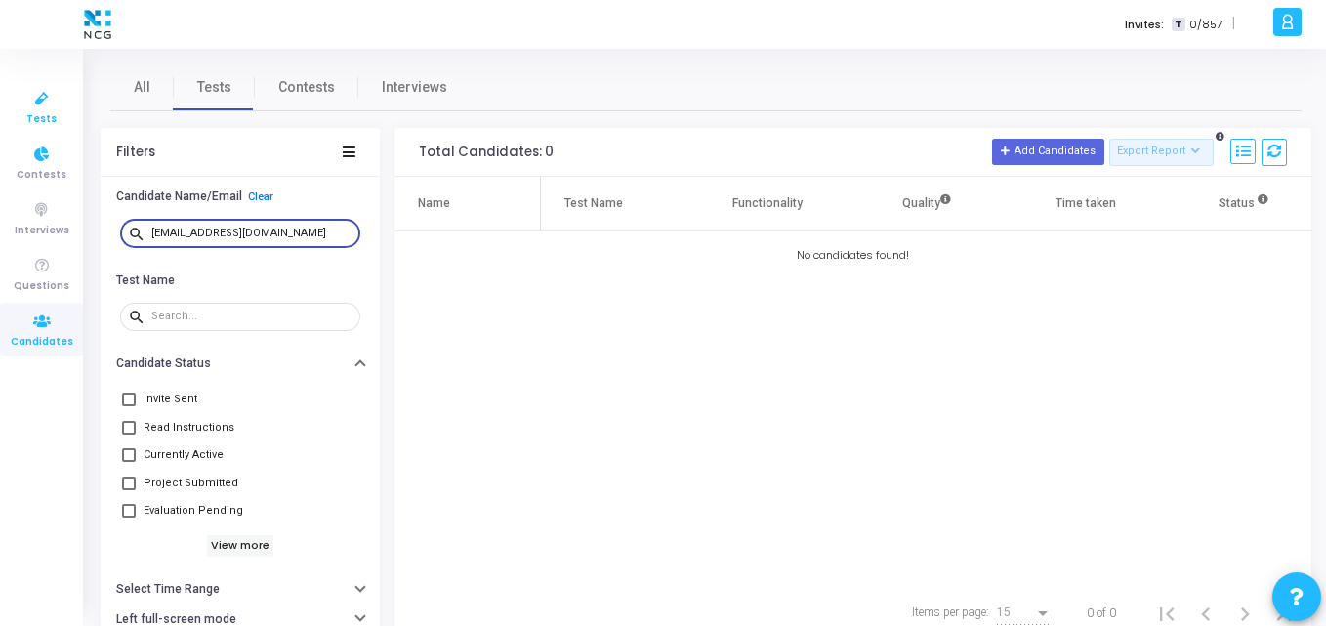
type input "[EMAIL_ADDRESS][DOMAIN_NAME]"
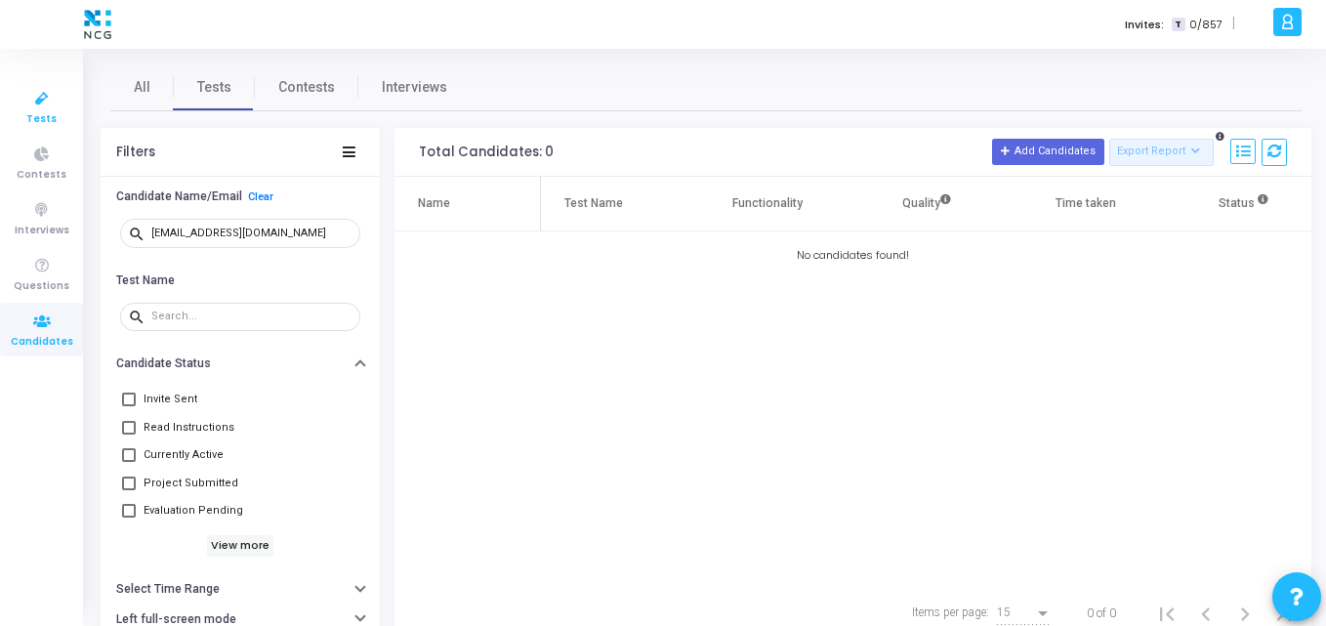
click at [19, 108] on link "Tests" at bounding box center [41, 107] width 83 height 54
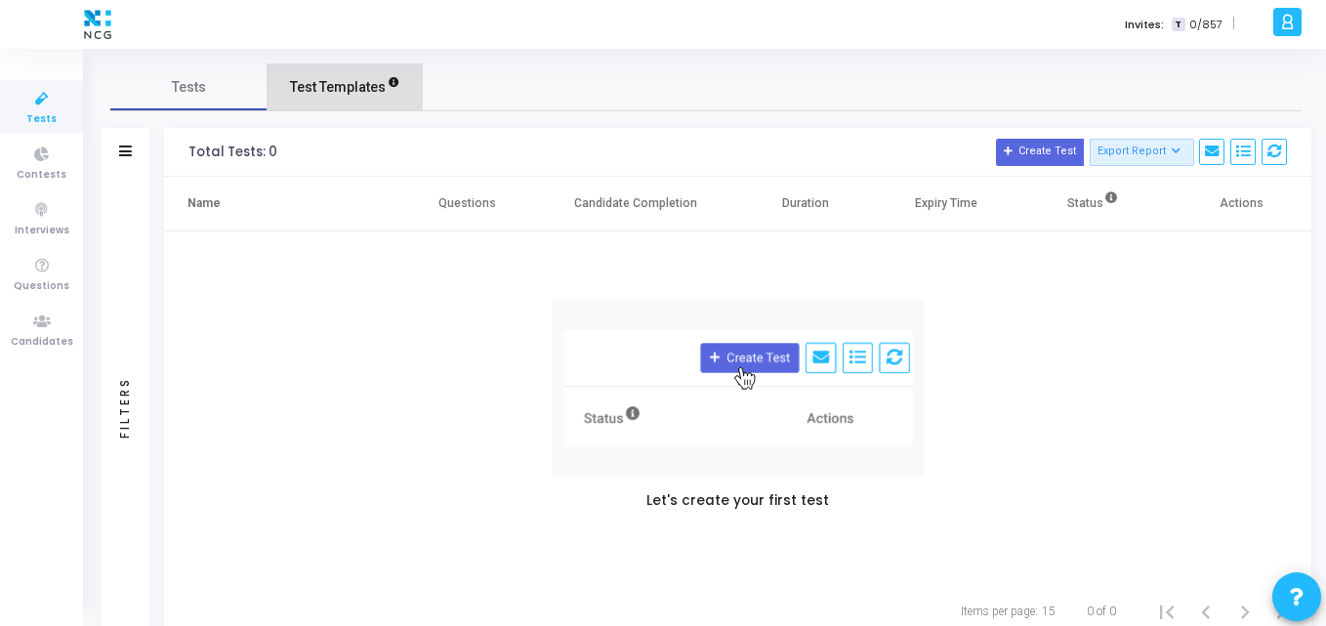
click at [366, 99] on link "Test Templates" at bounding box center [345, 86] width 156 height 47
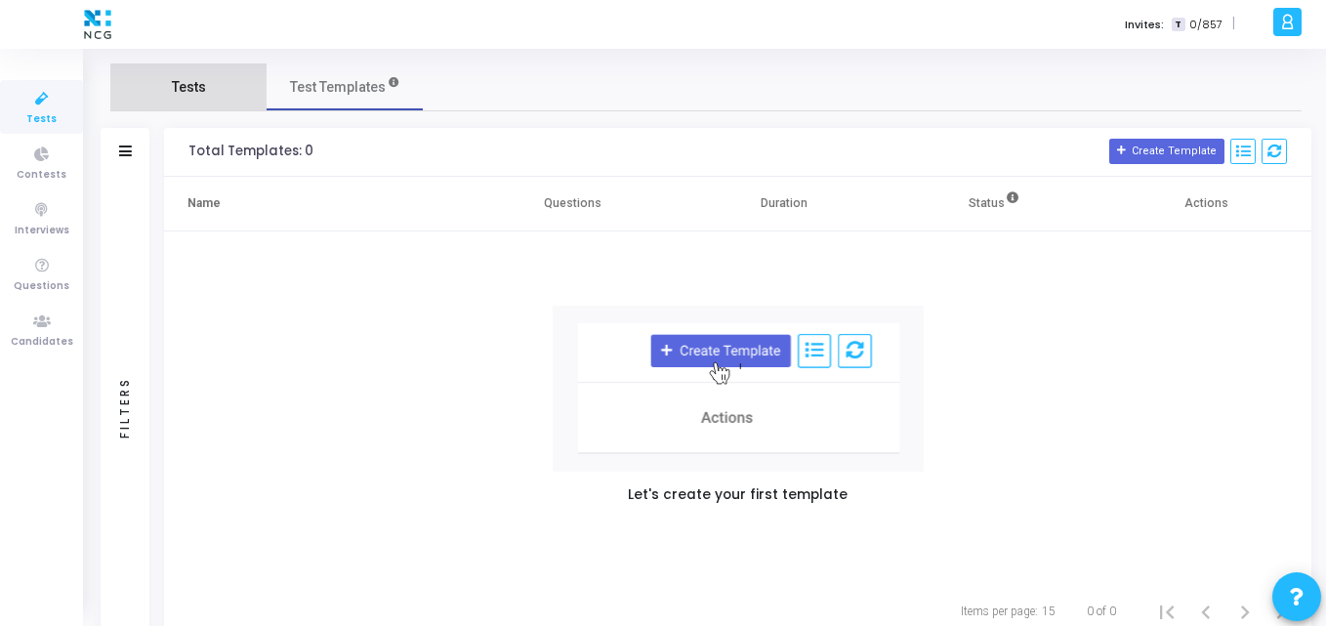
click at [231, 91] on link "Tests" at bounding box center [188, 86] width 156 height 47
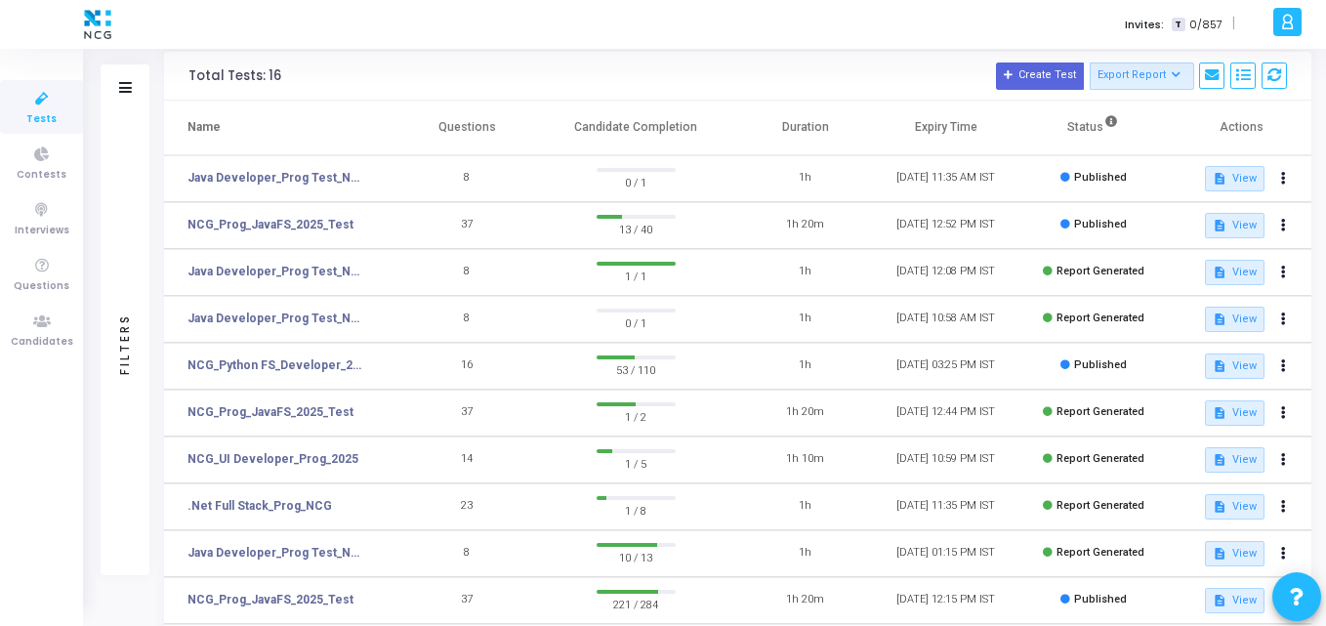
scroll to position [81, 0]
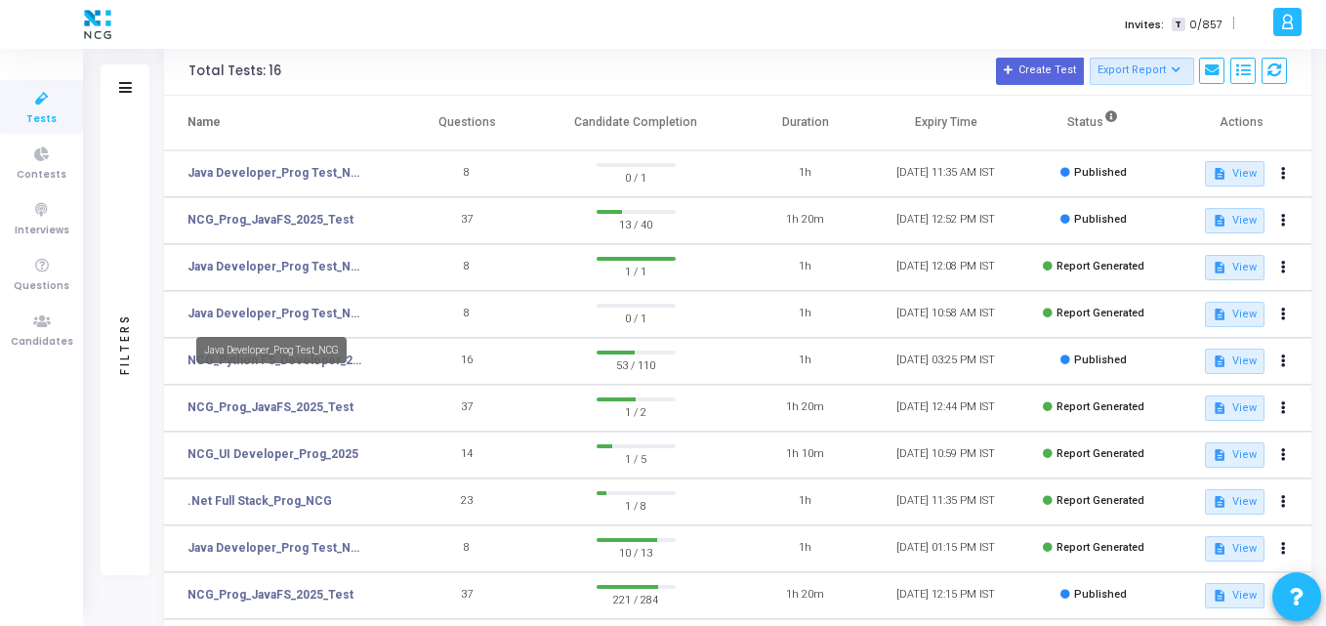
click at [356, 358] on mat-tooltip-component "Java Developer_Prog Test_NCG" at bounding box center [272, 350] width 178 height 54
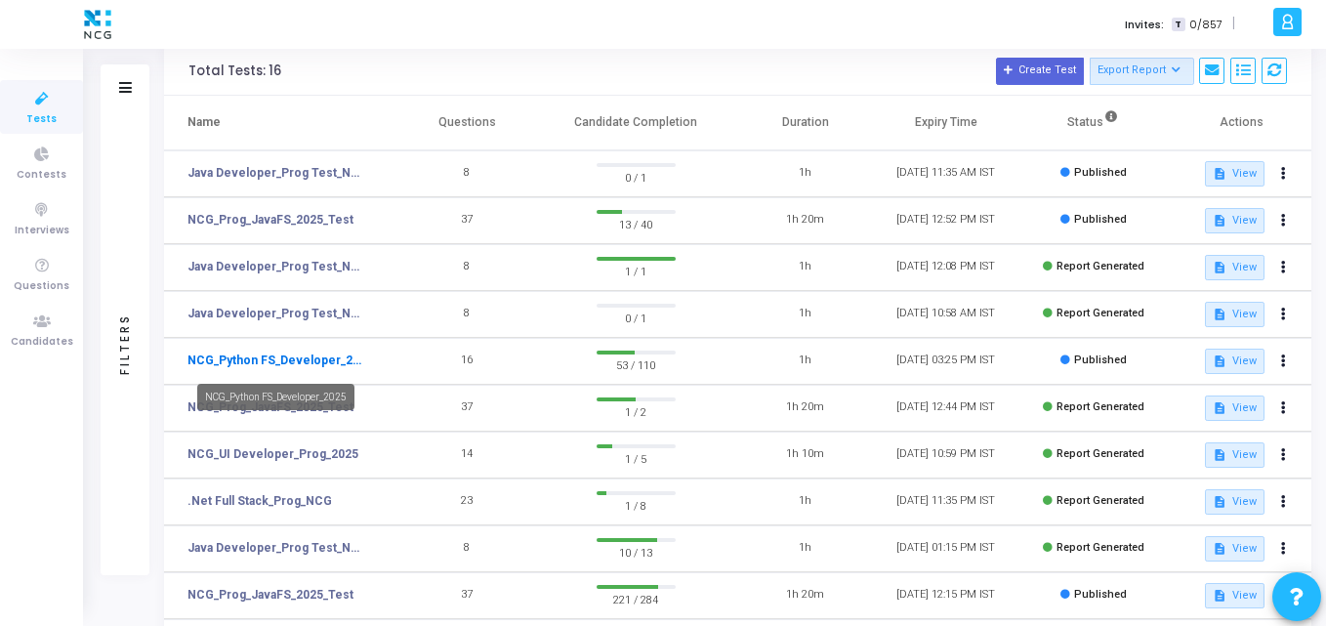
click at [356, 359] on link "NCG_Python FS_Developer_2025" at bounding box center [278, 361] width 180 height 18
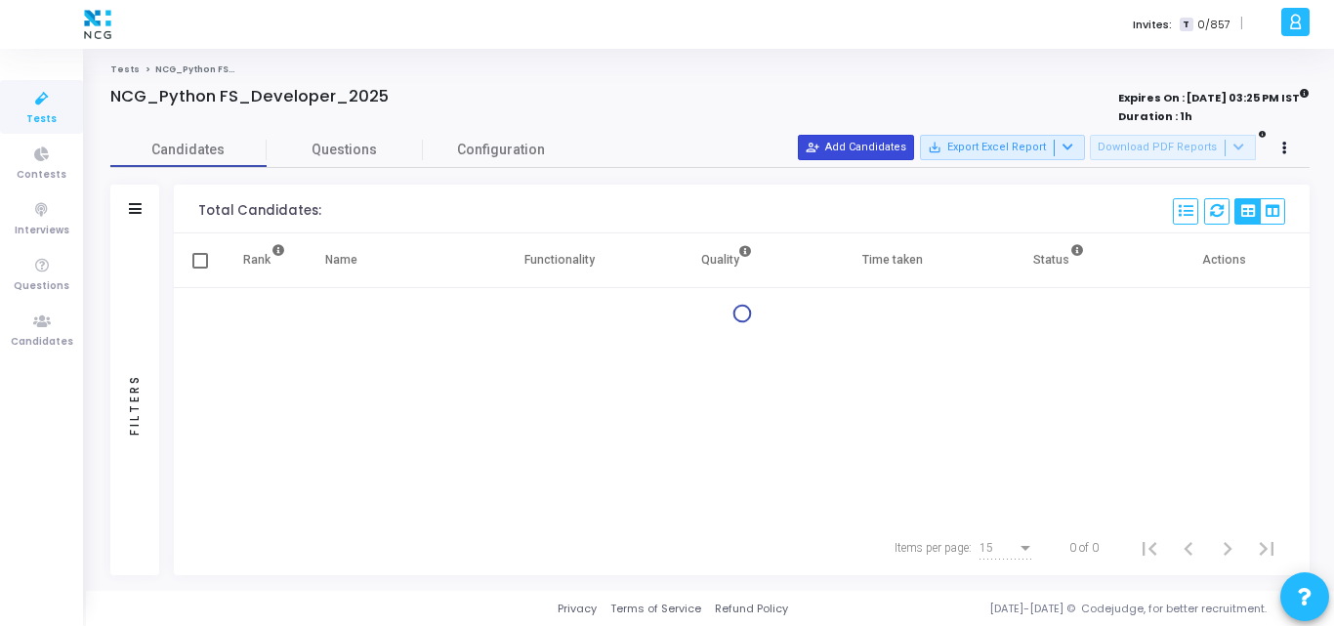
click at [855, 137] on button "person_add_alt Add Candidates" at bounding box center [856, 147] width 116 height 25
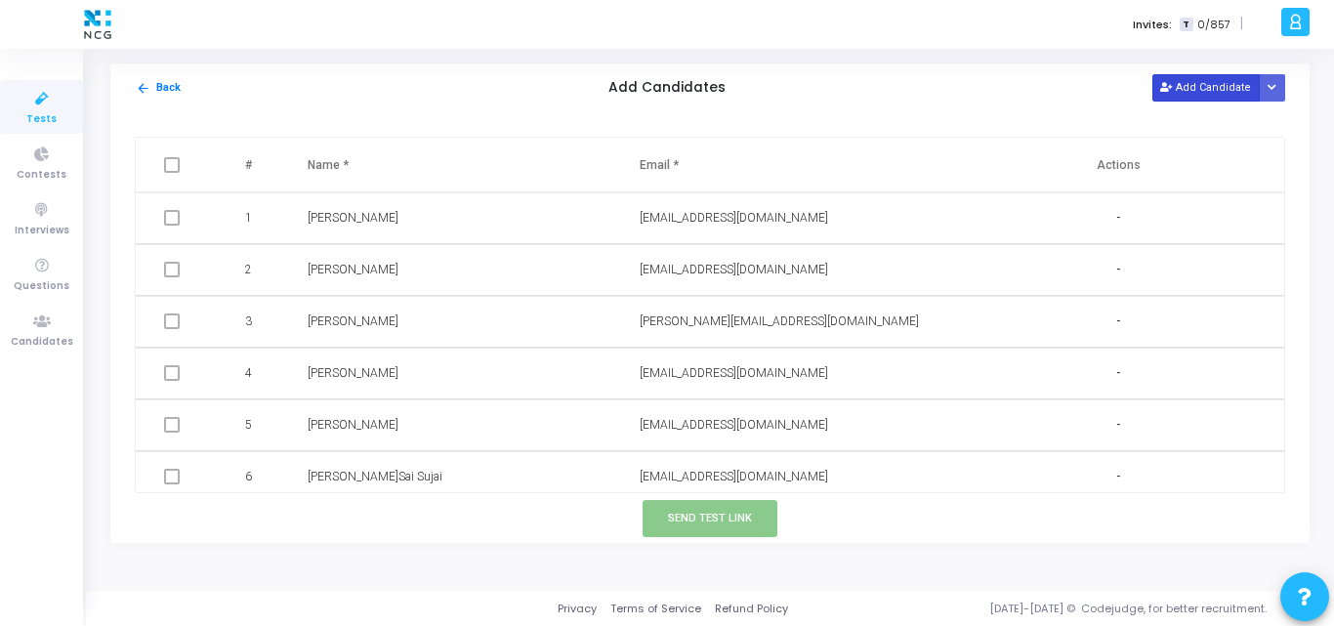
click at [1213, 91] on button "Add Candidate" at bounding box center [1206, 87] width 107 height 26
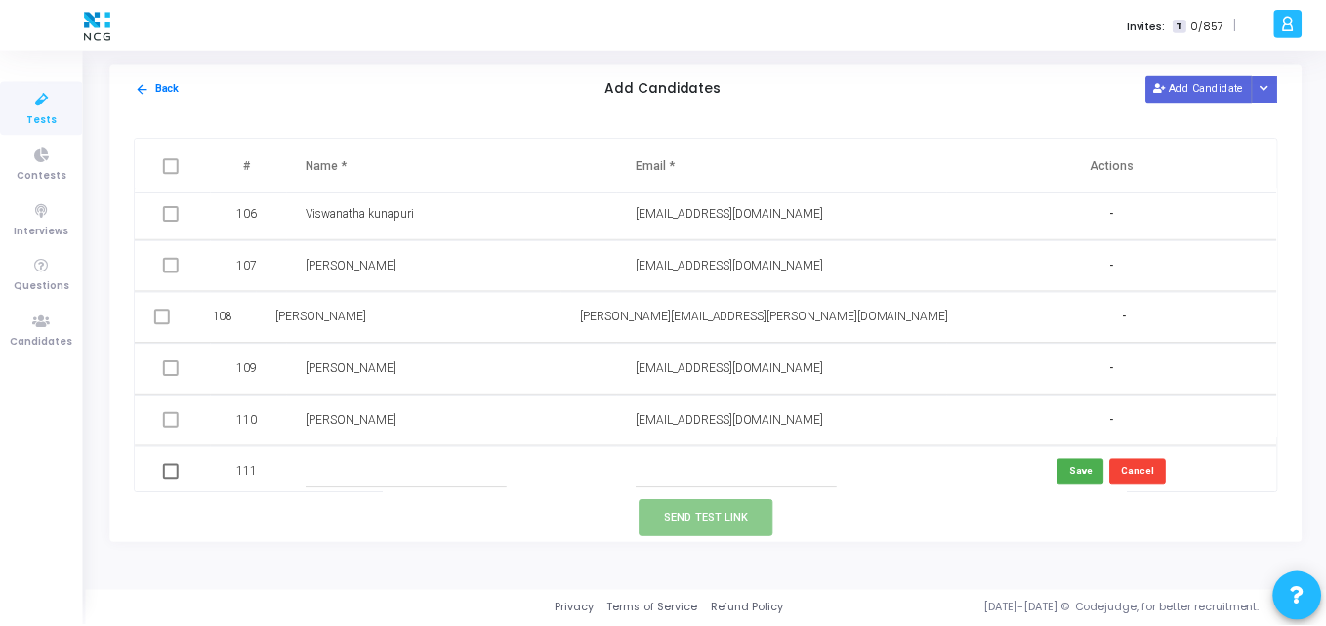
scroll to position [5446, 0]
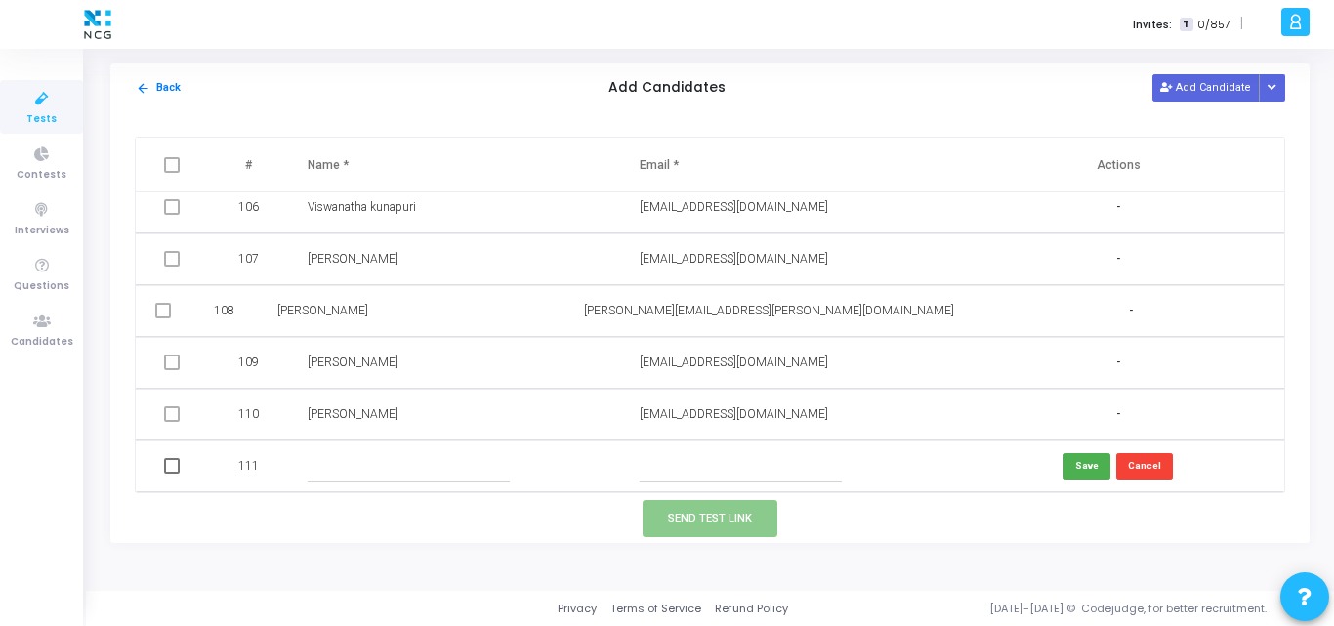
click at [688, 460] on input "text" at bounding box center [741, 466] width 202 height 32
paste input "[EMAIL_ADDRESS][DOMAIN_NAME]"
type input "[EMAIL_ADDRESS][DOMAIN_NAME]"
paste input "[PERSON_NAME]"
click at [405, 458] on input "[PERSON_NAME]" at bounding box center [409, 466] width 202 height 32
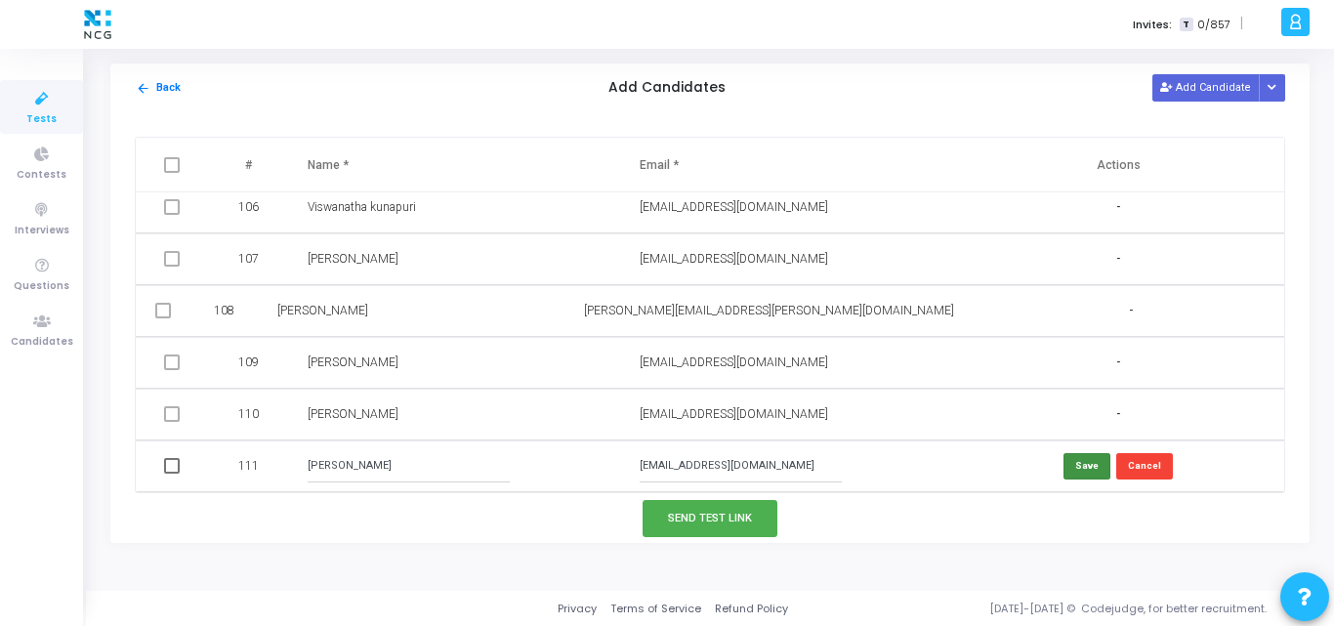
type input "[PERSON_NAME]"
click at [1086, 473] on button "Save" at bounding box center [1087, 466] width 47 height 26
click at [179, 465] on span at bounding box center [172, 466] width 16 height 16
click at [172, 474] on input "checkbox" at bounding box center [171, 474] width 1 height 1
checkbox input "true"
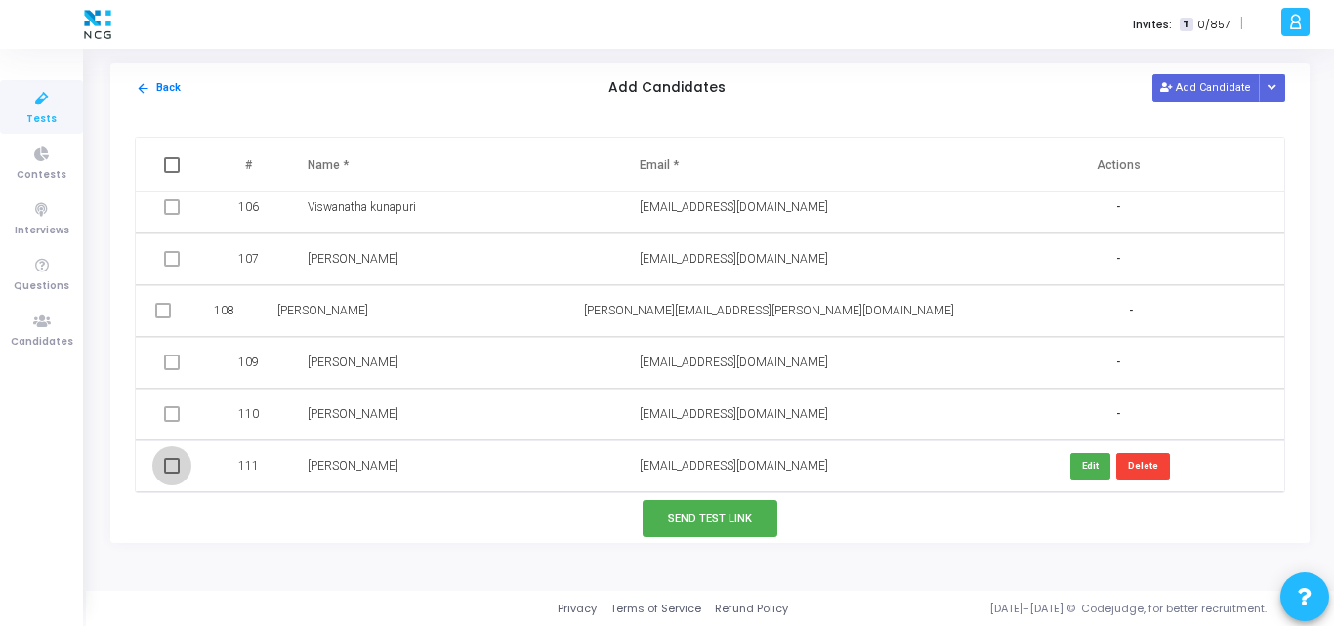
checkbox input "true"
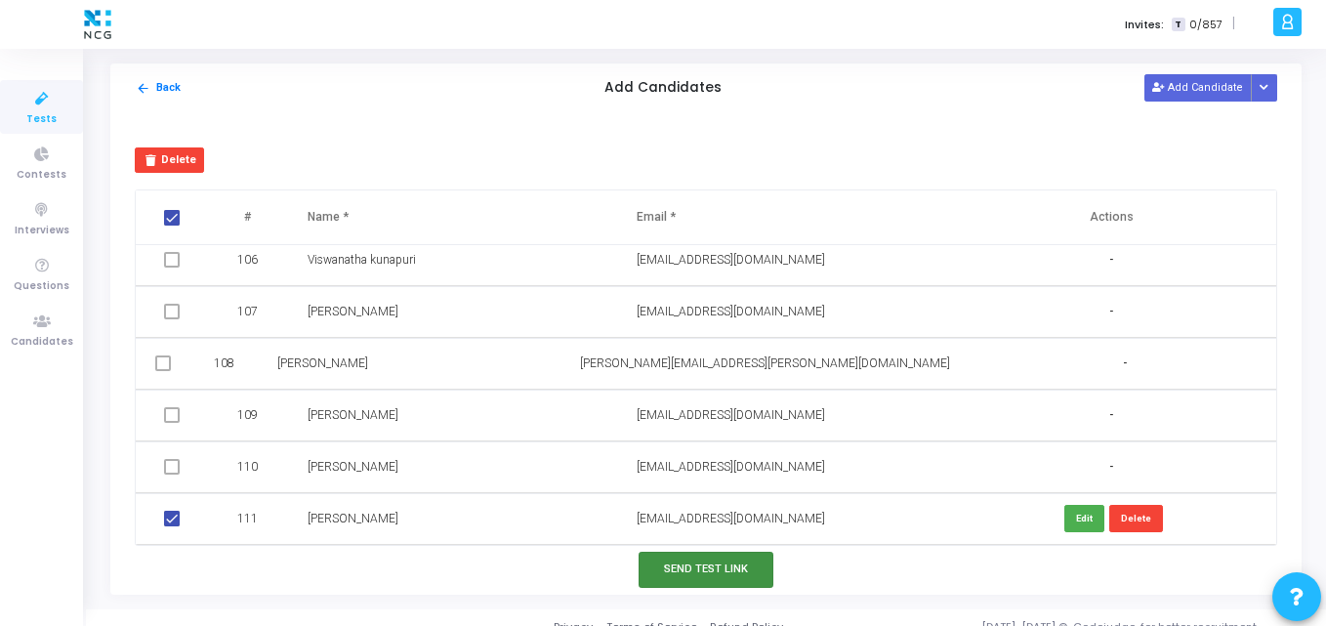
click at [732, 562] on button "Send Test Link" at bounding box center [706, 570] width 135 height 36
click at [705, 570] on button "Send Test Link" at bounding box center [706, 570] width 135 height 36
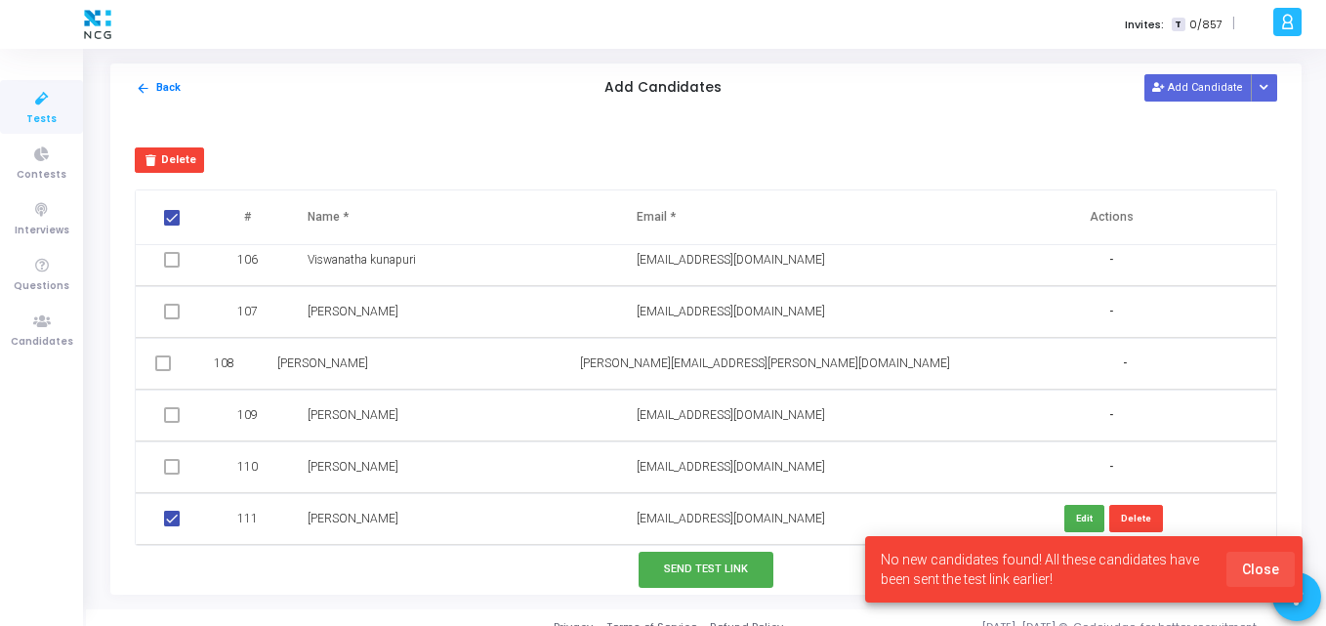
click at [1269, 566] on span "Close" at bounding box center [1260, 570] width 37 height 16
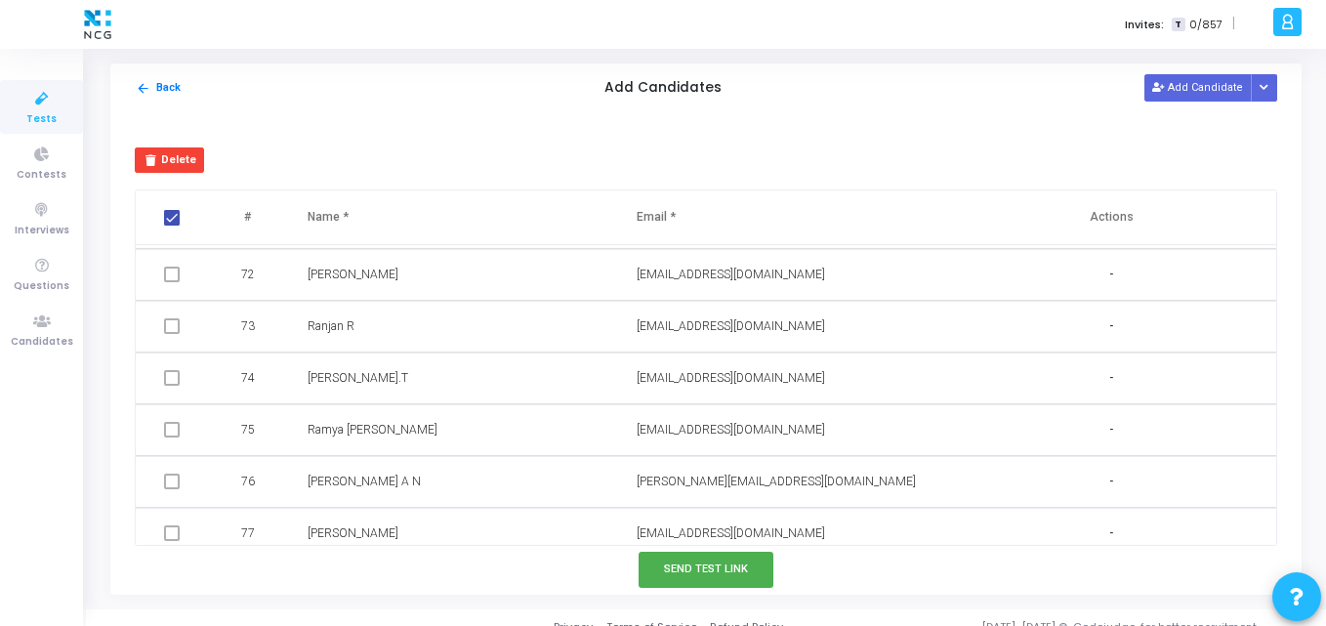
scroll to position [3671, 0]
click at [51, 124] on span "Tests" at bounding box center [41, 119] width 30 height 17
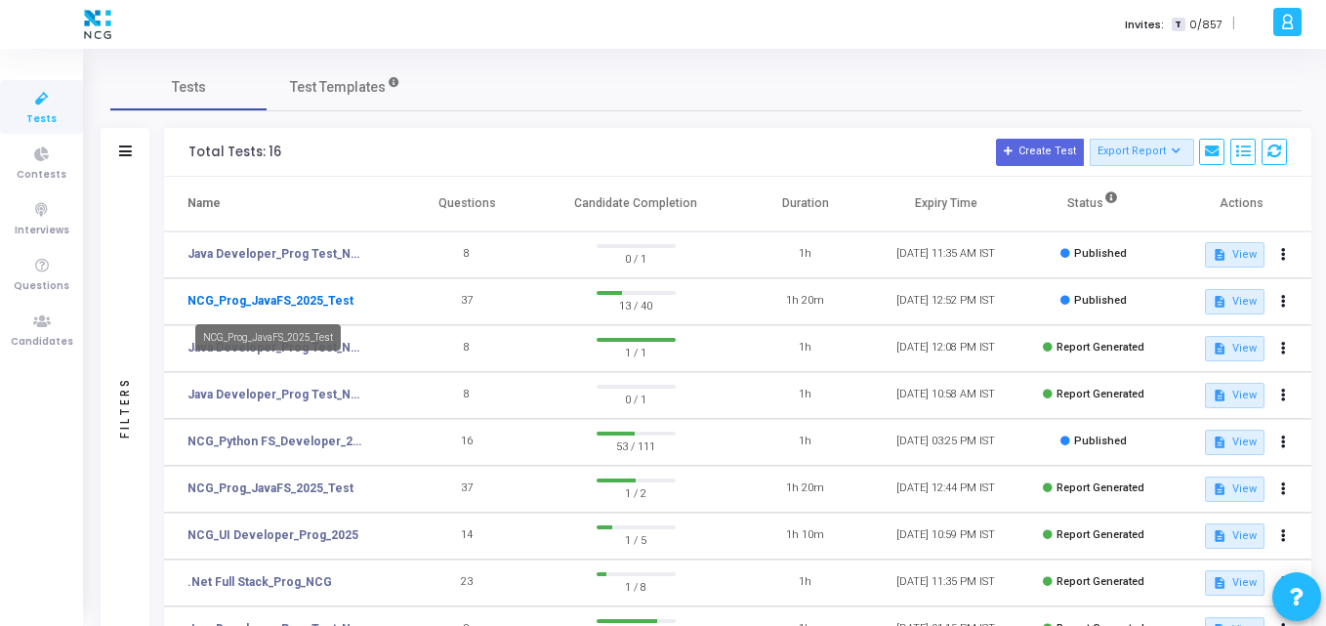
click at [290, 297] on link "NCG_Prog_JavaFS_2025_Test" at bounding box center [271, 301] width 166 height 18
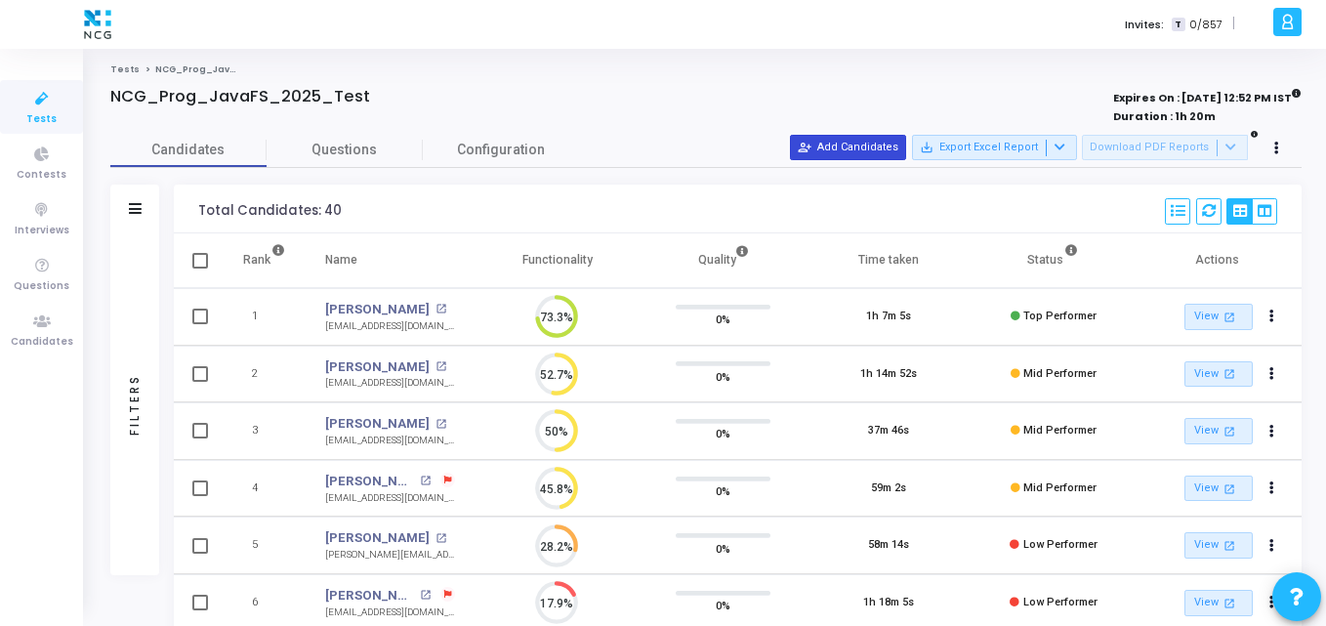
click at [895, 159] on button "person_add_alt Add Candidates" at bounding box center [848, 147] width 116 height 25
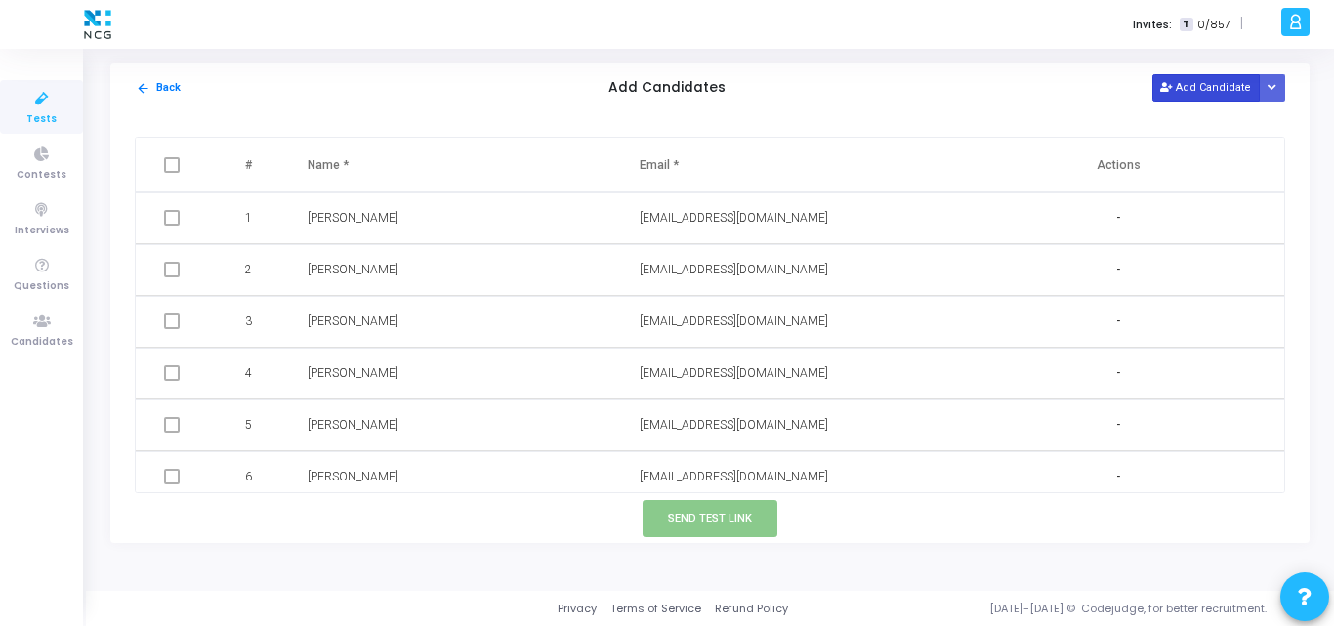
click at [1184, 77] on button "Add Candidate" at bounding box center [1206, 87] width 107 height 26
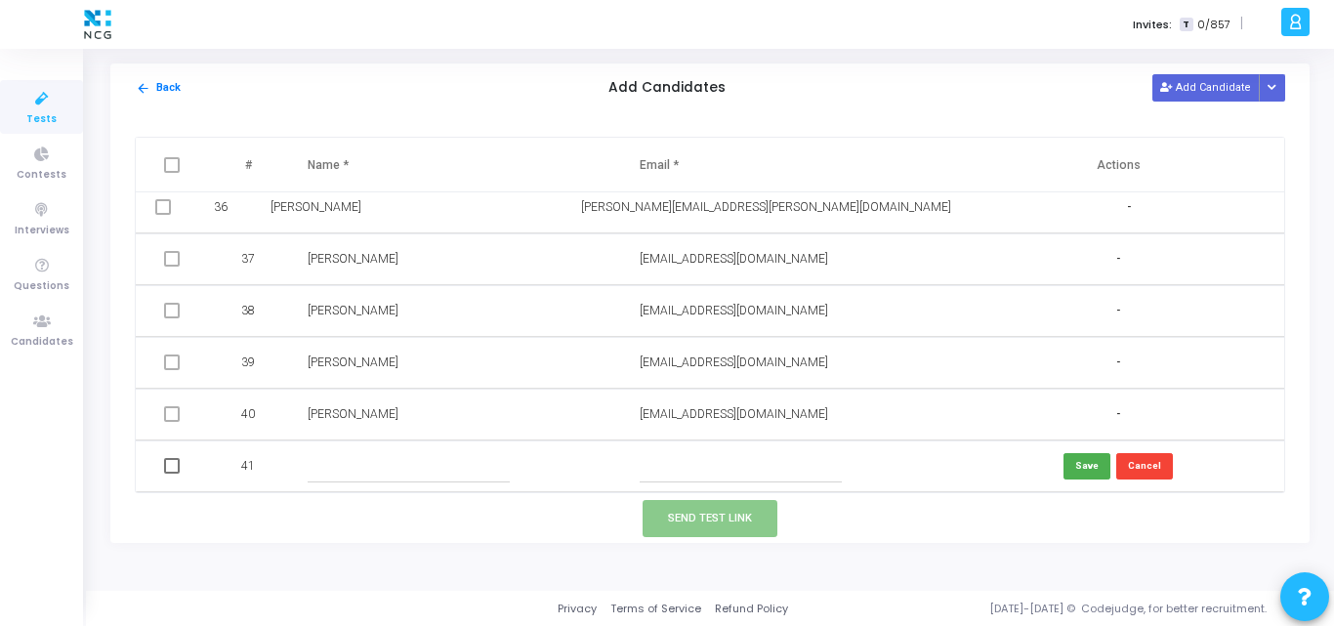
click at [670, 469] on input "text" at bounding box center [741, 466] width 202 height 32
paste input "[PERSON_NAME]"
type input "[PERSON_NAME]"
click at [394, 480] on input "text" at bounding box center [409, 466] width 202 height 32
paste input "[PERSON_NAME]"
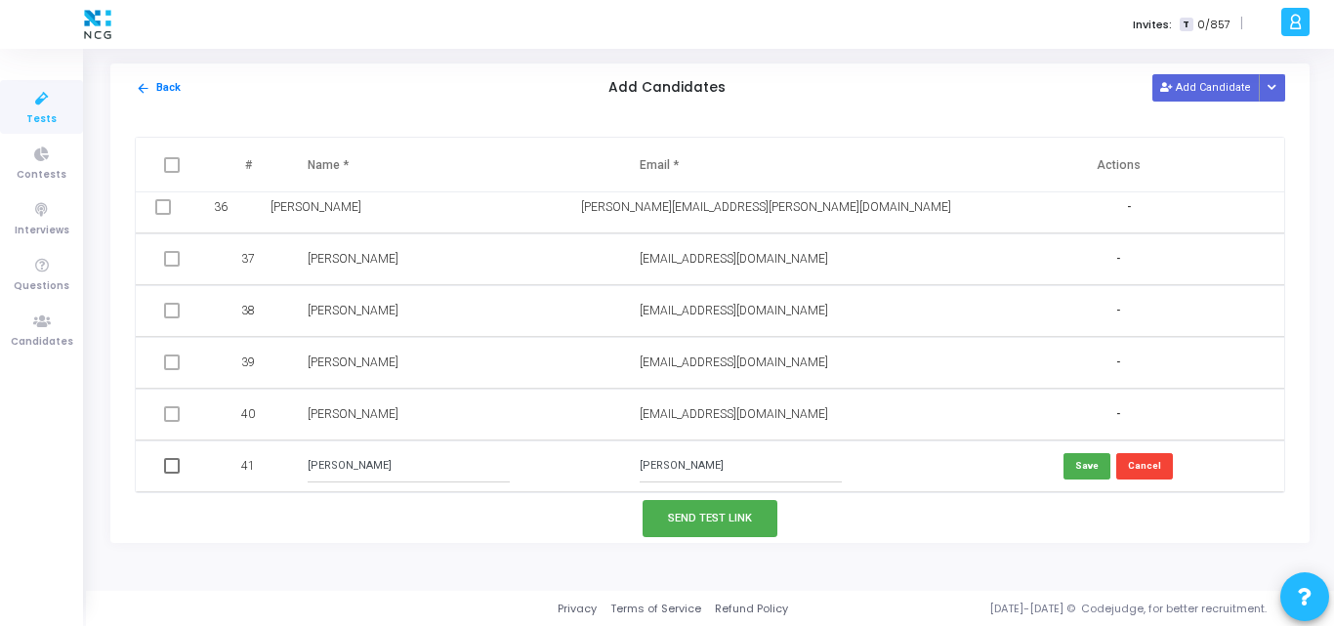
type input "[PERSON_NAME]"
drag, startPoint x: 759, startPoint y: 472, endPoint x: 513, endPoint y: 478, distance: 246.2
click at [513, 478] on tr "41 [PERSON_NAME] [PERSON_NAME] Save Cancel" at bounding box center [710, 467] width 1149 height 52
paste input "[EMAIL_ADDRESS][DOMAIN_NAME]"
type input "[EMAIL_ADDRESS][DOMAIN_NAME]"
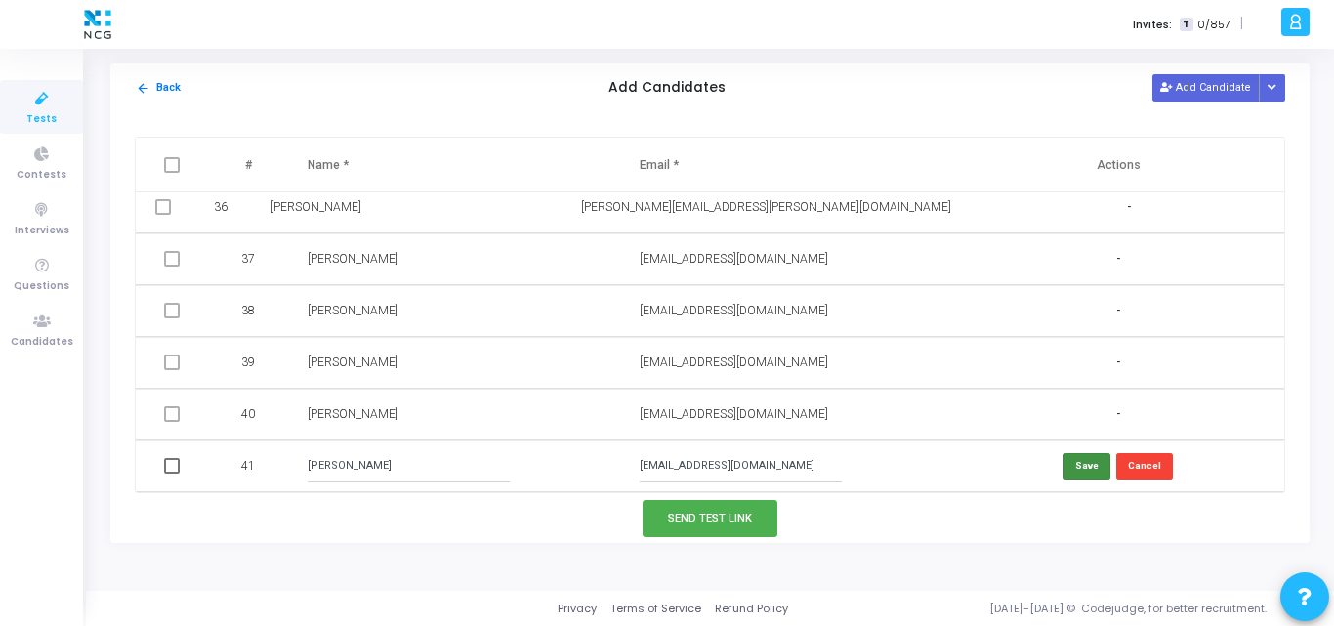
click at [1087, 466] on button "Save" at bounding box center [1087, 466] width 47 height 26
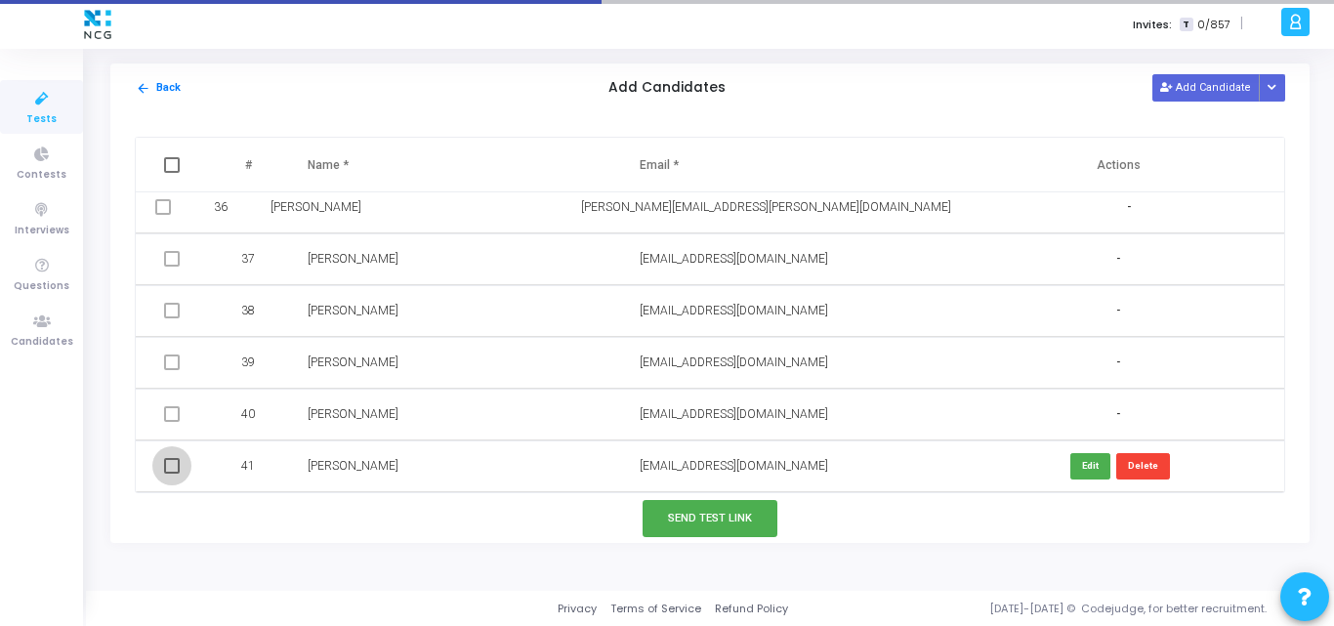
click at [165, 471] on span at bounding box center [172, 466] width 16 height 16
click at [171, 474] on input "checkbox" at bounding box center [171, 474] width 1 height 1
checkbox input "true"
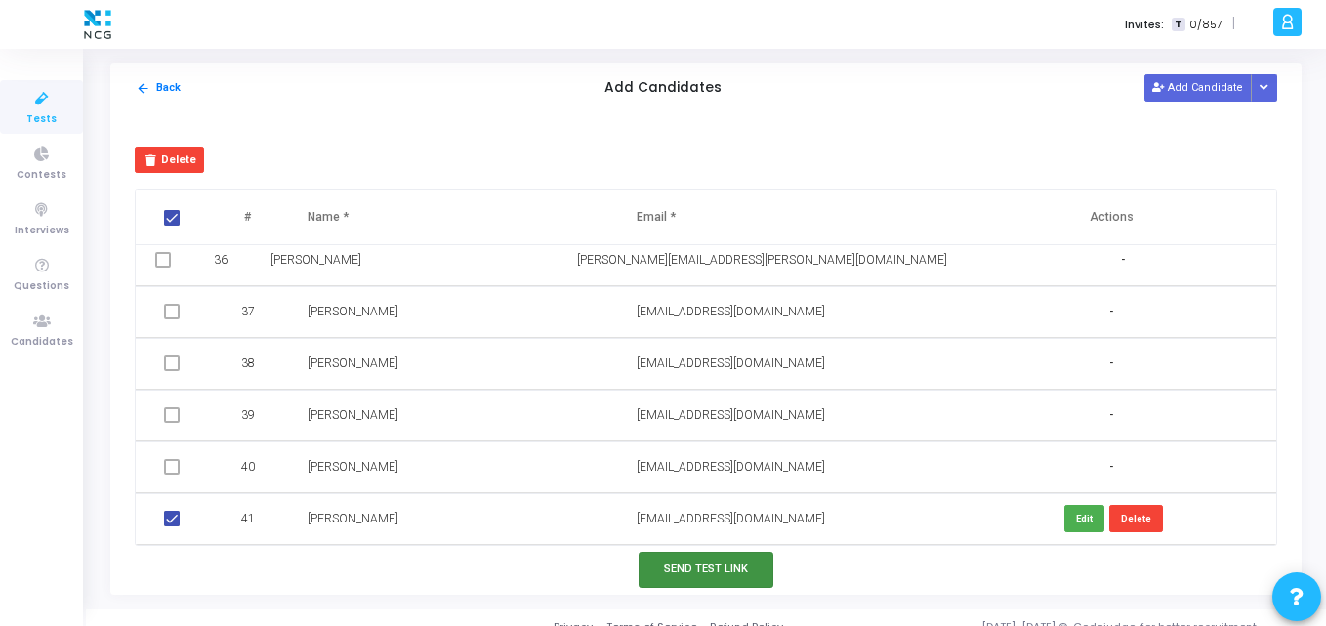
click at [668, 562] on button "Send Test Link" at bounding box center [706, 570] width 135 height 36
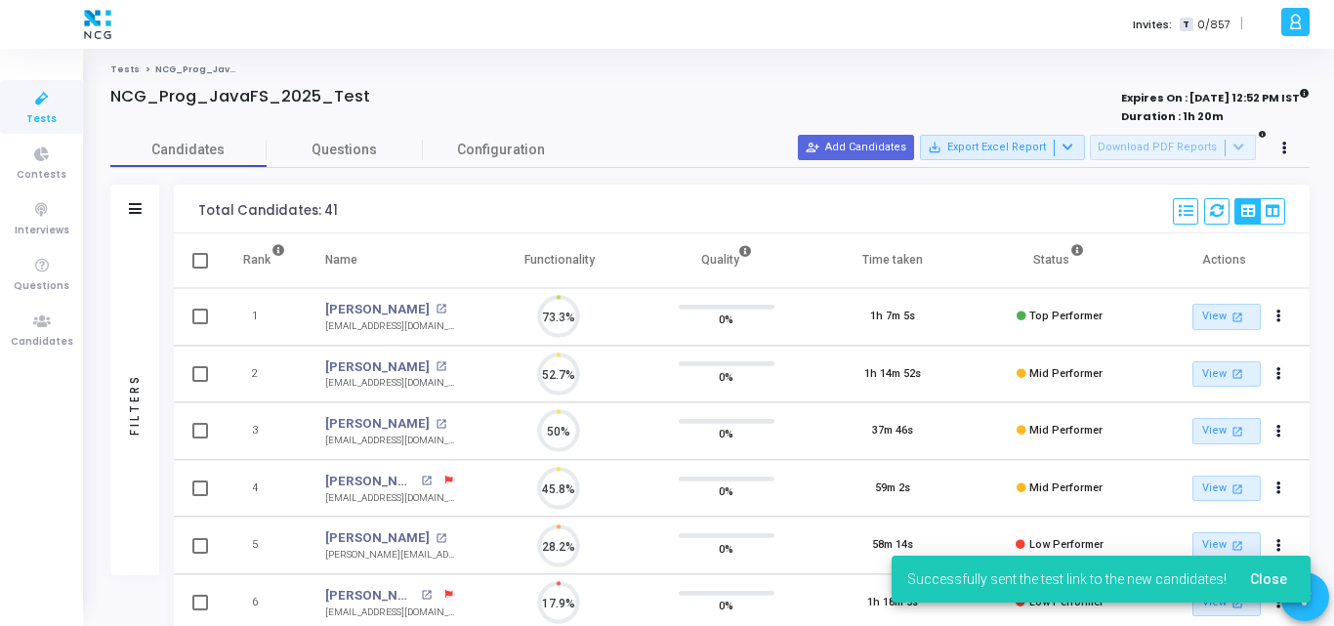
click at [40, 92] on icon at bounding box center [41, 99] width 41 height 24
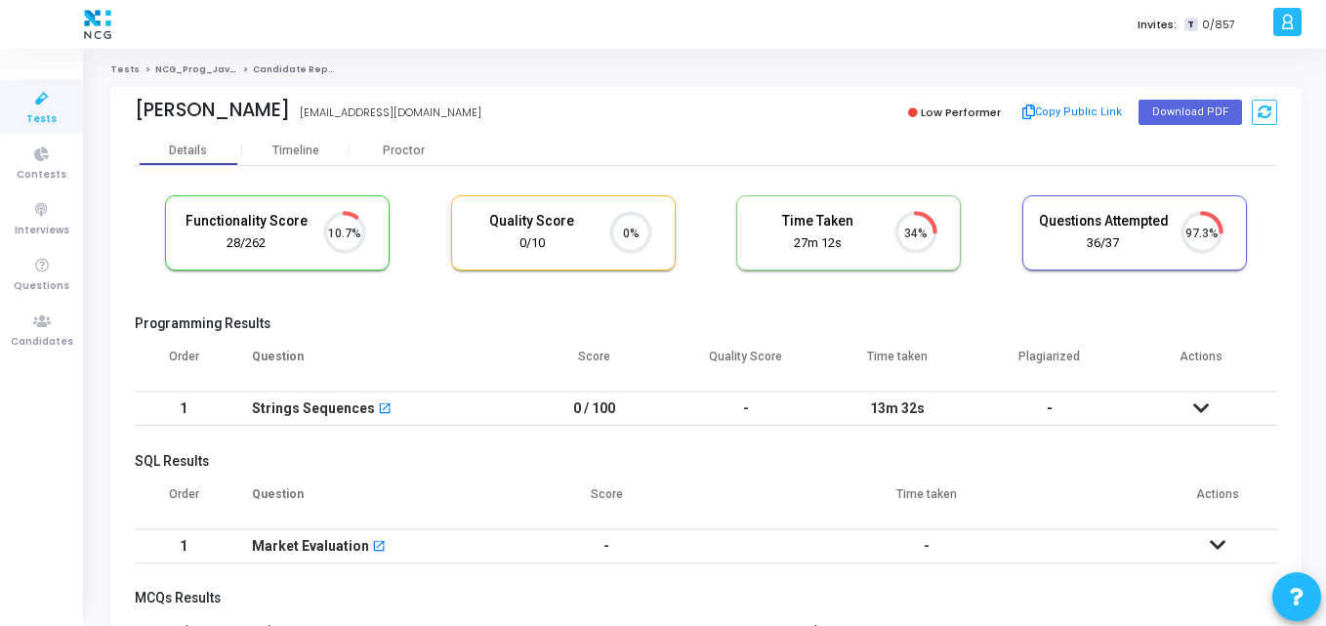
scroll to position [9, 9]
